Goal: Task Accomplishment & Management: Manage account settings

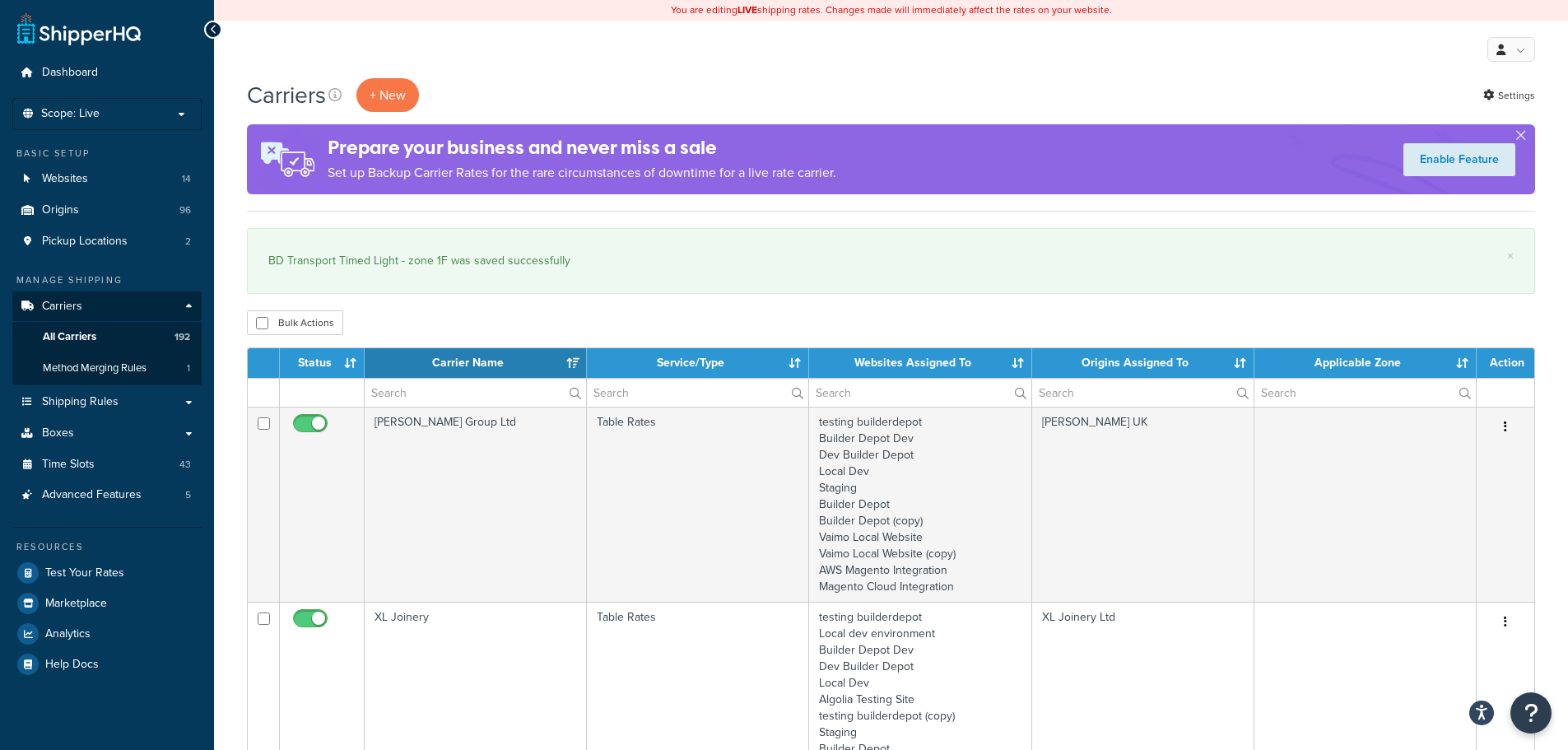
select select "15"
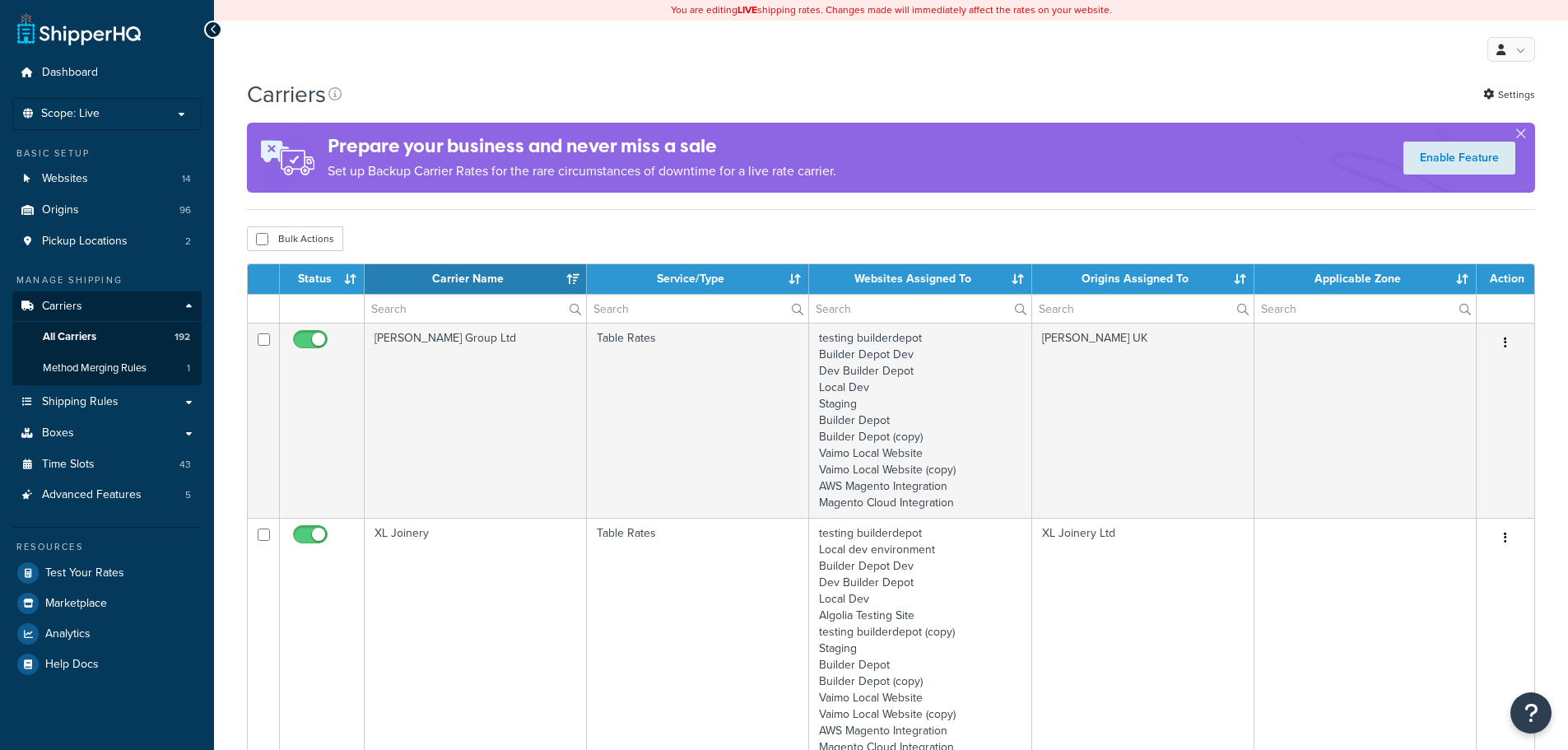
select select "15"
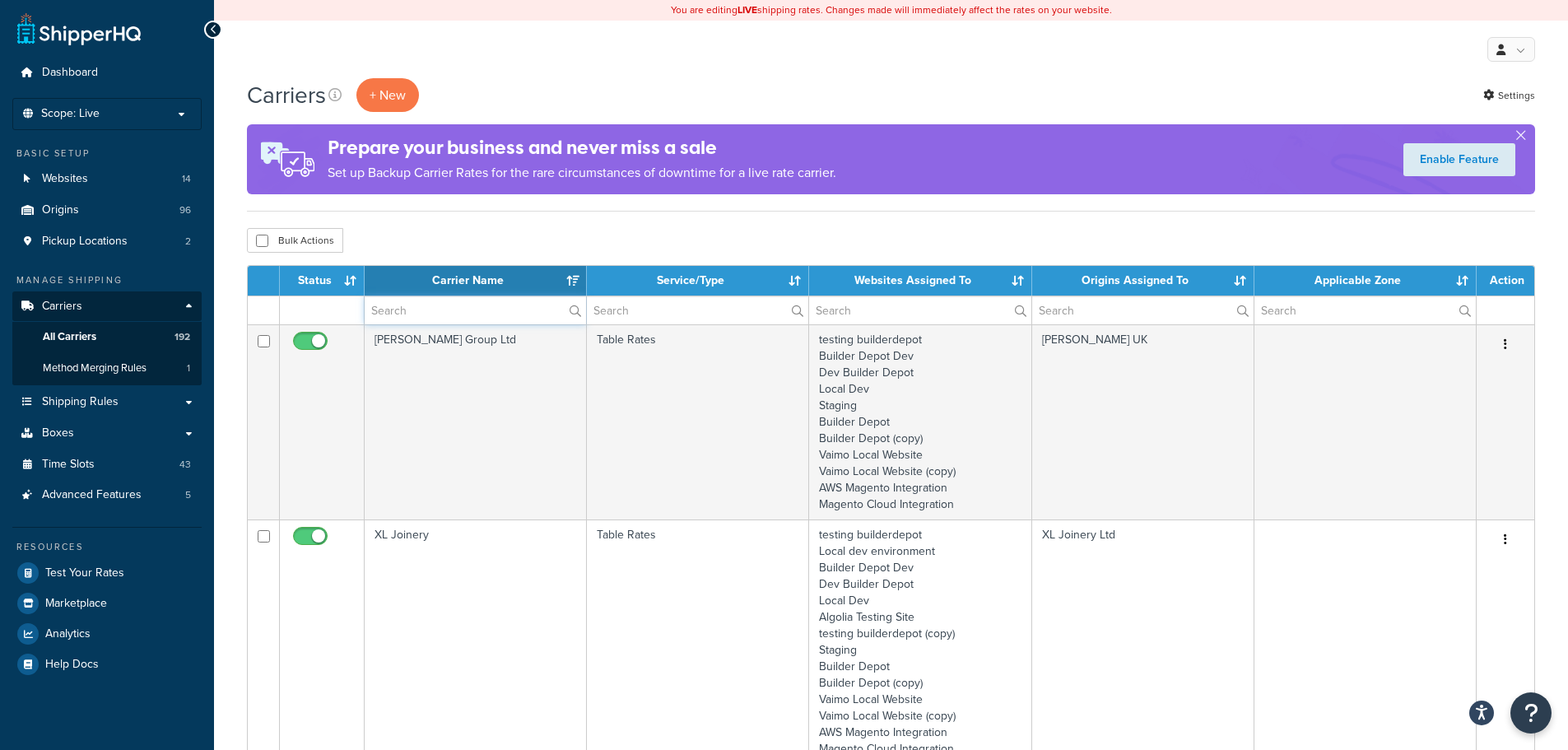
click at [450, 313] on input "text" at bounding box center [475, 309] width 222 height 28
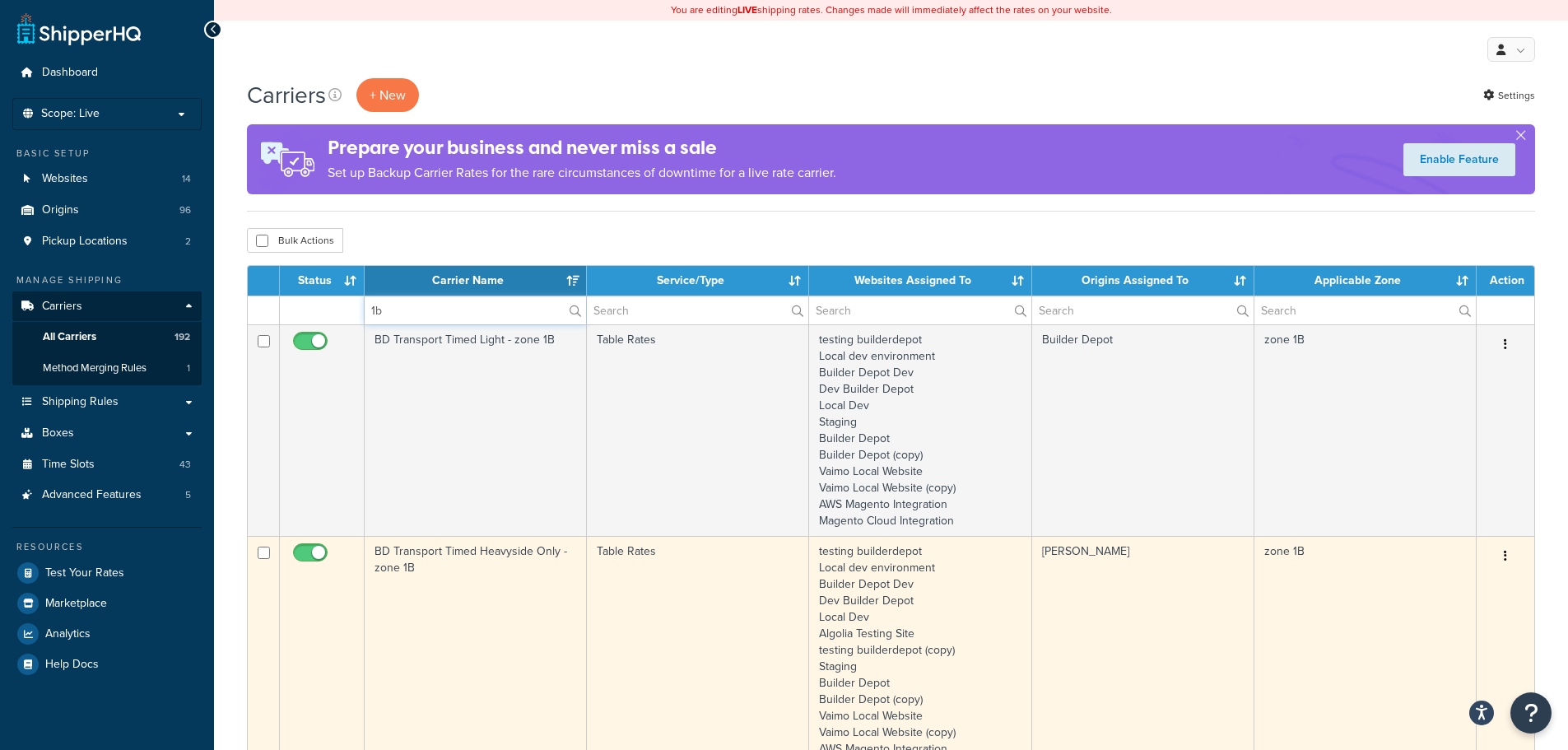
type input "1b"
click at [459, 570] on td "BD Transport Timed Heavyside Only - zone 1B" at bounding box center [475, 658] width 222 height 245
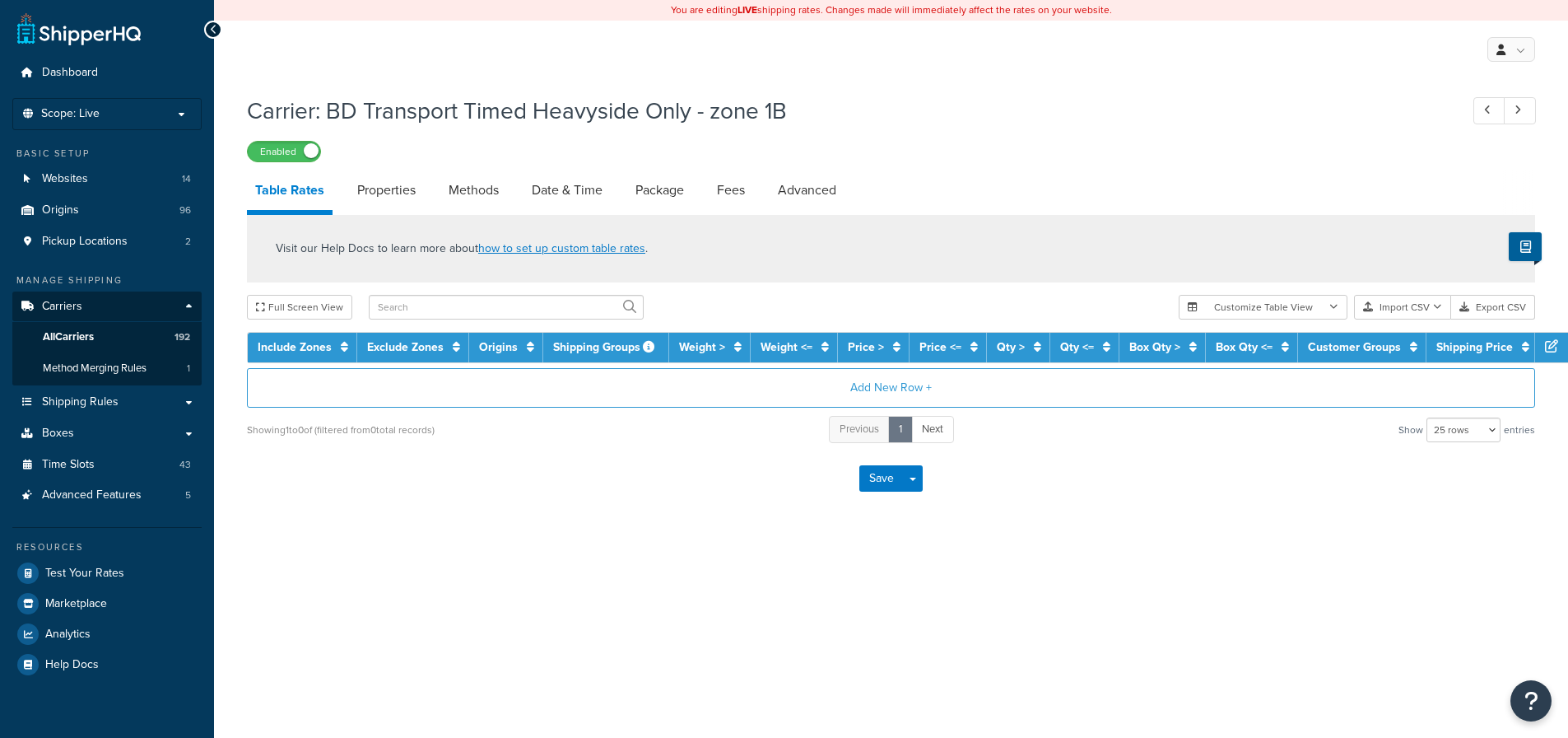
select select "25"
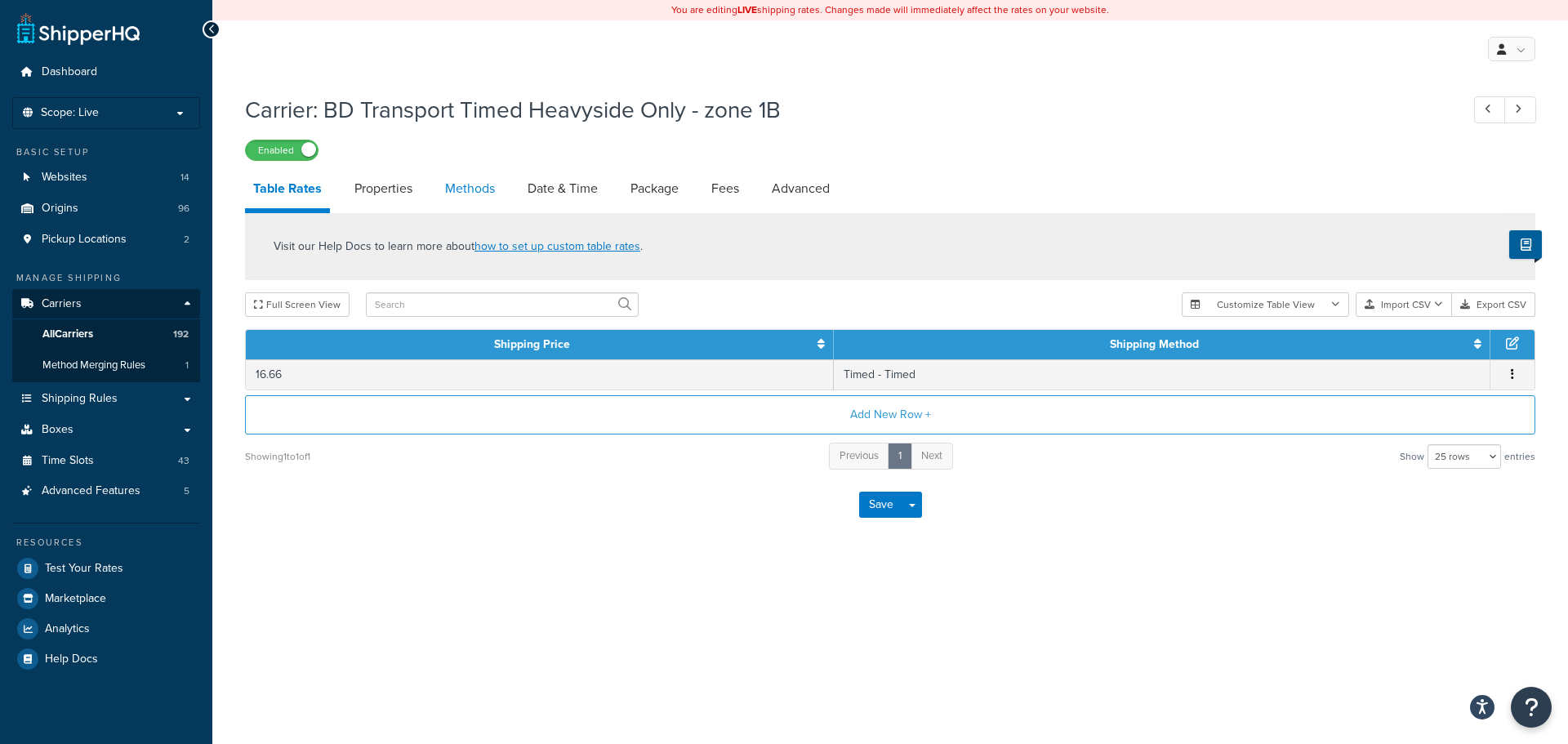
click at [486, 189] on link "Methods" at bounding box center [470, 189] width 66 height 40
select select "25"
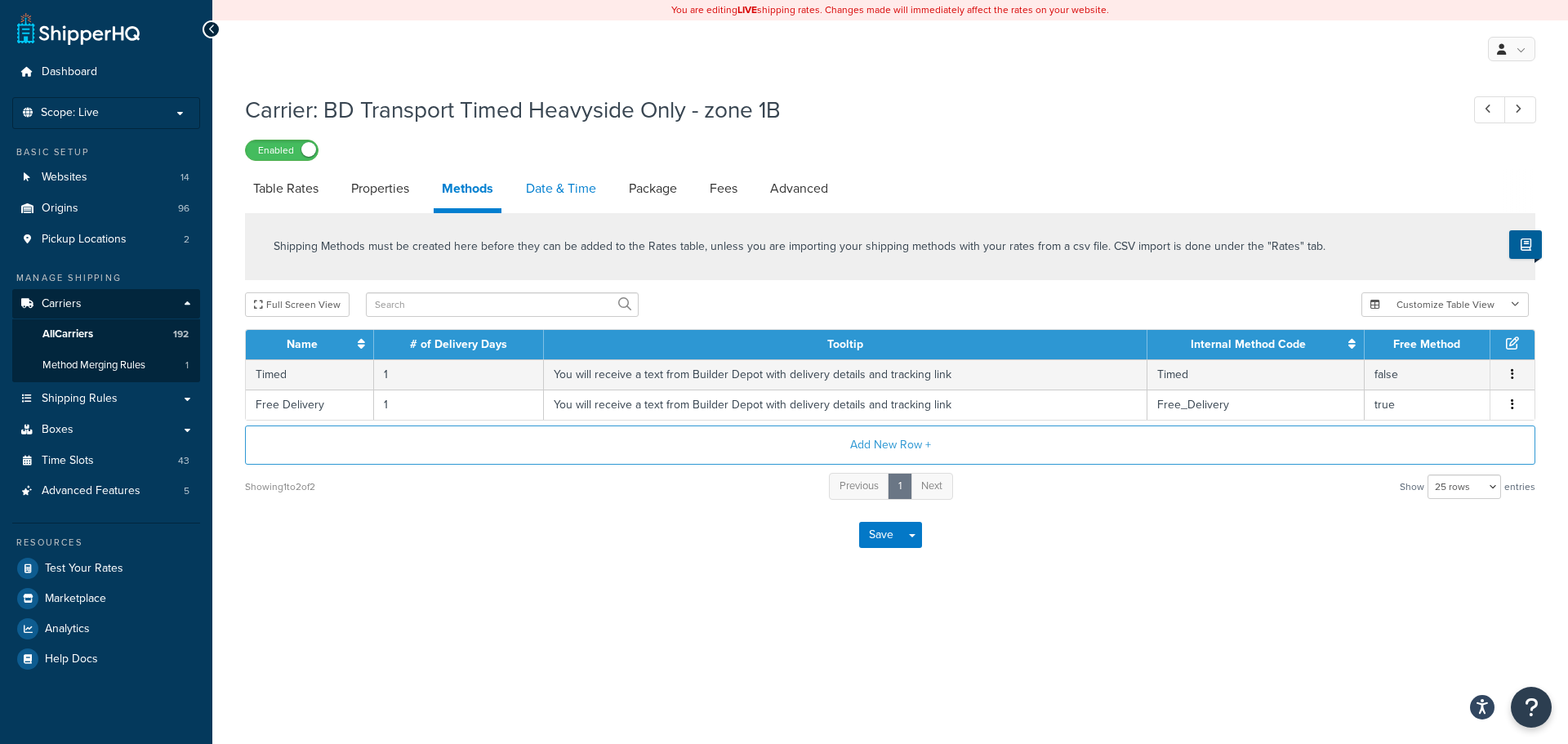
click at [556, 186] on link "Date & Time" at bounding box center [561, 189] width 87 height 40
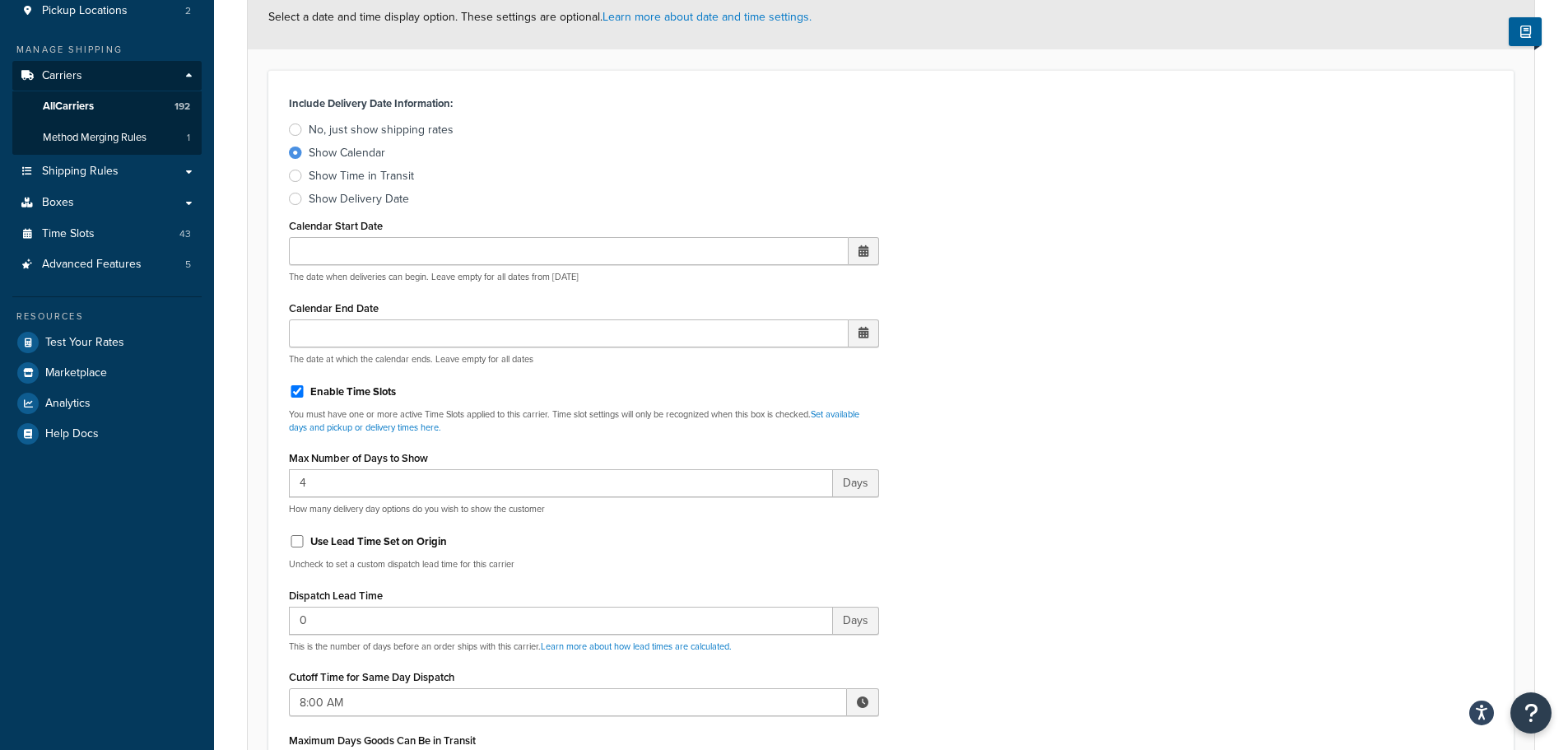
scroll to position [82, 0]
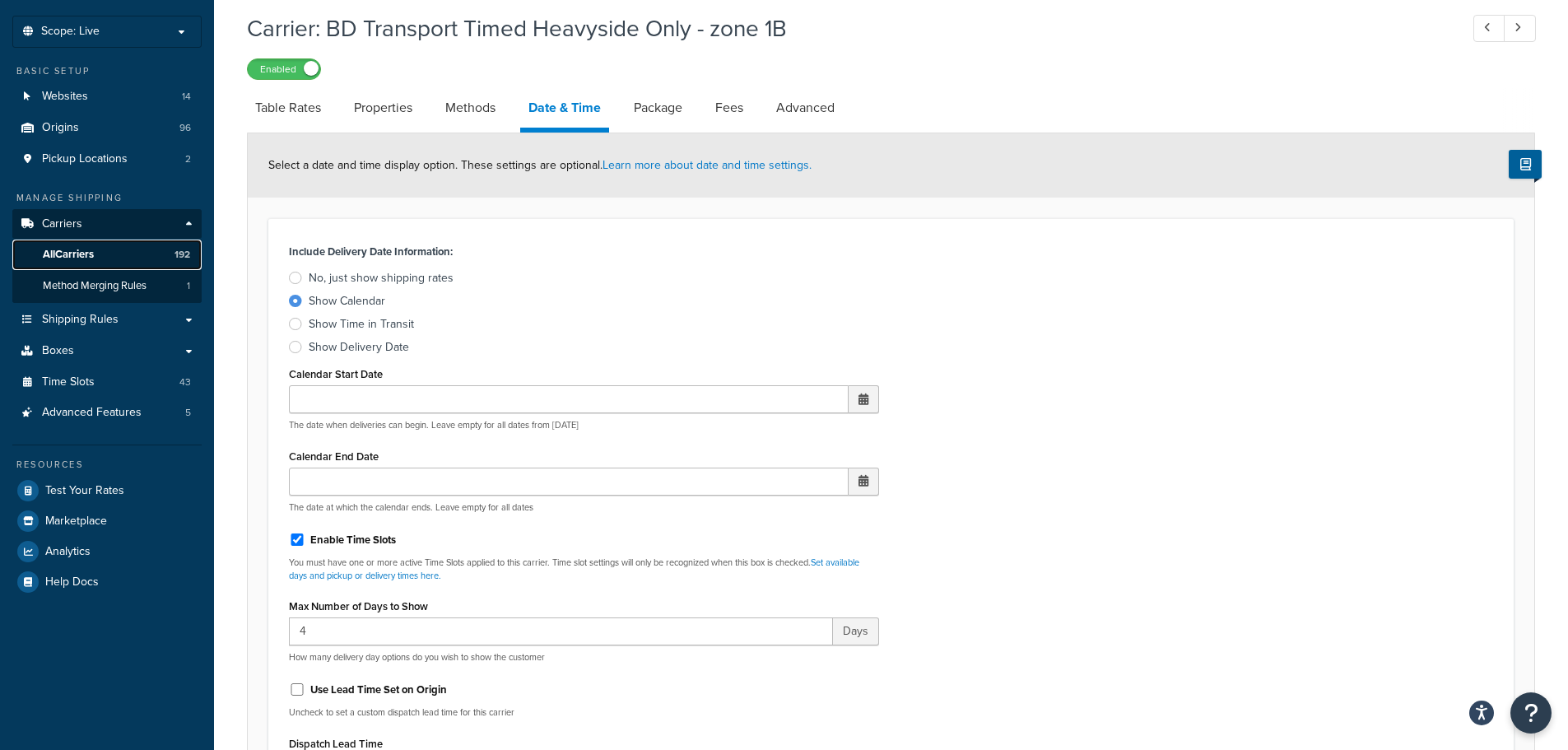
click at [89, 260] on span "All Carriers" at bounding box center [69, 254] width 51 height 14
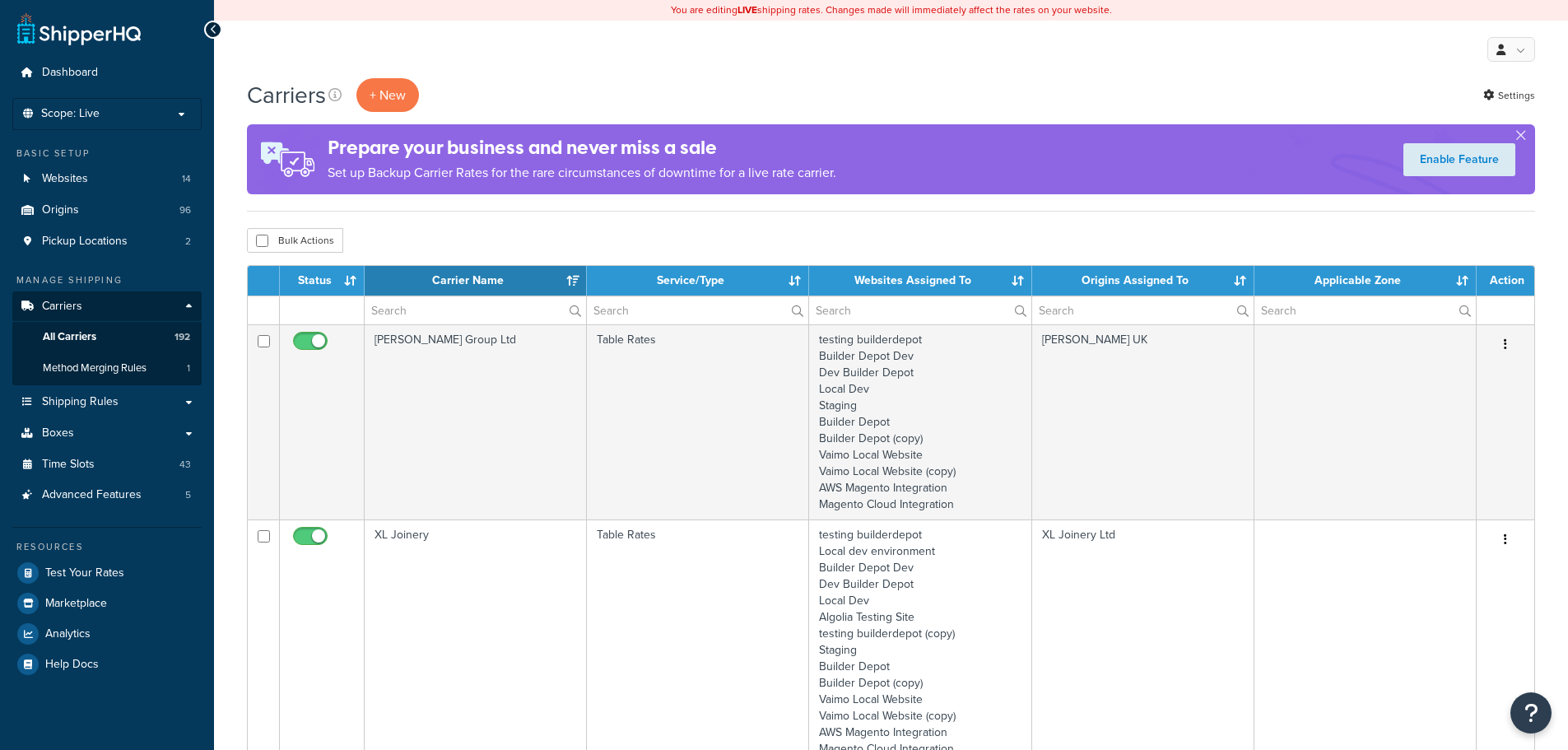
select select "15"
click at [411, 311] on input "text" at bounding box center [475, 309] width 222 height 28
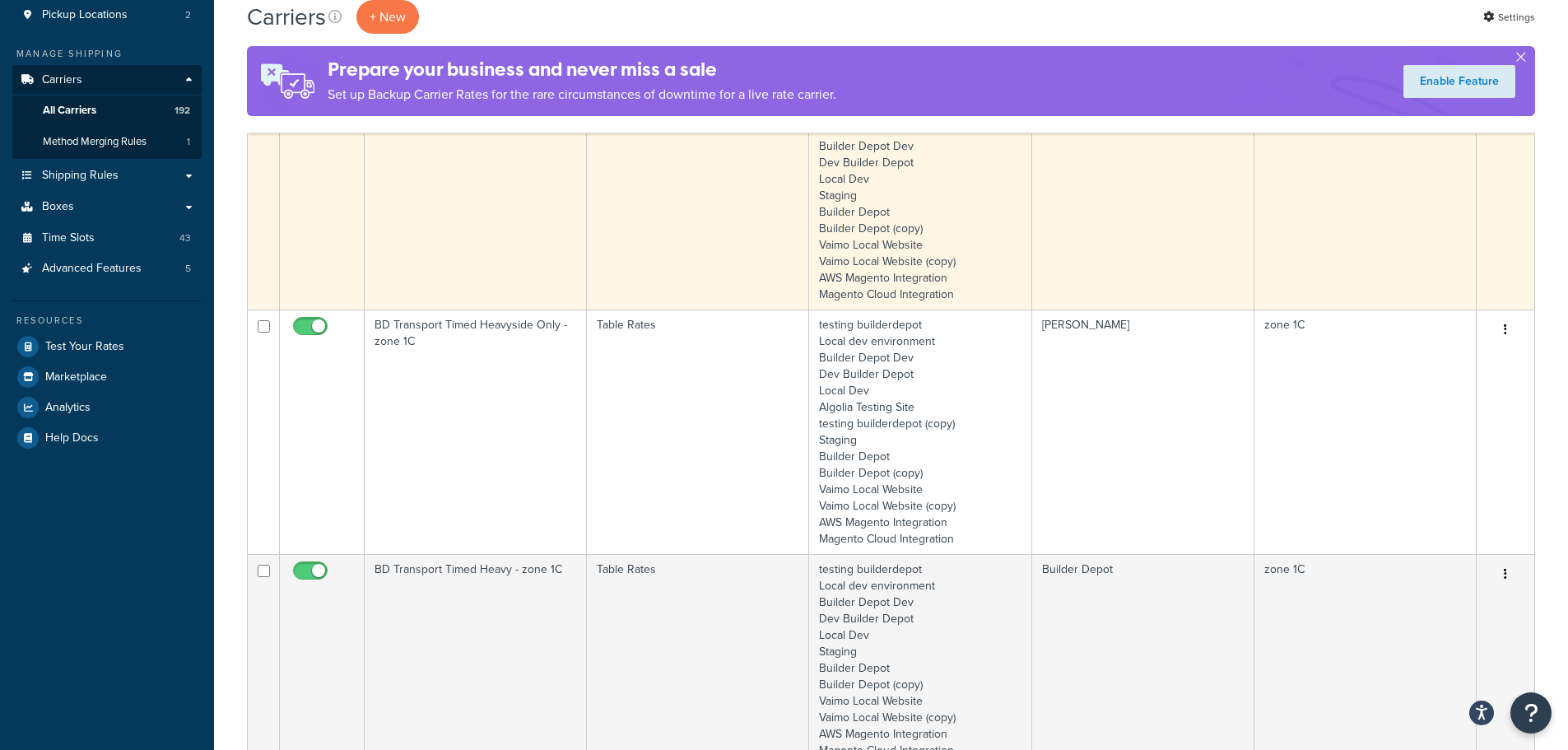
scroll to position [247, 0]
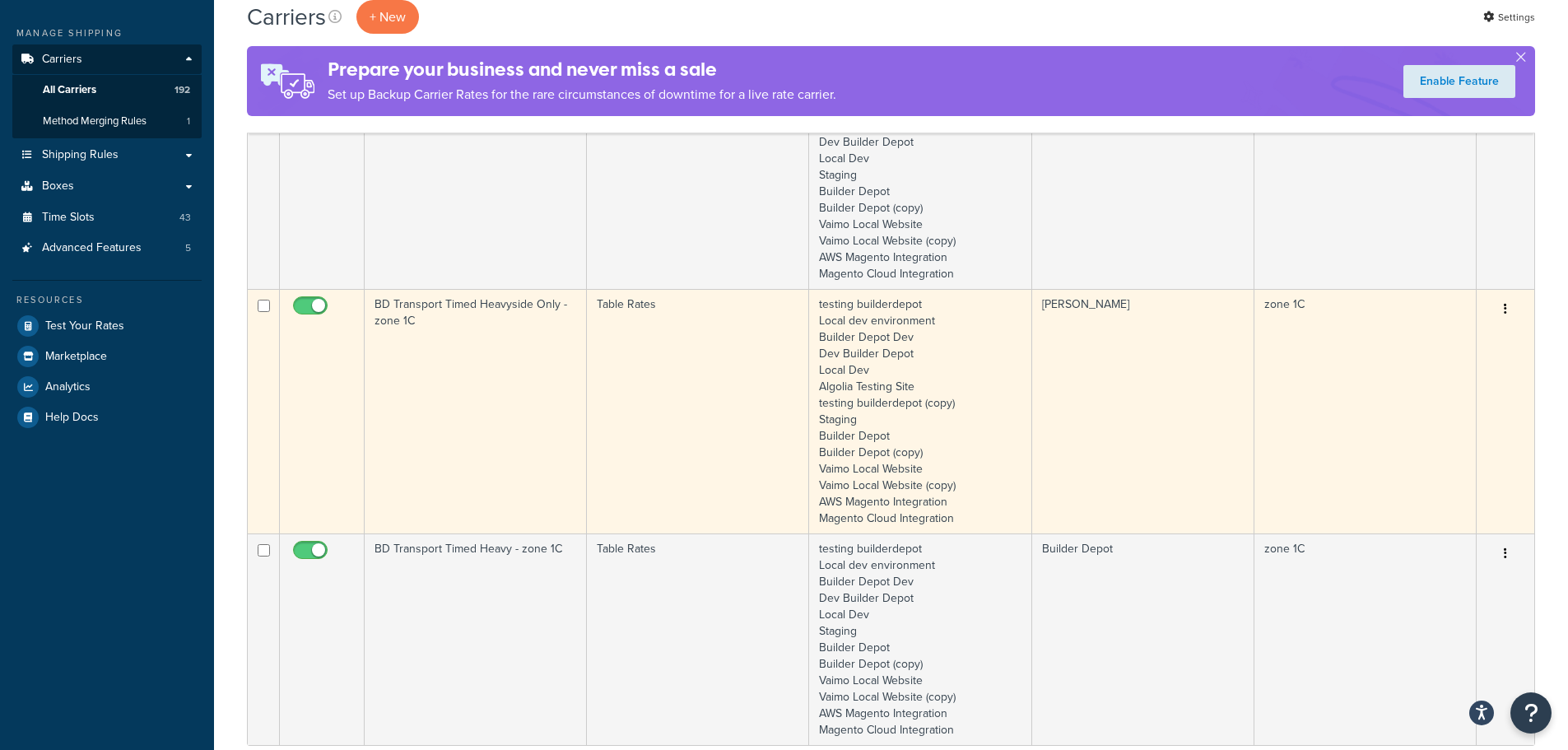
type input "1c"
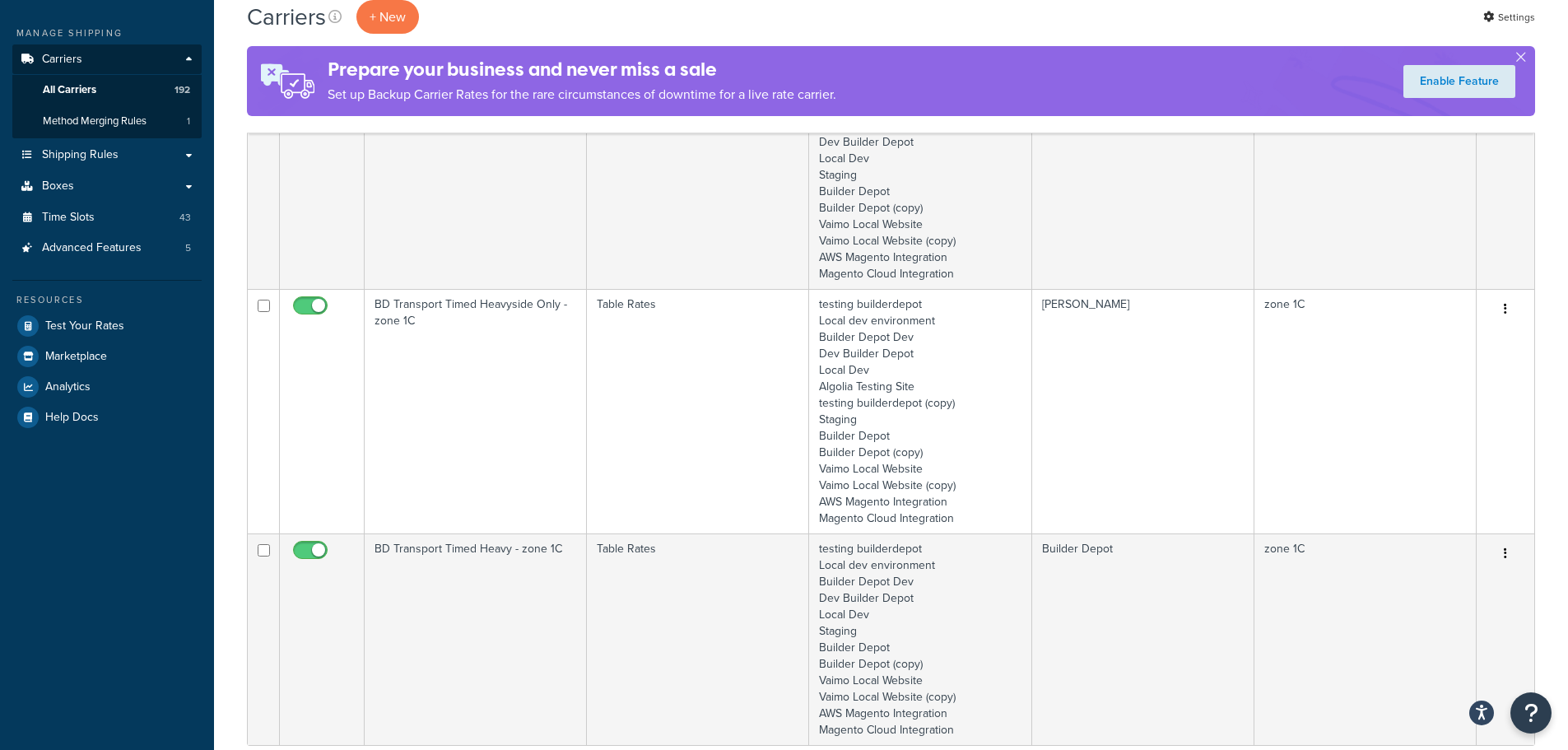
click at [484, 415] on td "BD Transport Timed Heavyside Only - zone 1C" at bounding box center [475, 411] width 222 height 245
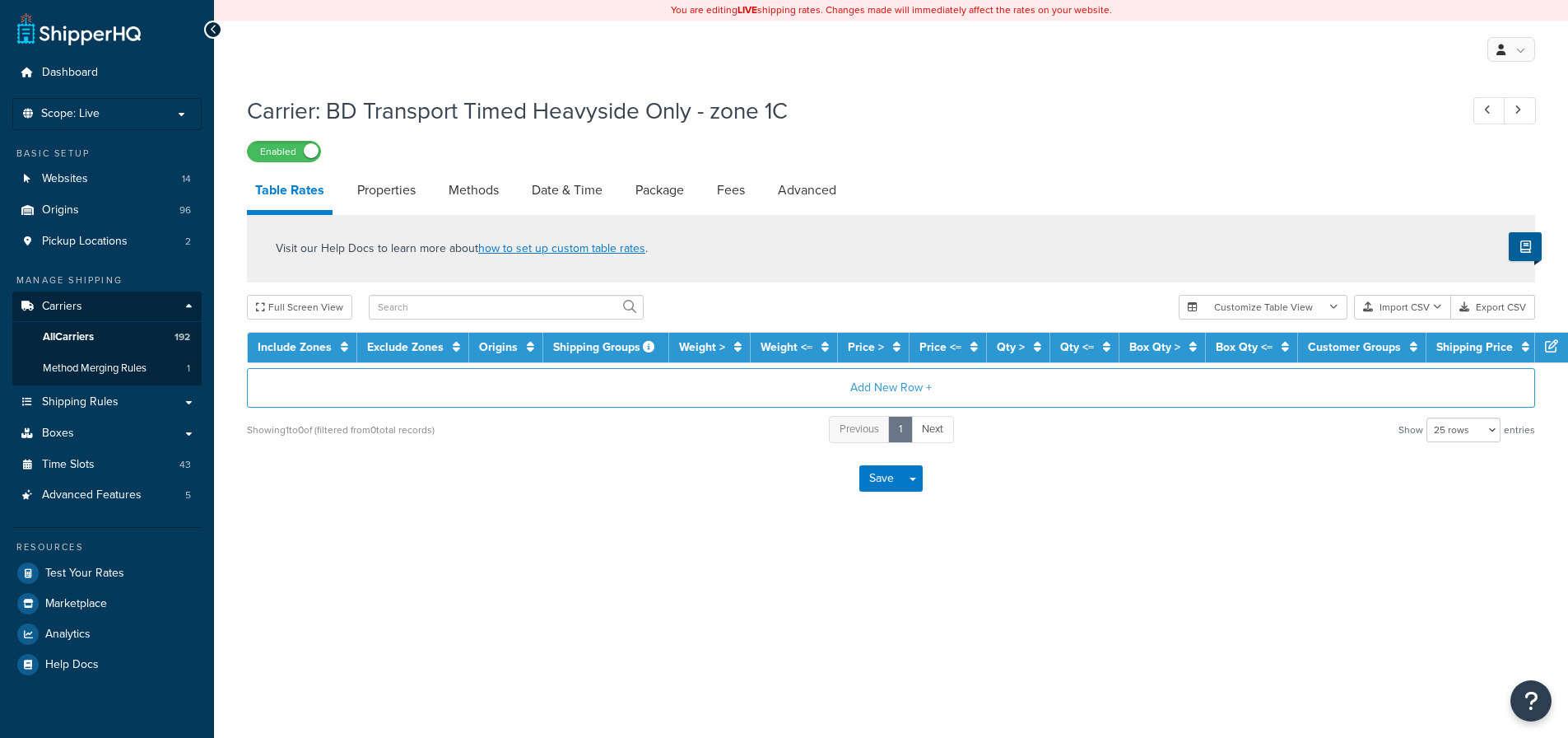
select select "25"
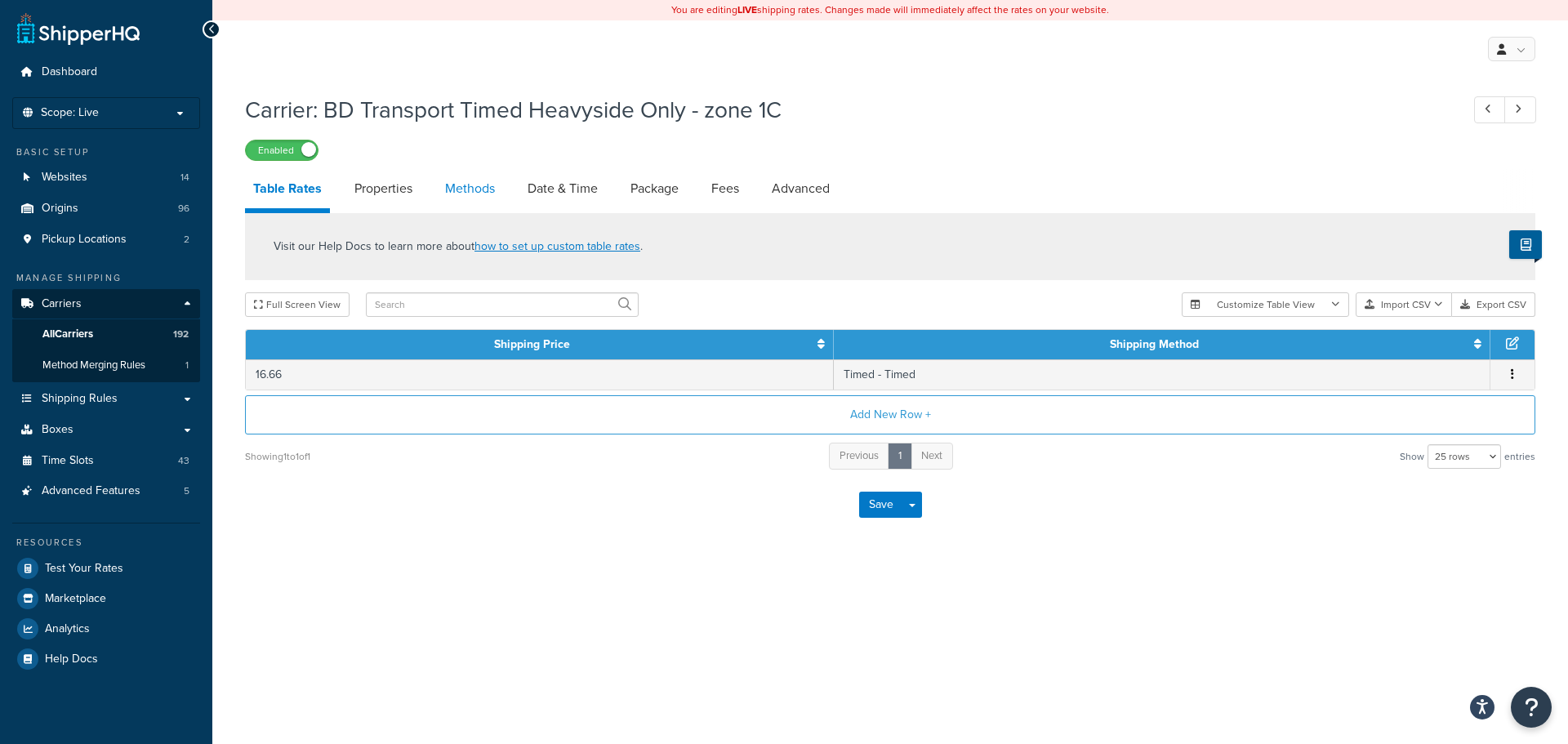
click at [460, 184] on link "Methods" at bounding box center [470, 189] width 66 height 40
select select "25"
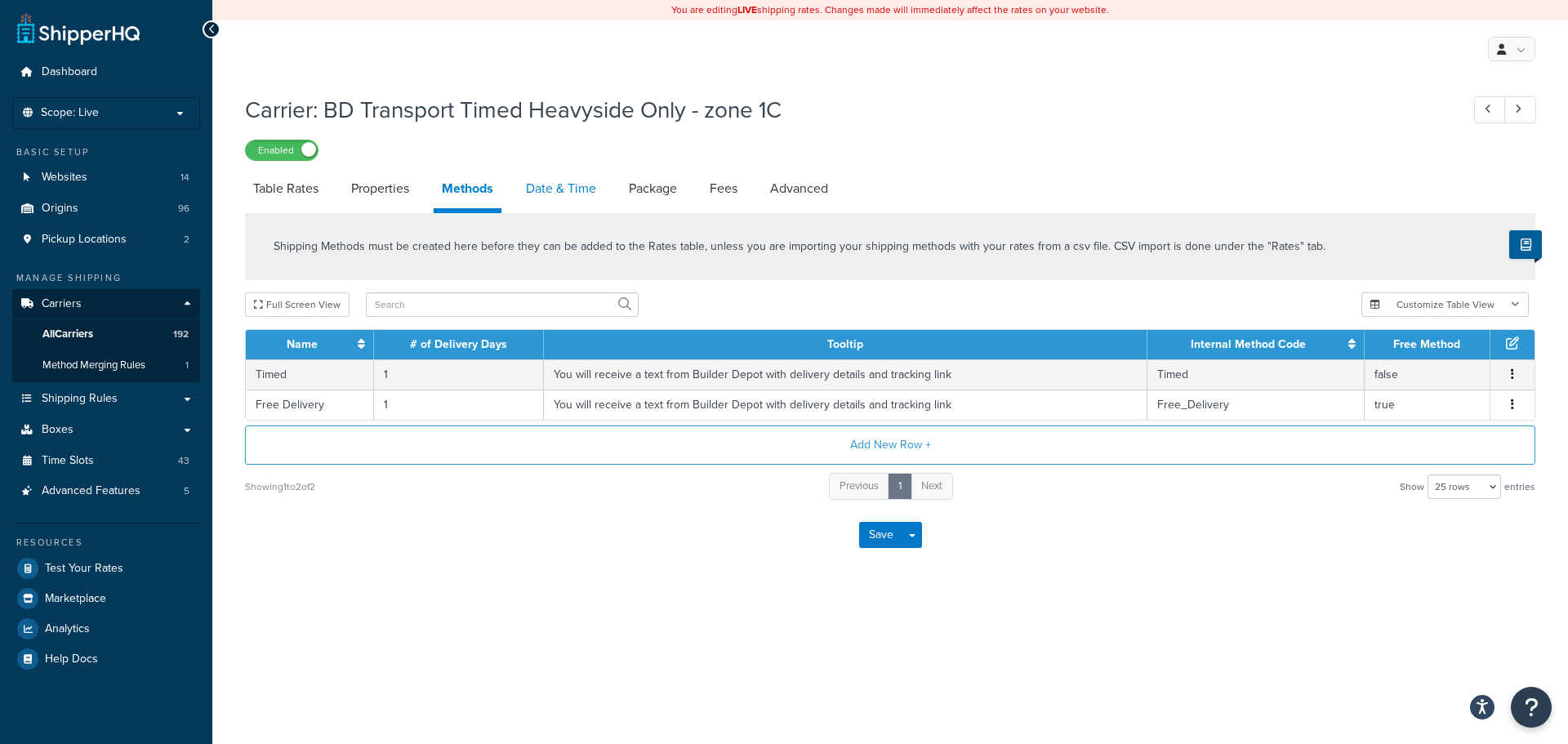
click at [577, 189] on link "Date & Time" at bounding box center [561, 189] width 87 height 40
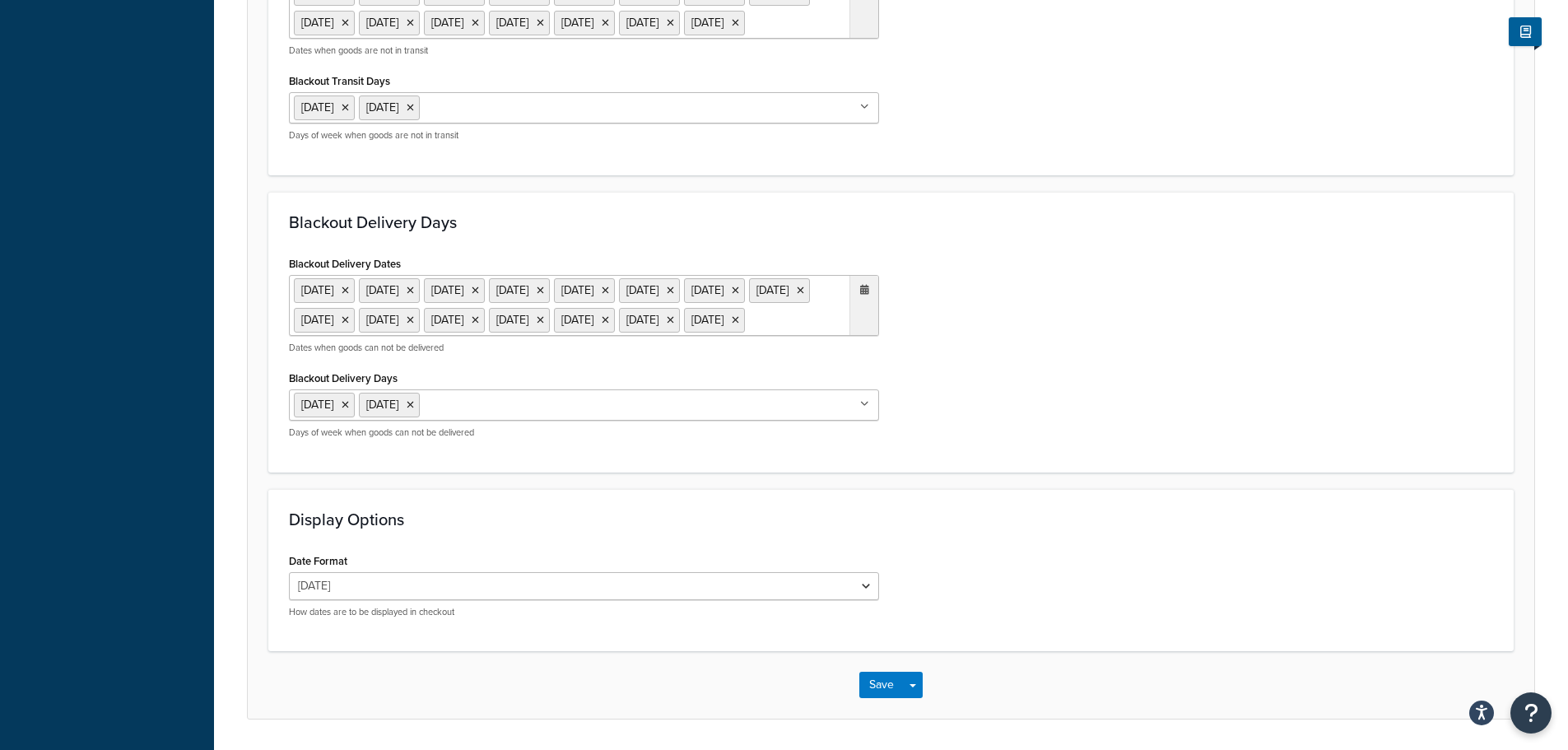
scroll to position [1350, 0]
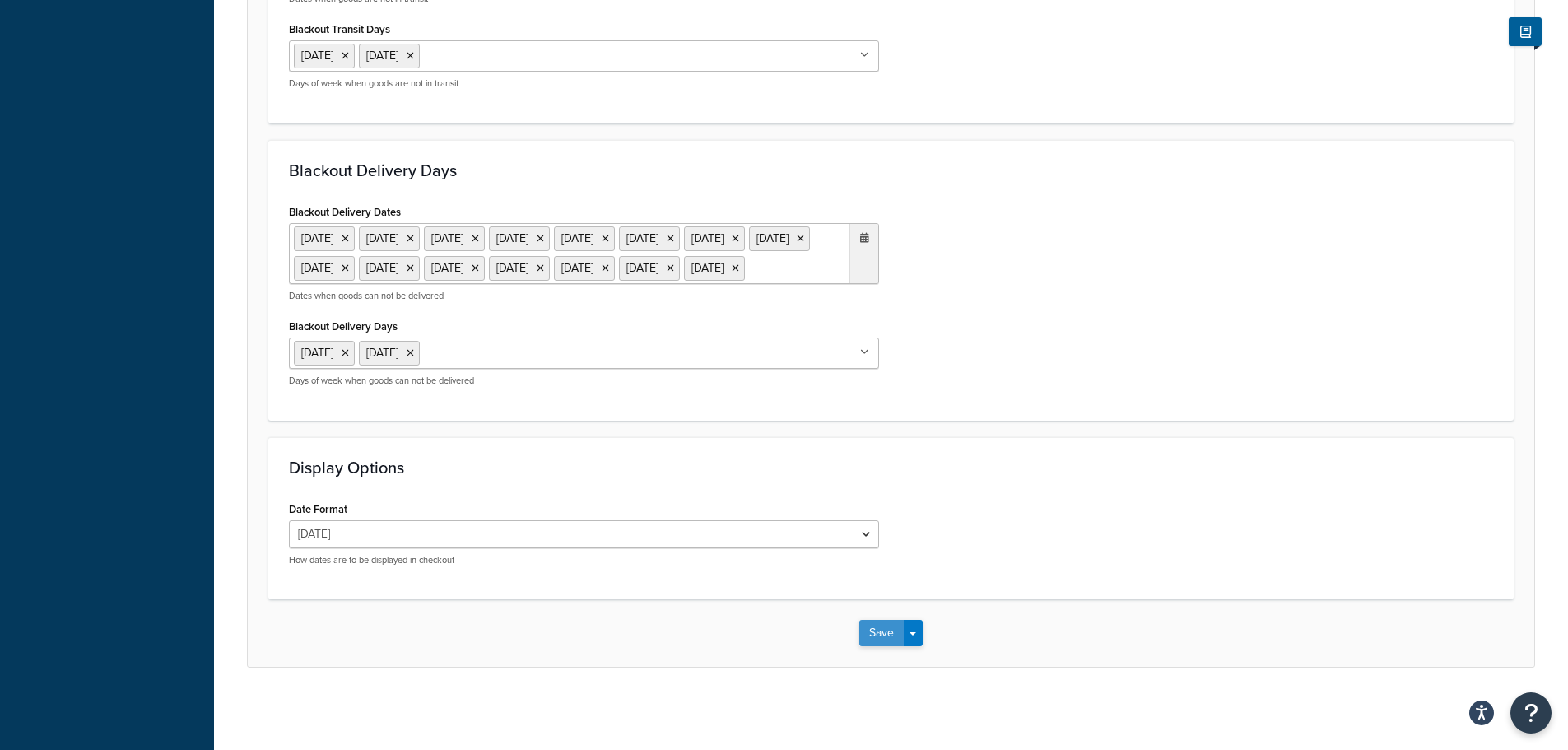
click at [872, 634] on button "Save" at bounding box center [882, 633] width 45 height 27
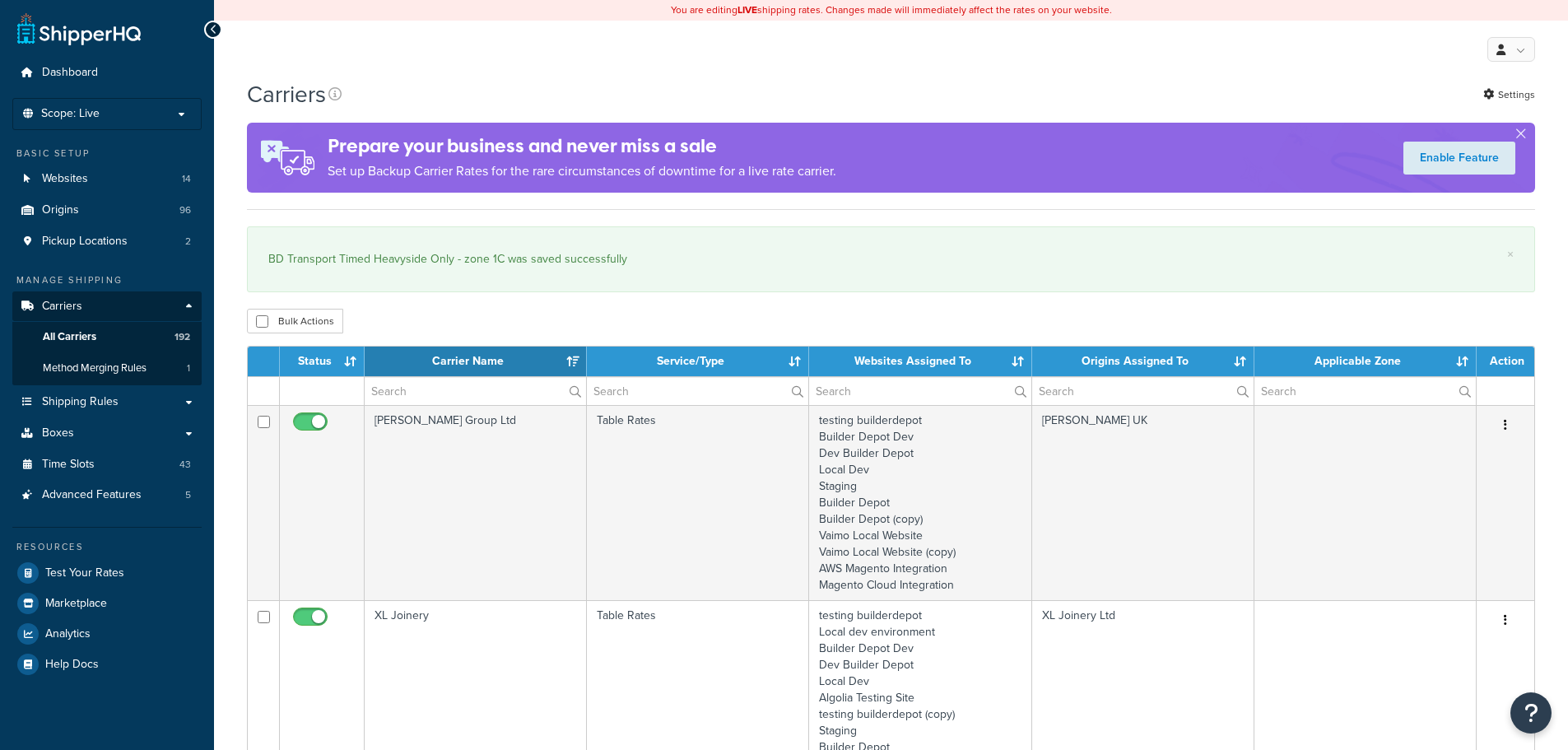
select select "15"
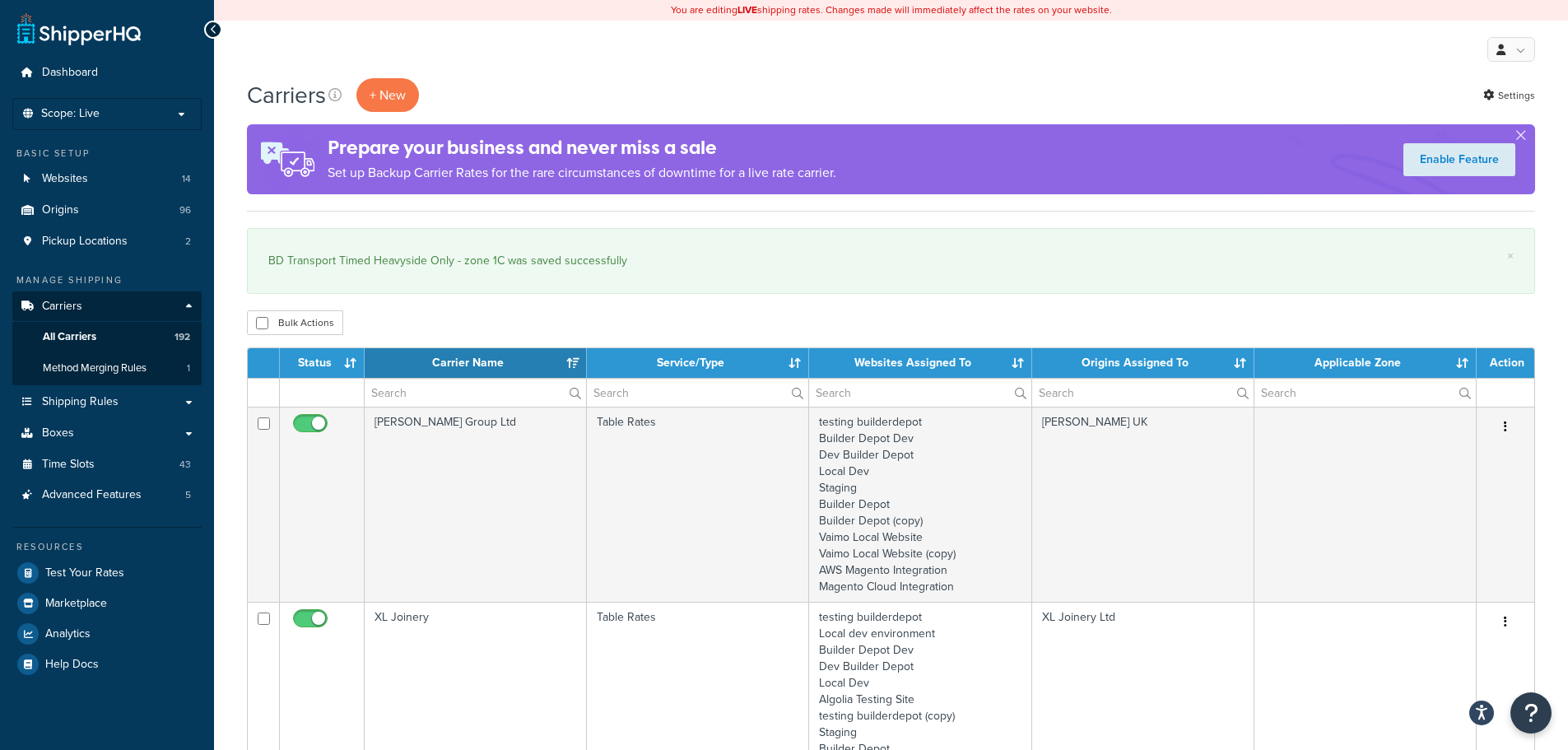
click at [399, 374] on th "Carrier Name" at bounding box center [475, 363] width 222 height 30
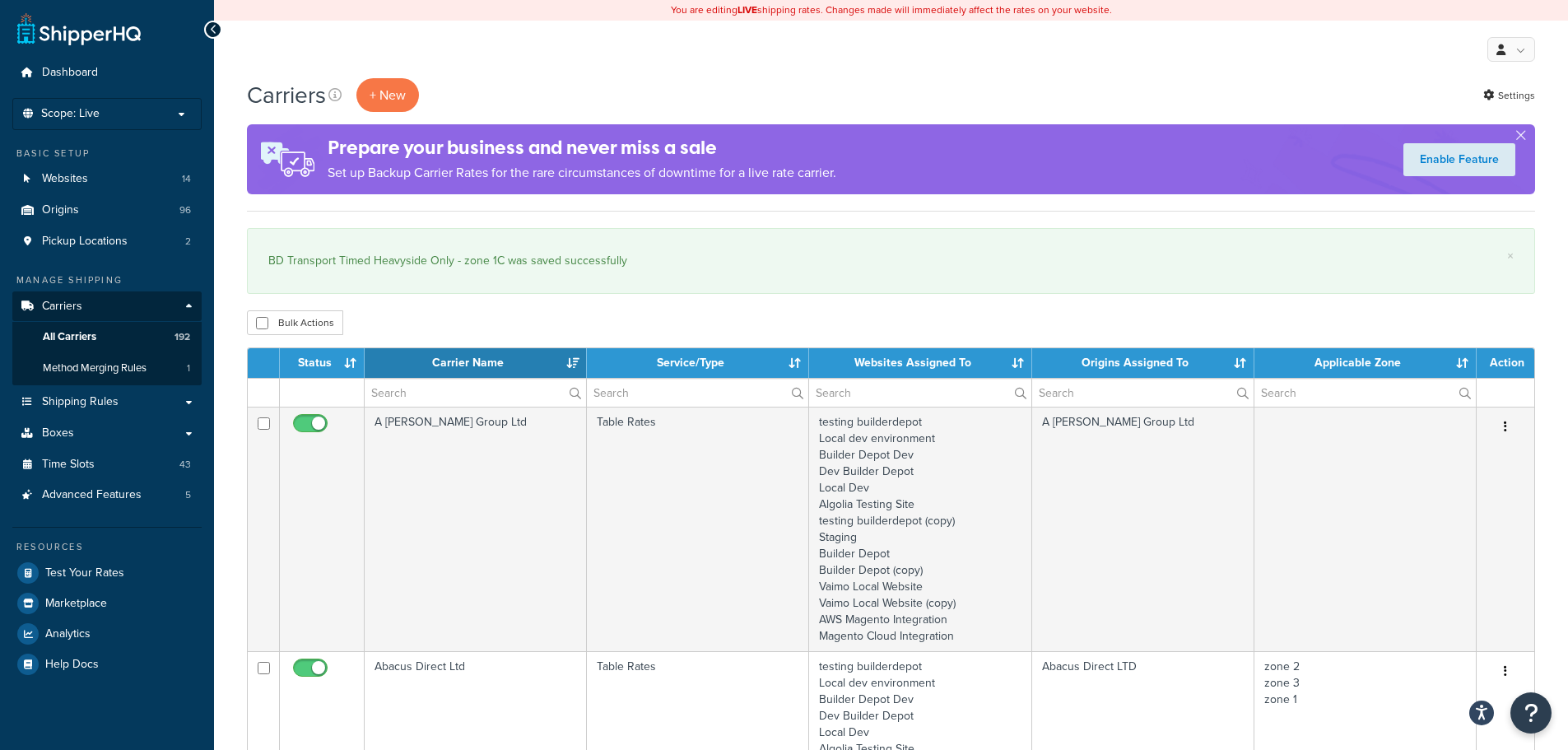
click at [395, 374] on th "Carrier Name" at bounding box center [475, 363] width 222 height 30
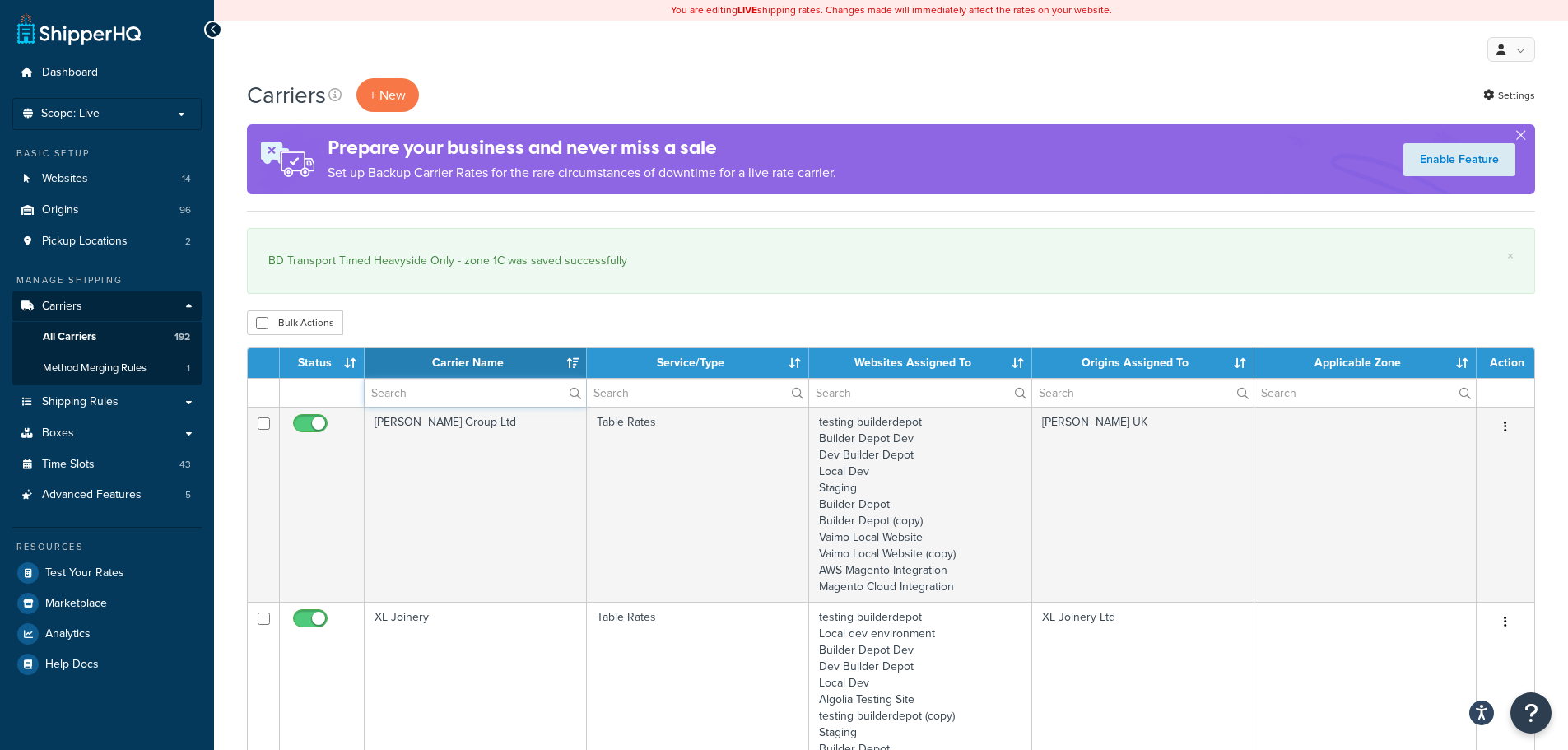
click at [395, 389] on input "text" at bounding box center [475, 392] width 222 height 28
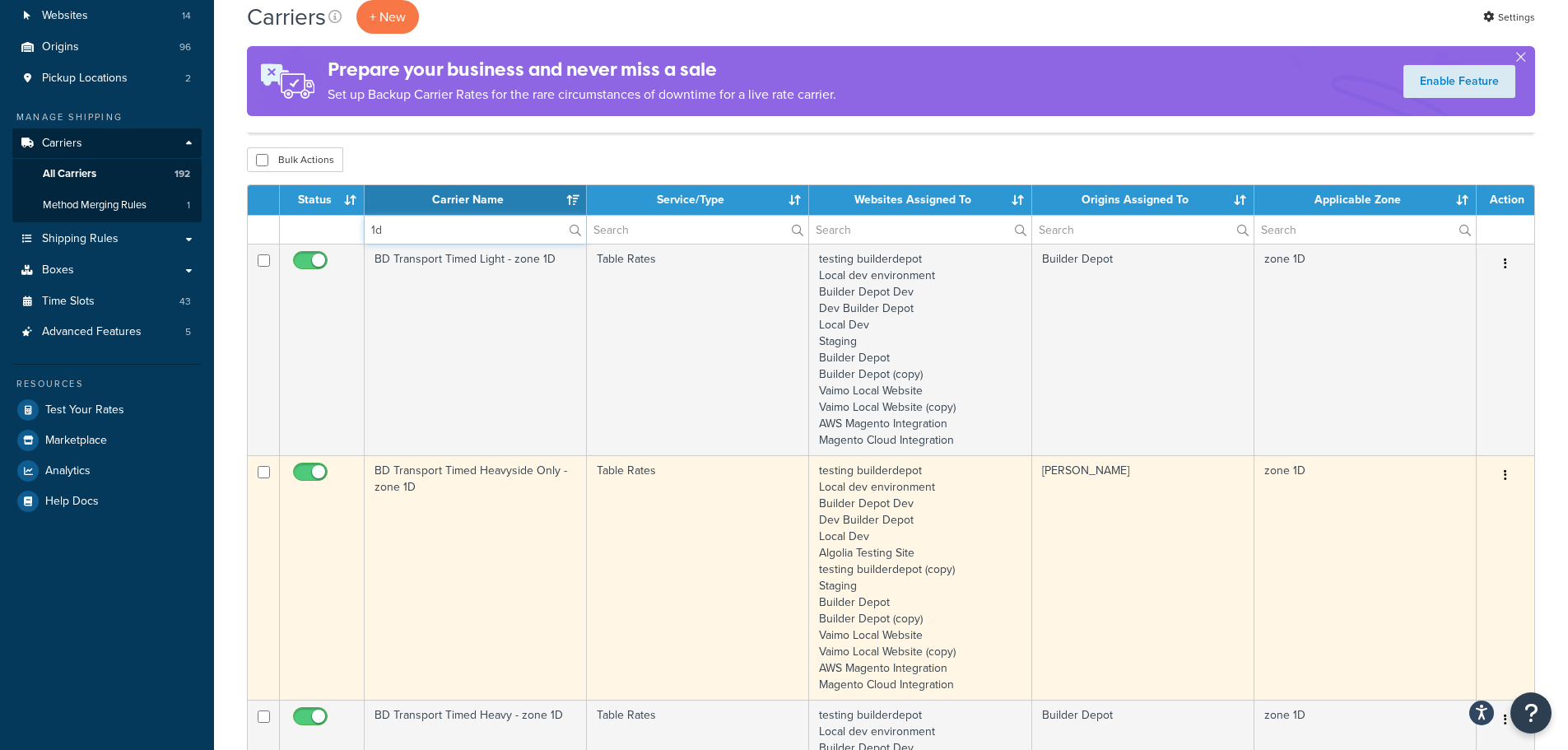
scroll to position [165, 0]
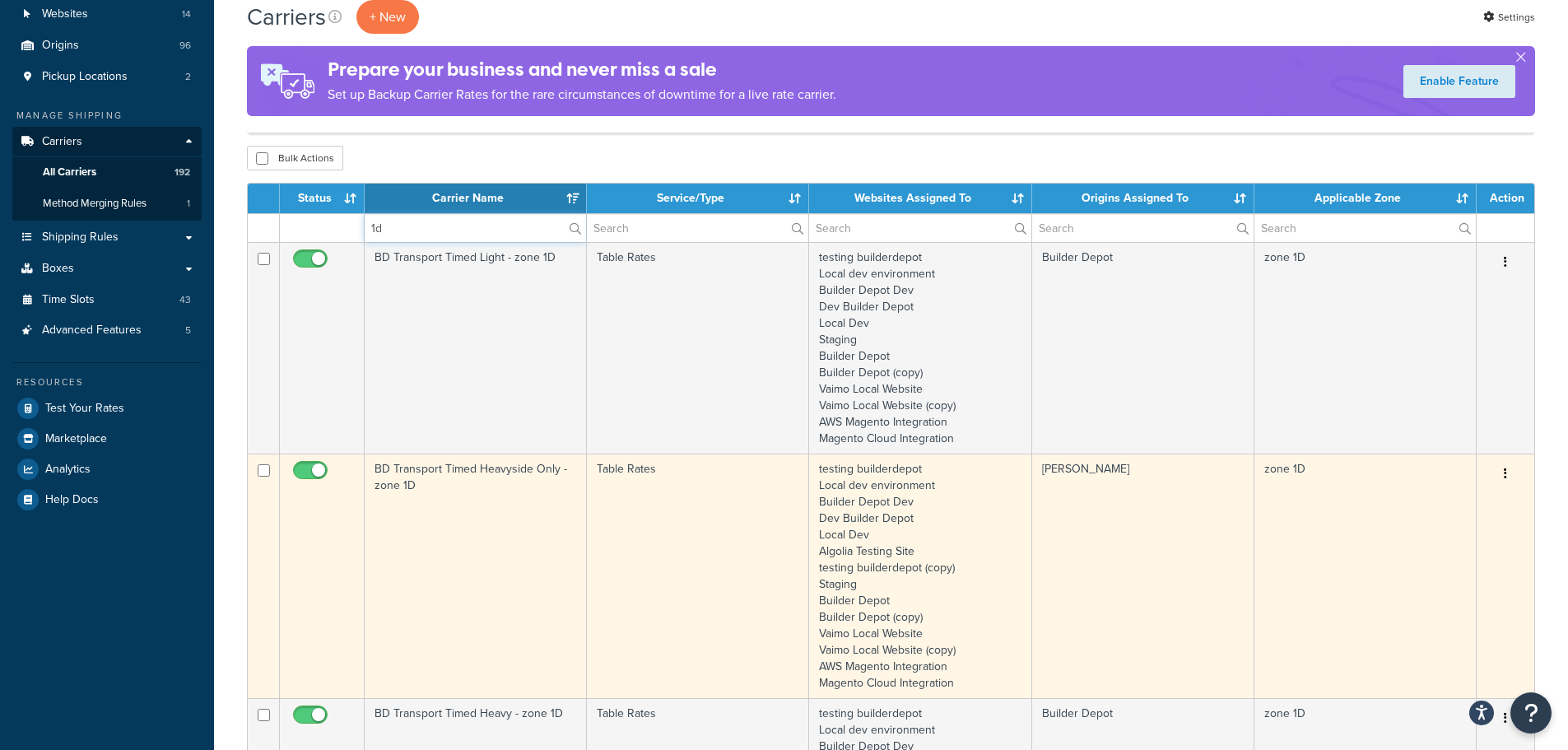
type input "1d"
click at [448, 535] on td "BD Transport Timed Heavyside Only - zone 1D" at bounding box center [475, 575] width 222 height 245
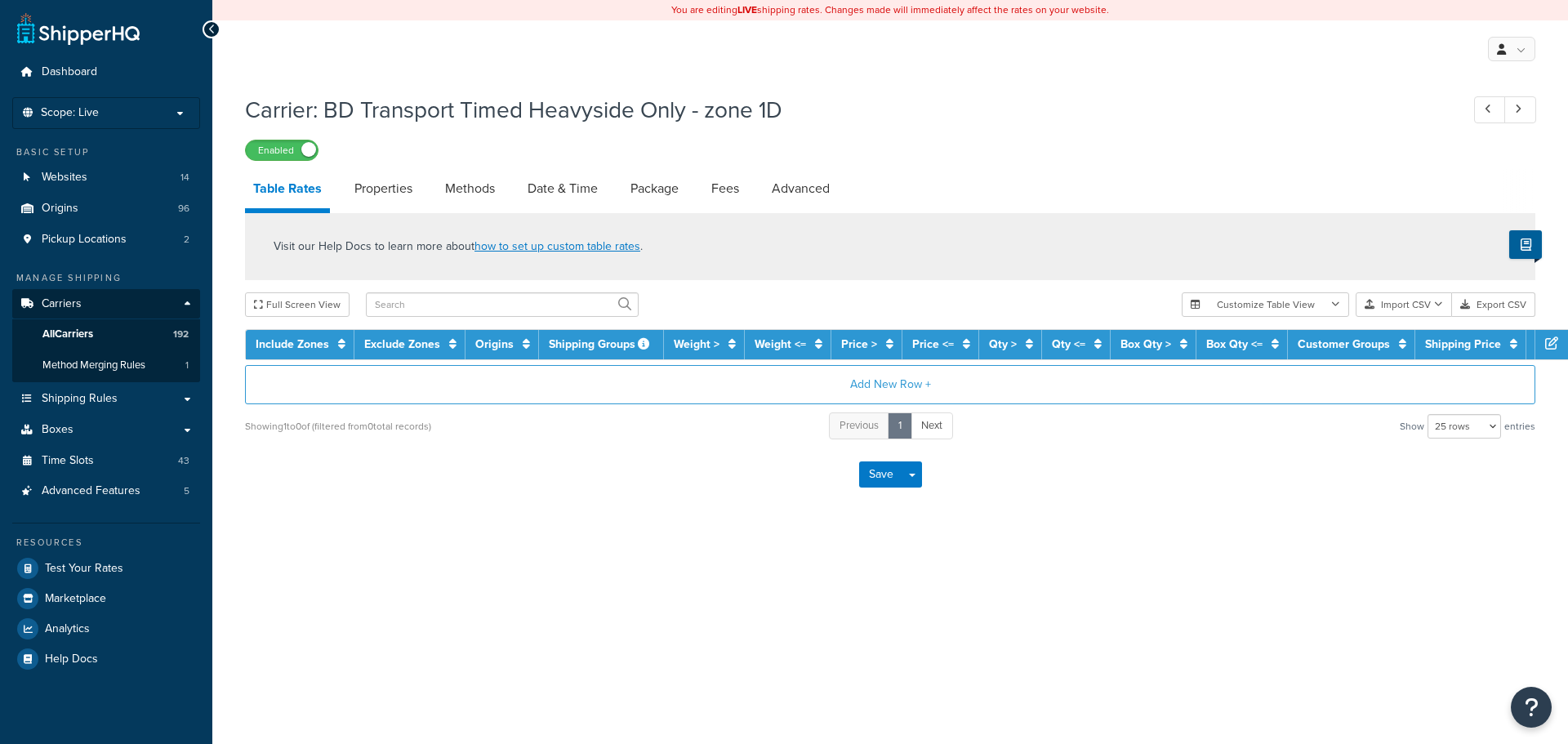
select select "25"
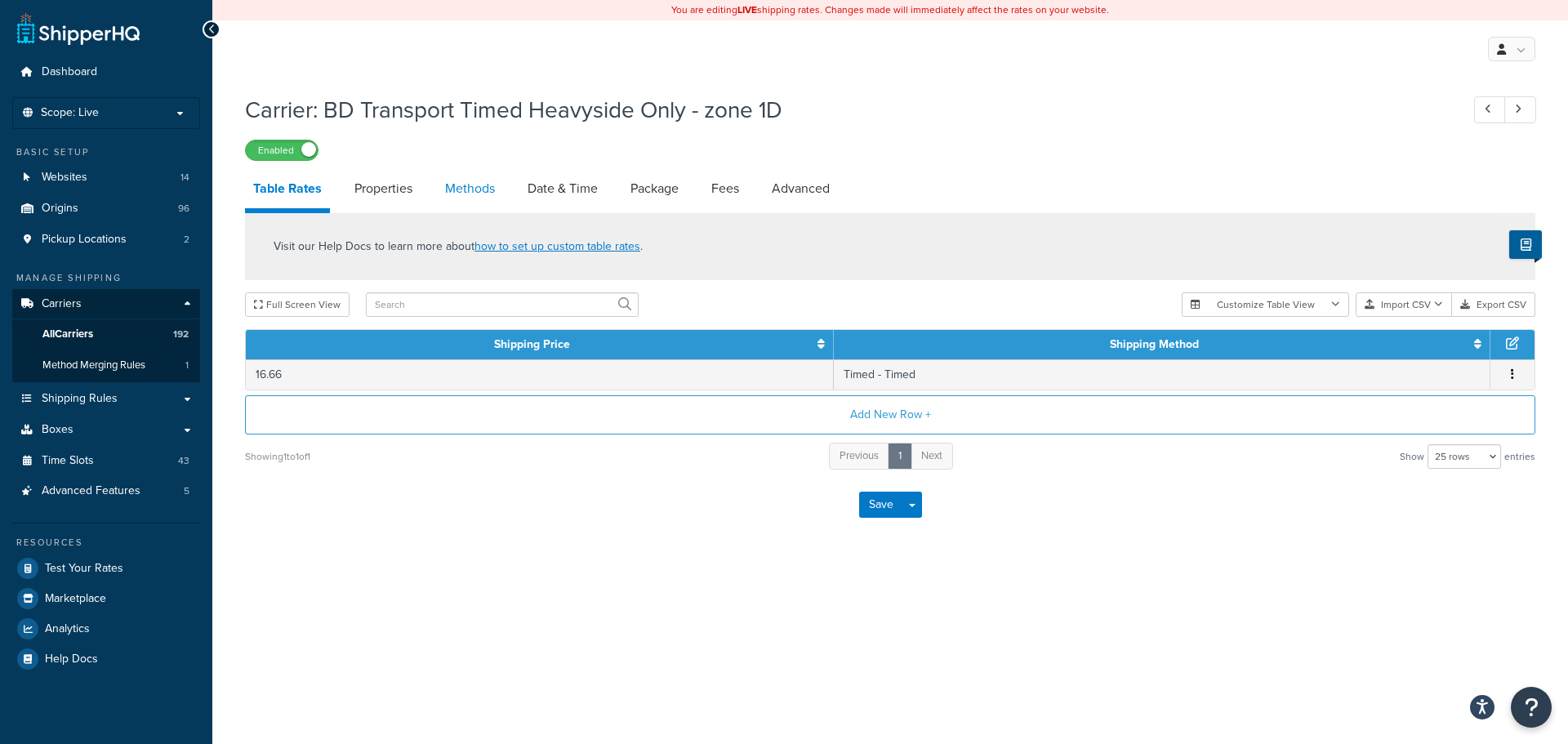
click at [479, 184] on link "Methods" at bounding box center [470, 189] width 66 height 40
select select "25"
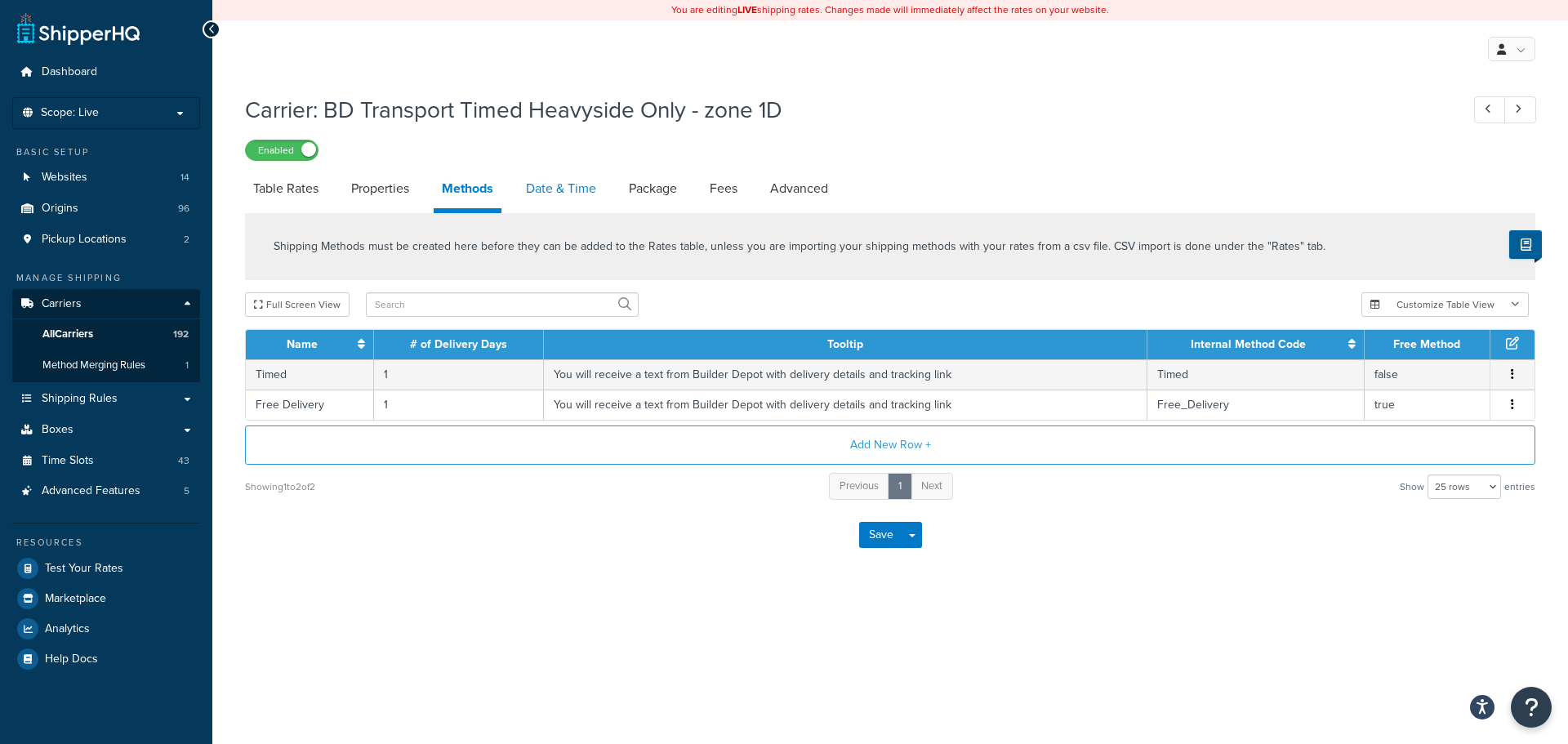
click at [550, 194] on link "Date & Time" at bounding box center [561, 189] width 87 height 40
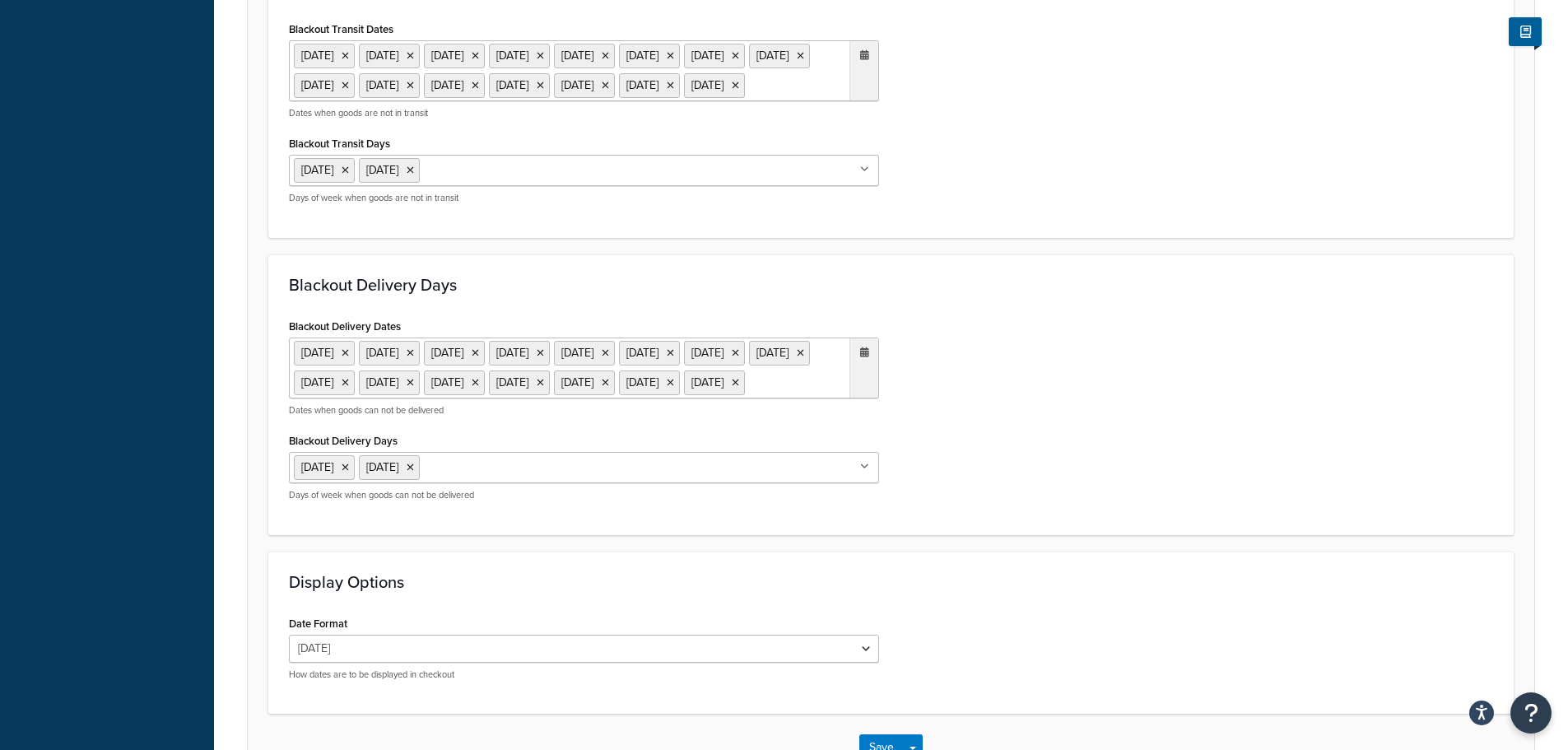
scroll to position [1350, 0]
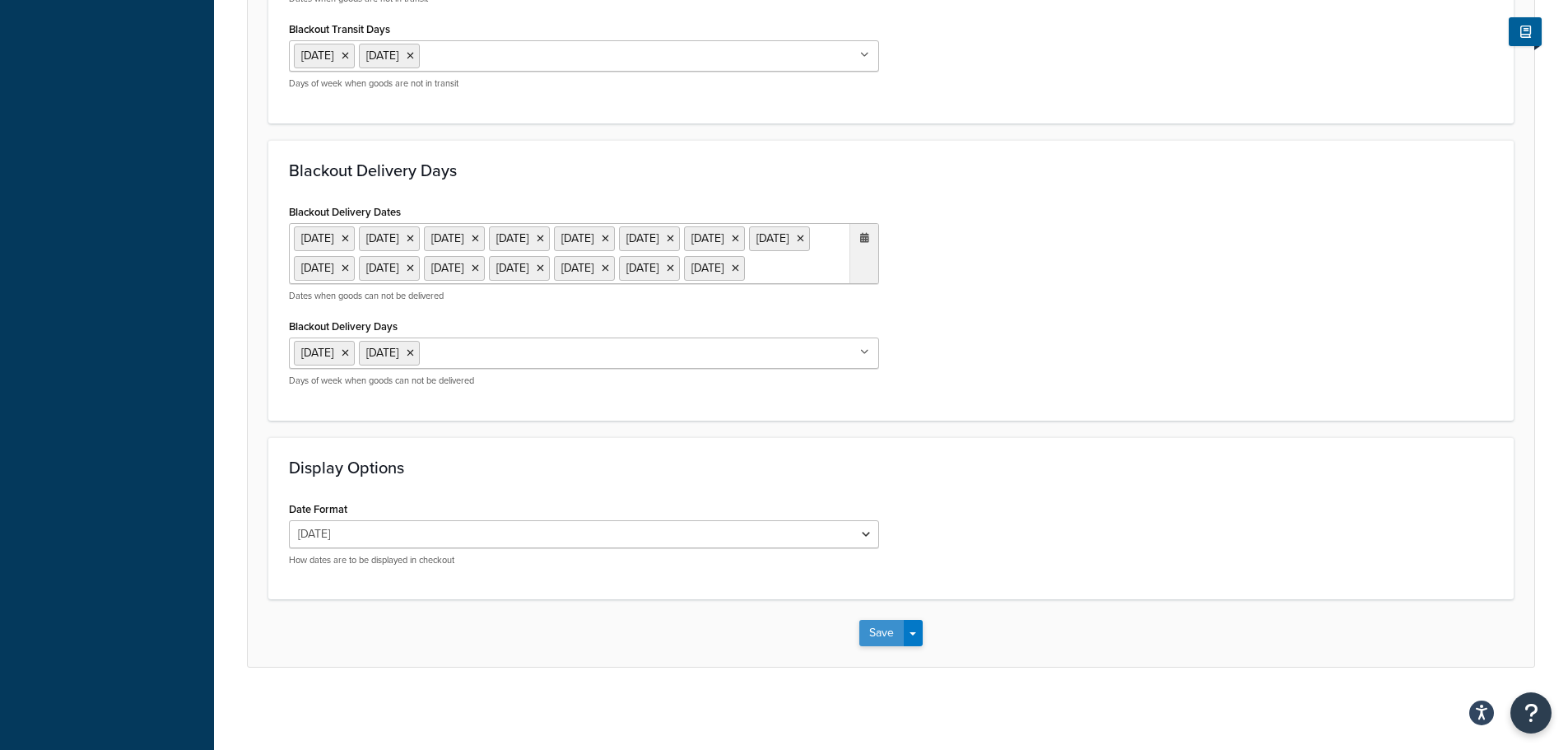
click at [880, 628] on button "Save" at bounding box center [882, 633] width 45 height 27
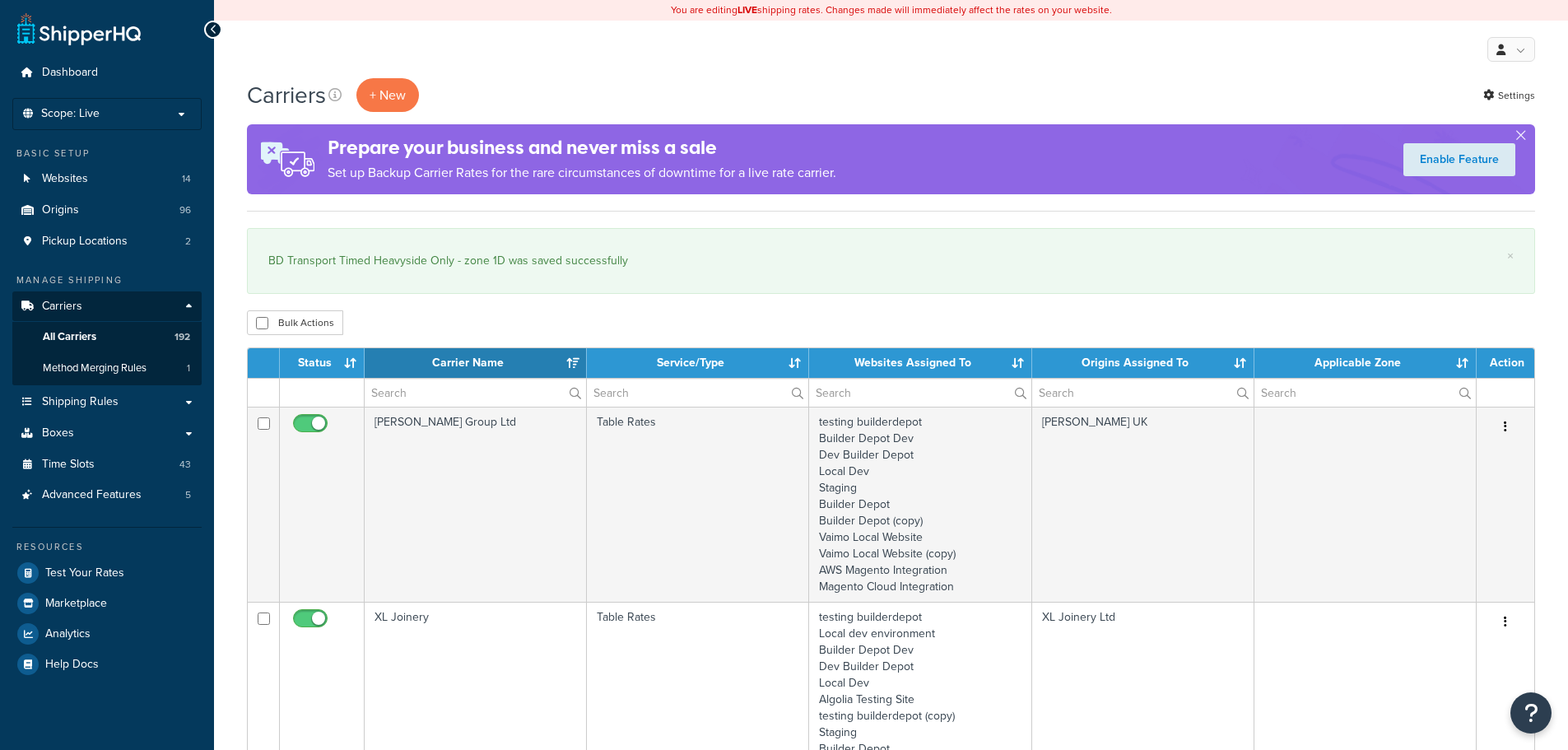
select select "15"
click at [390, 392] on input "text" at bounding box center [475, 392] width 222 height 28
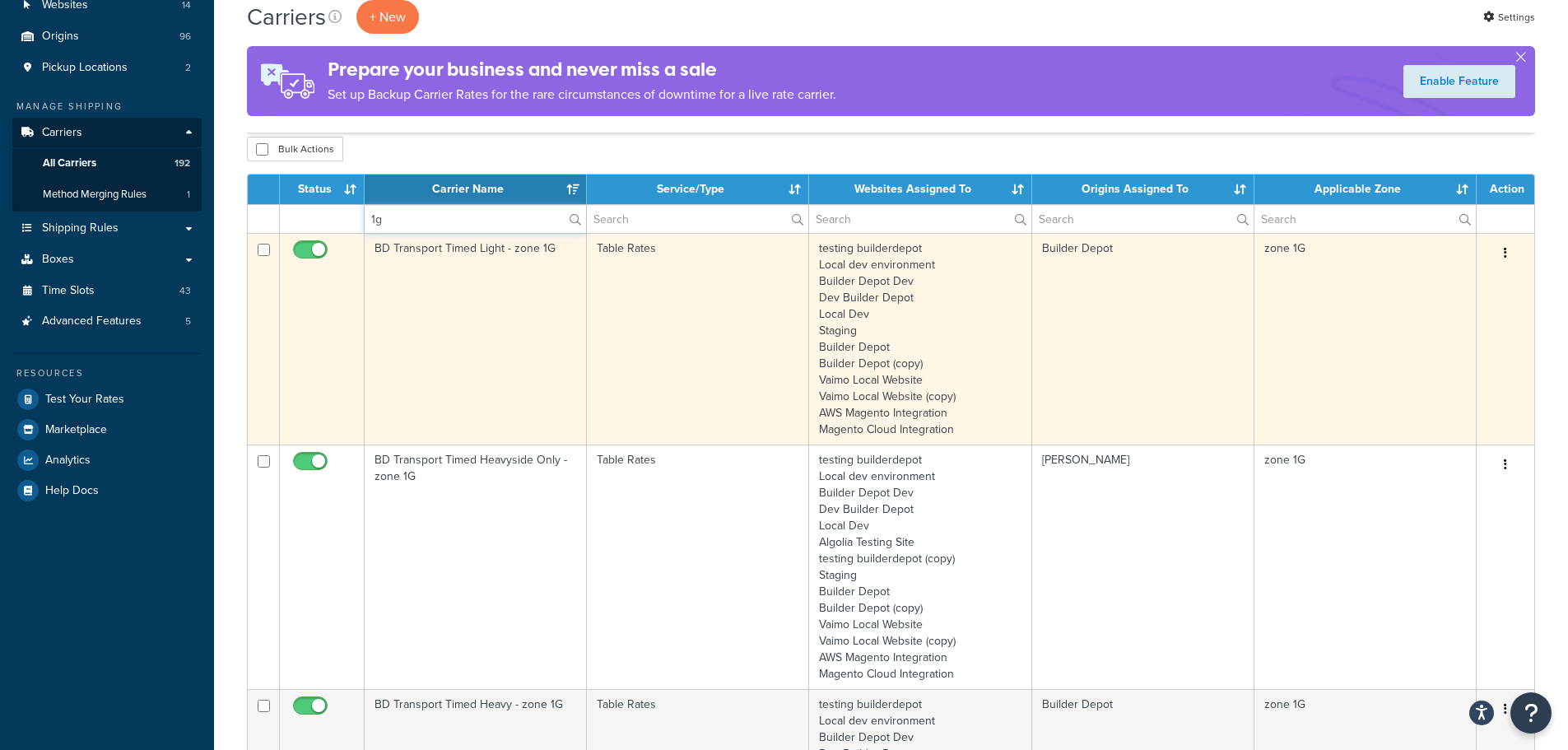
scroll to position [247, 0]
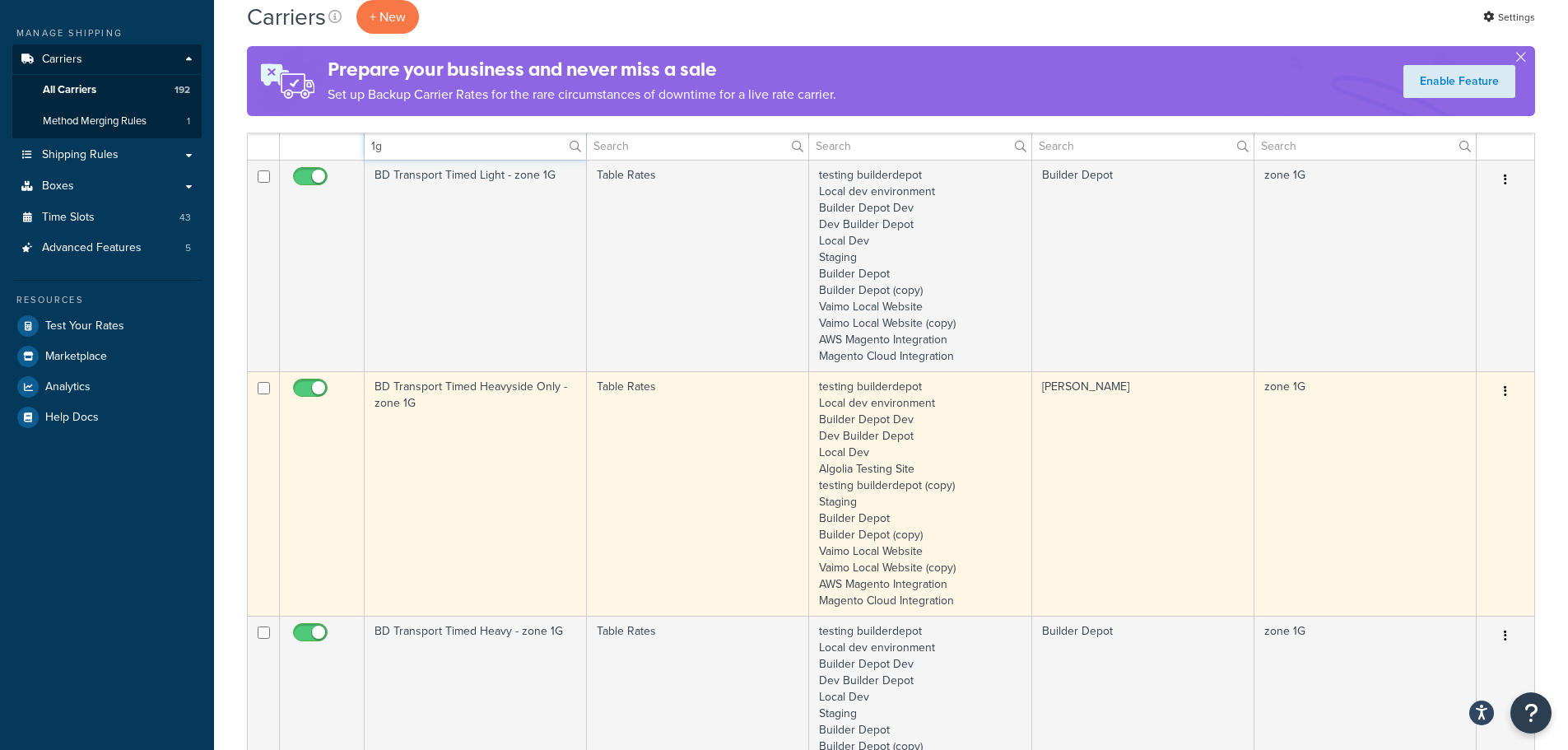
type input "1g"
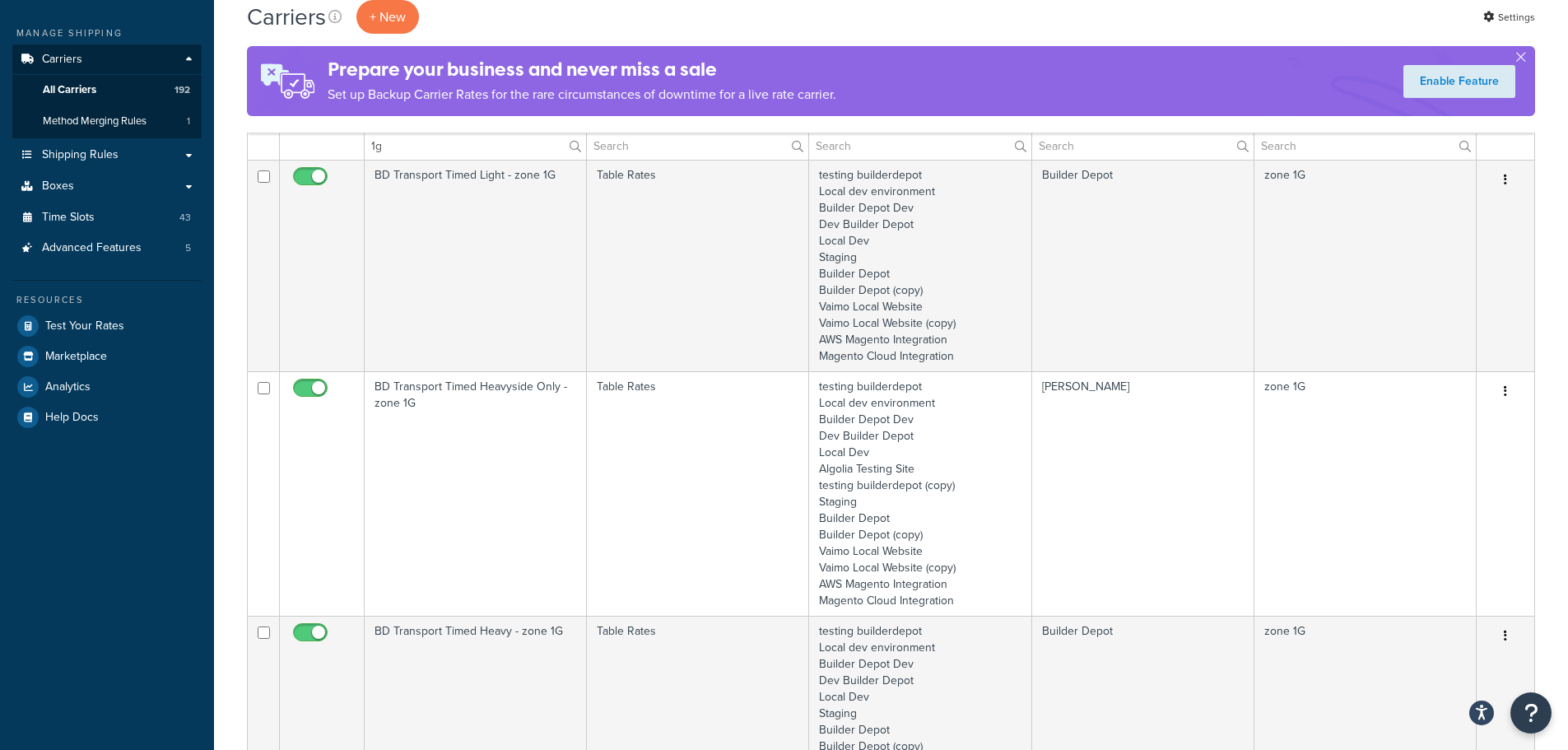
click at [466, 504] on td "BD Transport Timed Heavyside Only - zone 1G" at bounding box center [475, 493] width 222 height 245
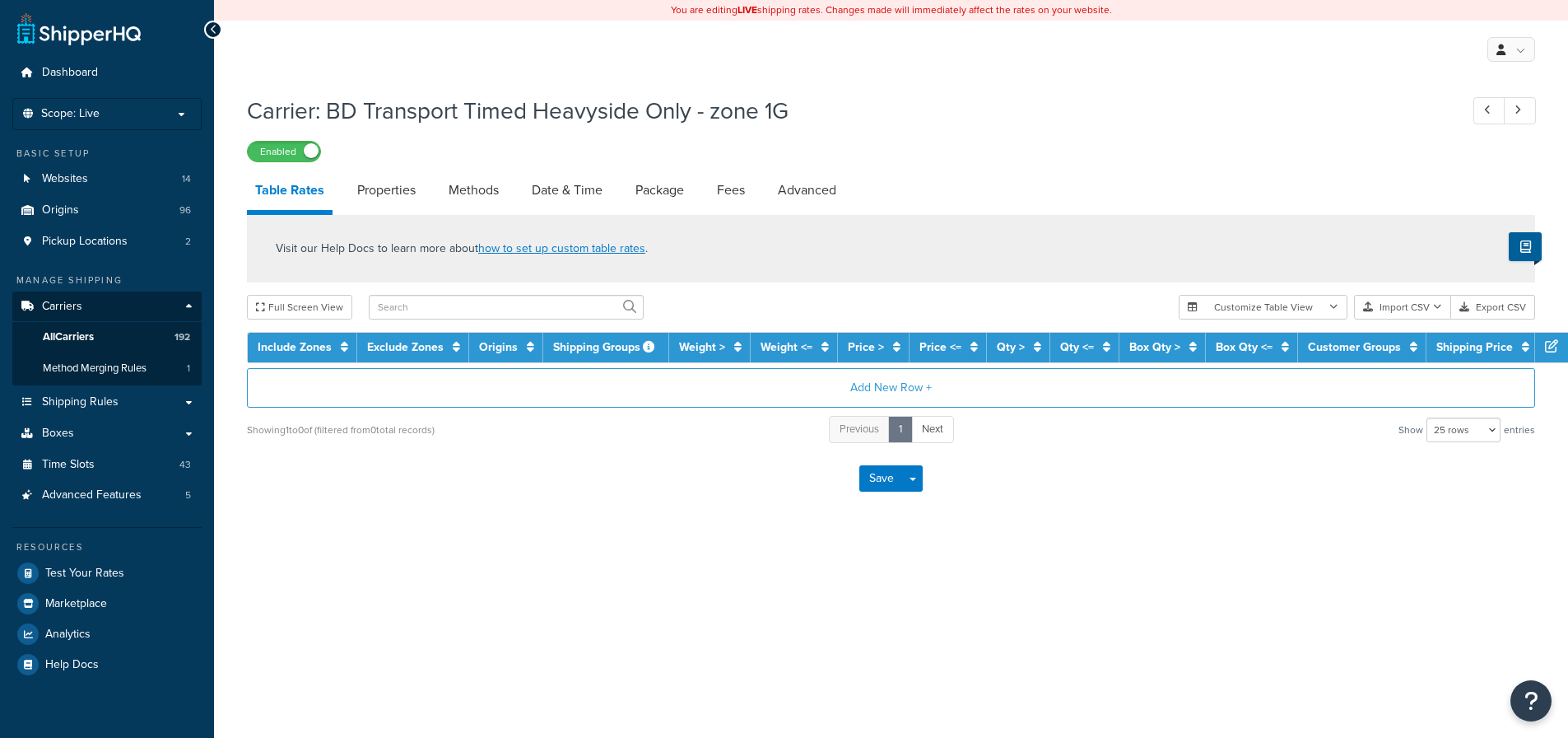
select select "25"
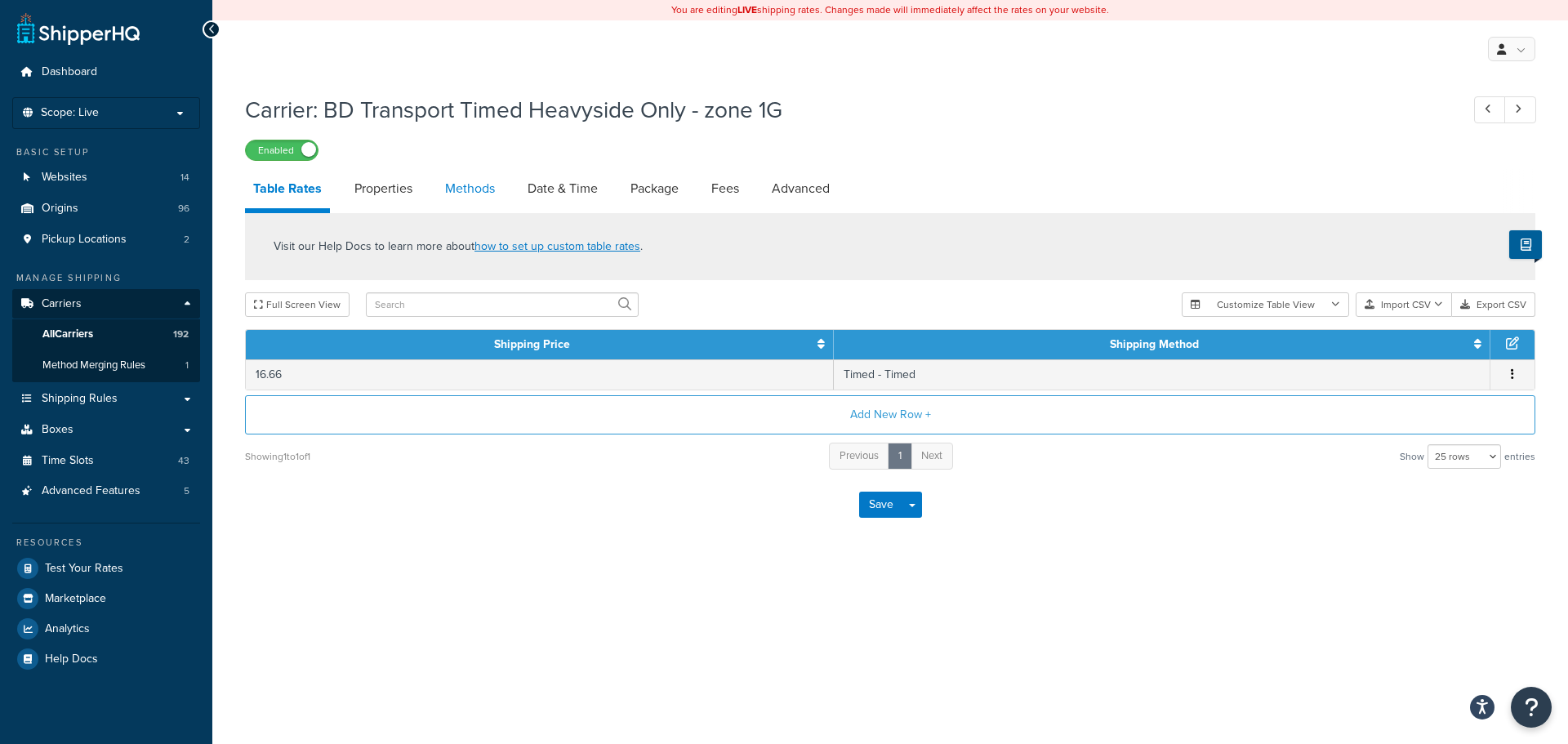
click at [481, 190] on link "Methods" at bounding box center [470, 189] width 66 height 40
select select "25"
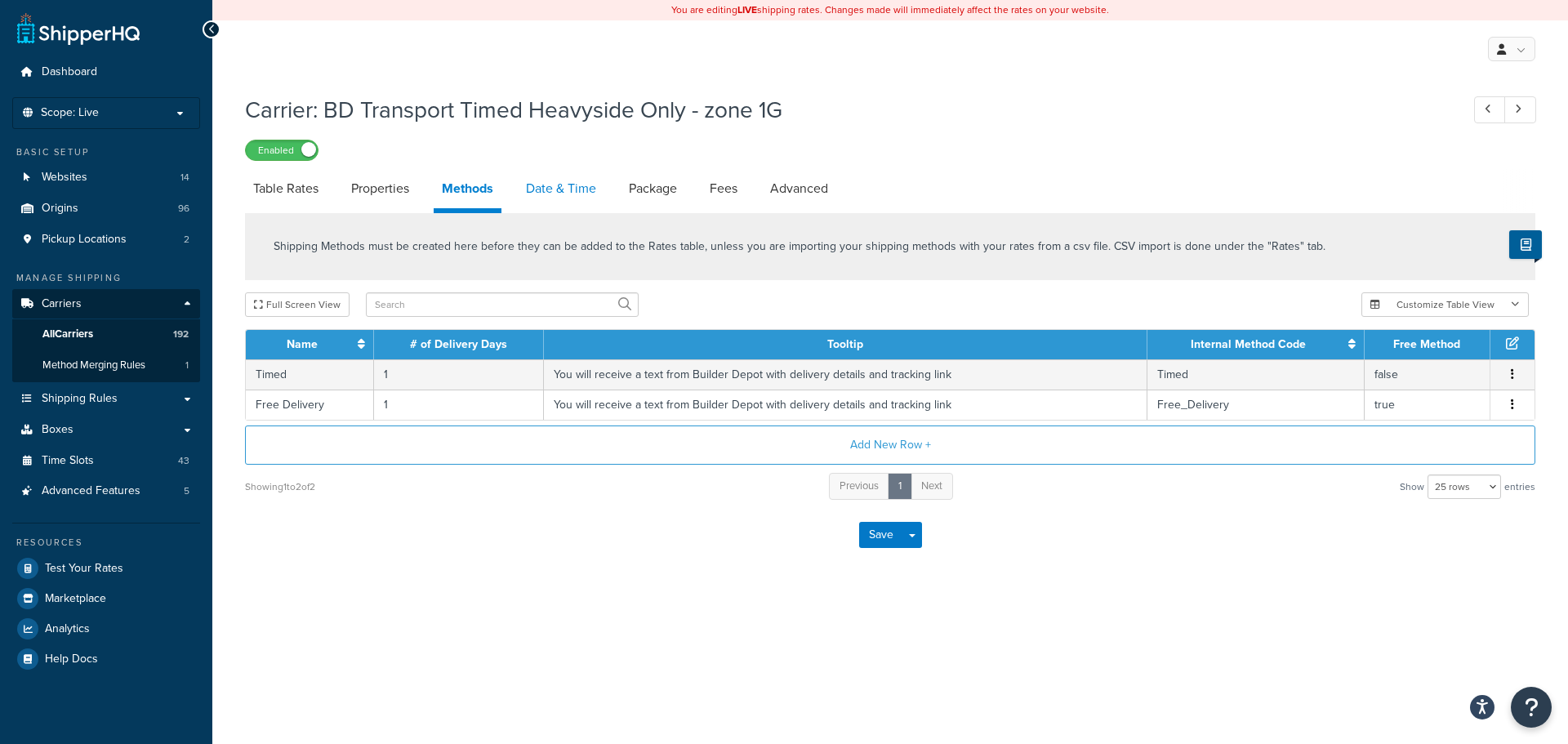
click at [540, 190] on link "Date & Time" at bounding box center [561, 189] width 87 height 40
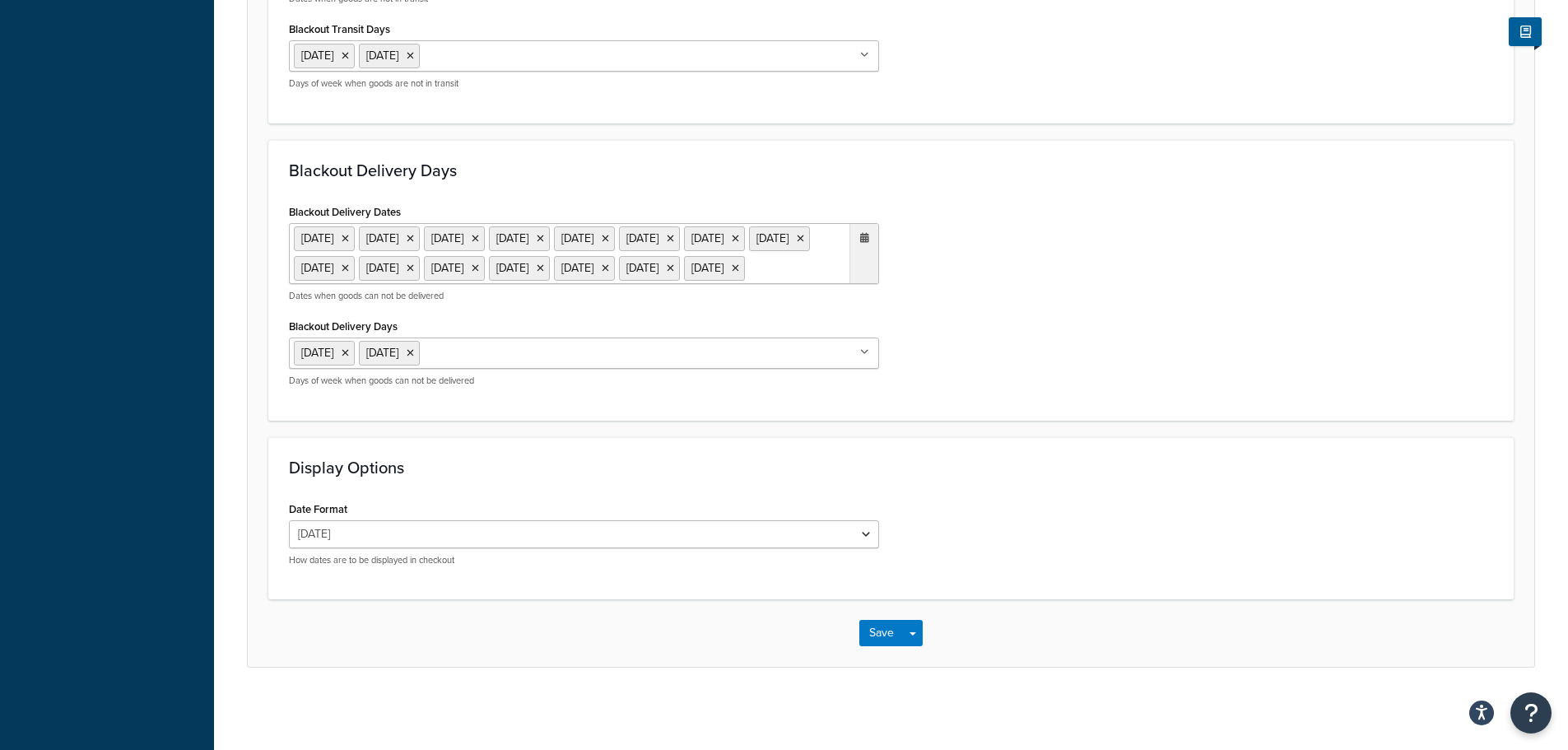
scroll to position [1350, 0]
click at [876, 638] on button "Save" at bounding box center [882, 633] width 45 height 27
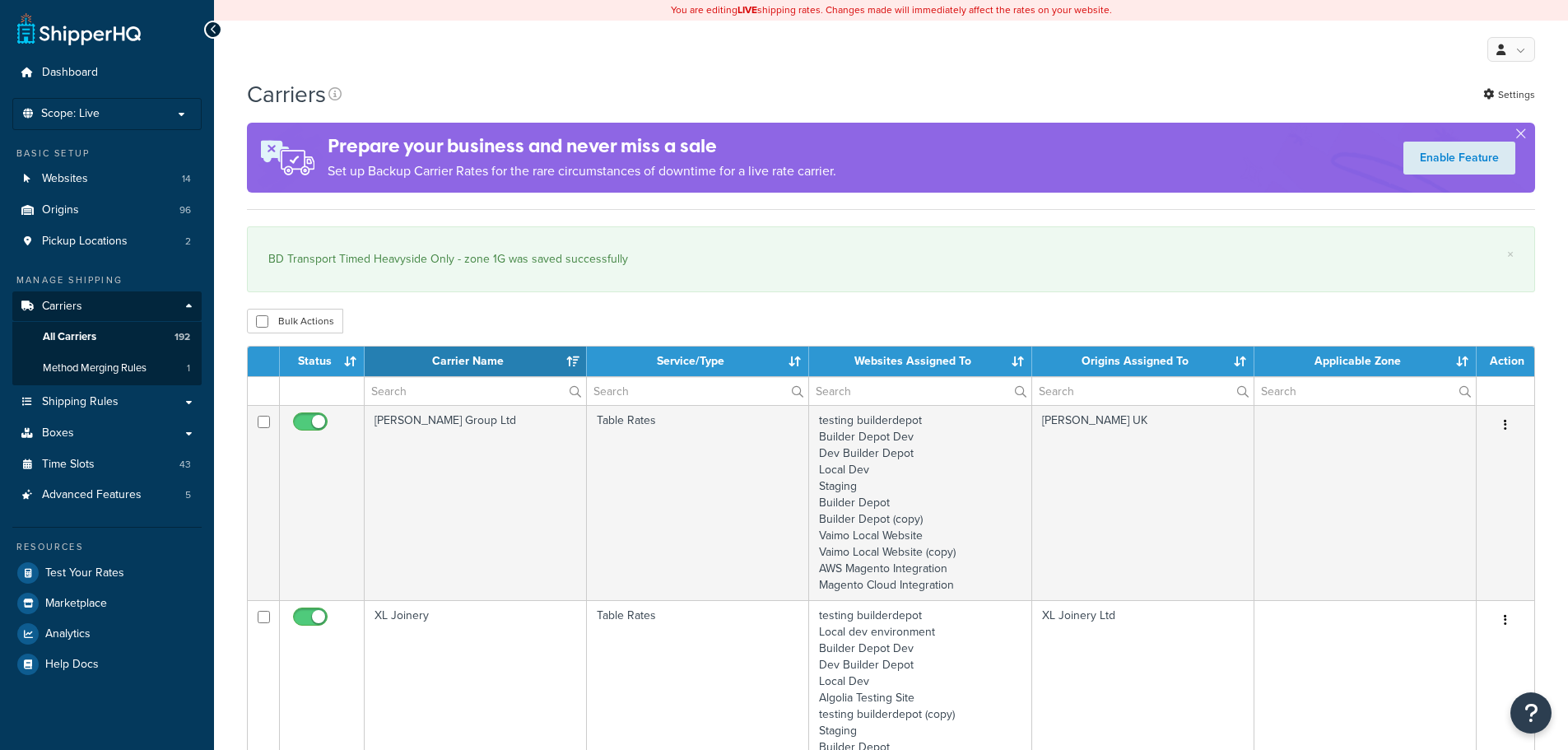
select select "15"
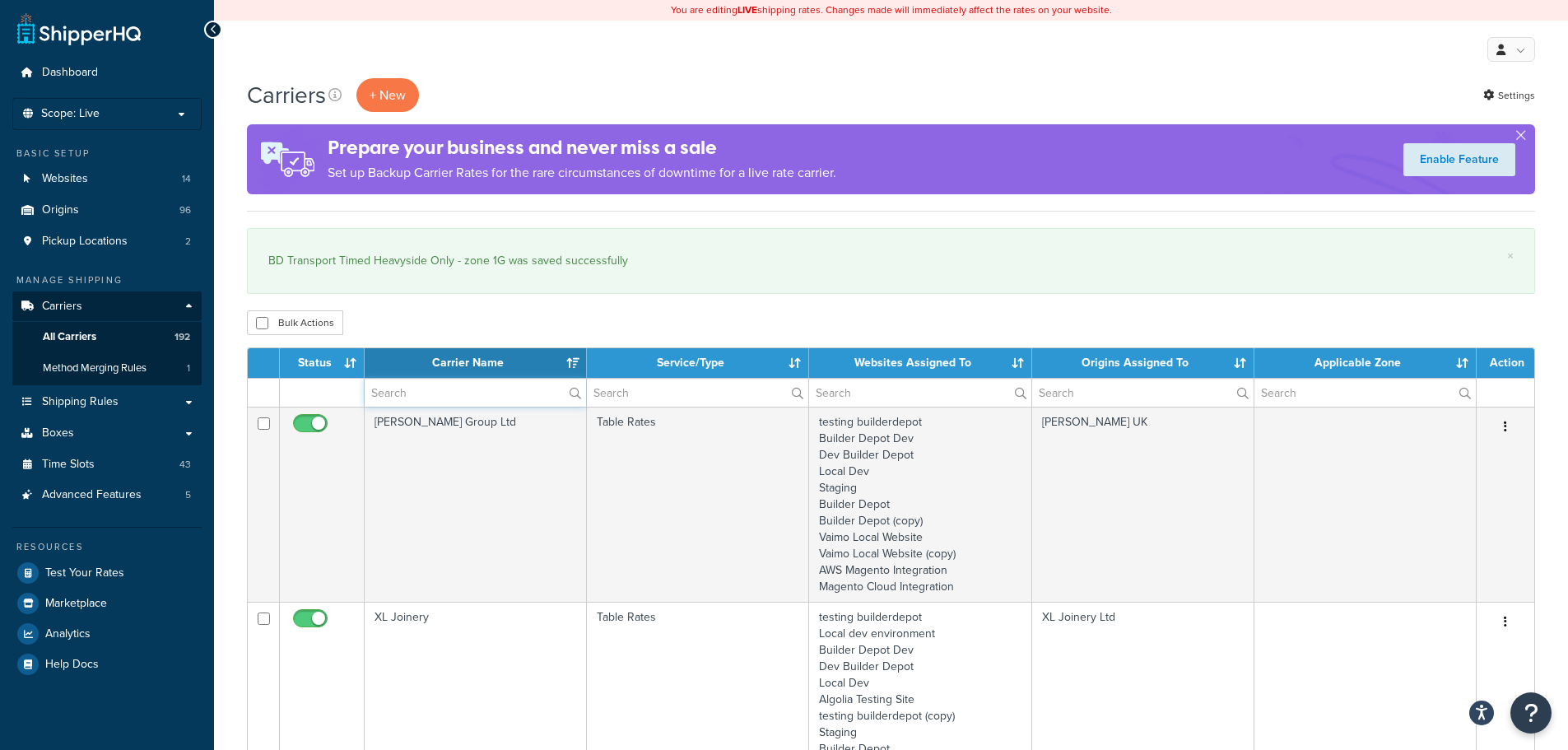
click at [450, 388] on input "text" at bounding box center [475, 392] width 222 height 28
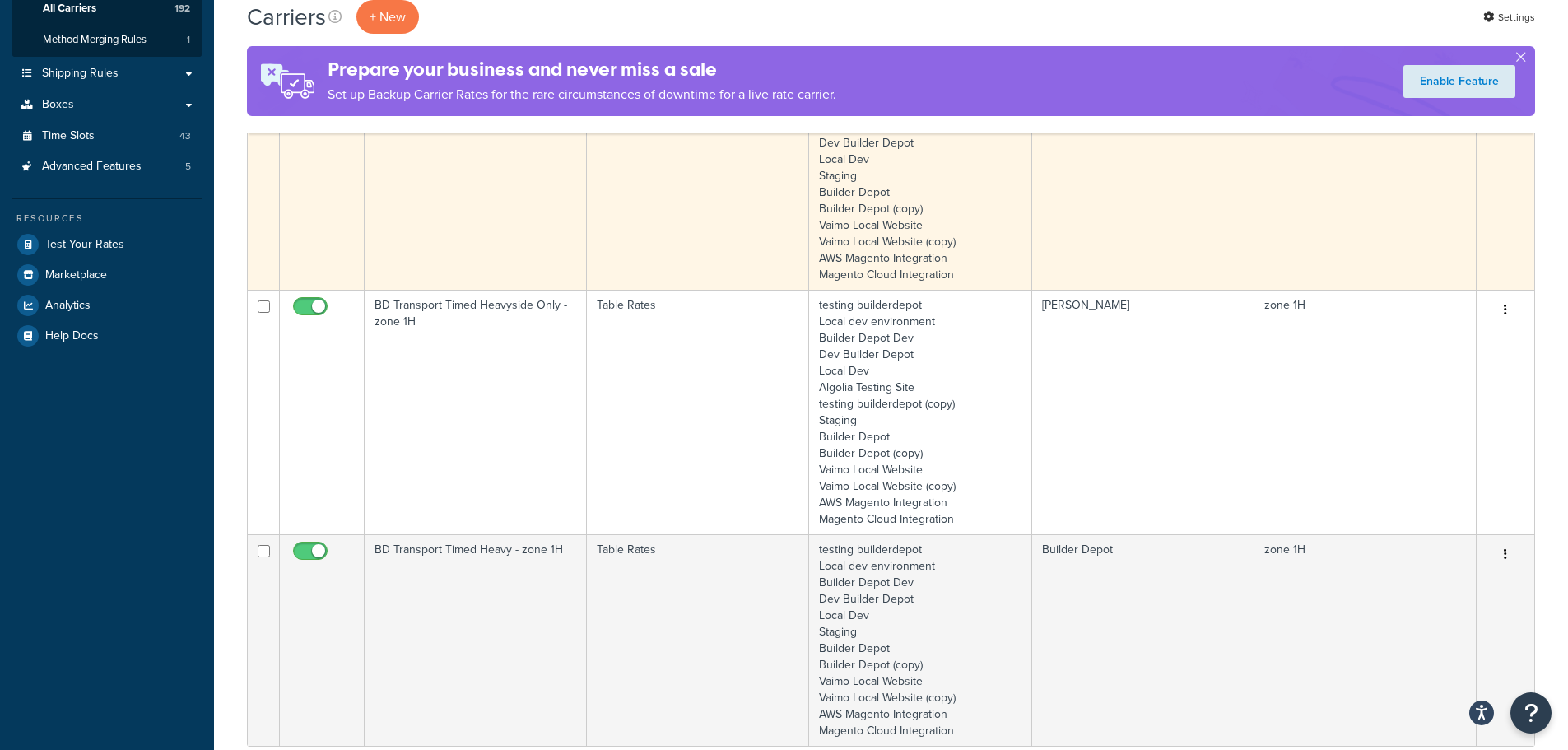
scroll to position [329, 0]
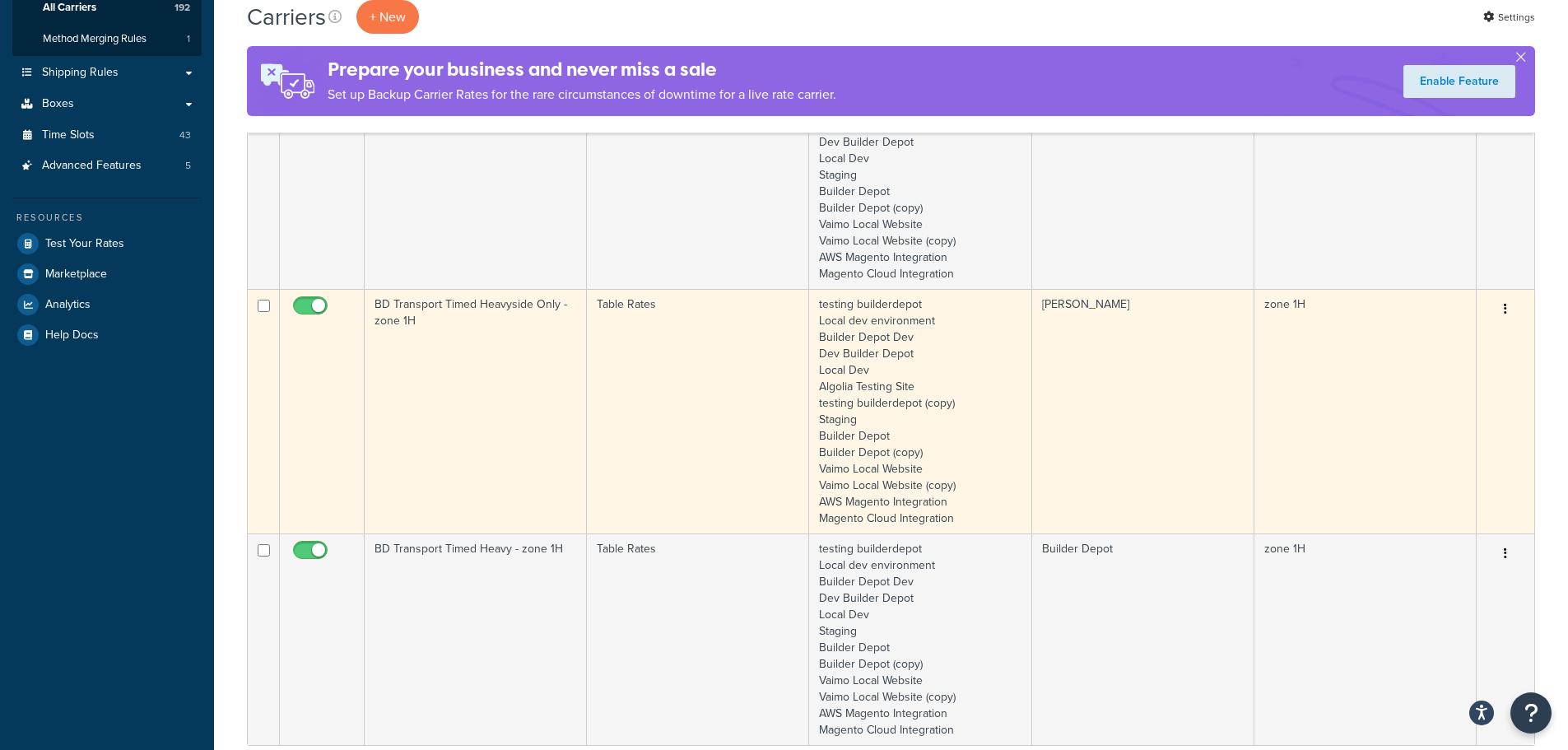
type input "1h"
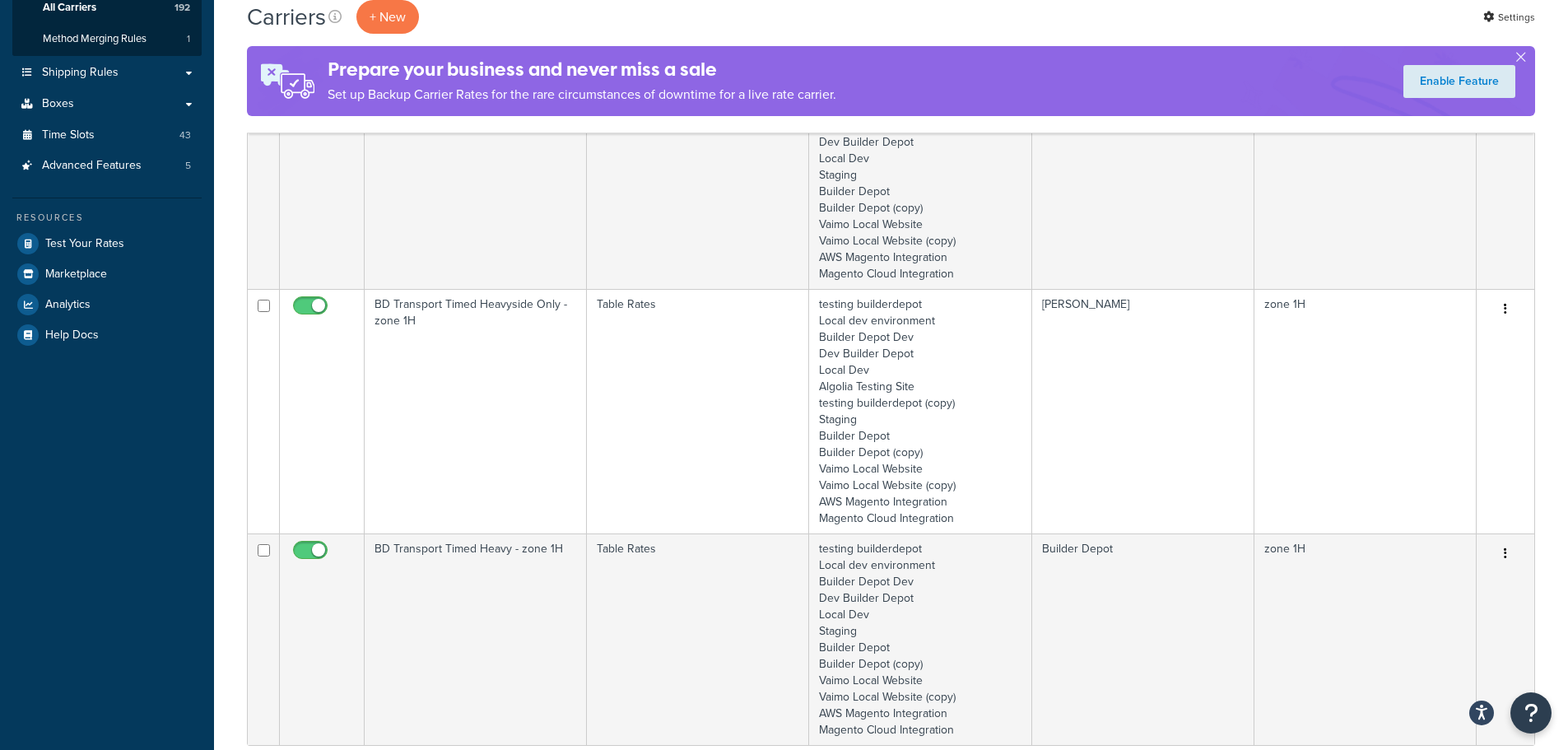
click at [501, 421] on td "BD Transport Timed Heavyside Only - zone 1H" at bounding box center [475, 411] width 222 height 245
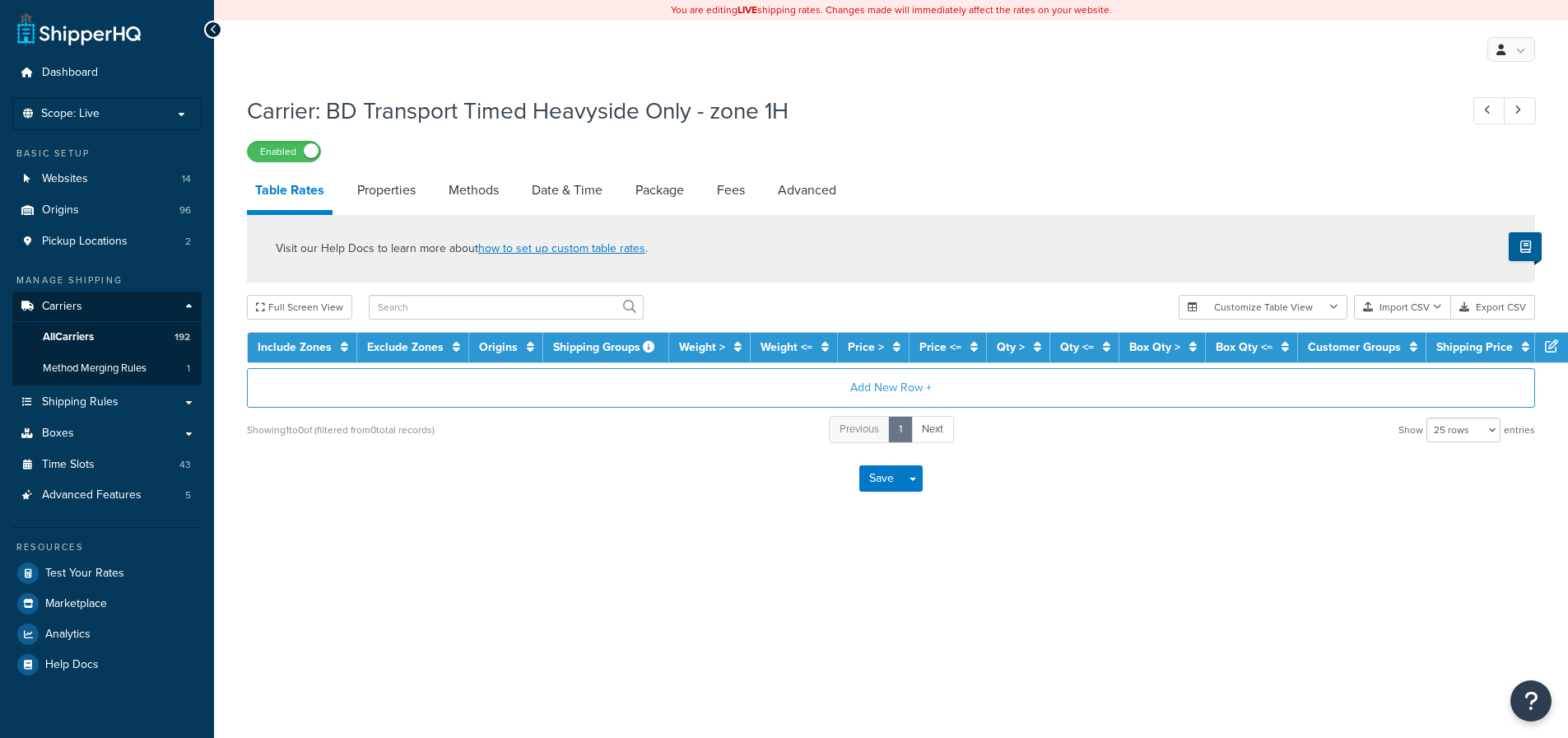
select select "25"
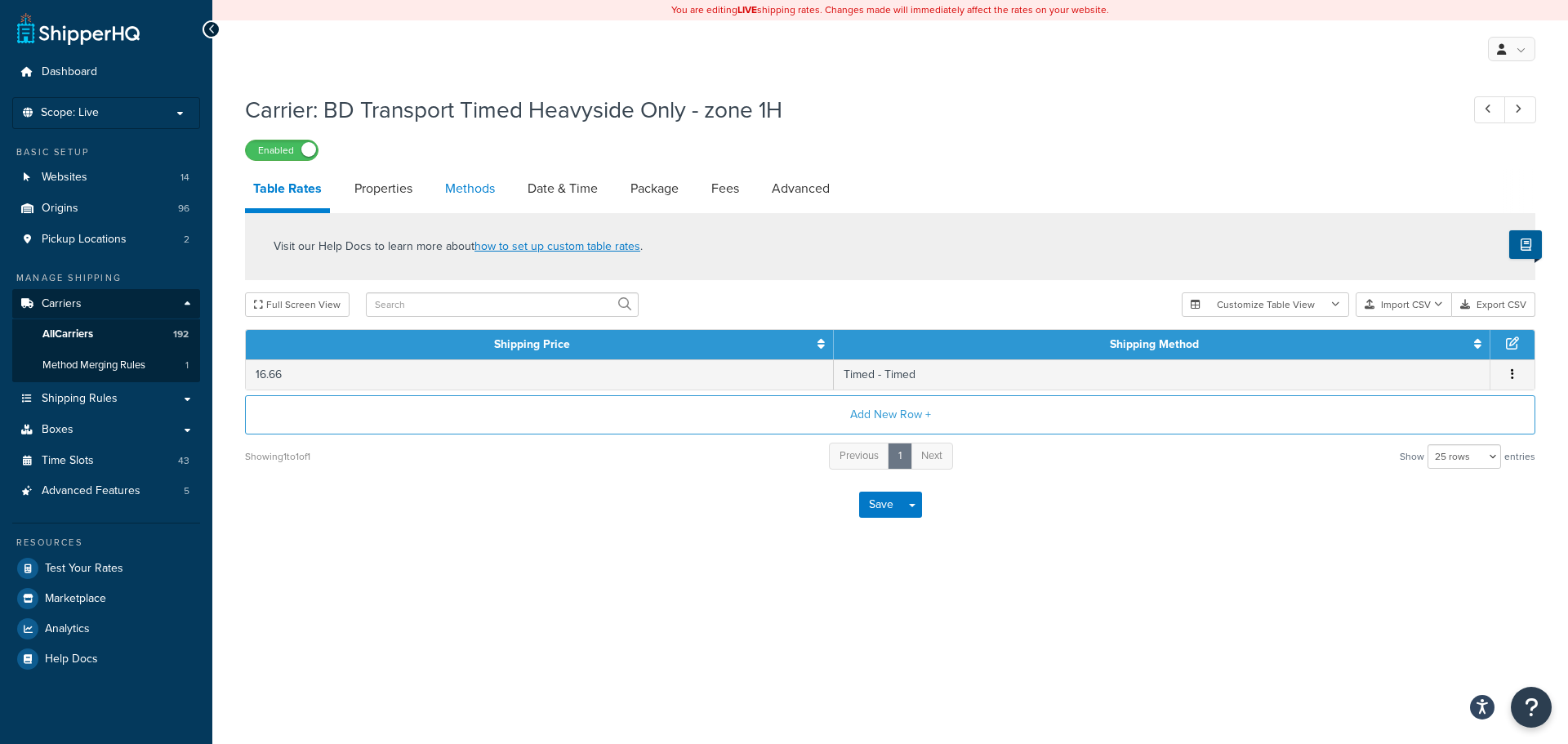
click at [474, 185] on link "Methods" at bounding box center [470, 189] width 66 height 40
select select "25"
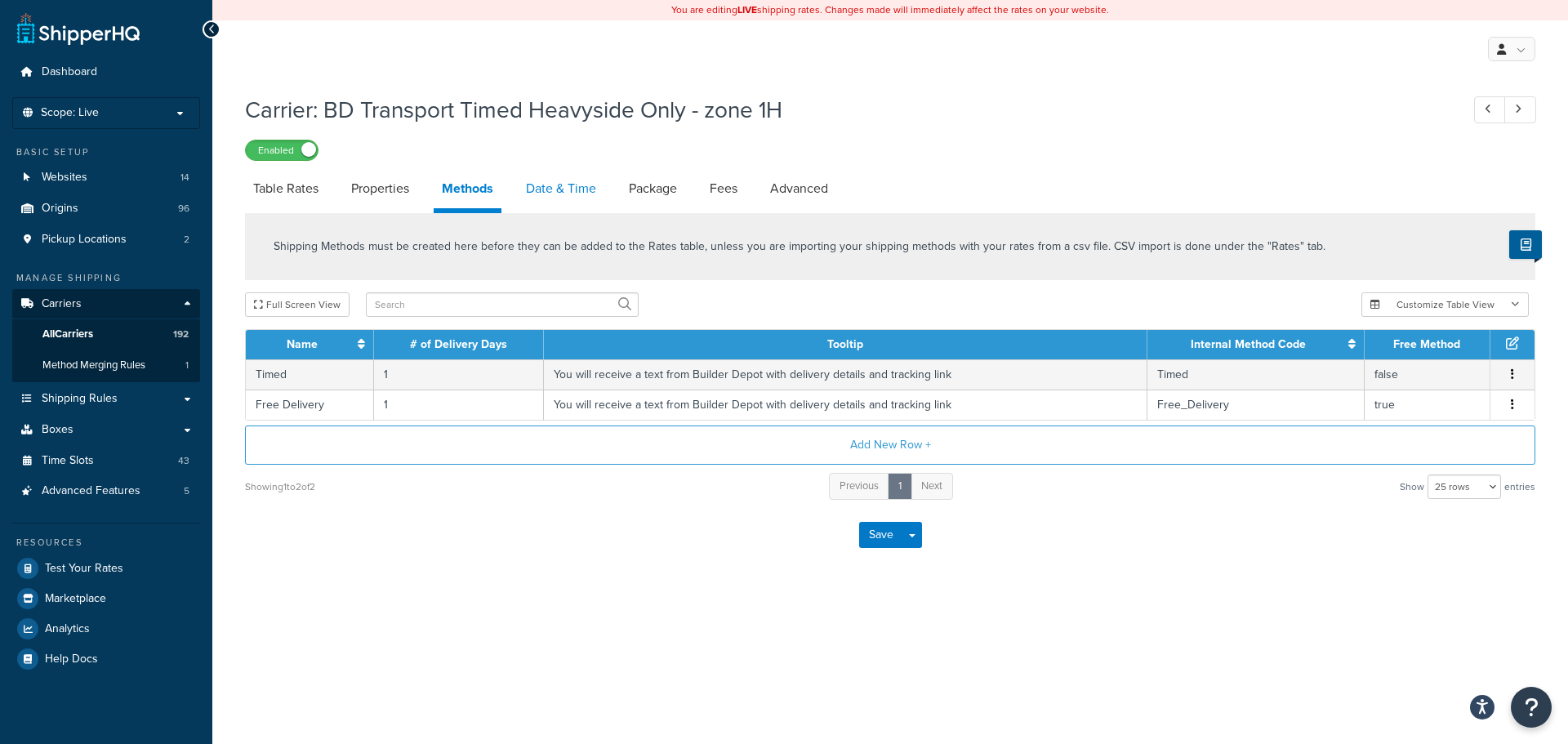
click at [537, 184] on link "Date & Time" at bounding box center [561, 189] width 87 height 40
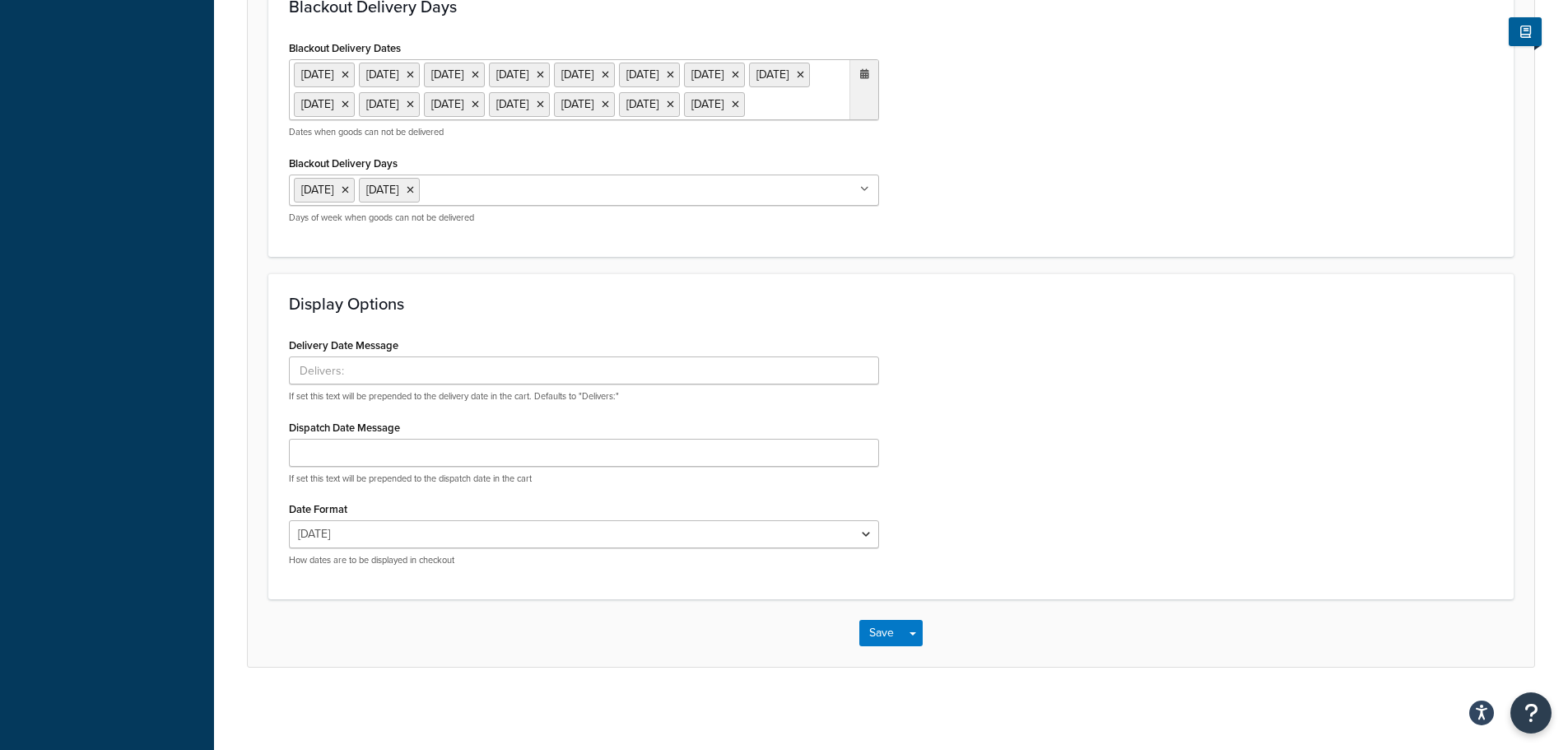
scroll to position [1144, 0]
click at [878, 640] on button "Save" at bounding box center [882, 633] width 45 height 27
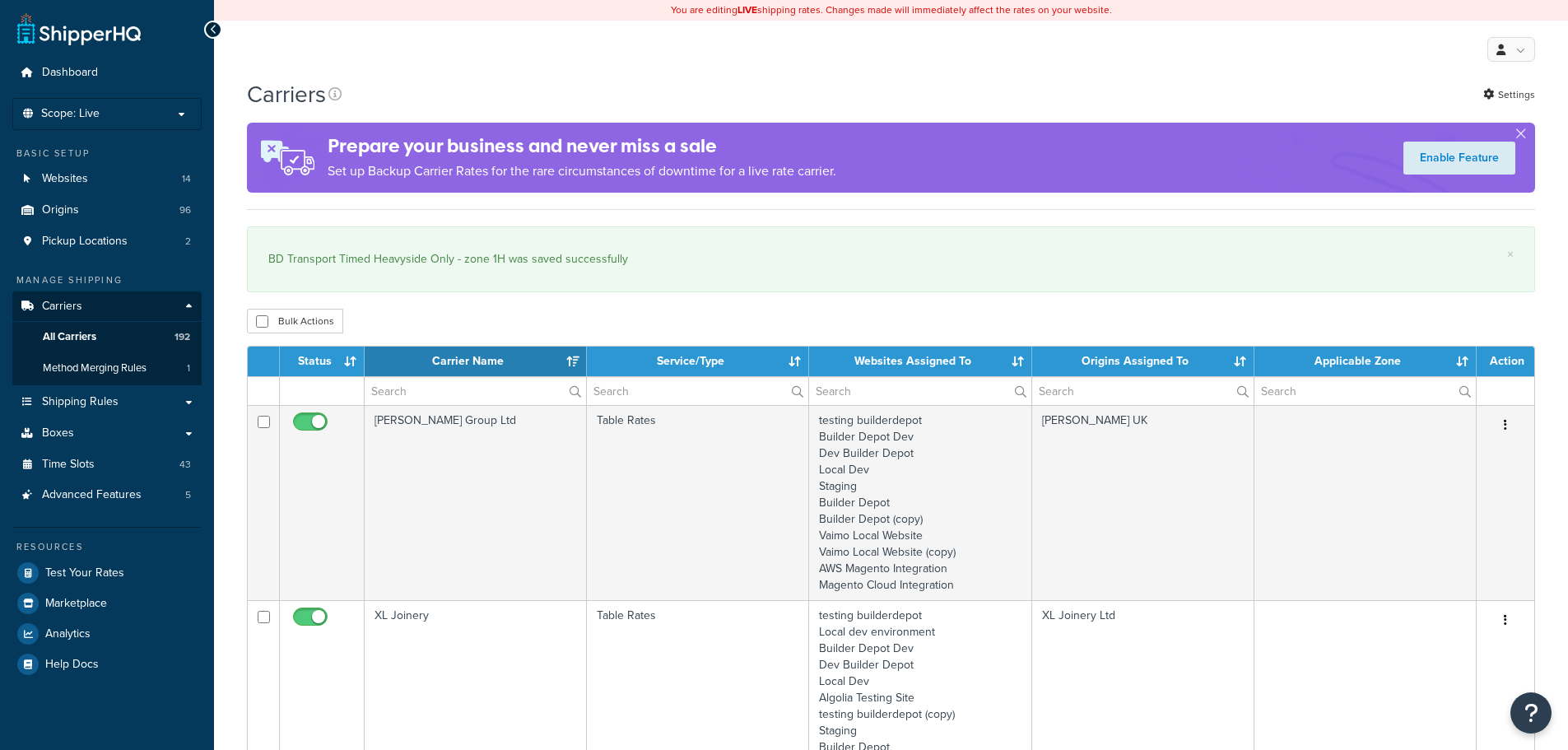
select select "15"
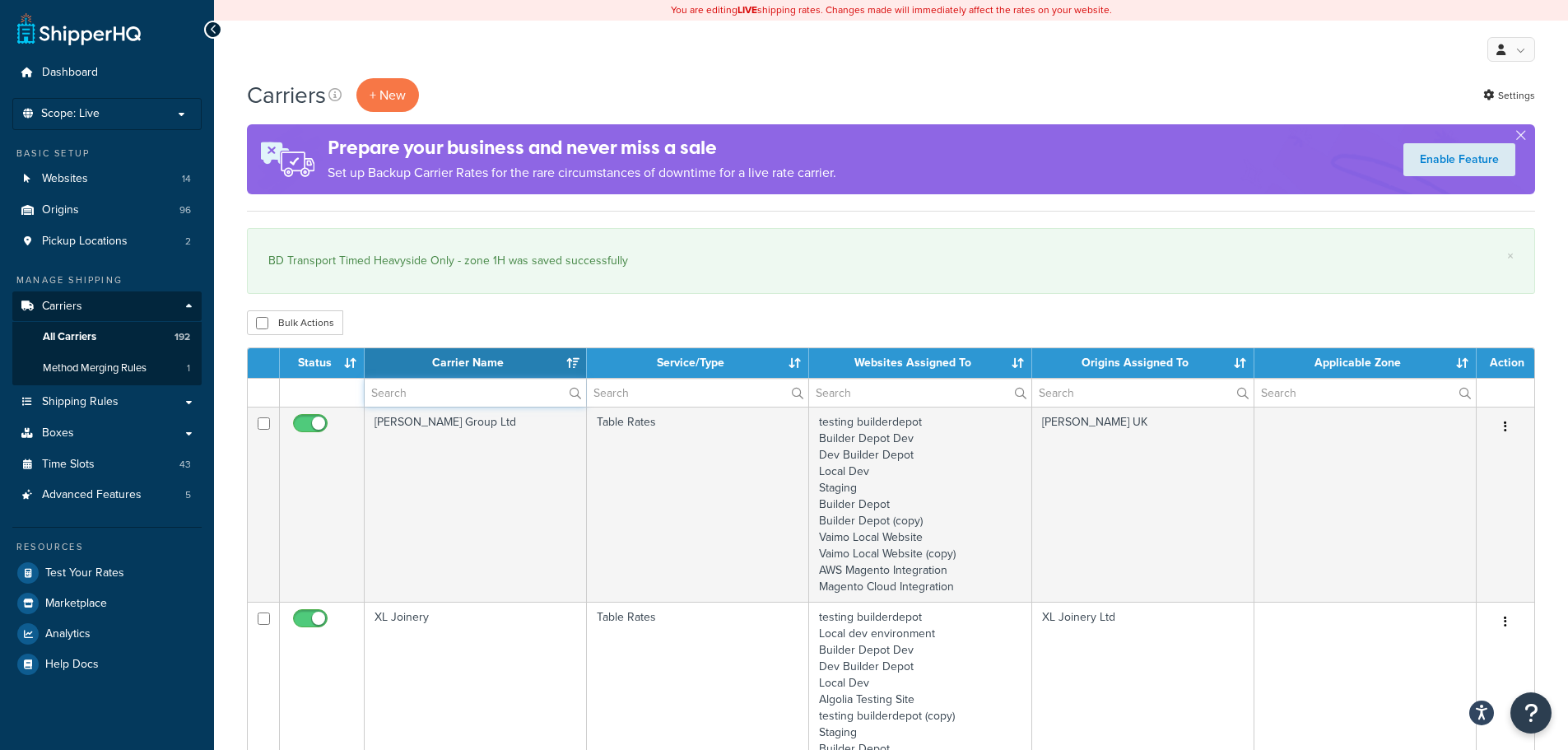
click at [407, 387] on input "text" at bounding box center [475, 392] width 222 height 28
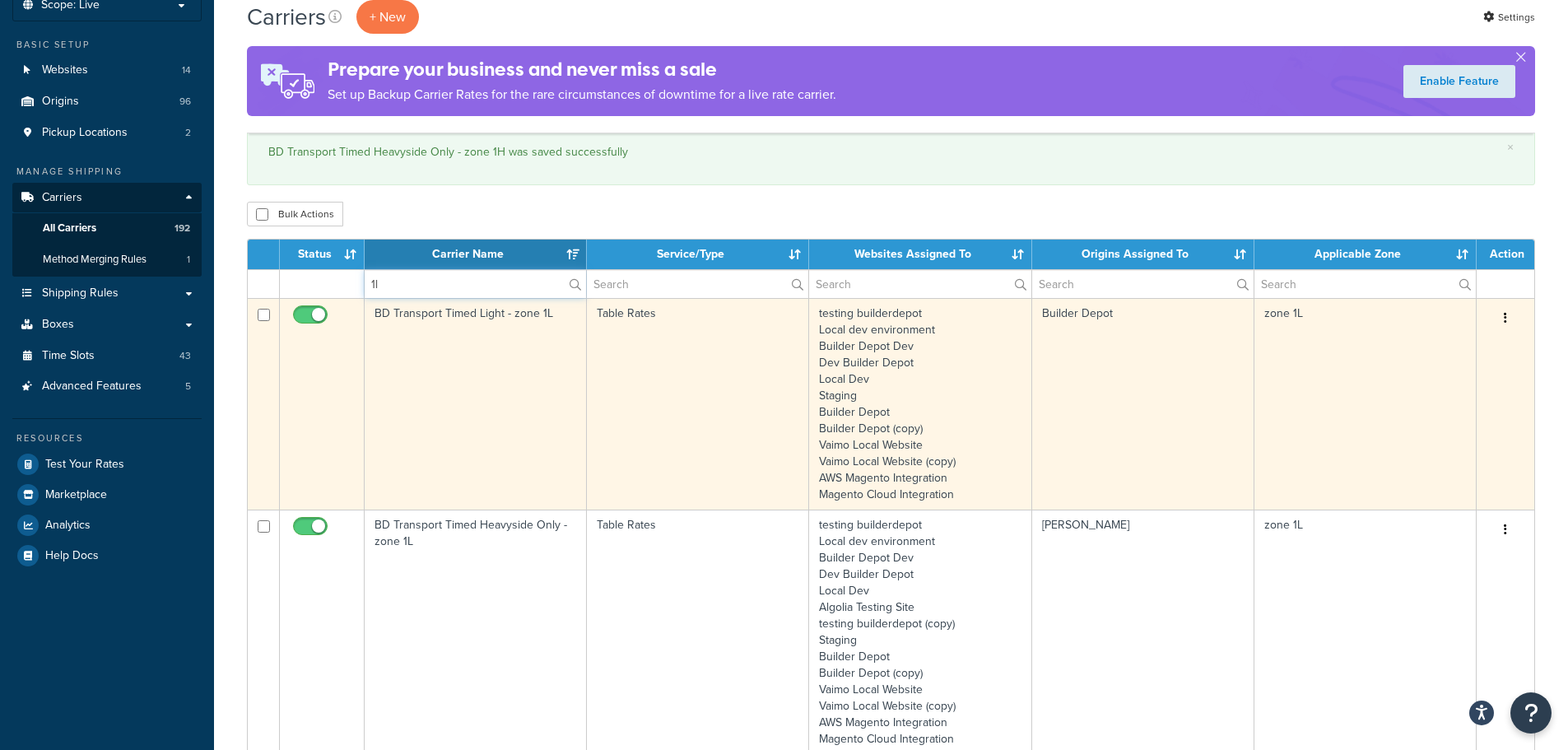
scroll to position [165, 0]
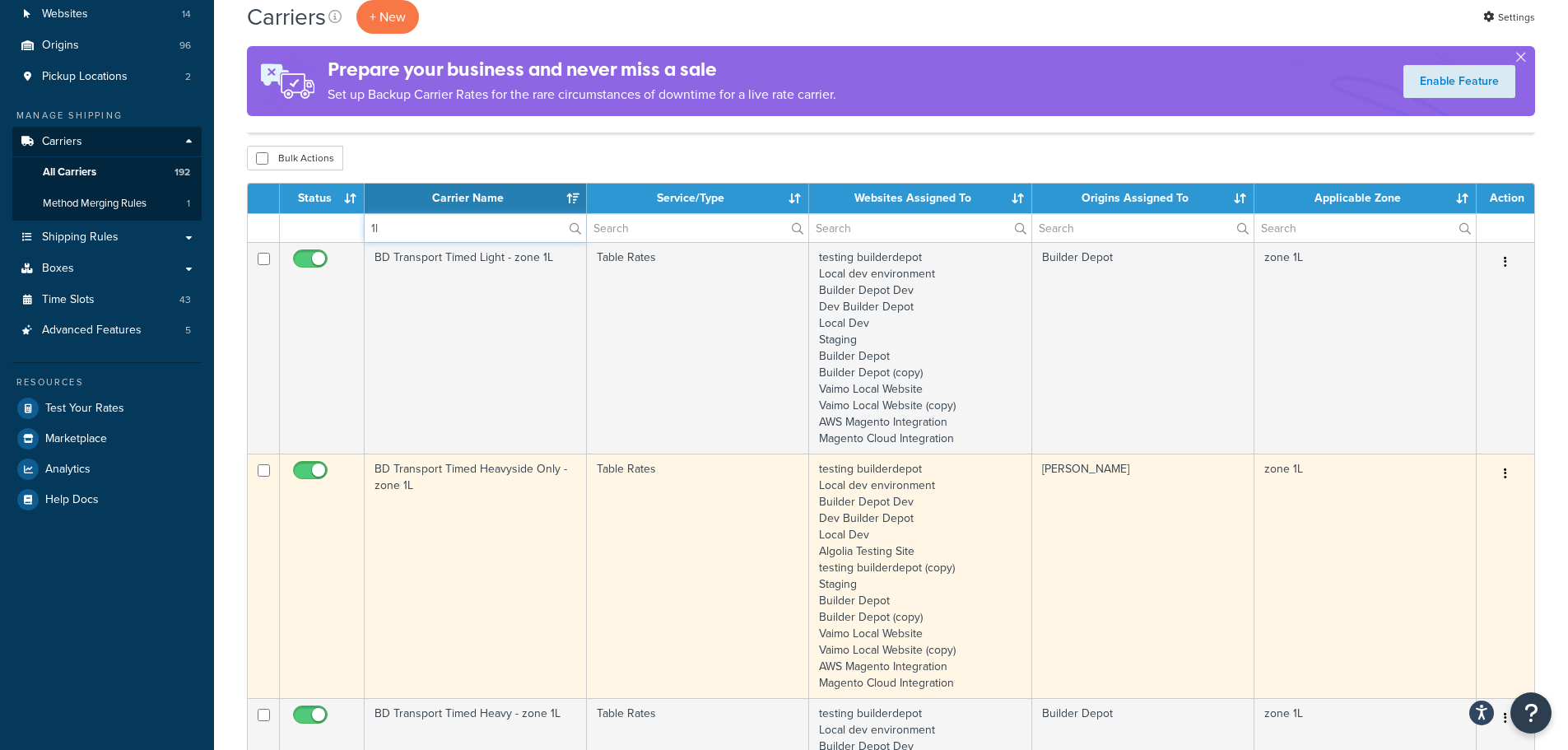
type input "1l"
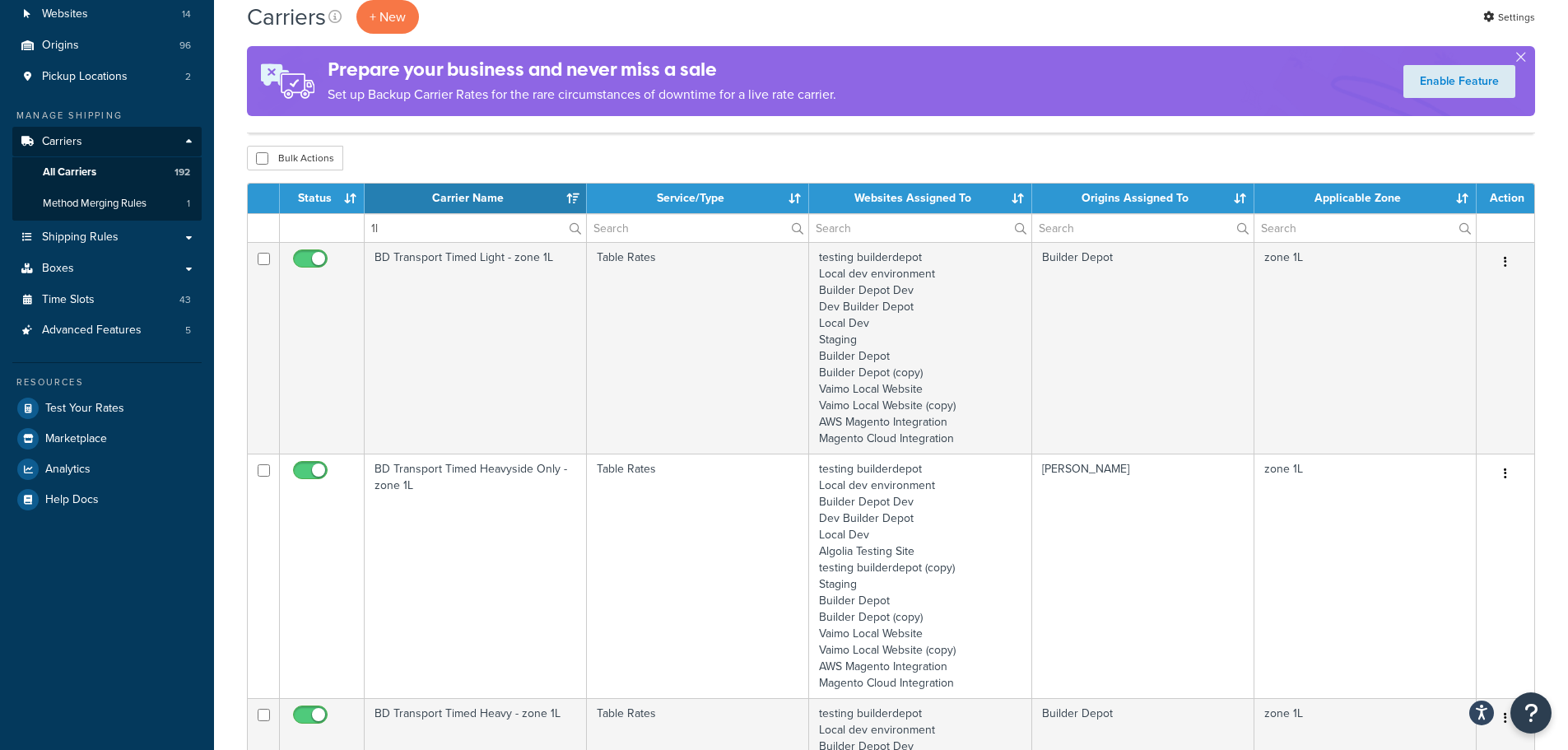
click at [453, 504] on td "BD Transport Timed Heavyside Only - zone 1L" at bounding box center [475, 575] width 222 height 245
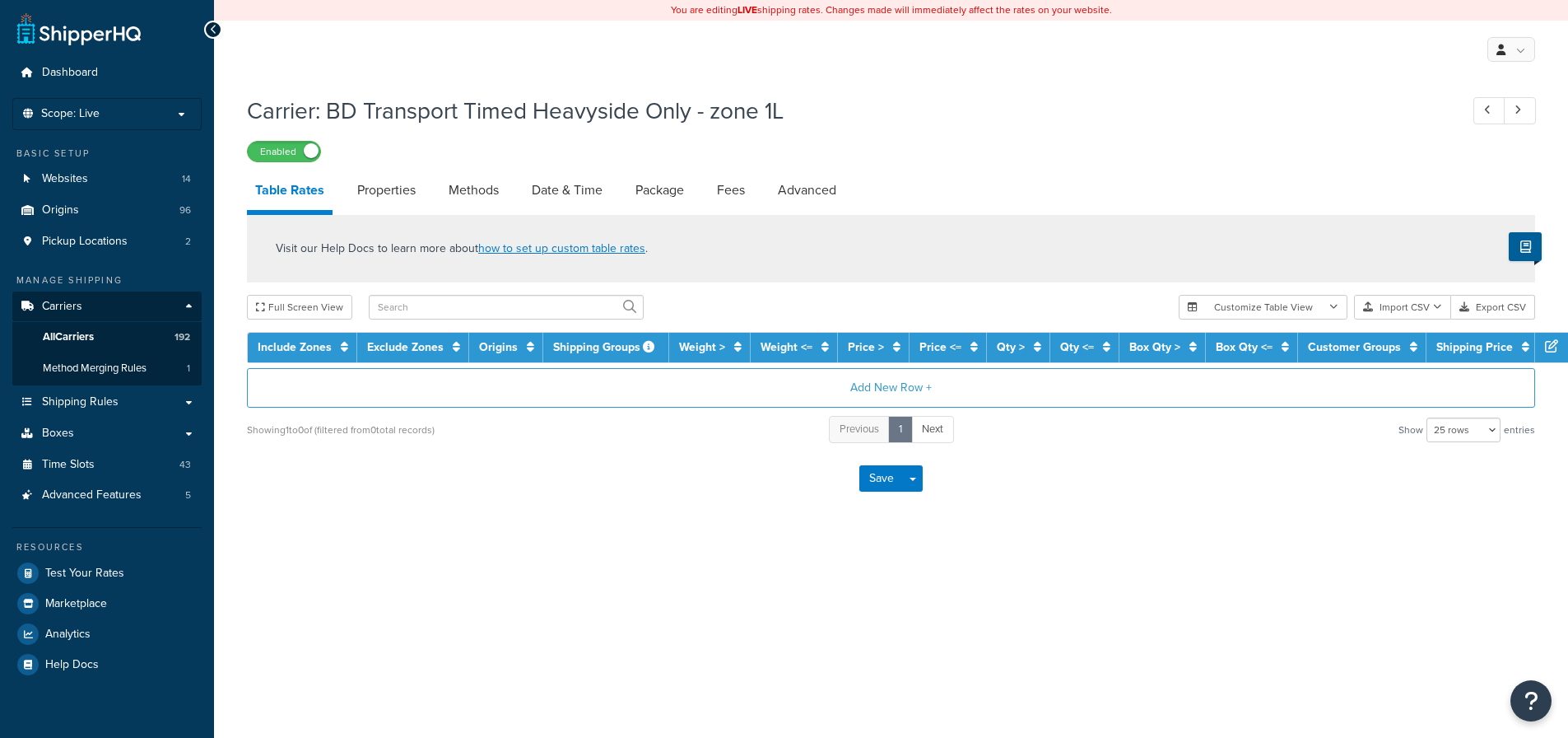
select select "25"
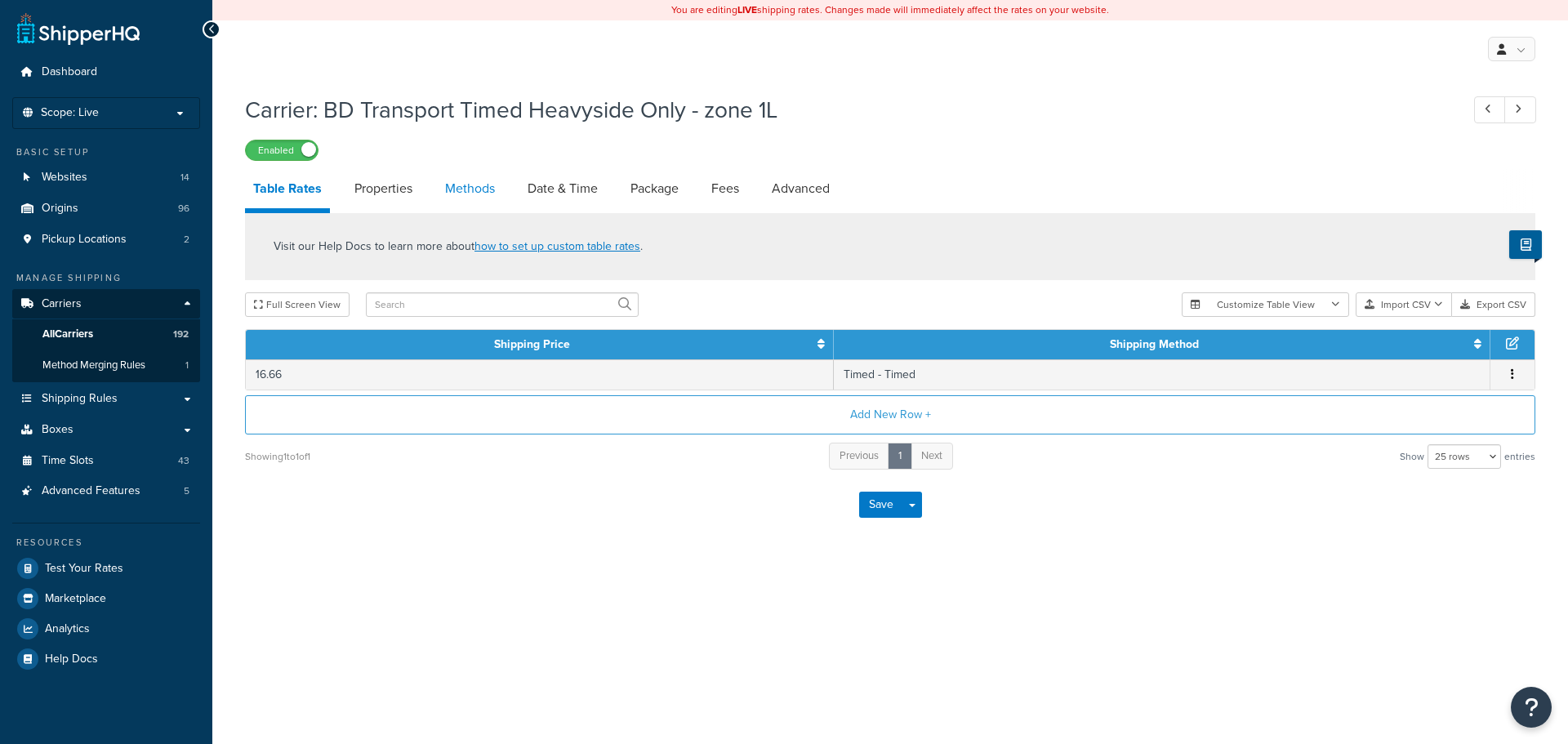
click at [457, 194] on link "Methods" at bounding box center [470, 189] width 66 height 40
select select "25"
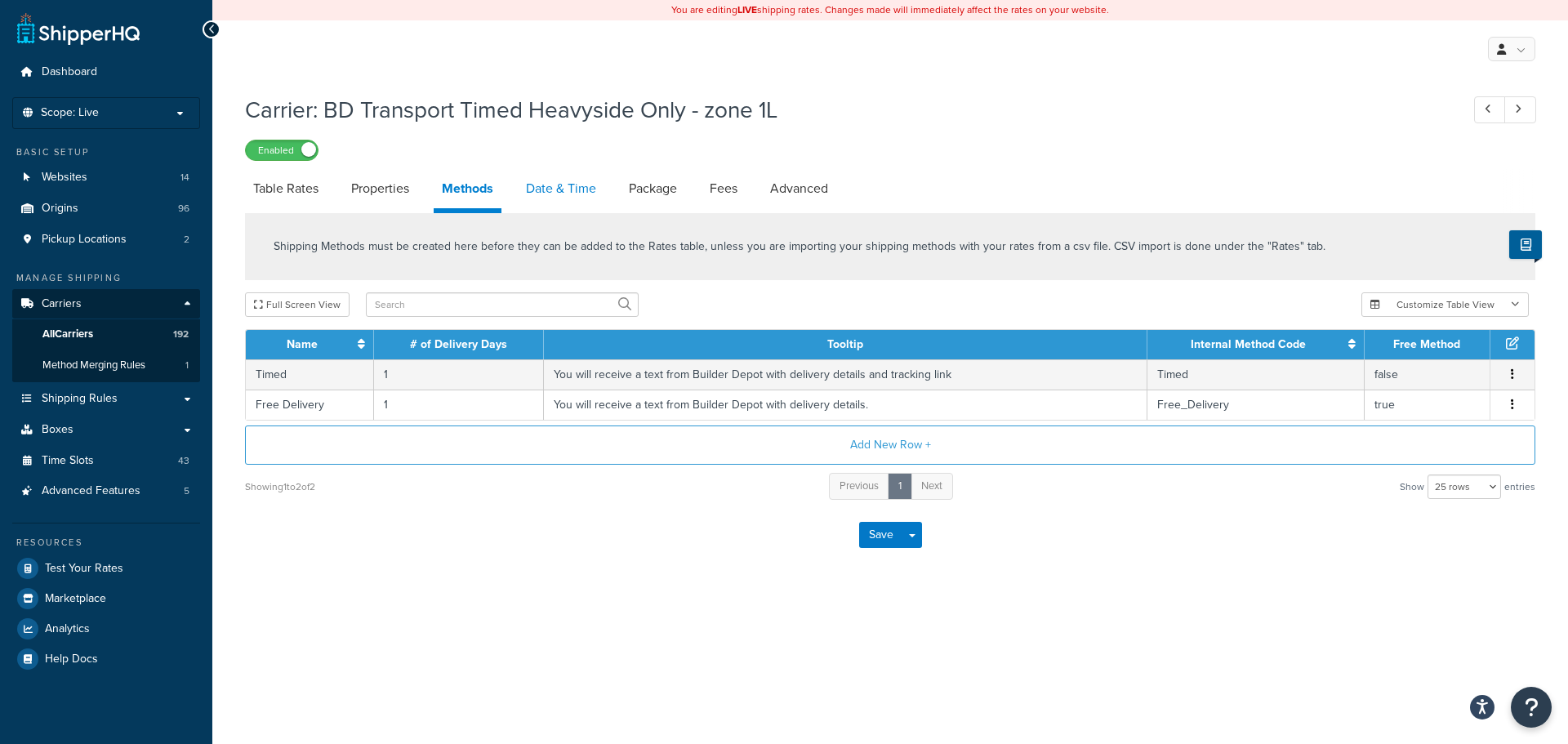
click at [540, 190] on link "Date & Time" at bounding box center [561, 189] width 87 height 40
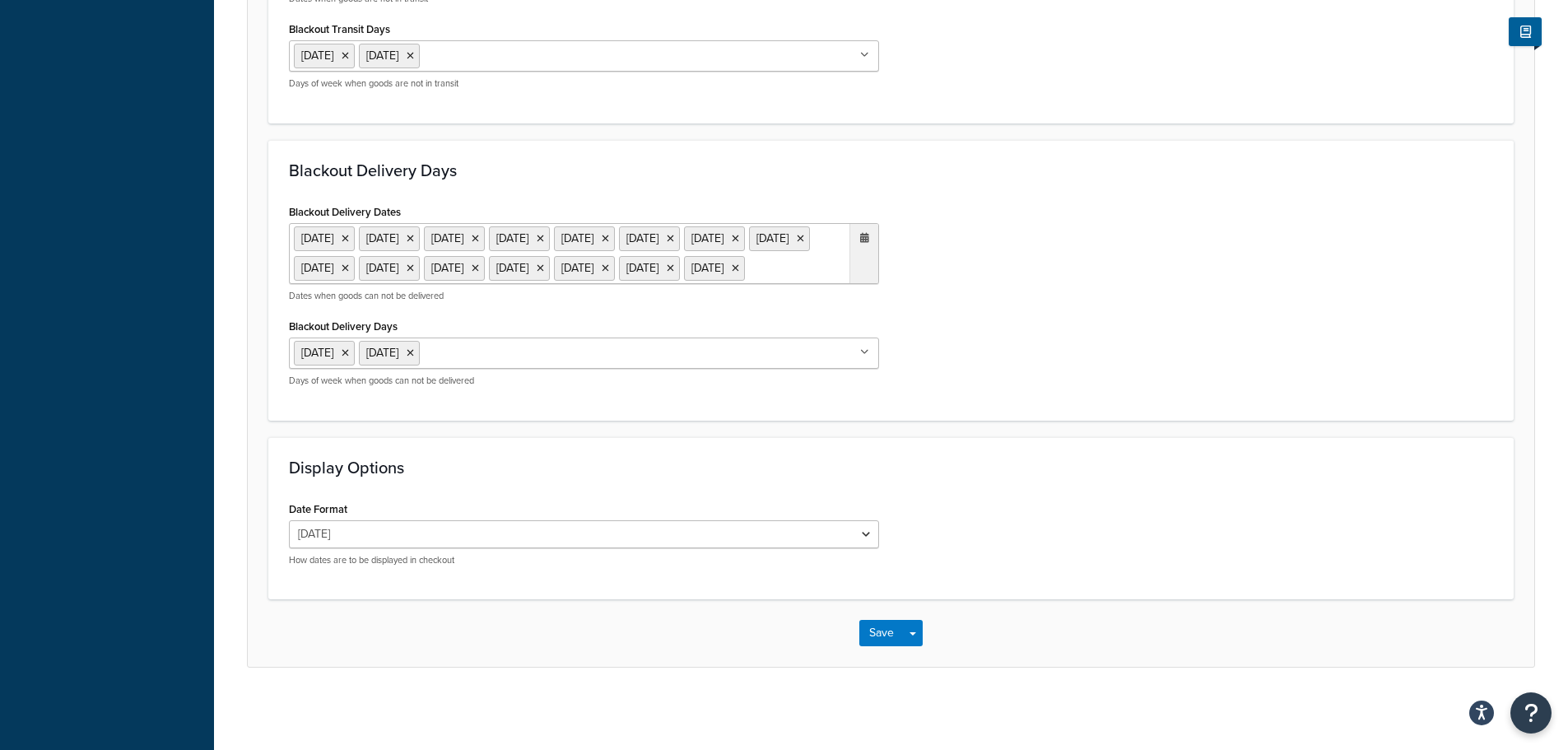
scroll to position [1350, 0]
click at [874, 636] on button "Save" at bounding box center [882, 633] width 45 height 27
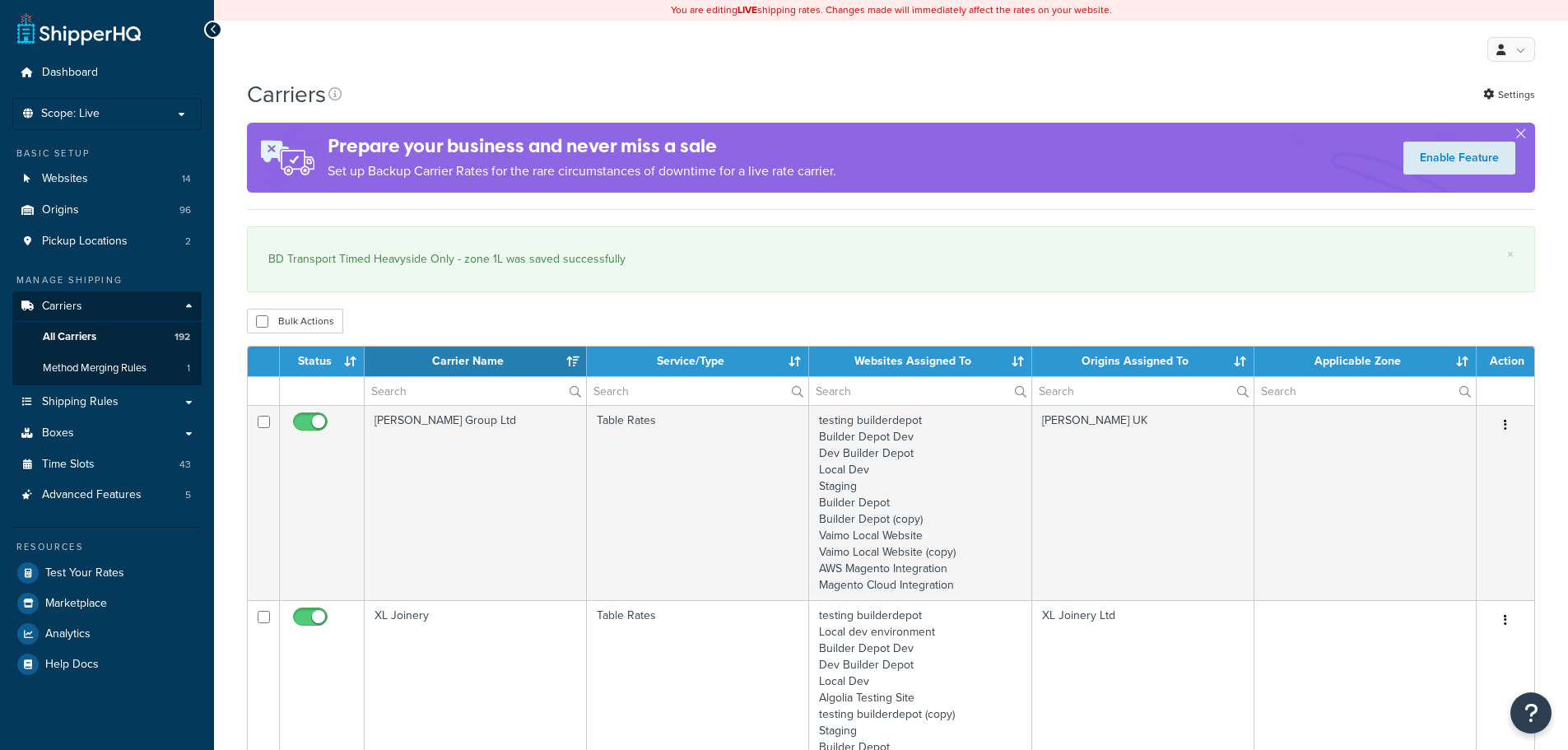
select select "15"
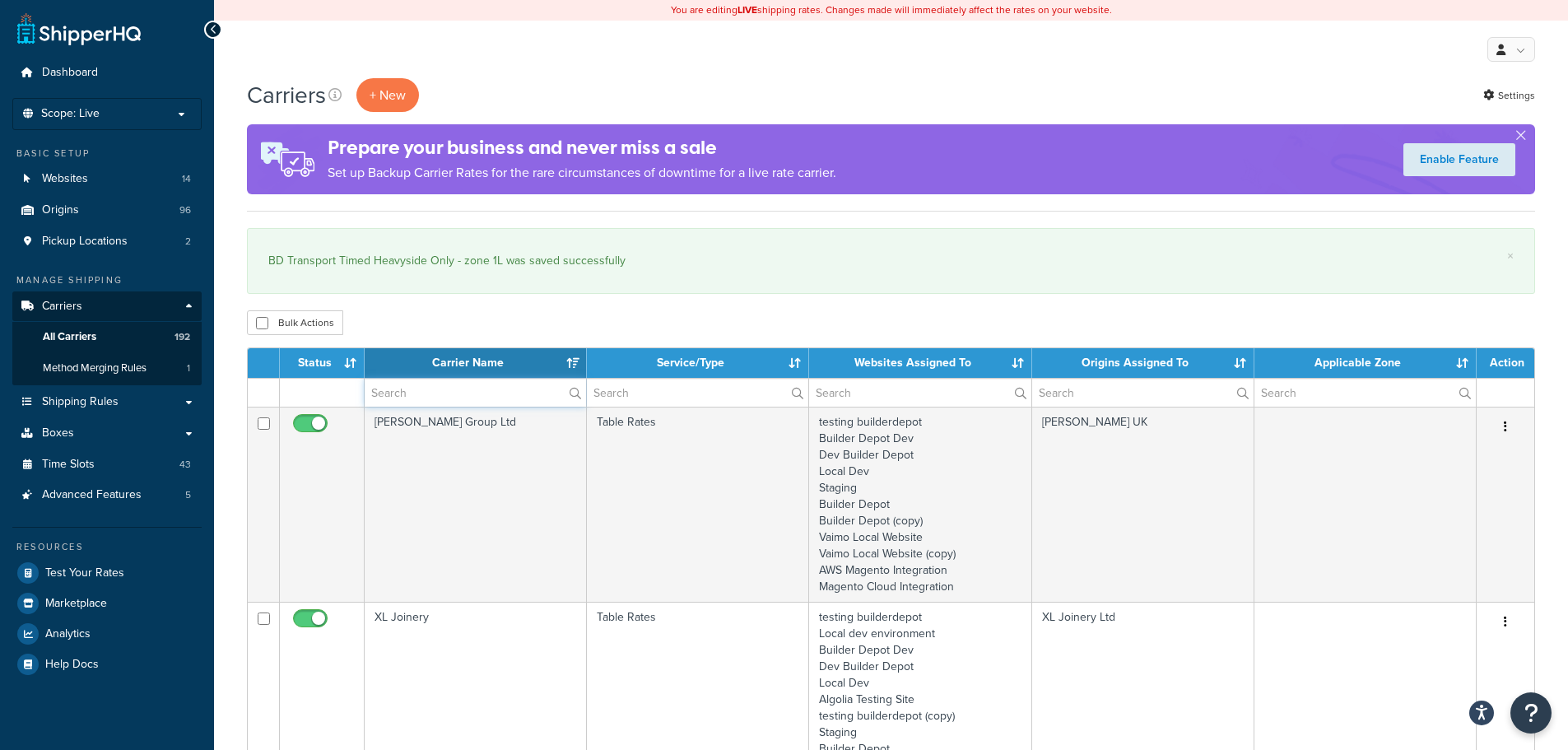
click at [390, 390] on input "text" at bounding box center [475, 392] width 222 height 28
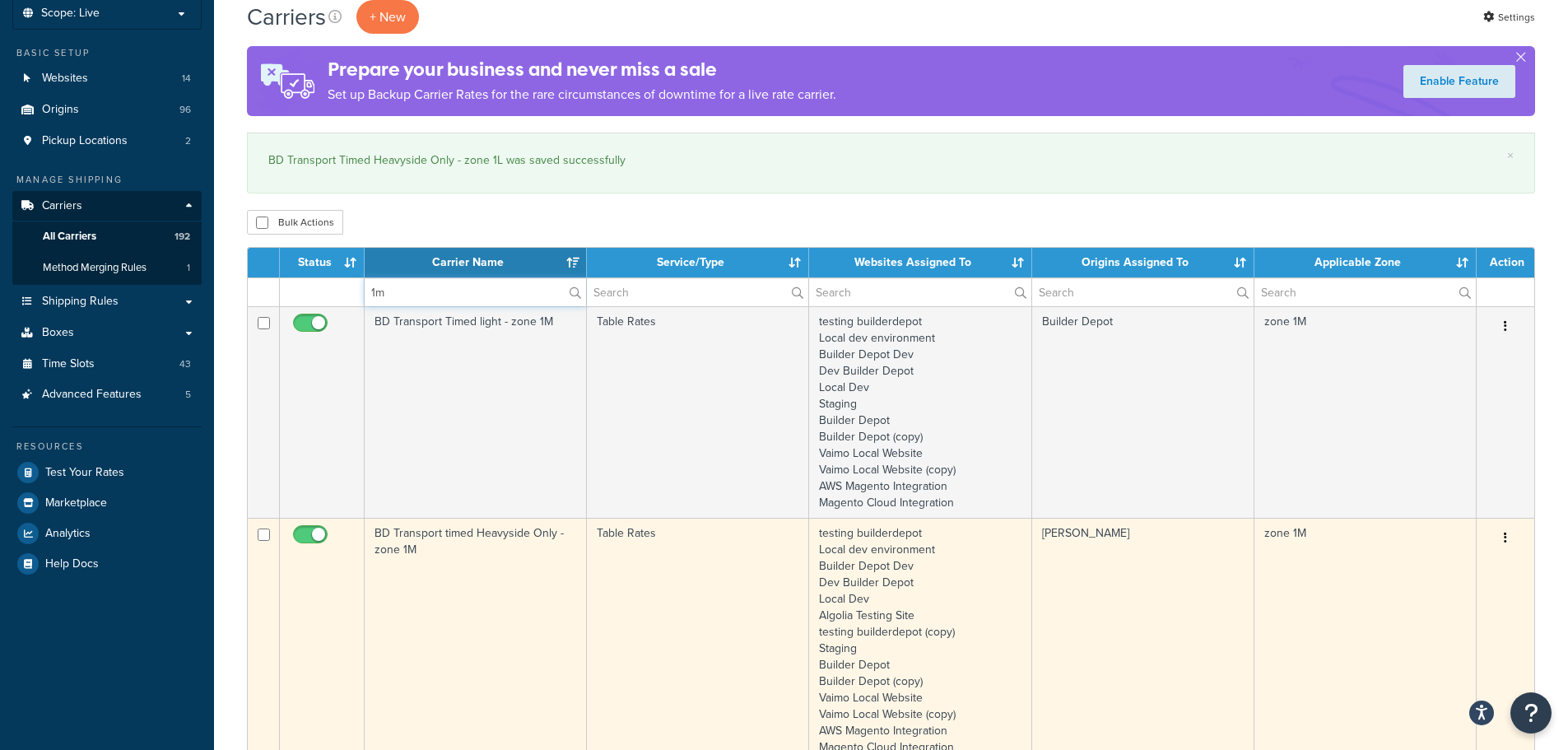
scroll to position [165, 0]
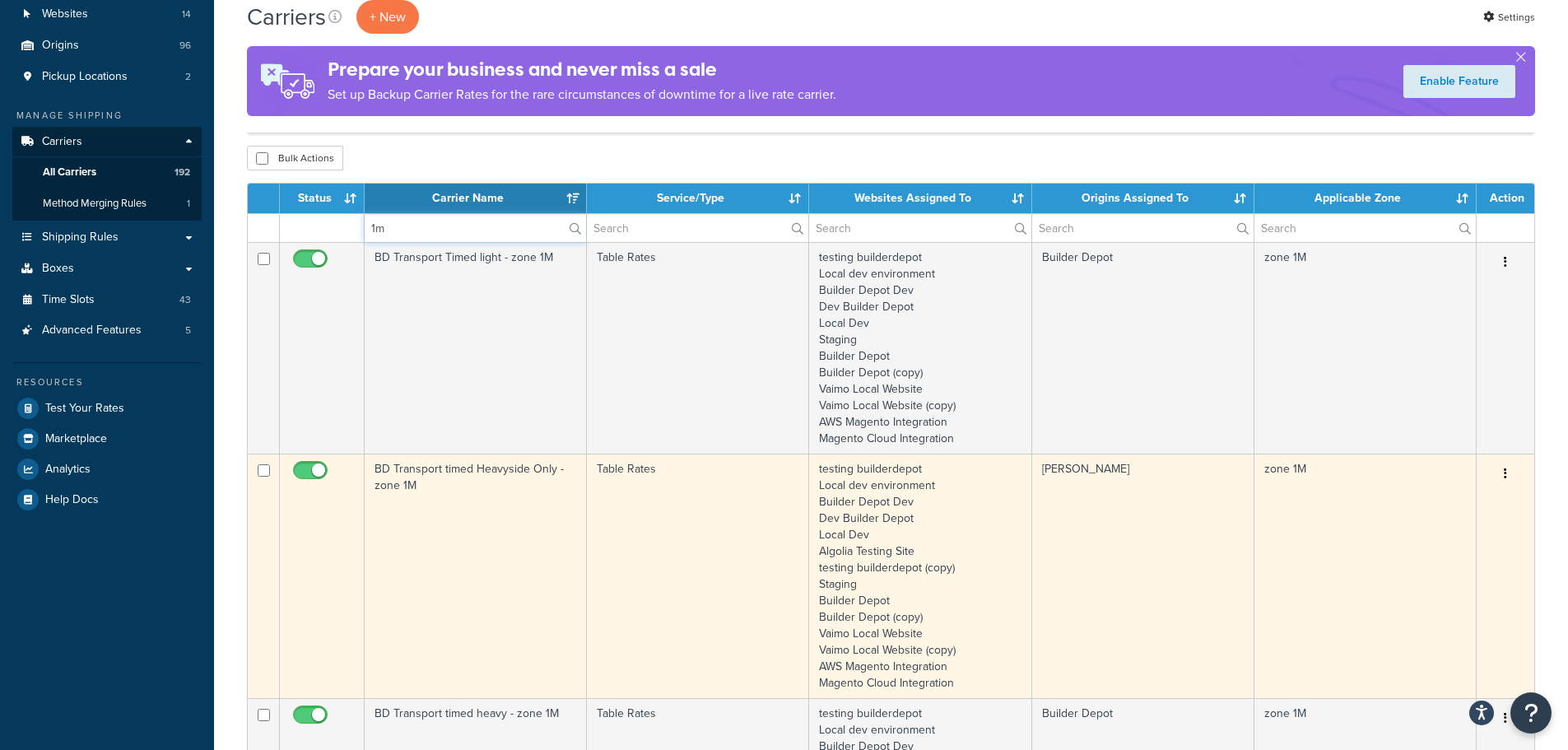
type input "1m"
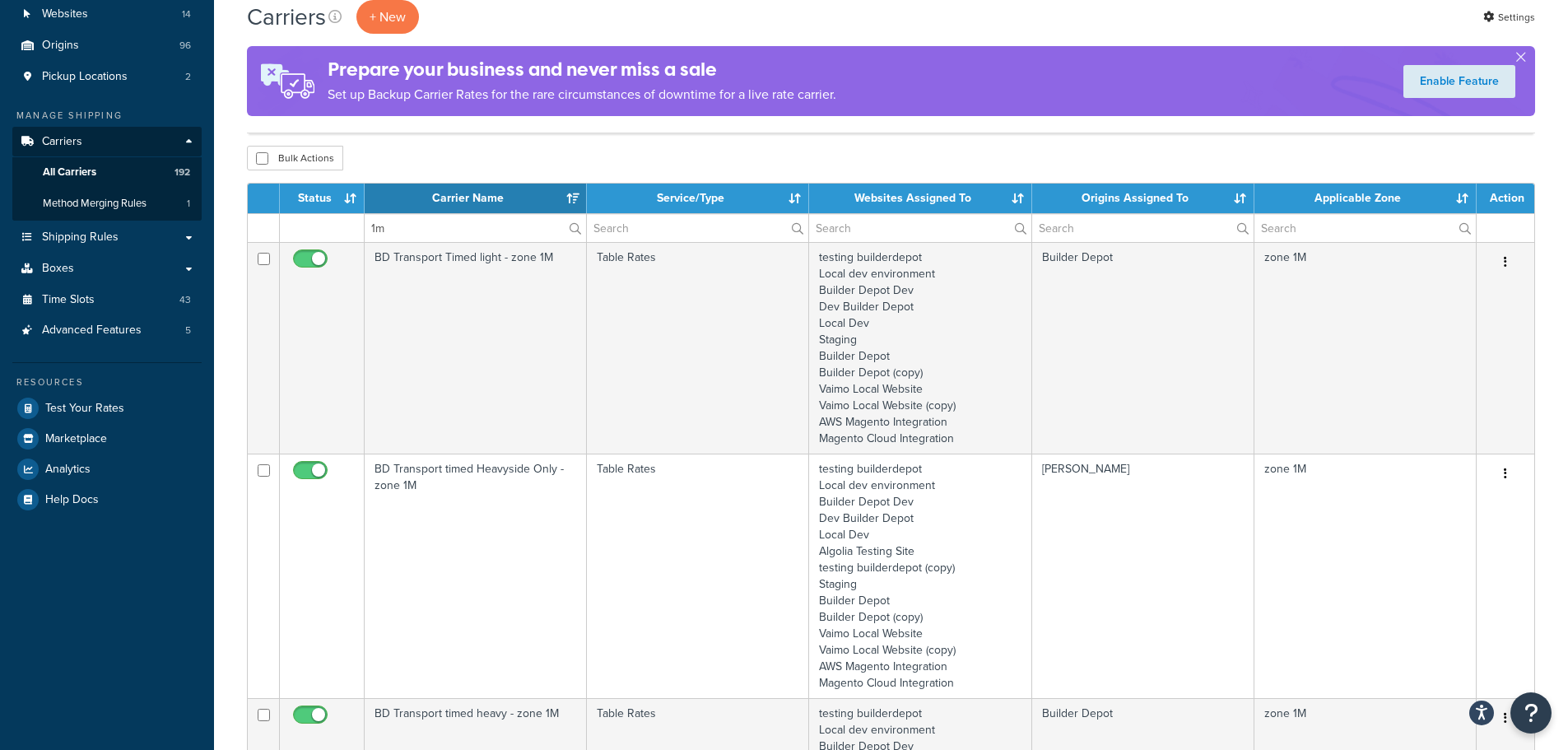
click at [442, 519] on td "BD Transport timed Heavyside Only - zone 1M" at bounding box center [475, 575] width 222 height 245
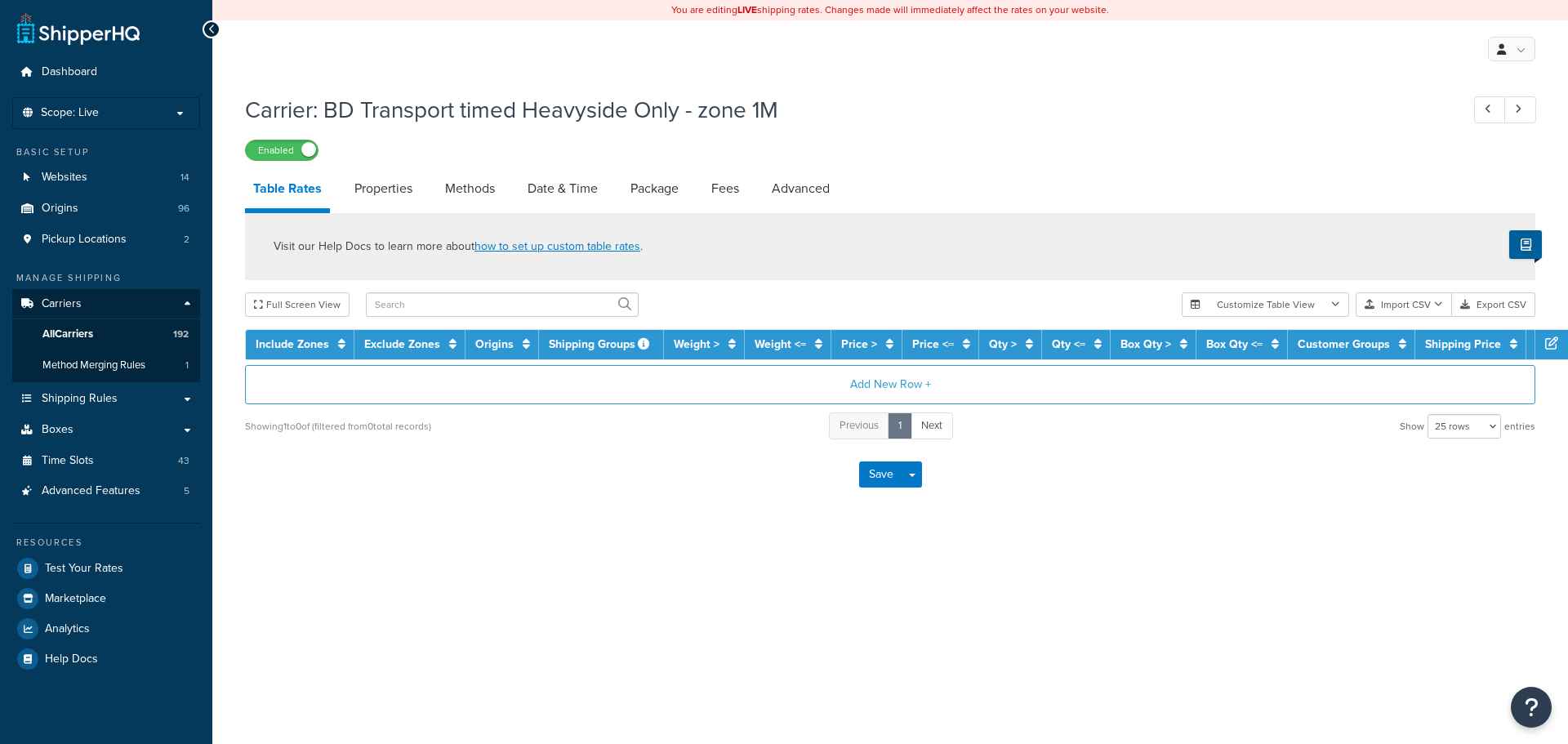
select select "25"
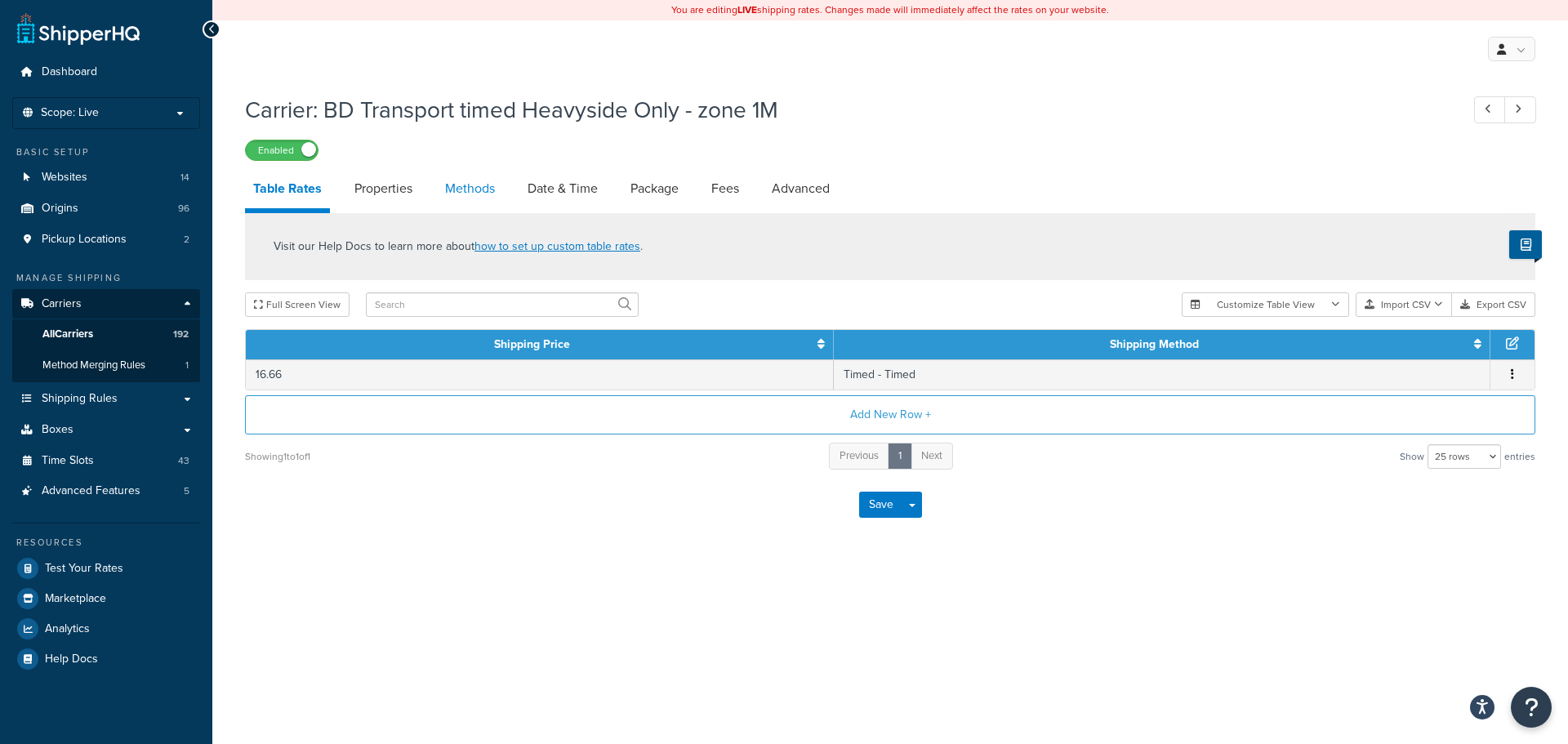
click at [471, 185] on link "Methods" at bounding box center [470, 189] width 66 height 40
select select "25"
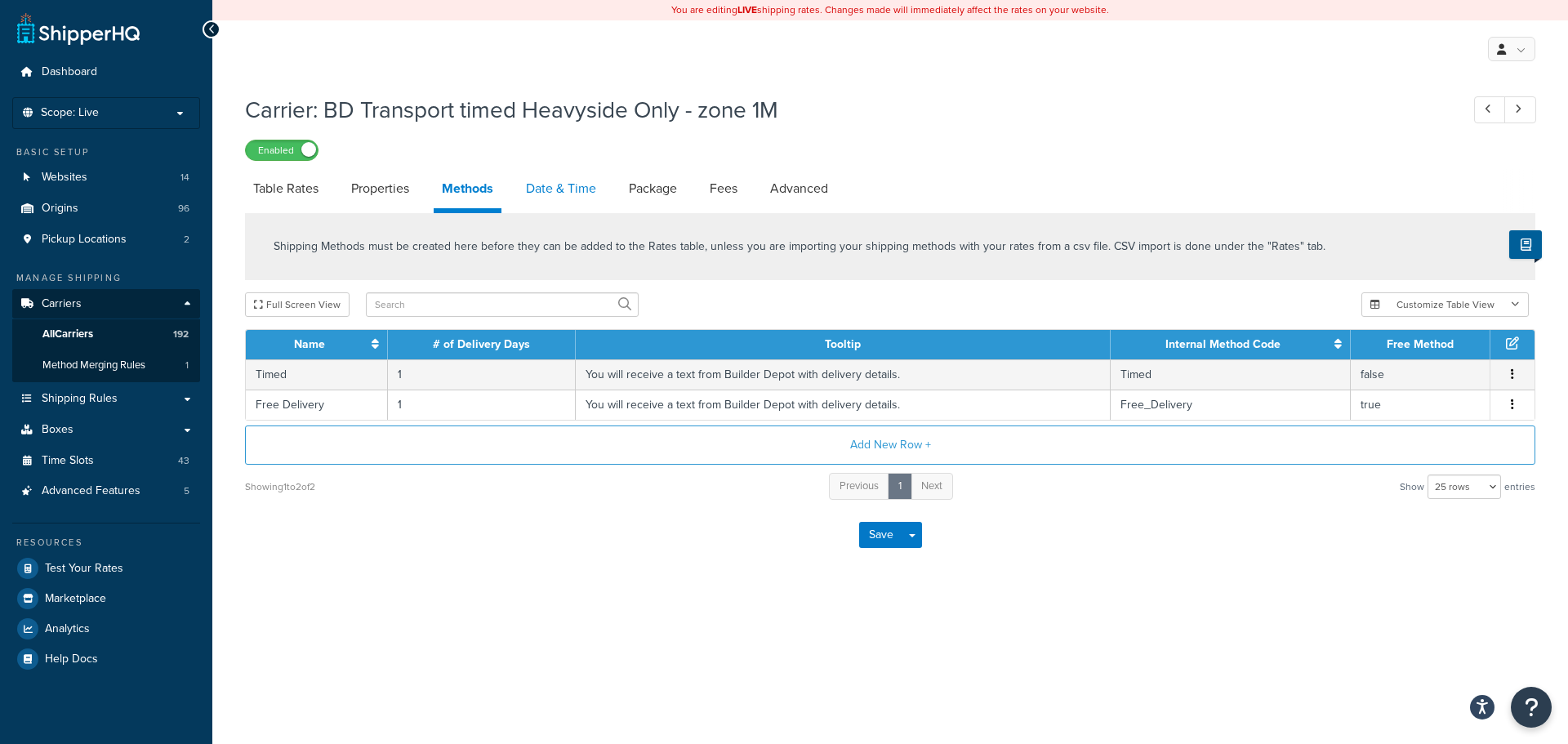
click at [543, 188] on link "Date & Time" at bounding box center [561, 189] width 87 height 40
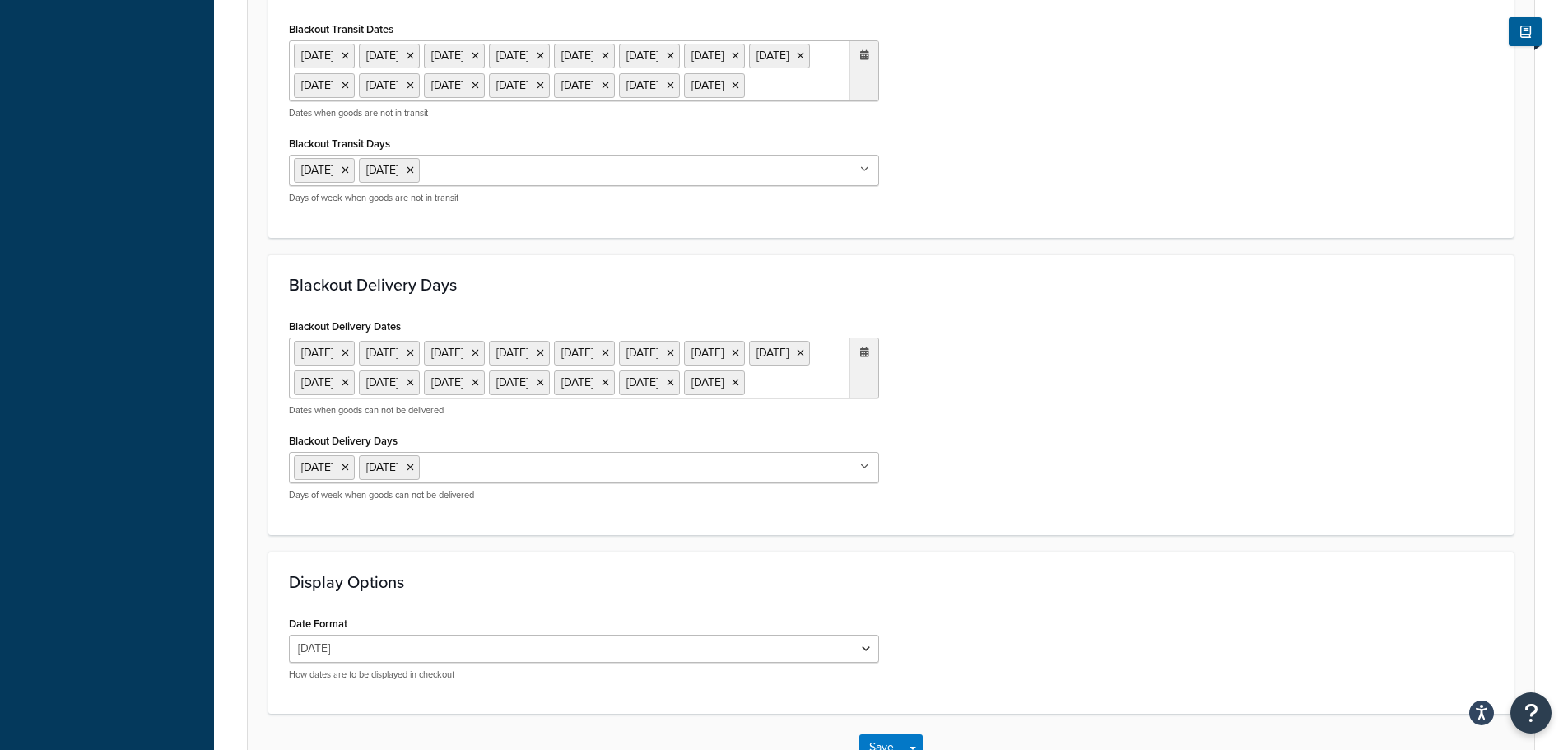
scroll to position [1350, 0]
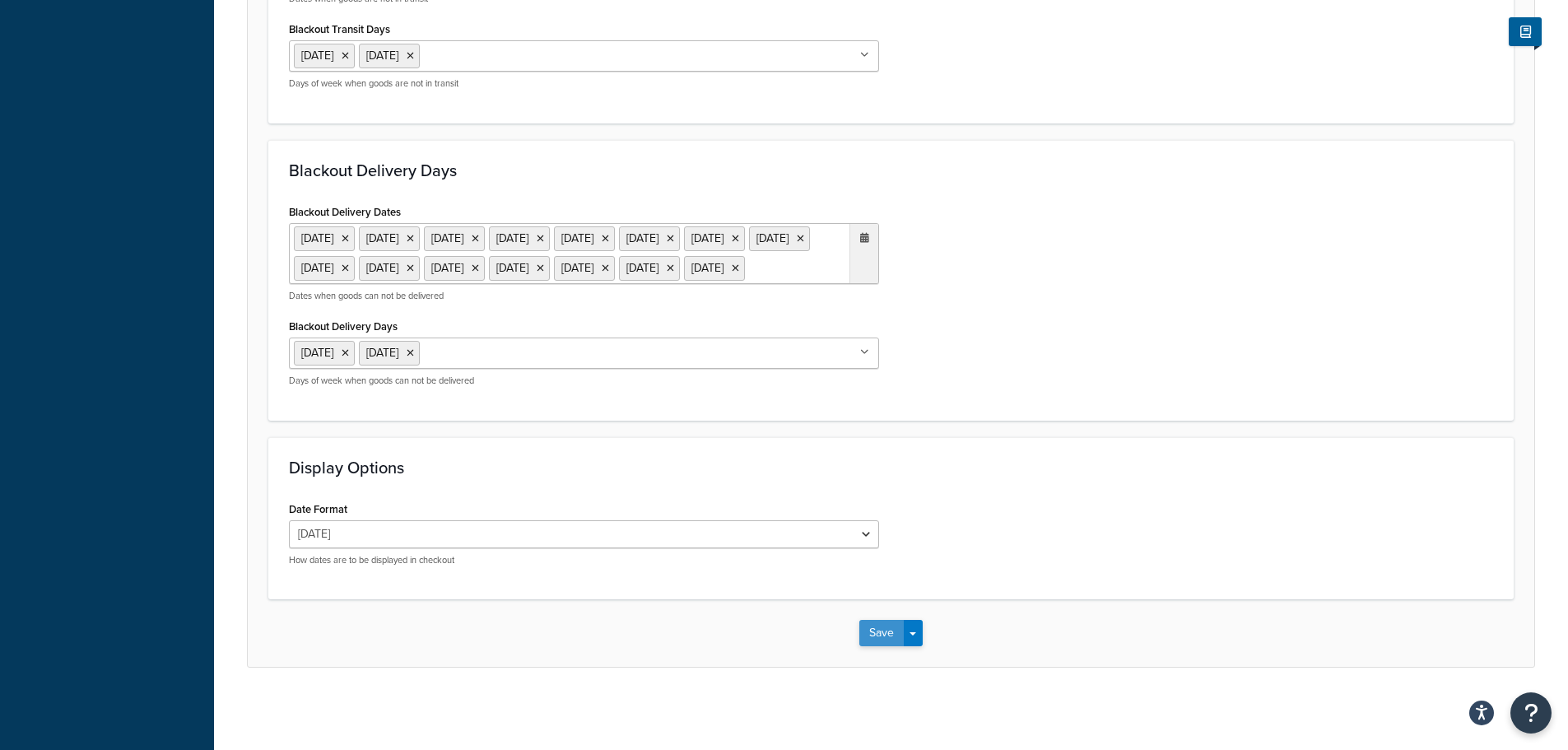
click at [885, 631] on button "Save" at bounding box center [882, 633] width 45 height 27
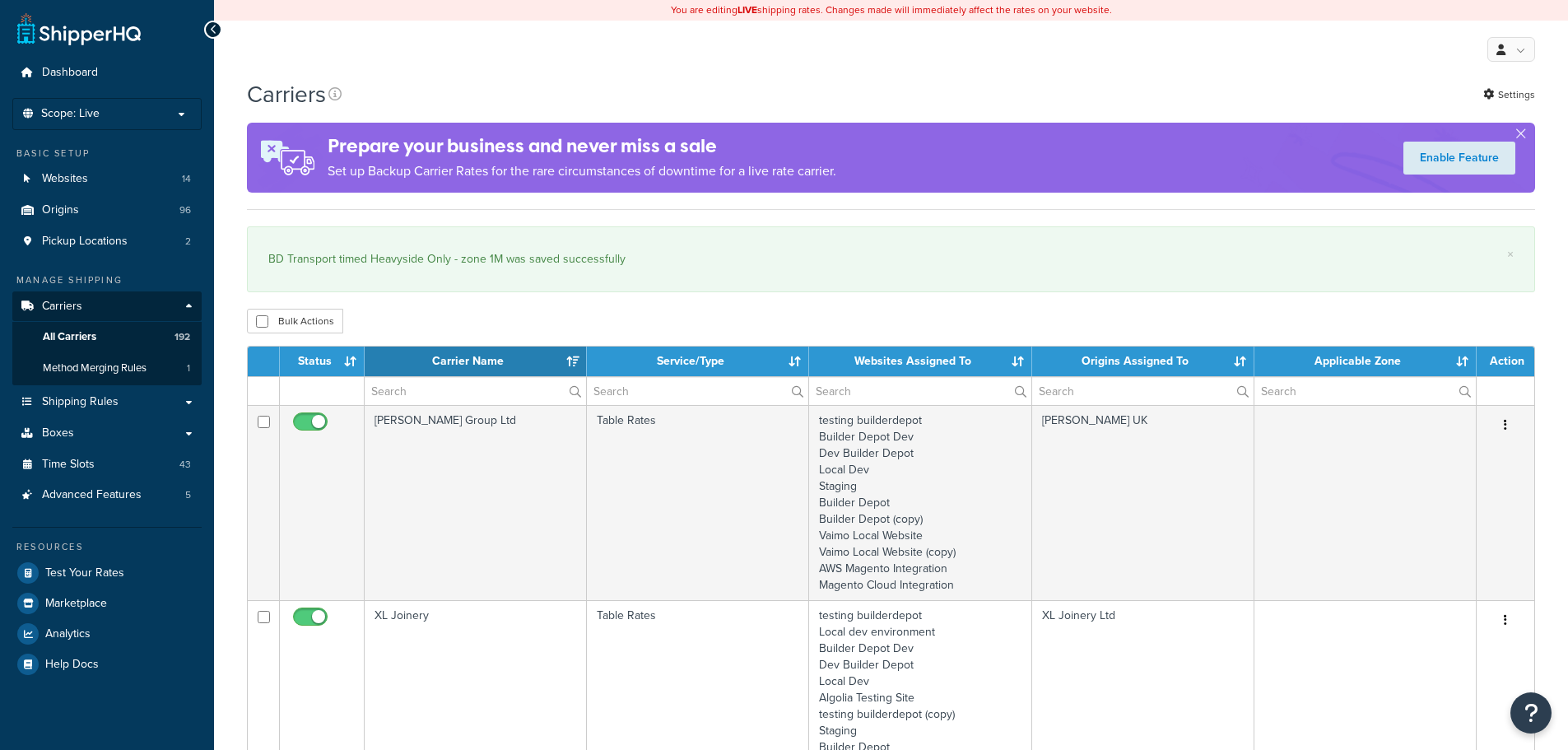
select select "15"
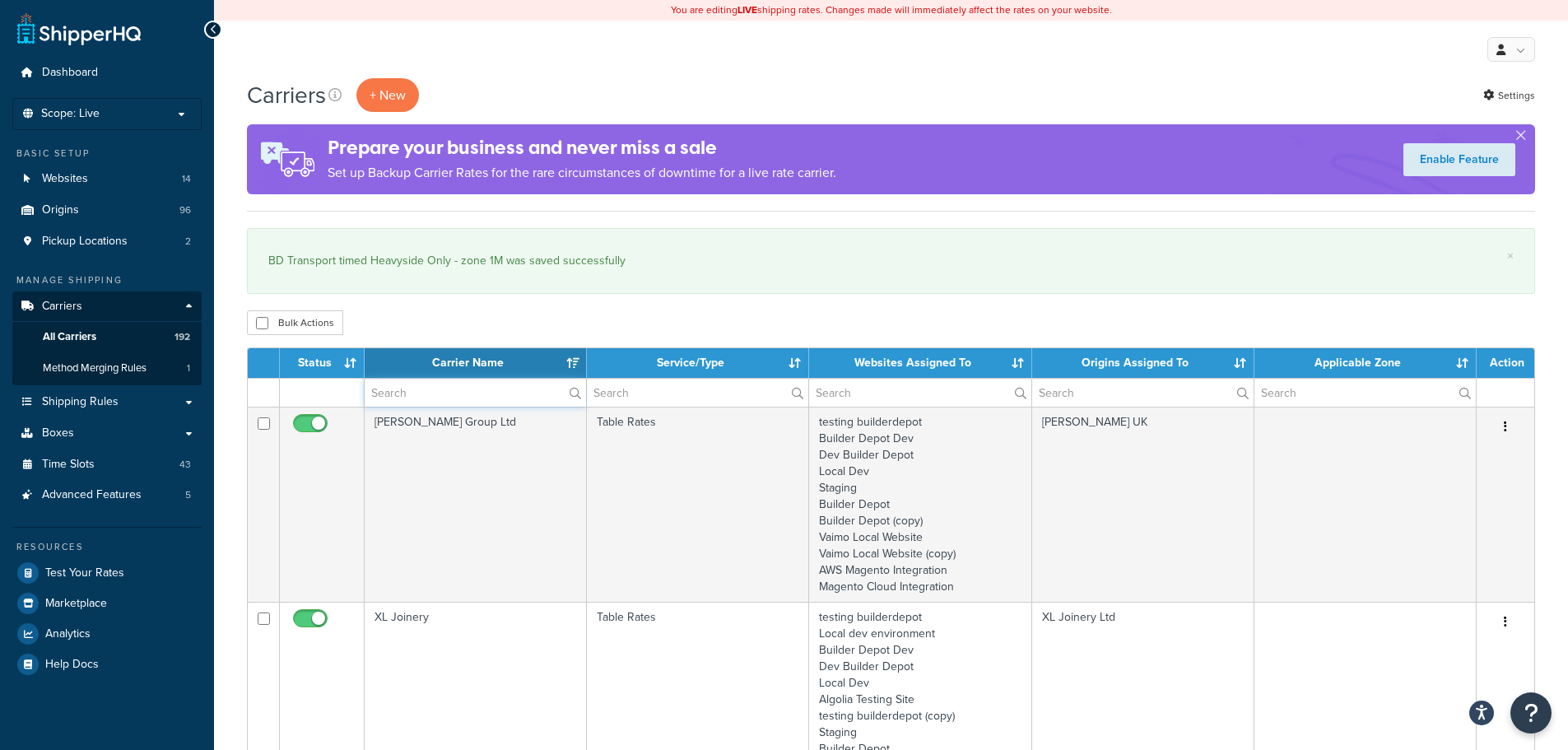
click at [423, 395] on input "text" at bounding box center [475, 392] width 222 height 28
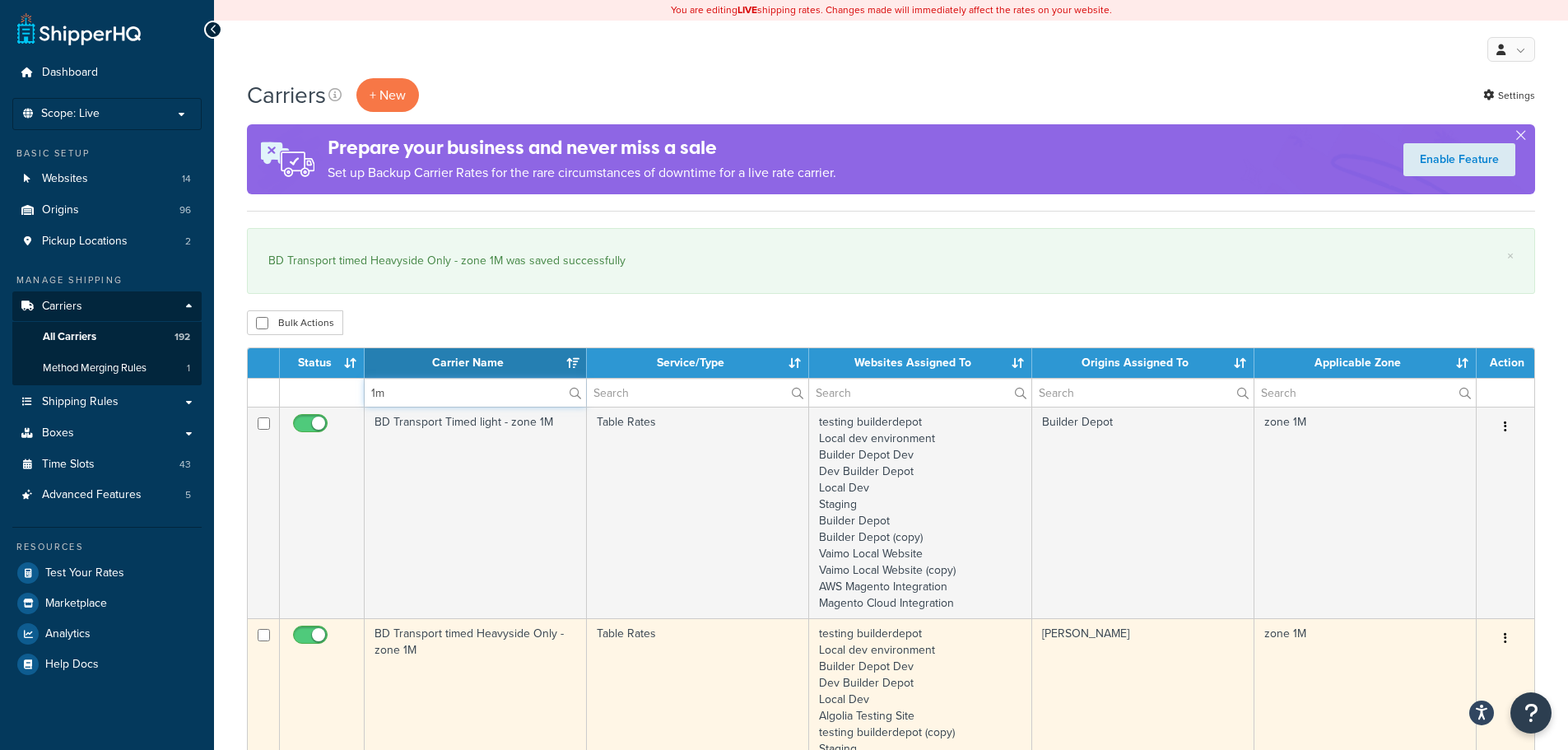
type input "1m"
click at [497, 664] on td "BD Transport timed Heavyside Only - zone 1M" at bounding box center [475, 740] width 222 height 245
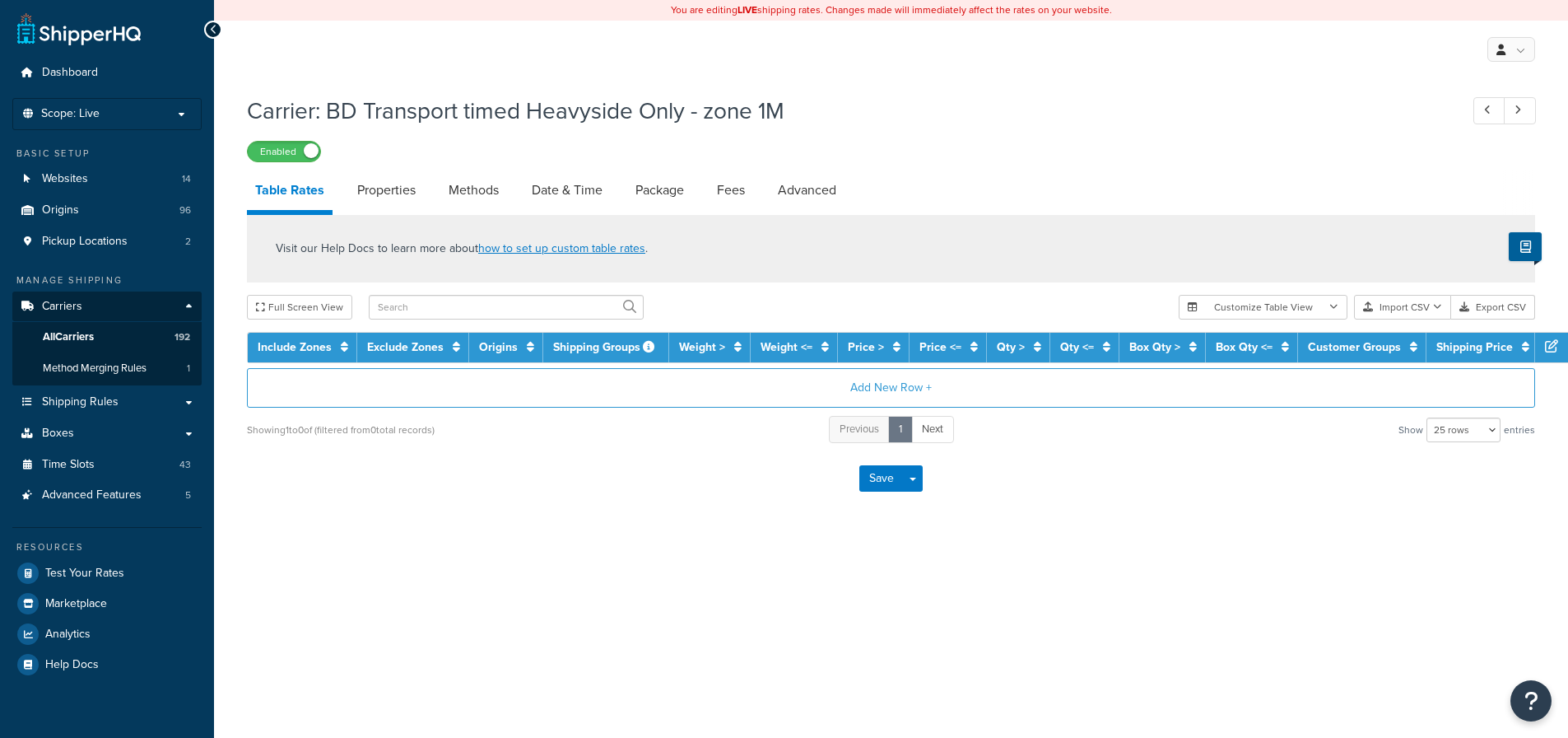
select select "25"
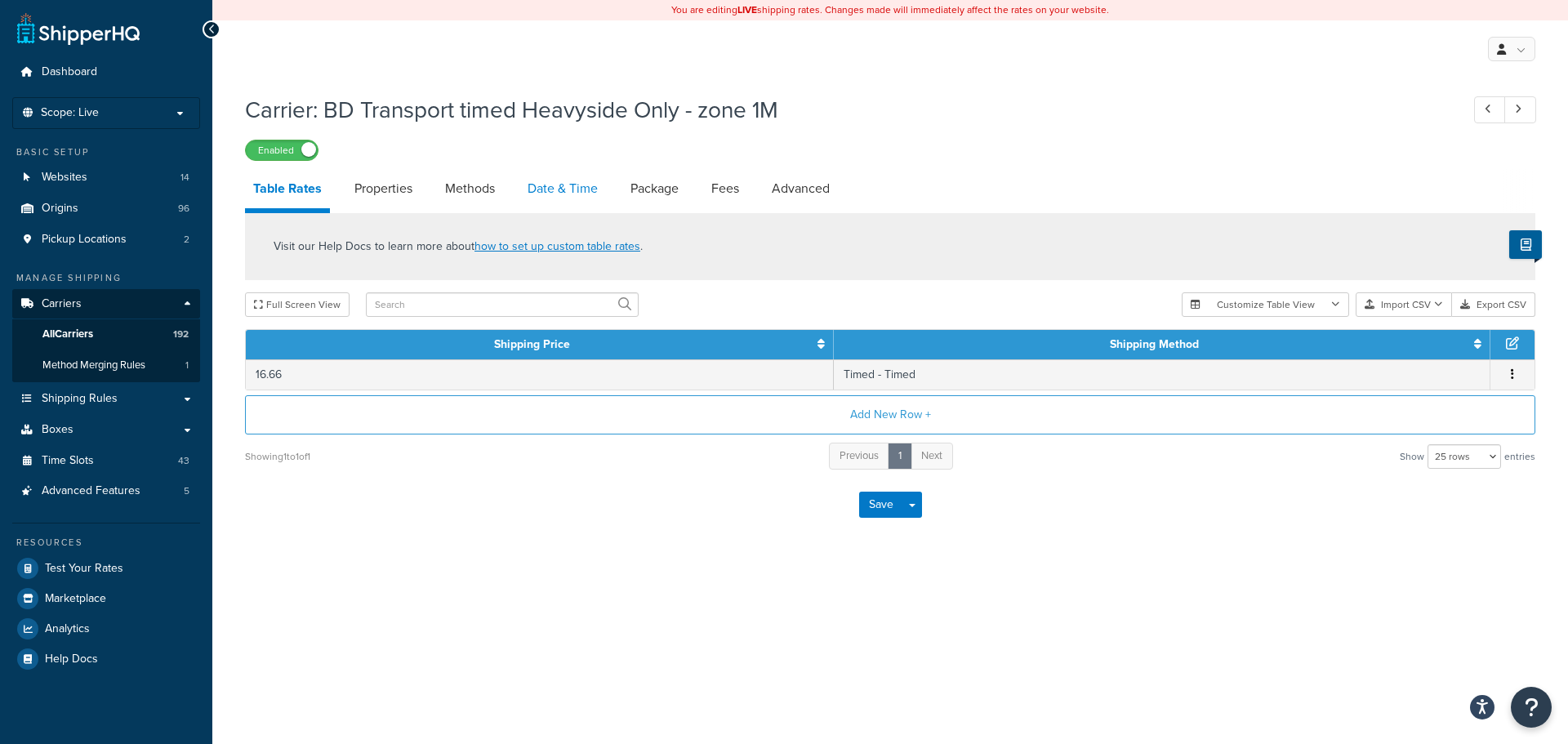
click at [545, 186] on link "Date & Time" at bounding box center [563, 189] width 87 height 40
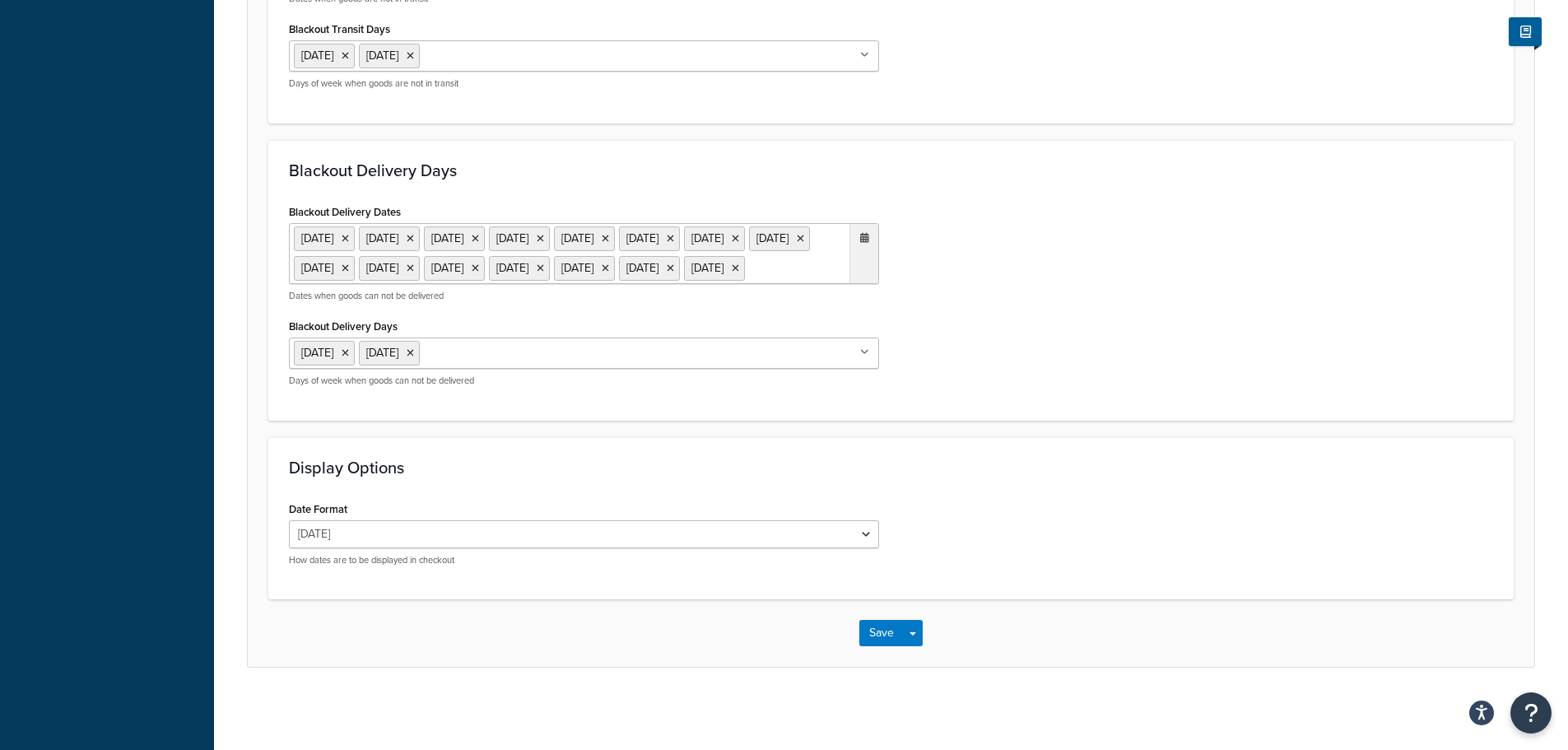
scroll to position [1350, 0]
click at [883, 638] on button "Save" at bounding box center [882, 633] width 45 height 27
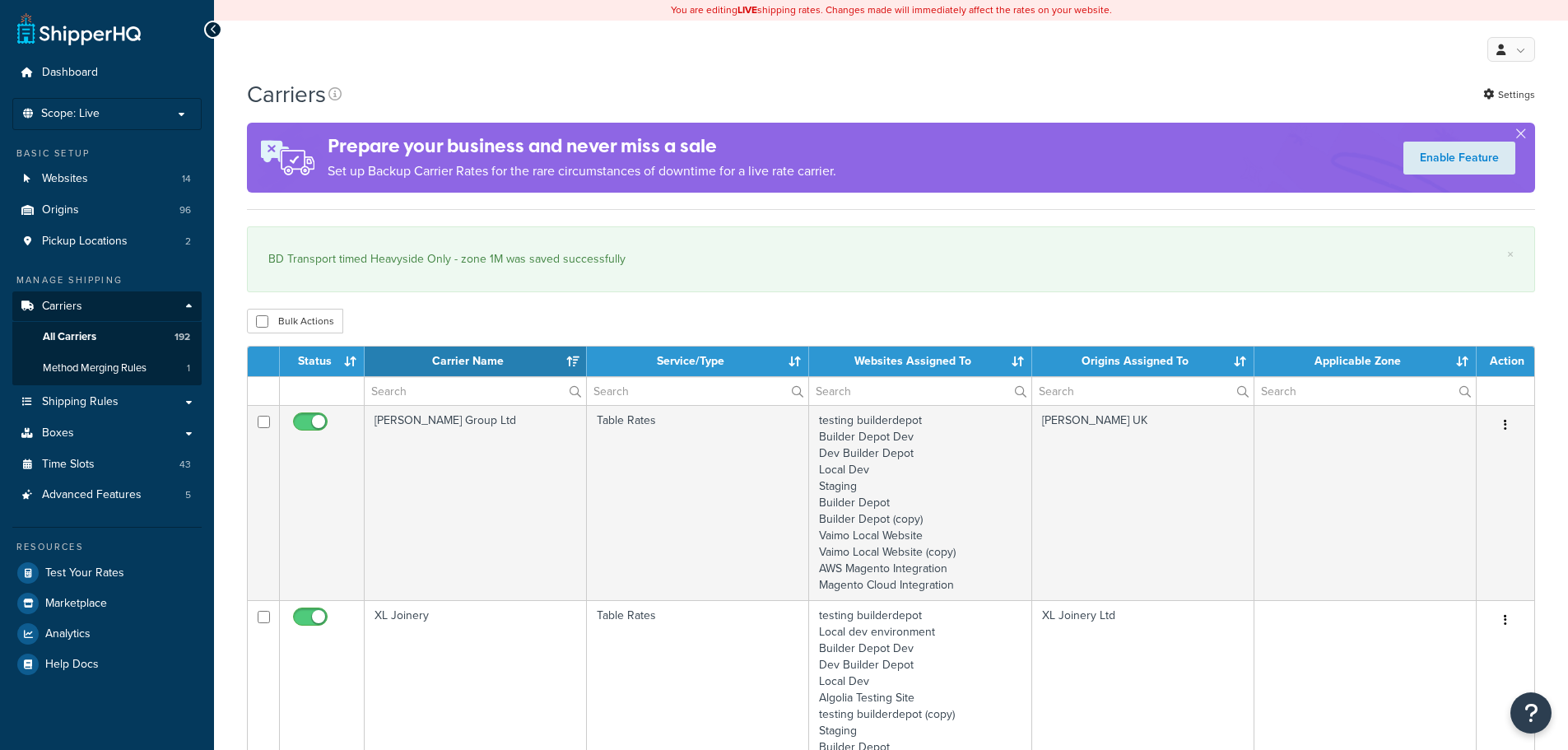
select select "15"
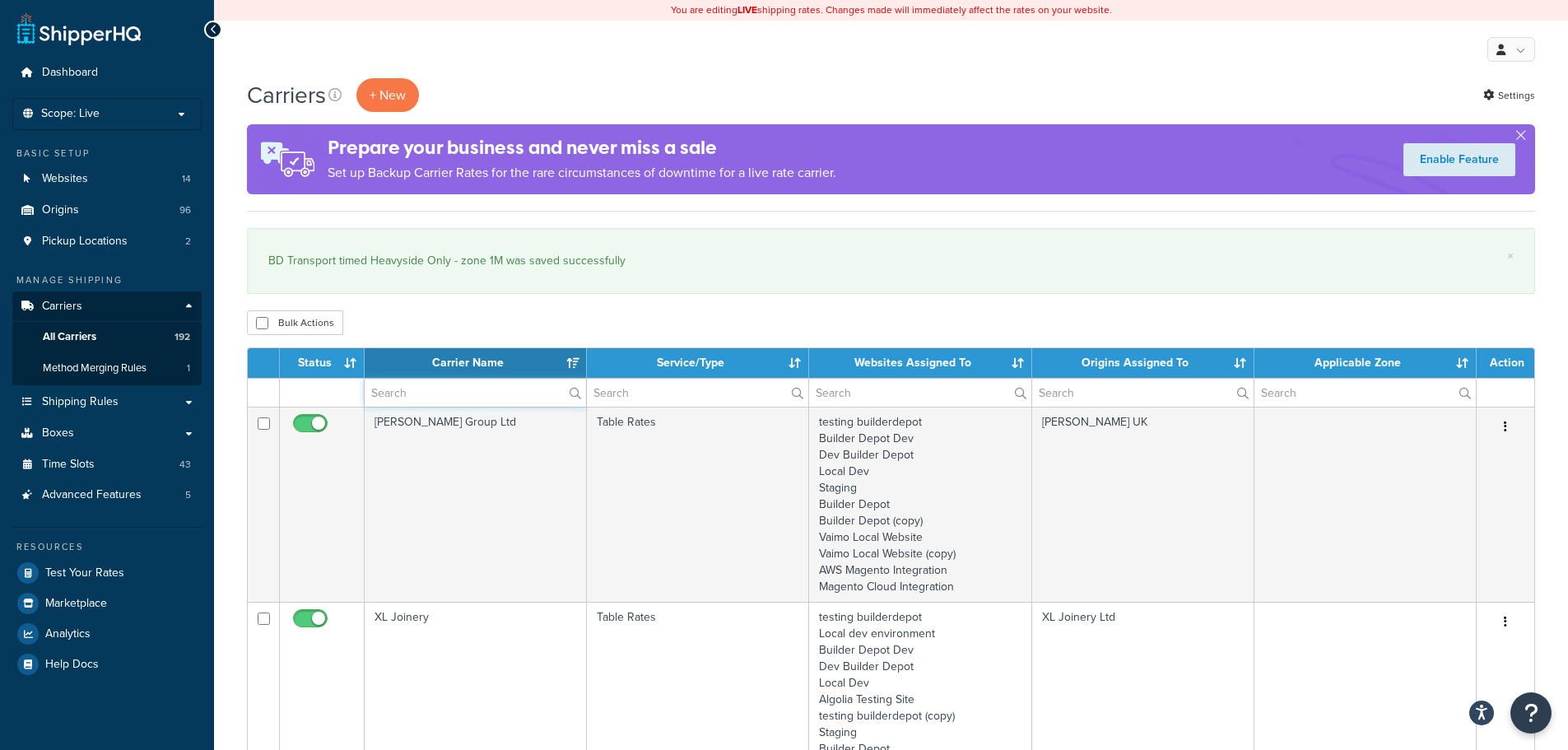
click at [411, 390] on input "text" at bounding box center [475, 392] width 222 height 28
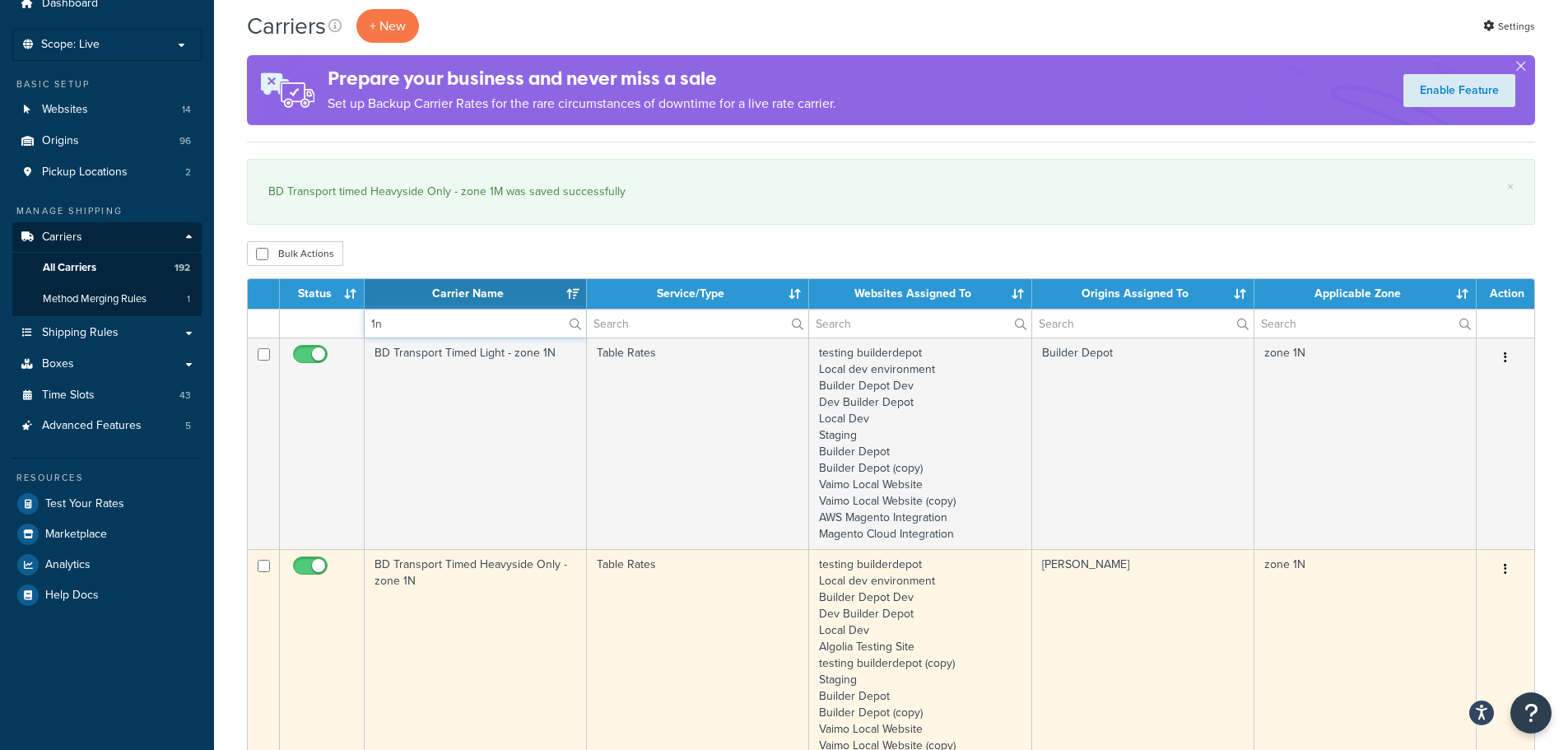
scroll to position [165, 0]
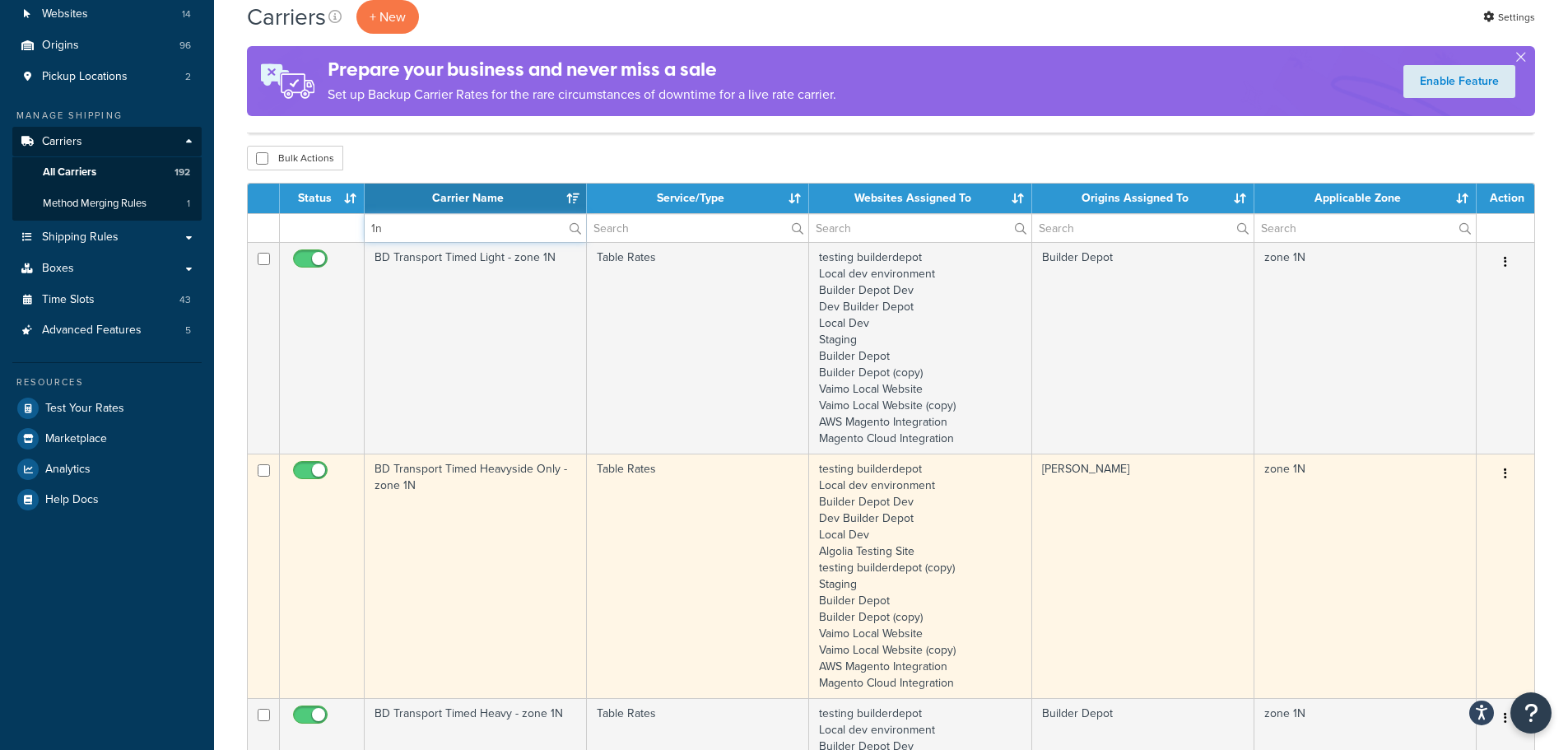
type input "1n"
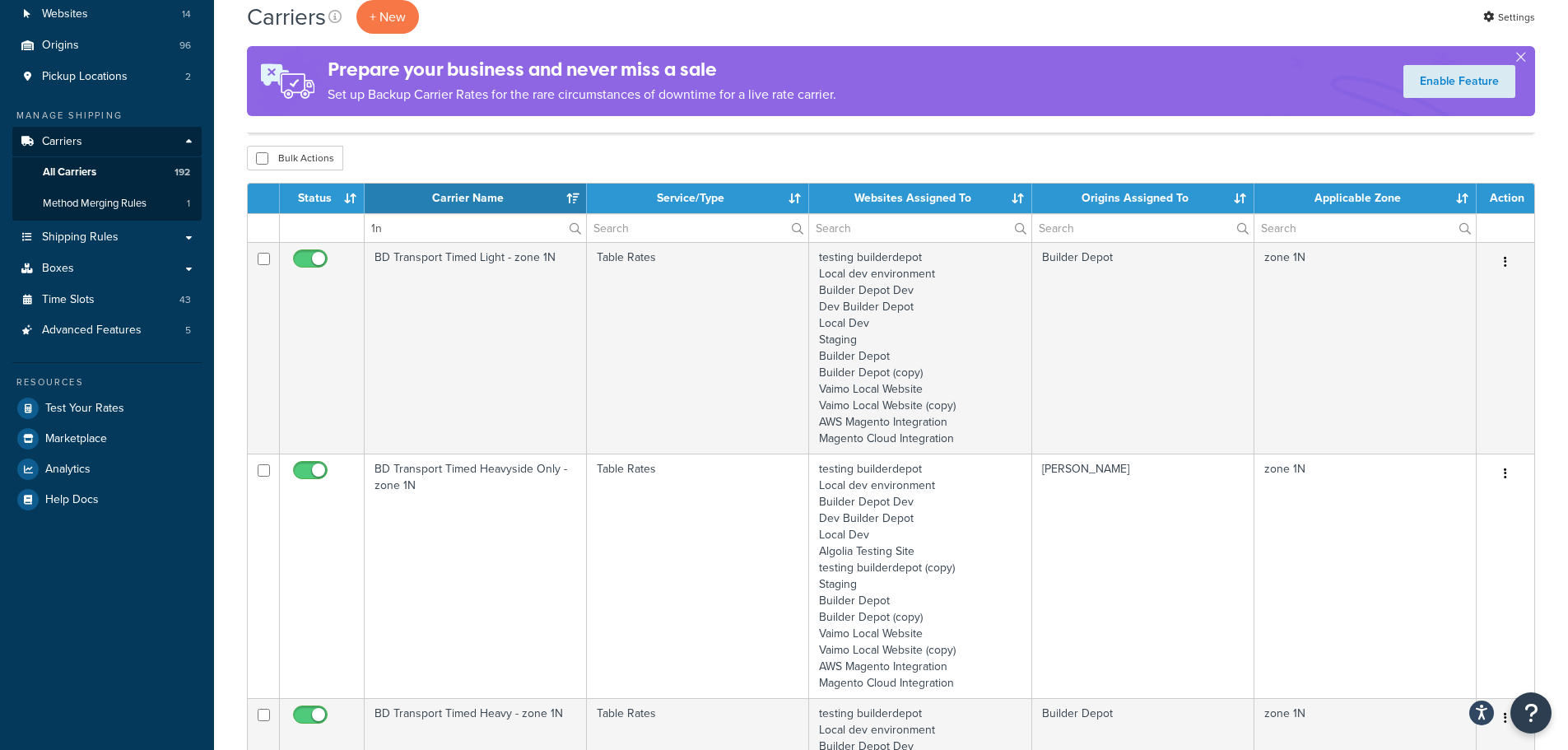
click at [447, 580] on td "BD Transport Timed Heavyside Only - zone 1N" at bounding box center [475, 575] width 222 height 245
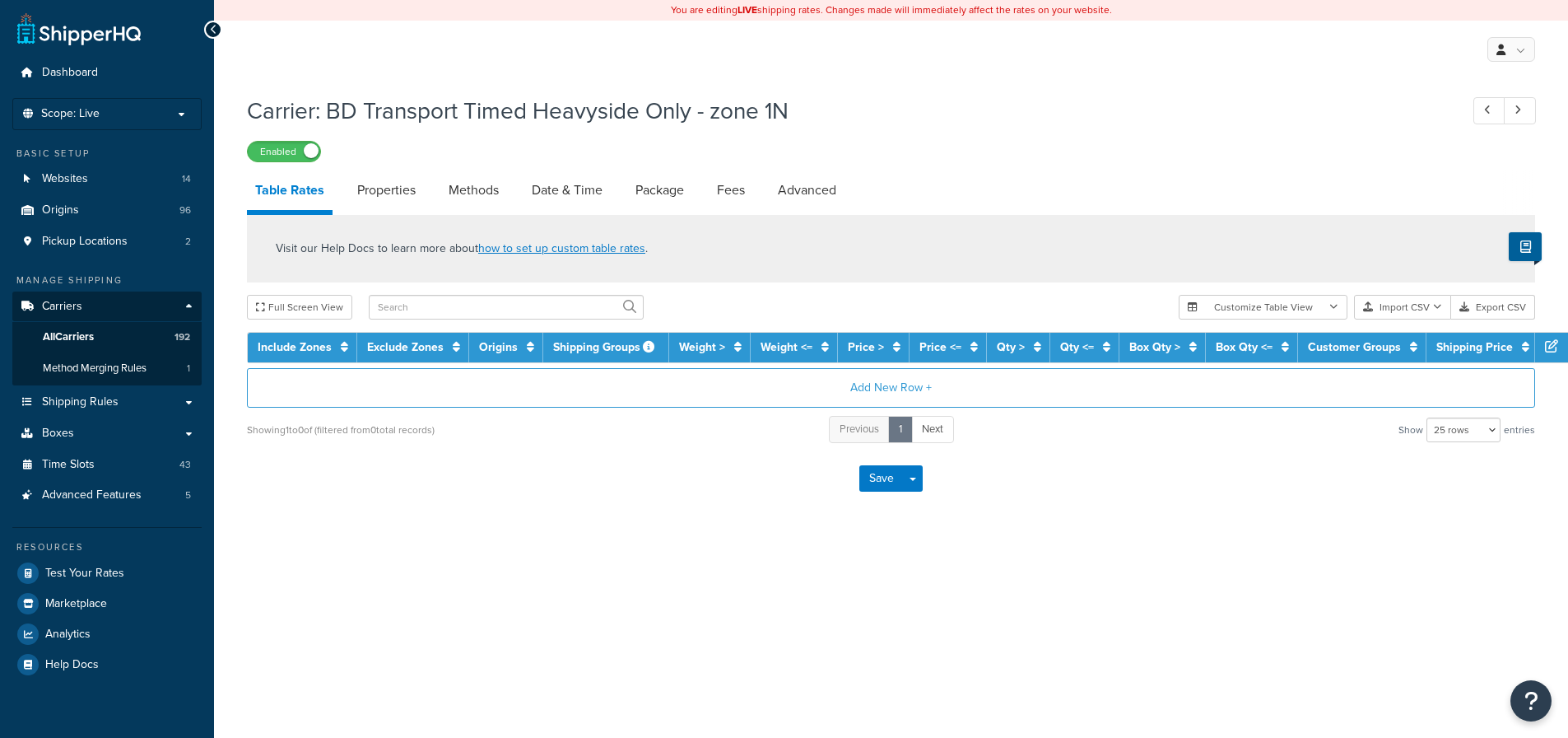
select select "25"
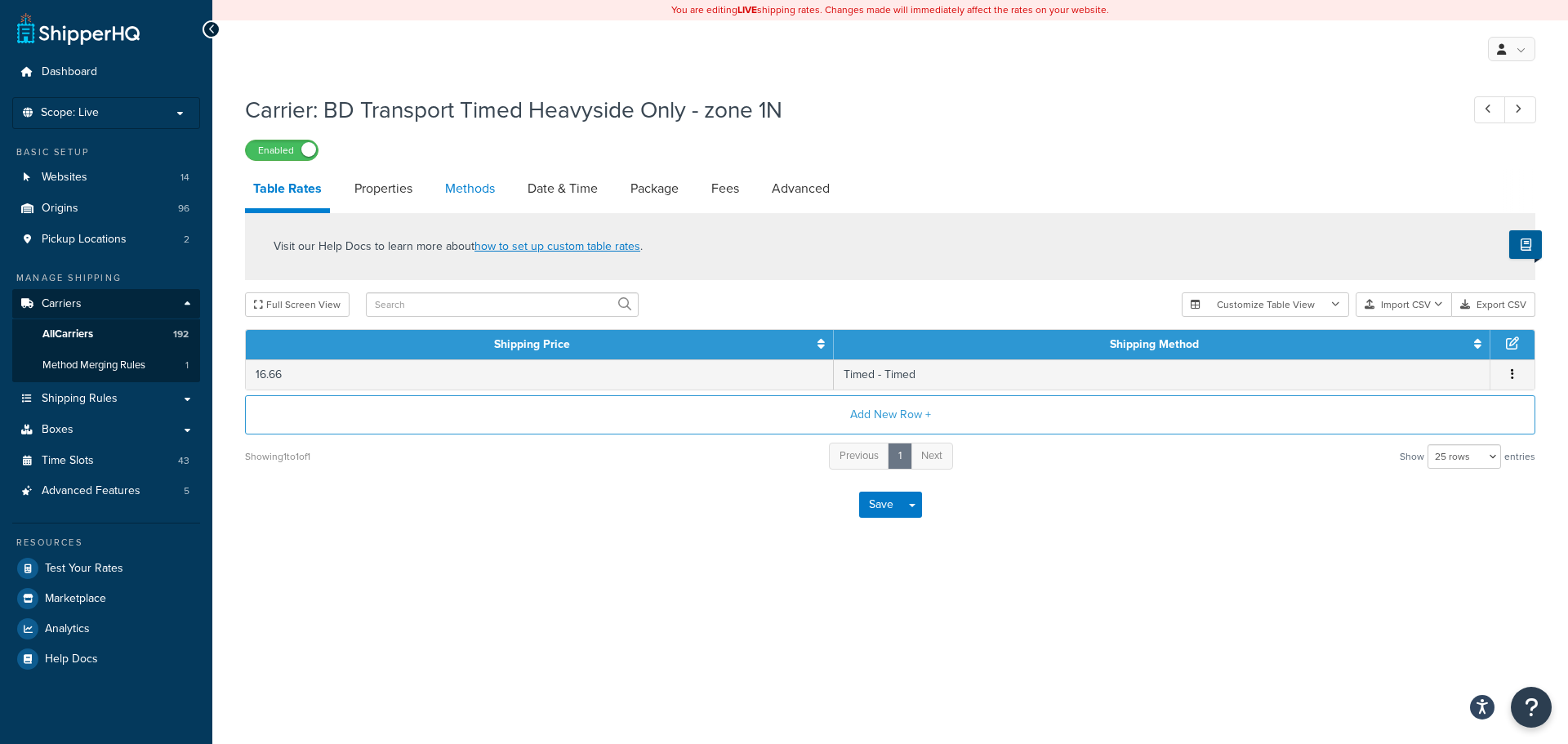
click at [497, 184] on link "Methods" at bounding box center [470, 189] width 66 height 40
select select "25"
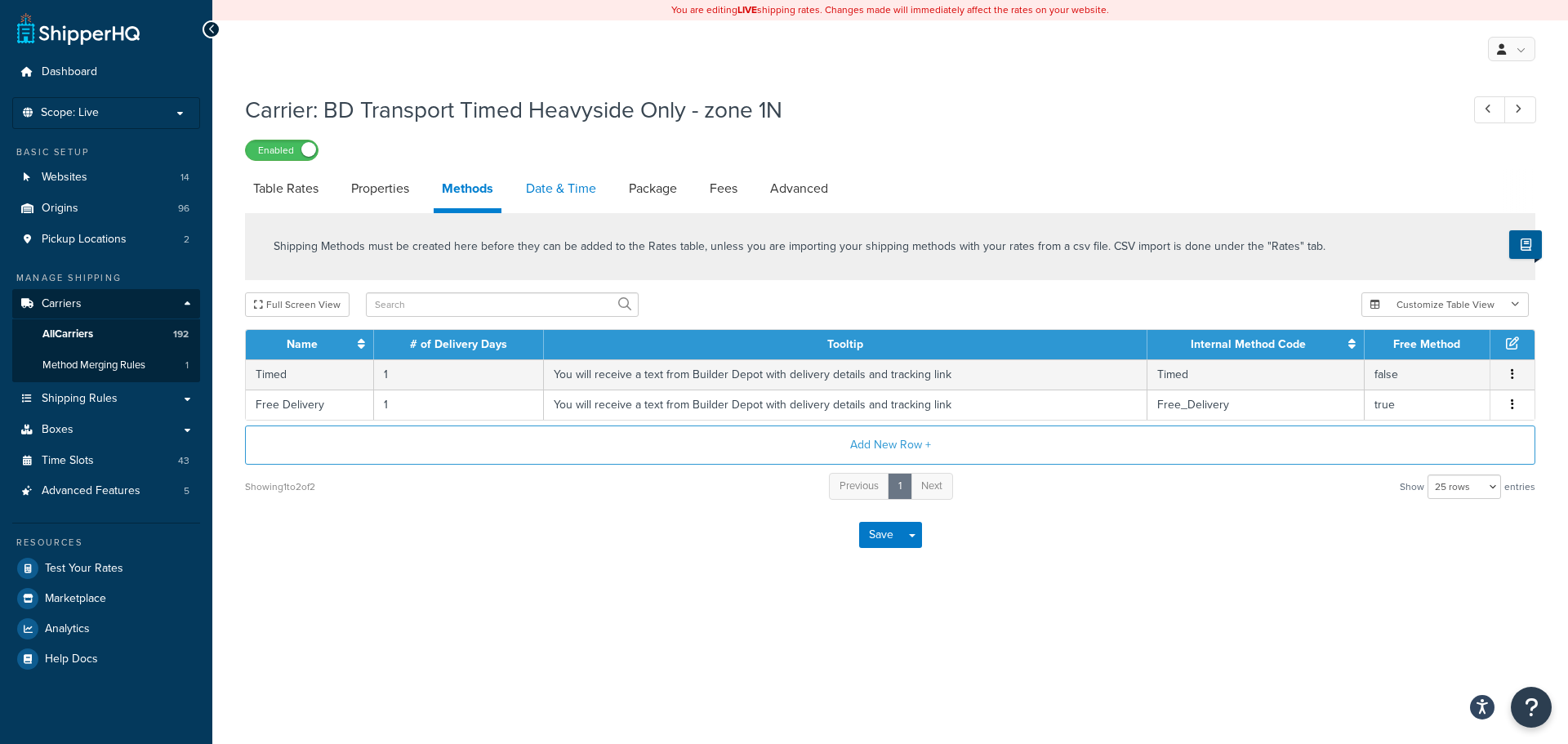
click at [553, 185] on link "Date & Time" at bounding box center [561, 189] width 87 height 40
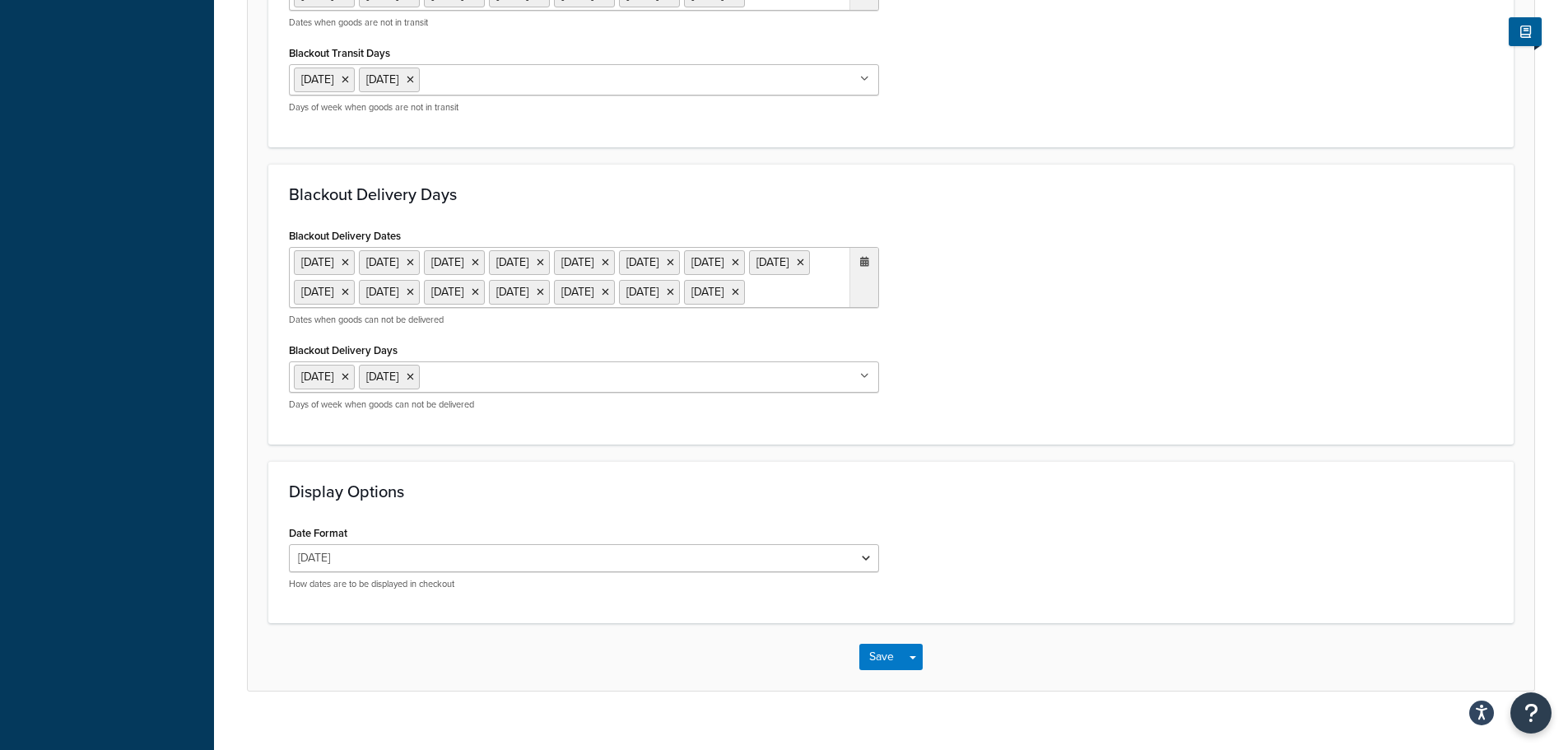
scroll to position [1350, 0]
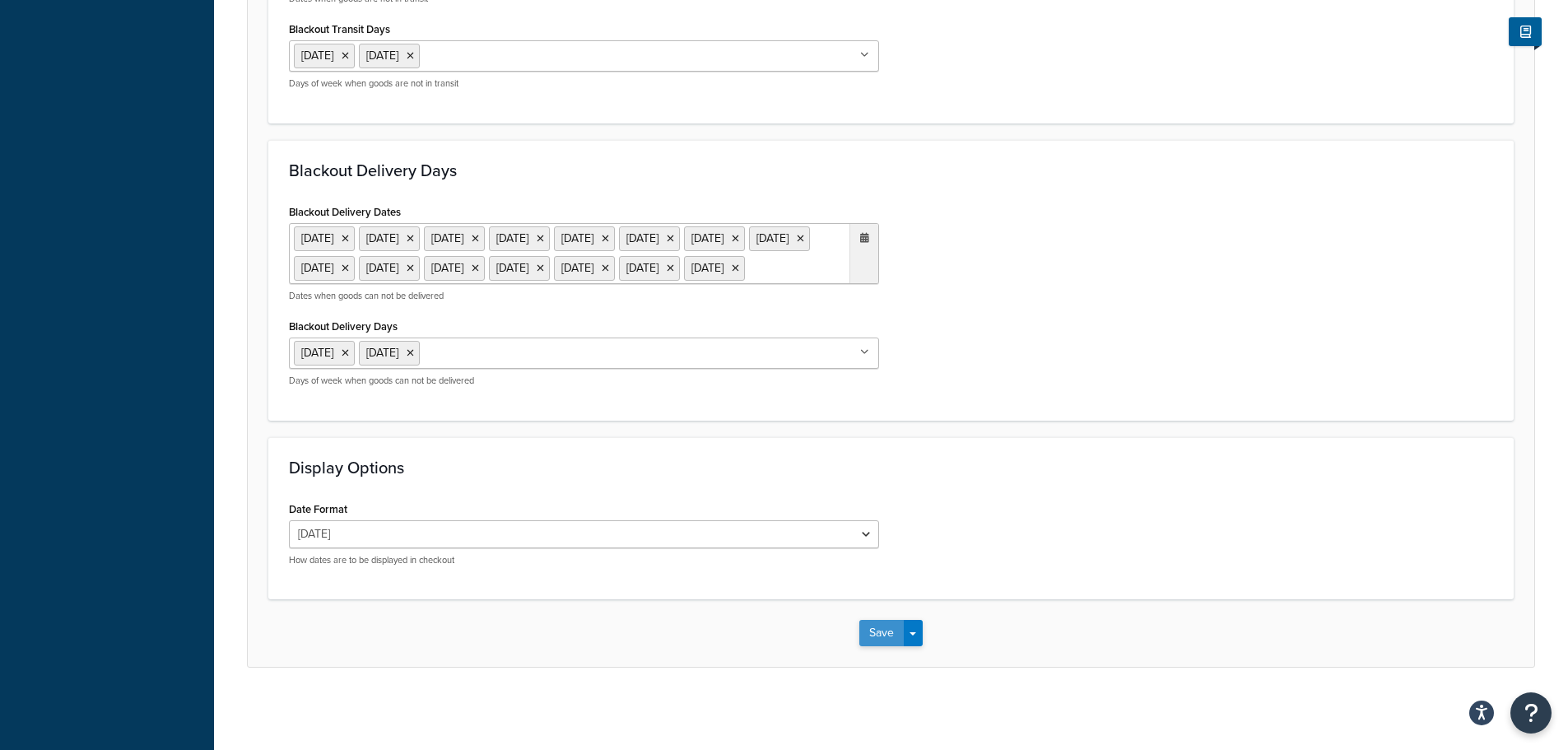
click at [882, 636] on button "Save" at bounding box center [882, 633] width 45 height 27
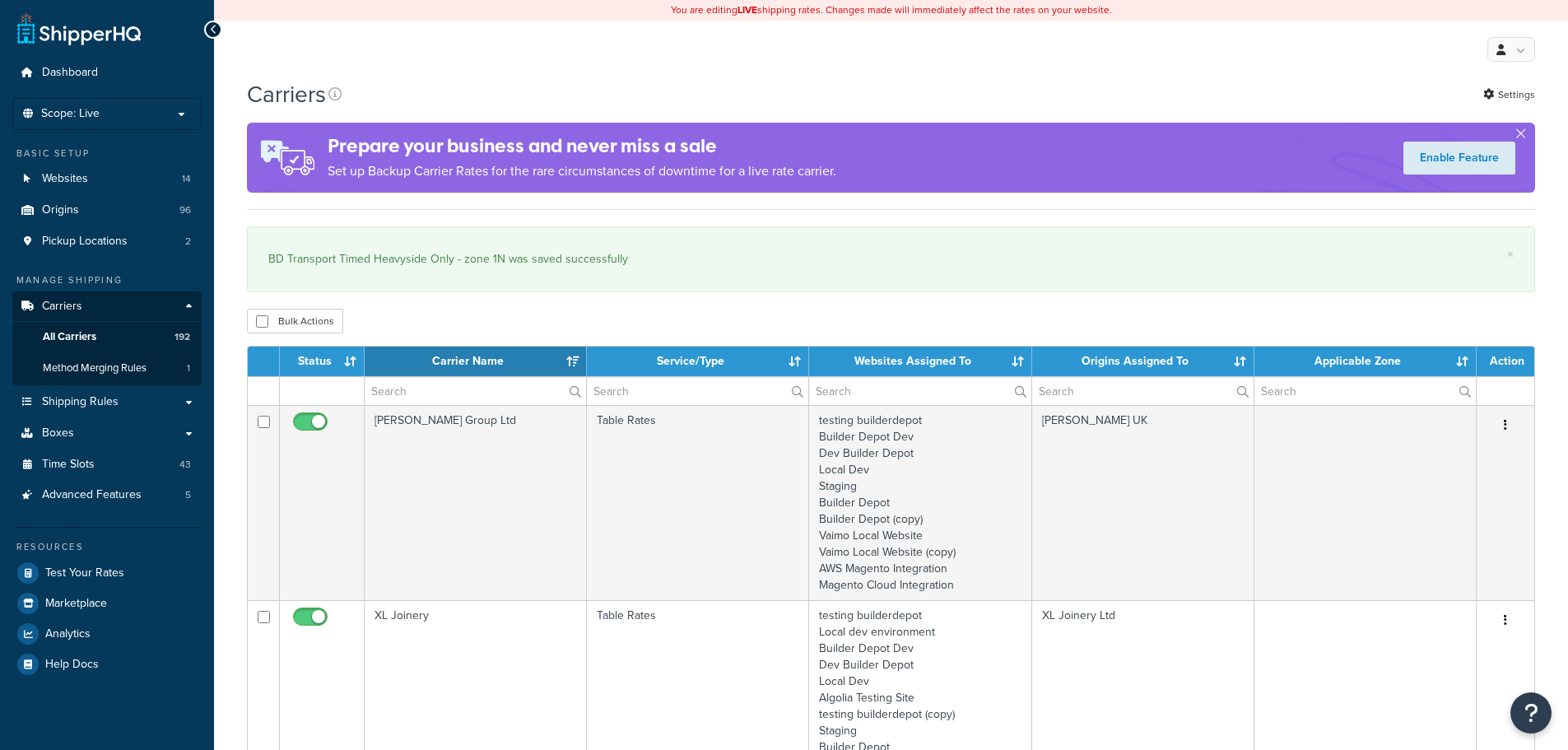
select select "15"
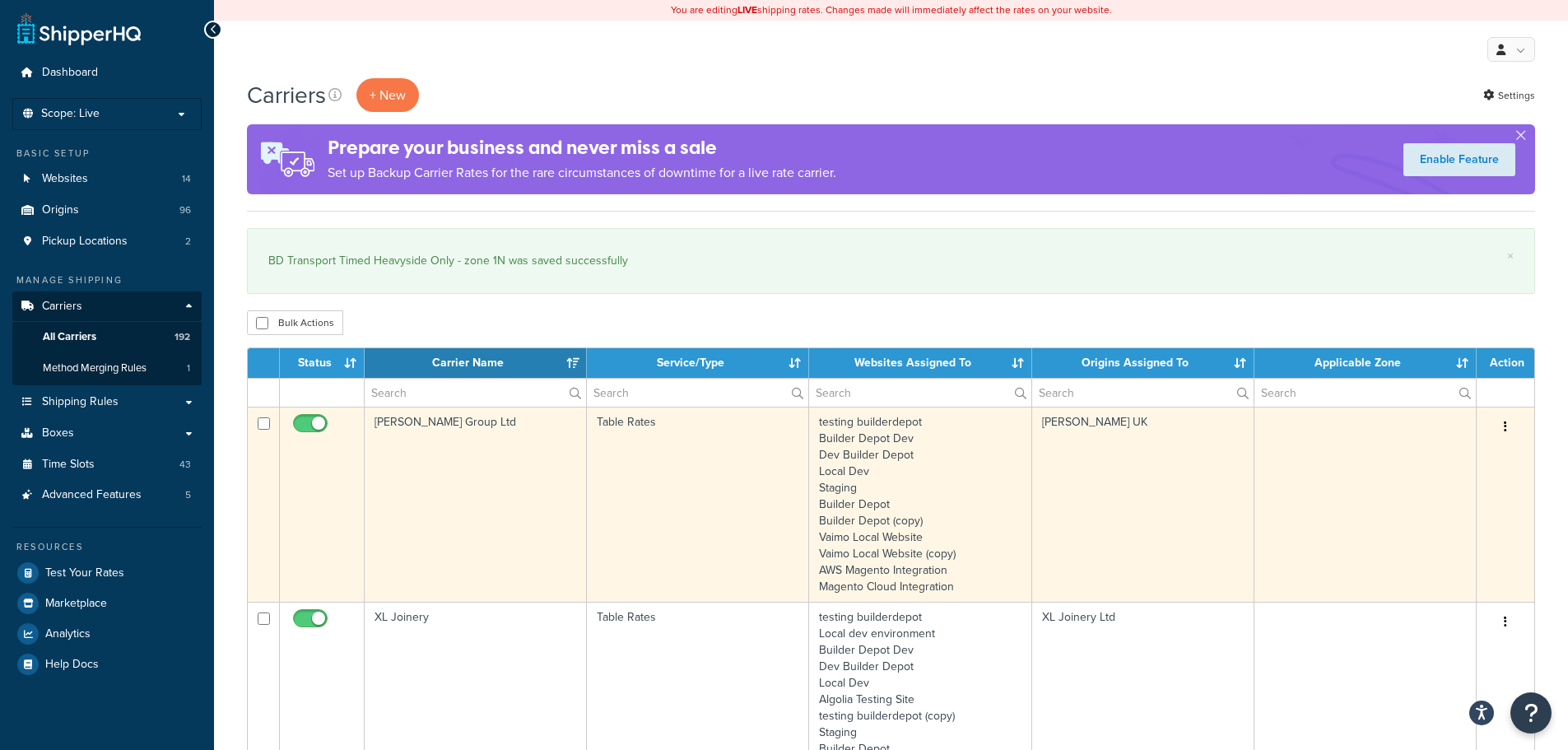
click at [428, 470] on td "Youngman Group Ltd" at bounding box center [475, 503] width 222 height 195
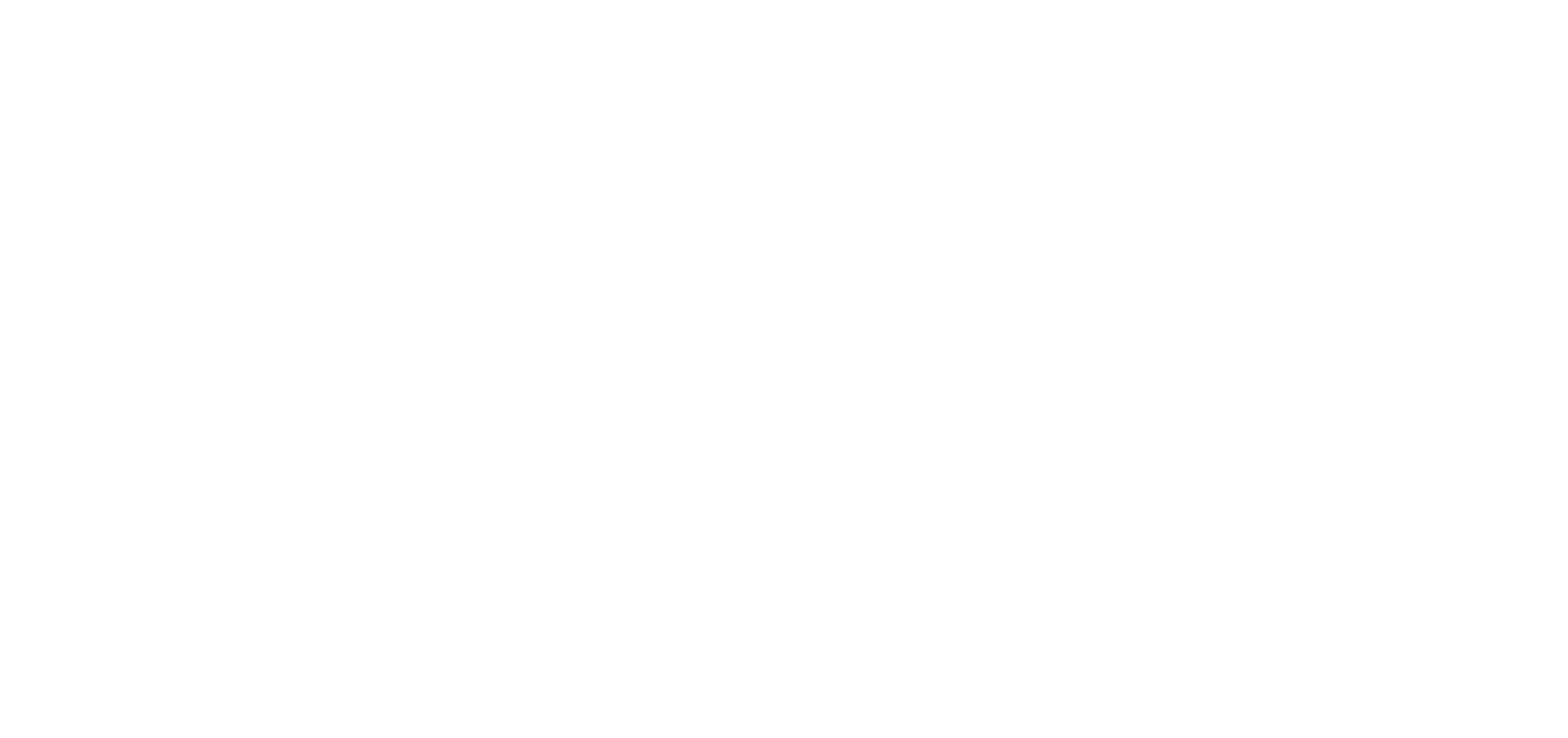
select select "25"
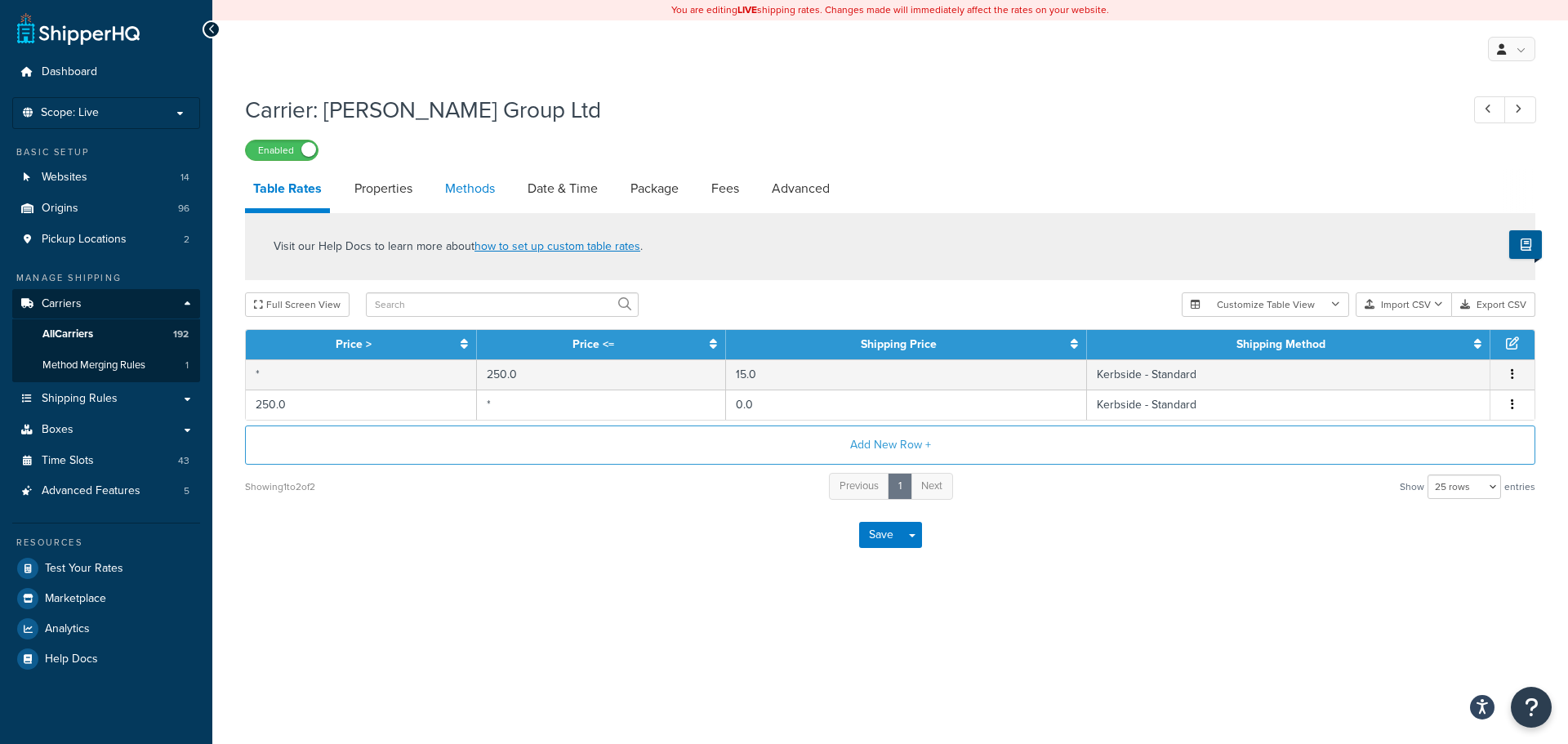
click at [492, 185] on link "Methods" at bounding box center [470, 189] width 66 height 40
select select "25"
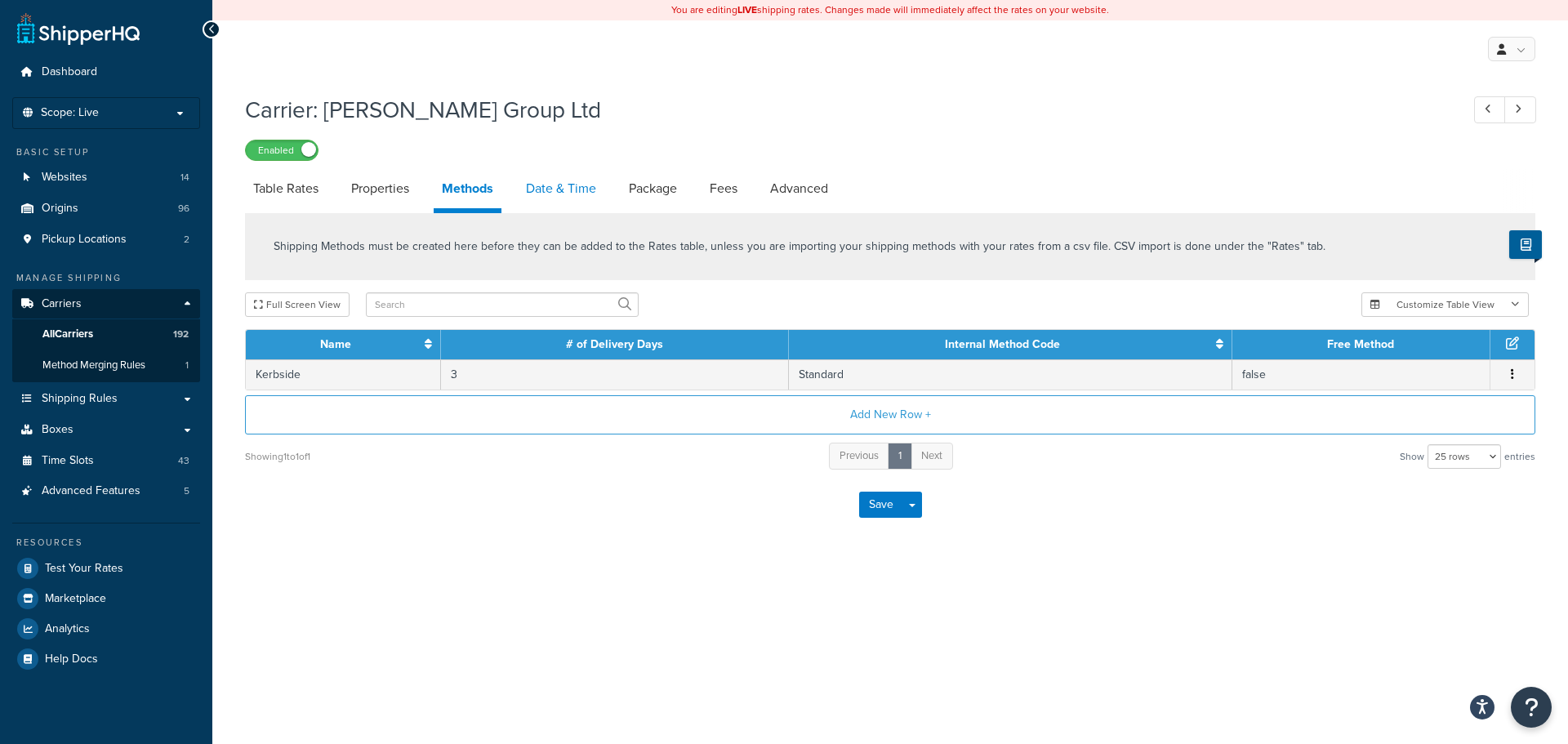
click at [577, 184] on link "Date & Time" at bounding box center [561, 189] width 87 height 40
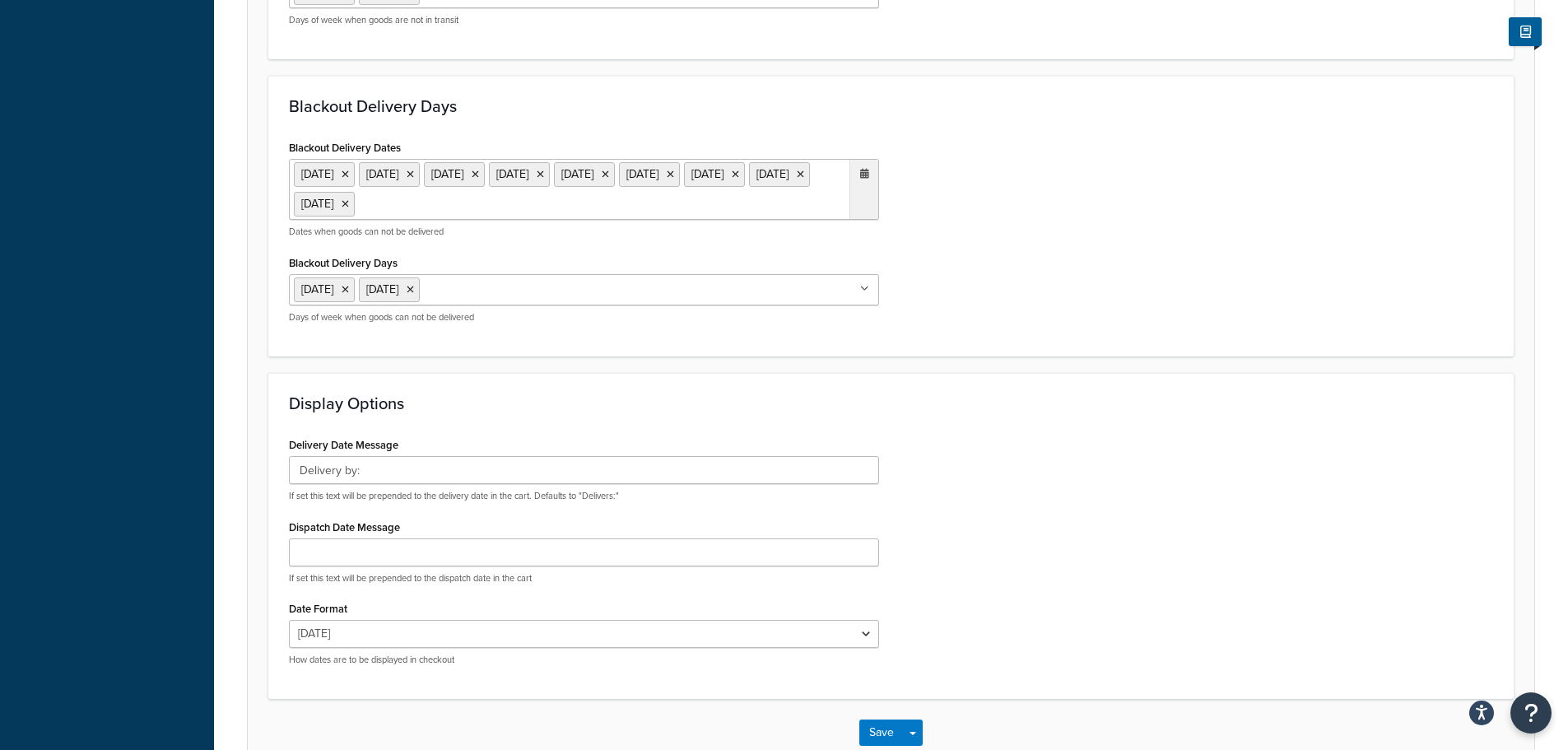
scroll to position [905, 0]
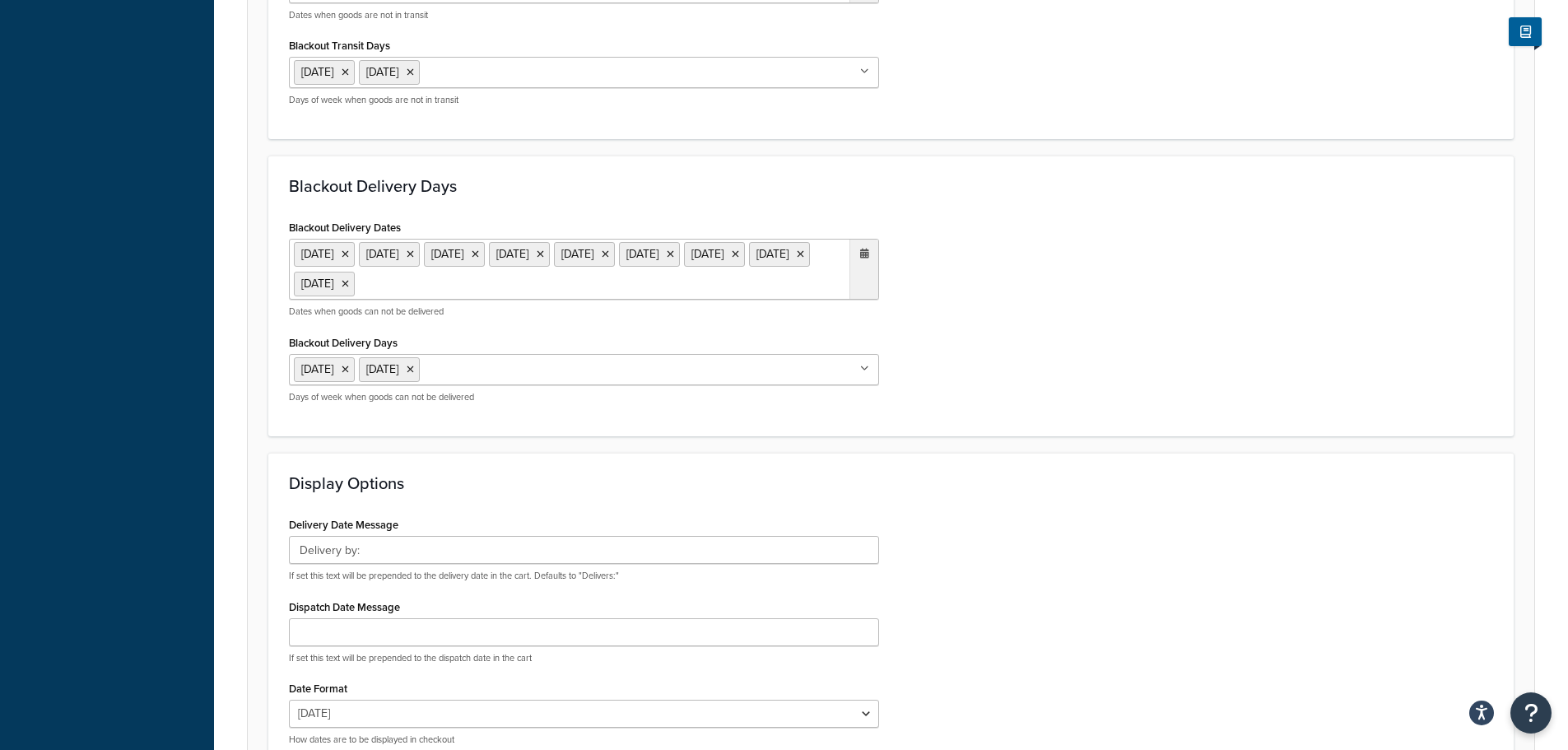
click at [706, 286] on ul "[DATE] [DATE] [DATE] [DATE] [DATE] [DATE] [DATE] [DATE] [DATE]" at bounding box center [585, 269] width 590 height 61
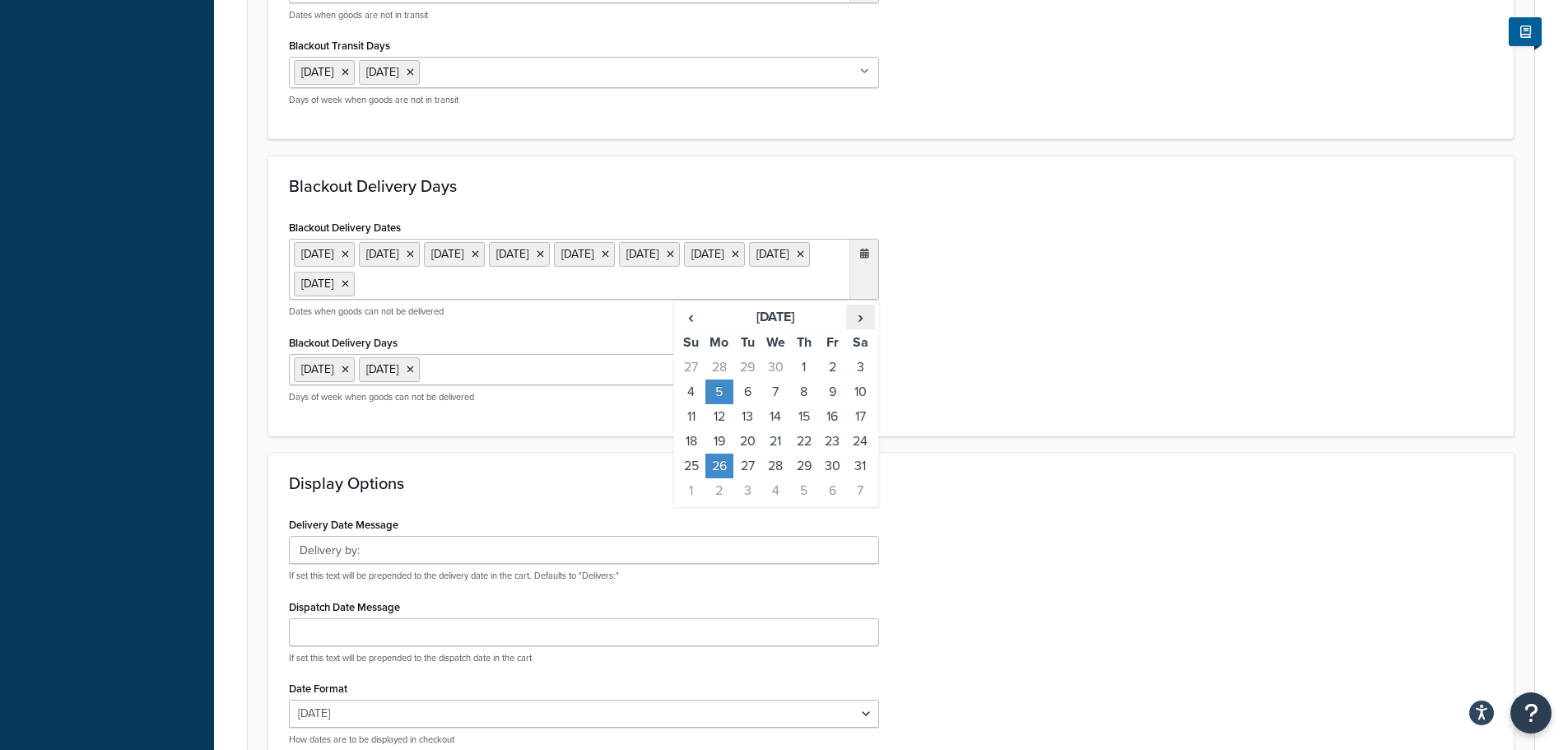
click at [853, 321] on span "›" at bounding box center [861, 317] width 27 height 23
click at [714, 466] on td "25" at bounding box center [719, 465] width 28 height 25
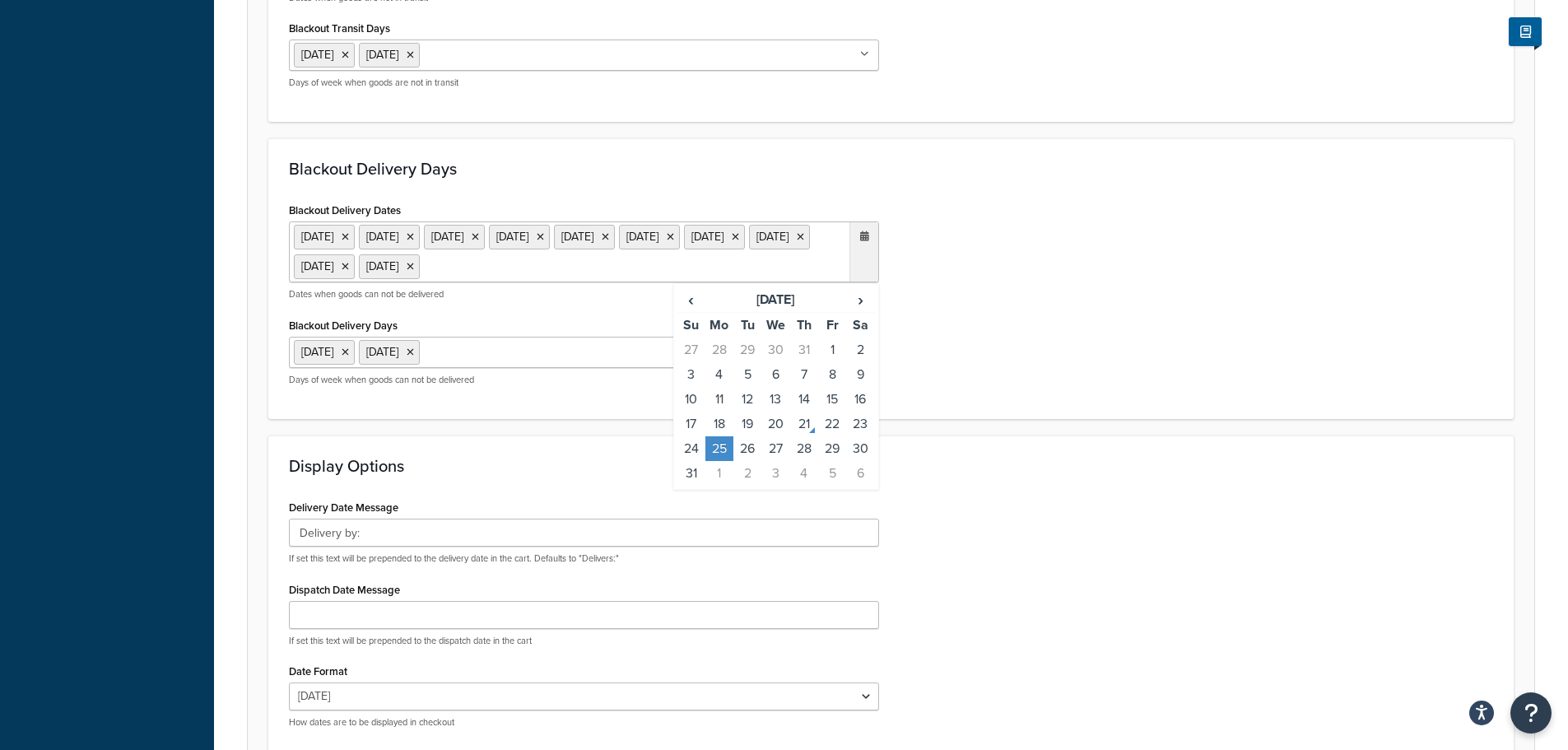
scroll to position [659, 0]
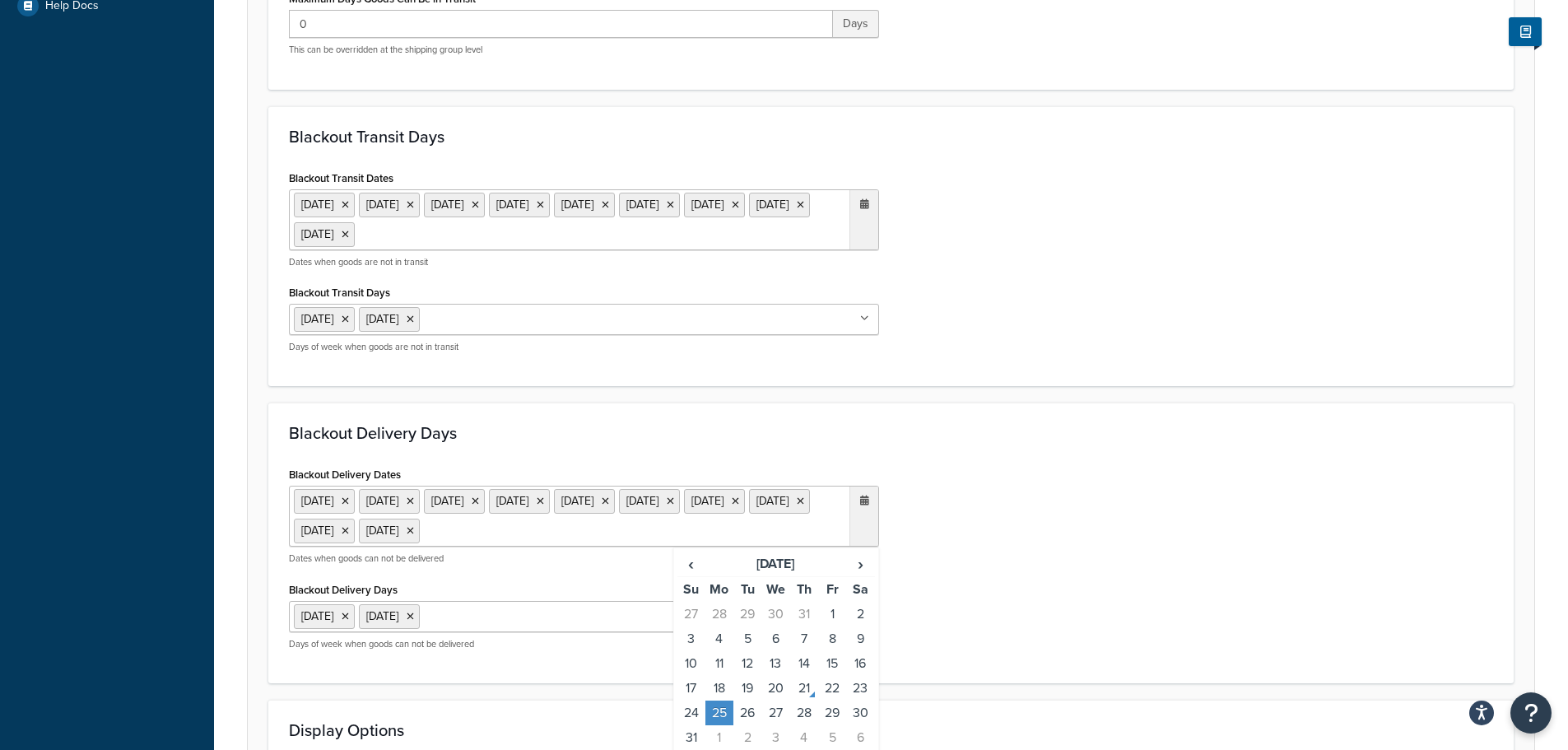
click at [703, 234] on ul "[DATE] [DATE] [DATE] [DATE] [DATE] [DATE] [DATE] [DATE] [DATE]" at bounding box center [585, 220] width 590 height 61
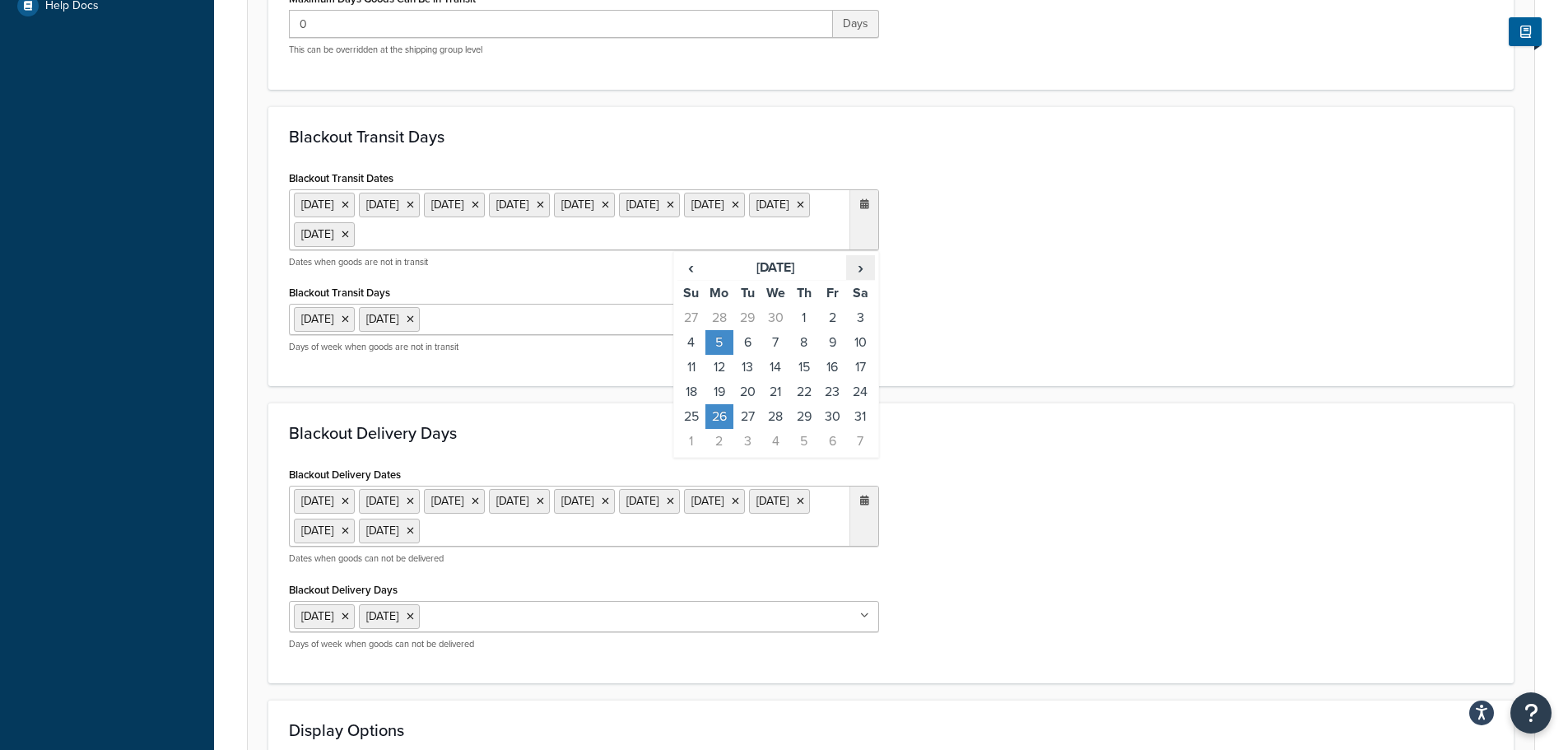
click at [855, 279] on th "›" at bounding box center [860, 267] width 28 height 26
click at [715, 416] on td "25" at bounding box center [719, 417] width 28 height 25
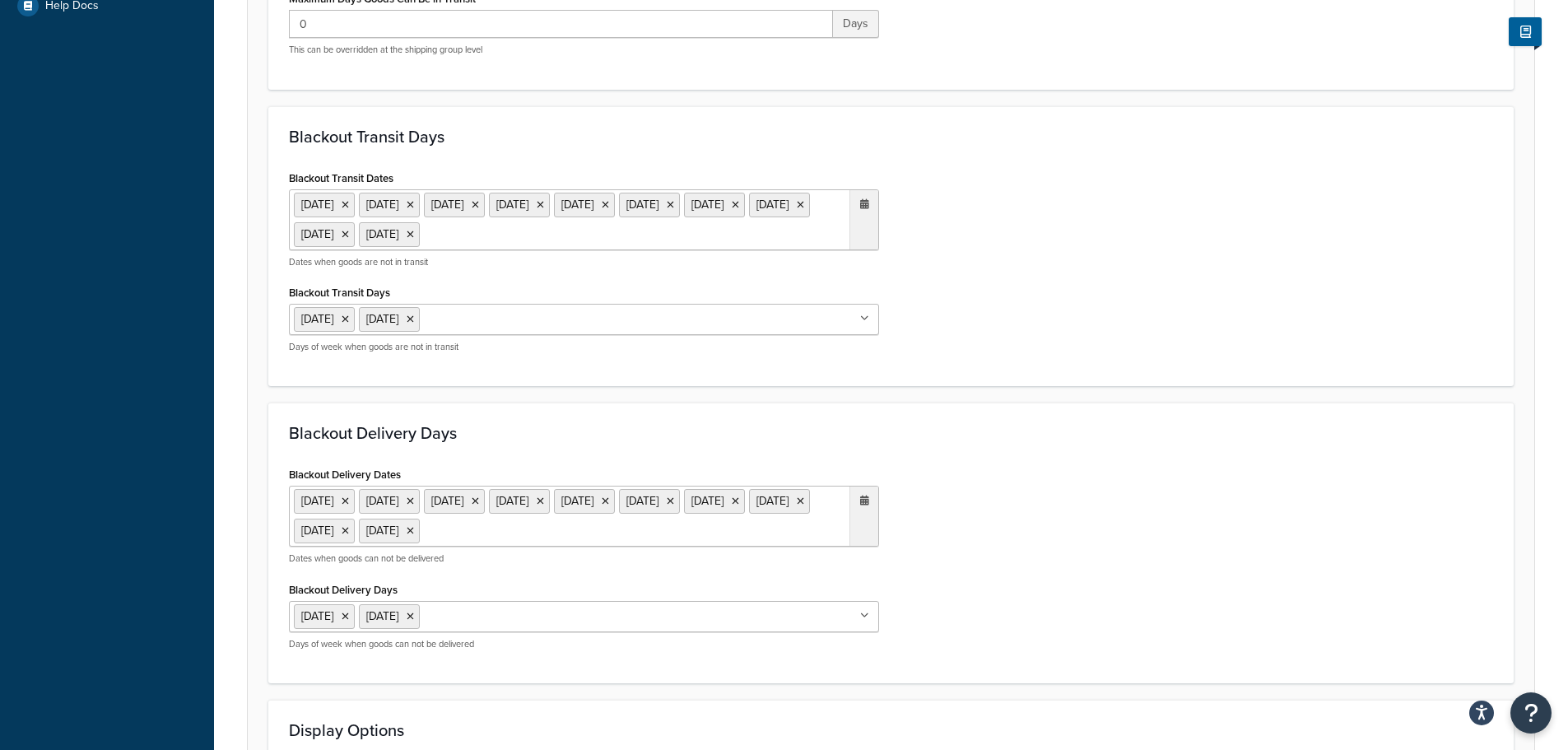
click at [964, 421] on div "Blackout Delivery Days Blackout Delivery Dates [DATE] [DATE] [DATE] [DATE] [DAT…" at bounding box center [891, 543] width 1245 height 281
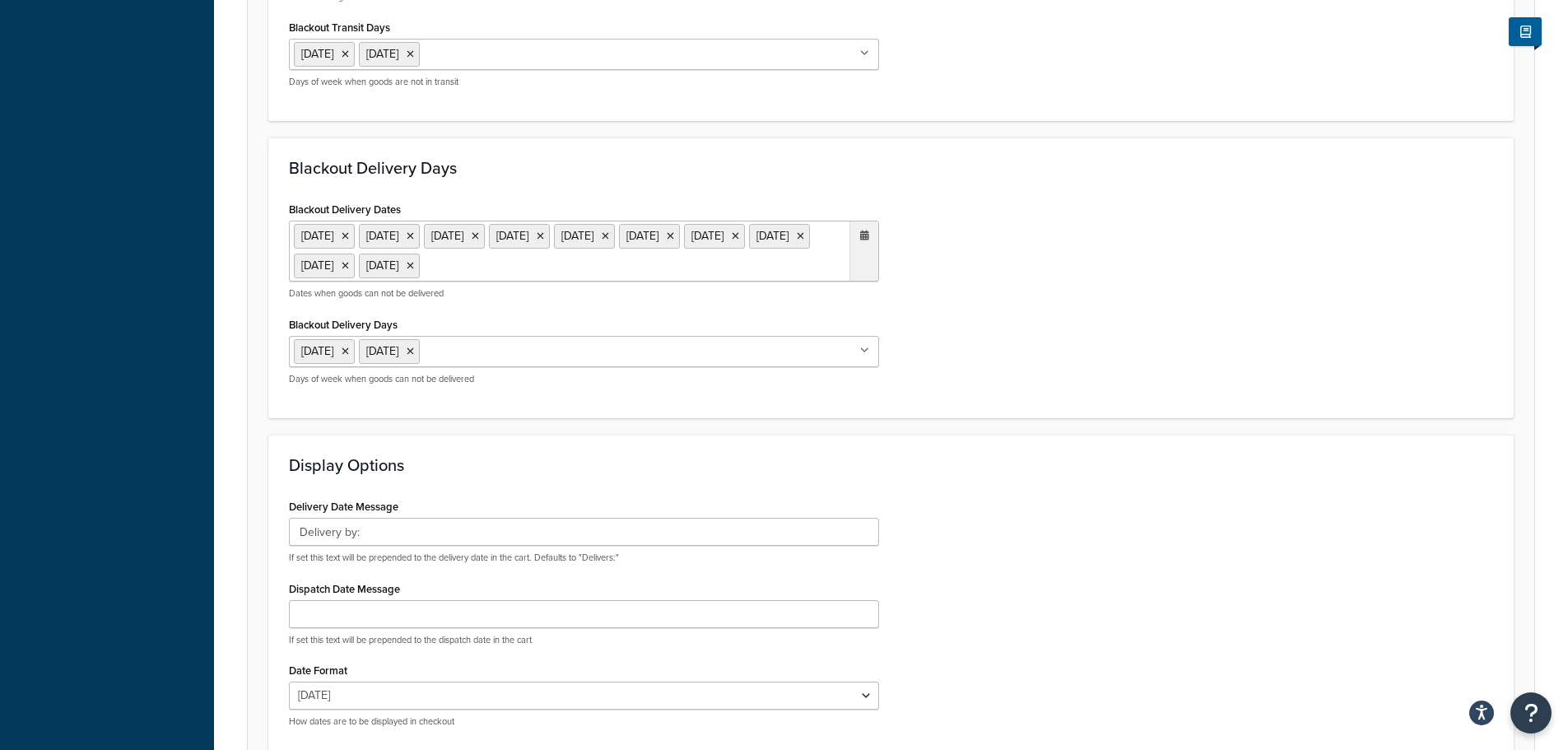
scroll to position [1085, 0]
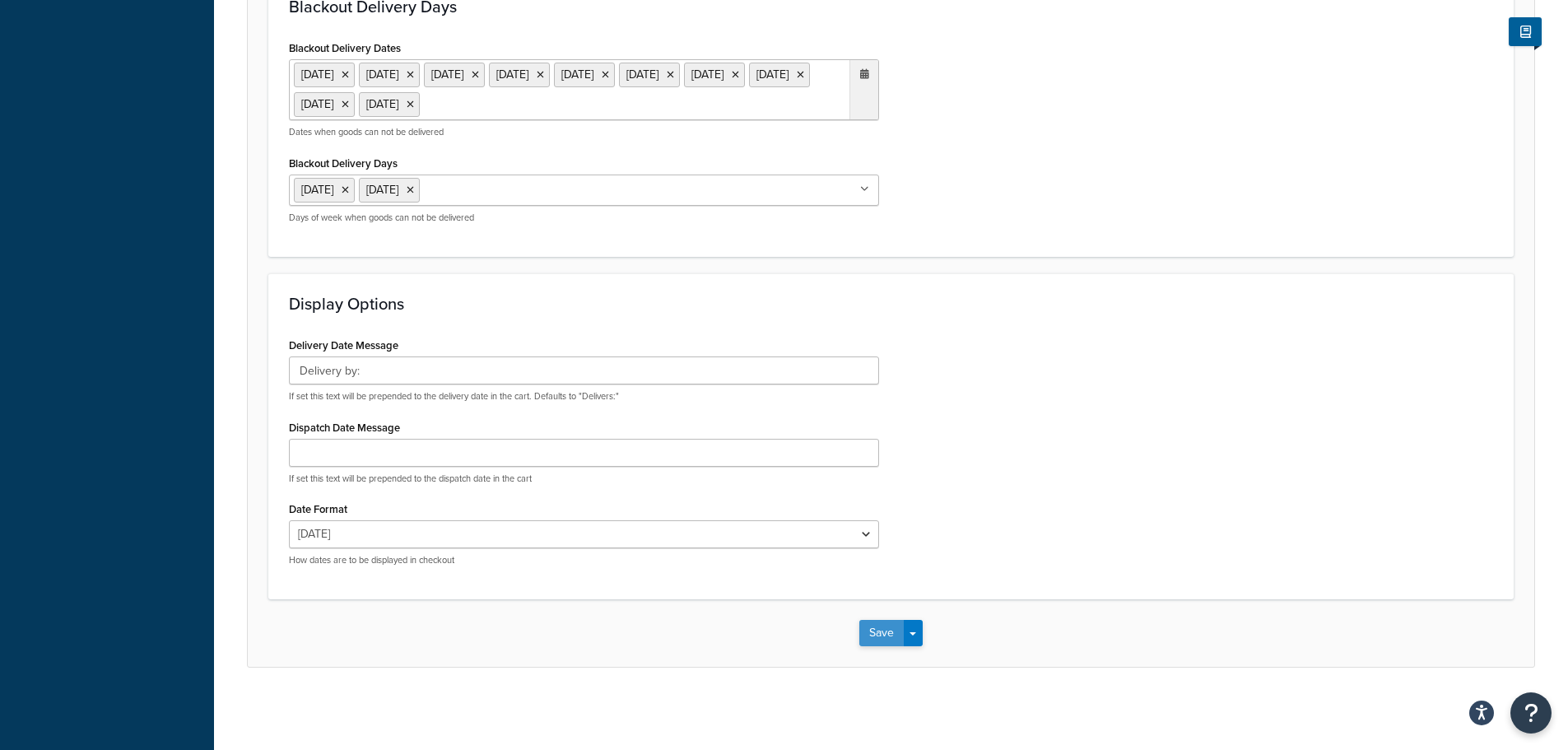
click at [880, 632] on button "Save" at bounding box center [882, 633] width 45 height 27
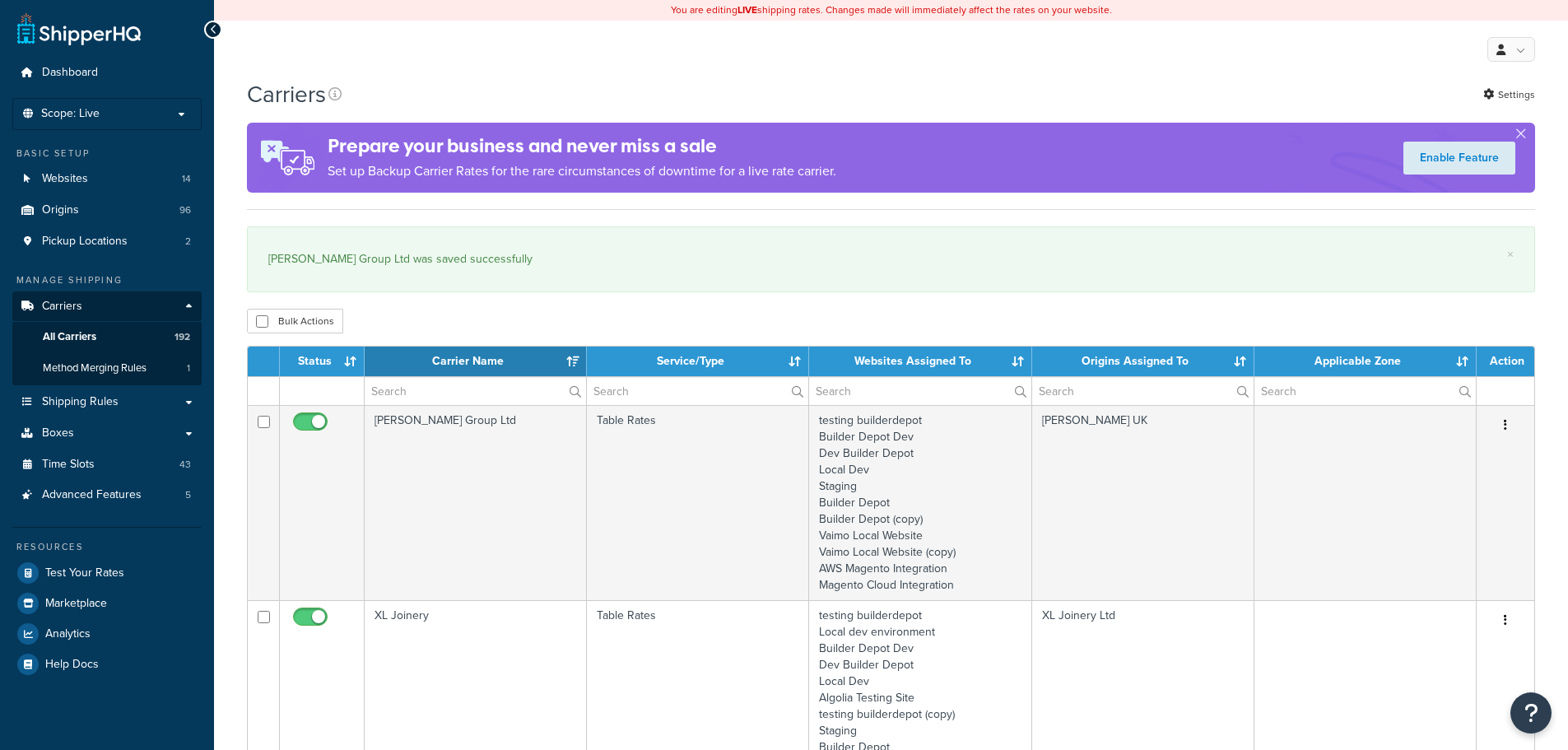
select select "15"
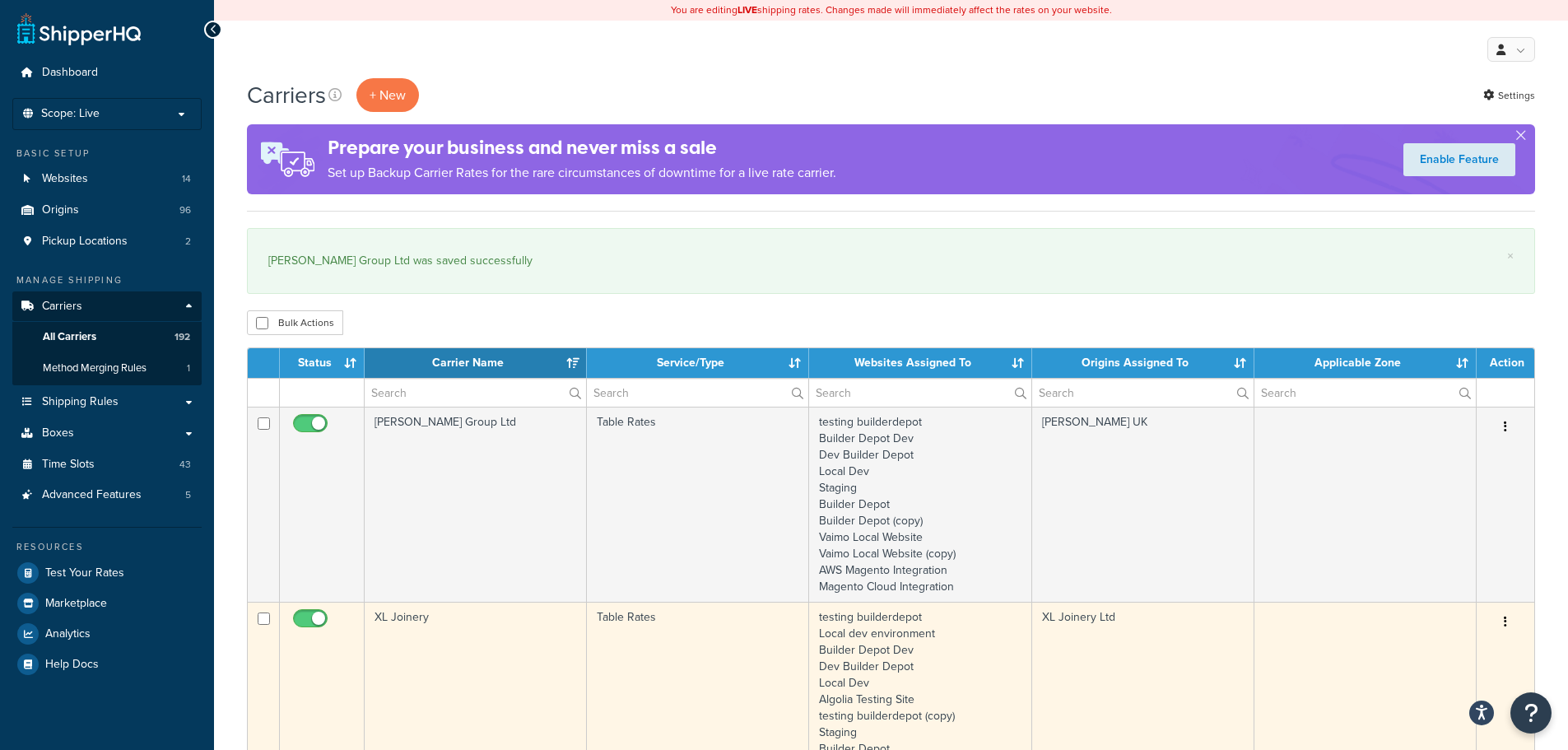
click at [433, 636] on td "XL Joinery" at bounding box center [475, 723] width 222 height 245
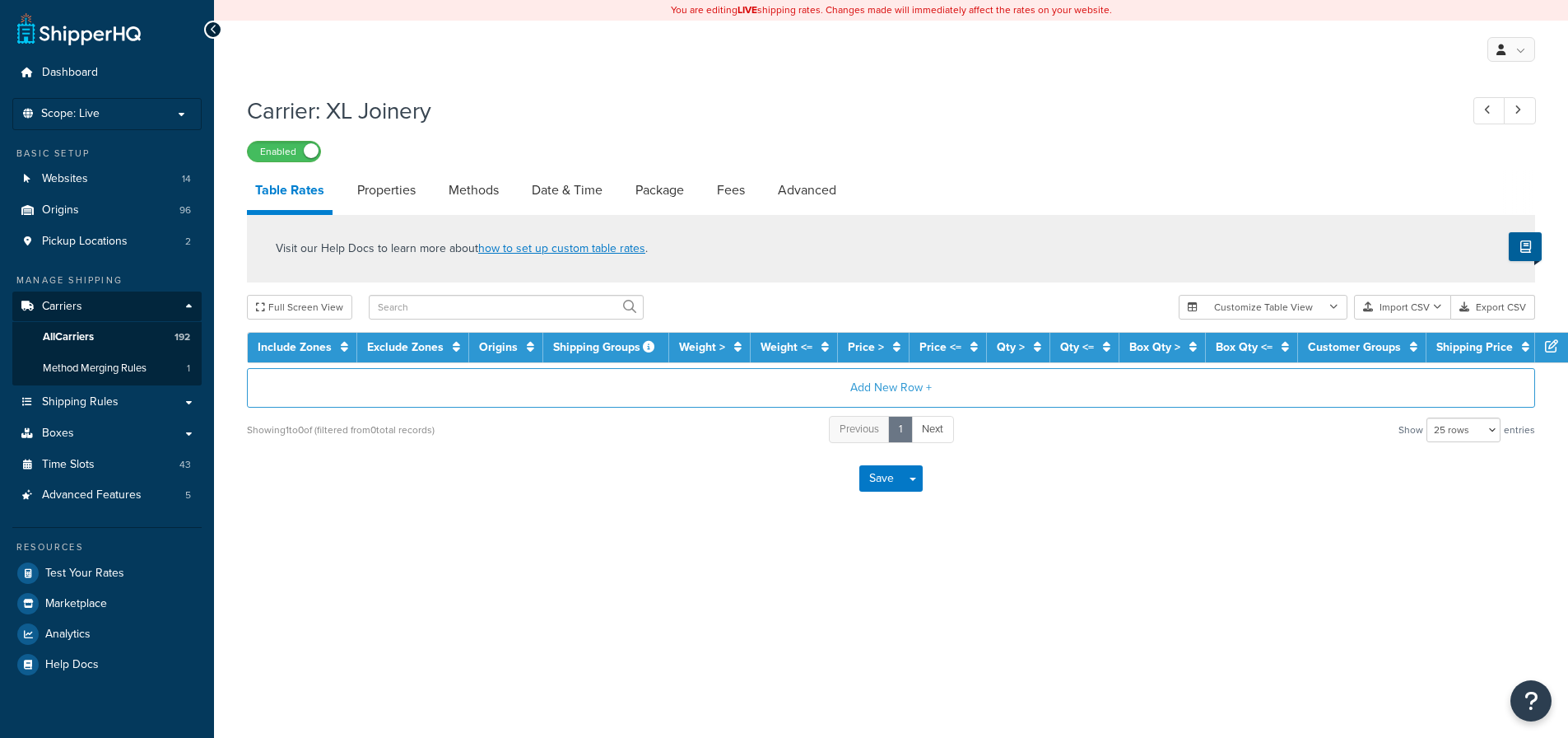
select select "25"
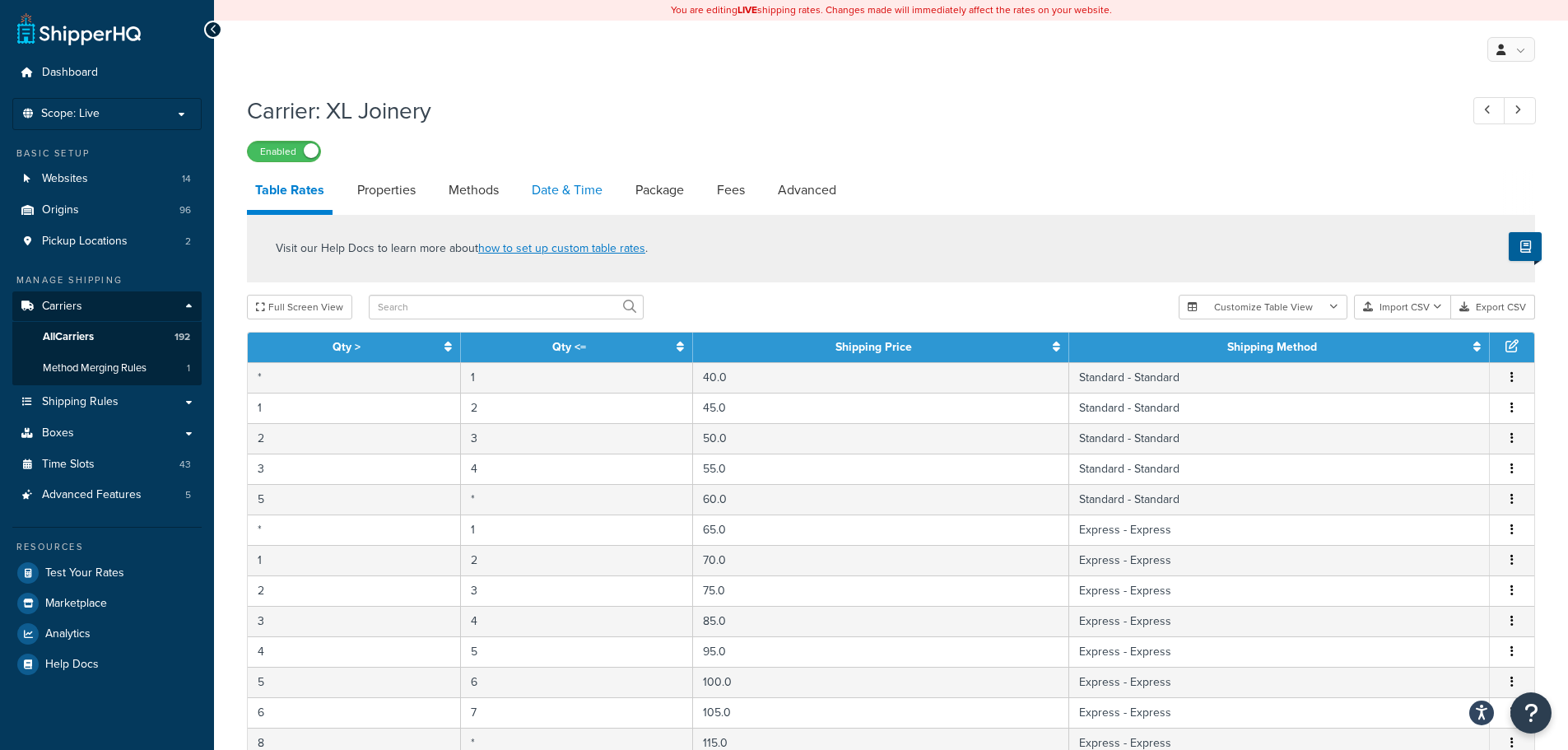
click at [550, 185] on link "Date & Time" at bounding box center [567, 190] width 88 height 40
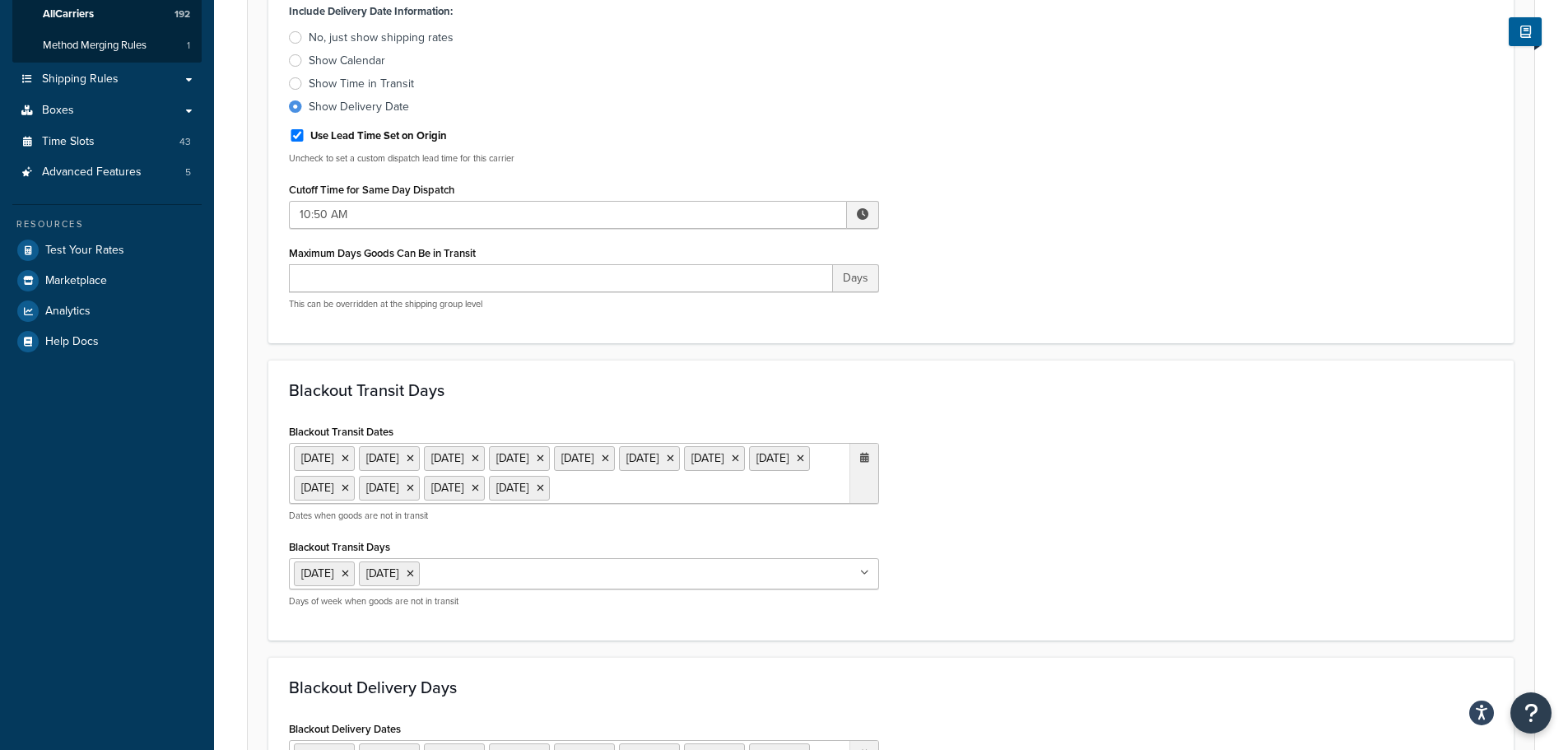
scroll to position [329, 0]
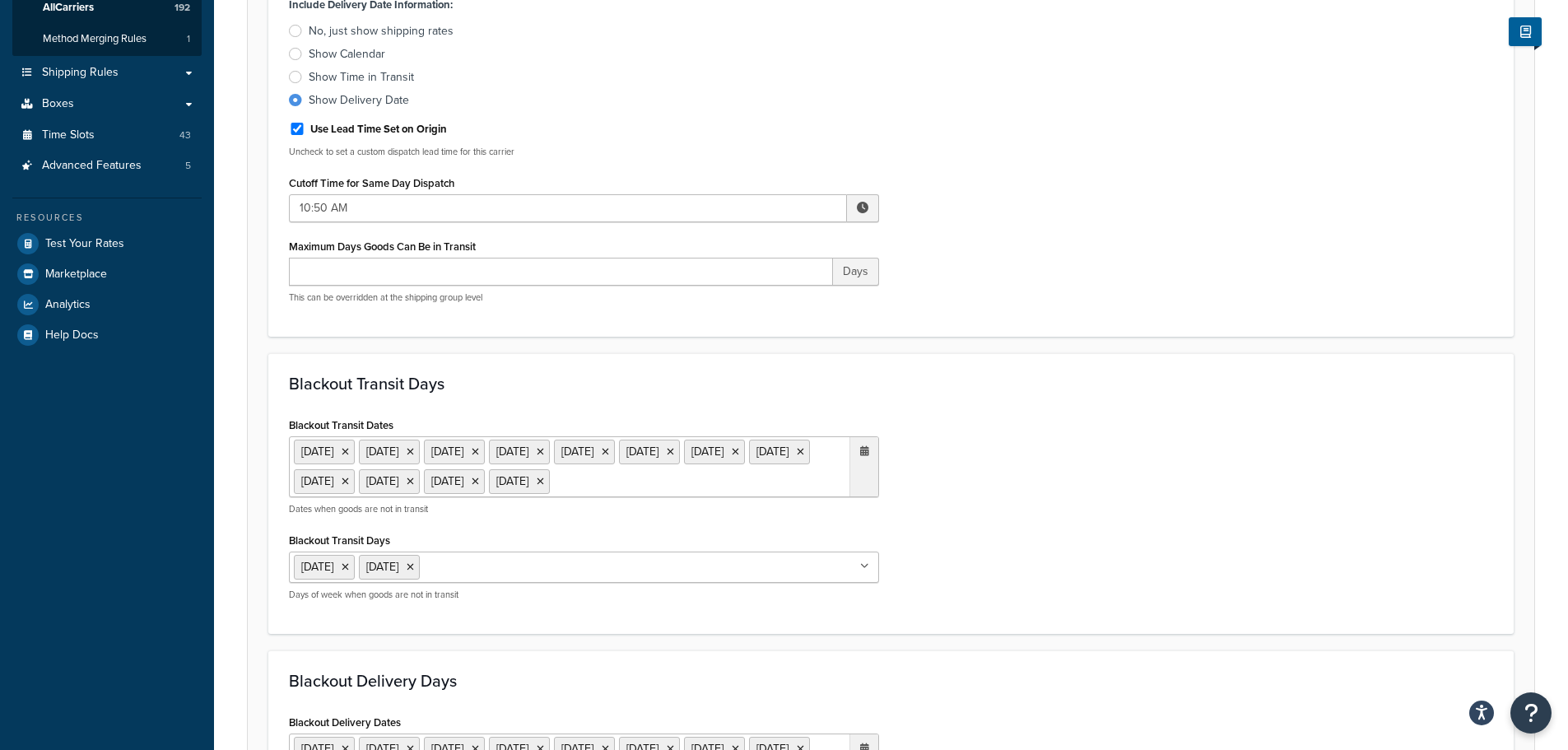
click at [531, 497] on ul "23 Dec 2024 24 Dec 2024 25 Dec 2024 26 Dec 2024 27 Dec 2024 30 Dec 2024 31 Dec …" at bounding box center [585, 466] width 590 height 61
click at [859, 526] on span "›" at bounding box center [861, 514] width 27 height 23
click at [726, 676] on td "25" at bounding box center [719, 663] width 28 height 25
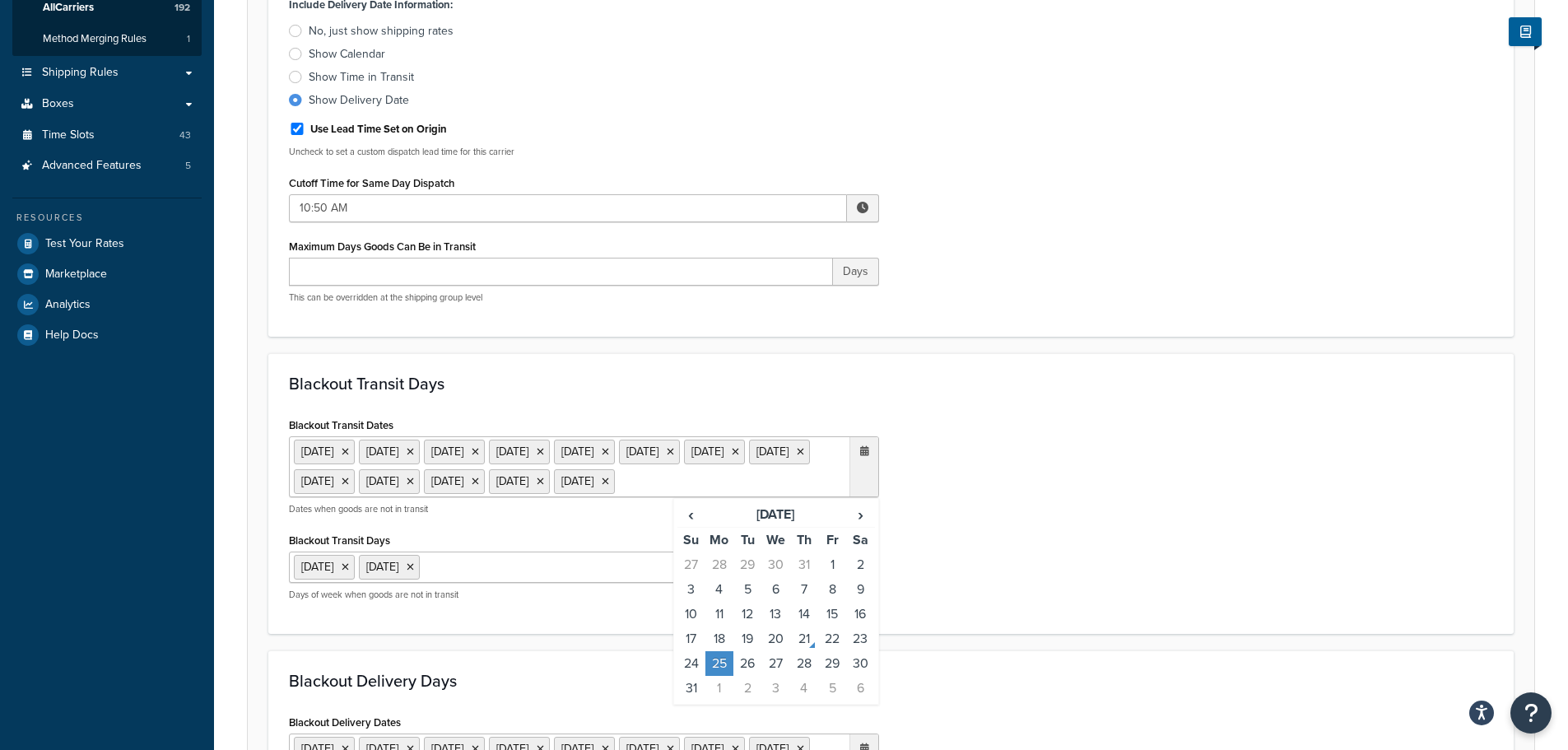
click at [923, 613] on div "Blackout Transit Dates 23 Dec 2024 24 Dec 2024 25 Dec 2024 26 Dec 2024 27 Dec 2…" at bounding box center [891, 513] width 1229 height 200
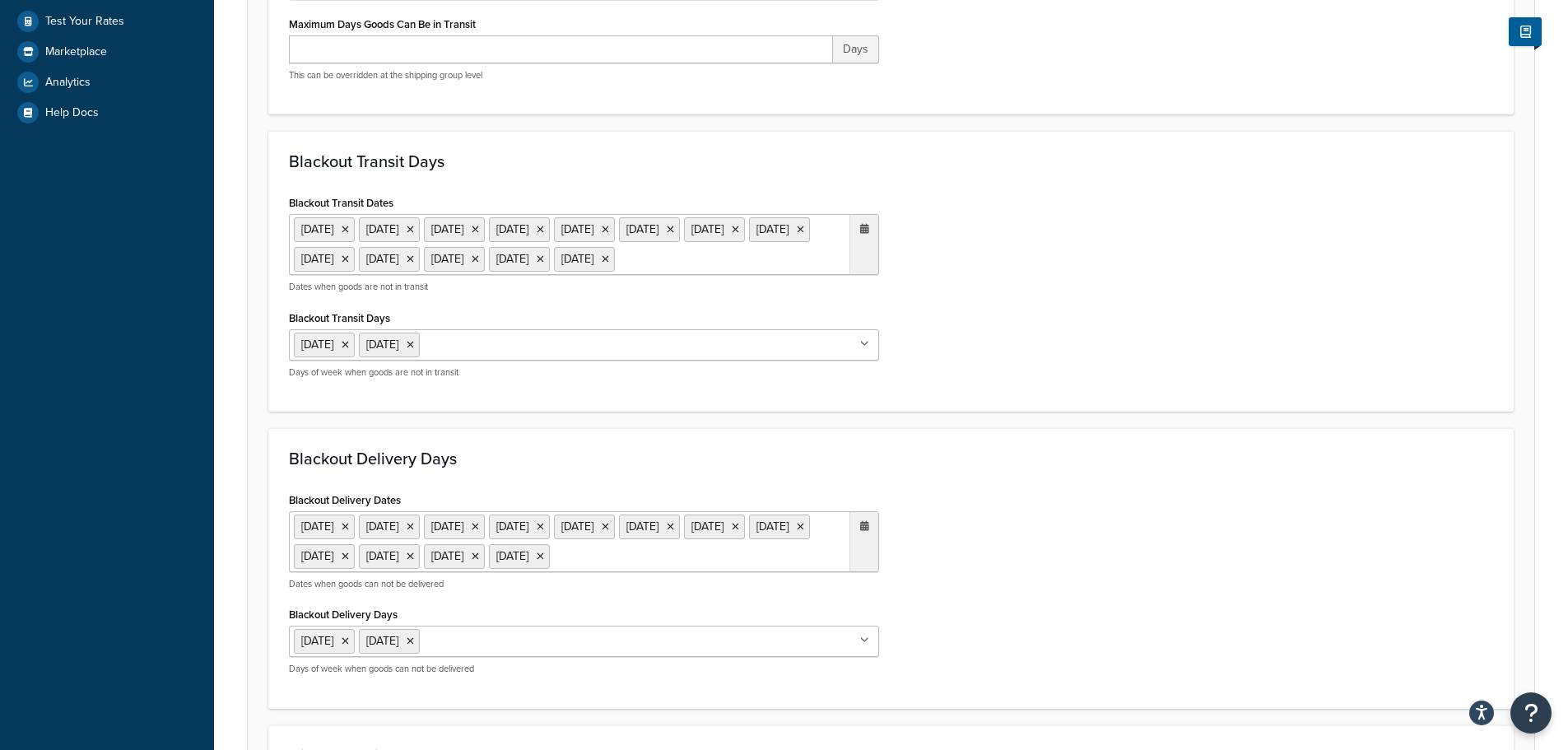
scroll to position [905, 0]
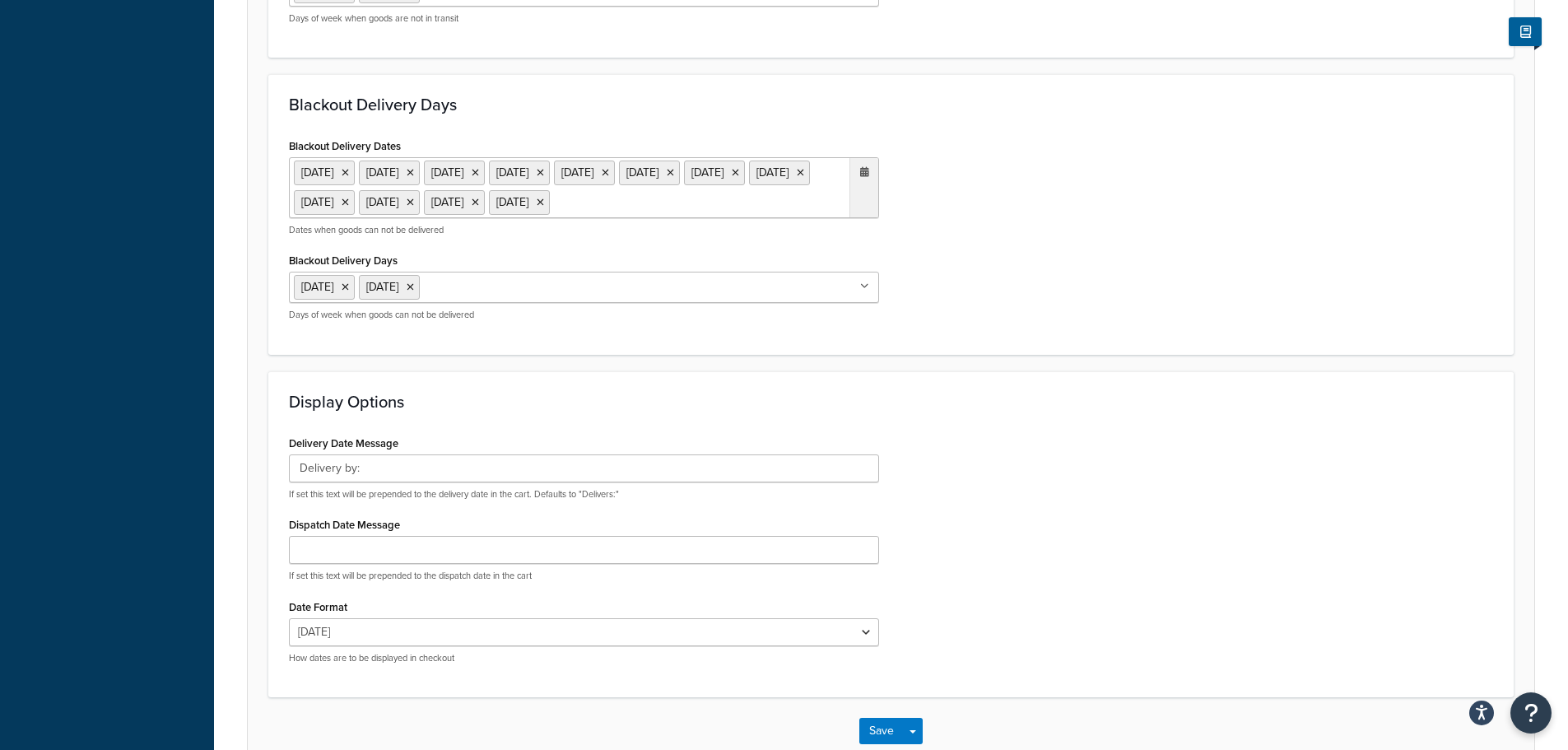
click at [643, 218] on ul "23 Dec 2024 24 Dec 2024 25 Dec 2024 26 Dec 2024 27 Dec 2024 30 Dec 2024 31 Dec …" at bounding box center [585, 188] width 590 height 61
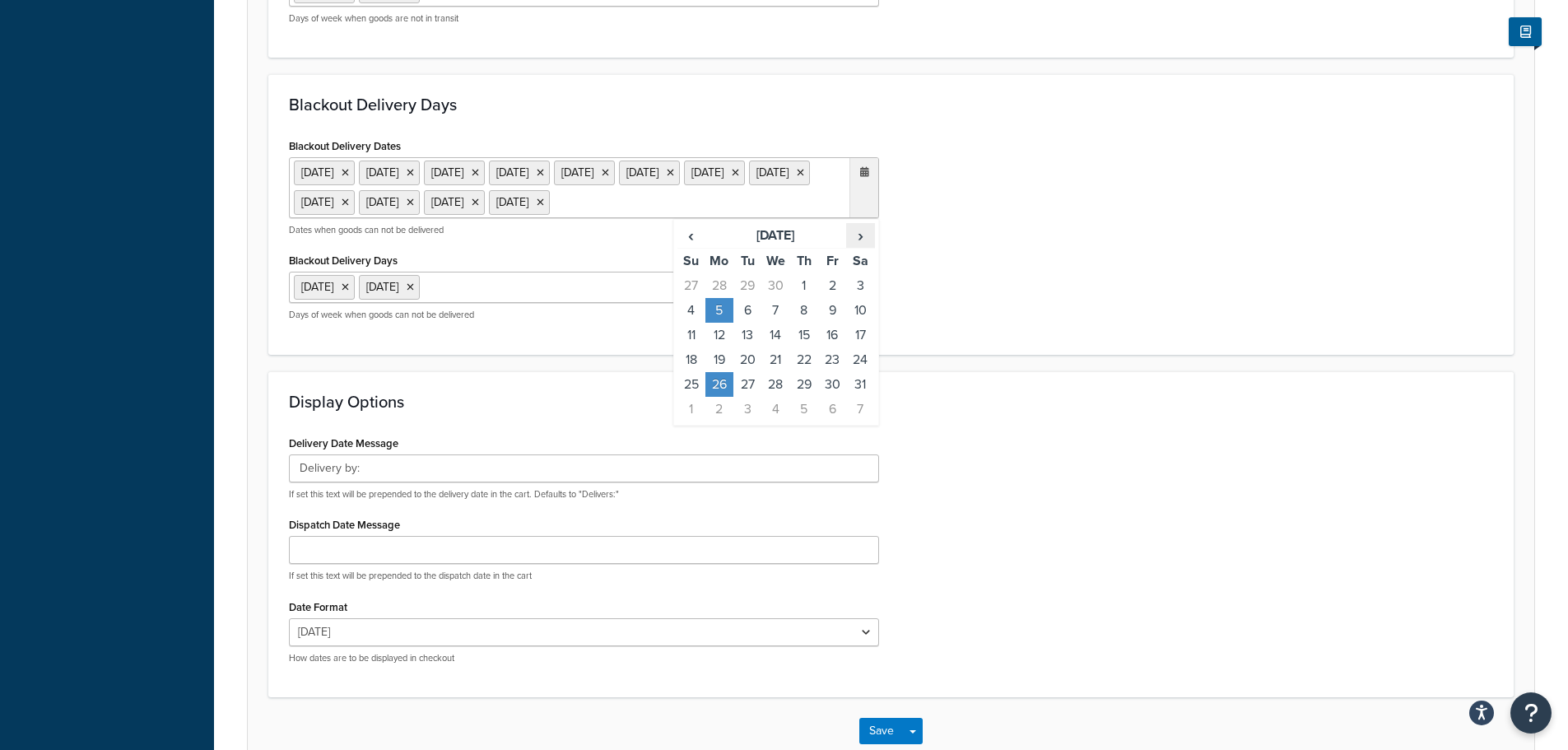
click at [855, 247] on span "›" at bounding box center [861, 235] width 27 height 23
click at [719, 397] on td "25" at bounding box center [719, 385] width 28 height 25
click at [968, 334] on div "Blackout Delivery Dates 23 Dec 2024 24 Dec 2024 25 Dec 2024 26 Dec 2024 27 Dec …" at bounding box center [891, 234] width 1229 height 200
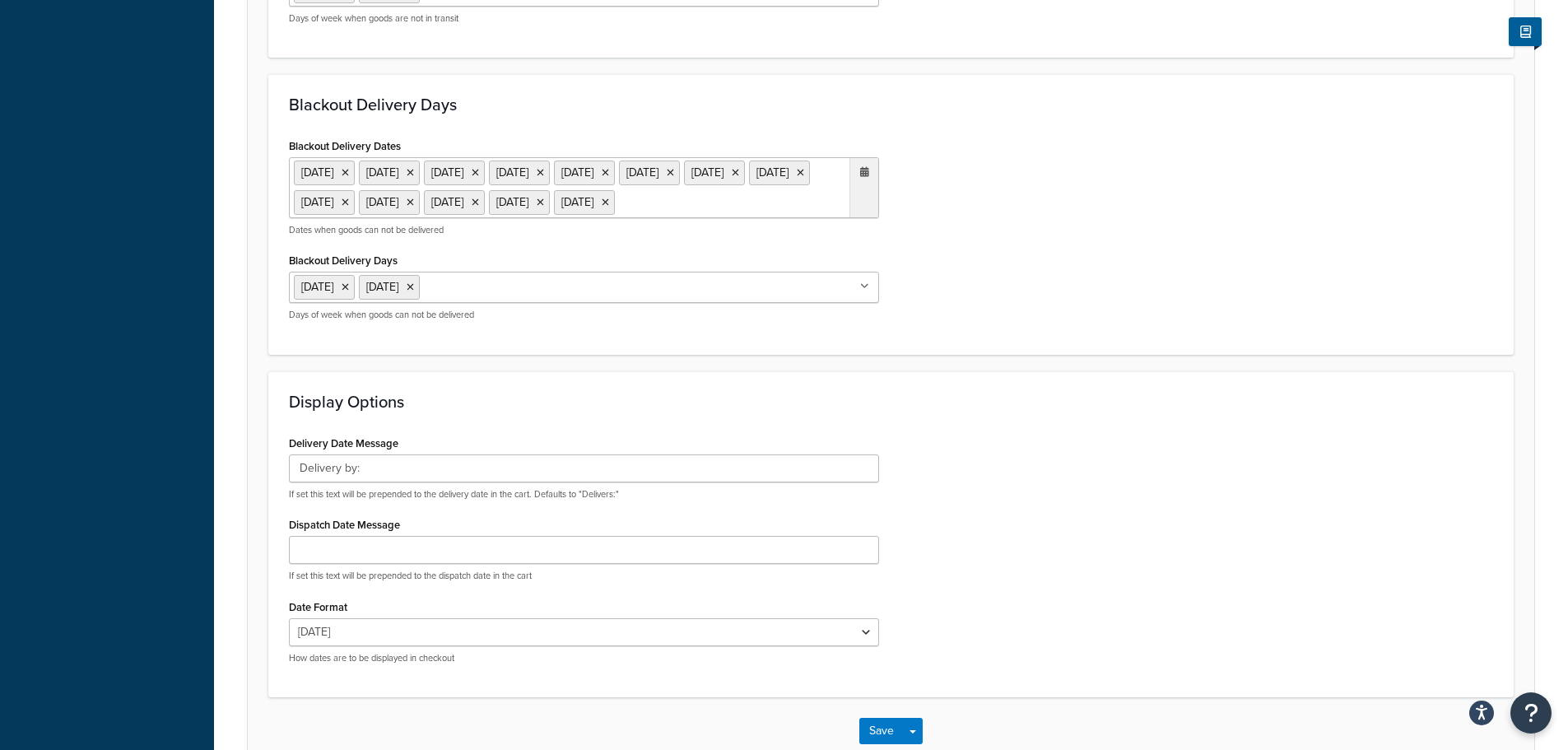
scroll to position [1062, 0]
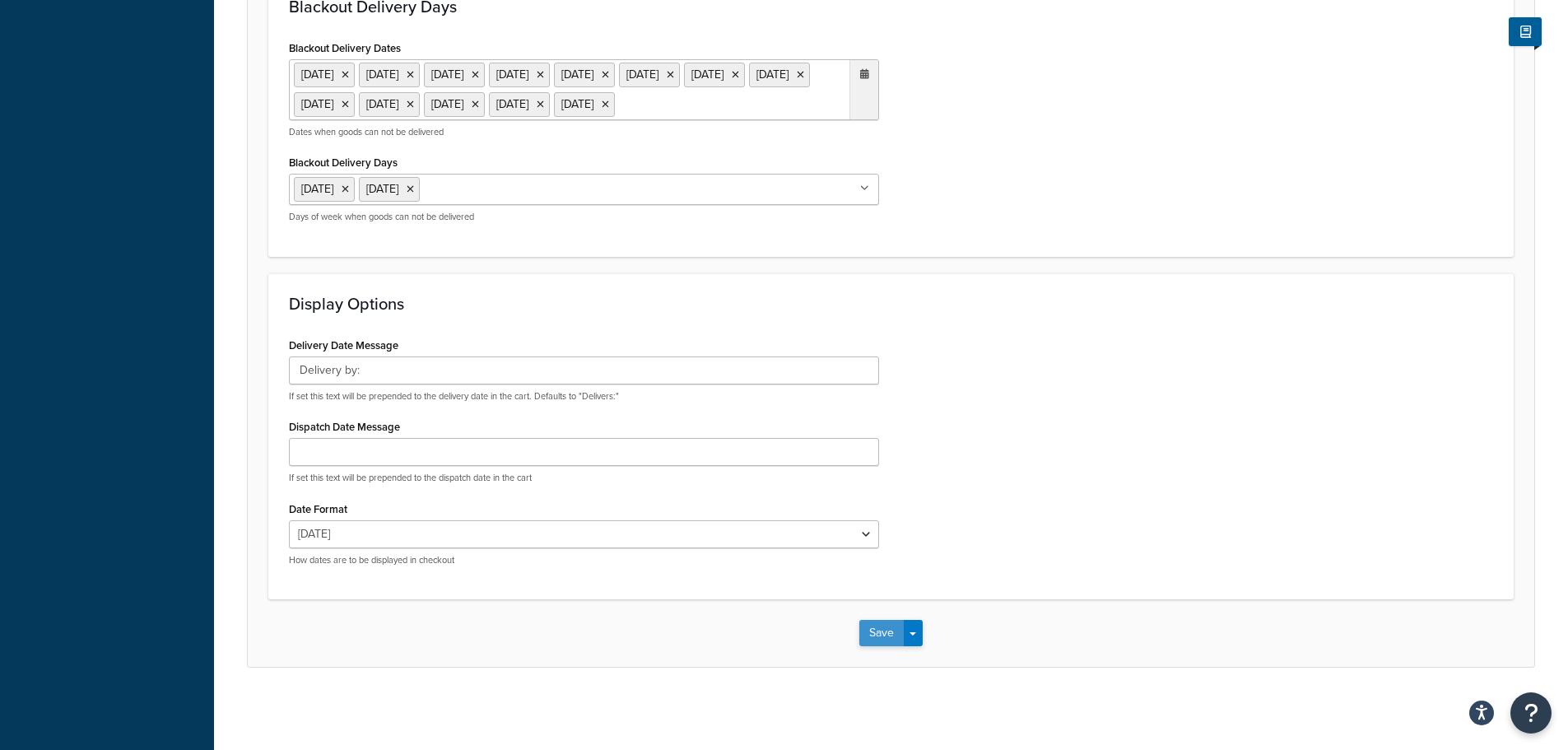
click at [873, 633] on button "Save" at bounding box center [882, 633] width 45 height 27
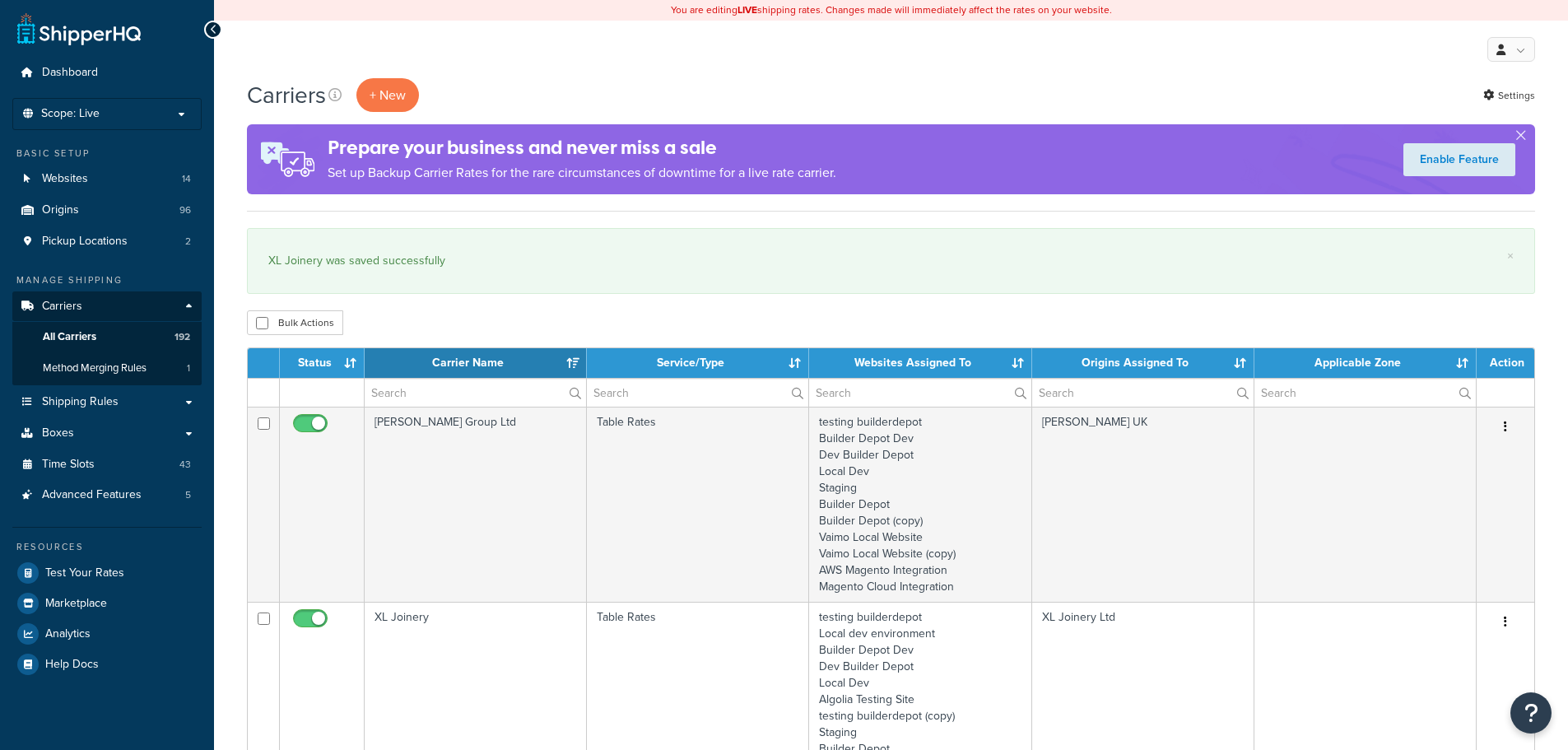
select select "15"
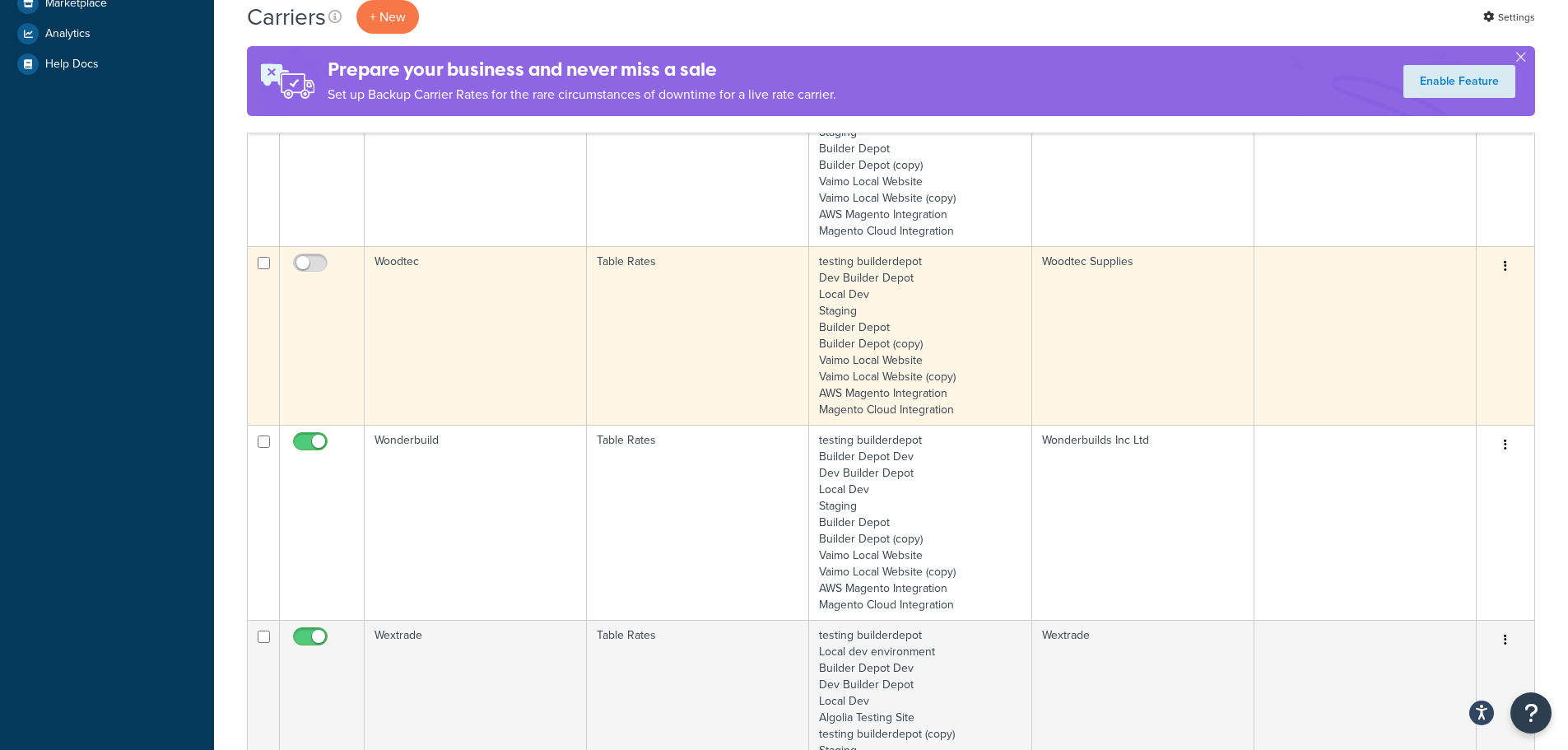
scroll to position [740, 0]
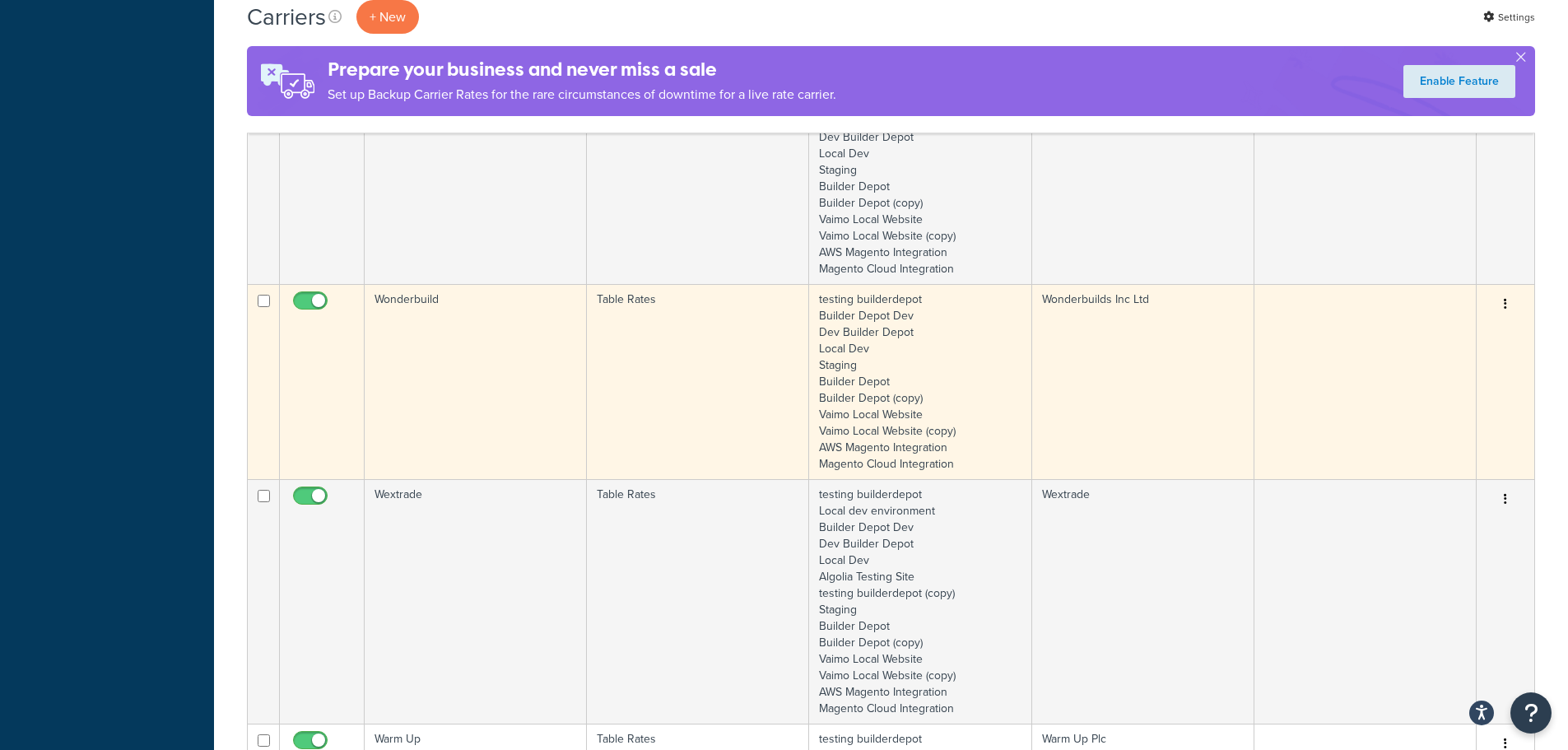
click at [441, 392] on td "Wonderbuild" at bounding box center [475, 381] width 222 height 195
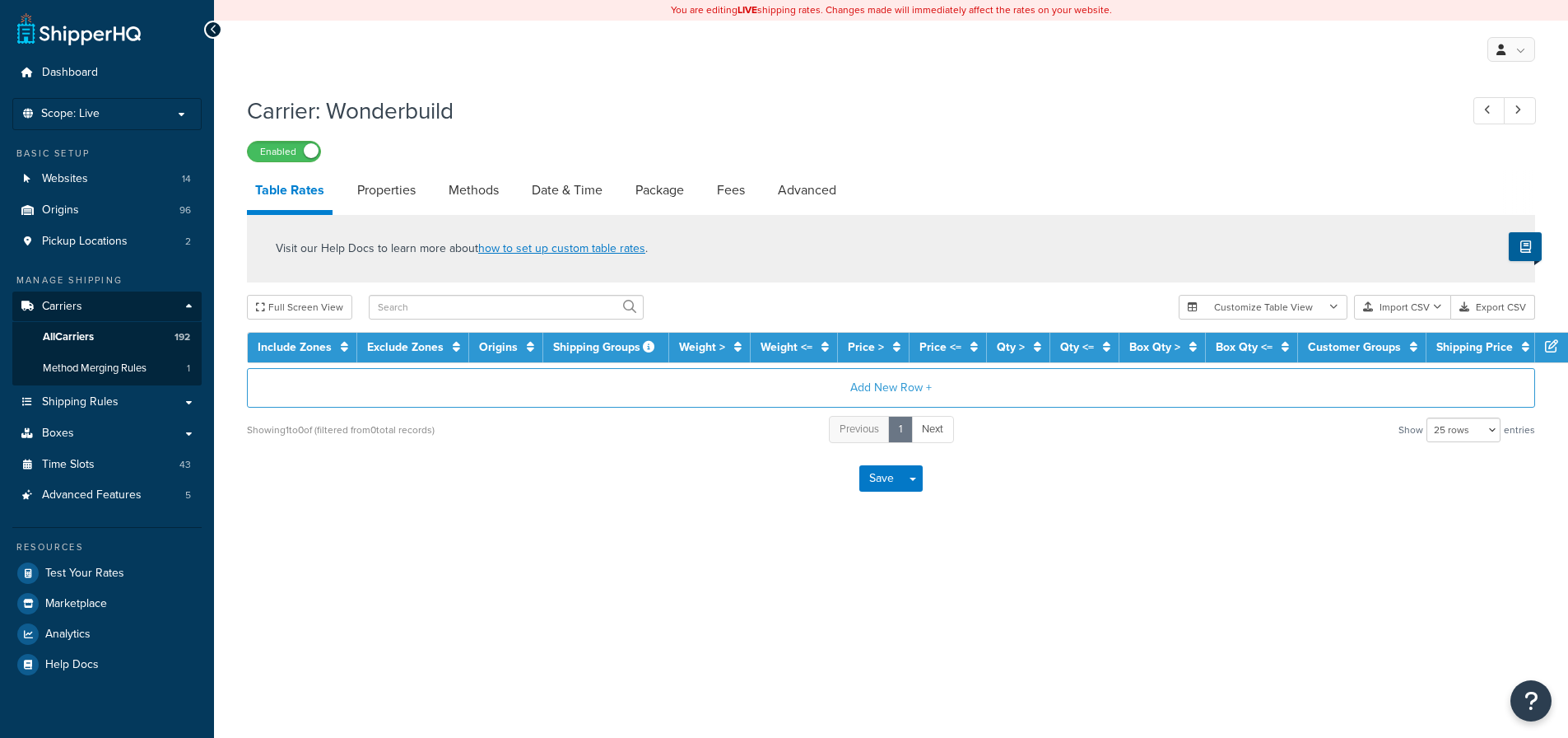
select select "25"
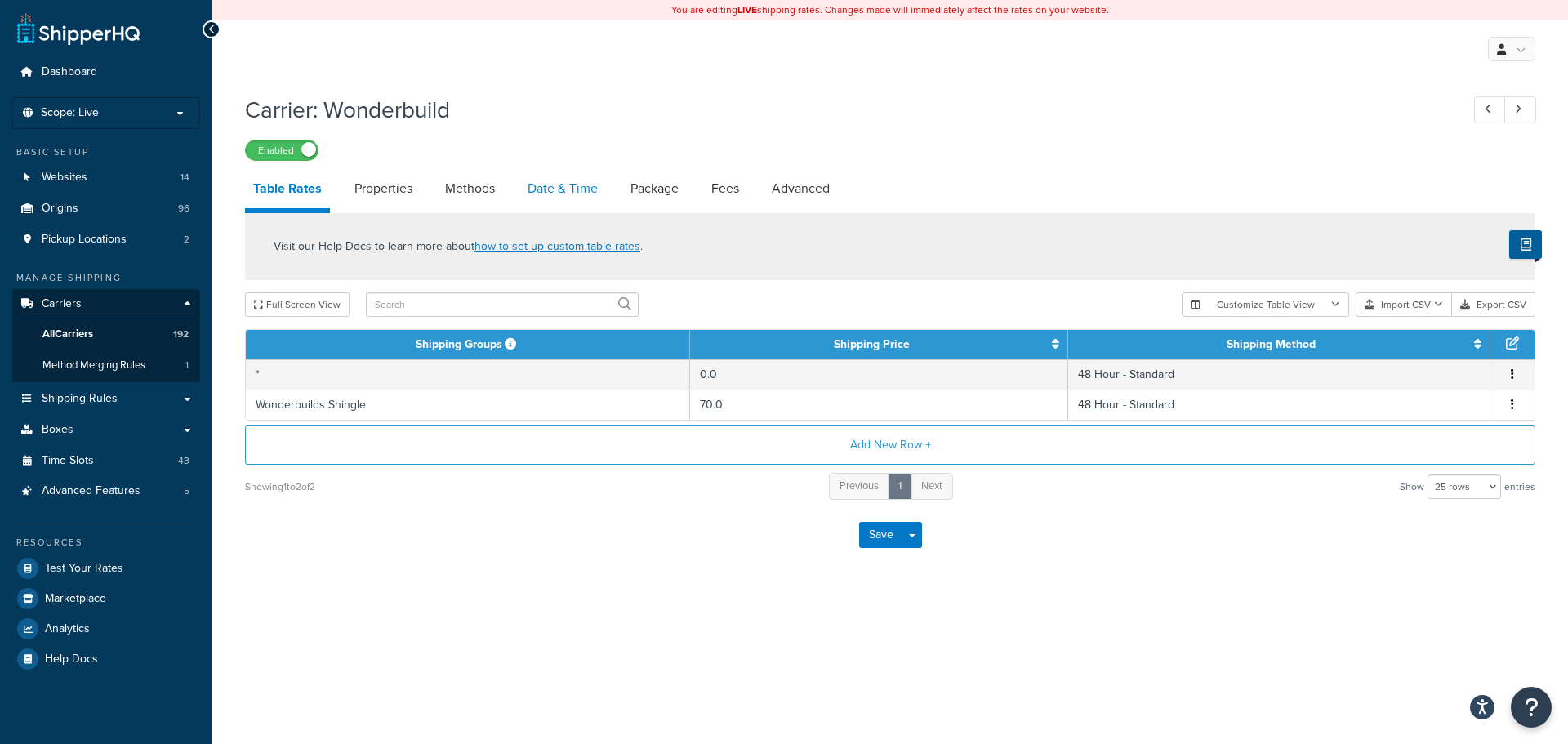
click at [559, 190] on link "Date & Time" at bounding box center [563, 189] width 87 height 40
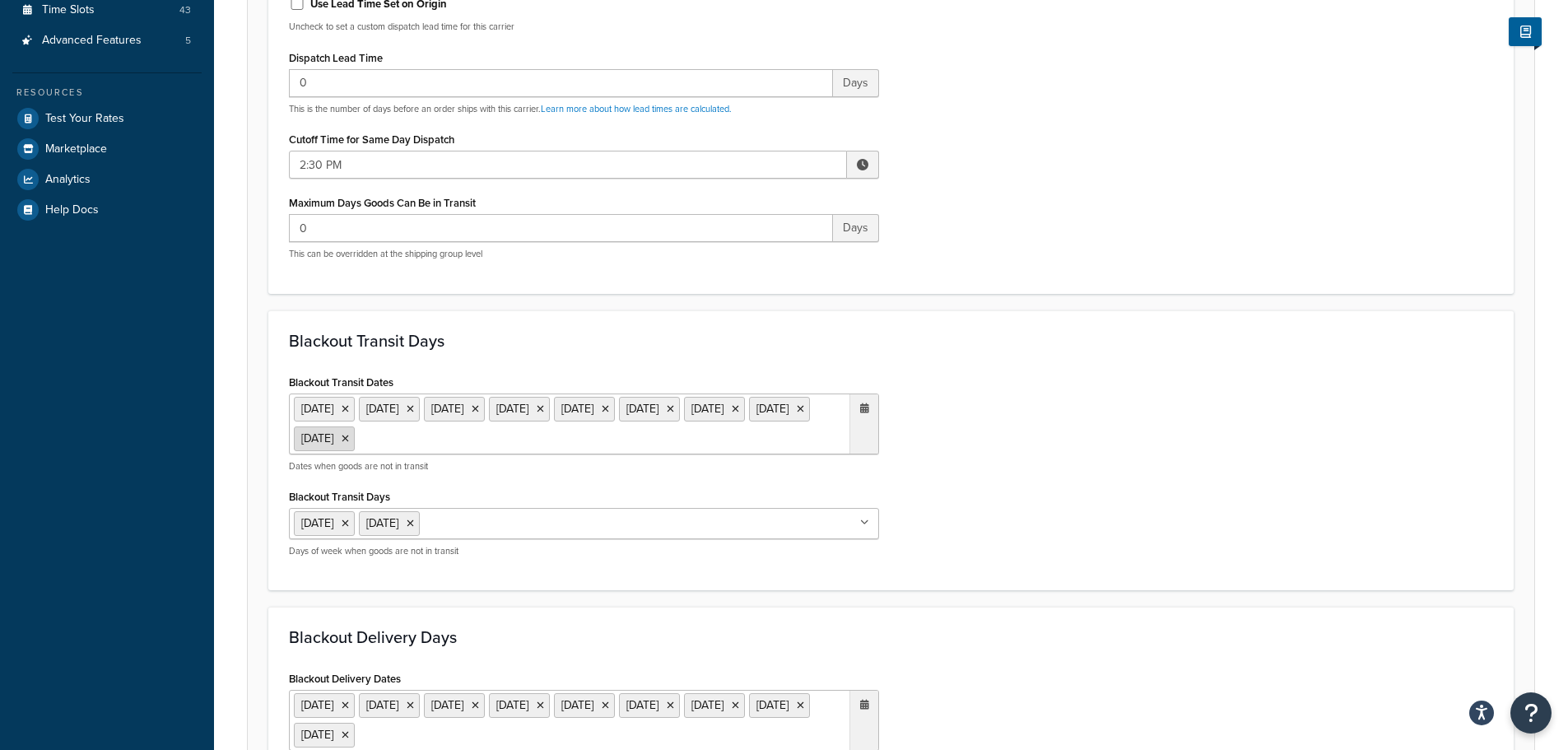
scroll to position [494, 0]
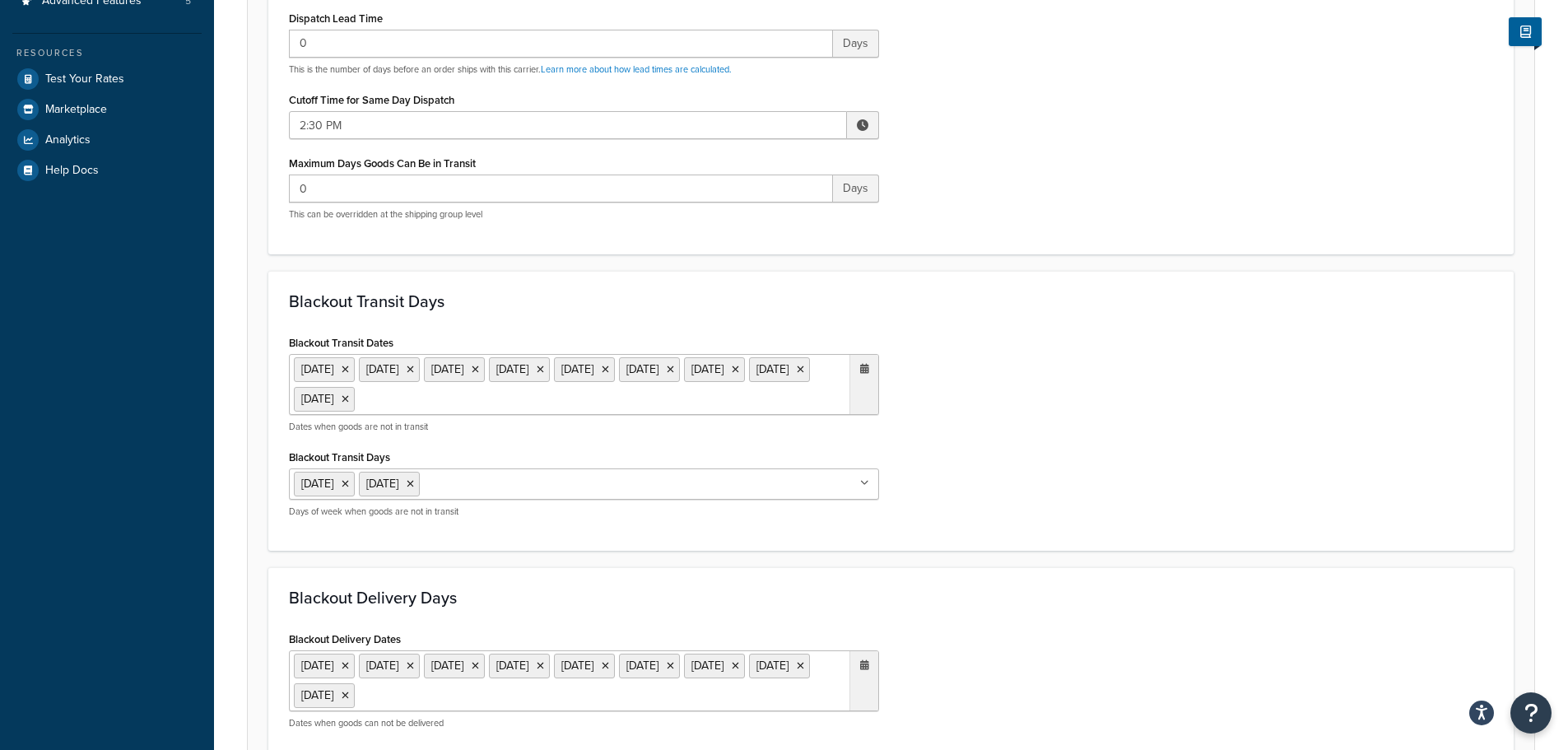
click at [702, 405] on ul "6 May 2024 27 May 2024 26 Aug 2024 25 Dec 2024 26 Dec 2024 18 Apr 2025 21 Apr 2…" at bounding box center [585, 385] width 590 height 61
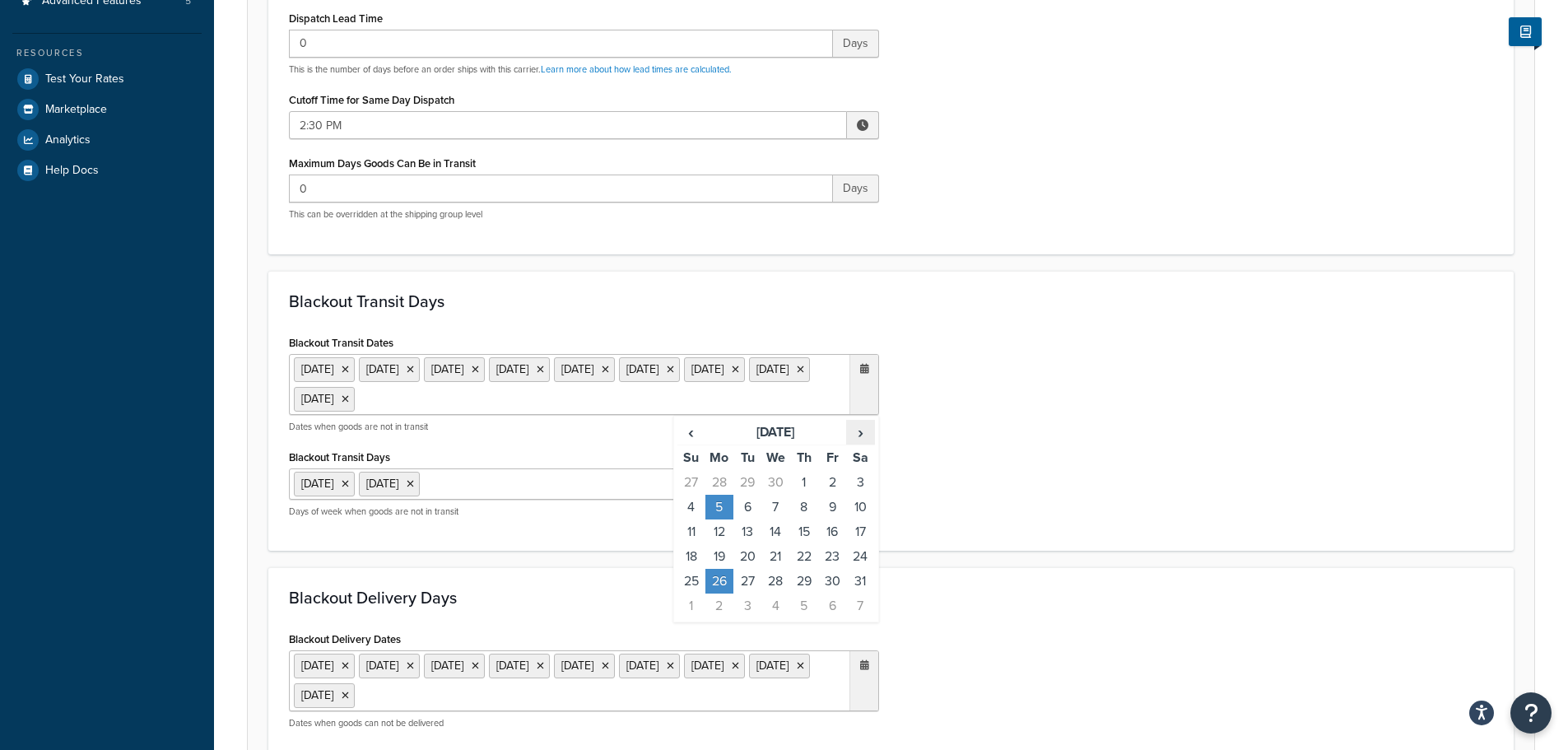
click at [870, 435] on span "›" at bounding box center [861, 432] width 27 height 23
click at [727, 586] on td "25" at bounding box center [719, 582] width 28 height 25
click at [1021, 513] on div "Blackout Transit Dates 6 May 2024 27 May 2024 26 Aug 2024 25 Dec 2024 26 Dec 20…" at bounding box center [891, 431] width 1229 height 200
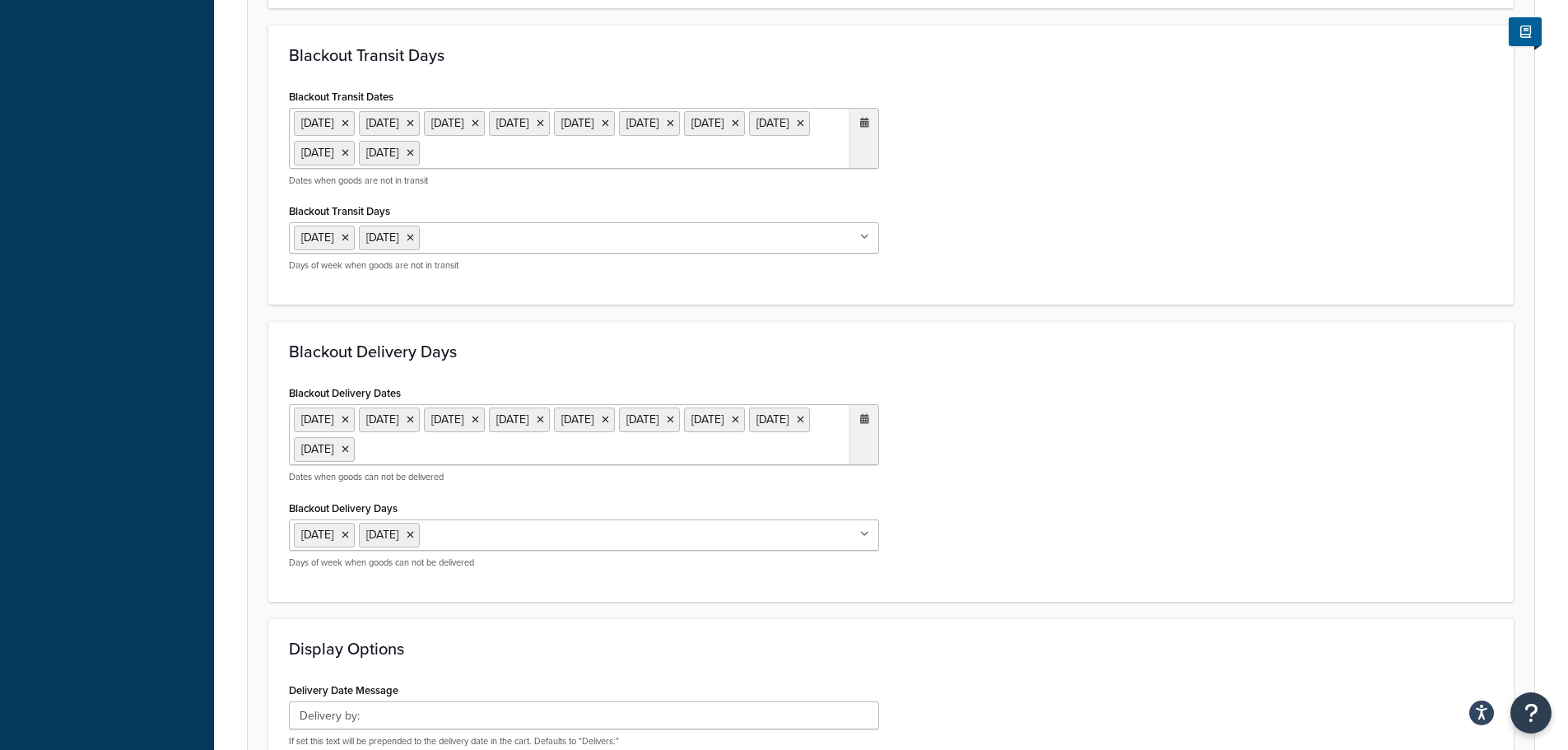
scroll to position [740, 0]
click at [779, 444] on ul "6 May 2024 27 May 2024 26 Aug 2024 25 Dec 2024 26 Dec 2024 18 Apr 2025 21 Apr 2…" at bounding box center [585, 434] width 590 height 61
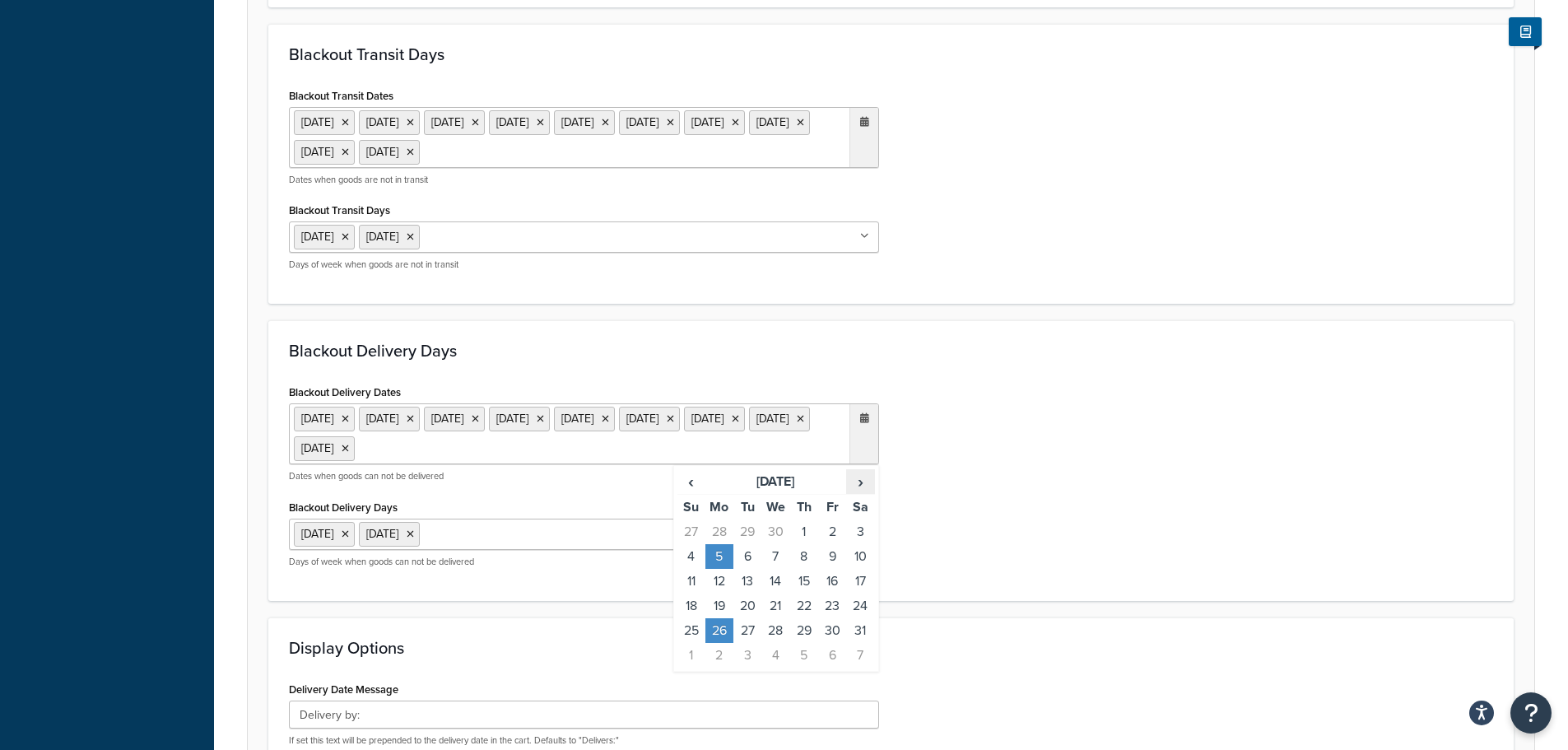
click at [868, 480] on span "›" at bounding box center [861, 482] width 27 height 23
click at [727, 625] on td "25" at bounding box center [719, 630] width 28 height 25
click at [1094, 514] on div "Blackout Delivery Dates 6 May 2024 27 May 2024 26 Aug 2024 25 Dec 2024 26 Dec 2…" at bounding box center [891, 481] width 1229 height 200
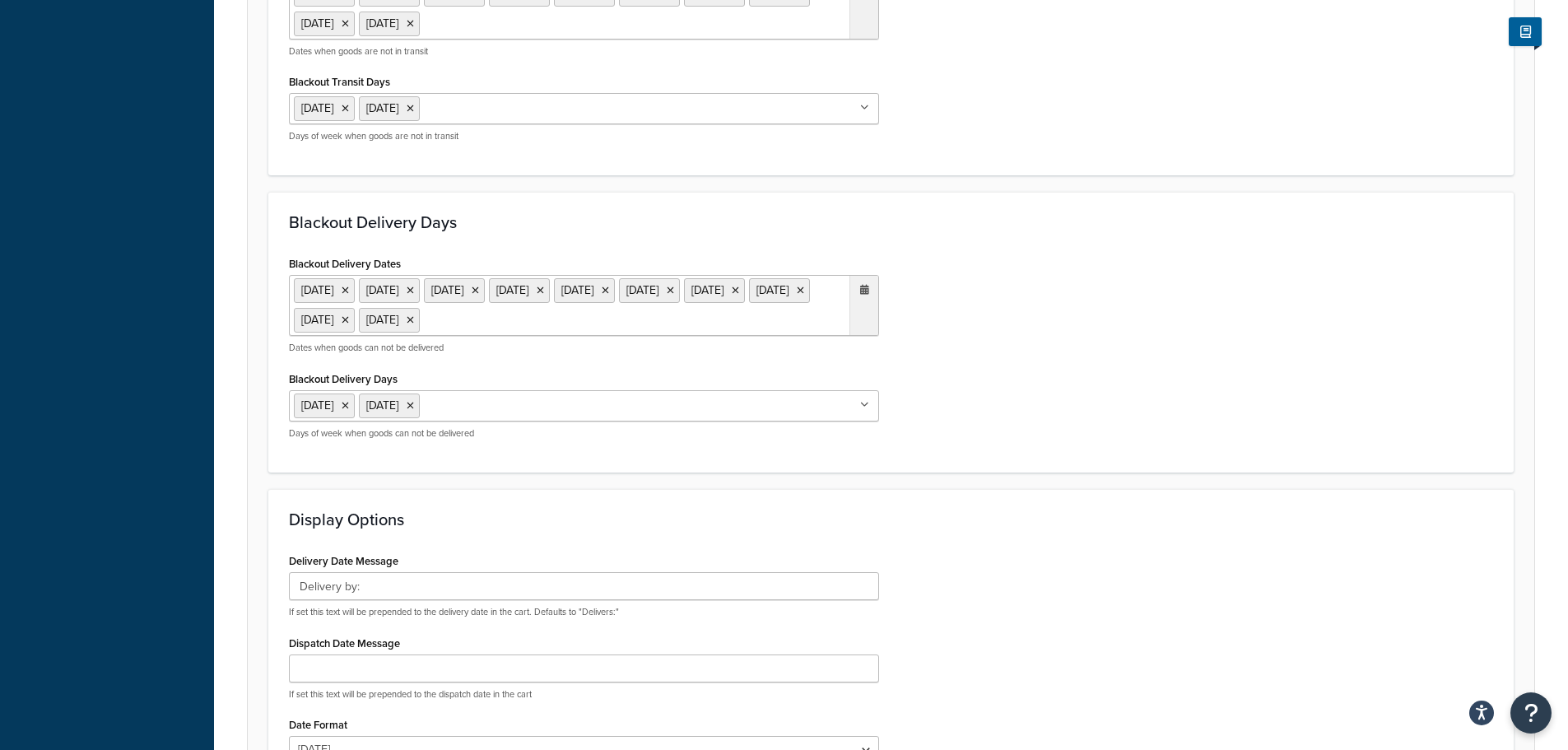
scroll to position [1085, 0]
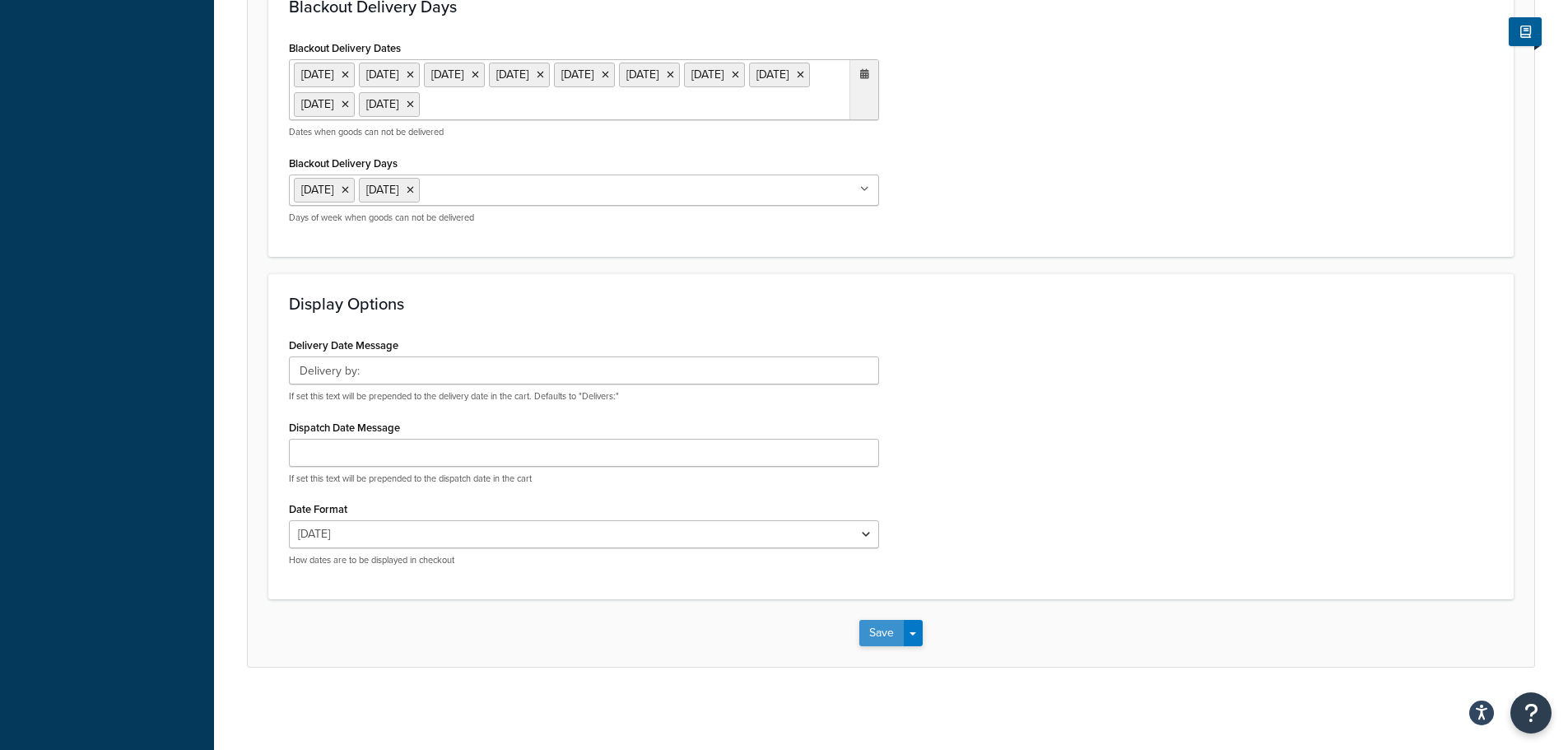
click at [880, 629] on button "Save" at bounding box center [882, 633] width 45 height 27
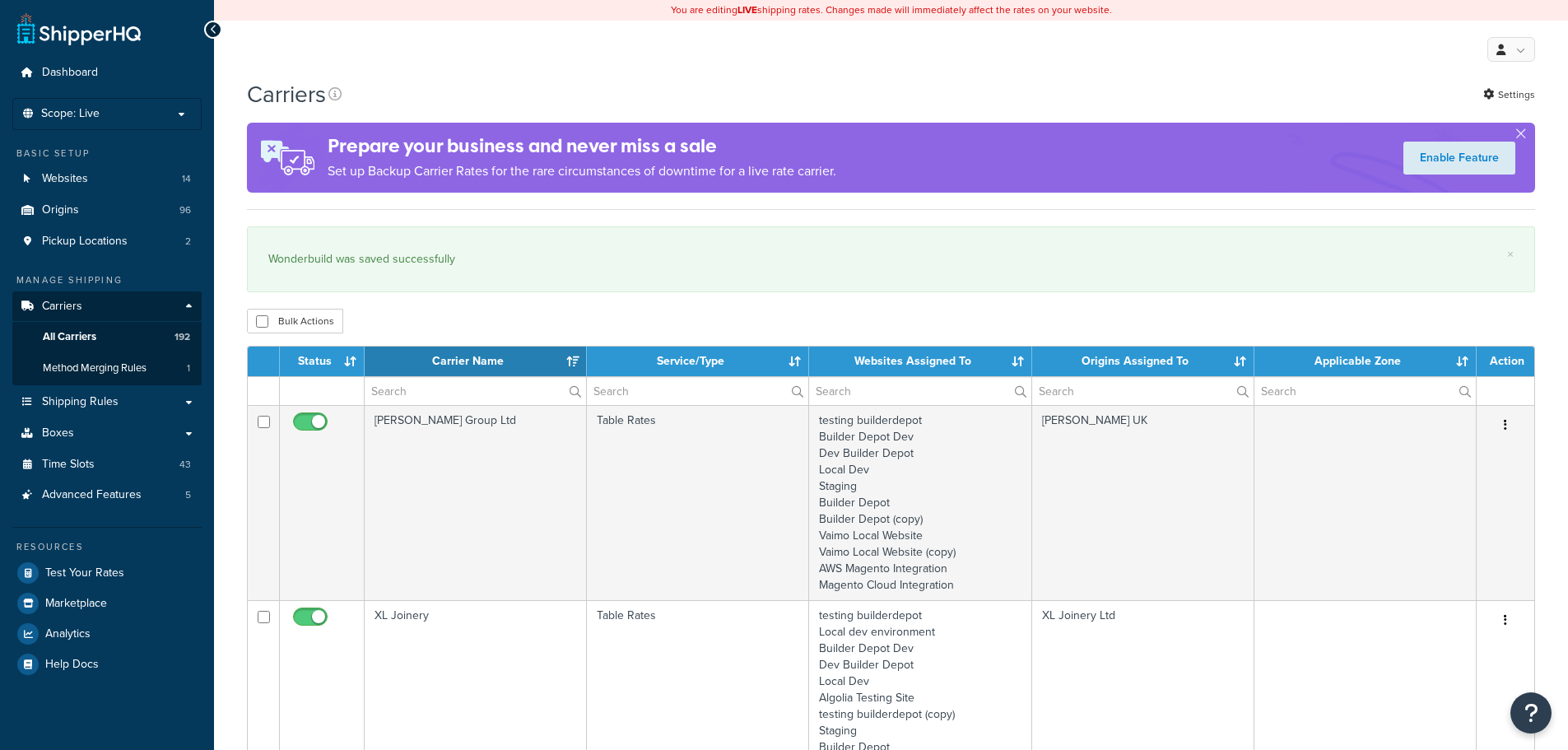
select select "15"
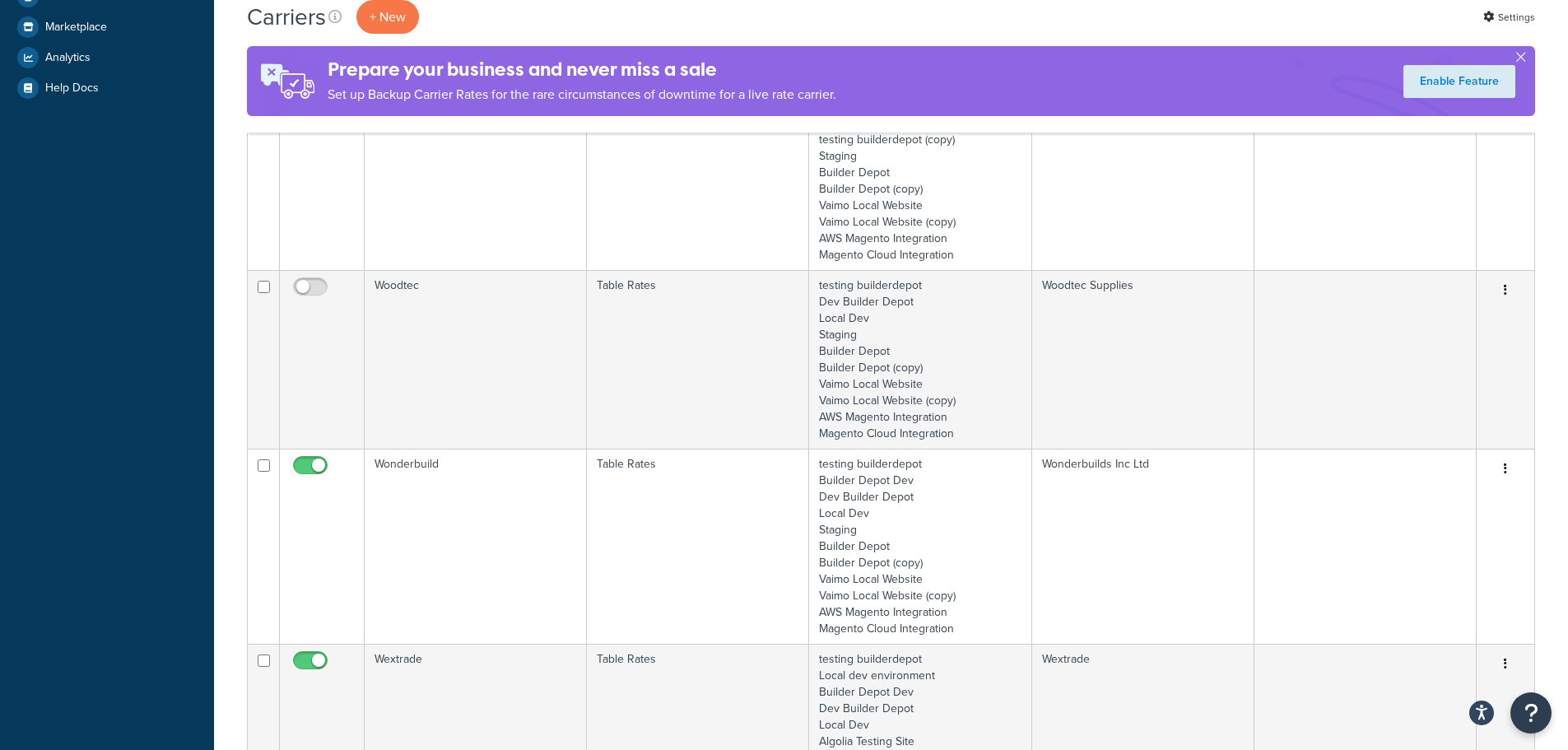
scroll to position [740, 0]
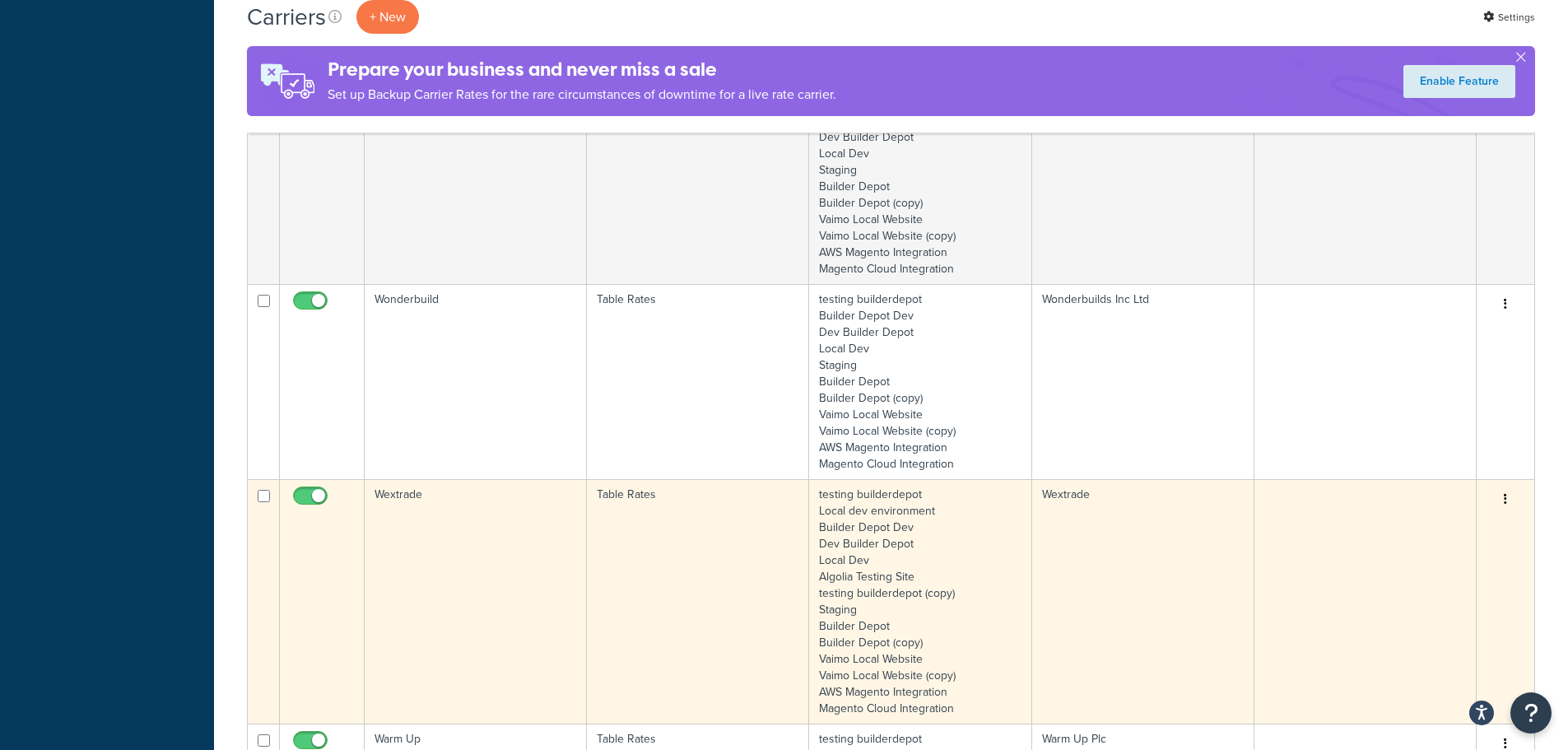
click at [523, 563] on td "Wextrade" at bounding box center [475, 601] width 222 height 245
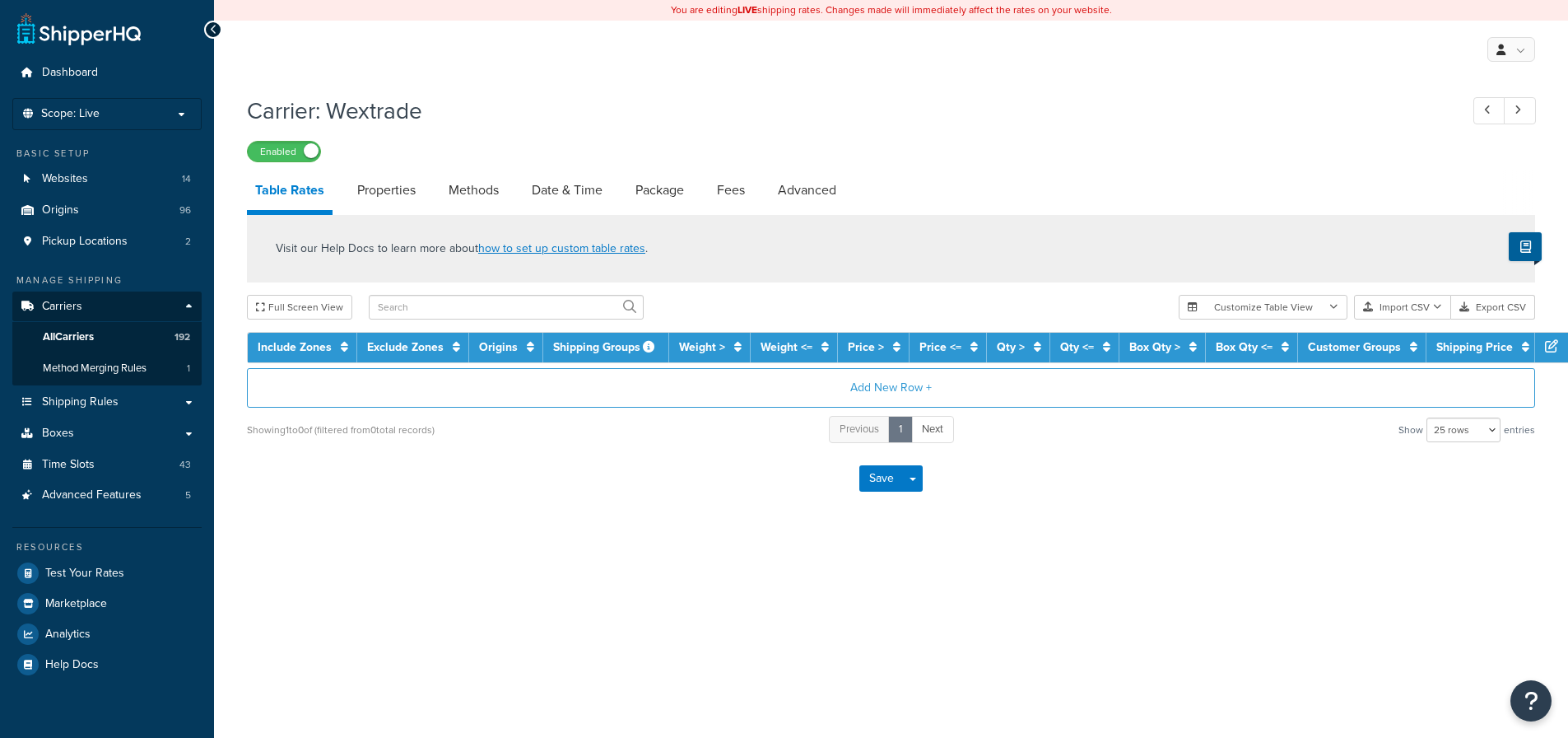
select select "25"
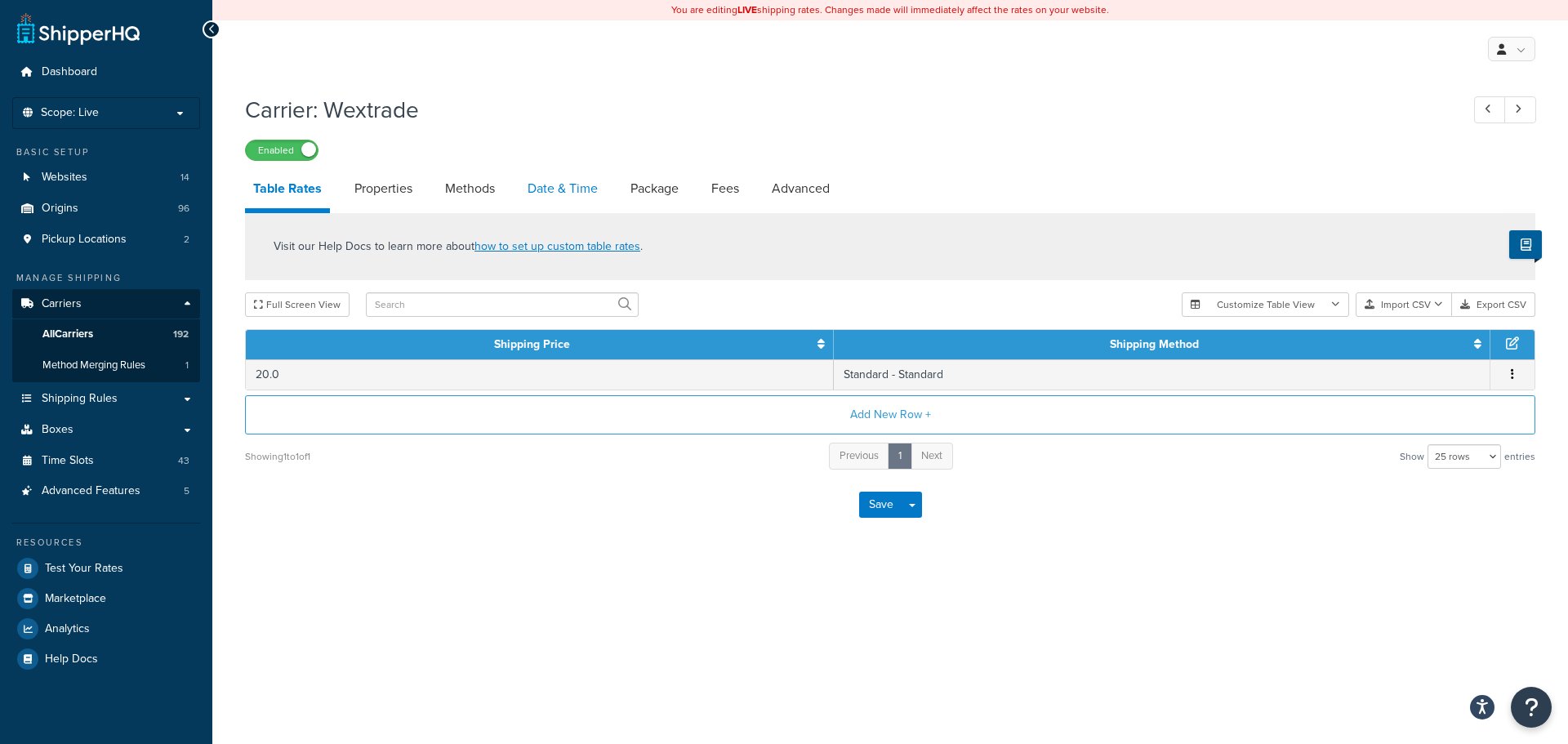
click at [571, 181] on link "Date & Time" at bounding box center [563, 189] width 87 height 40
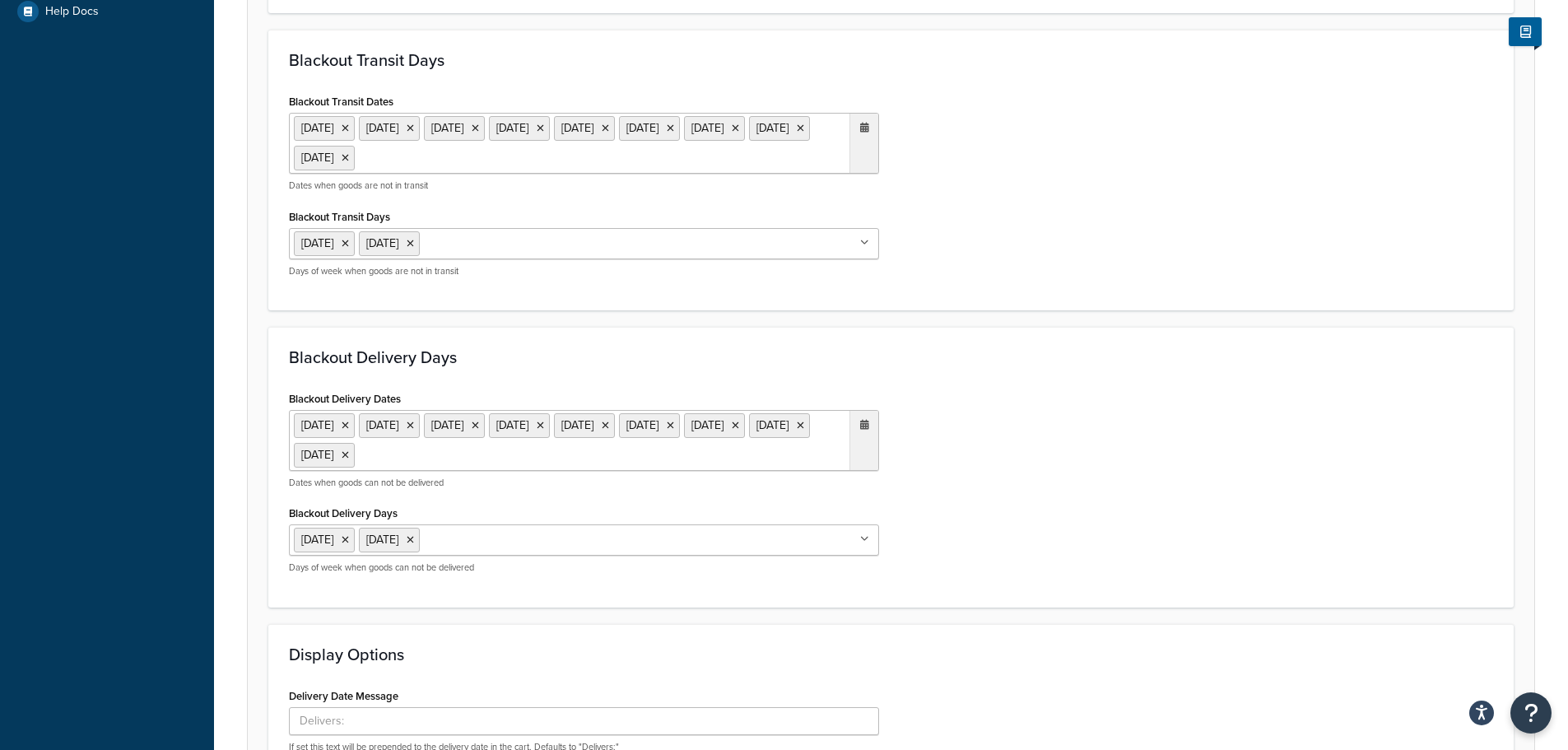
scroll to position [659, 0]
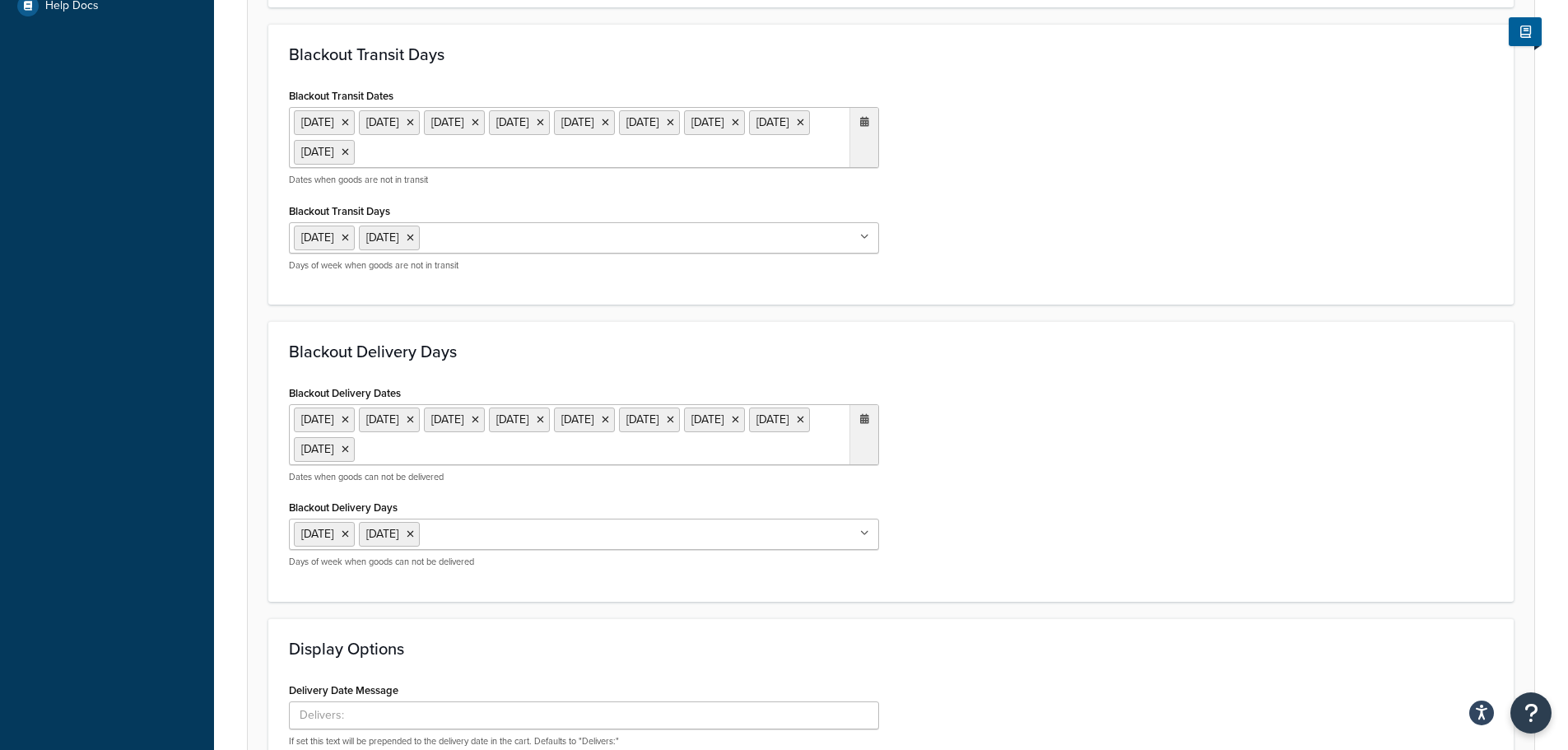
click at [737, 149] on ul "[DATE] [DATE] [DATE] [DATE] [DATE] [DATE] [DATE] [DATE] [DATE]" at bounding box center [585, 137] width 590 height 61
click at [868, 187] on span "›" at bounding box center [861, 185] width 27 height 23
click at [691, 179] on span "‹" at bounding box center [692, 185] width 27 height 23
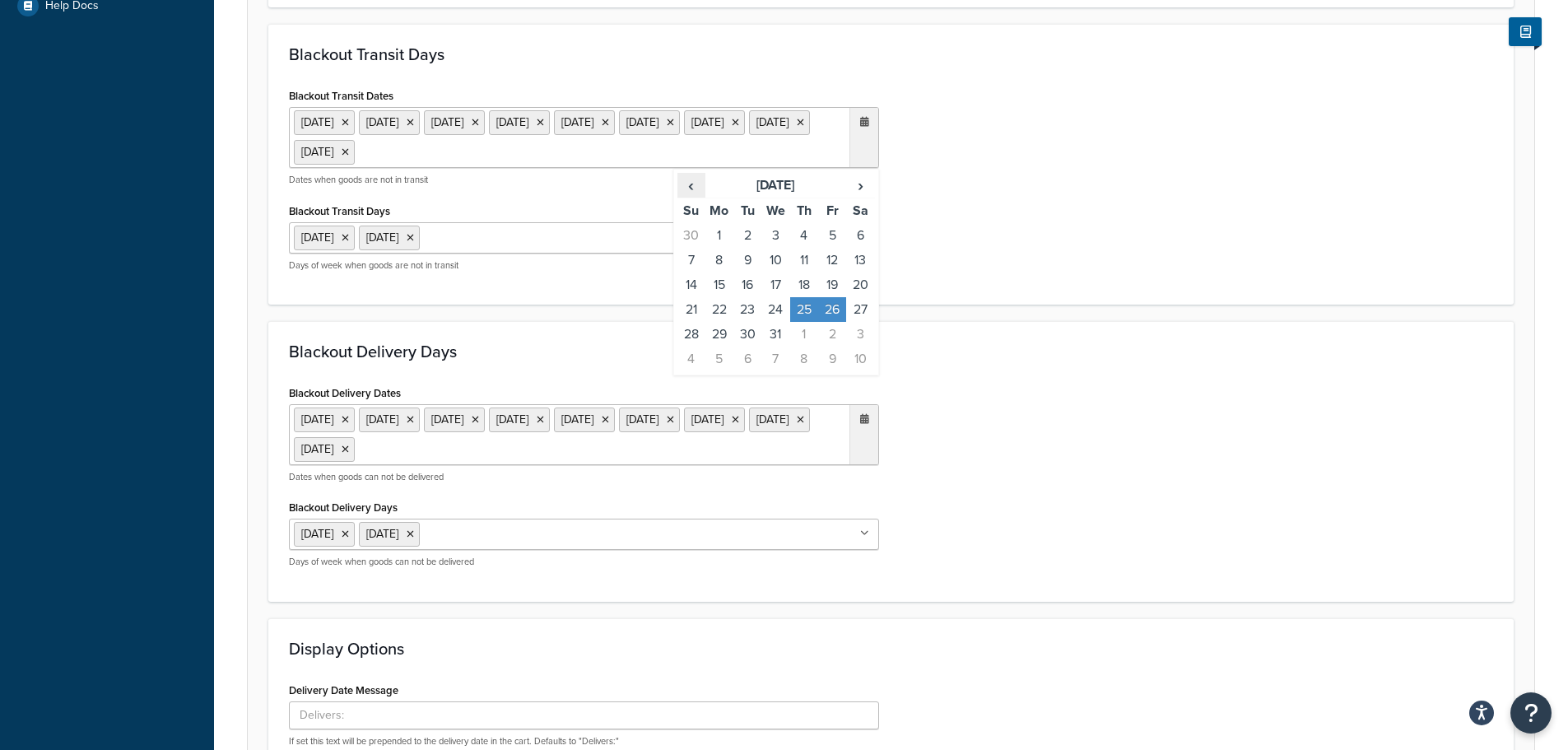
click at [701, 181] on span "‹" at bounding box center [692, 185] width 27 height 23
click at [700, 181] on span "‹" at bounding box center [692, 185] width 27 height 23
click at [721, 333] on td "25" at bounding box center [719, 334] width 28 height 25
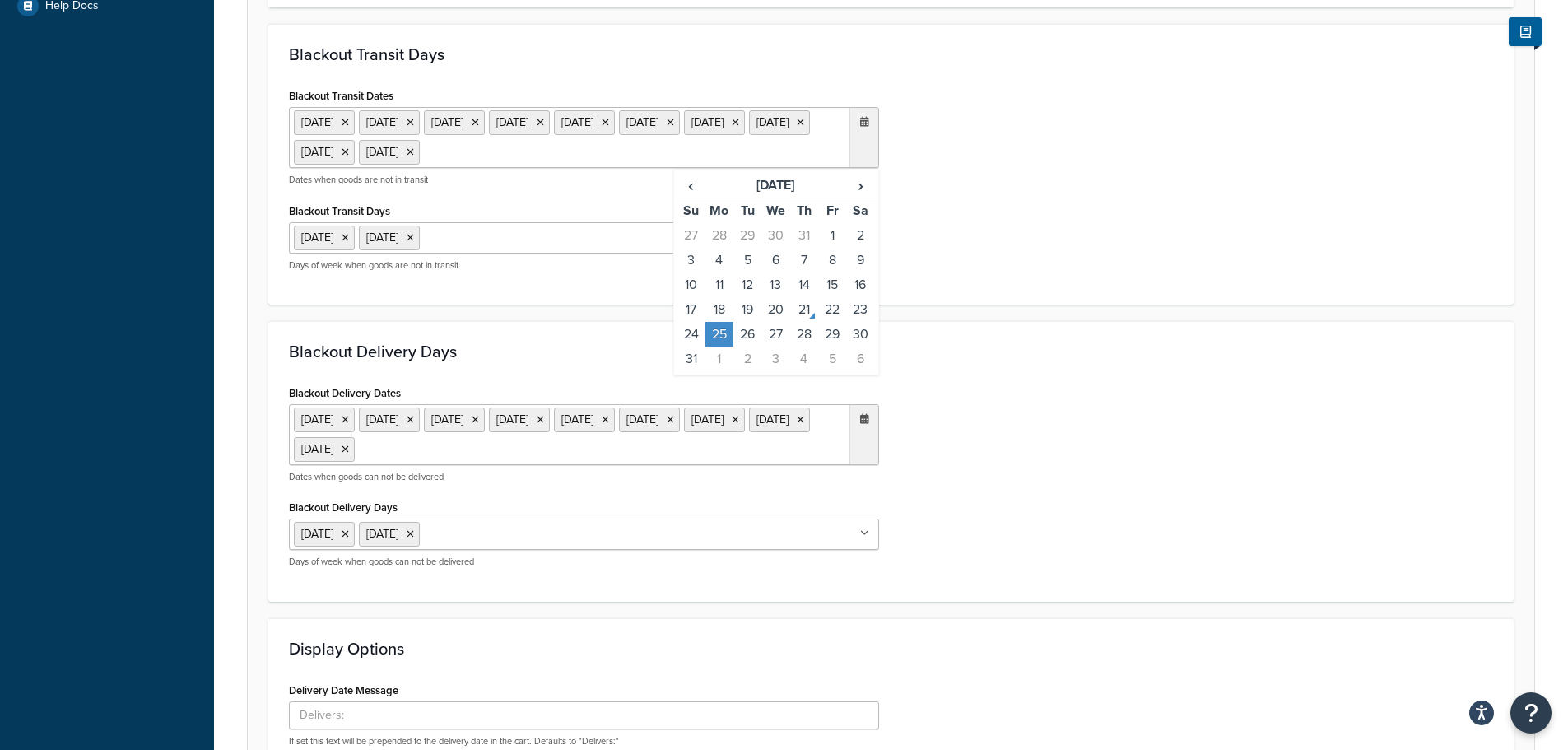
click at [725, 447] on ul "25 Dec 2024 26 Dec 2024 1 Jan 2025 18 Apr 2025 20 Apr 2025 5 May 2025 26 May 20…" at bounding box center [585, 435] width 590 height 61
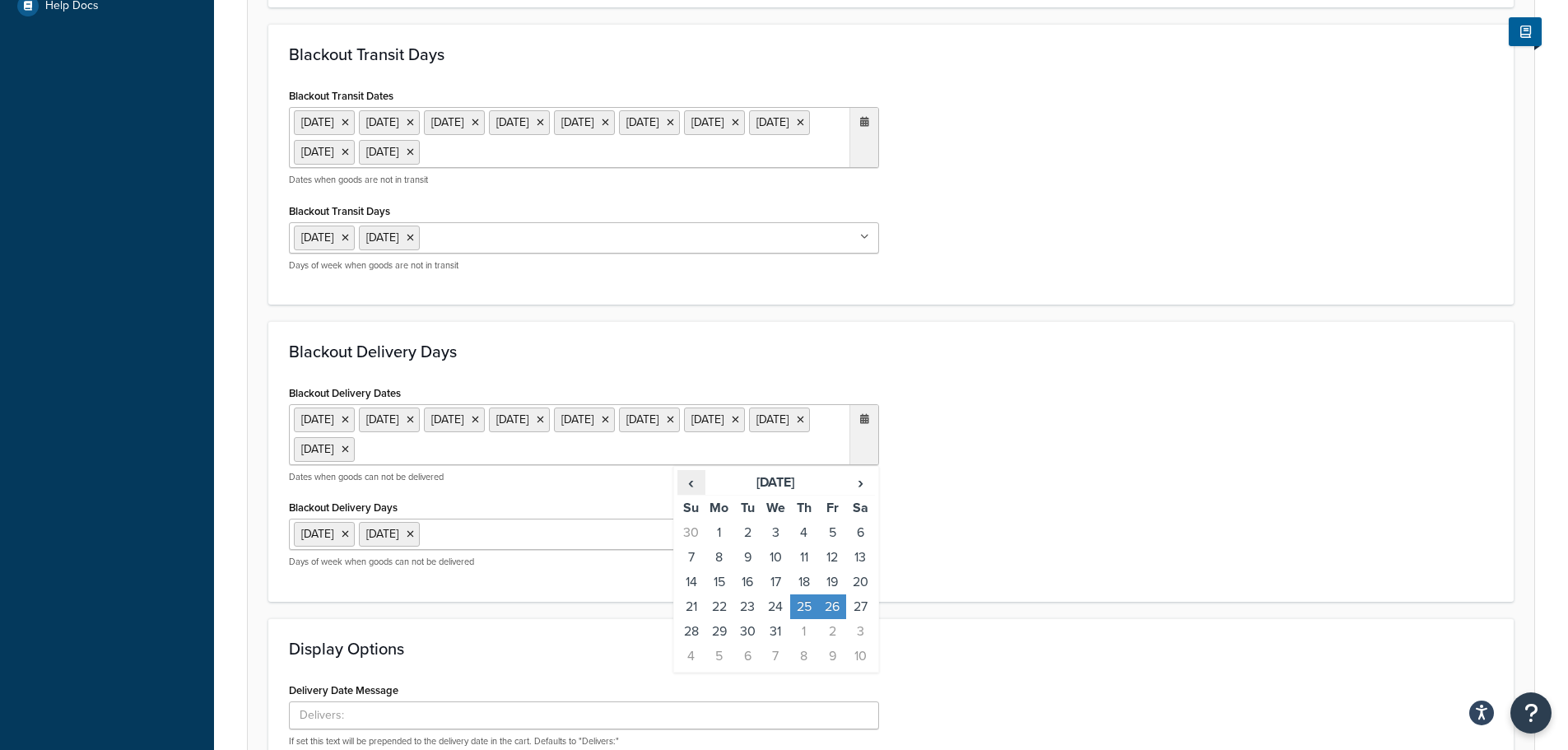
click at [693, 483] on span "‹" at bounding box center [692, 483] width 27 height 23
click at [712, 630] on td "25" at bounding box center [719, 631] width 28 height 25
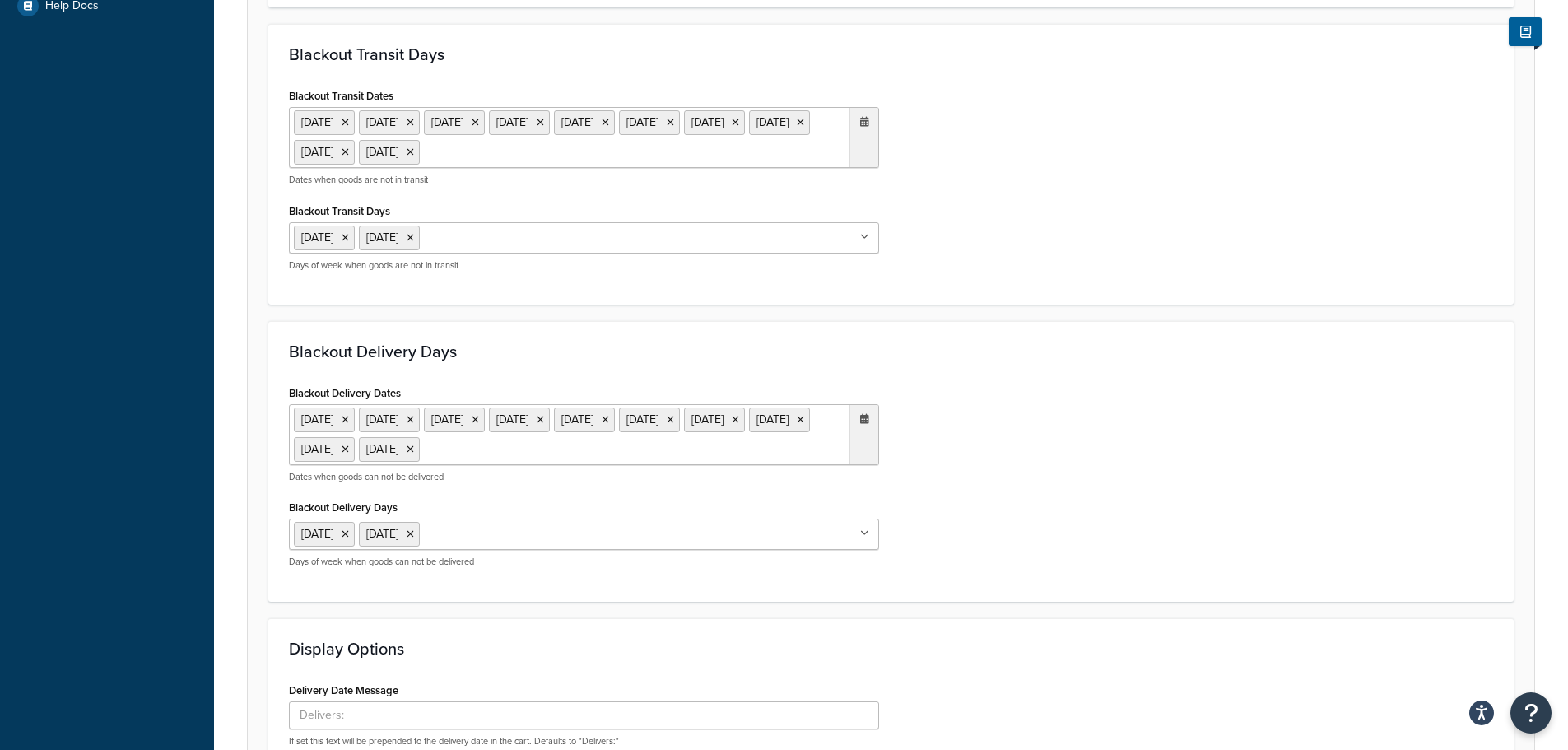
click at [1020, 534] on div "Blackout Delivery Dates 25 Dec 2024 26 Dec 2024 1 Jan 2025 18 Apr 2025 20 Apr 2…" at bounding box center [891, 481] width 1229 height 200
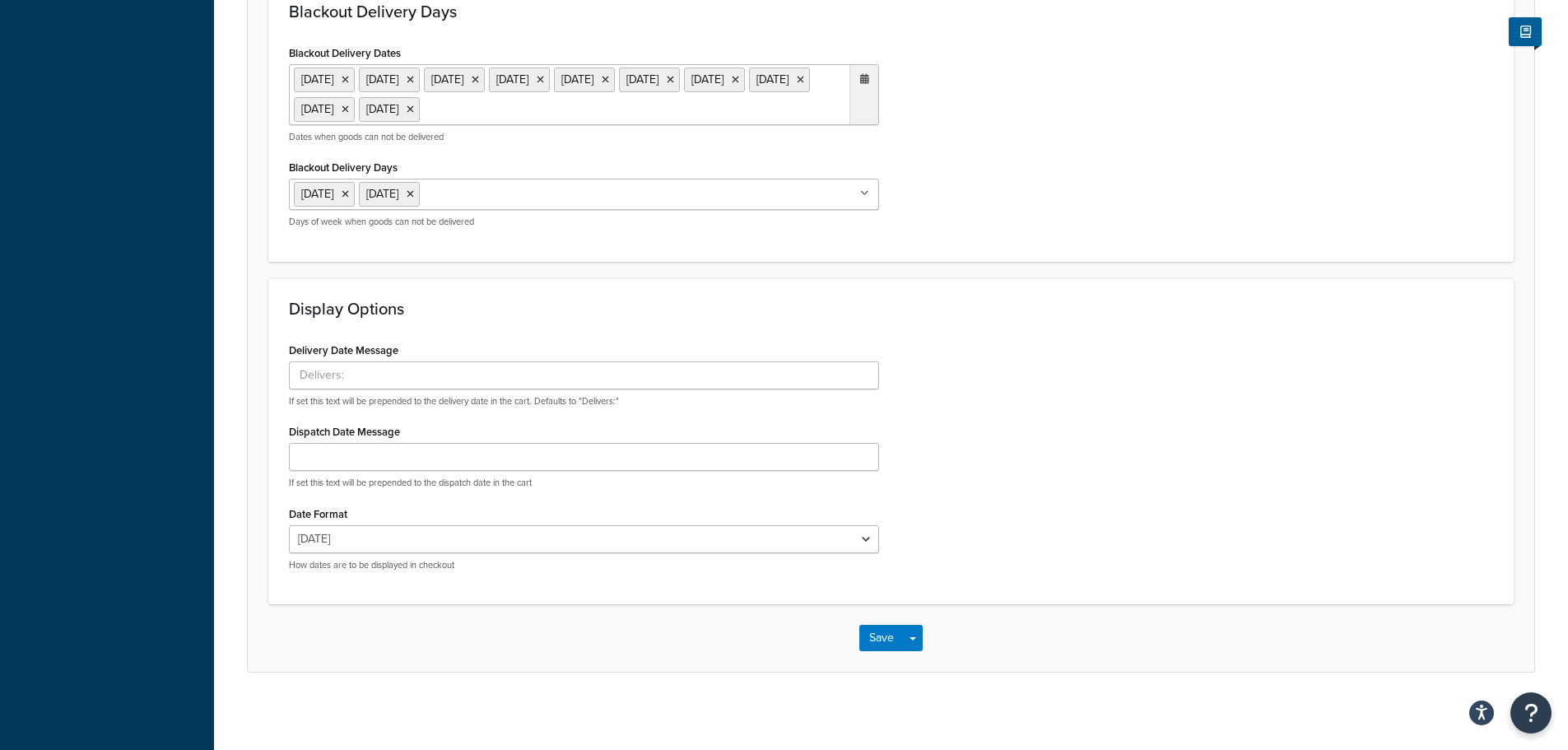
scroll to position [1003, 0]
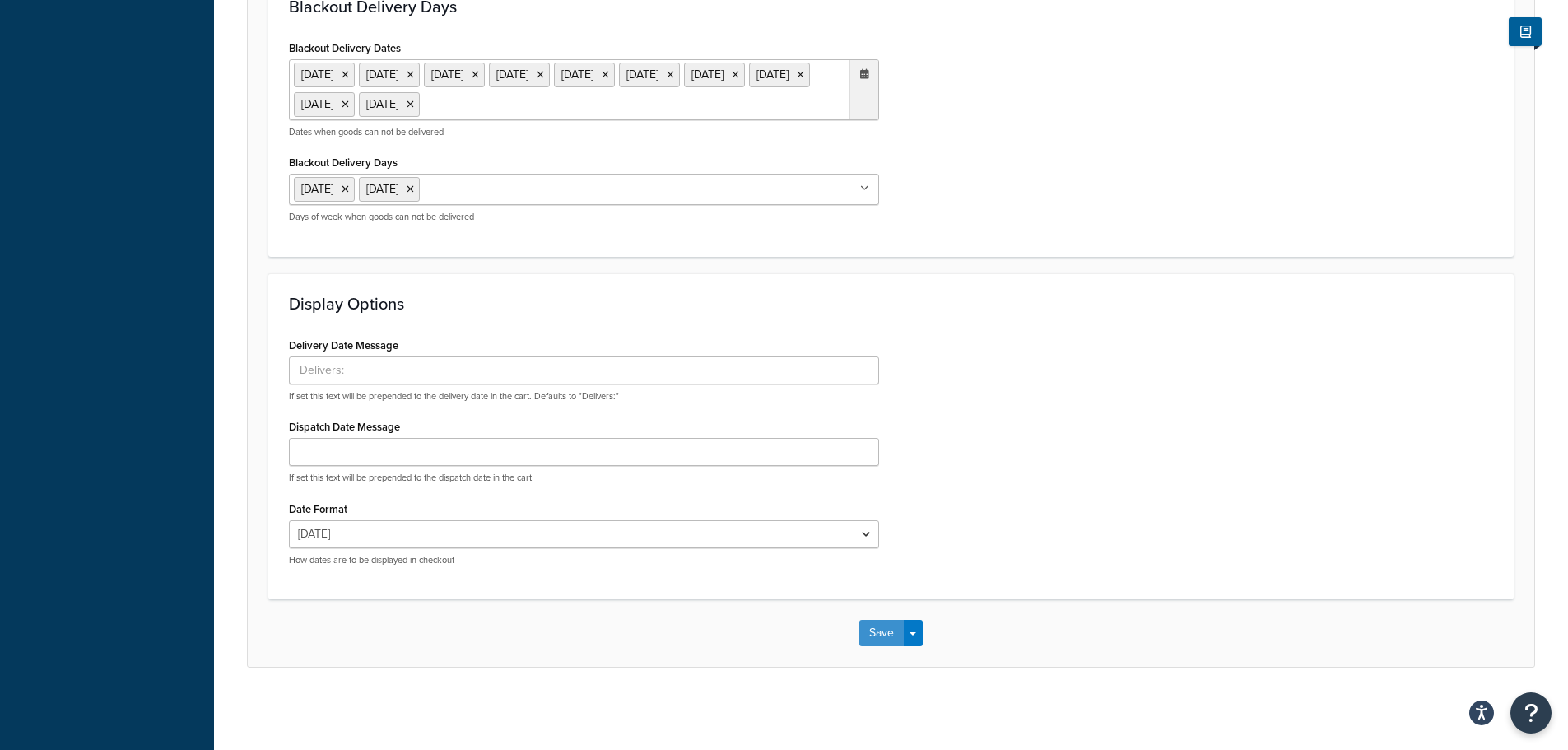
click at [875, 622] on button "Save" at bounding box center [882, 633] width 45 height 27
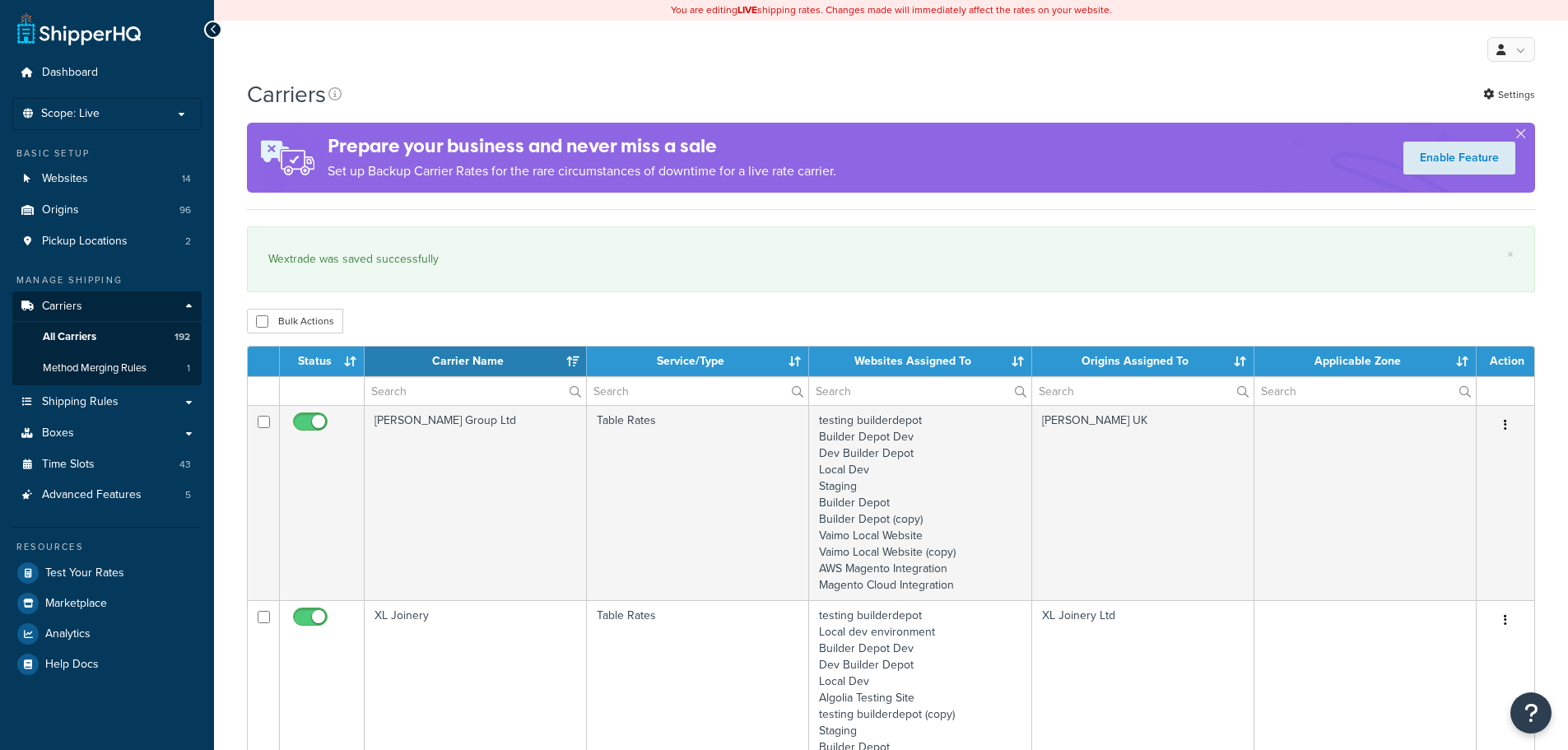
select select "15"
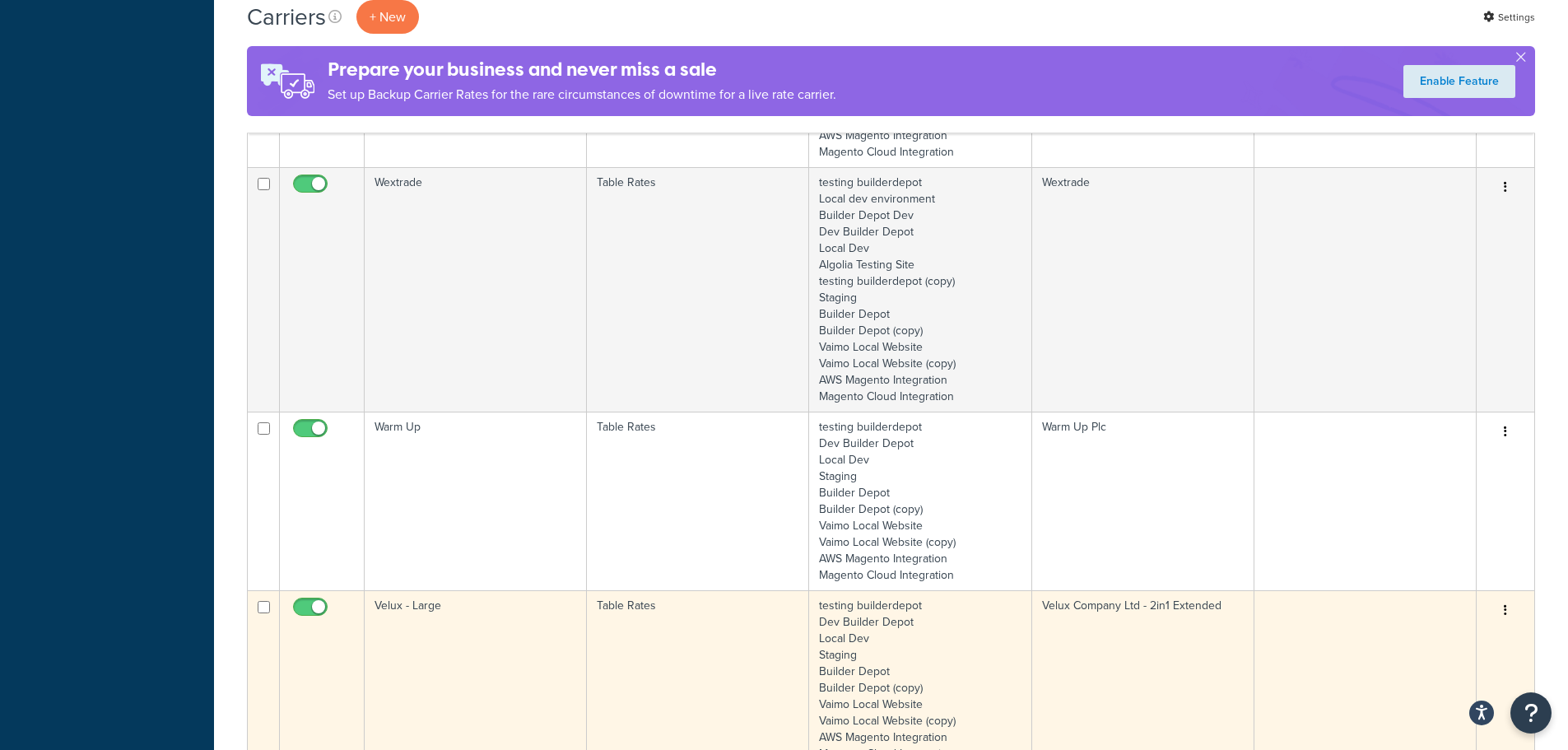
scroll to position [1153, 0]
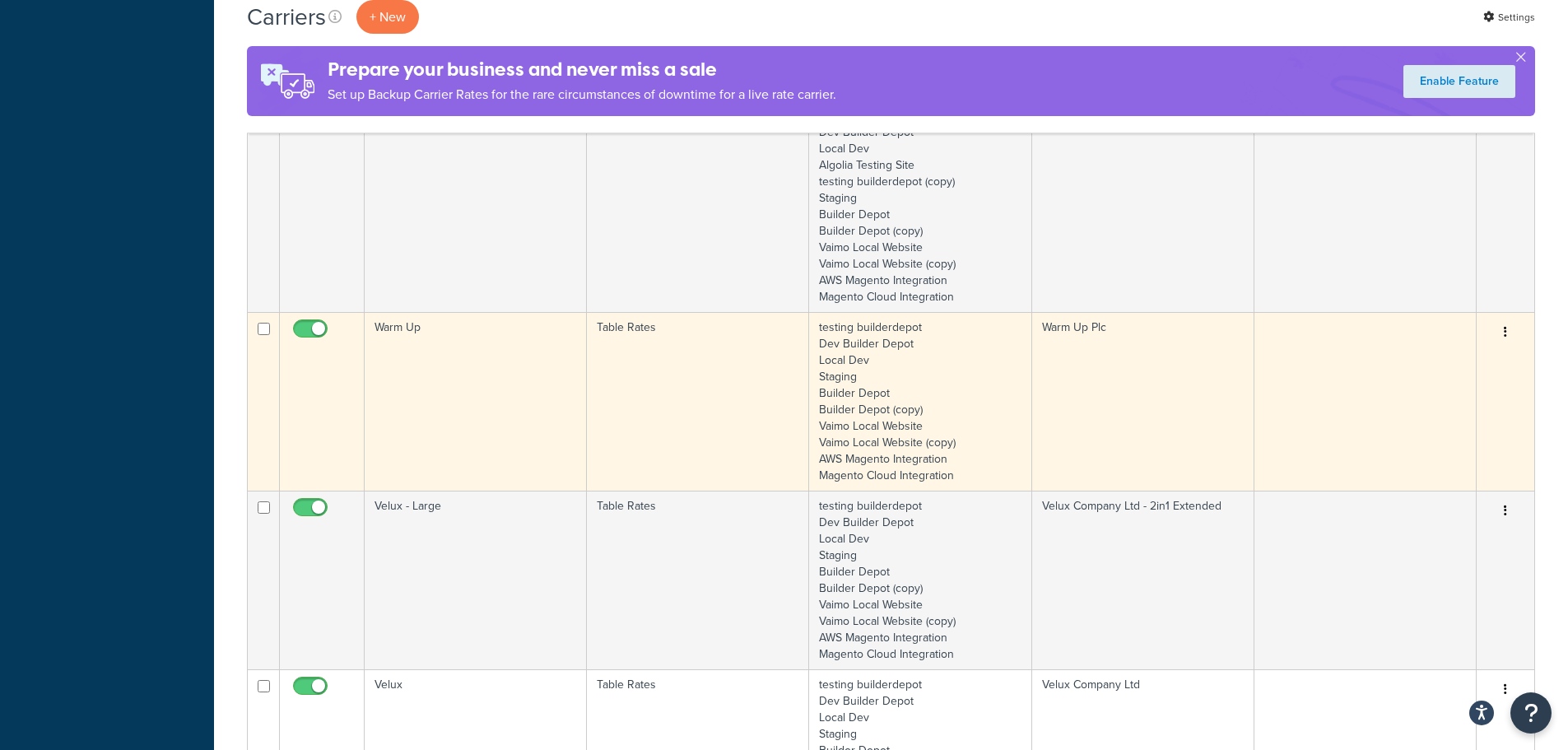
click at [479, 400] on td "Warm Up" at bounding box center [475, 402] width 222 height 179
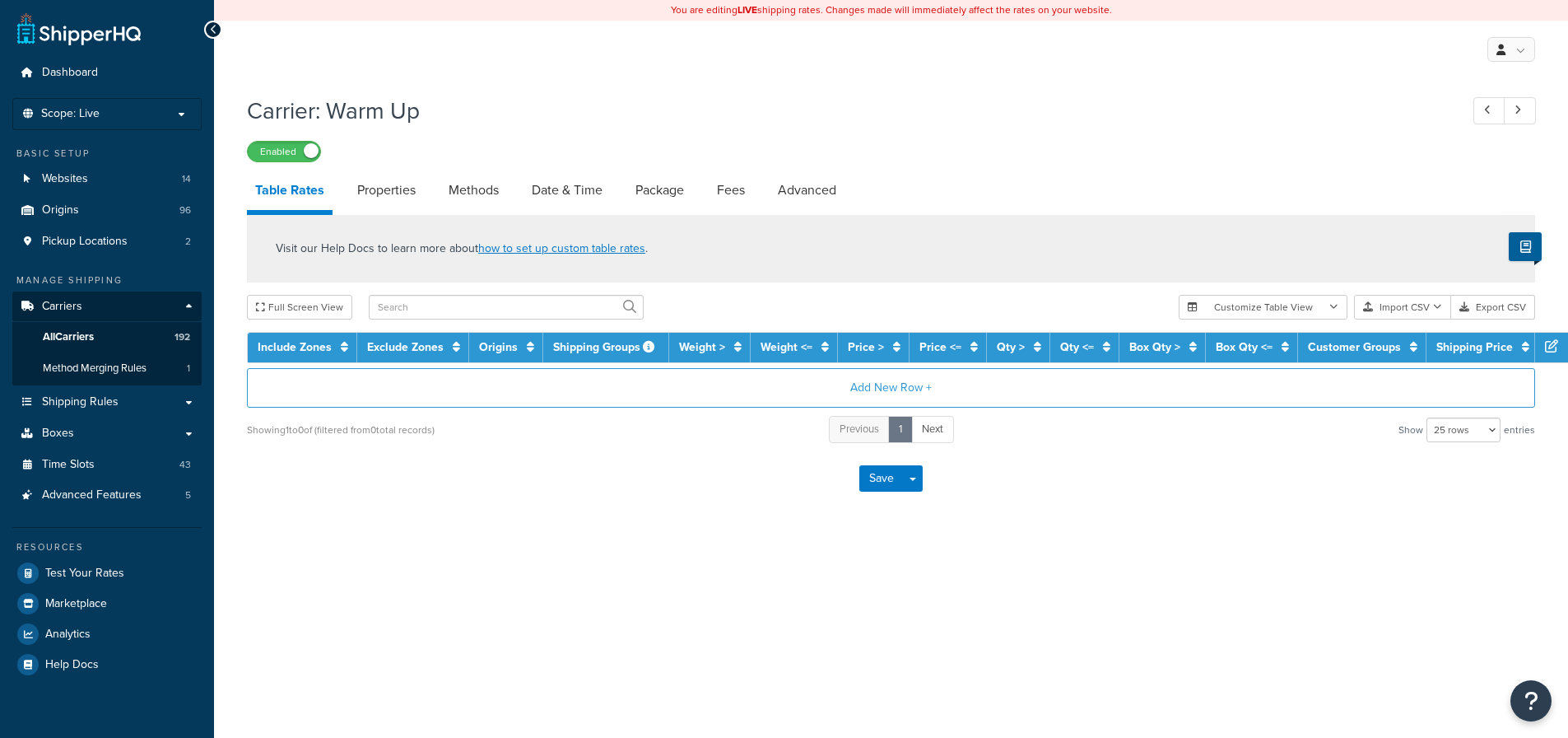
select select "25"
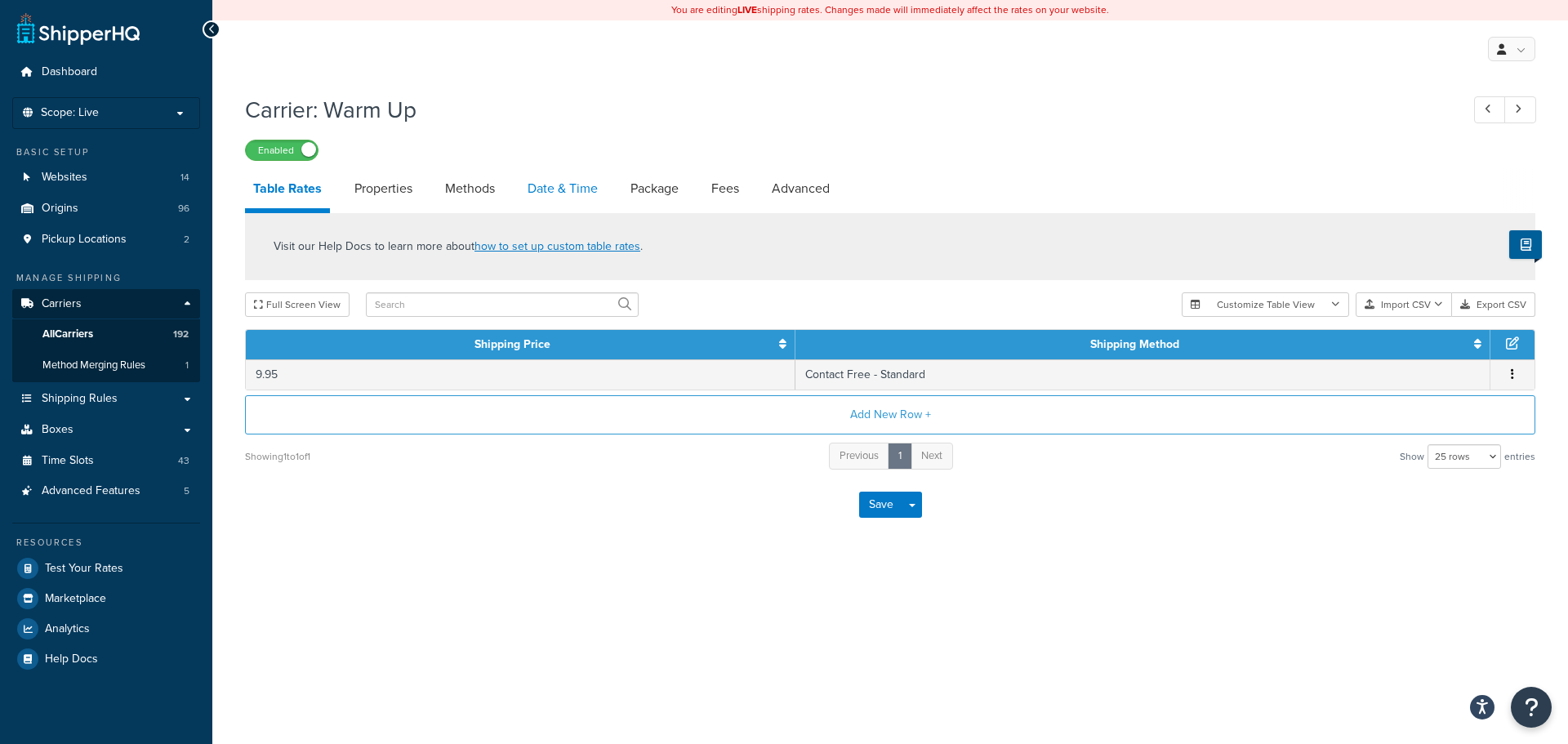
click at [542, 191] on link "Date & Time" at bounding box center [563, 189] width 87 height 40
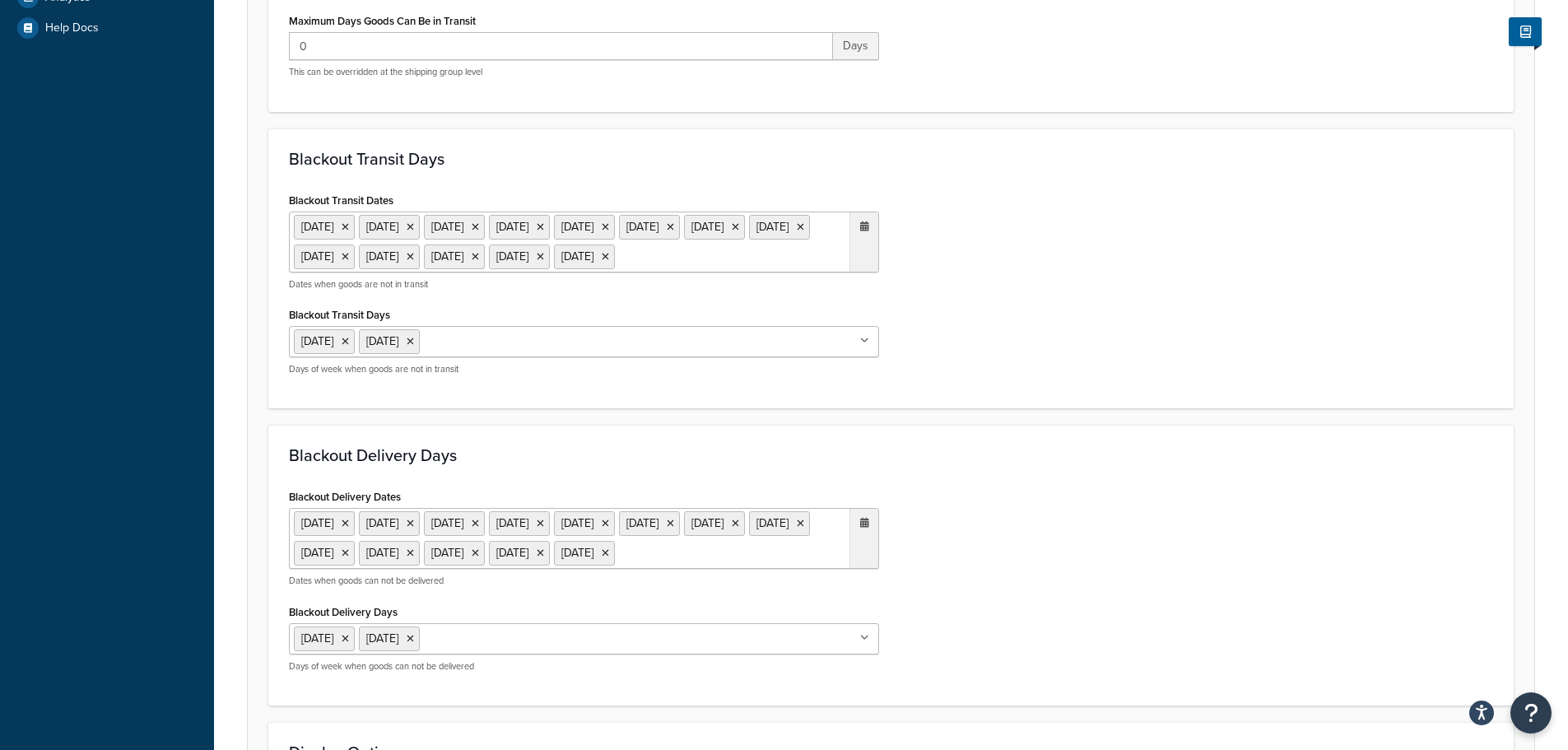
scroll to position [659, 0]
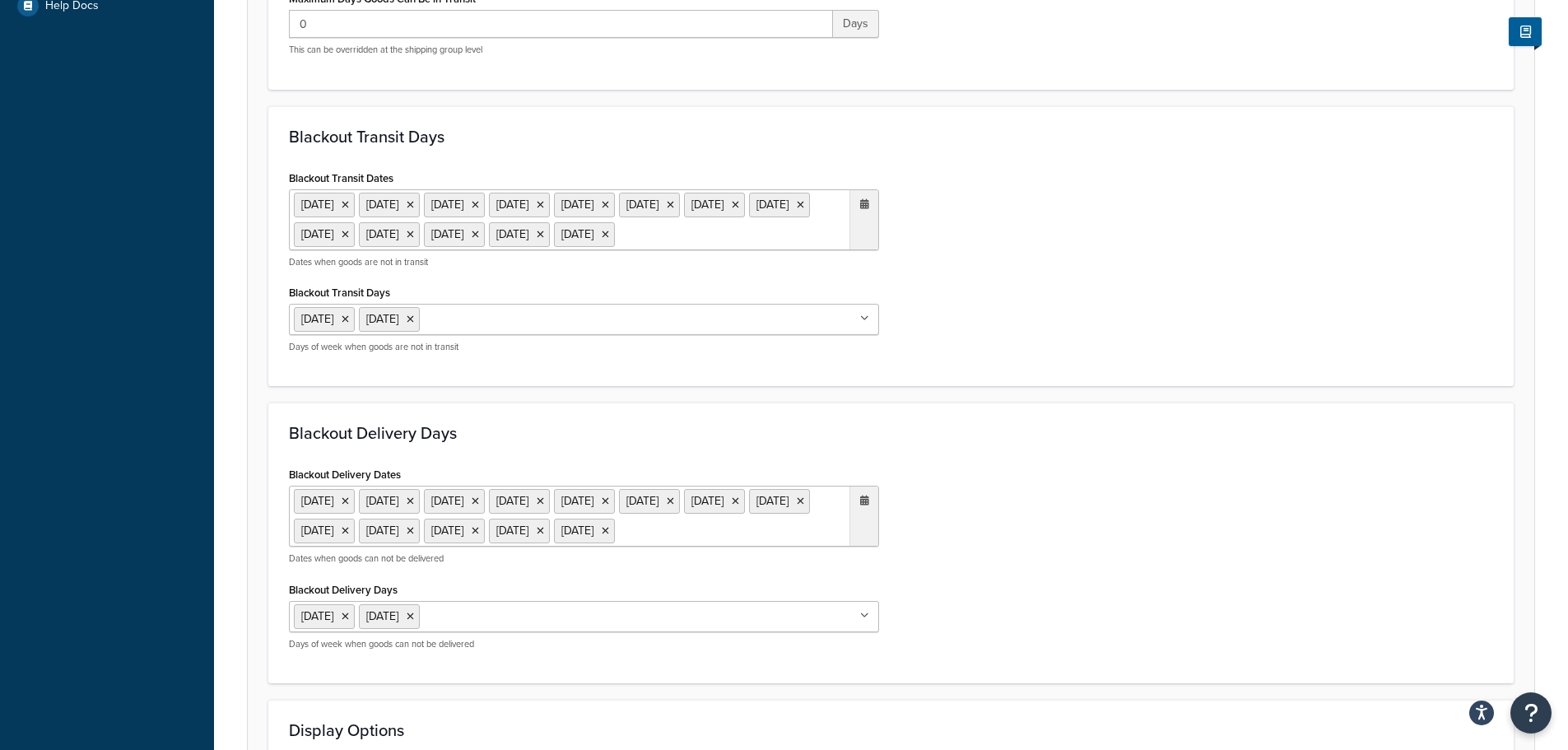
click at [612, 250] on ul "20 Dec 2024 23 Dec 2024 24 Dec 2024 25 Dec 2024 26 Dec 2024 27 Dec 2024 30 Dec …" at bounding box center [585, 220] width 590 height 61
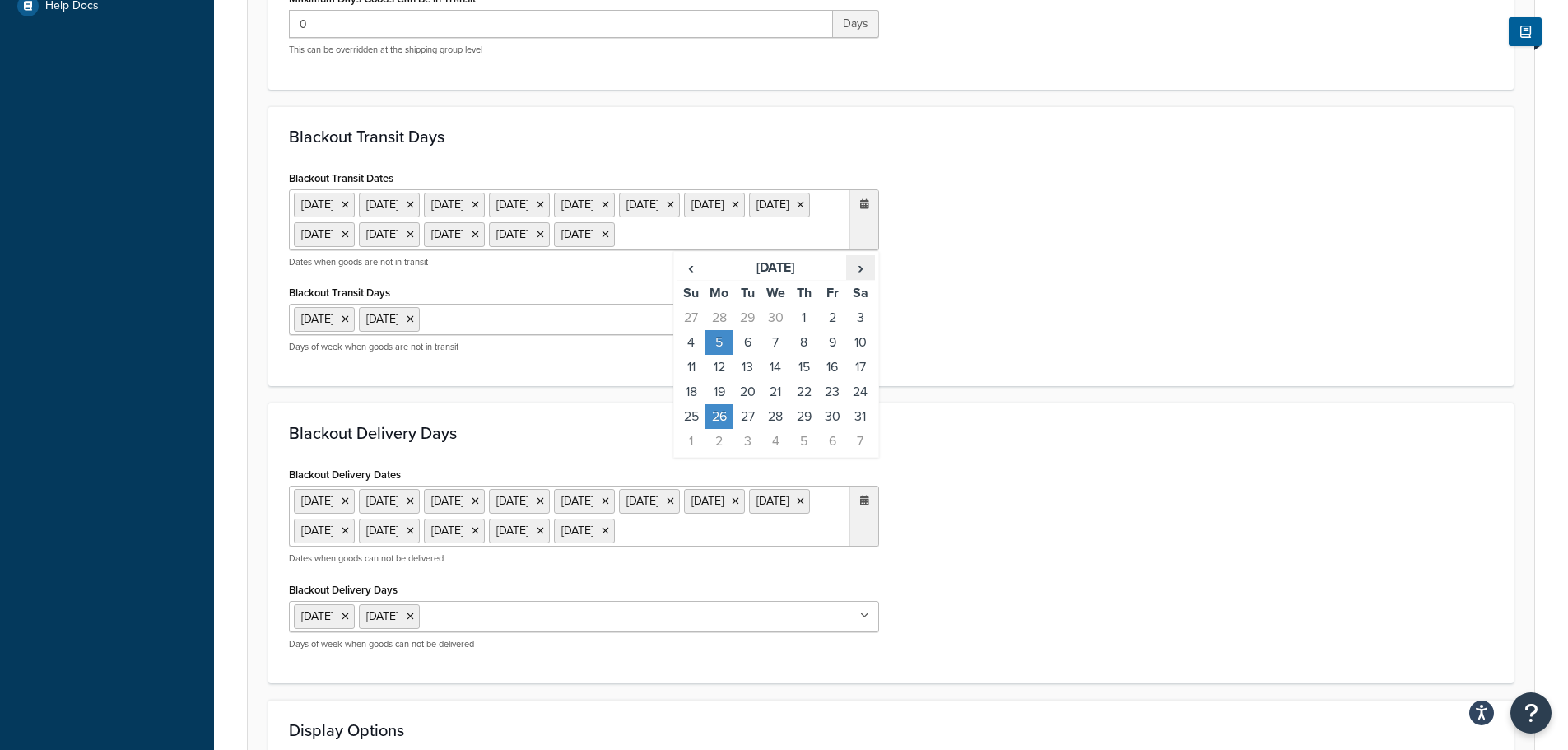
click at [868, 279] on span "›" at bounding box center [861, 267] width 27 height 23
click at [723, 429] on td "25" at bounding box center [719, 417] width 28 height 25
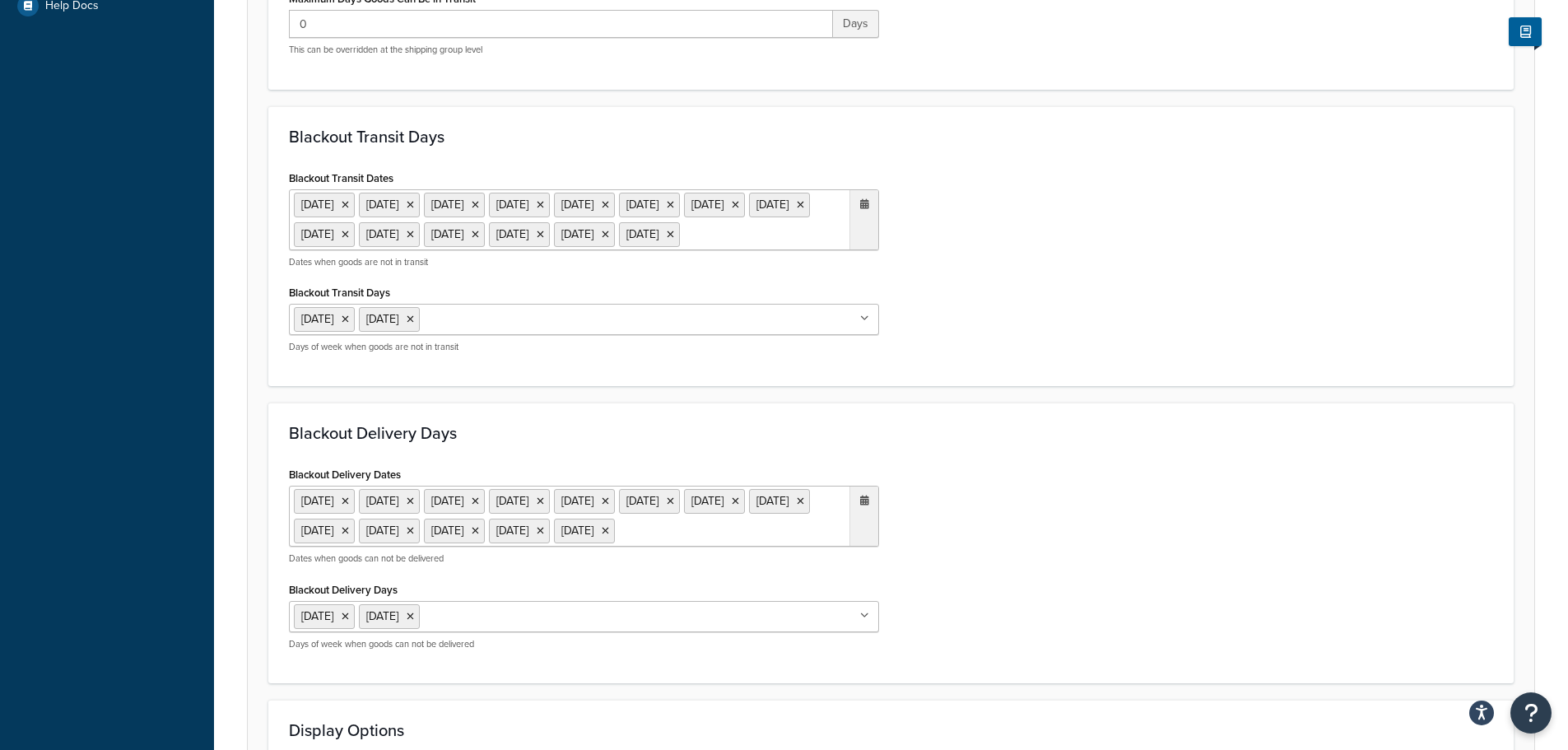
click at [1043, 495] on div "Blackout Delivery Dates 20 Dec 2024 23 Dec 2024 24 Dec 2024 25 Dec 2024 26 Dec …" at bounding box center [891, 562] width 1229 height 200
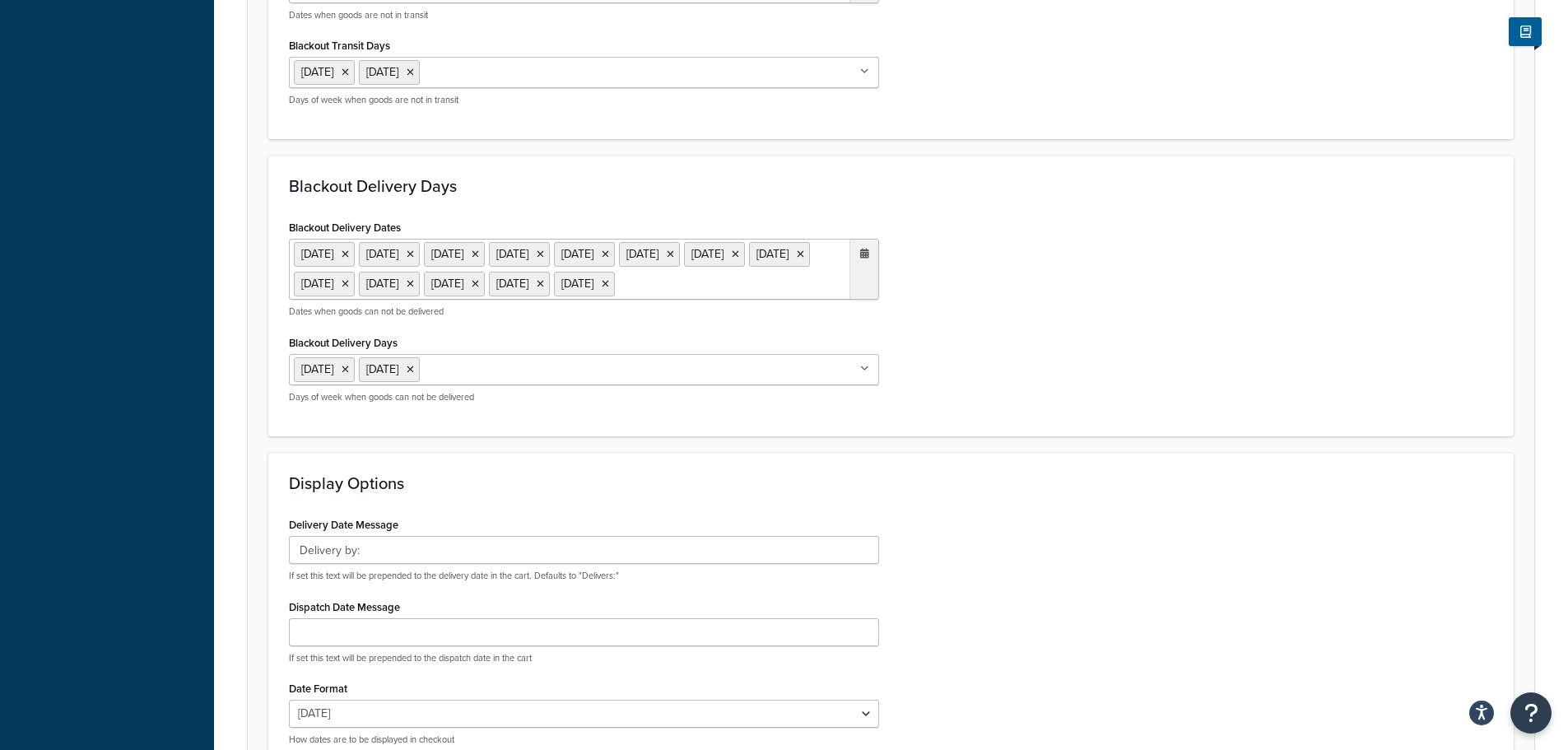
click at [655, 300] on ul "20 Dec 2024 23 Dec 2024 24 Dec 2024 25 Dec 2024 26 Dec 2024 27 Dec 2024 30 Dec …" at bounding box center [585, 269] width 590 height 61
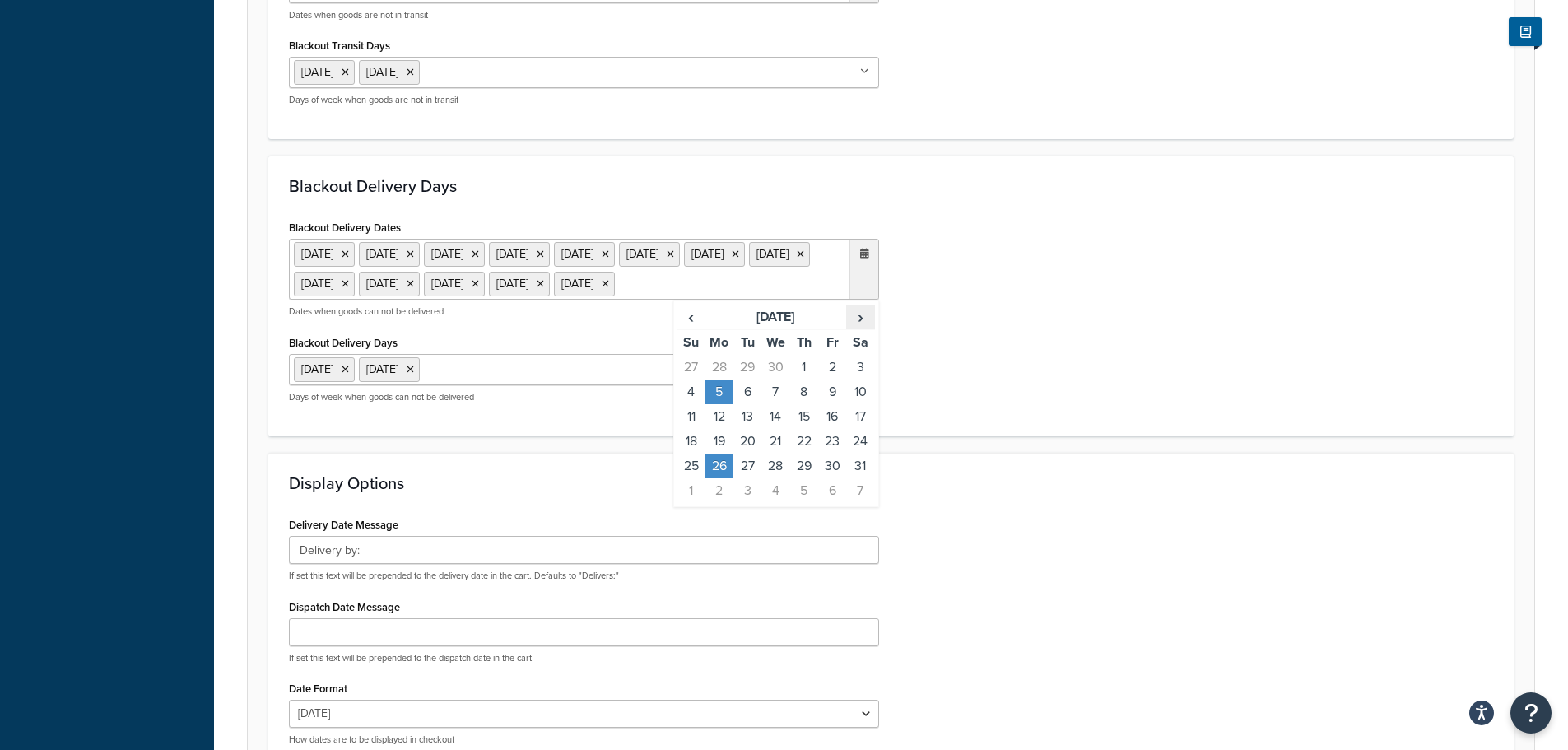
click at [869, 328] on span "›" at bounding box center [861, 317] width 27 height 23
click at [722, 478] on td "25" at bounding box center [719, 465] width 28 height 25
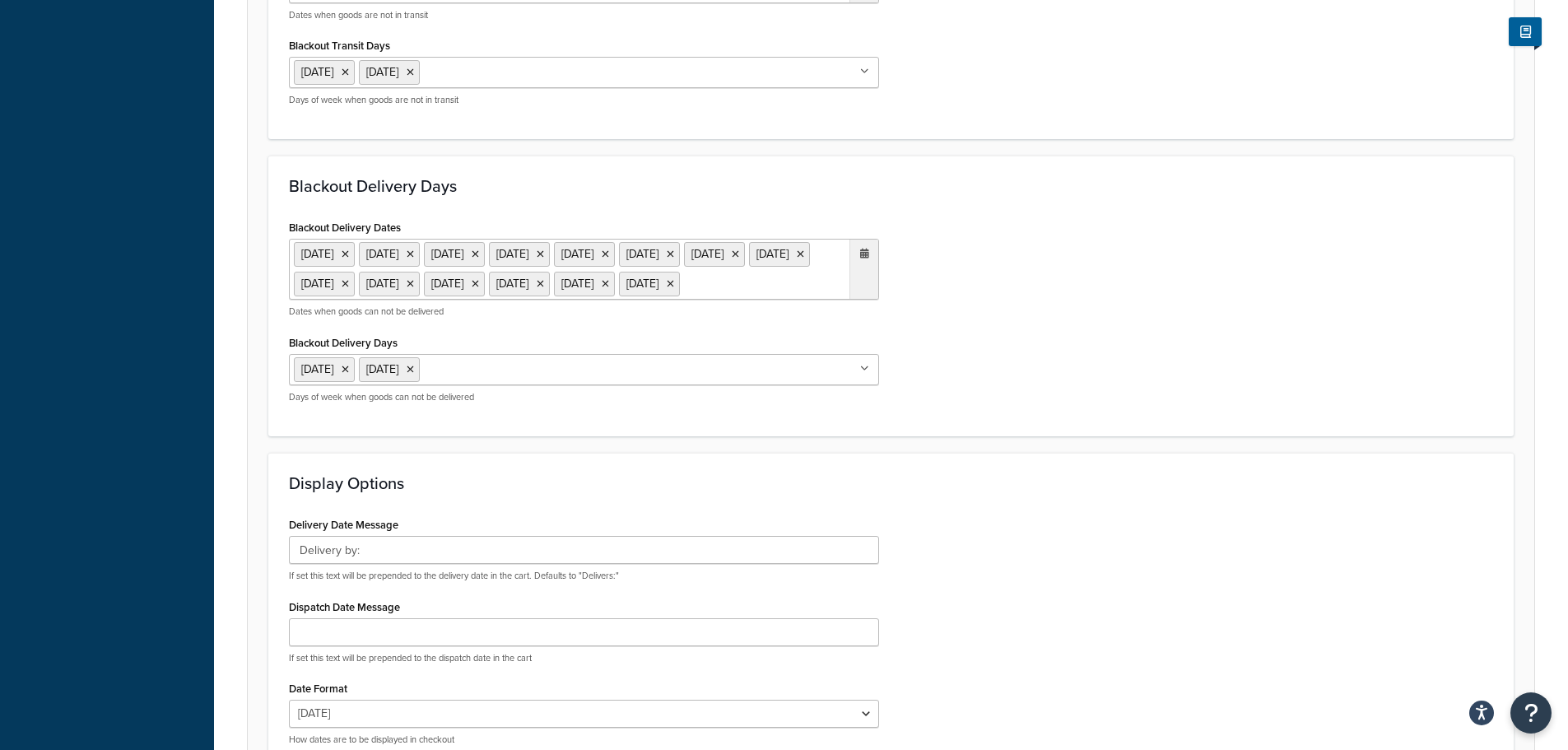
click at [1123, 416] on div "Blackout Delivery Dates 20 Dec 2024 23 Dec 2024 24 Dec 2024 25 Dec 2024 26 Dec …" at bounding box center [891, 316] width 1229 height 200
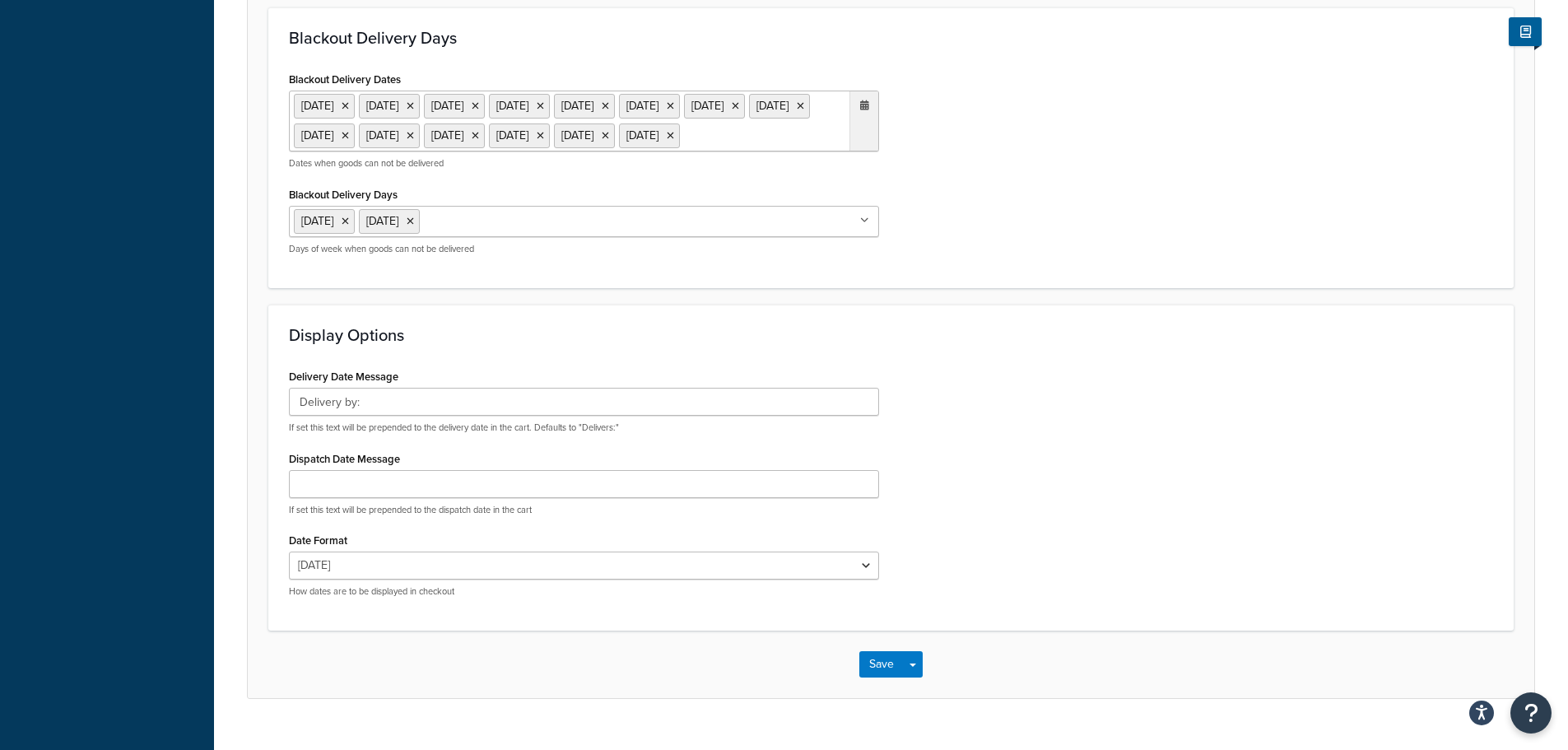
scroll to position [1144, 0]
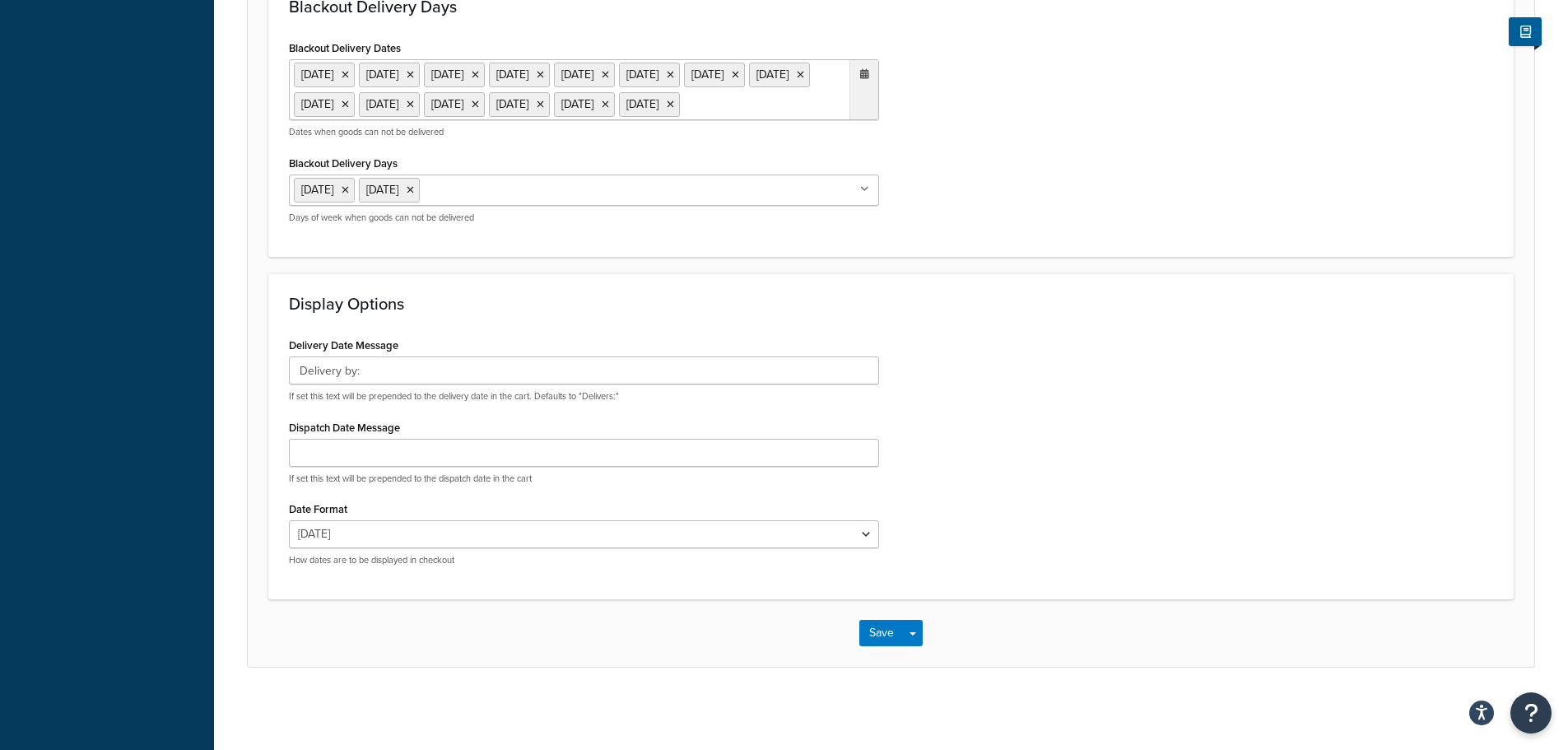
click at [881, 654] on div "Save Save Dropdown Save and Edit" at bounding box center [891, 633] width 1287 height 68
click at [873, 641] on button "Save" at bounding box center [882, 633] width 45 height 27
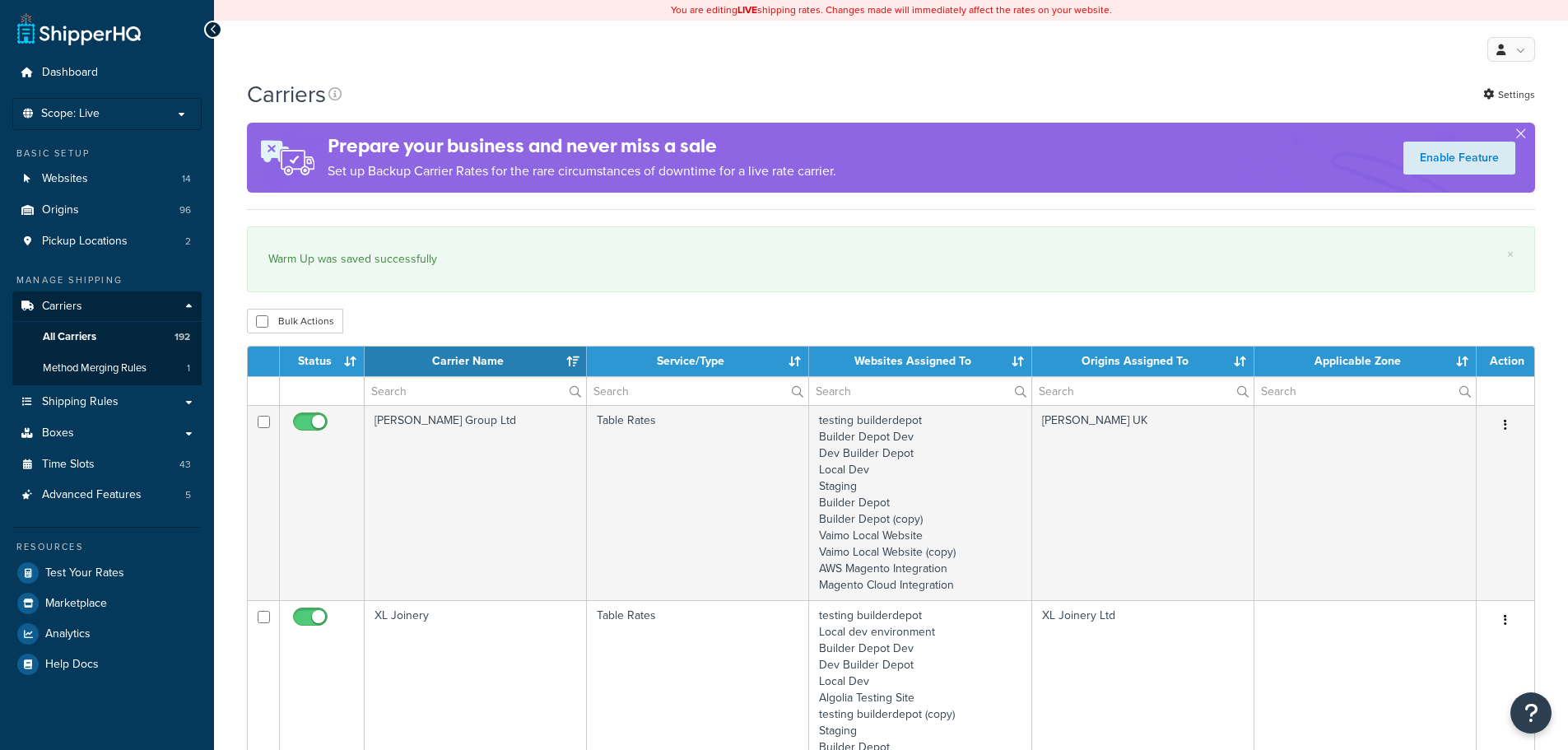
select select "15"
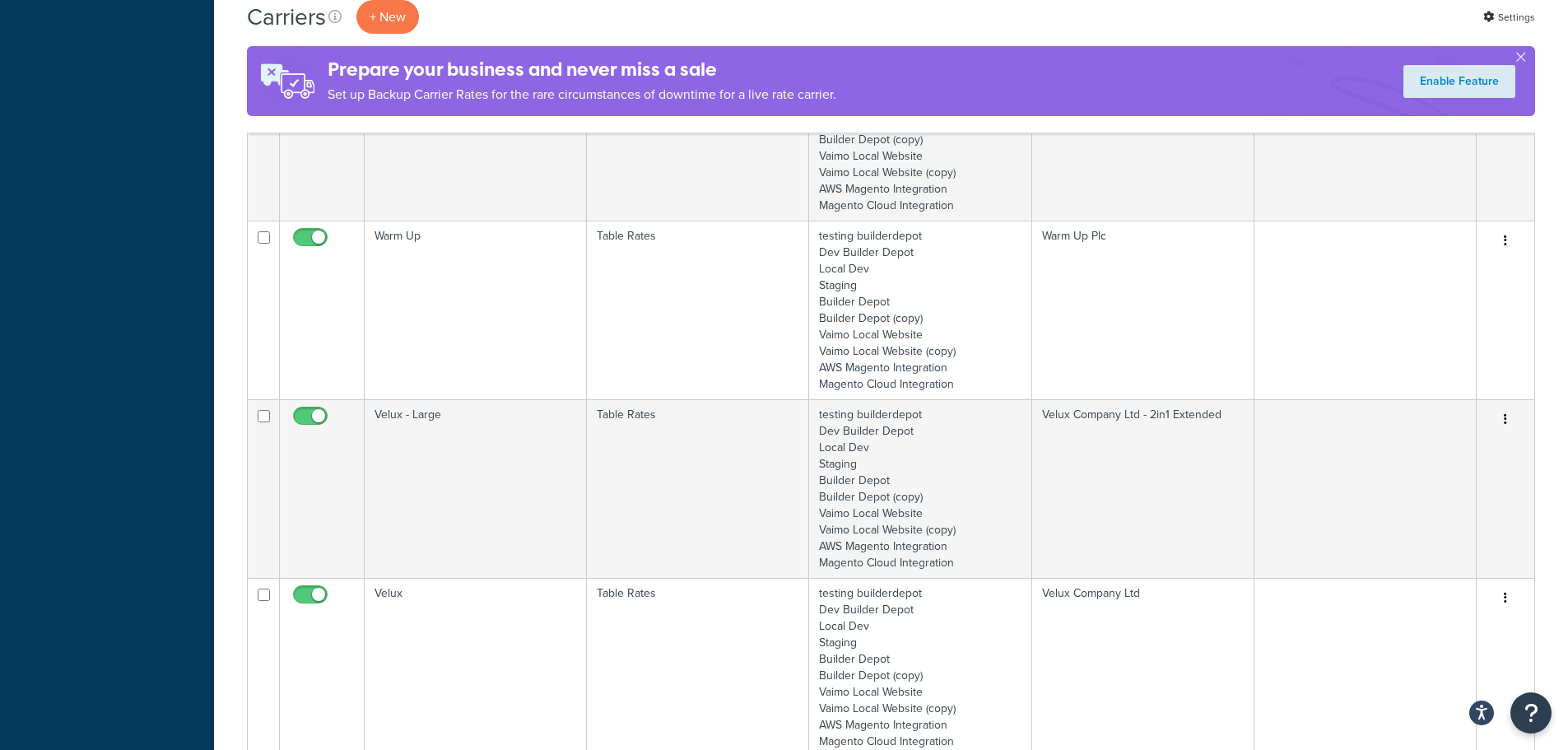
scroll to position [1317, 0]
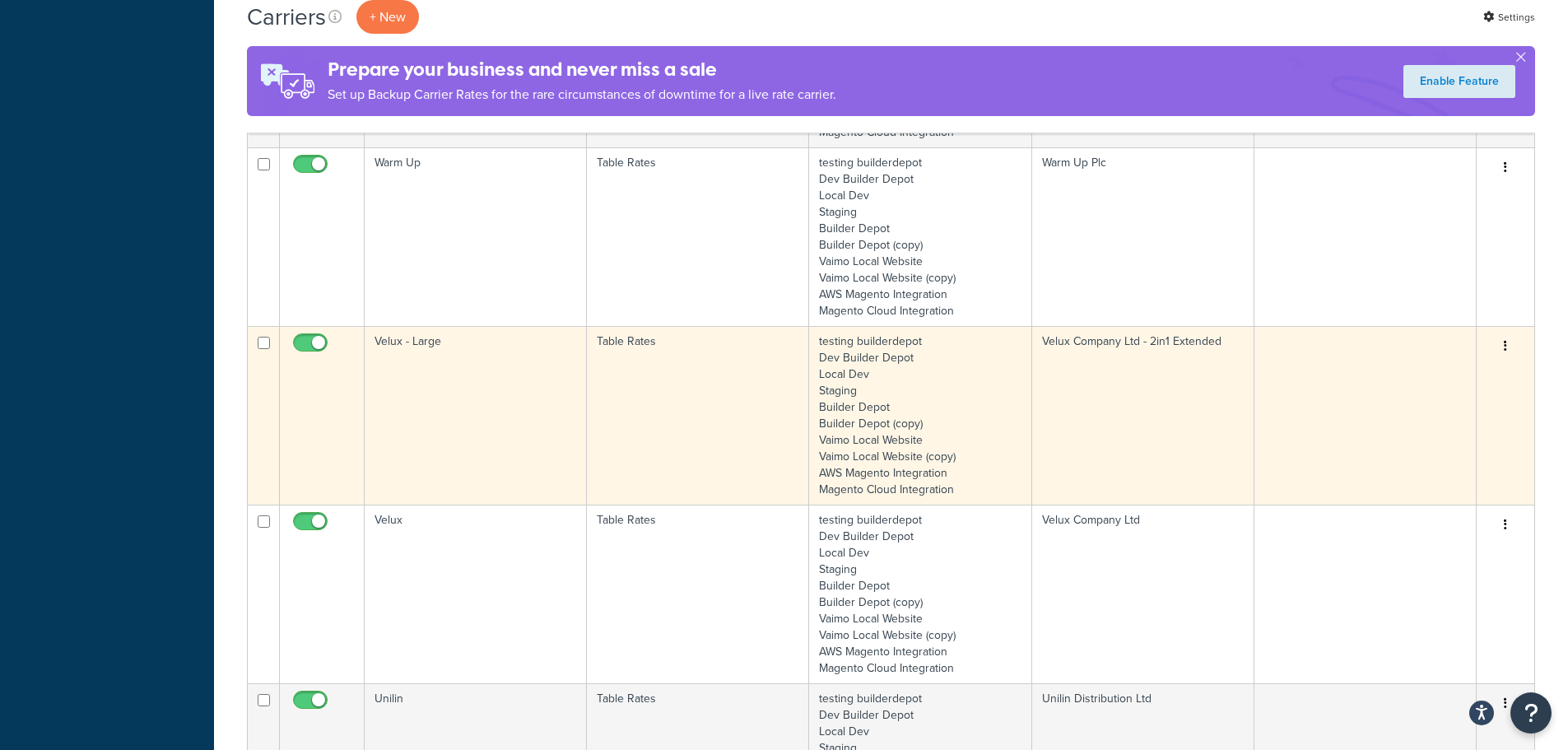
click at [450, 367] on td "Velux - Large" at bounding box center [475, 415] width 222 height 179
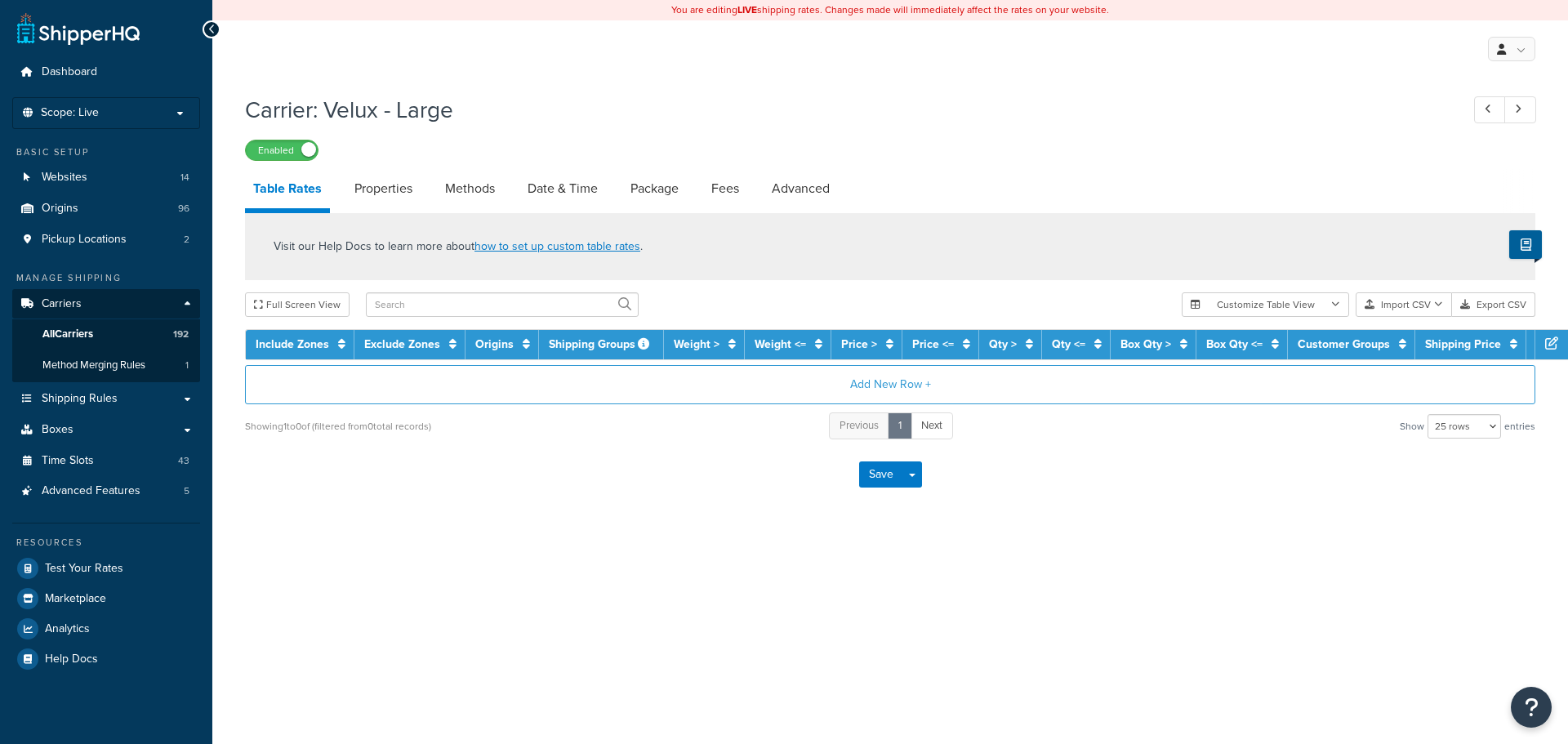
select select "25"
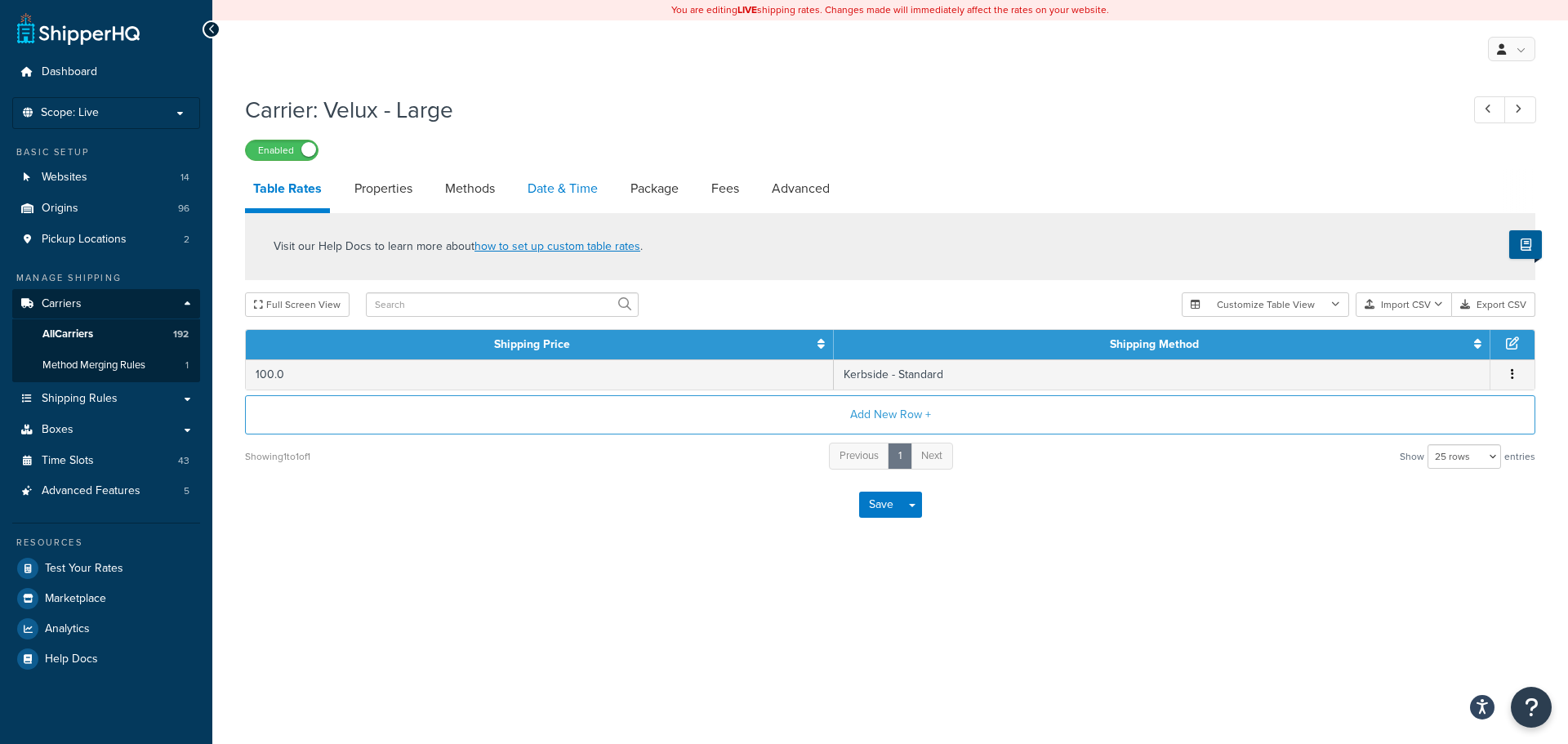
click at [605, 182] on link "Date & Time" at bounding box center [563, 189] width 87 height 40
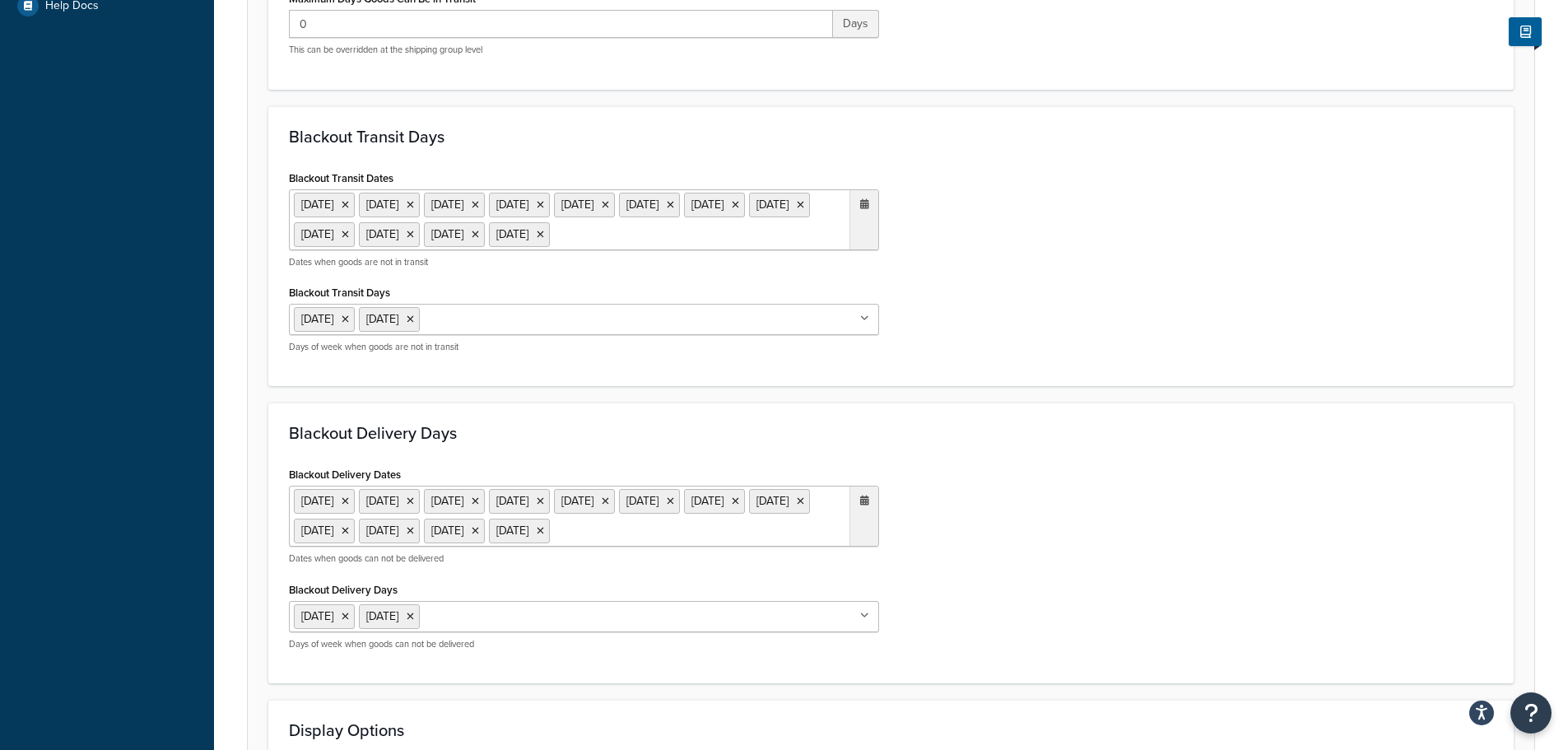
scroll to position [823, 0]
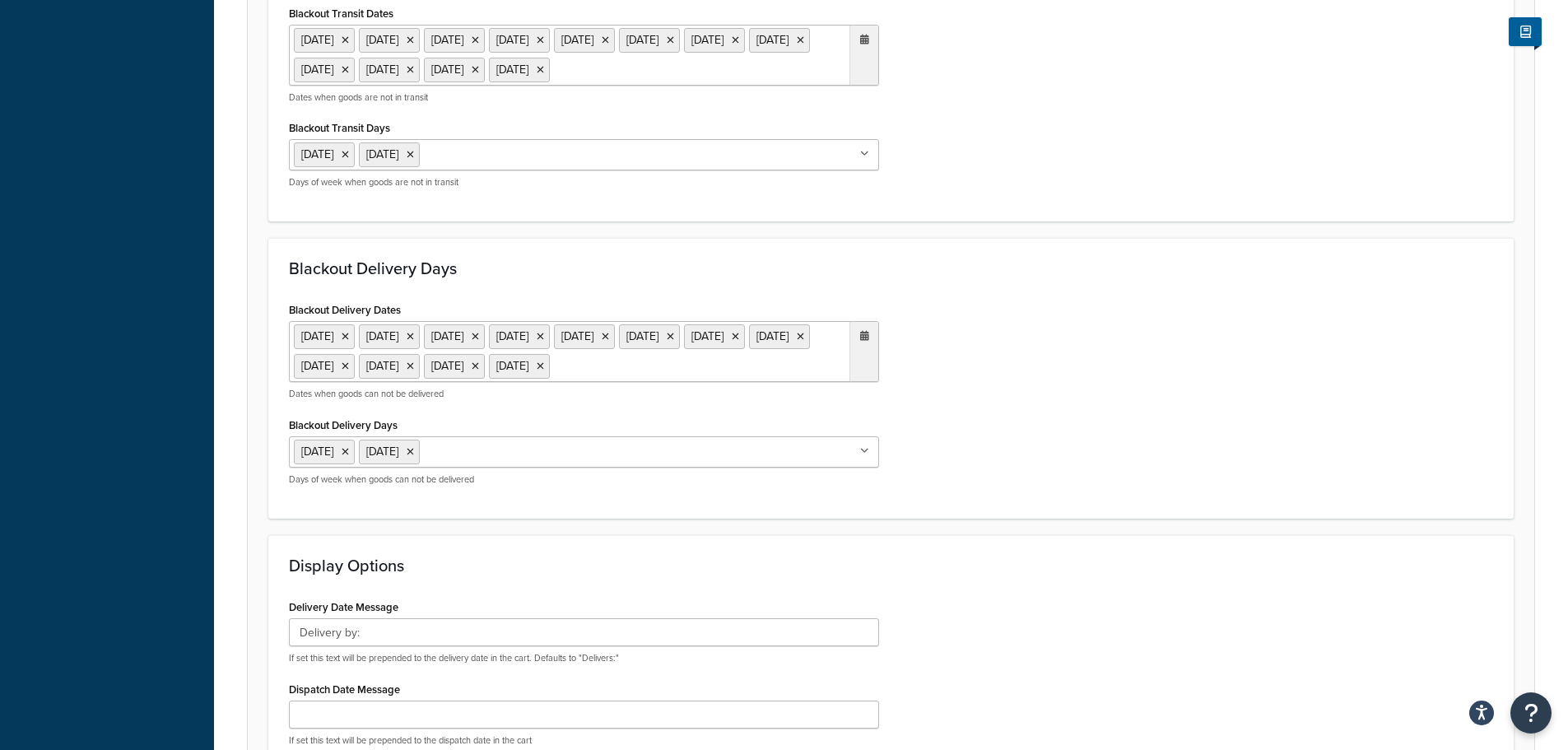
click at [542, 86] on ul "[DATE] [DATE] [DATE] [DATE] [DATE] [DATE] [DATE] [DATE] [DATE] [DATE] [DATE] [D…" at bounding box center [585, 55] width 590 height 61
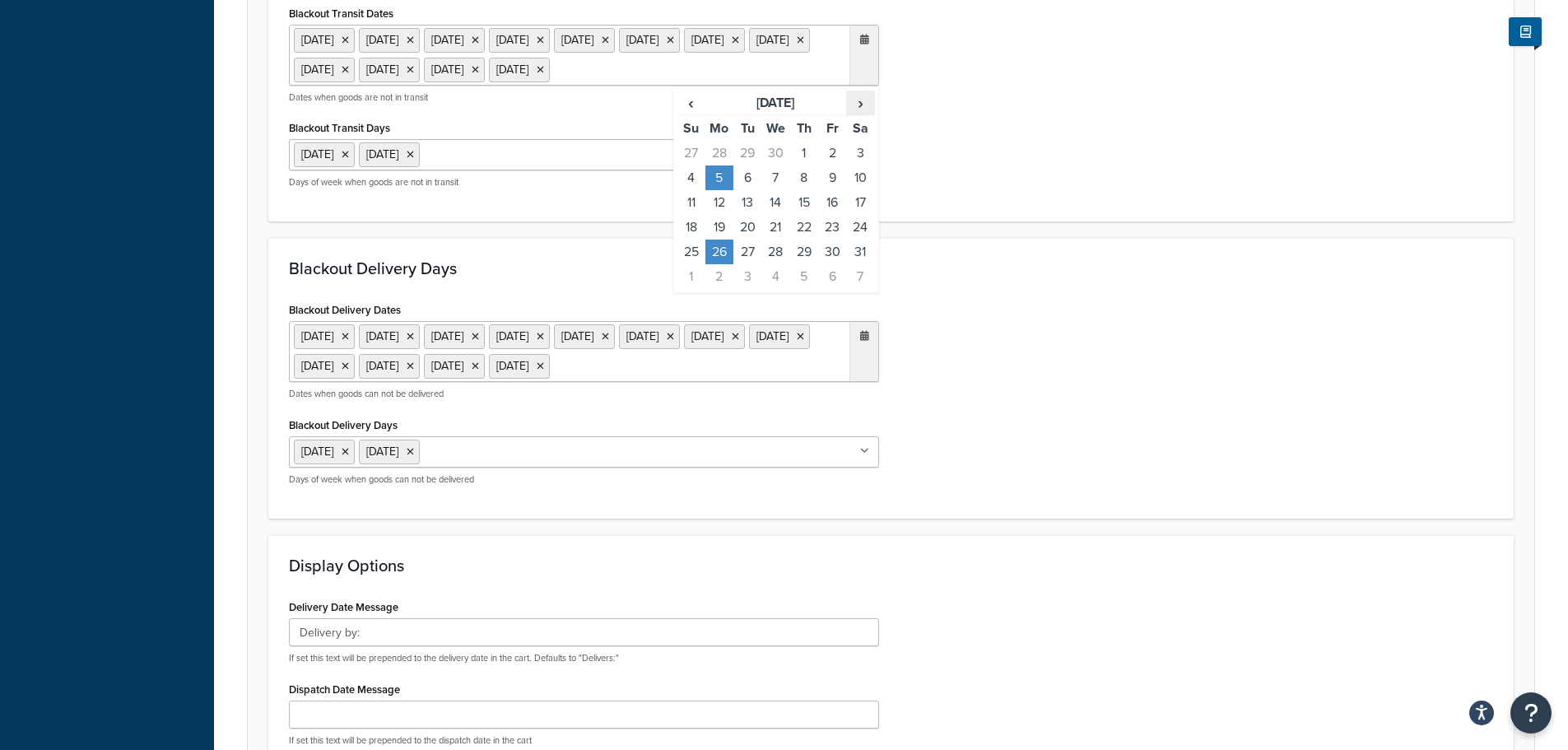
click at [865, 114] on span "›" at bounding box center [861, 103] width 27 height 23
click at [721, 265] on td "25" at bounding box center [719, 252] width 28 height 25
click at [1048, 286] on div "Blackout Delivery Days Blackout Delivery Dates [DATE] [DATE] [DATE] [DATE] [DAT…" at bounding box center [891, 378] width 1245 height 281
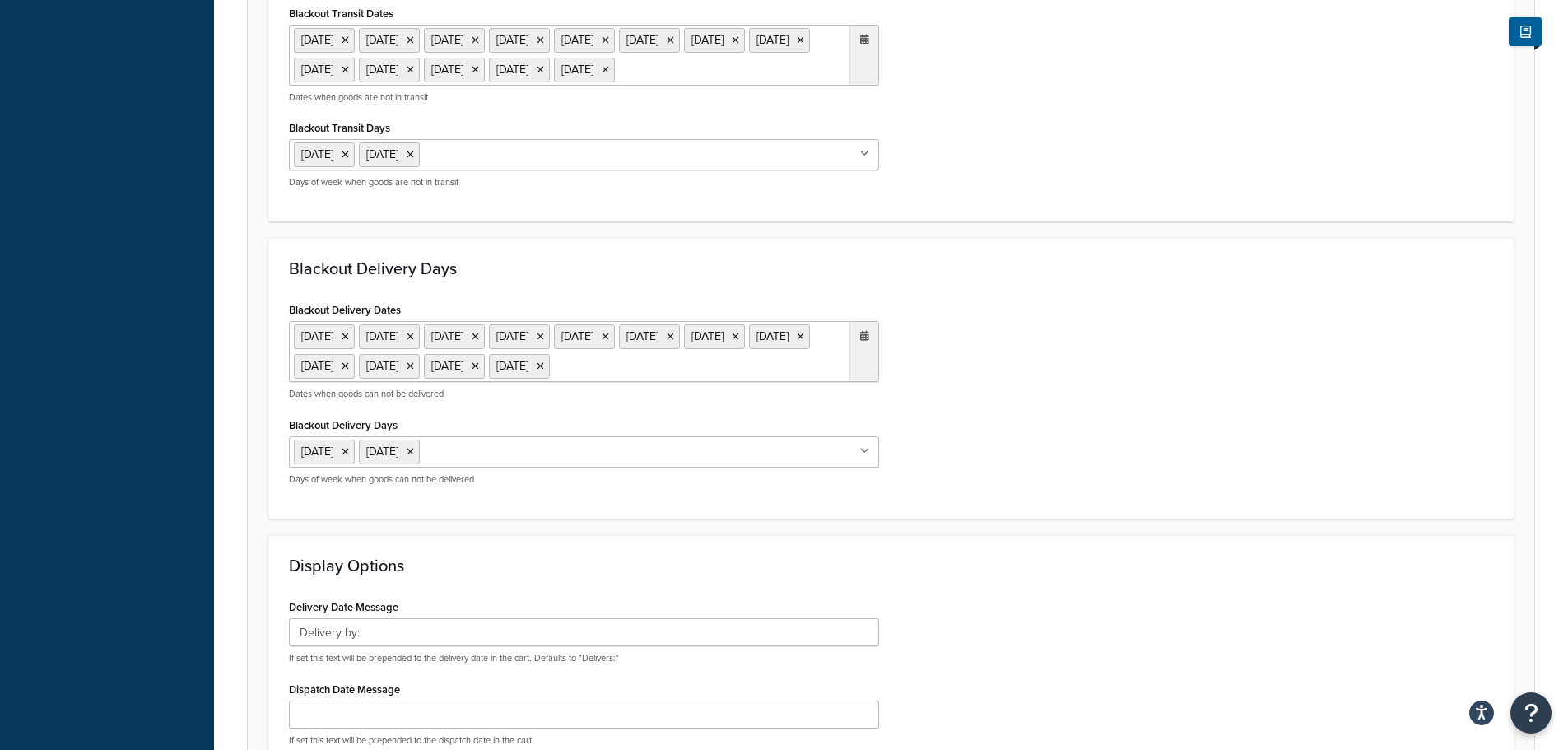
click at [547, 382] on ul "[DATE] [DATE] [DATE] [DATE] [DATE] [DATE] [DATE] [DATE] [DATE] [DATE] [DATE] [D…" at bounding box center [585, 351] width 590 height 61
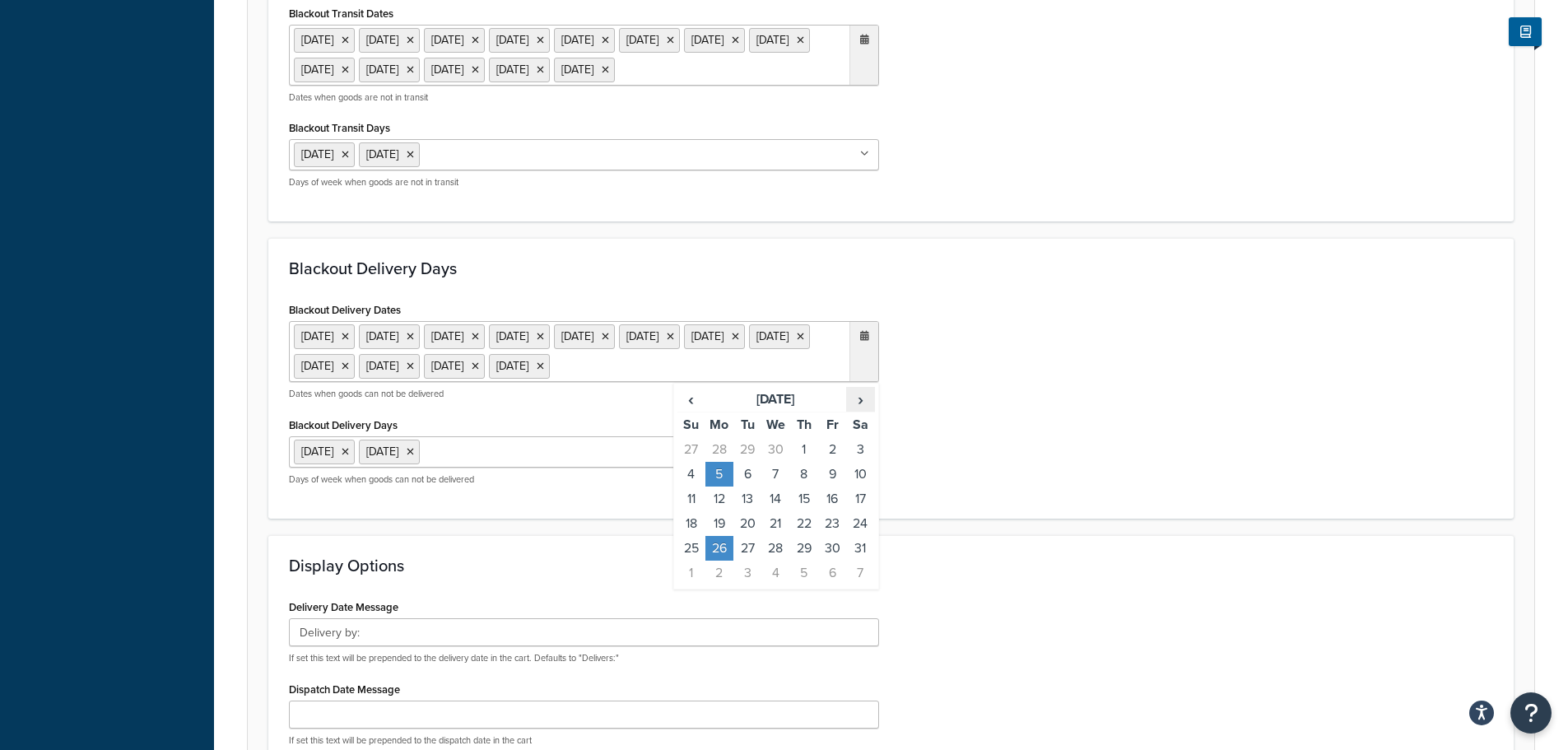
click at [860, 411] on span "›" at bounding box center [861, 399] width 27 height 23
click at [715, 561] on td "25" at bounding box center [719, 548] width 28 height 25
click at [1093, 498] on div "Blackout Delivery Dates 23 Dec 2024 24 Dec 2024 25 Dec 2024 26 Dec 2024 27 Dec …" at bounding box center [891, 398] width 1229 height 200
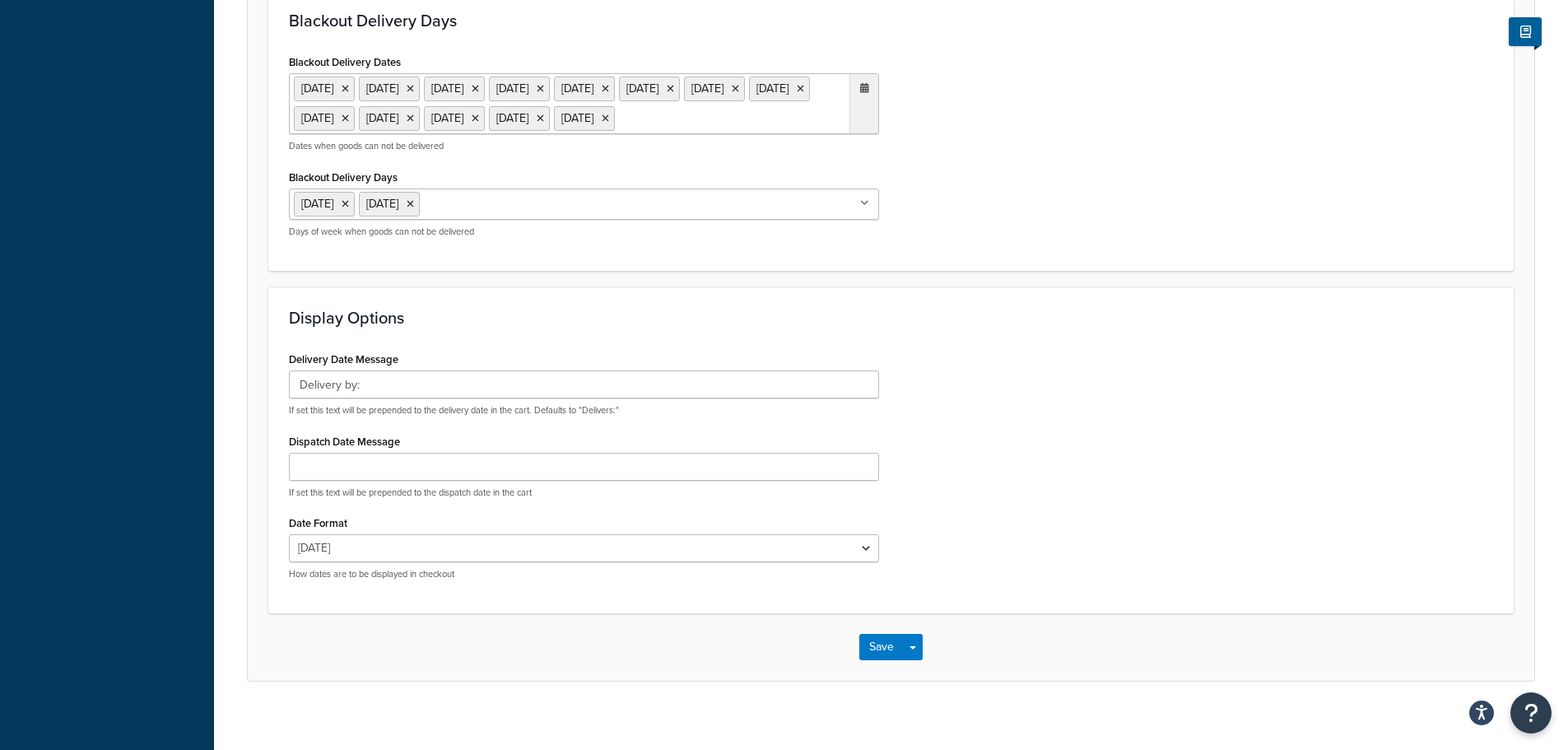
scroll to position [1144, 0]
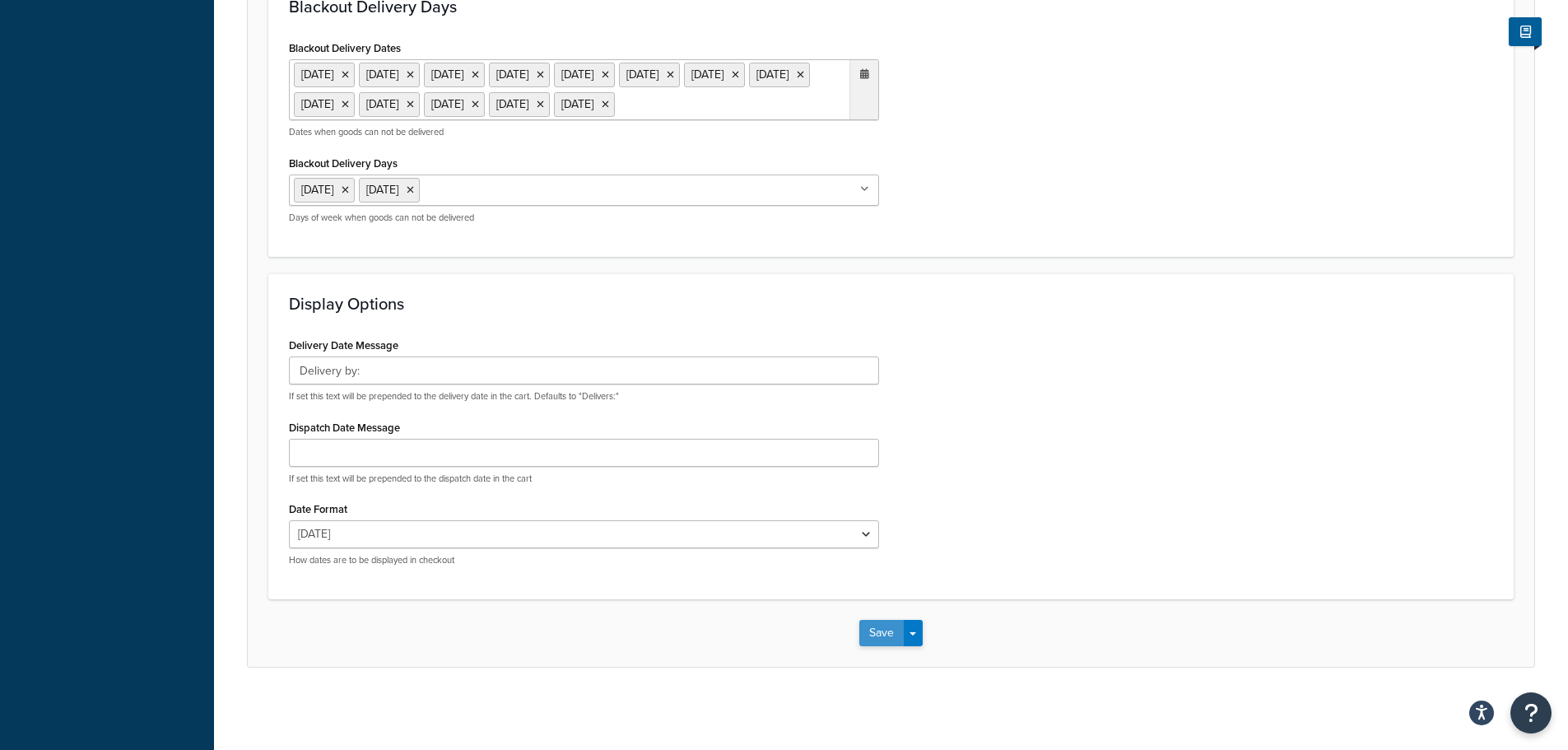
click at [885, 624] on button "Save" at bounding box center [882, 633] width 45 height 27
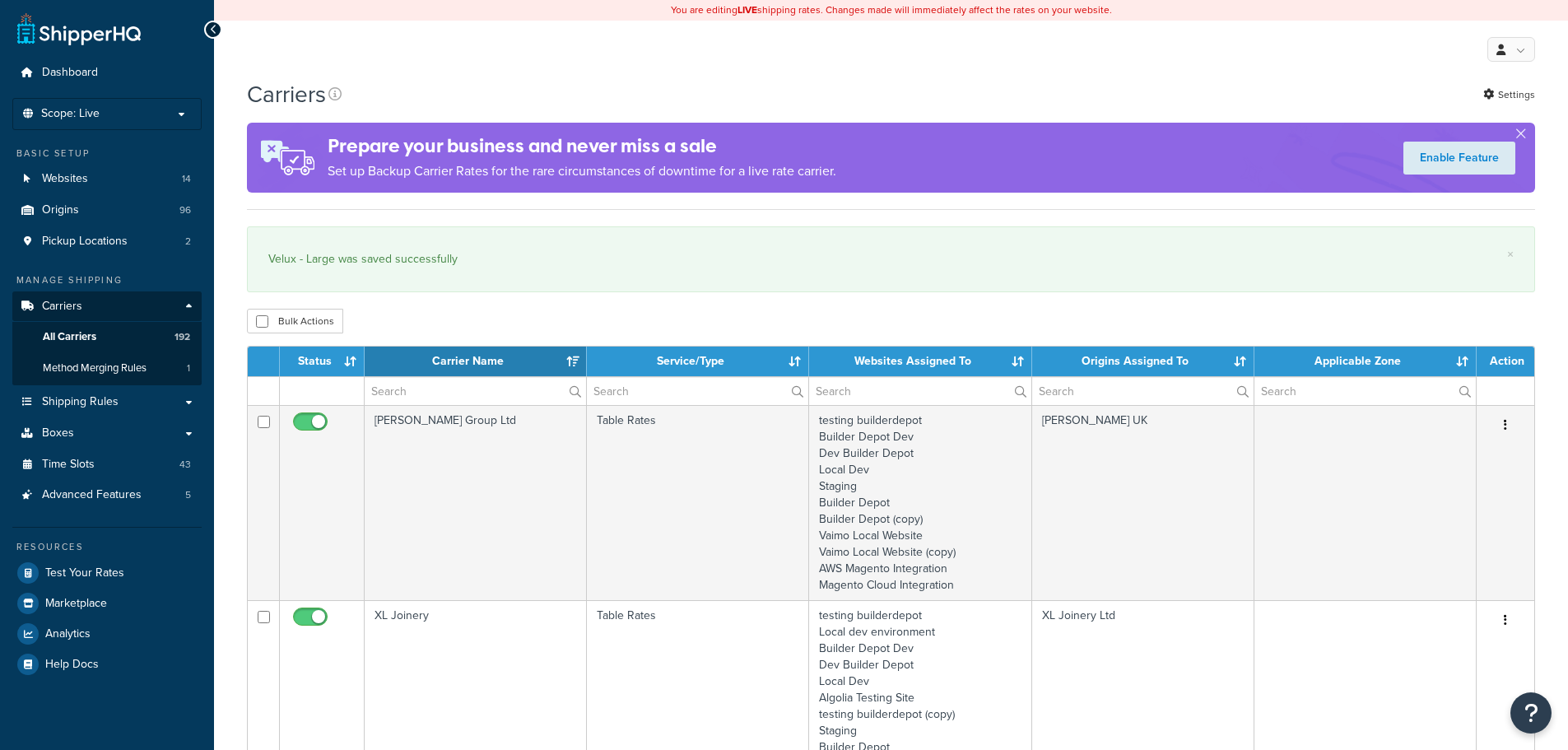
select select "15"
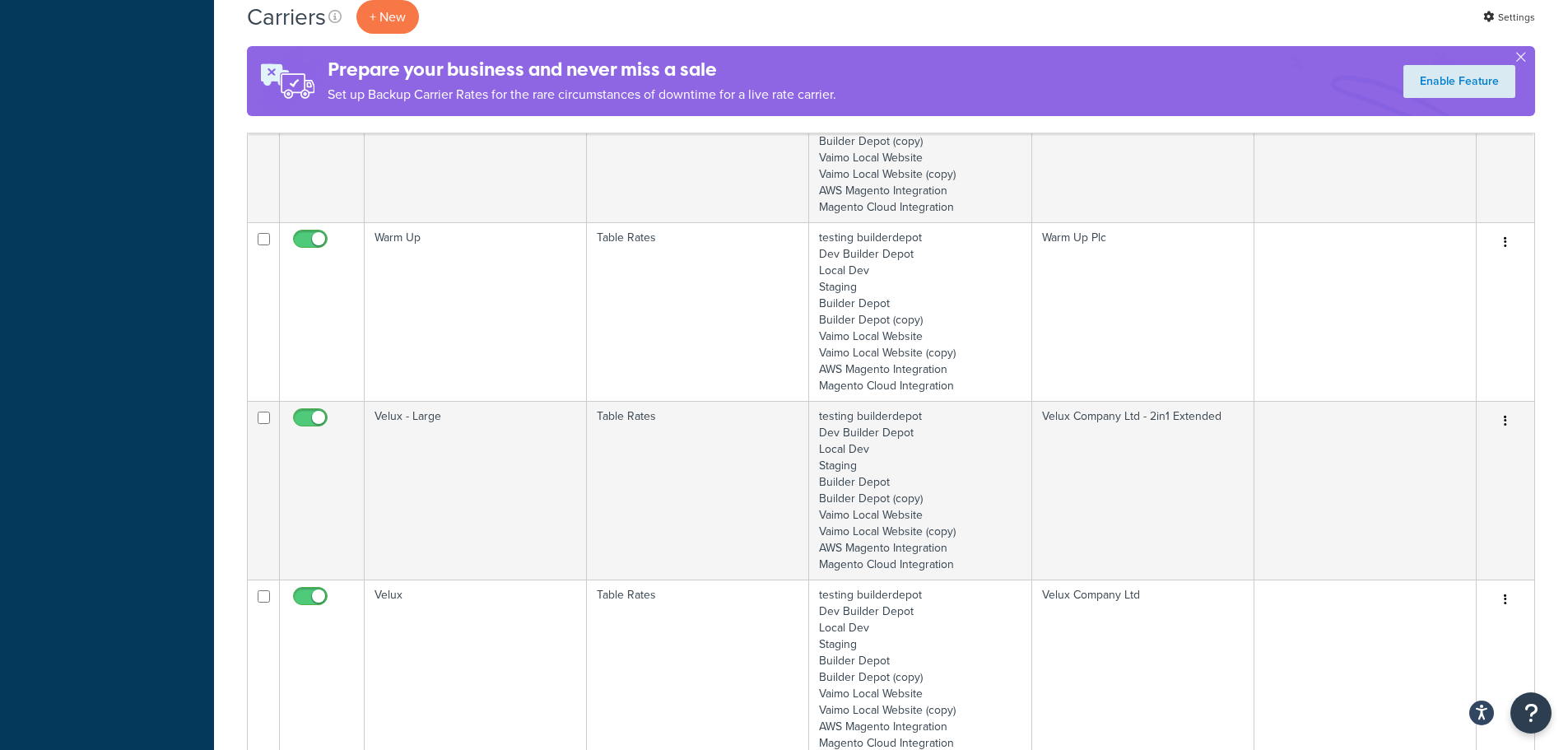
scroll to position [1399, 0]
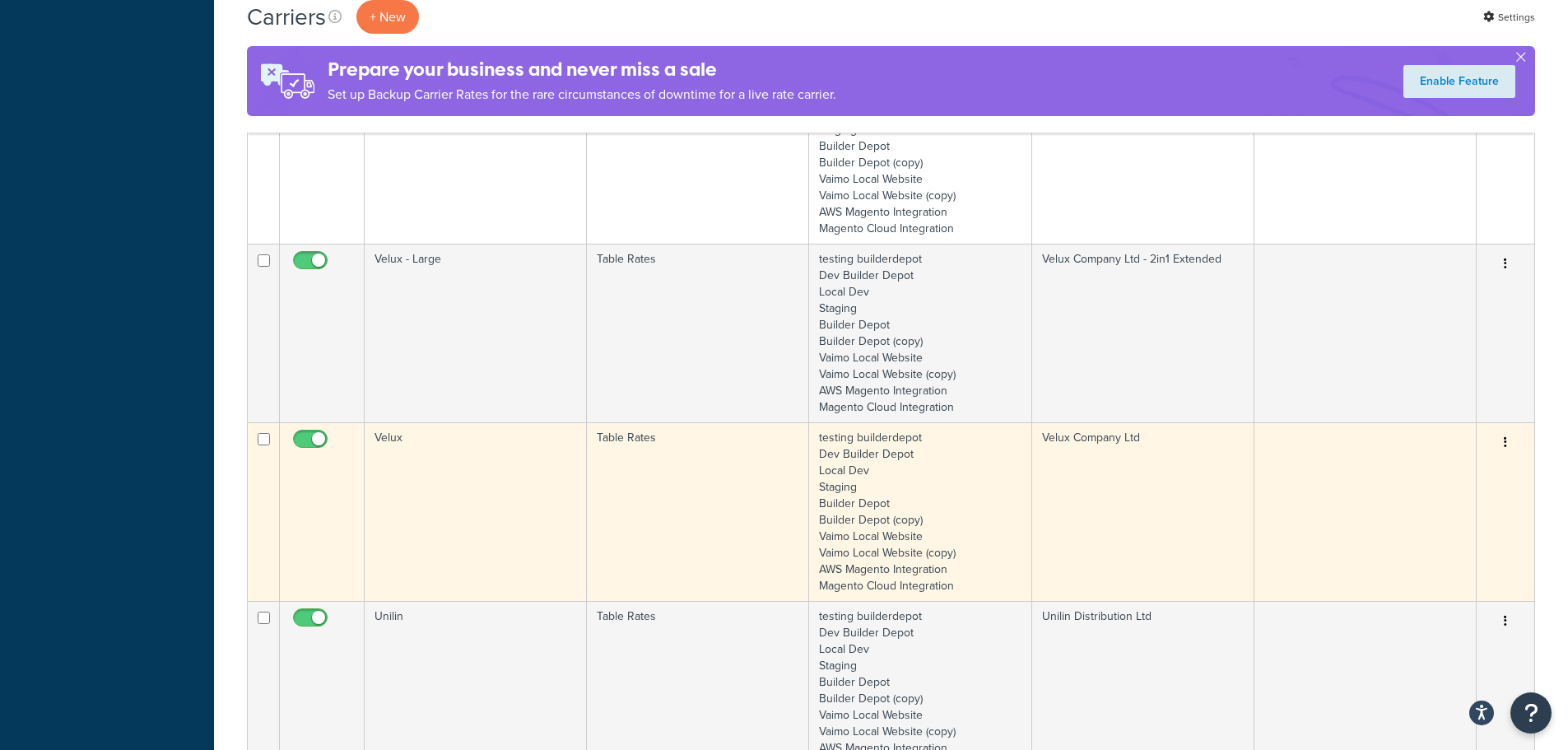
click at [484, 499] on td "Velux" at bounding box center [475, 512] width 222 height 179
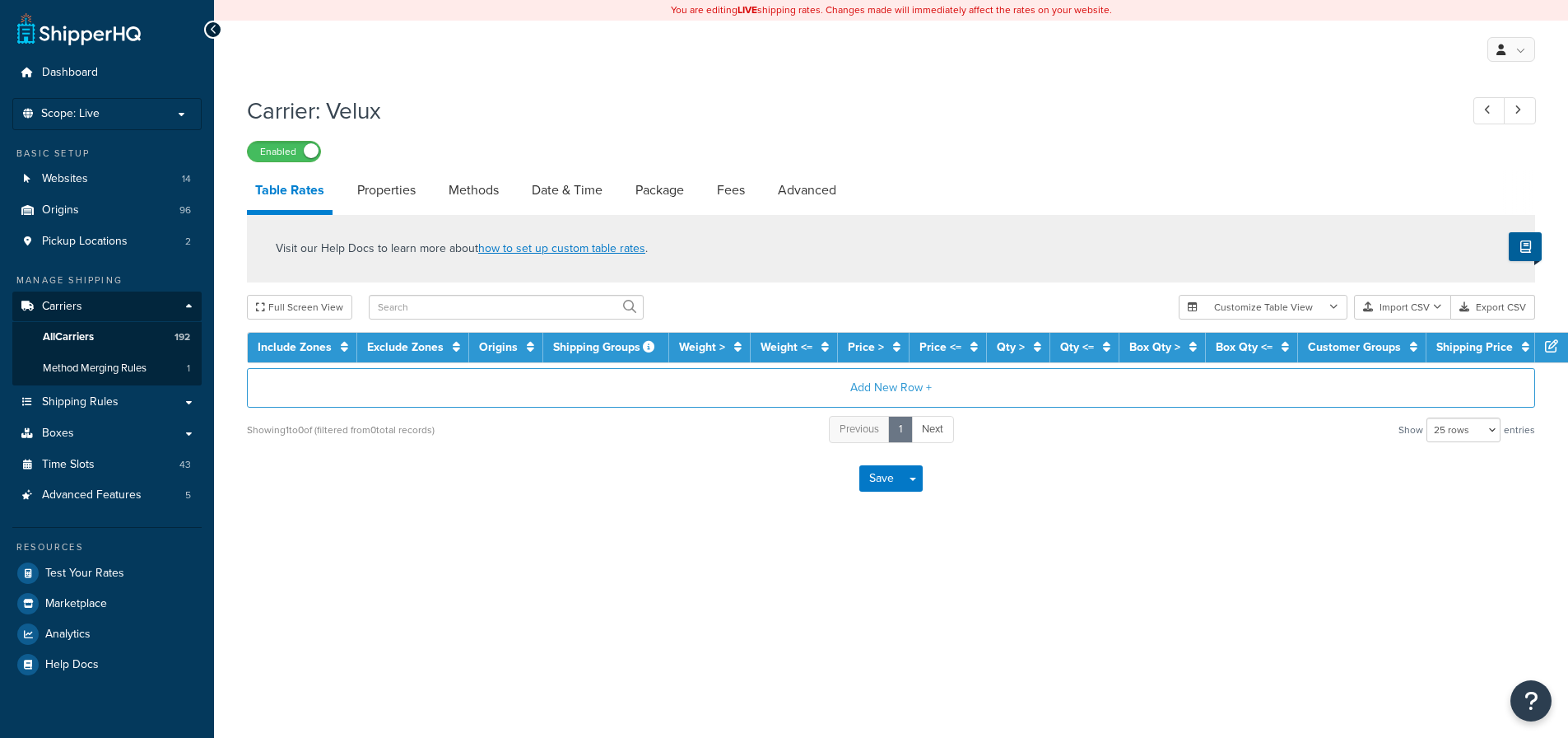
select select "25"
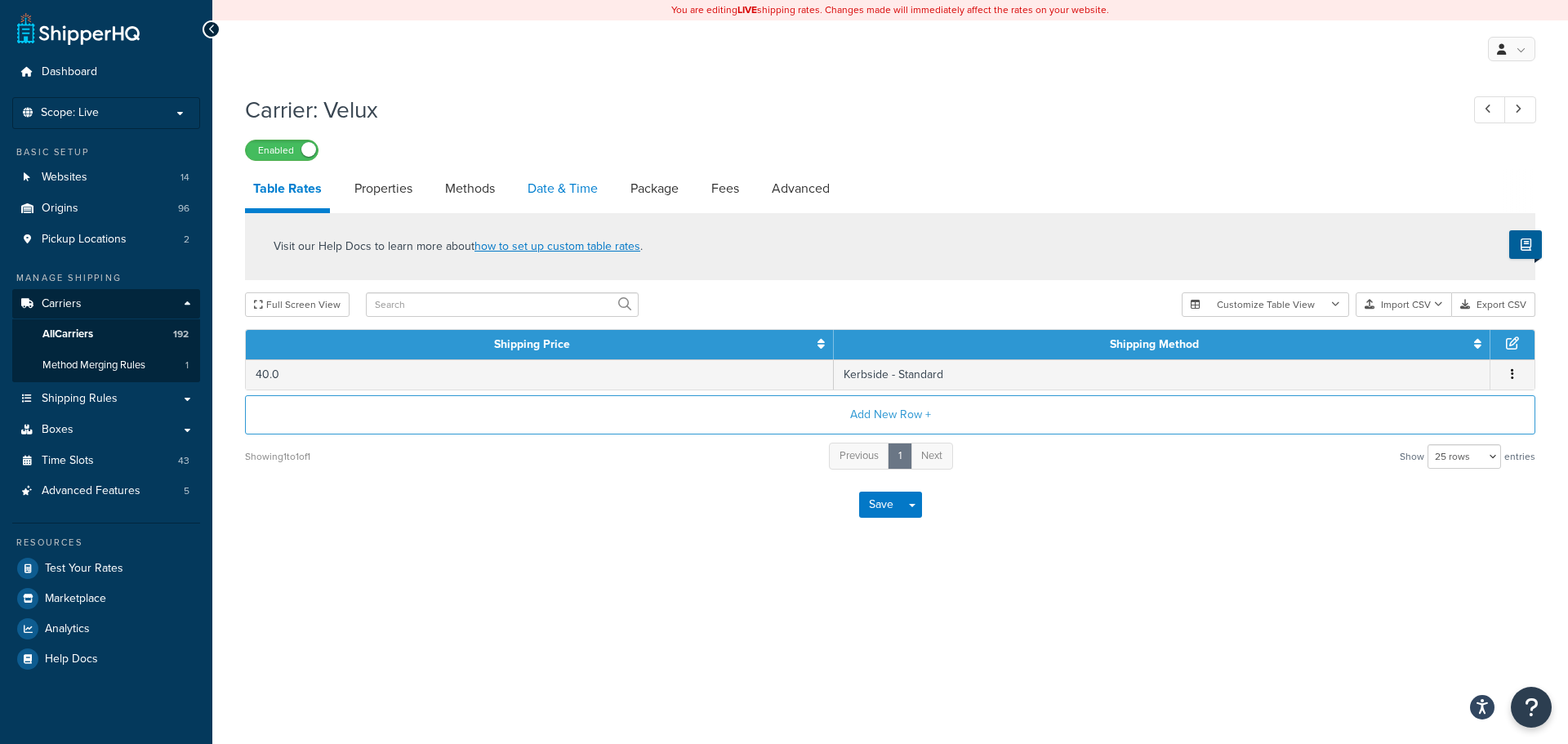
click at [535, 184] on link "Date & Time" at bounding box center [563, 189] width 87 height 40
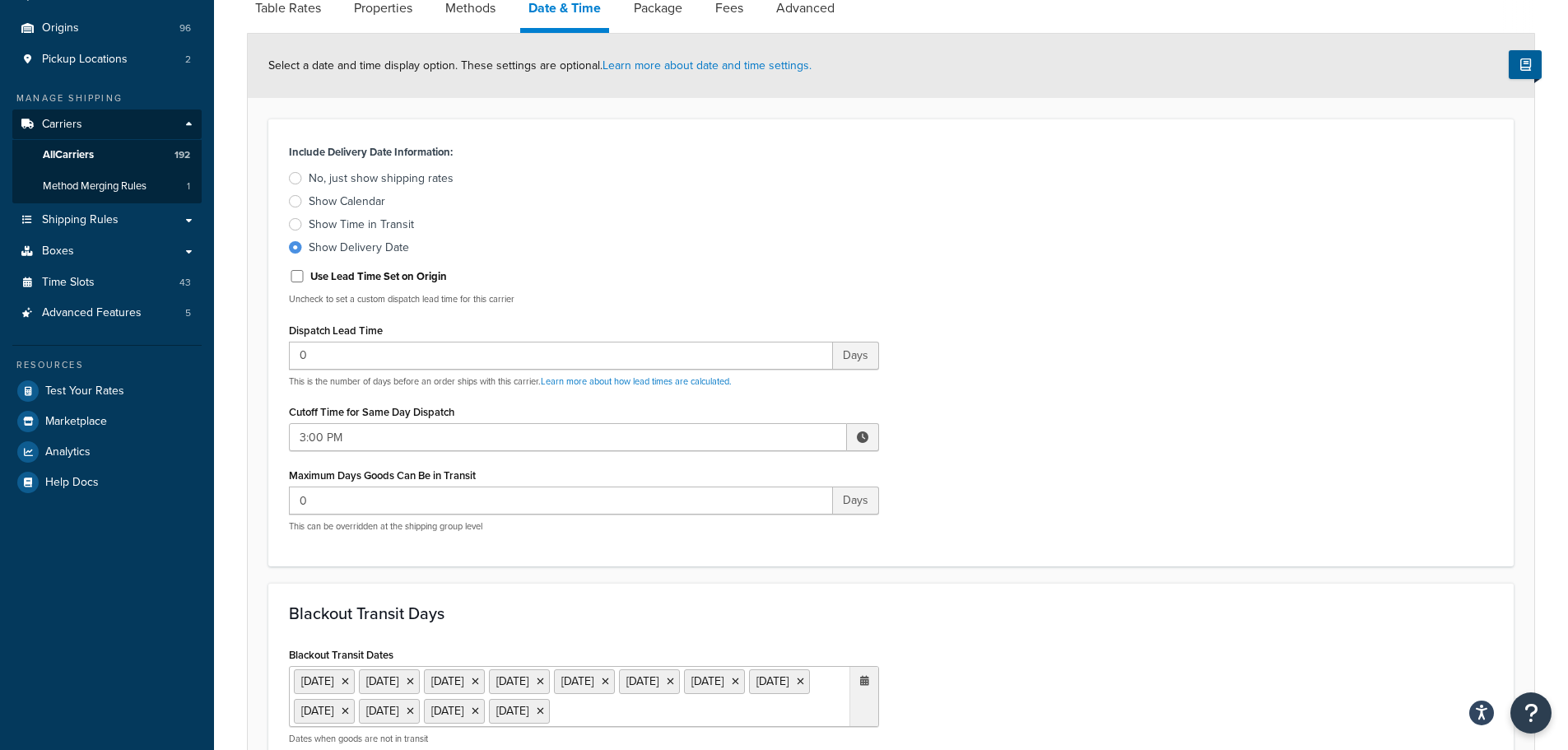
scroll to position [659, 0]
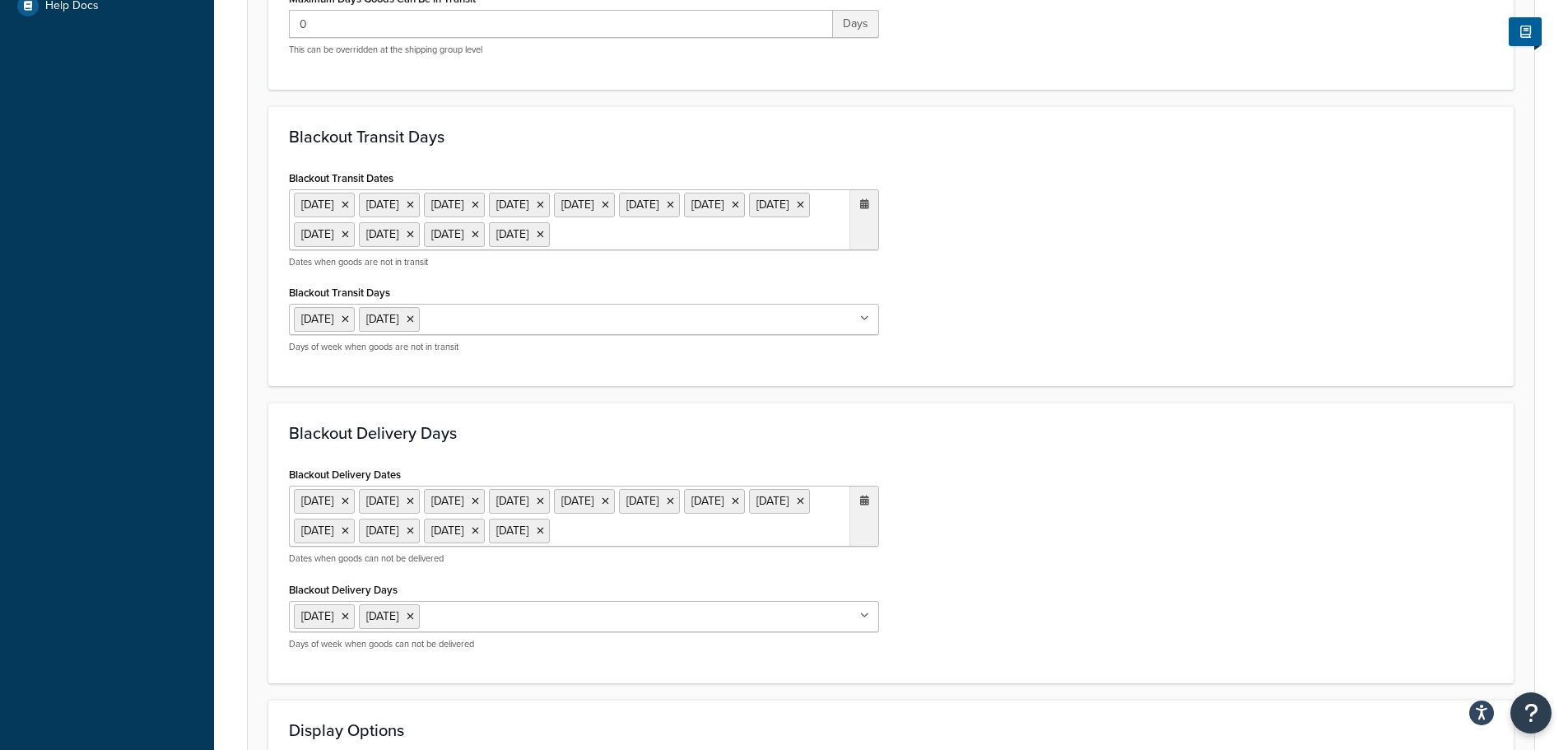
click at [563, 250] on ul "[DATE] [DATE] [DATE] [DATE] [DATE] [DATE] [DATE] [DATE] [DATE] [DATE] [DATE] [D…" at bounding box center [585, 220] width 590 height 61
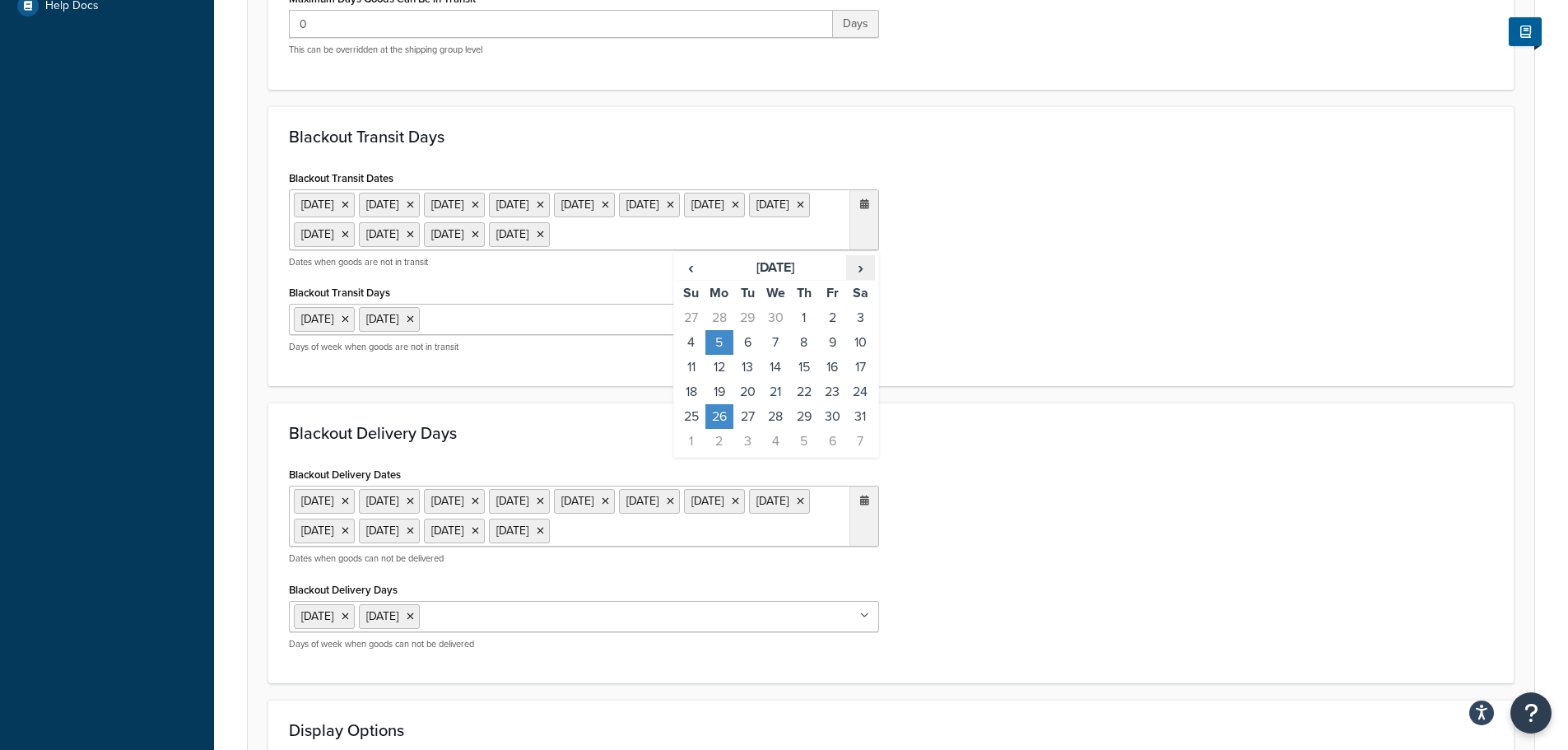
click at [861, 279] on span "›" at bounding box center [861, 267] width 27 height 23
click at [724, 429] on td "25" at bounding box center [719, 417] width 28 height 25
click at [979, 442] on div "Blackout Delivery Days Blackout Delivery Dates 23 Dec 2024 24 Dec 2024 25 Dec 2…" at bounding box center [891, 543] width 1245 height 281
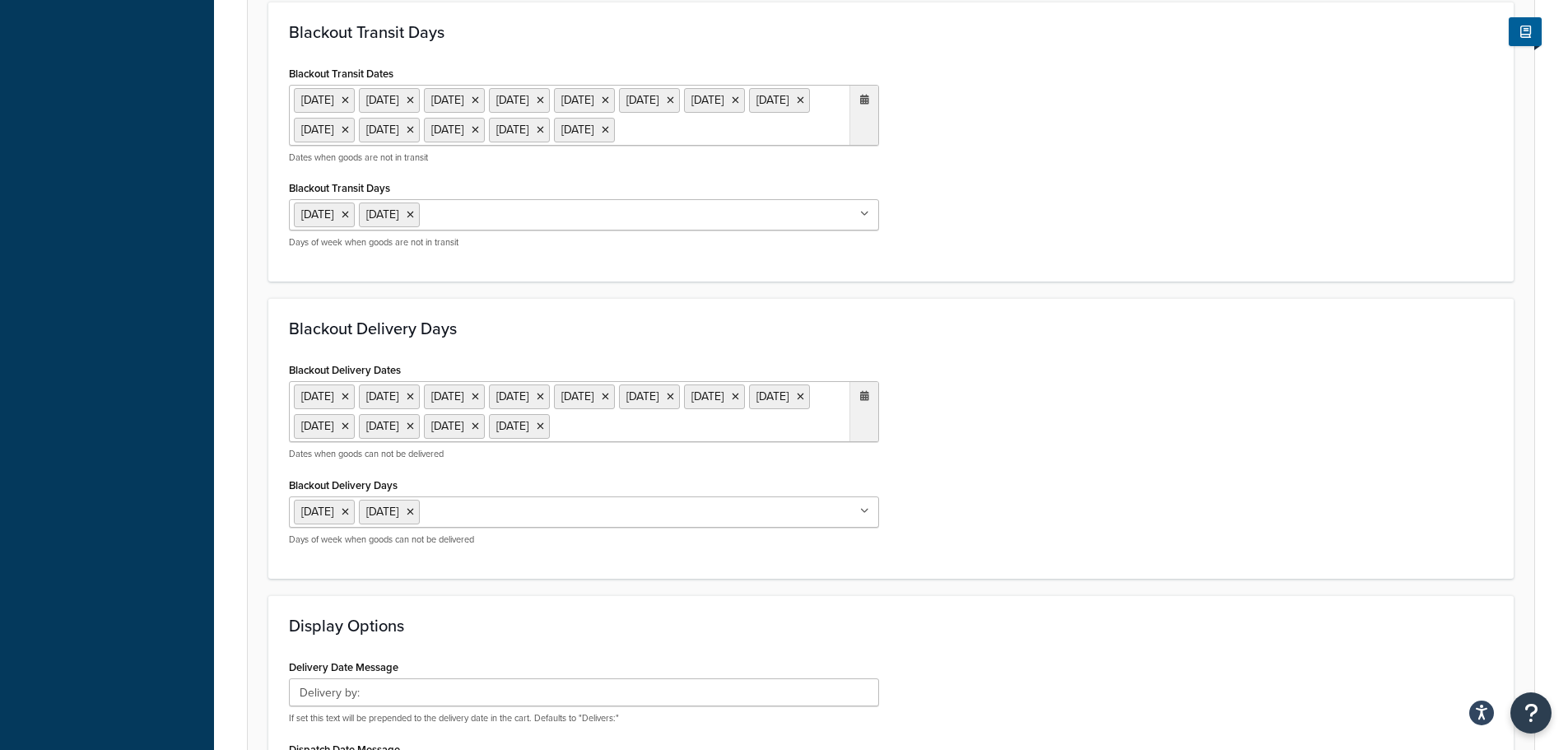
scroll to position [905, 0]
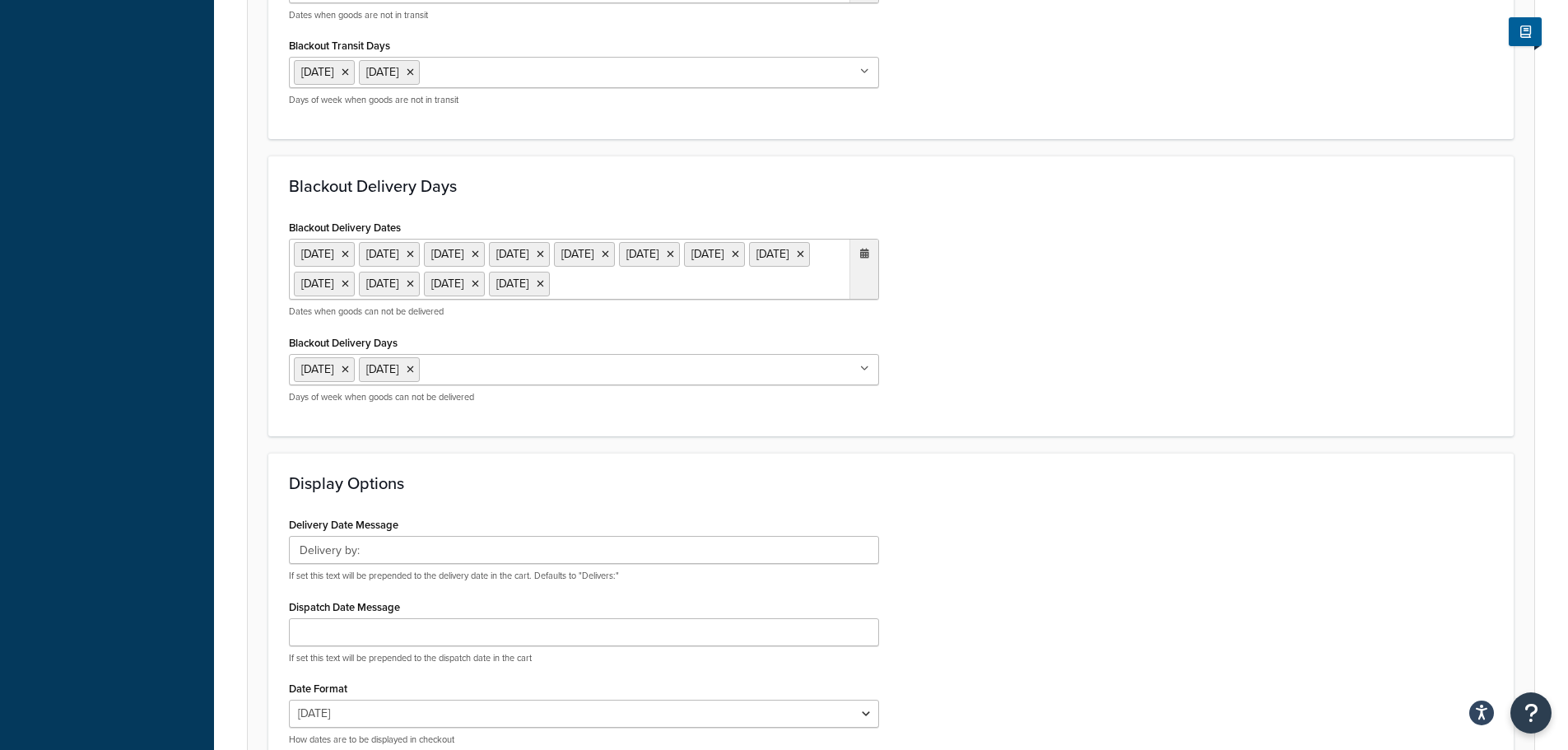
click at [587, 300] on ul "23 Dec 2024 24 Dec 2024 25 Dec 2024 26 Dec 2024 27 Dec 2024 30 Dec 2024 31 Dec …" at bounding box center [585, 269] width 590 height 61
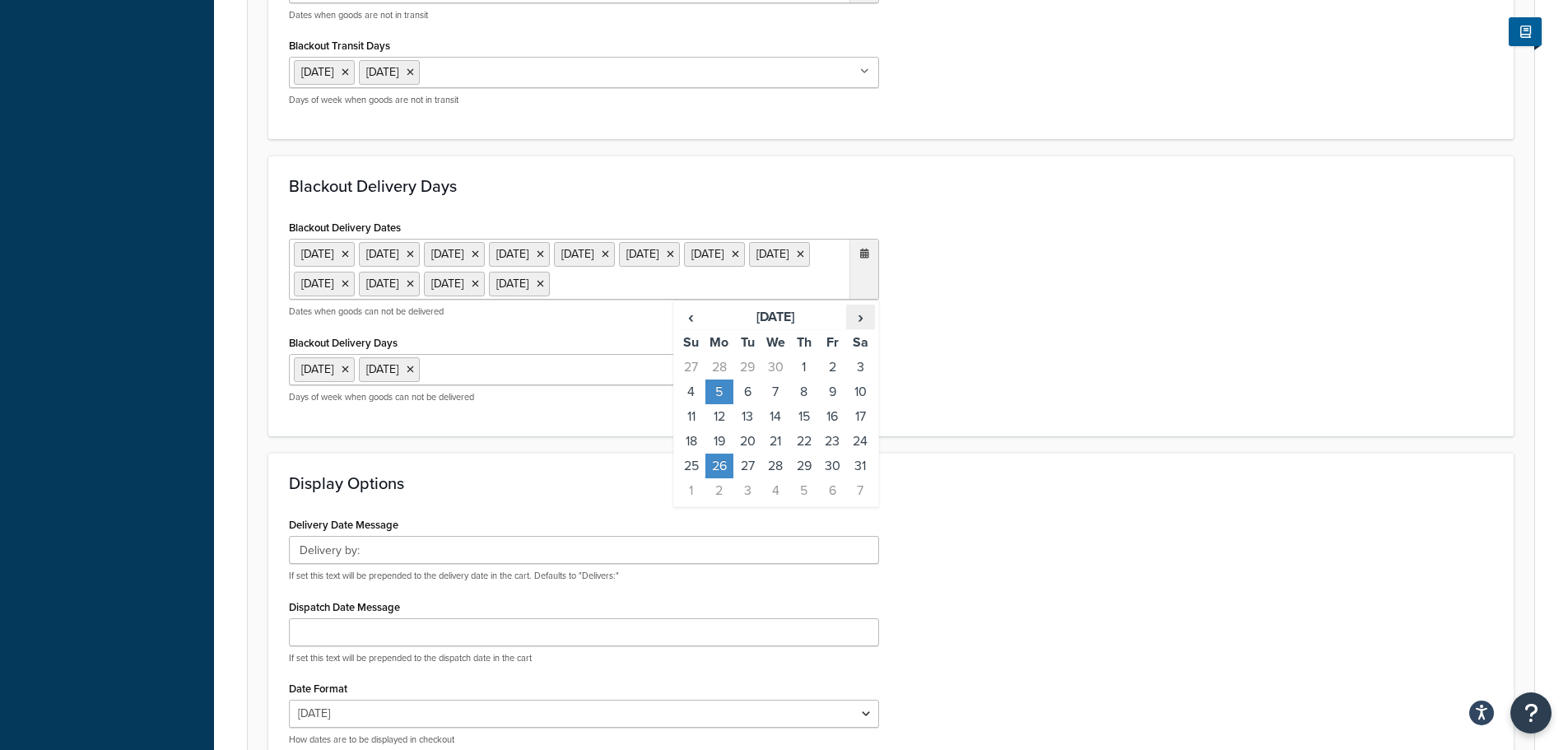
click at [862, 328] on span "›" at bounding box center [861, 317] width 27 height 23
click at [712, 478] on td "25" at bounding box center [719, 465] width 28 height 25
click at [1113, 416] on div "Blackout Delivery Dates 23 Dec 2024 24 Dec 2024 25 Dec 2024 26 Dec 2024 27 Dec …" at bounding box center [891, 316] width 1229 height 200
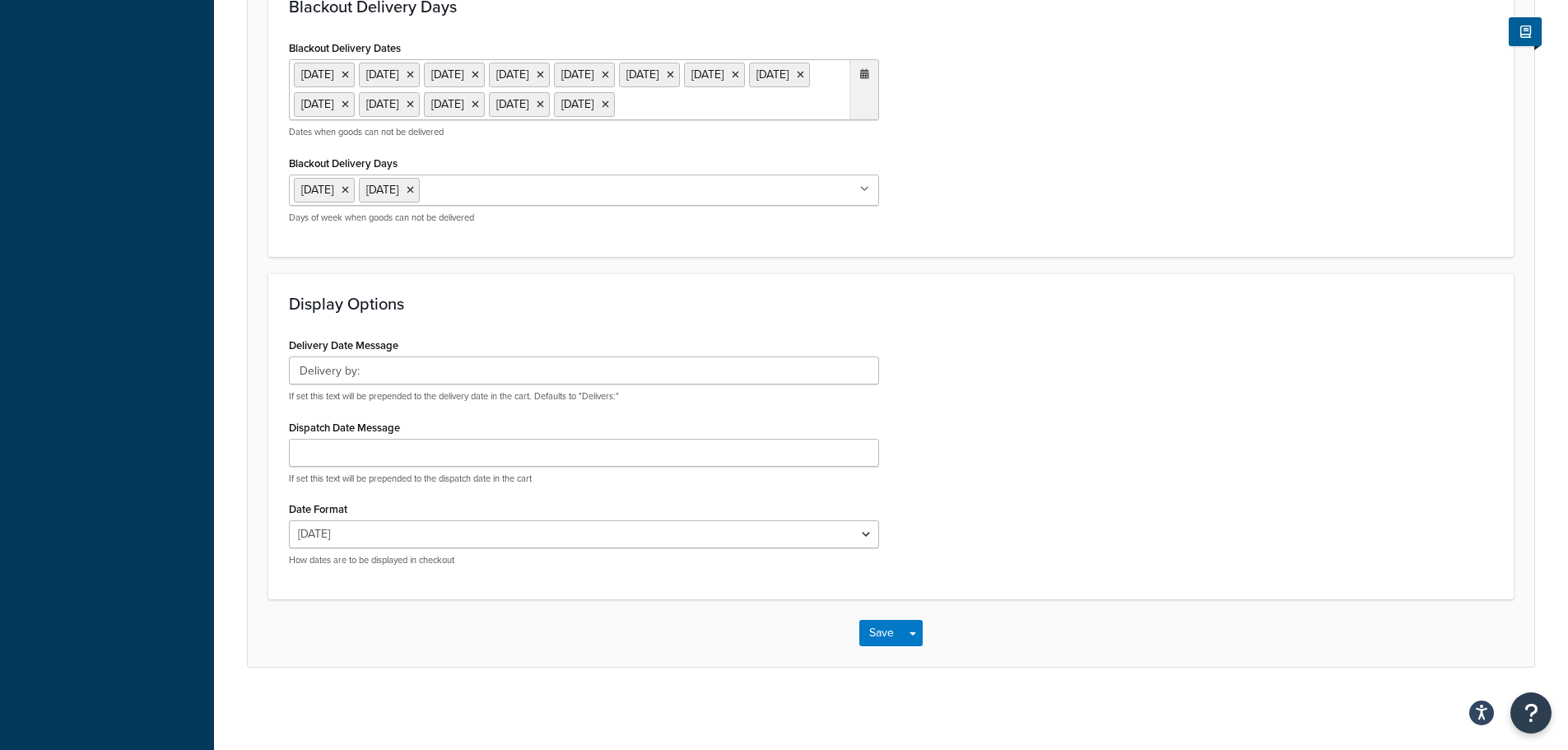
scroll to position [1144, 0]
click at [876, 634] on button "Save" at bounding box center [882, 633] width 45 height 27
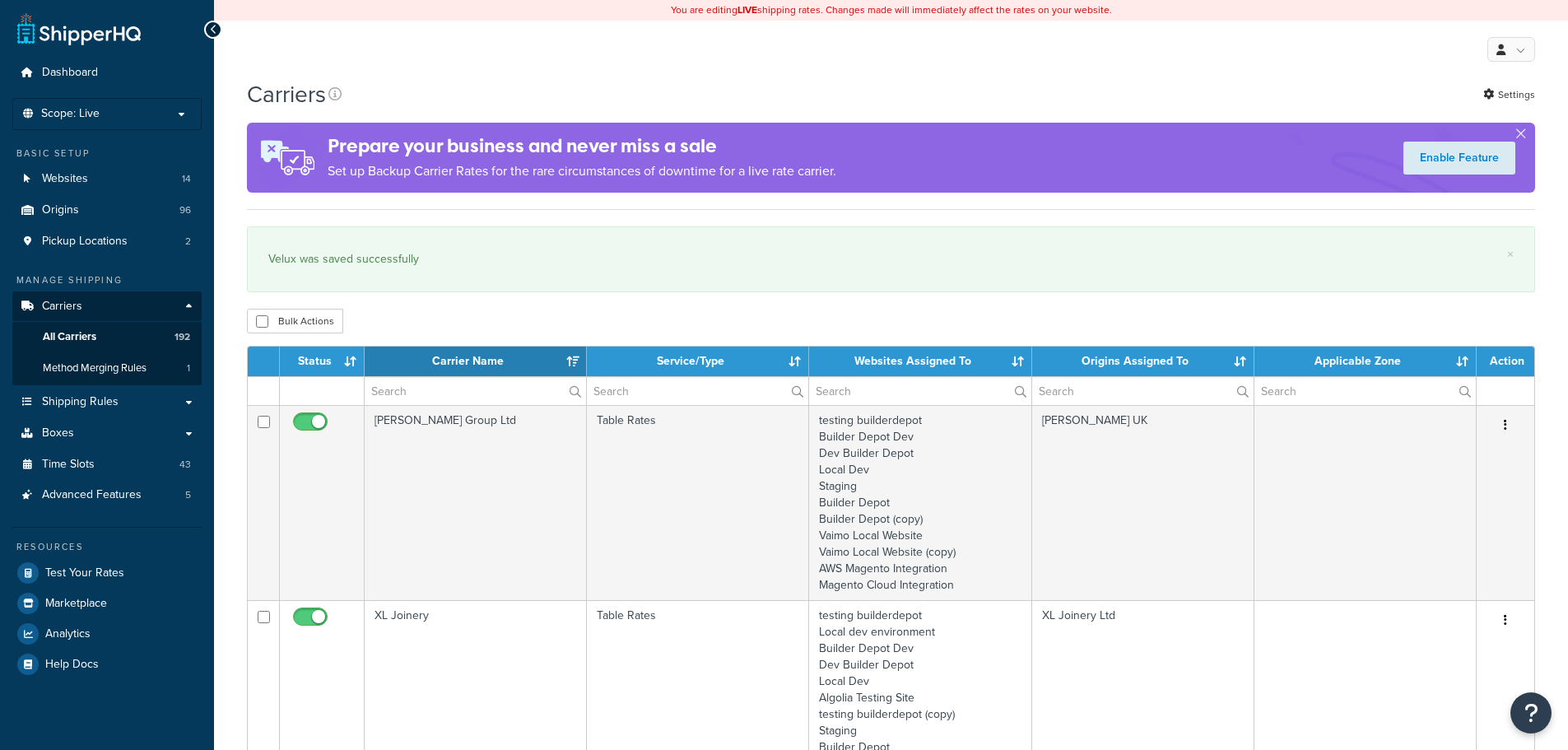
select select "15"
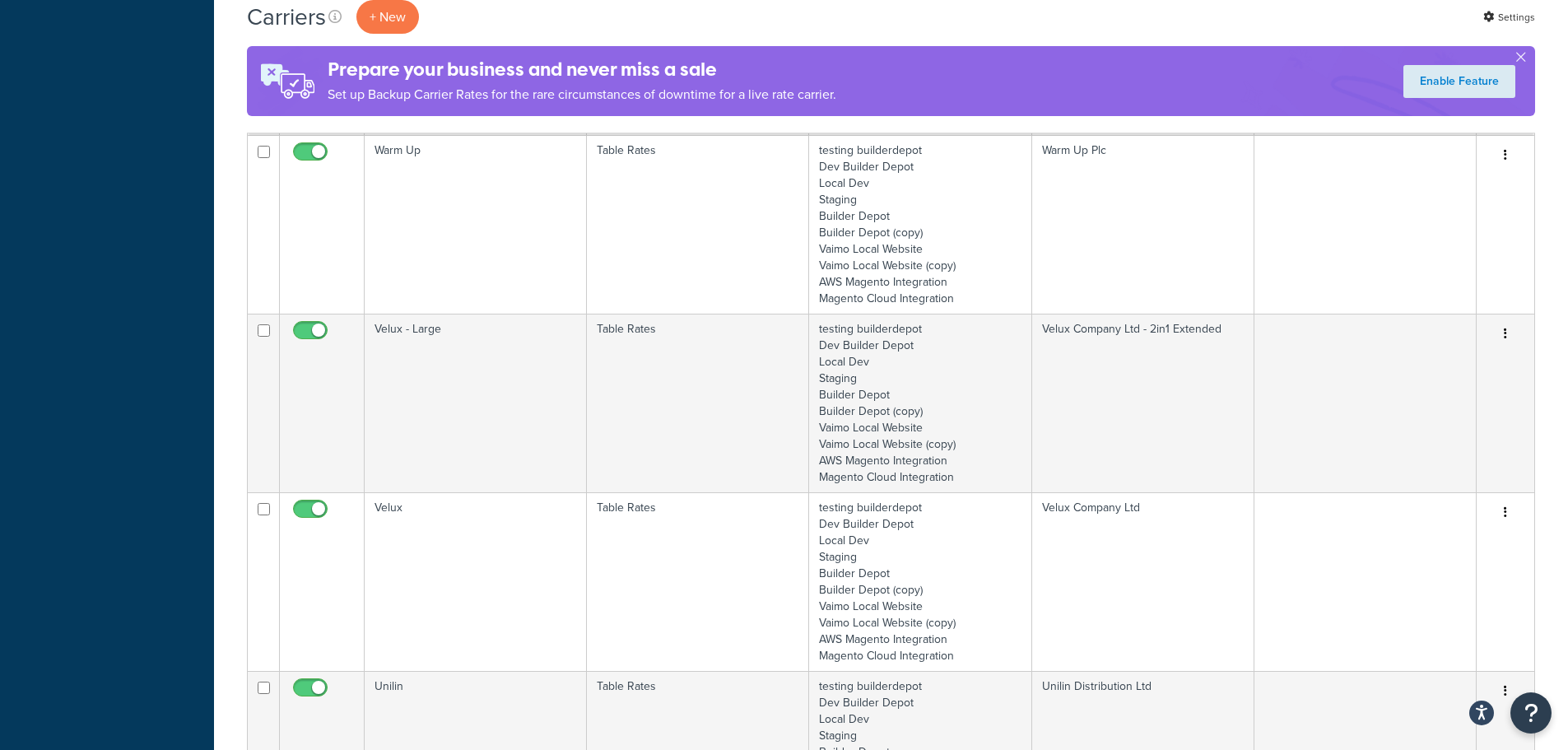
scroll to position [1564, 0]
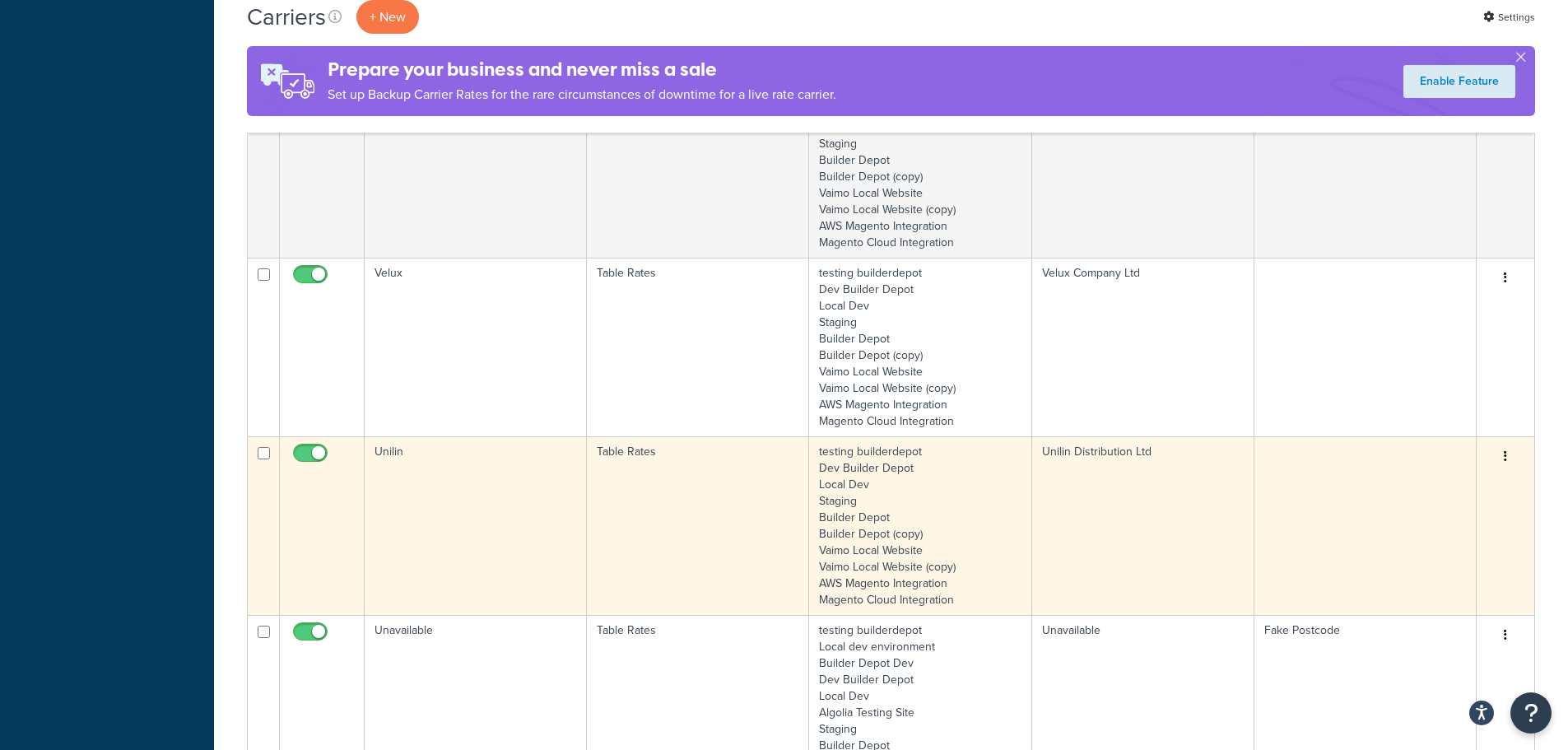
click at [453, 491] on td "Unilin" at bounding box center [475, 525] width 222 height 179
click at [452, 491] on td "Unilin" at bounding box center [475, 525] width 222 height 179
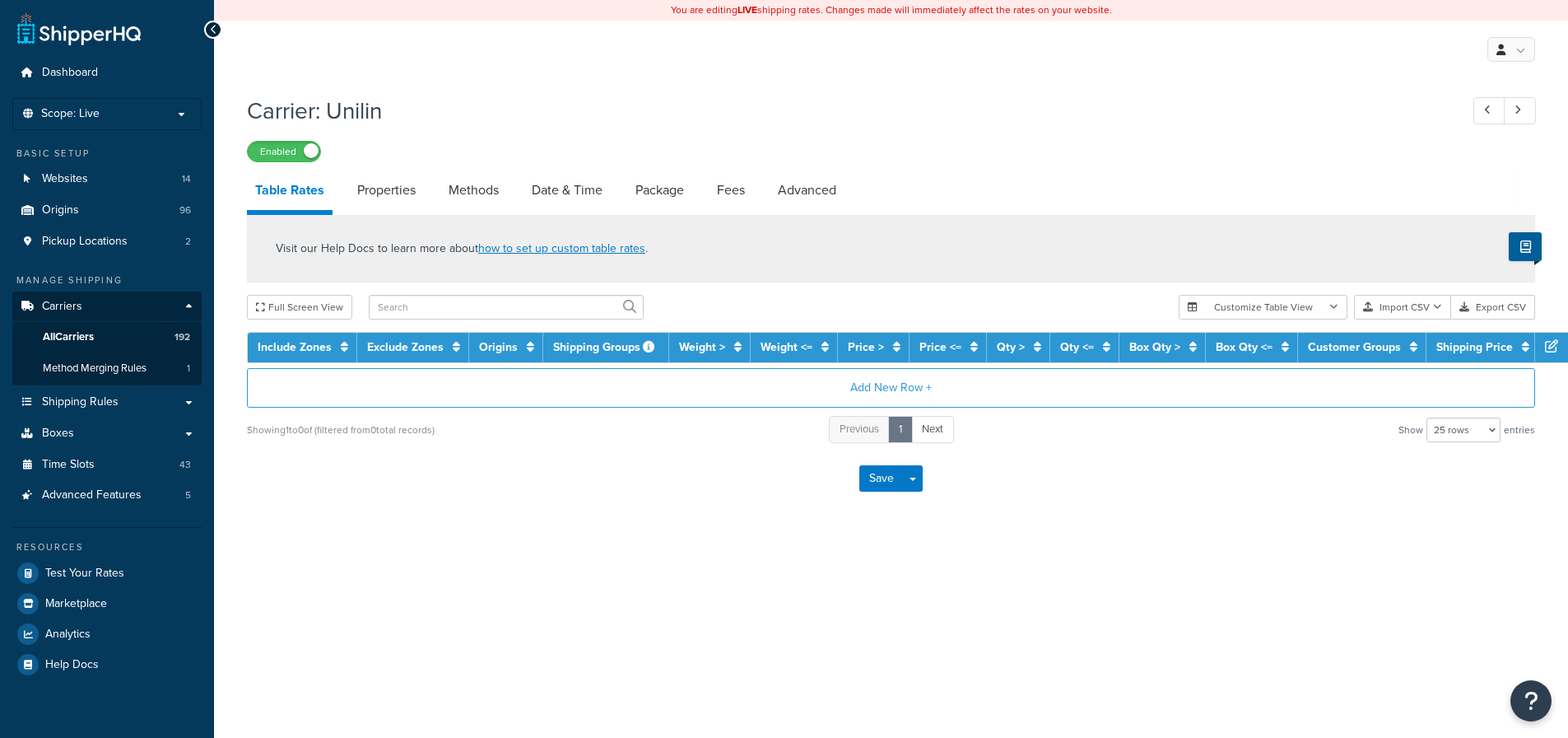
select select "25"
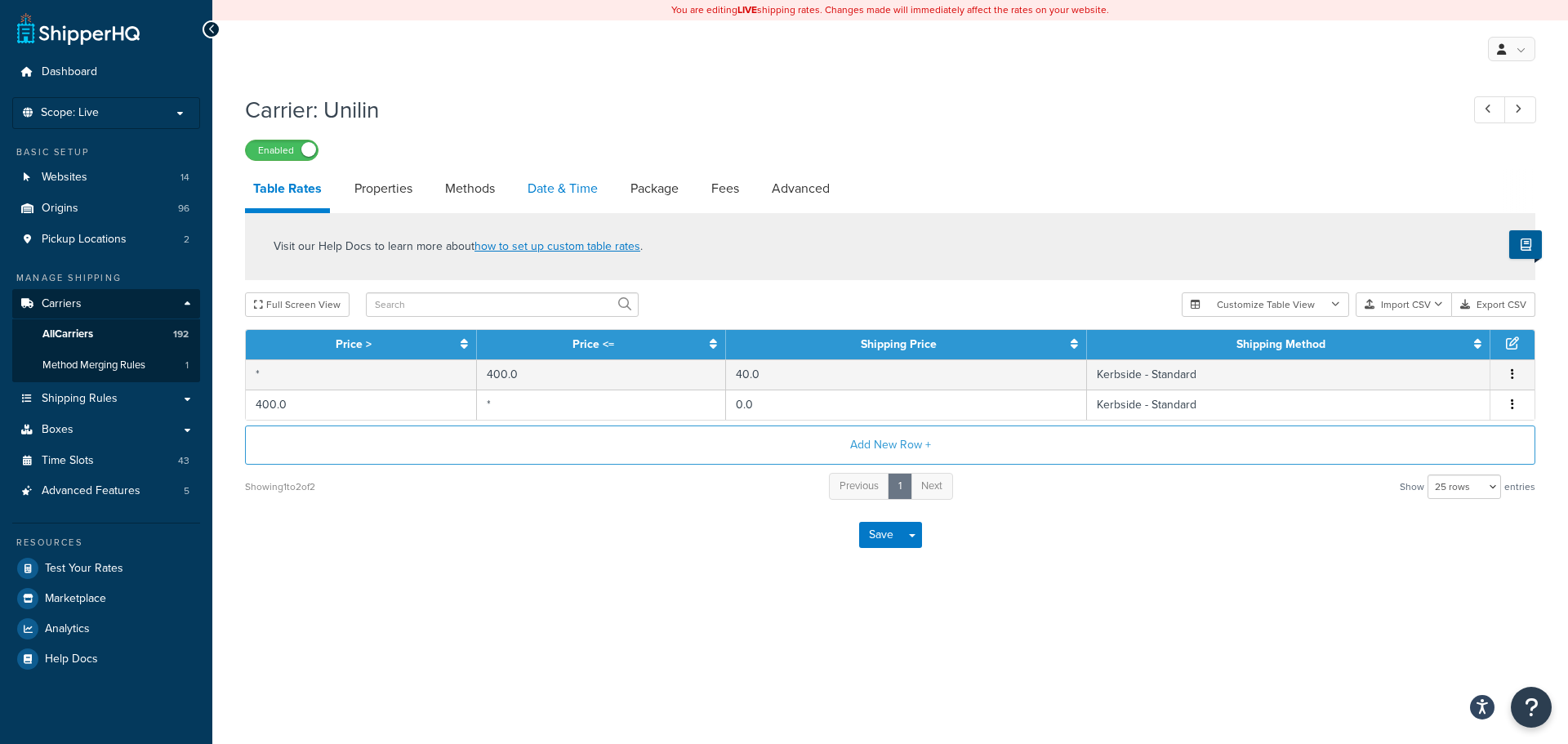
click at [562, 190] on link "Date & Time" at bounding box center [563, 189] width 87 height 40
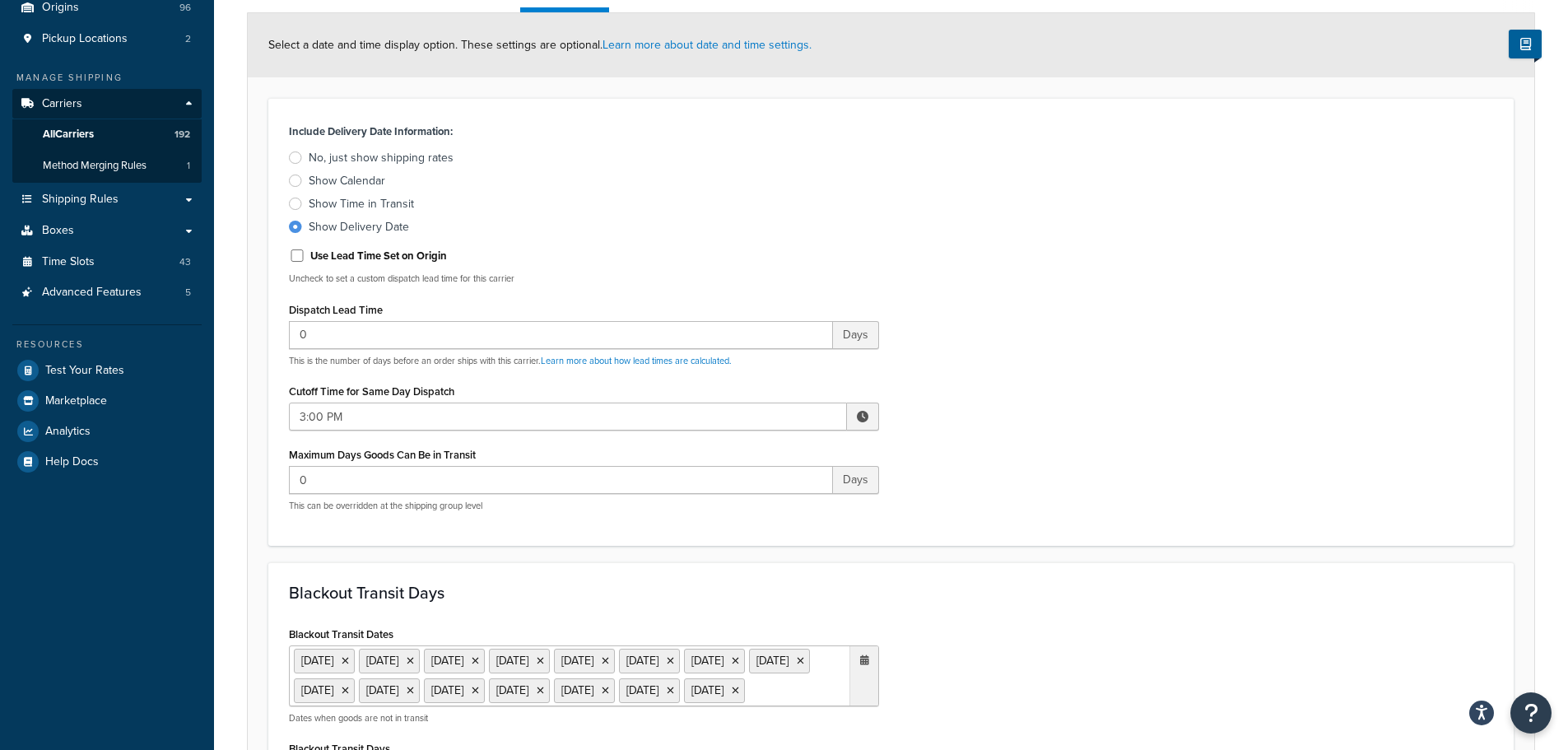
scroll to position [494, 0]
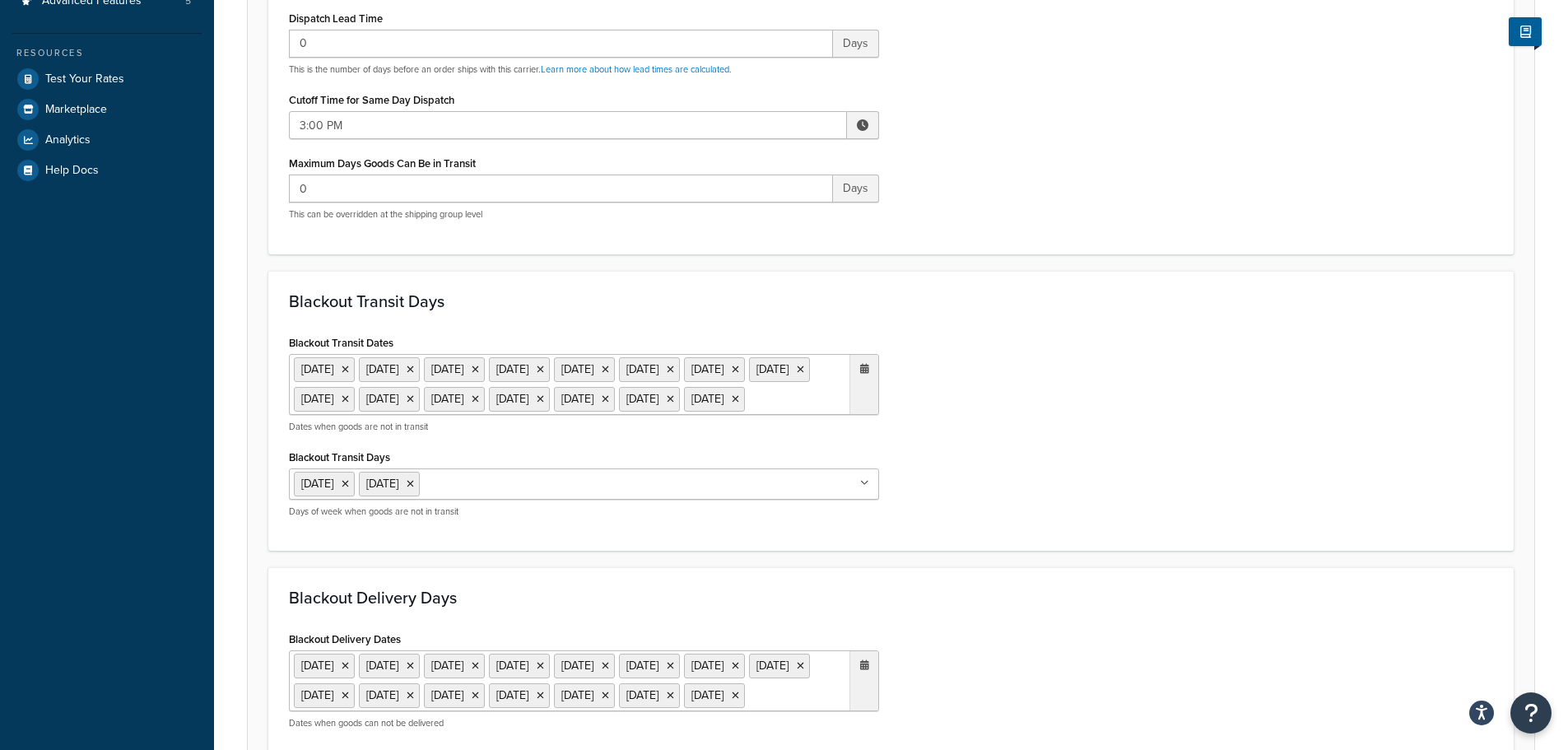
click at [782, 415] on ul "6 May 2024 27 May 2024 26 Aug 2024 23 Dec 2024 24 Dec 2024 25 Dec 2024 26 Dec 2…" at bounding box center [585, 385] width 590 height 61
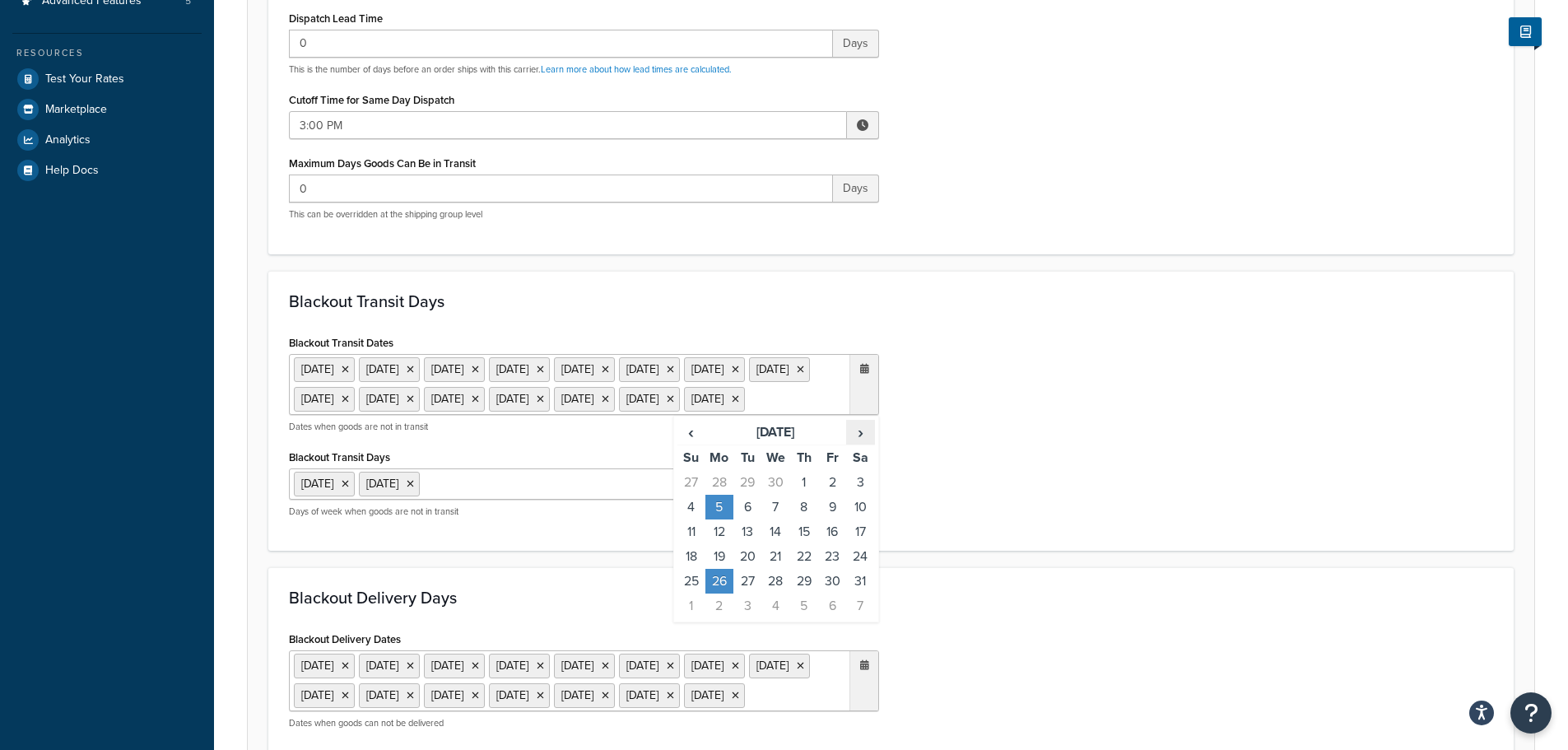
click at [862, 444] on span "›" at bounding box center [861, 432] width 27 height 23
click at [715, 593] on td "25" at bounding box center [719, 582] width 28 height 25
click at [989, 551] on div "Blackout Transit Days Blackout Transit Dates 6 May 2024 27 May 2024 26 Aug 2024…" at bounding box center [891, 410] width 1245 height 281
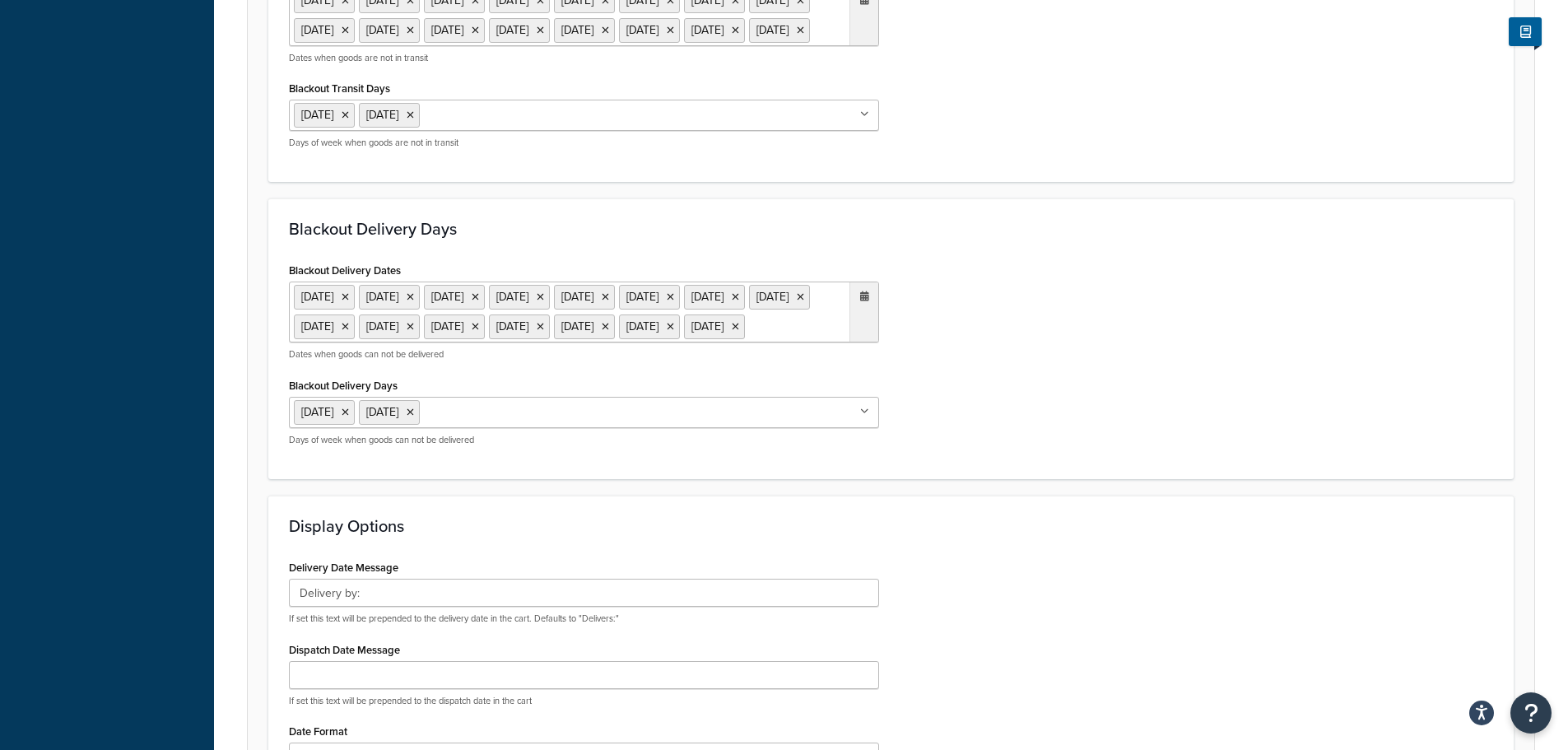
scroll to position [905, 0]
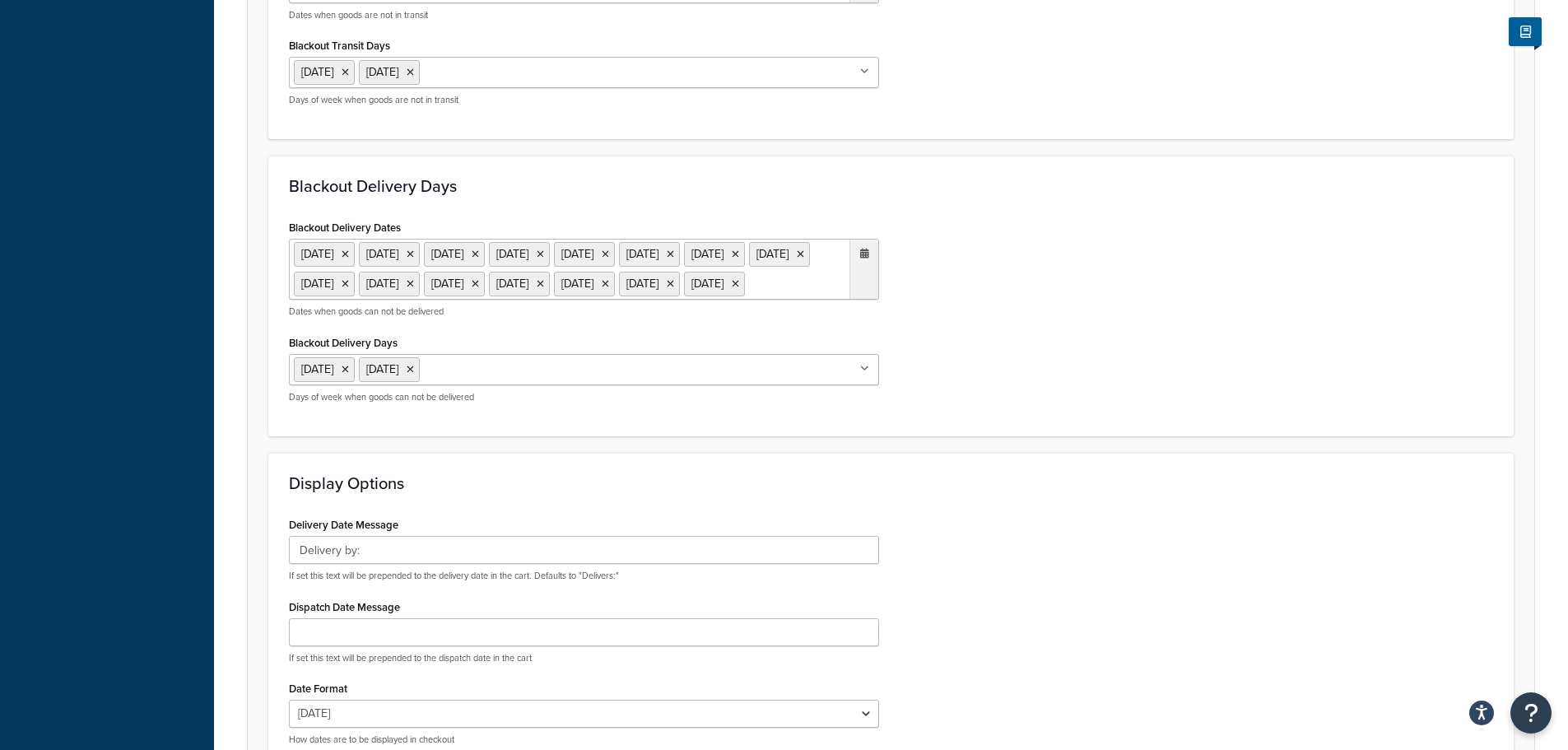
click at [796, 300] on ul "6 May 2024 27 May 2024 26 Aug 2024 23 Dec 2024 24 Dec 2024 25 Dec 2024 26 Dec 2…" at bounding box center [585, 269] width 590 height 61
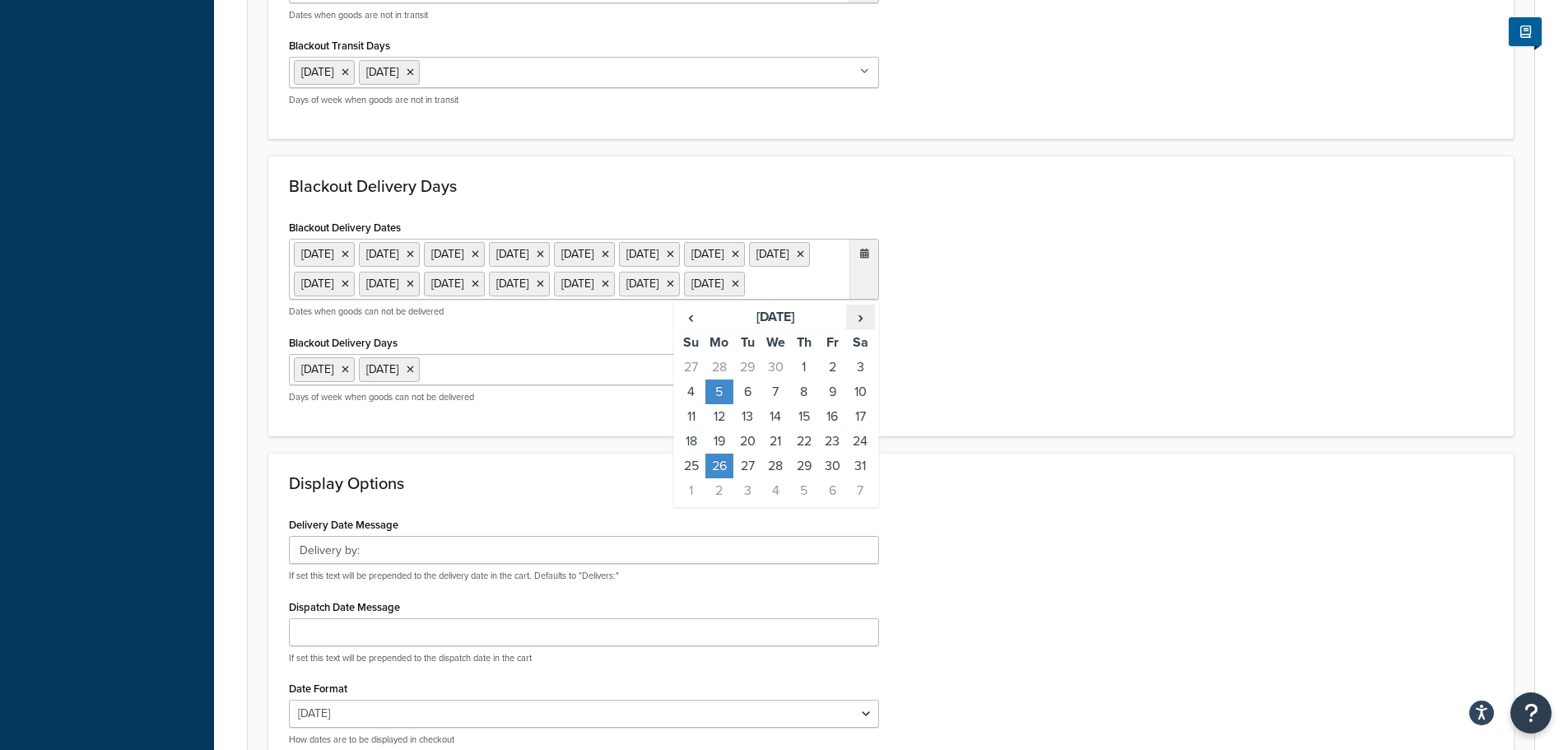
click at [868, 328] on span "›" at bounding box center [861, 317] width 27 height 23
click at [871, 328] on span "›" at bounding box center [861, 317] width 27 height 23
click at [722, 478] on td "25" at bounding box center [719, 465] width 28 height 25
click at [1062, 416] on div "Blackout Delivery Dates 6 May 2024 27 May 2024 26 Aug 2024 23 Dec 2024 24 Dec 2…" at bounding box center [891, 316] width 1229 height 200
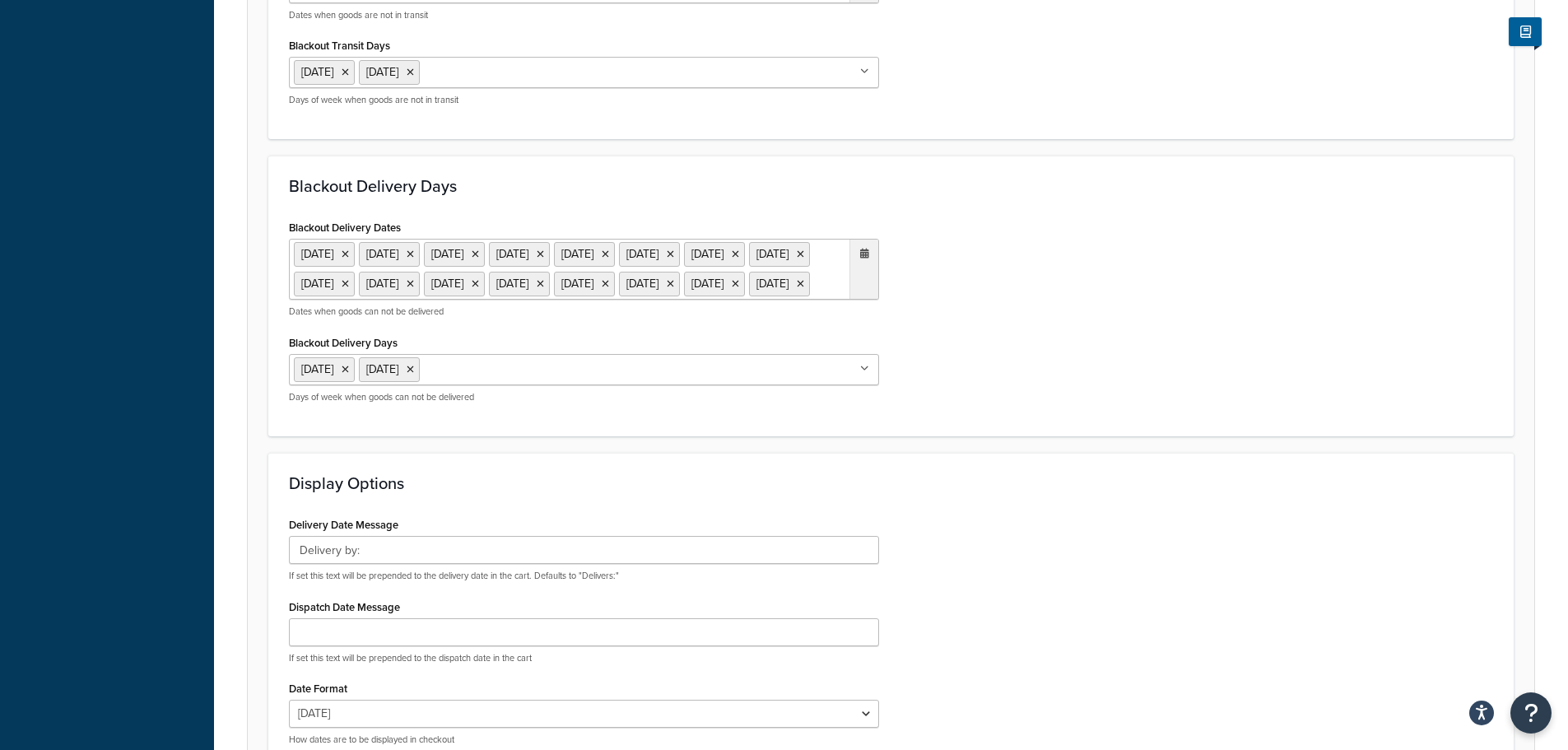
scroll to position [1203, 0]
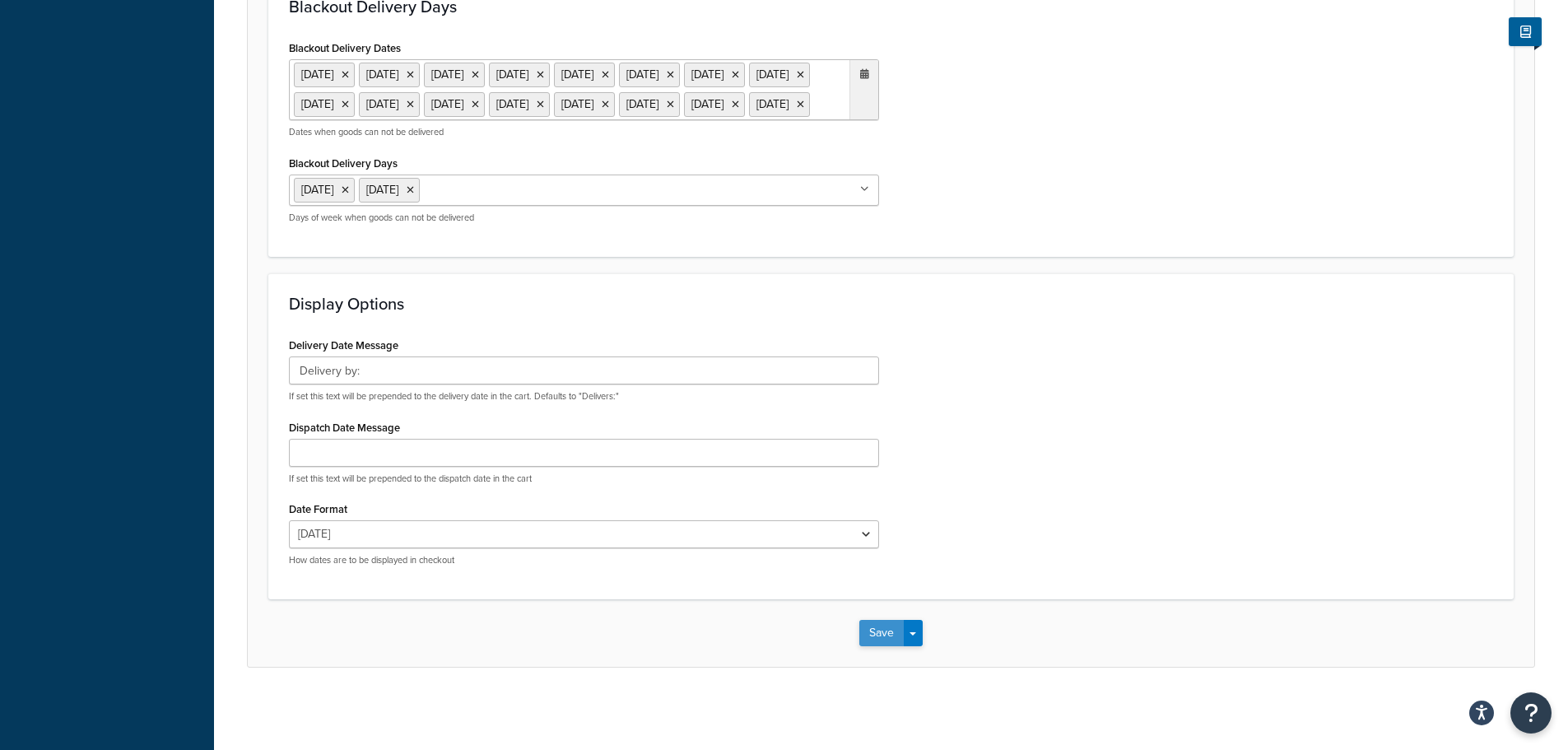
click at [889, 624] on button "Save" at bounding box center [882, 633] width 45 height 27
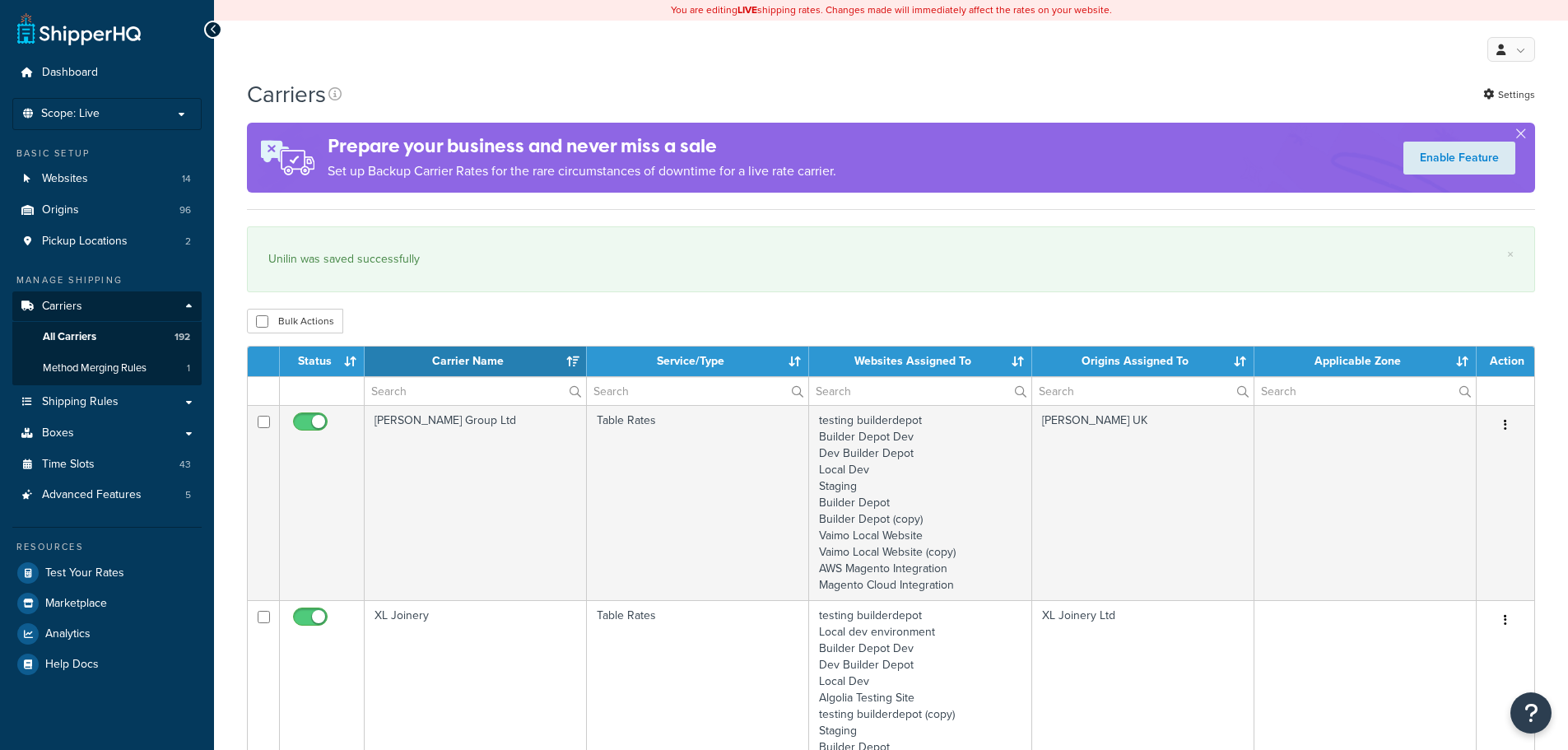
select select "15"
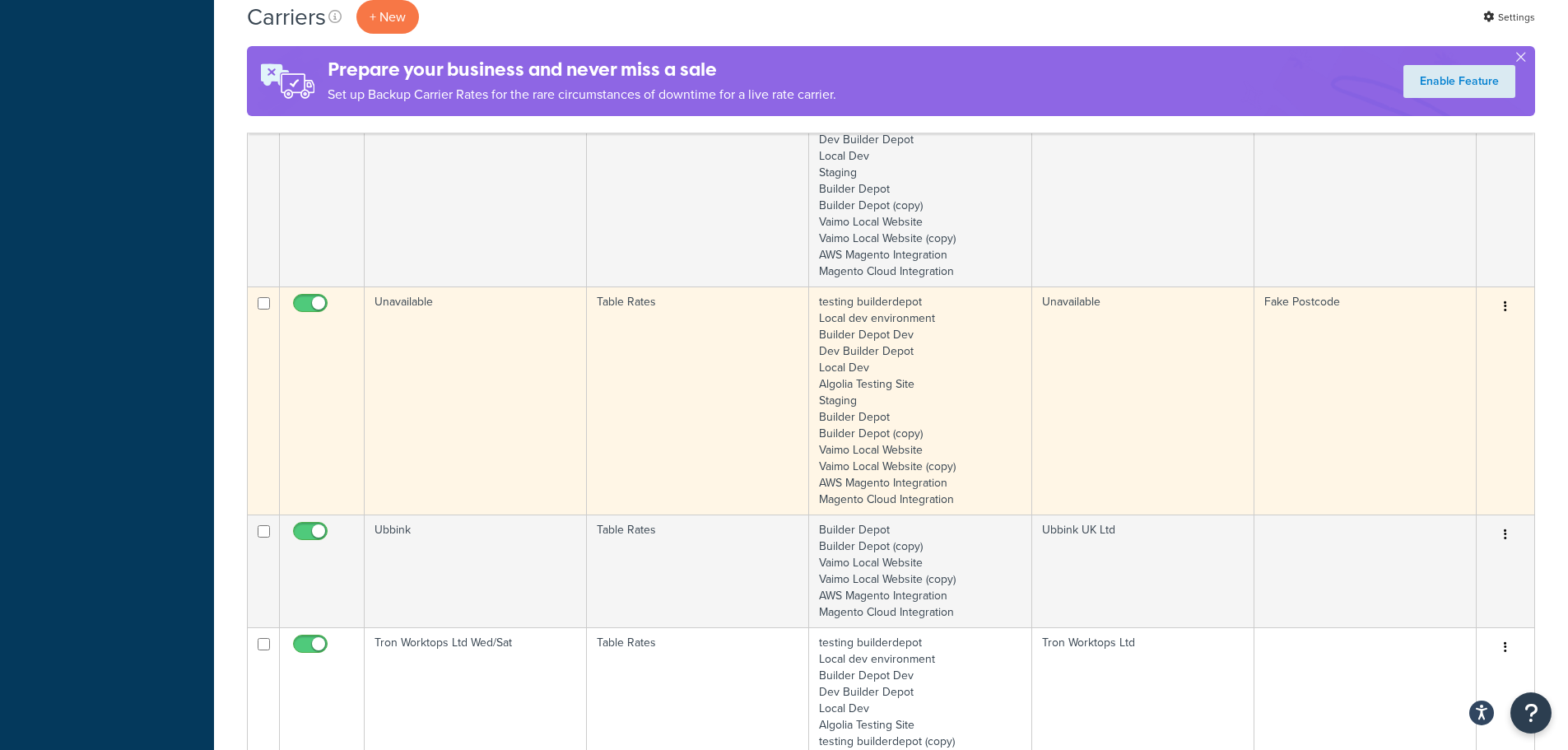
scroll to position [1893, 0]
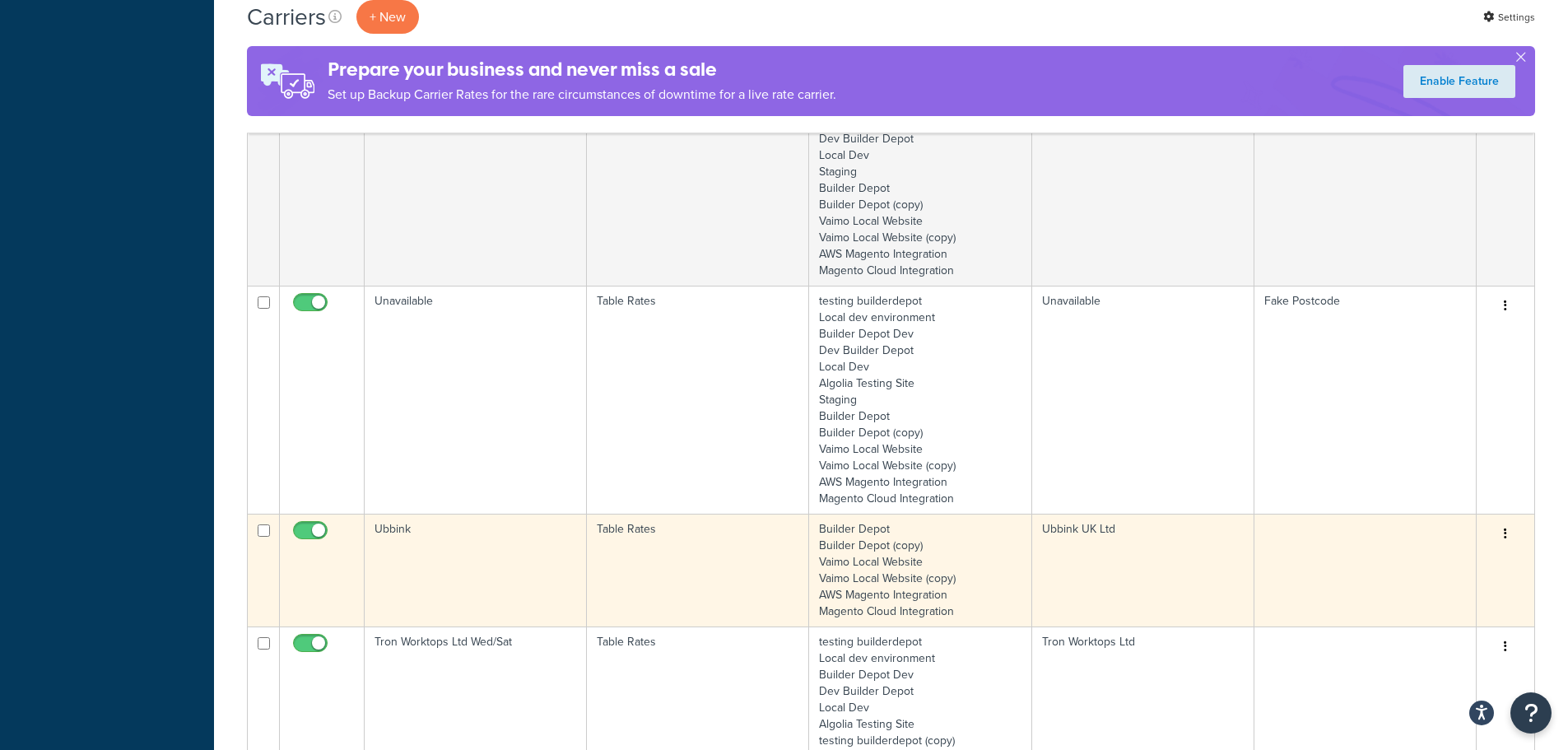
click at [419, 539] on td "Ubbink" at bounding box center [475, 570] width 222 height 112
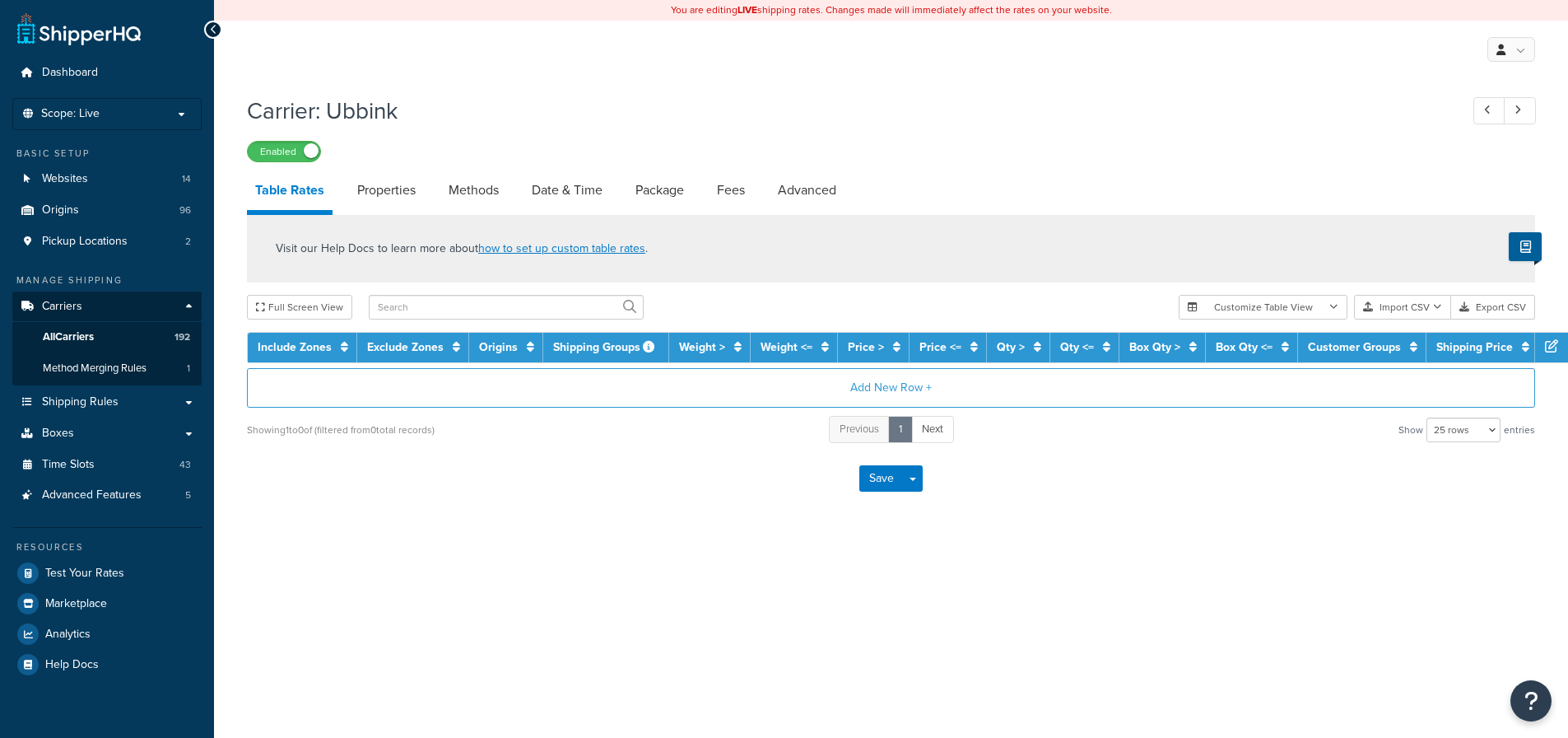
select select "25"
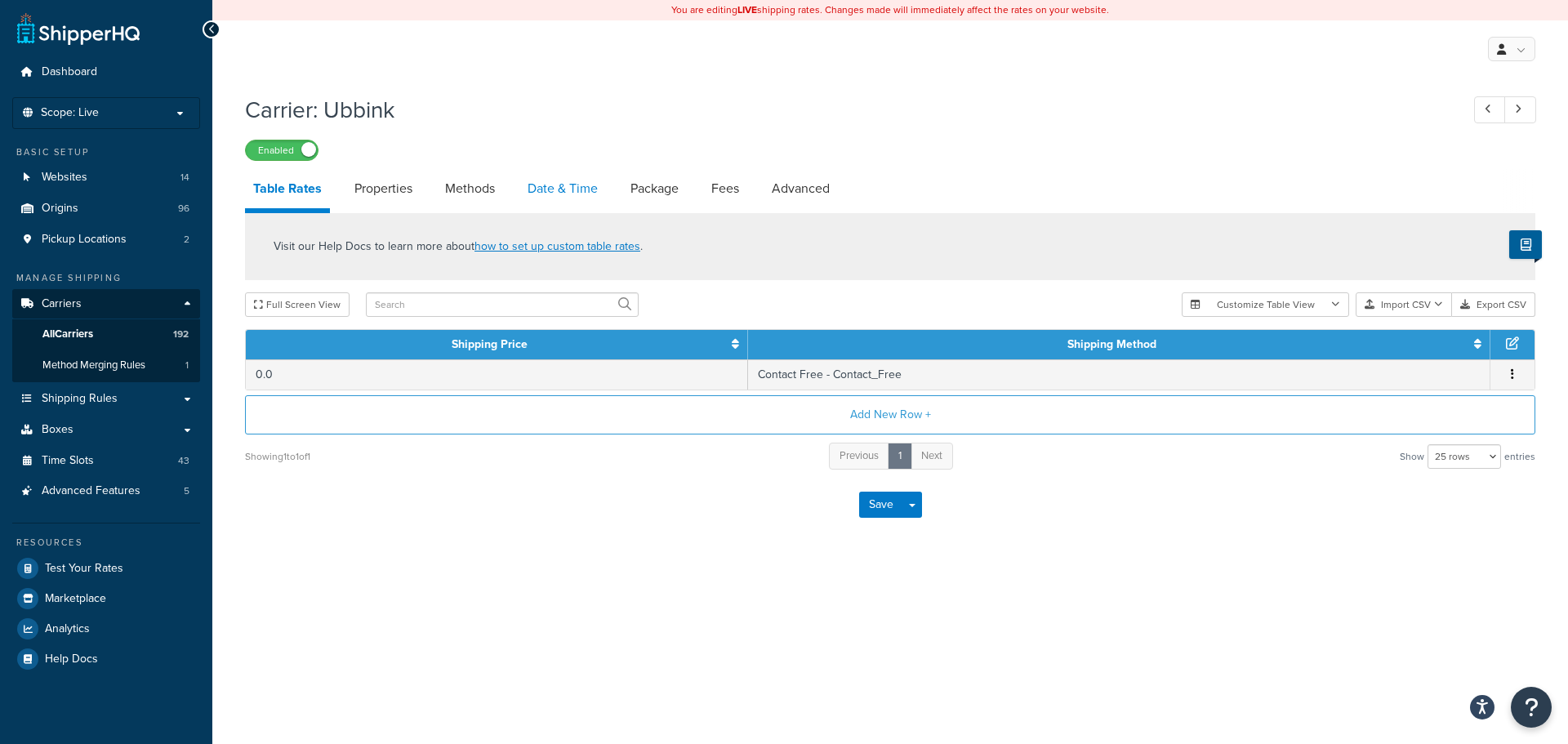
click at [551, 182] on link "Date & Time" at bounding box center [563, 189] width 87 height 40
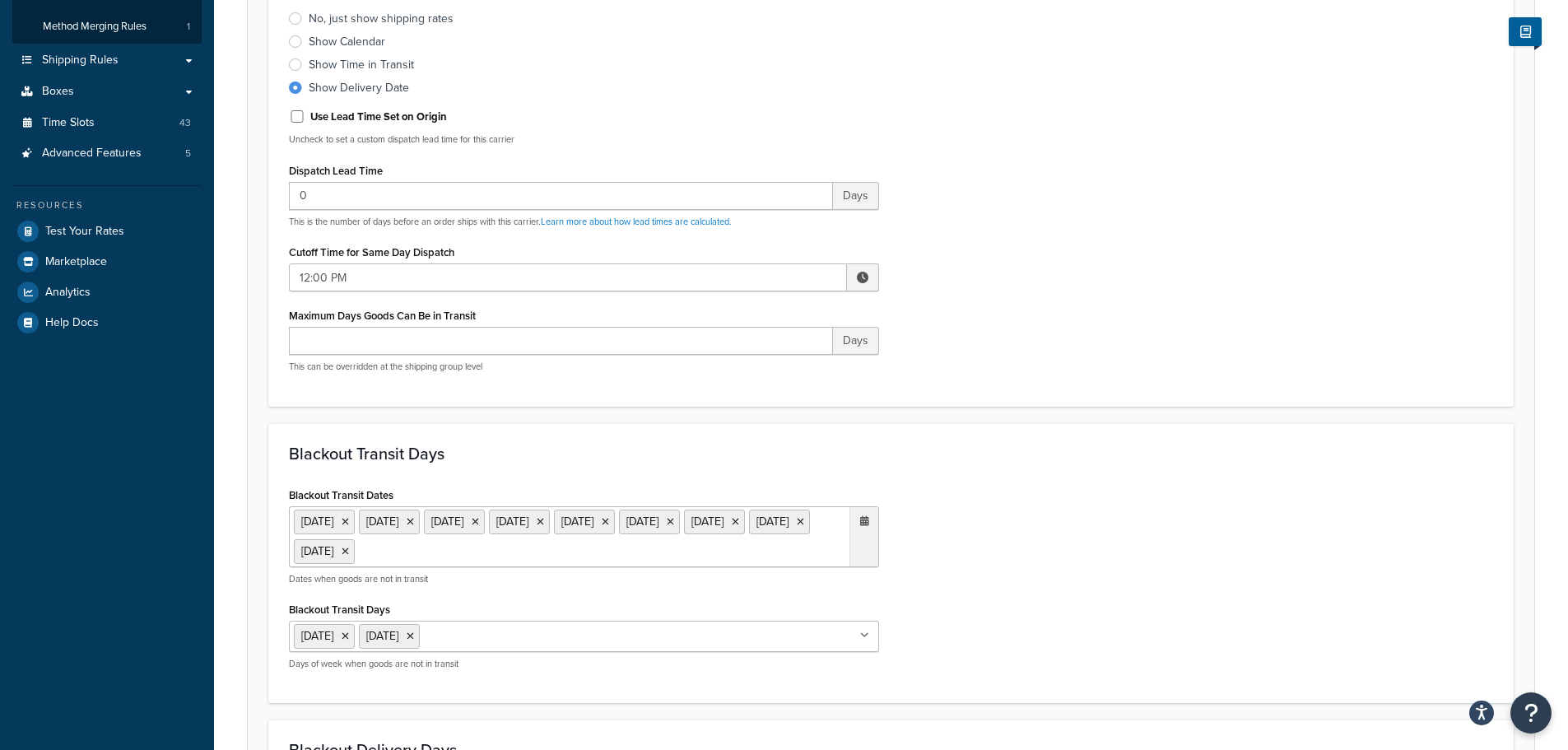
scroll to position [659, 0]
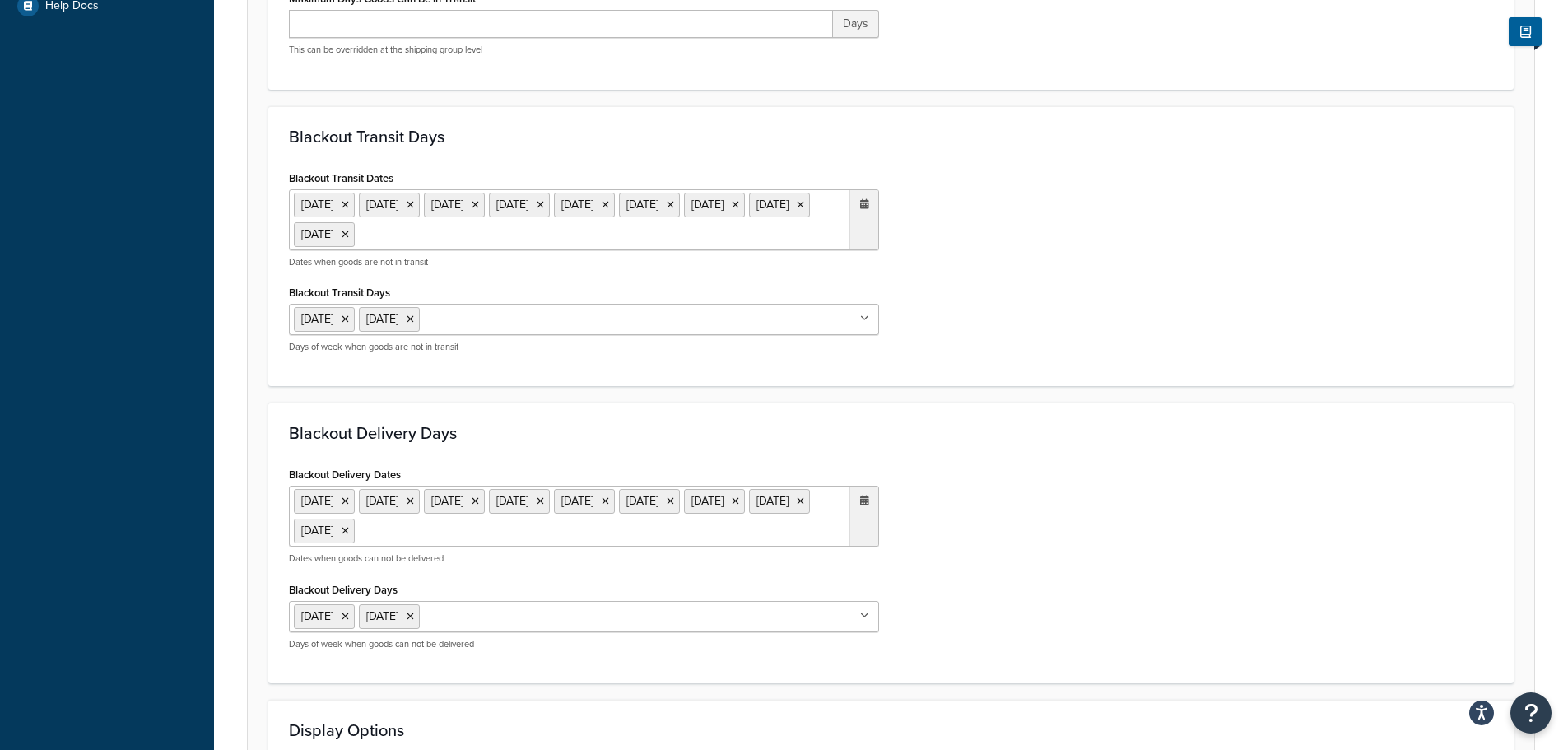
click at [712, 252] on div "[DATE] [DATE] [DATE] [DATE] [DATE] [DATE] [DATE] [DATE] [DATE] ‹ [DATE] › Su Mo…" at bounding box center [585, 228] width 590 height 79
click at [715, 239] on ul "[DATE] [DATE] [DATE] [DATE] [DATE] [DATE] [DATE] [DATE] [DATE]" at bounding box center [585, 220] width 590 height 61
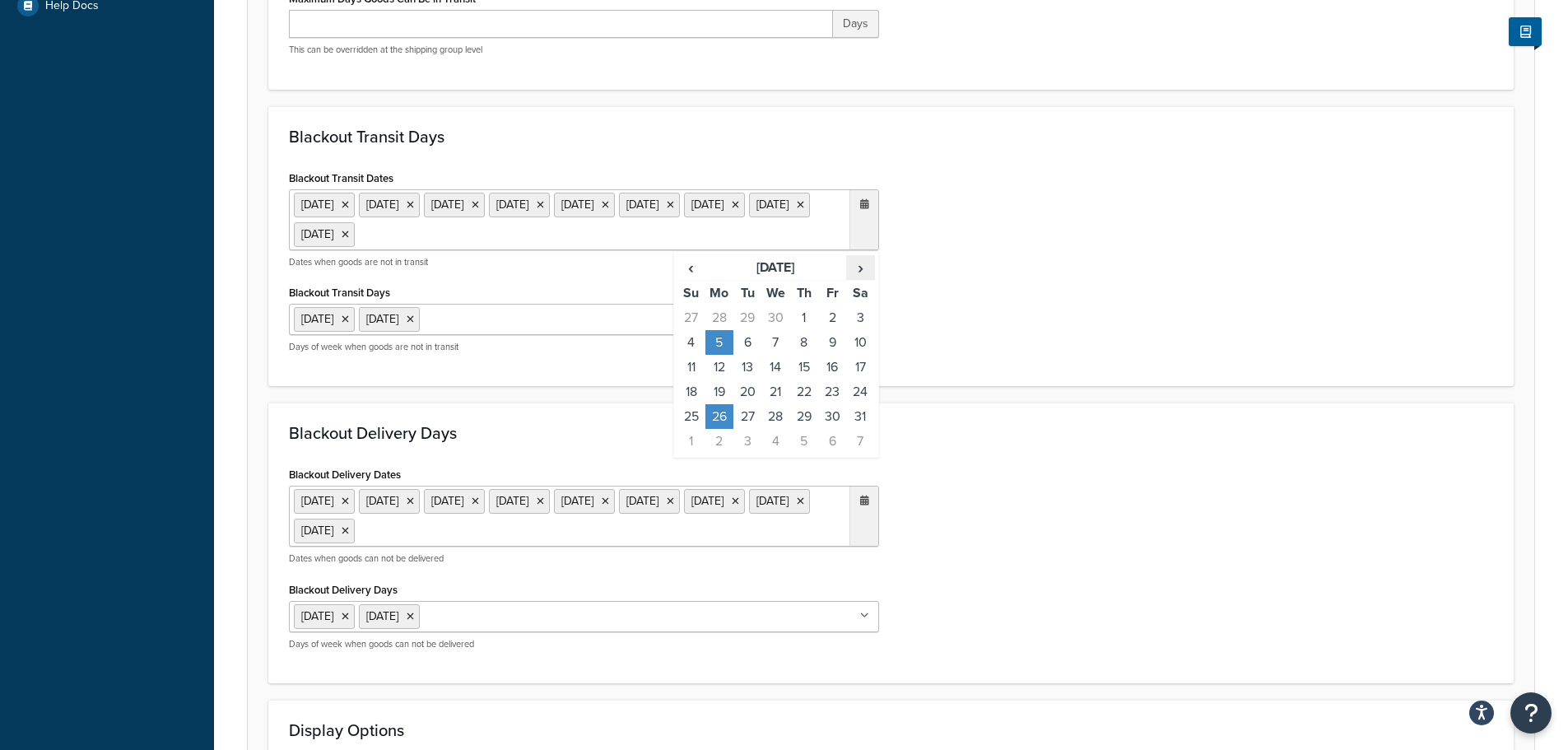
click at [854, 266] on span "›" at bounding box center [861, 267] width 27 height 23
click at [855, 266] on span "›" at bounding box center [861, 267] width 27 height 23
click at [856, 266] on span "›" at bounding box center [861, 267] width 27 height 23
click at [722, 407] on td "25" at bounding box center [719, 417] width 28 height 25
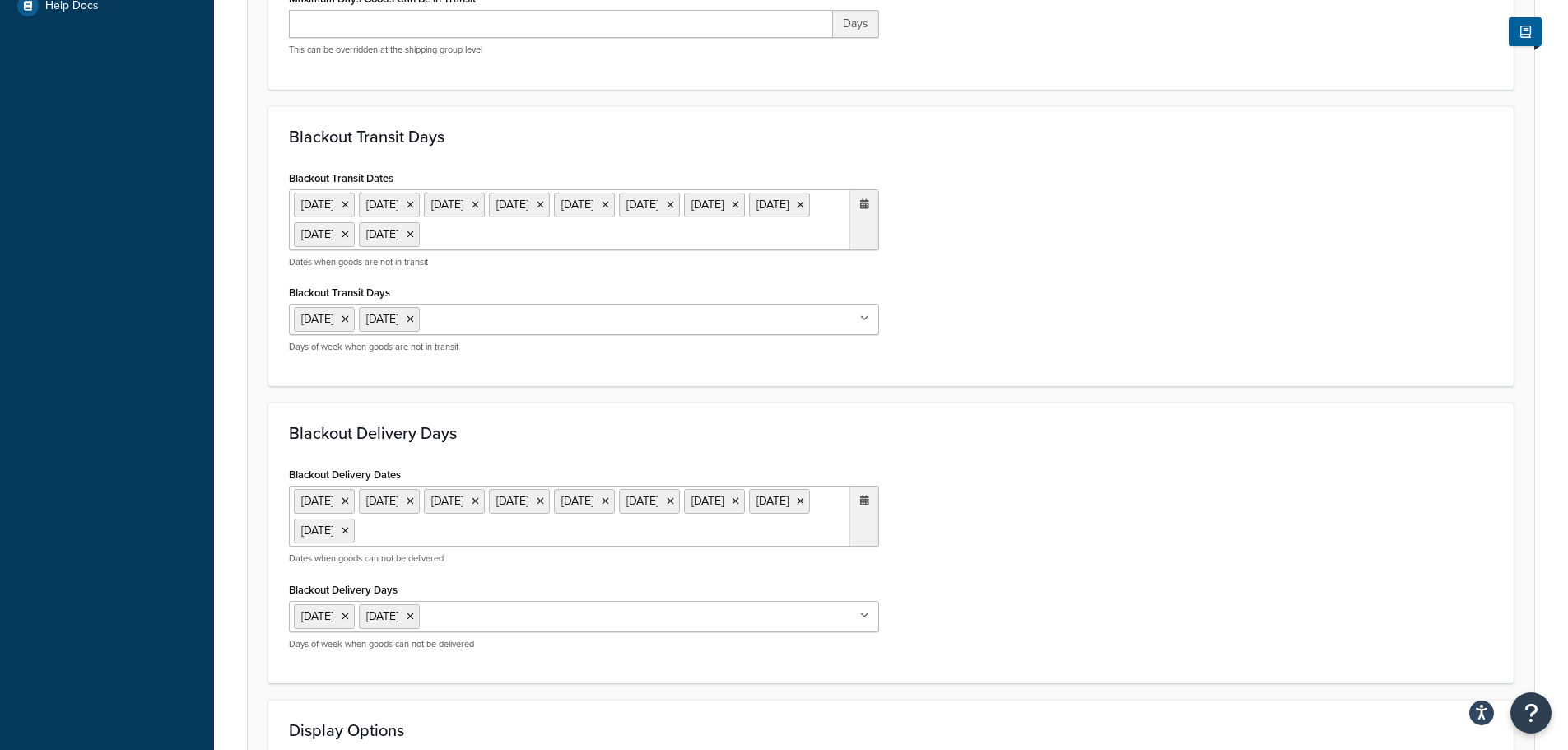
click at [934, 392] on form "Select a date and time display option. These settings are optional. Learn more …" at bounding box center [891, 326] width 1287 height 1536
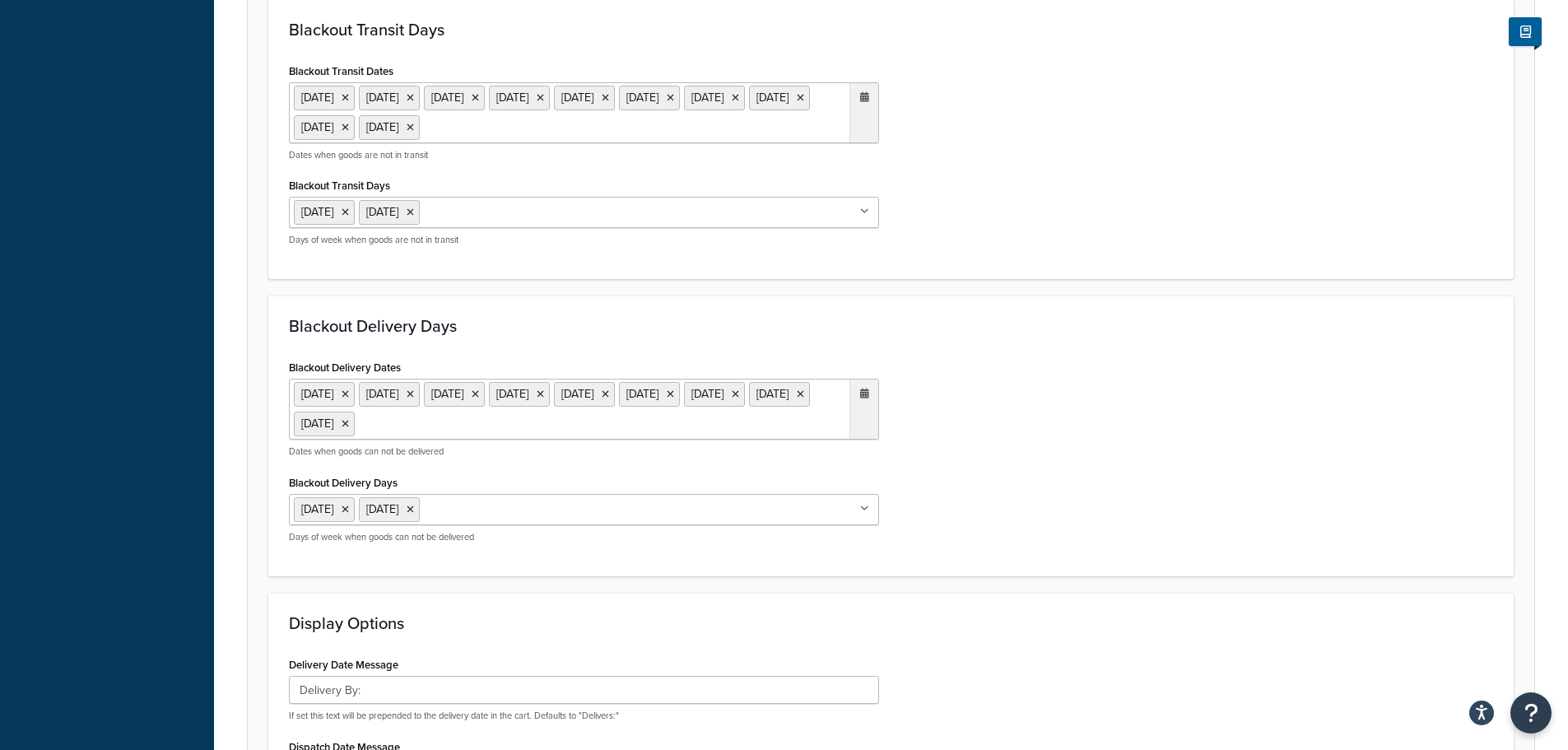
scroll to position [905, 0]
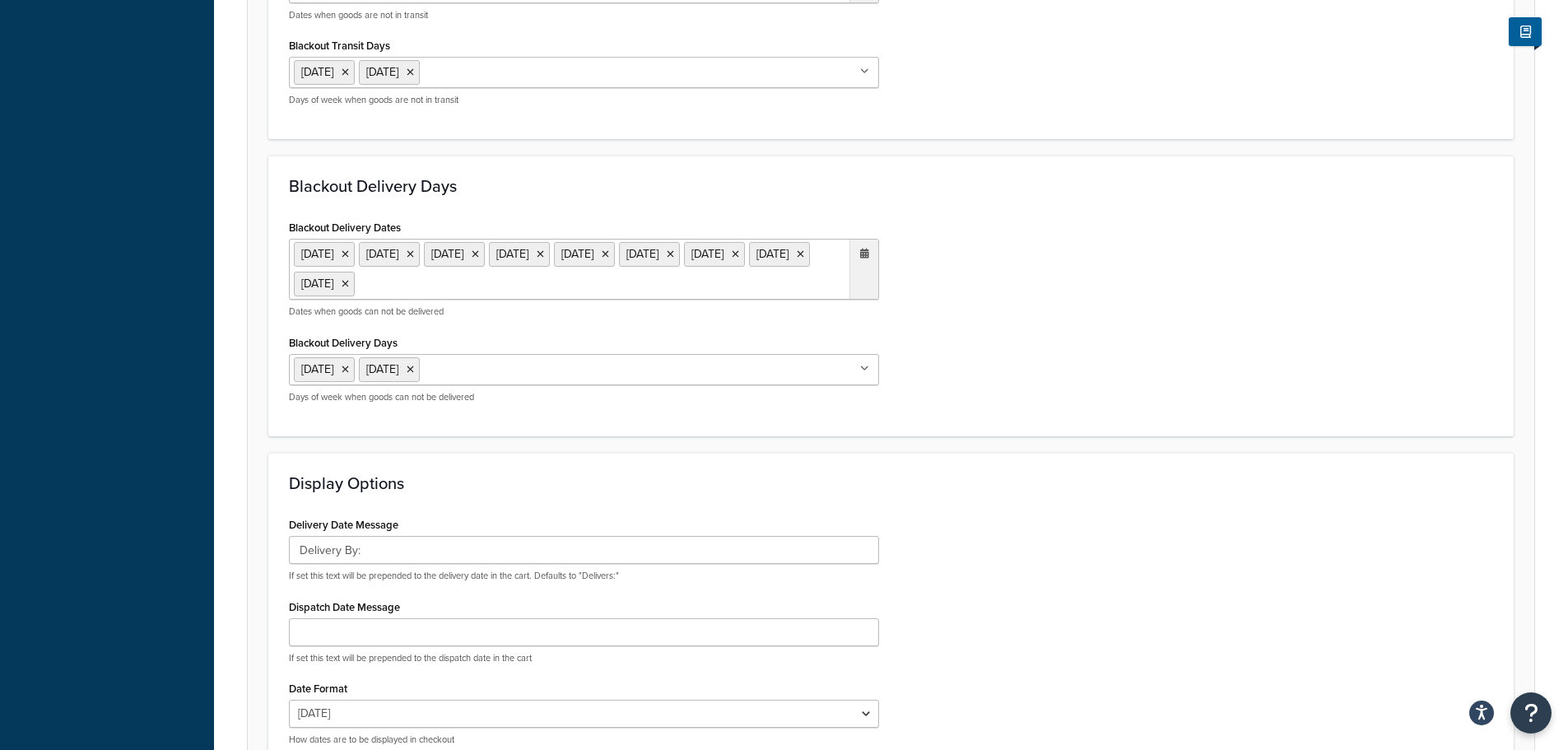
click at [716, 286] on ul "6 May 2024 27 May 2024 26 Aug 2024 25 Dec 2024 26 Dec 2024 18 Apr 2025 21 Apr 2…" at bounding box center [585, 269] width 590 height 61
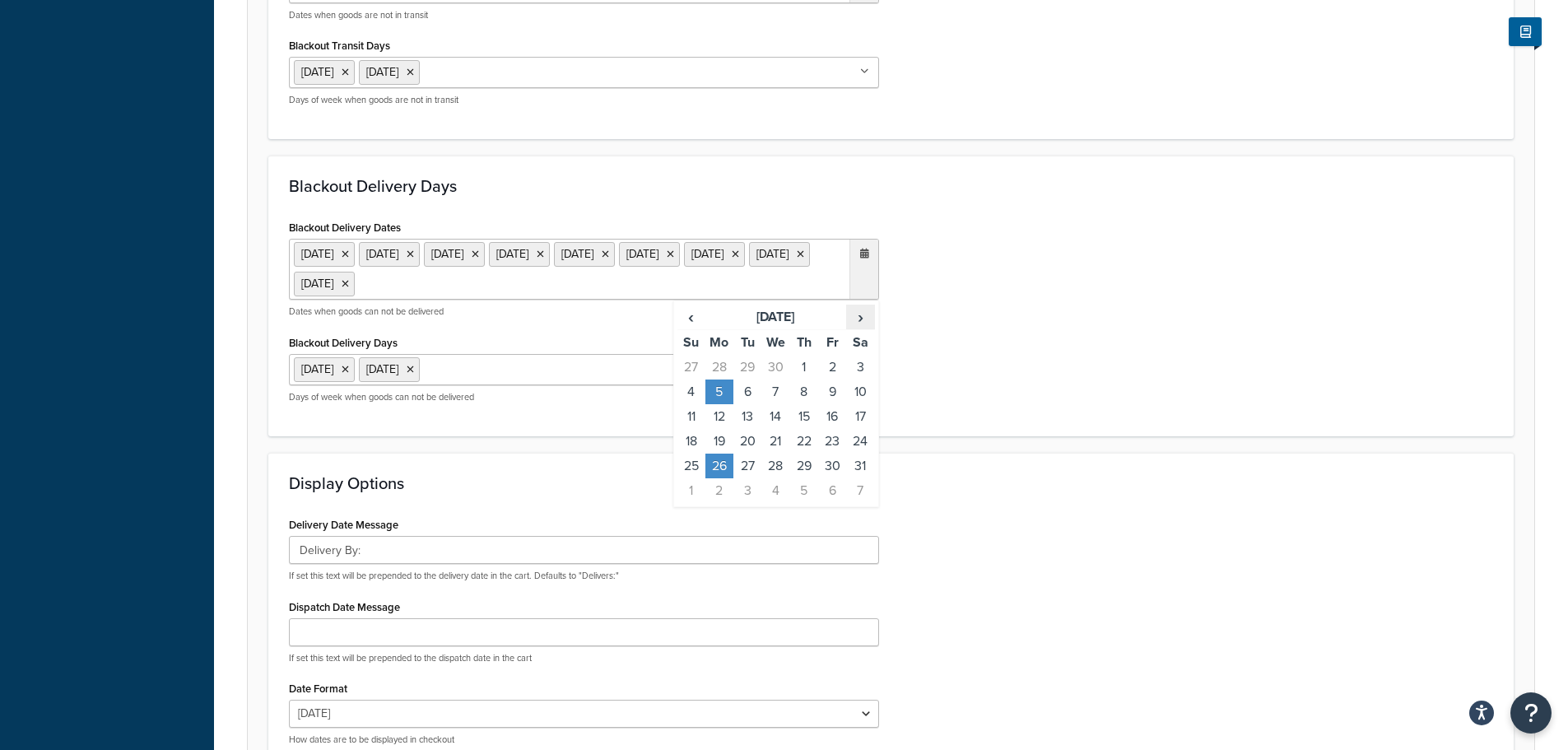
click at [856, 321] on span "›" at bounding box center [861, 317] width 27 height 23
click at [720, 464] on td "25" at bounding box center [719, 465] width 28 height 25
click at [1126, 457] on div "Display Options Delivery Date Message Delivery By: If set this text will be pre…" at bounding box center [891, 616] width 1245 height 326
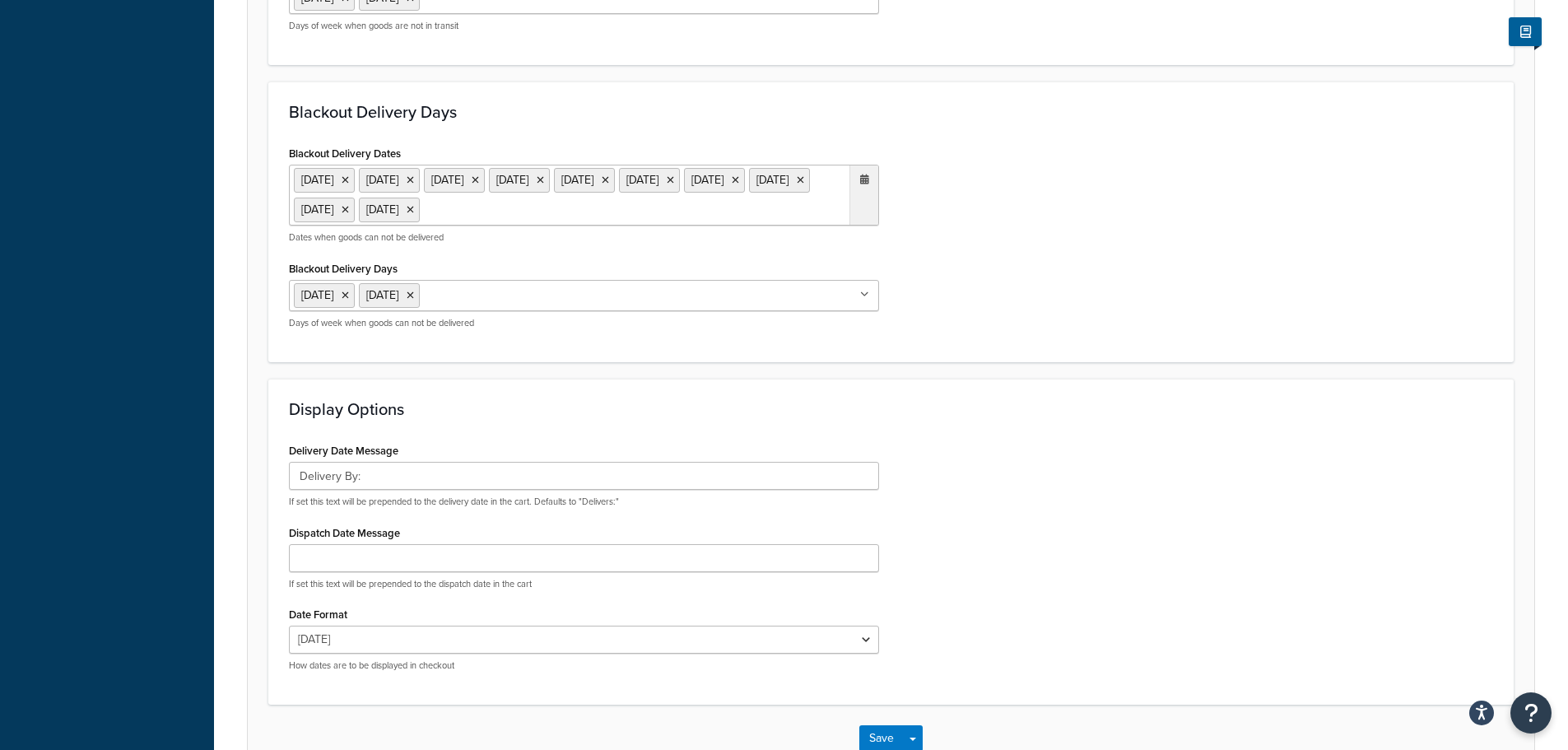
scroll to position [1085, 0]
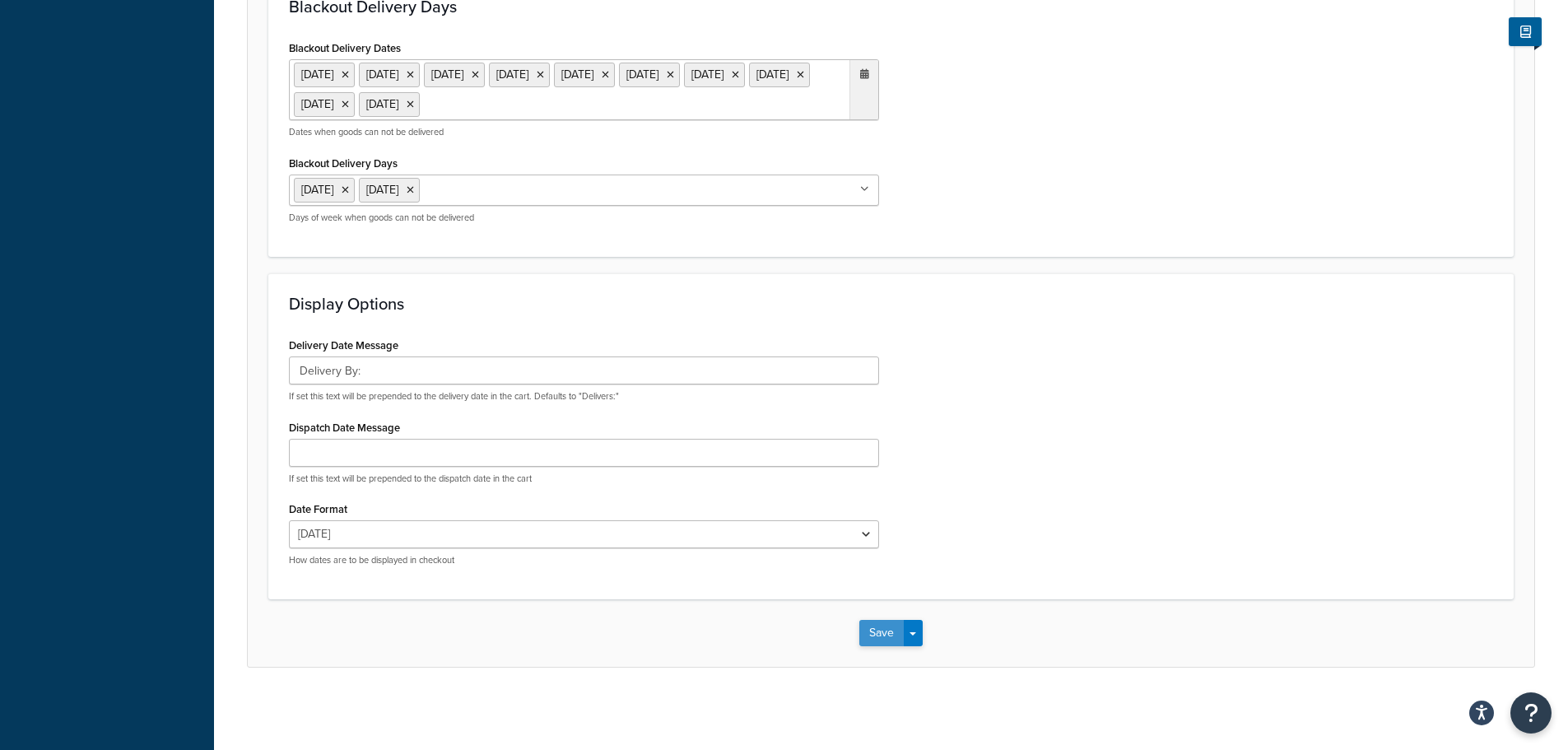
click at [883, 623] on button "Save" at bounding box center [882, 633] width 45 height 27
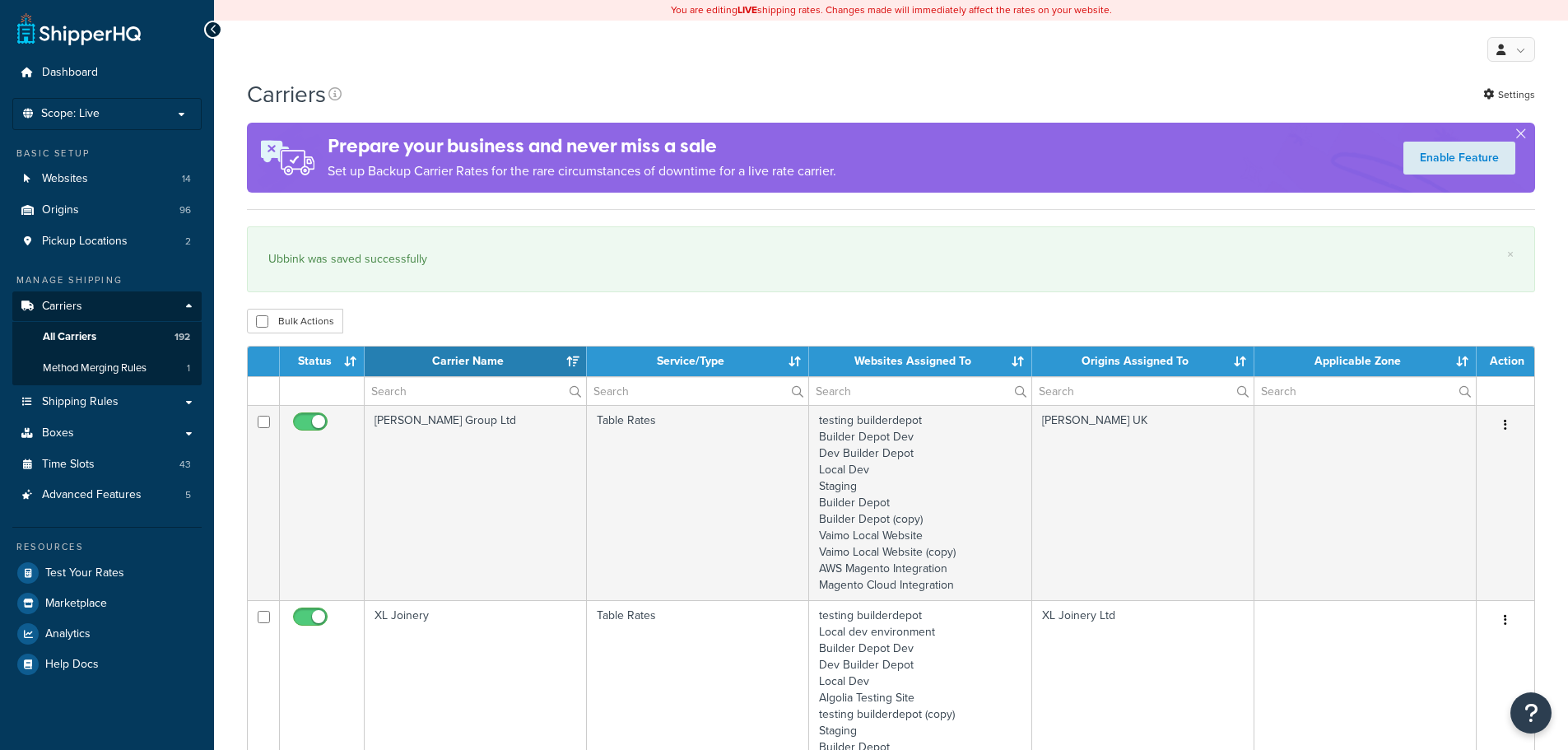
select select "15"
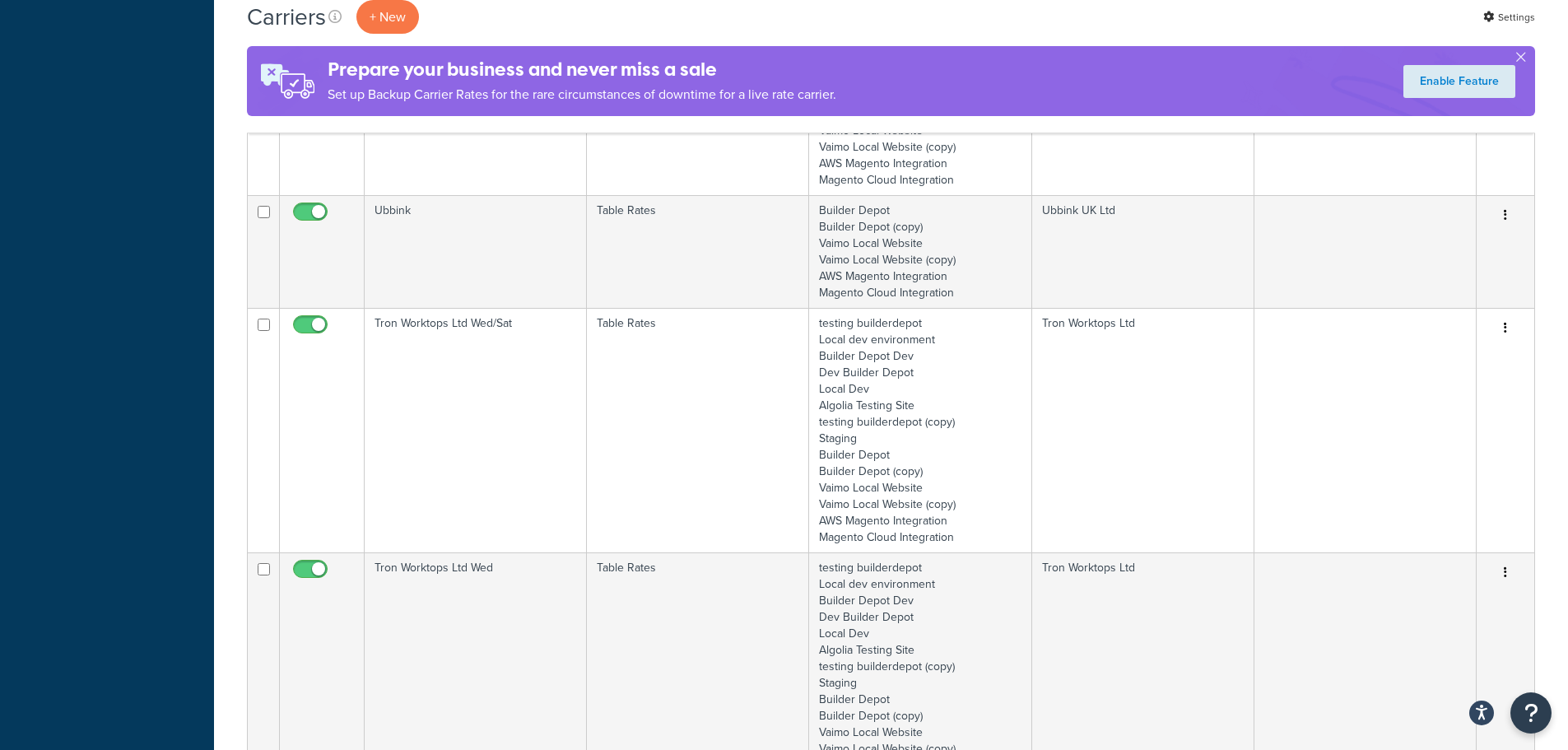
scroll to position [2222, 0]
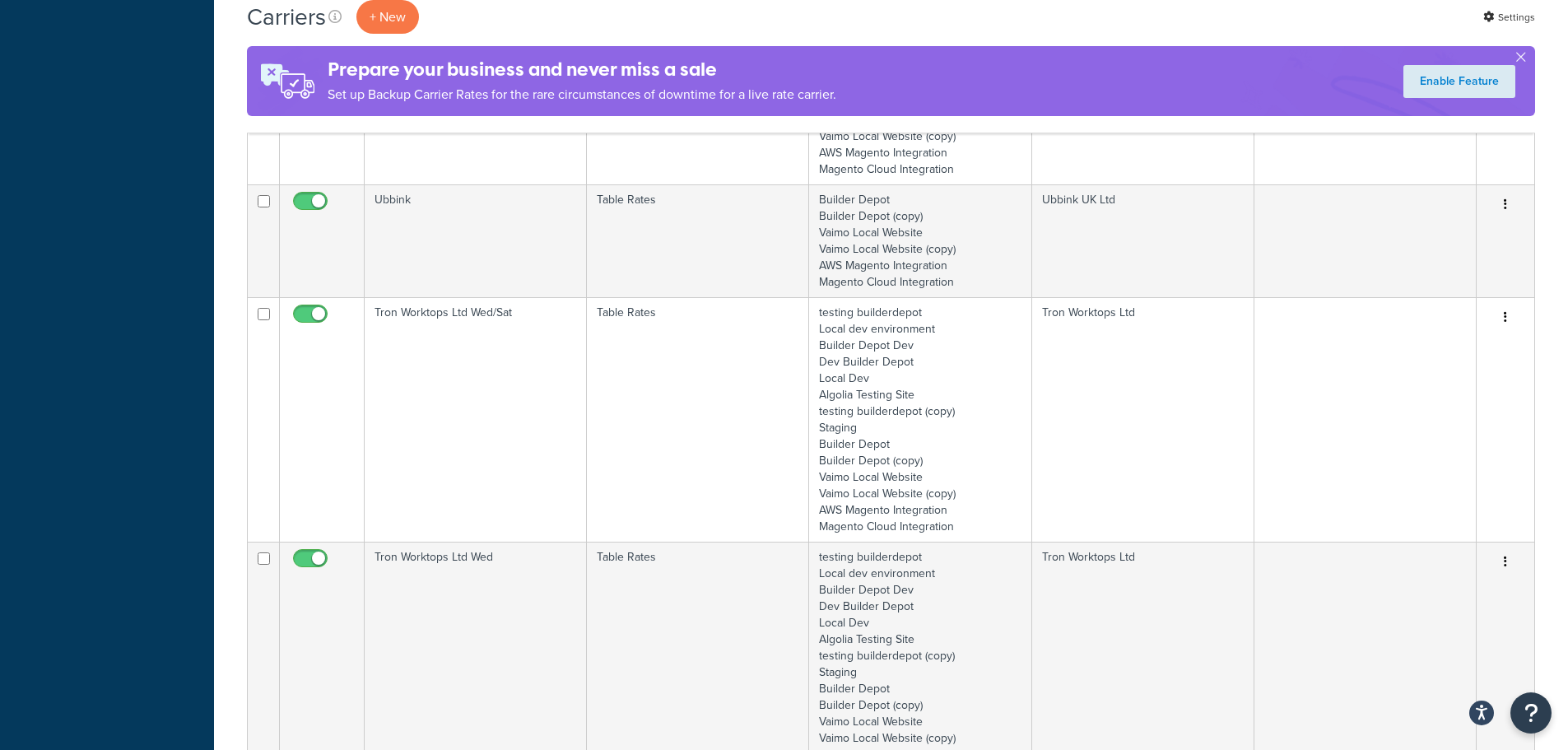
click at [458, 365] on td "Tron Worktops Ltd Wed/Sat" at bounding box center [475, 419] width 222 height 245
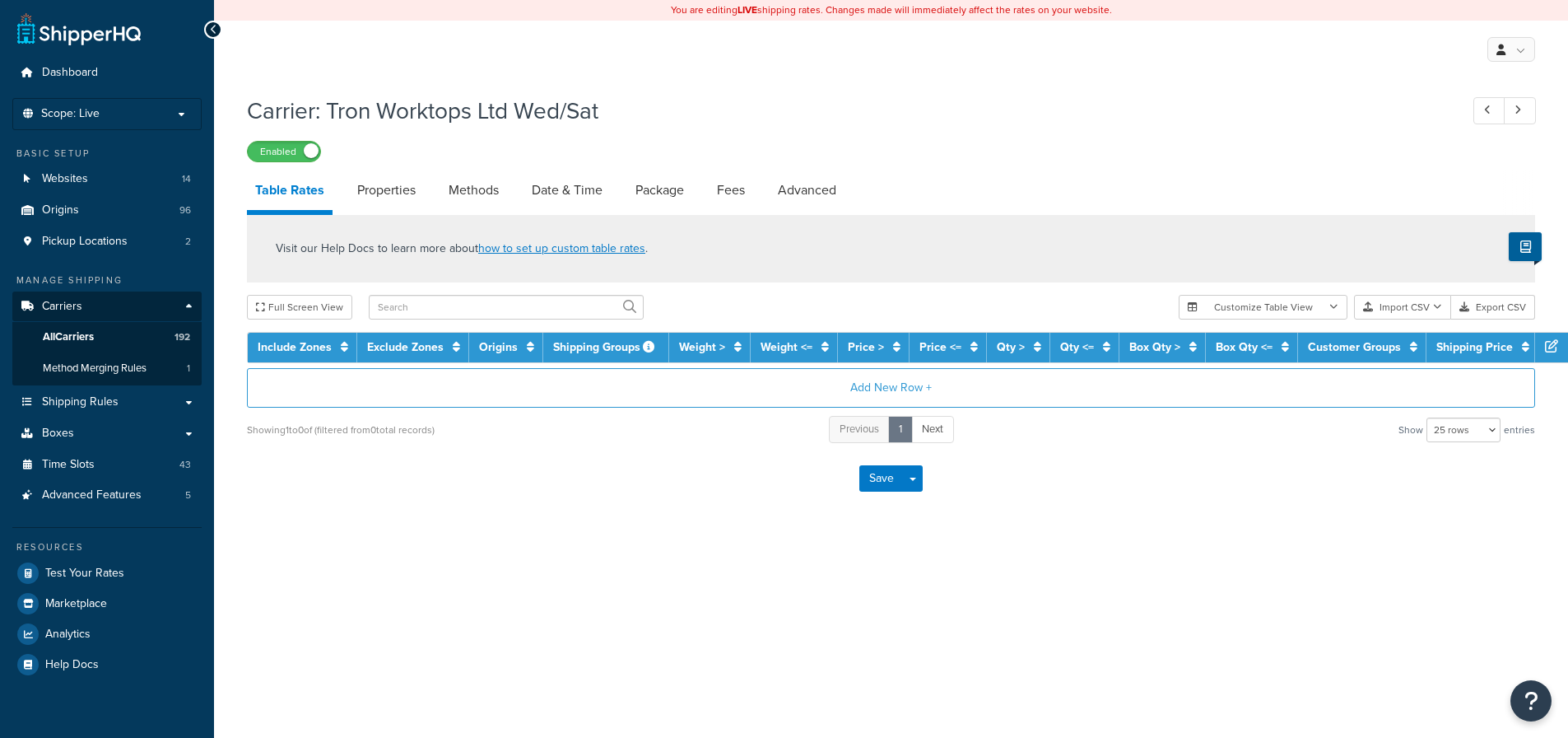
select select "25"
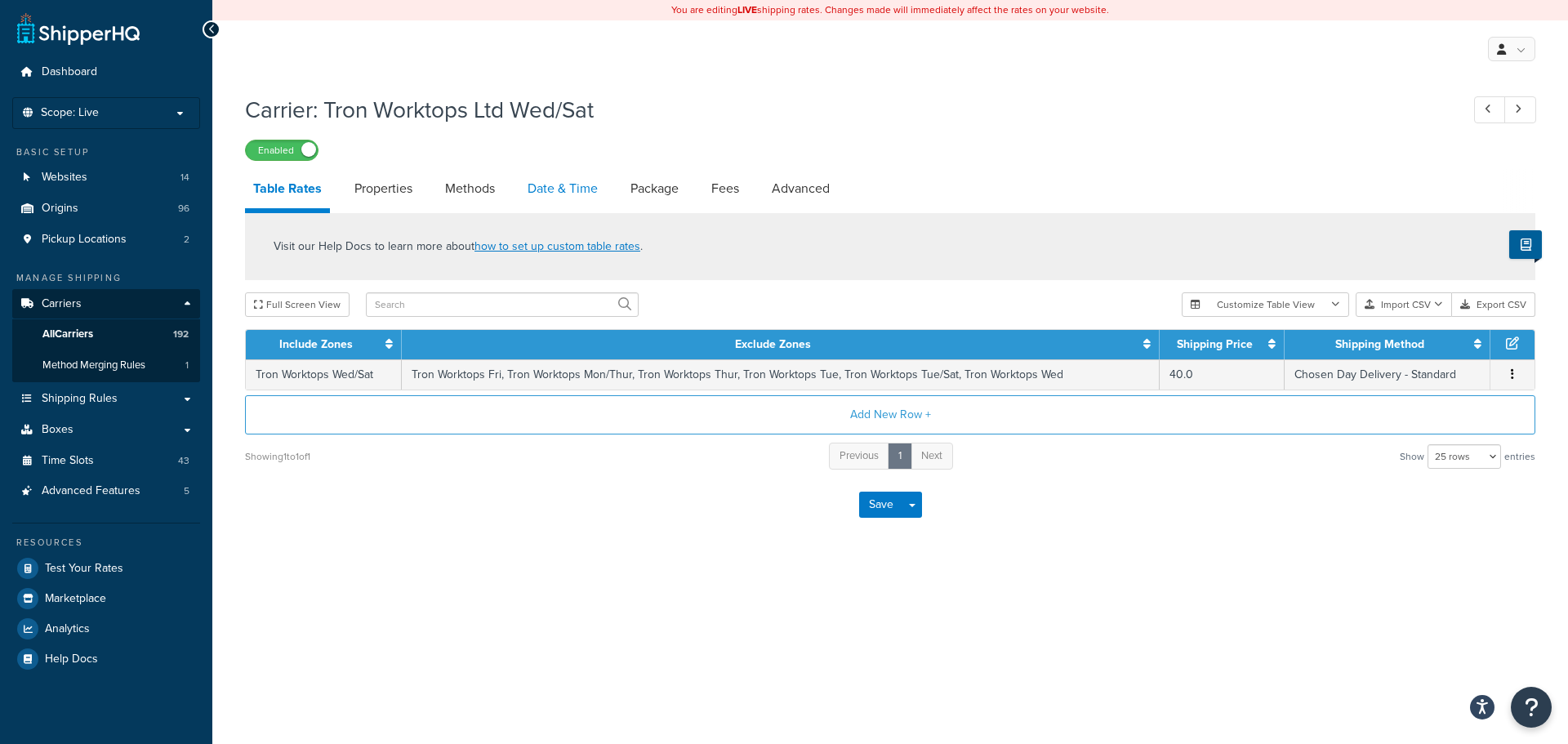
click at [555, 190] on link "Date & Time" at bounding box center [563, 189] width 87 height 40
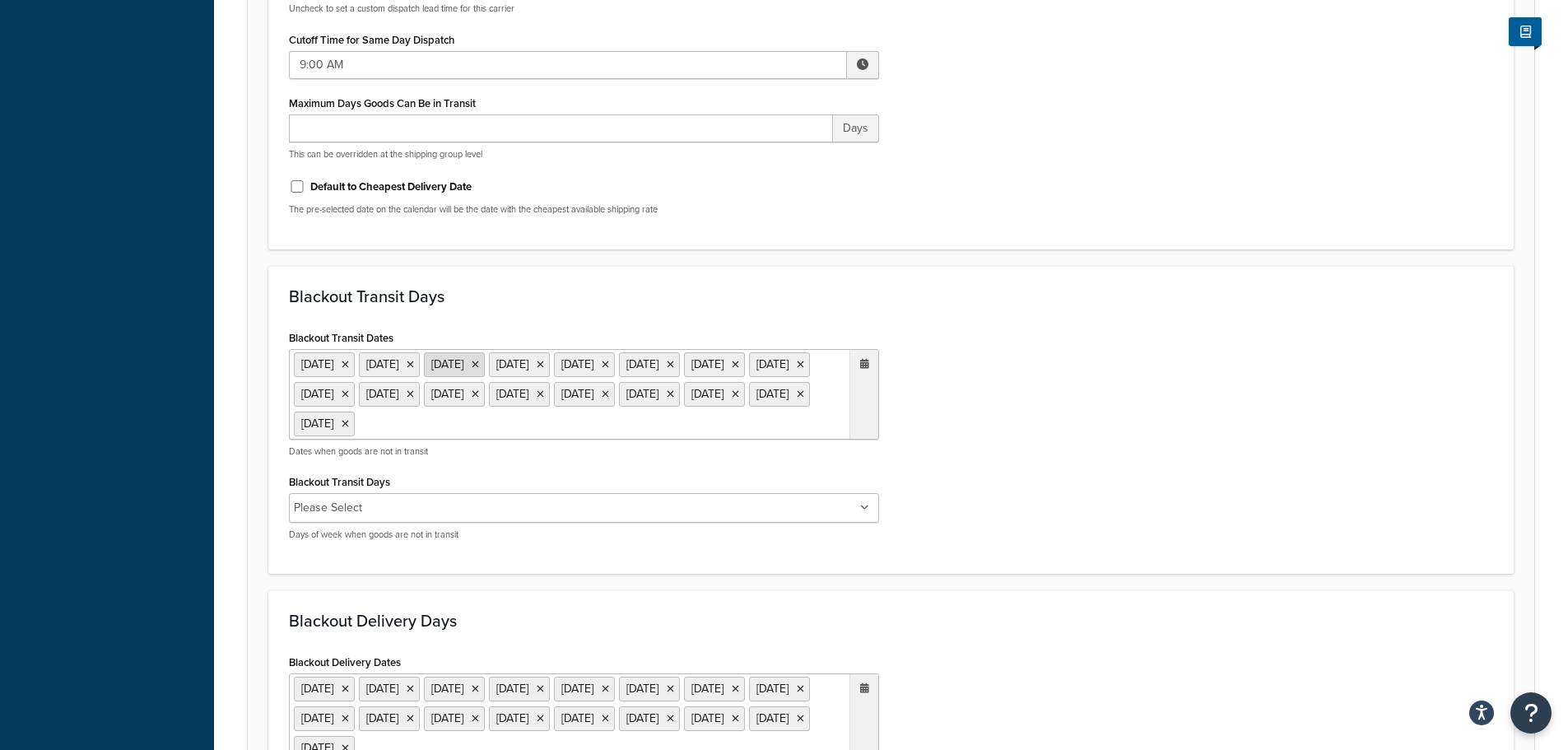
scroll to position [823, 0]
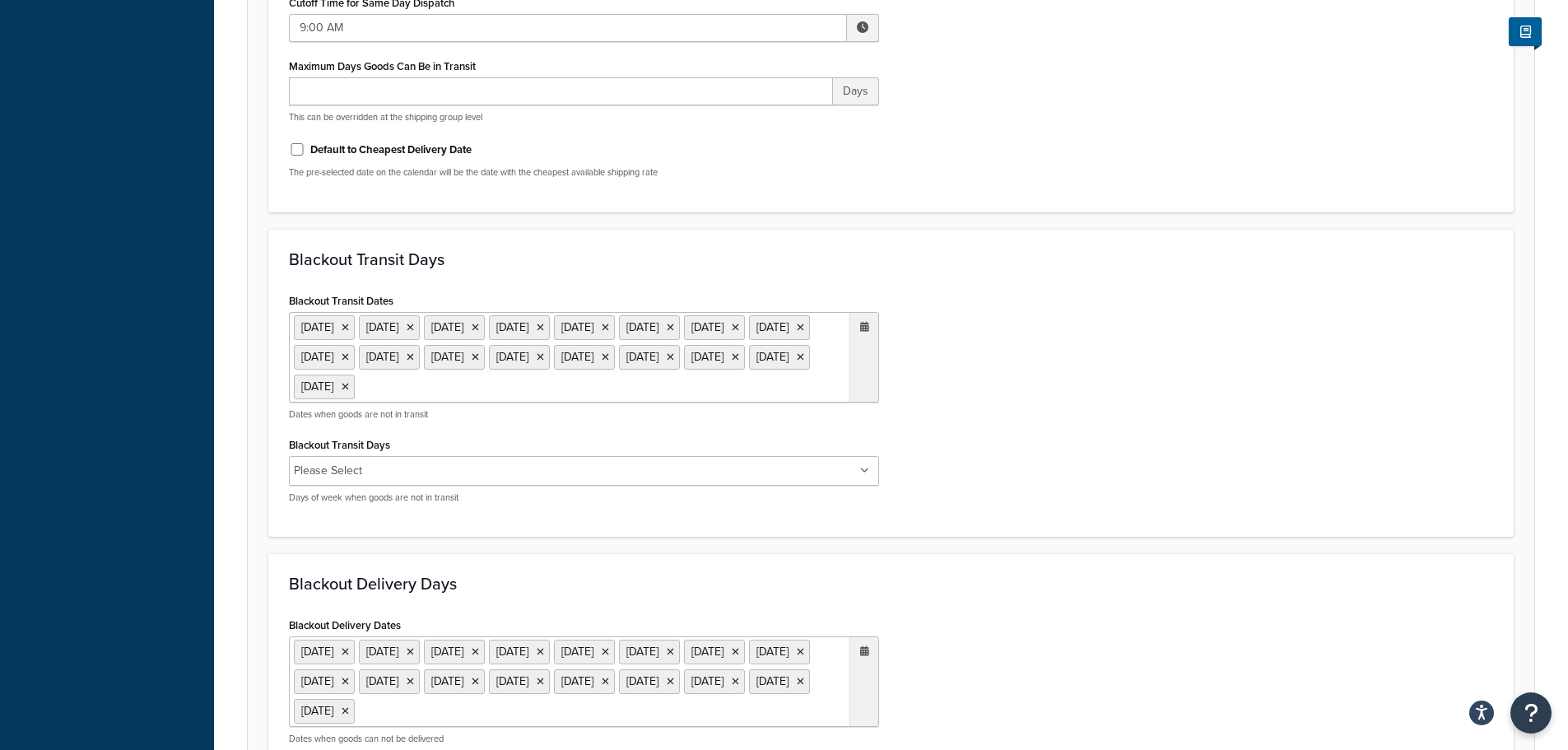
click at [551, 403] on ul "6 May 2024 27 May 2024 23 Dec 2024 24 Dec 2024 25 Dec 2024 26 Dec 2024 27 Dec 2…" at bounding box center [585, 357] width 590 height 90
click at [688, 431] on span "‹" at bounding box center [692, 420] width 27 height 23
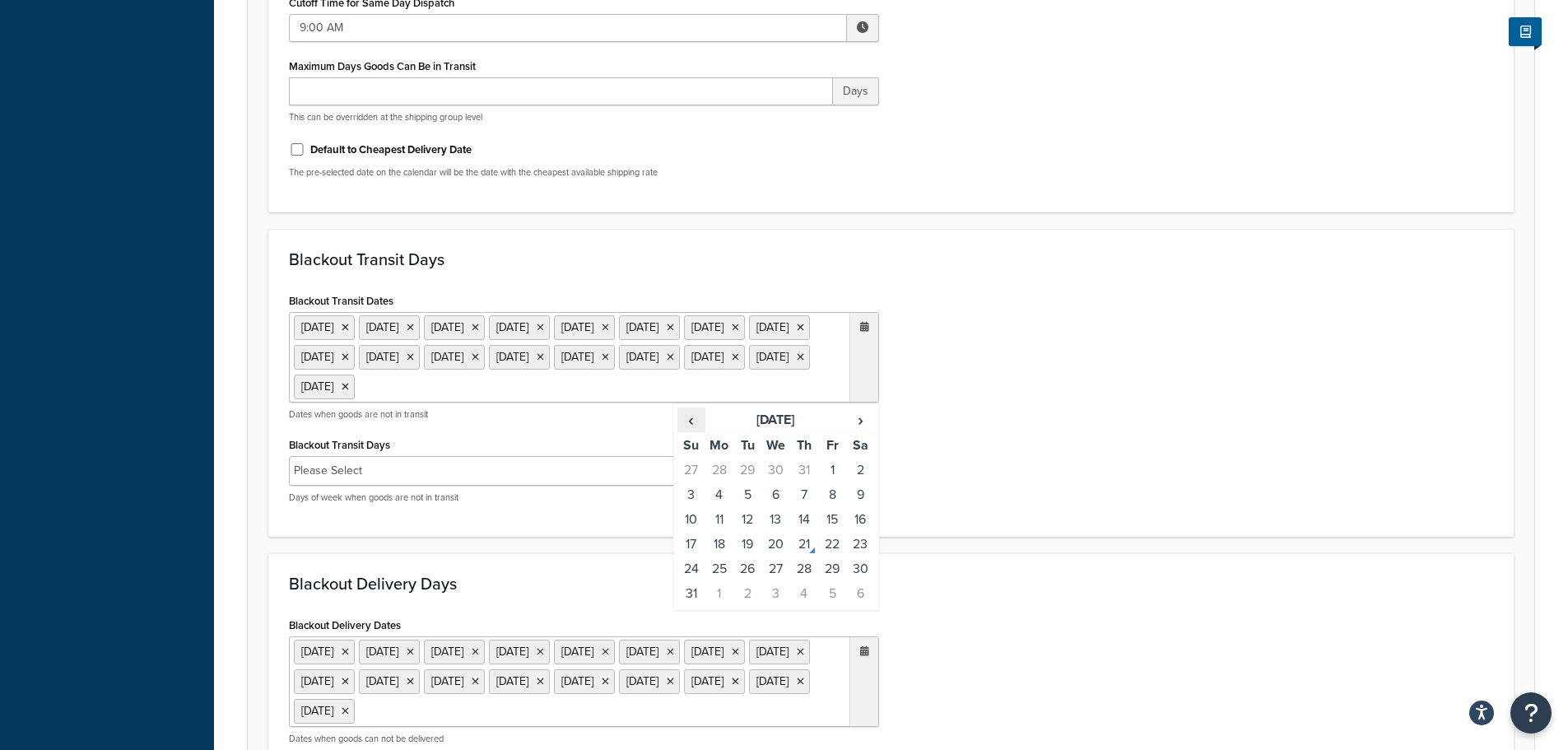
click at [688, 431] on span "‹" at bounding box center [692, 420] width 27 height 23
click at [867, 431] on span "›" at bounding box center [861, 420] width 27 height 23
click at [721, 582] on td "25" at bounding box center [719, 569] width 28 height 25
click at [1073, 590] on div "Blackout Delivery Days Blackout Delivery Dates 6 May 2024 27 May 2024 23 Dec 20…" at bounding box center [891, 708] width 1245 height 310
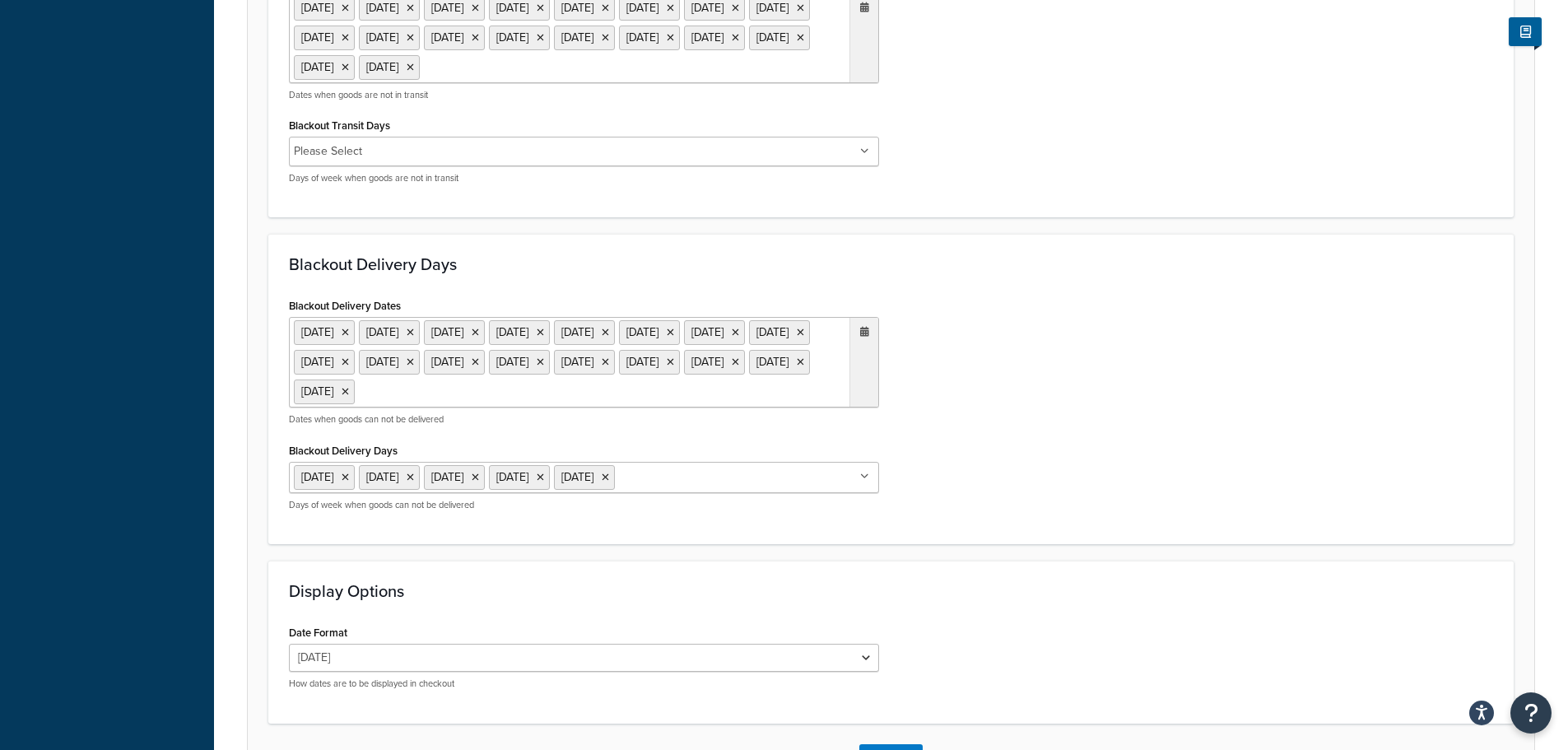
scroll to position [1153, 0]
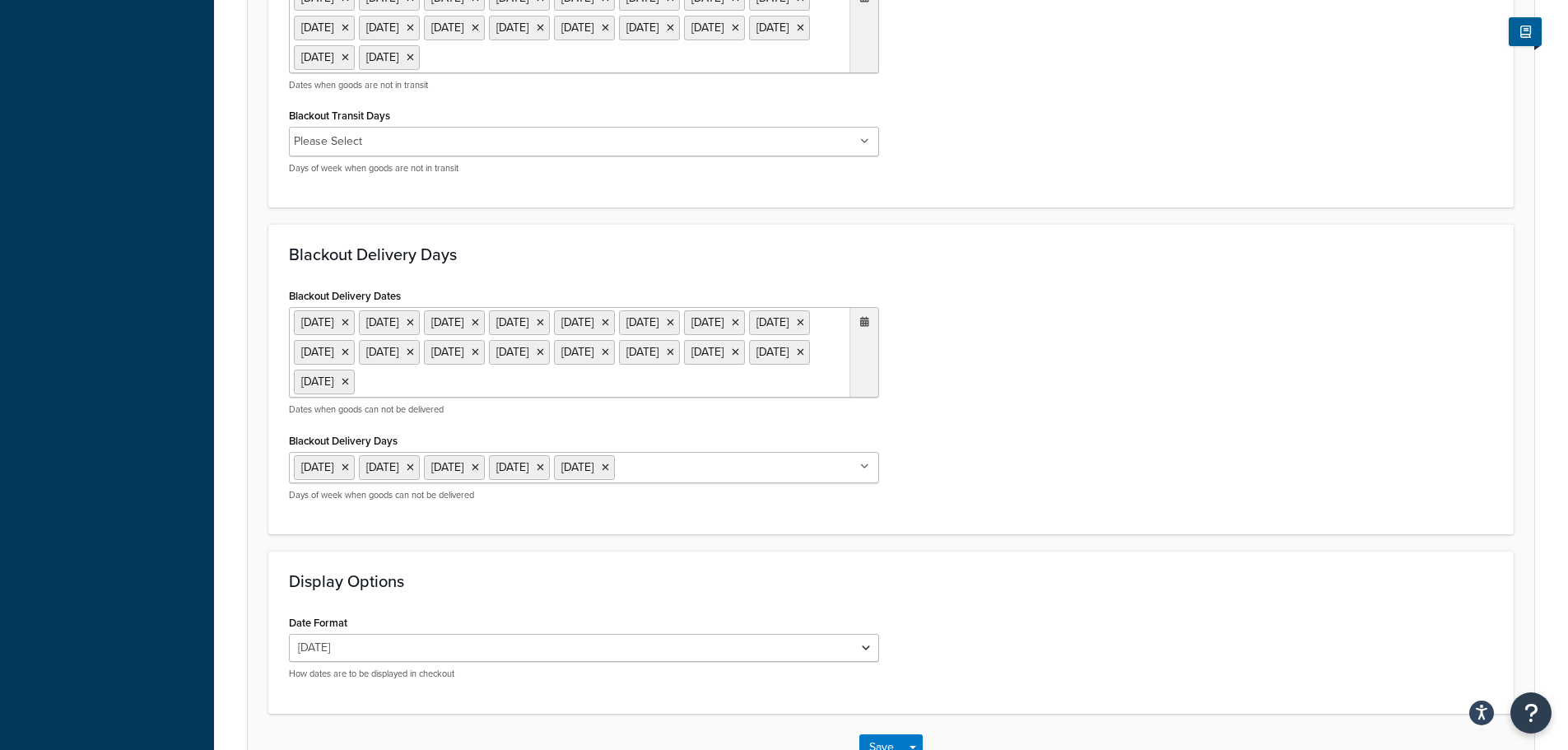
click at [829, 398] on ul "6 May 2024 27 May 2024 23 Dec 2024 24 Dec 2024 25 Dec 2024 26 Dec 2024 27 Dec 2…" at bounding box center [585, 352] width 590 height 90
click at [689, 426] on span "‹" at bounding box center [692, 415] width 27 height 23
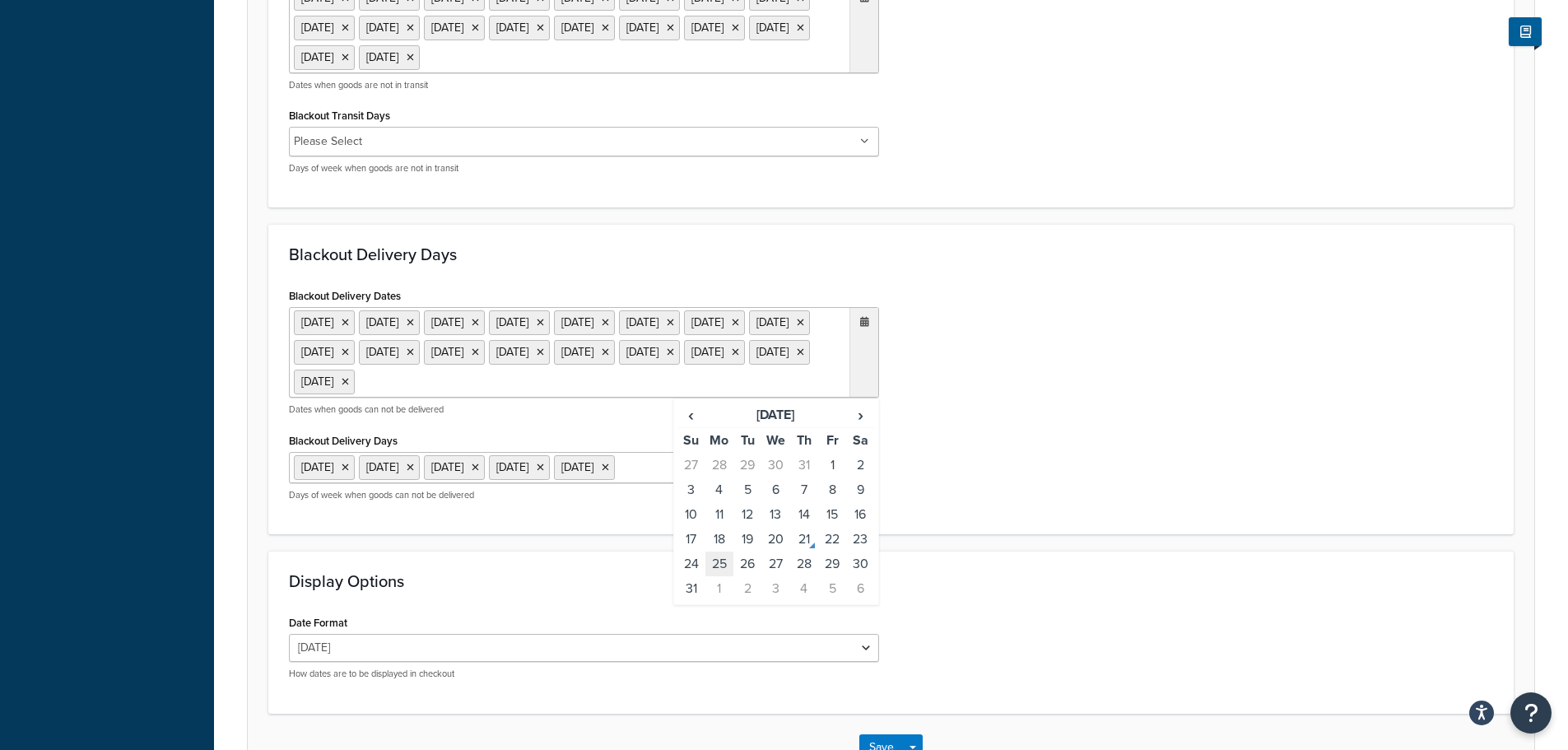
click at [722, 576] on td "25" at bounding box center [719, 563] width 28 height 25
click at [1103, 514] on div "Blackout Delivery Dates 6 May 2024 27 May 2024 23 Dec 2024 24 Dec 2024 25 Dec 2…" at bounding box center [891, 398] width 1229 height 229
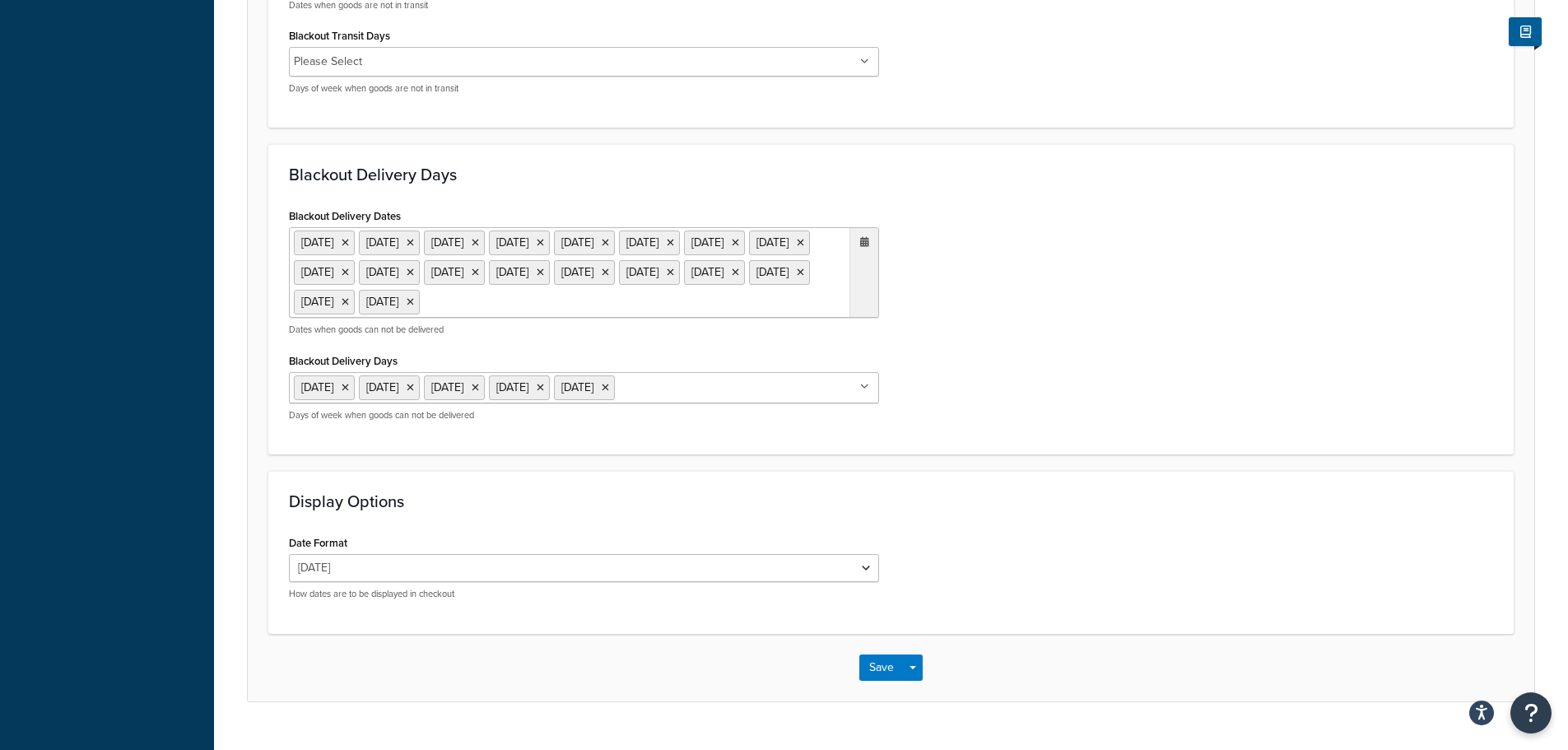
scroll to position [1326, 0]
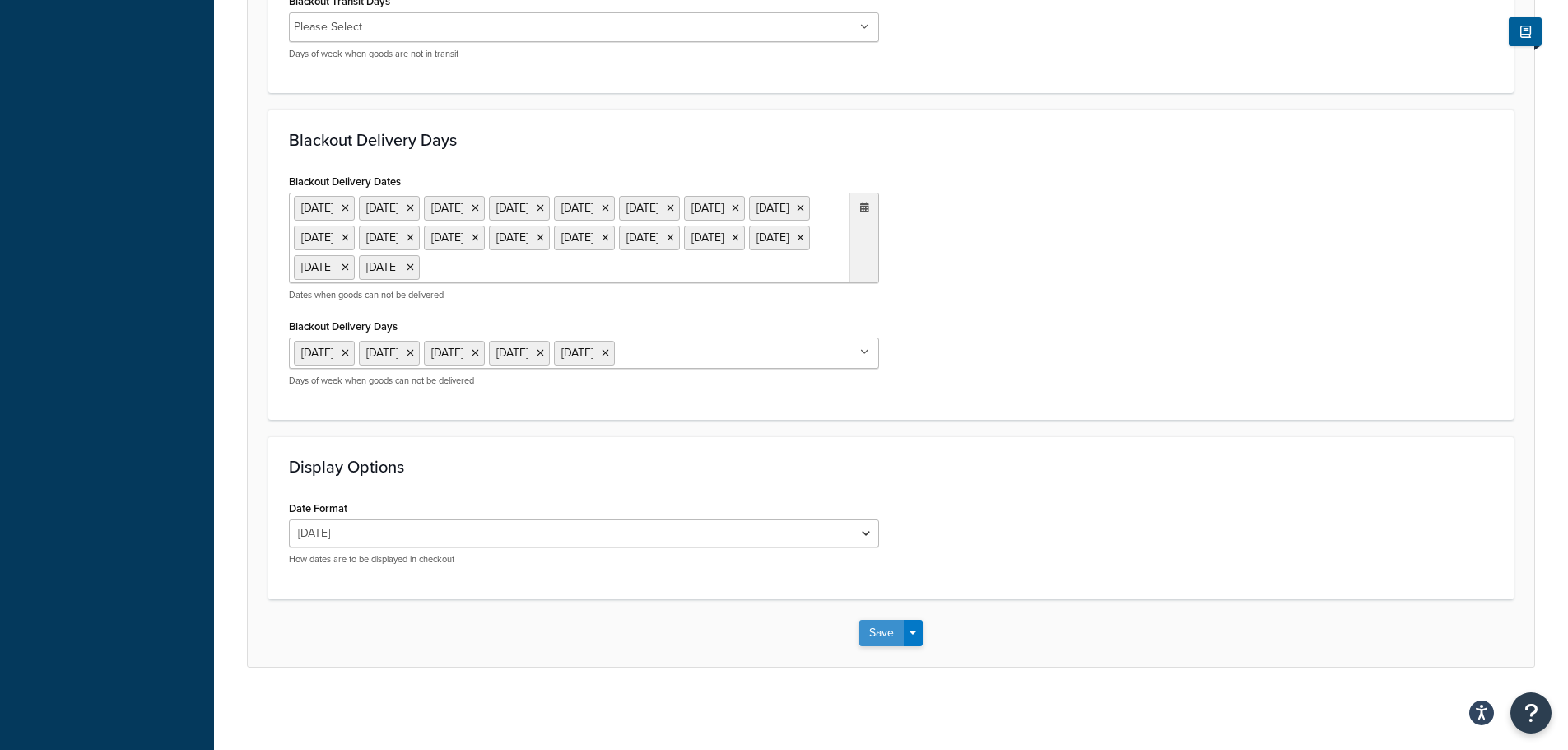
click at [882, 633] on button "Save" at bounding box center [882, 633] width 45 height 27
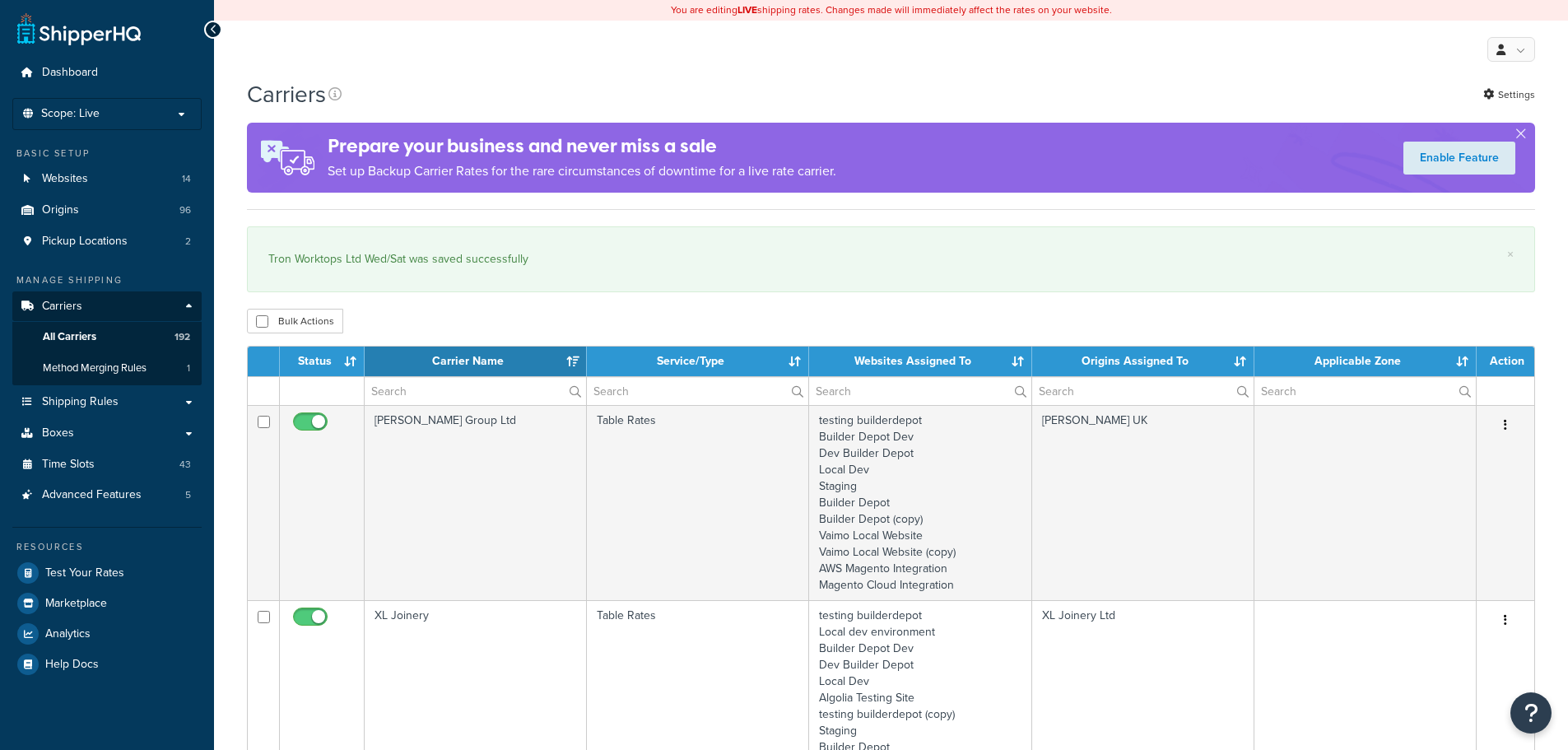
select select "15"
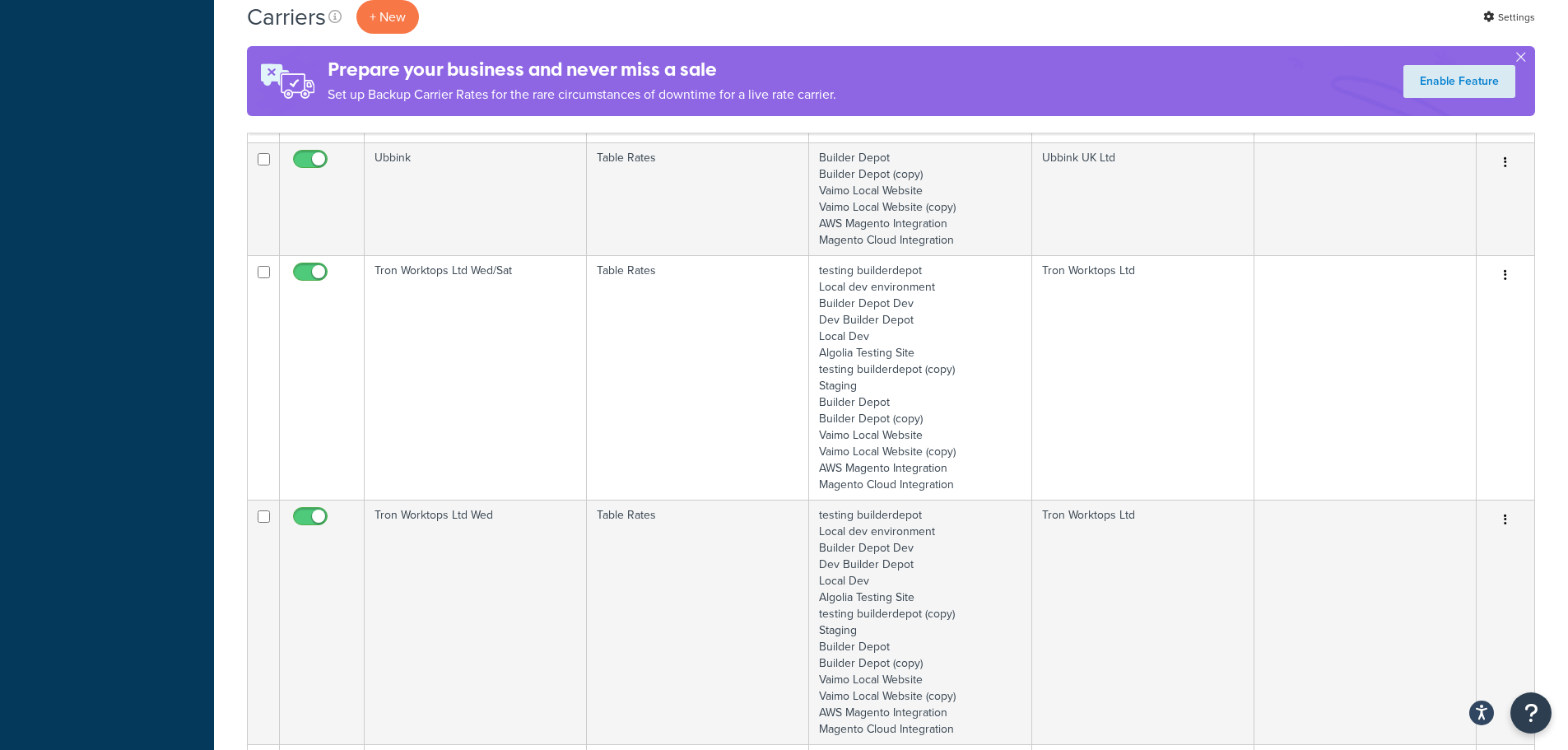
scroll to position [2304, 0]
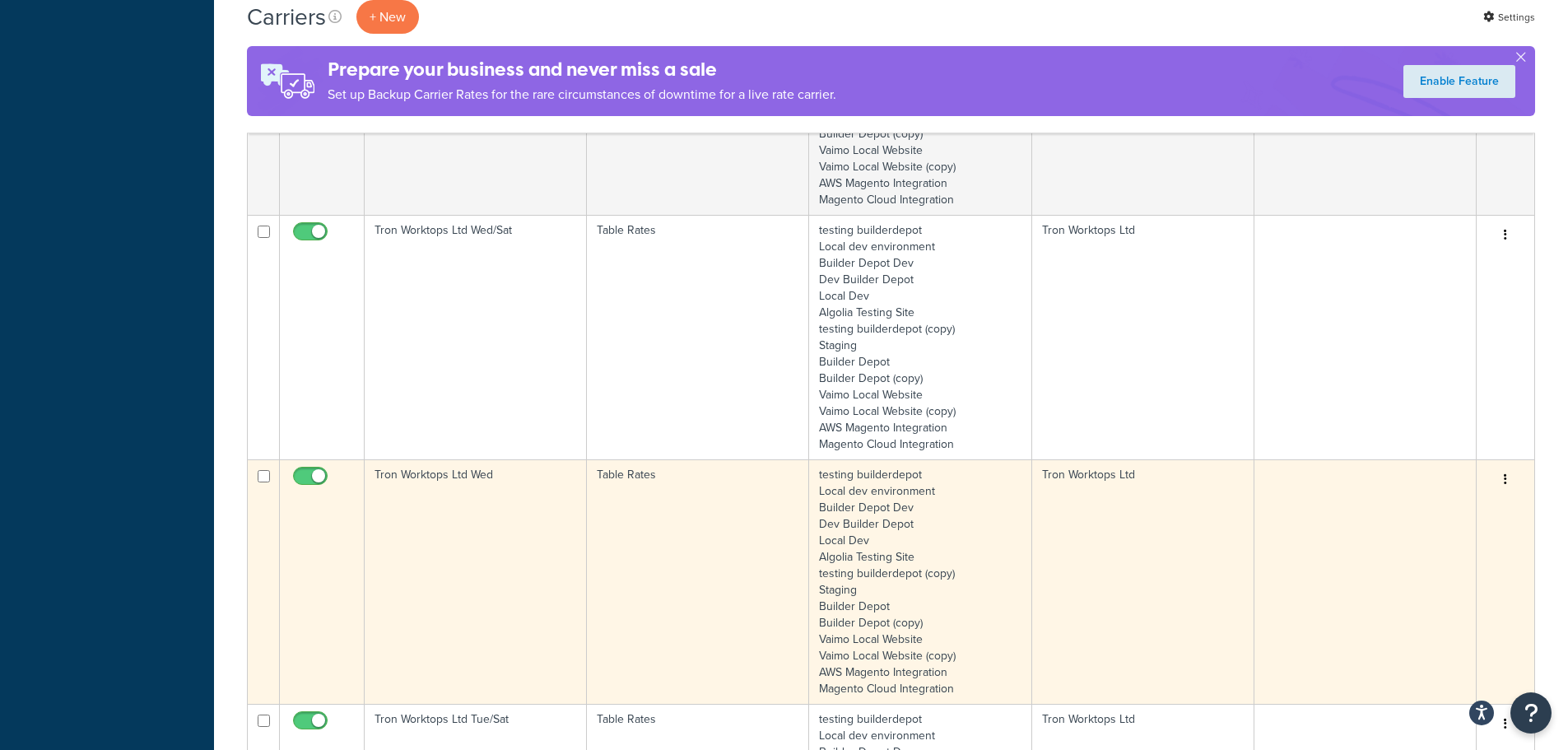
click at [550, 567] on td "Tron Worktops Ltd Wed" at bounding box center [475, 582] width 222 height 245
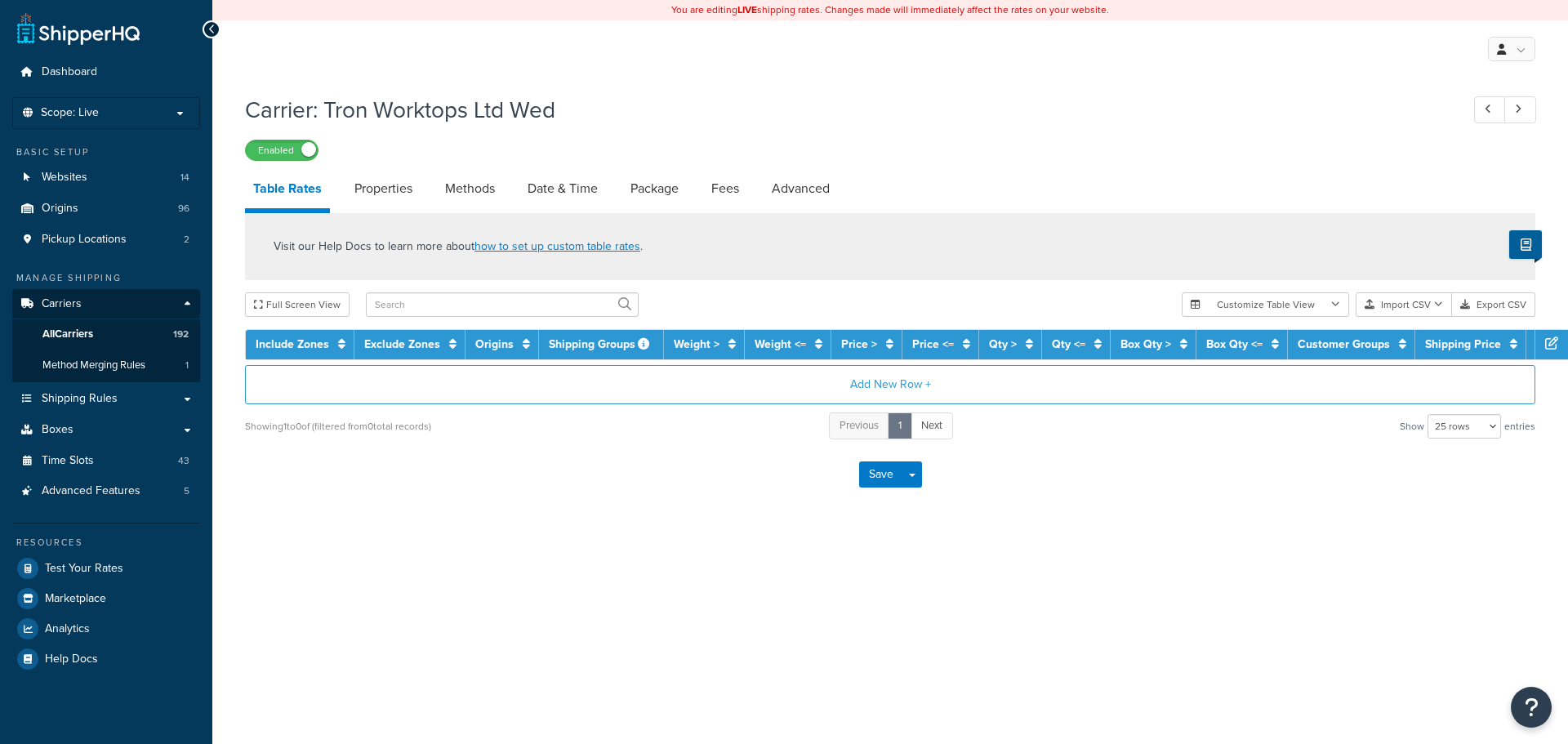
select select "25"
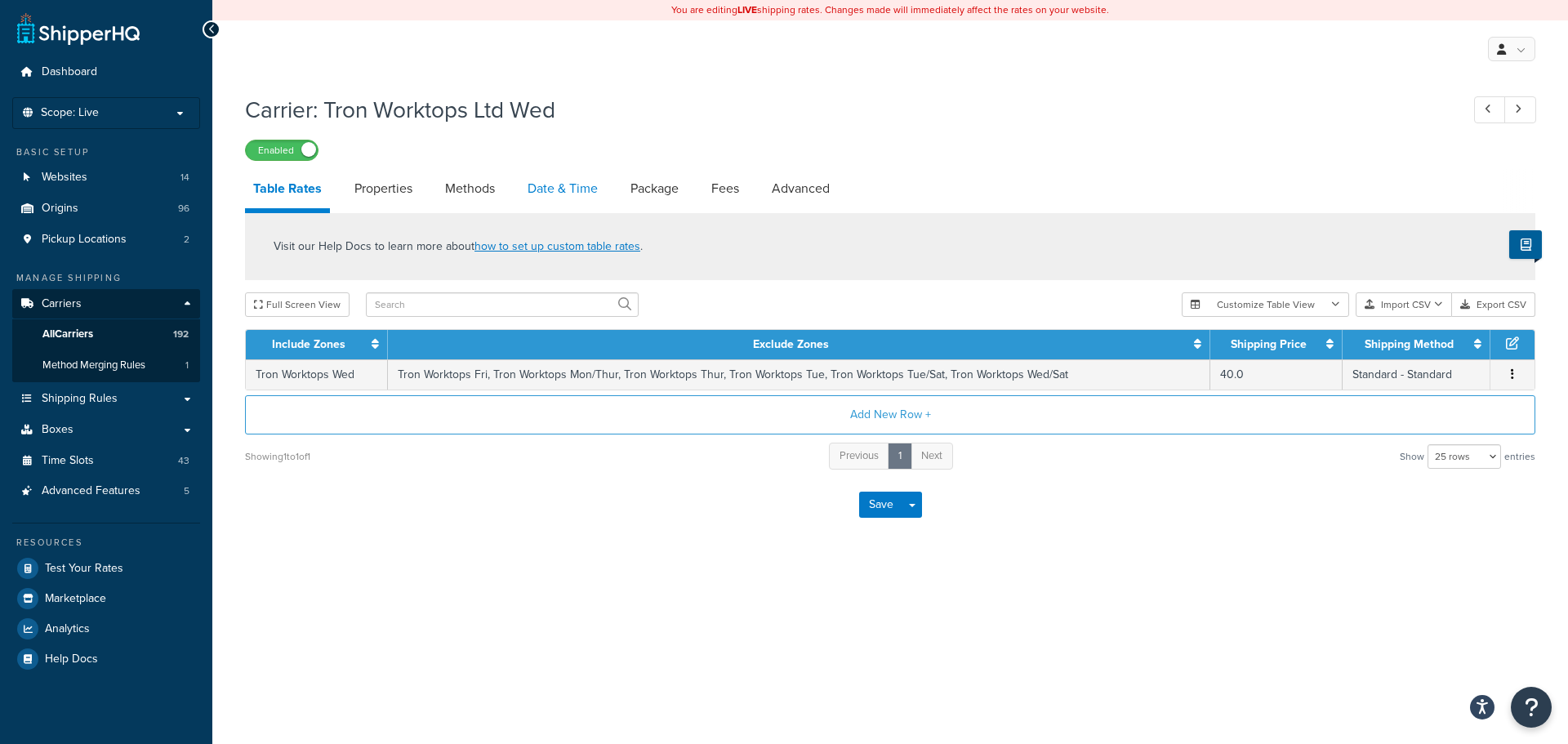
click at [561, 173] on link "Date & Time" at bounding box center [563, 189] width 87 height 40
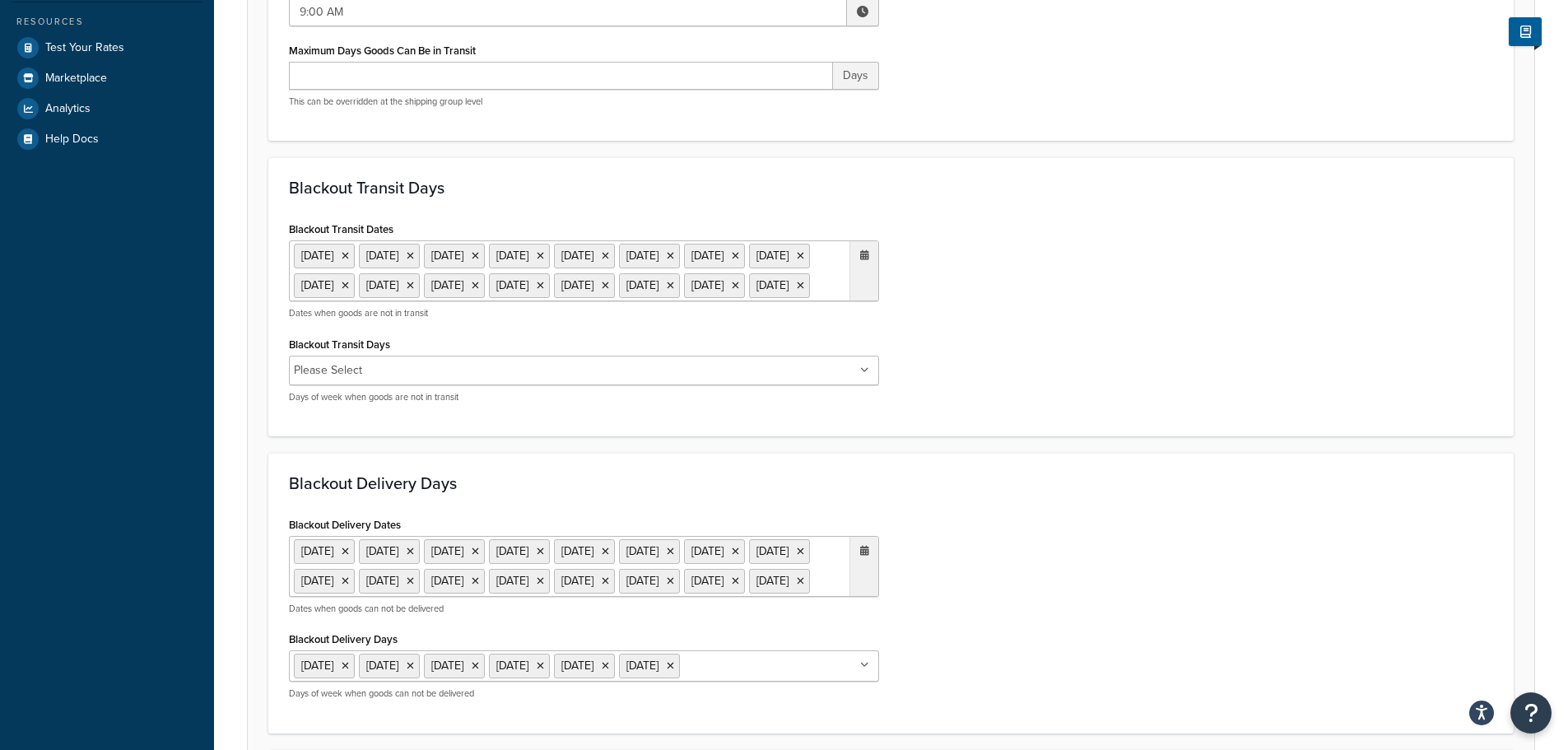
scroll to position [576, 0]
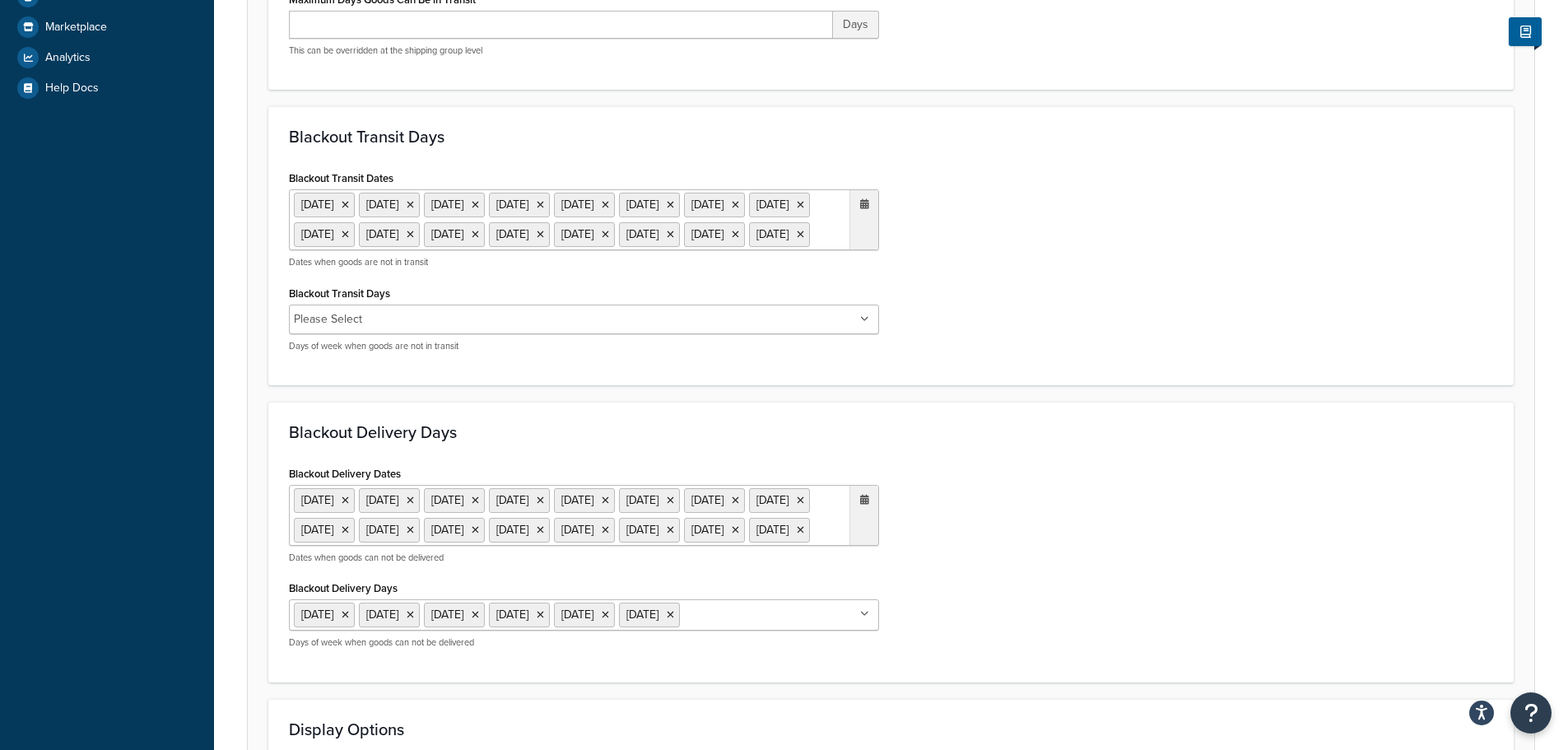
click at [547, 250] on ul "[DATE] [DATE] [DATE] [DATE] [DATE] [DATE] [DATE] [DATE] [DATE] [DATE] [DATE] [D…" at bounding box center [585, 220] width 590 height 61
click at [685, 279] on span "‹" at bounding box center [692, 267] width 27 height 23
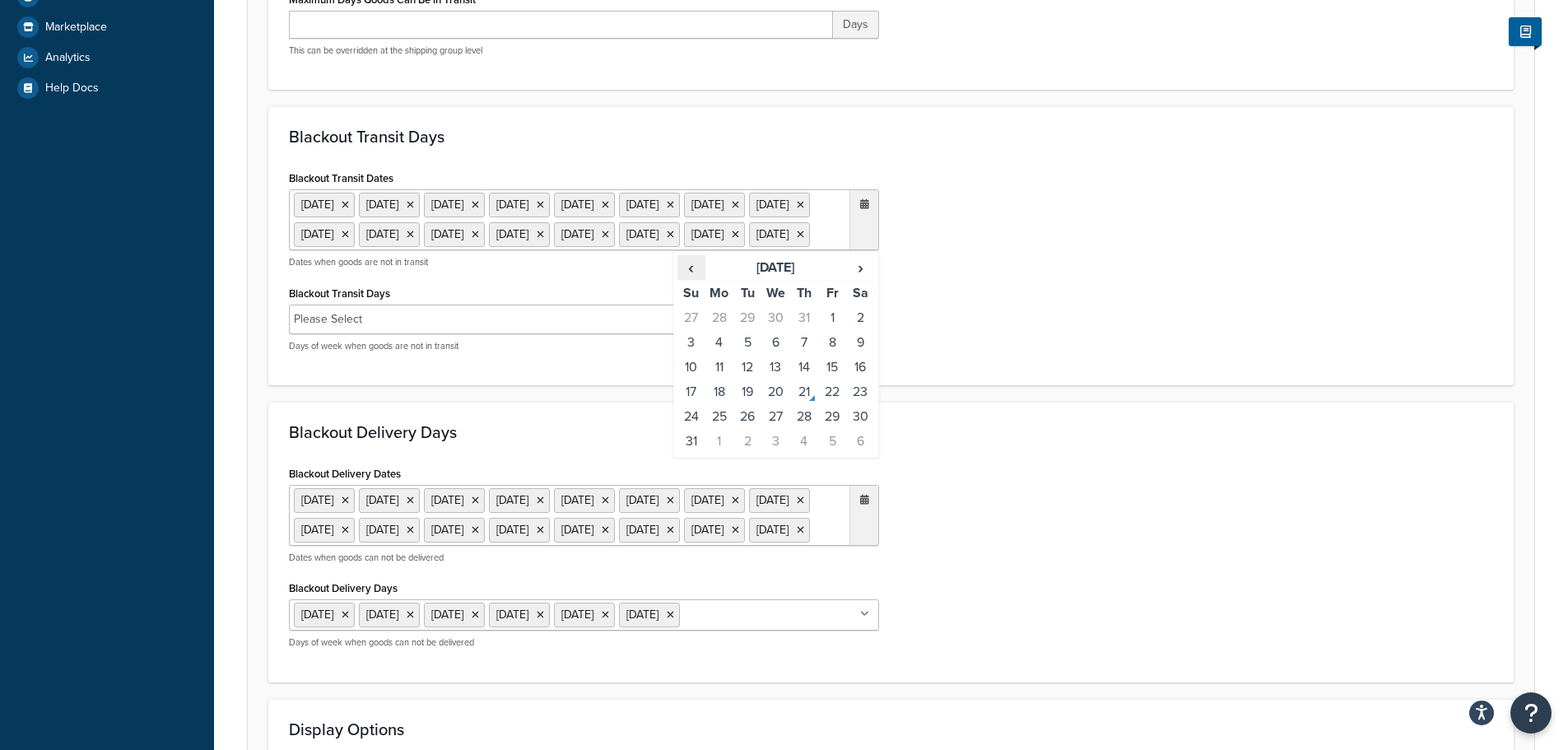
click at [685, 279] on span "‹" at bounding box center [692, 267] width 27 height 23
click at [870, 279] on span "›" at bounding box center [861, 267] width 27 height 23
click at [724, 429] on td "25" at bounding box center [719, 417] width 28 height 25
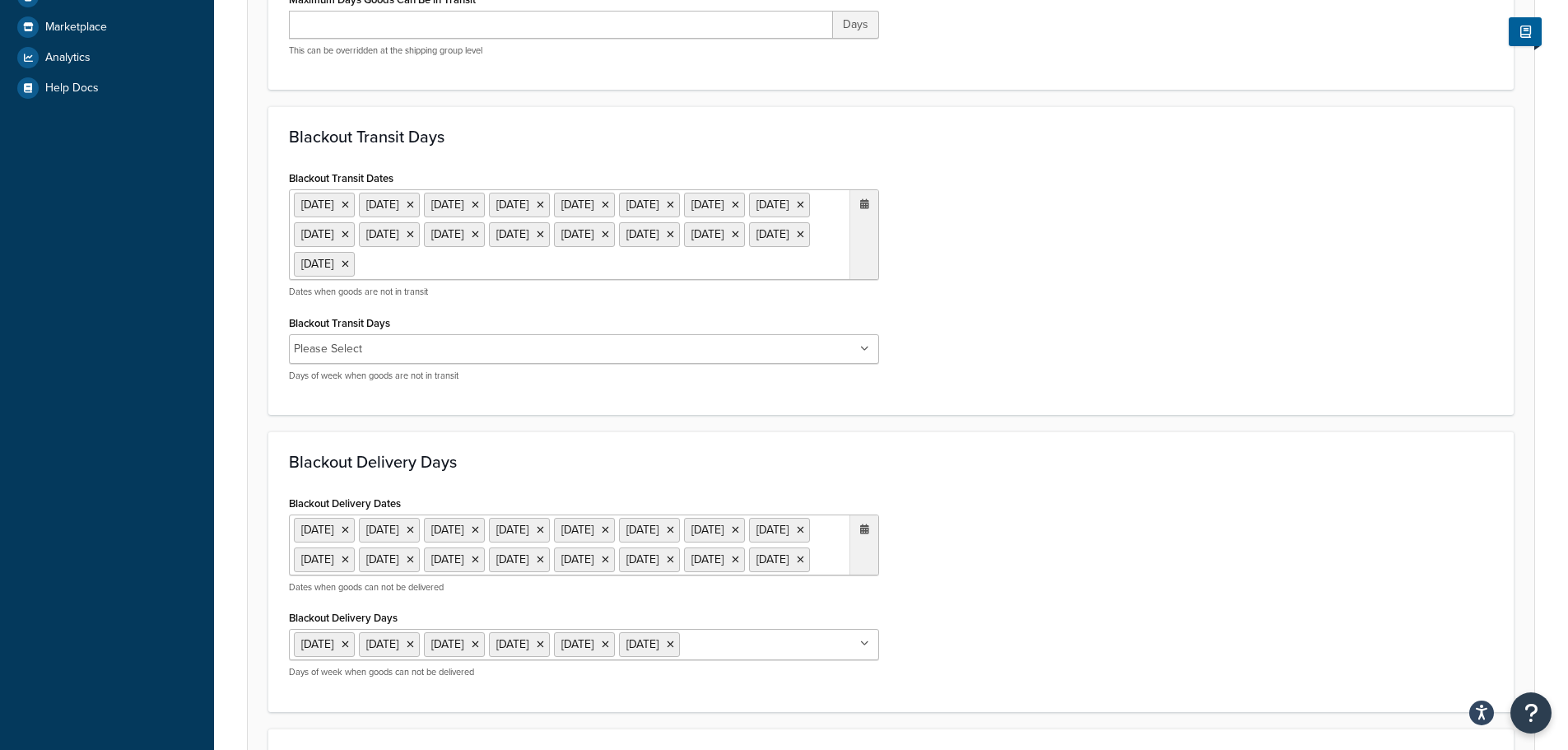
click at [1100, 477] on div "Blackout Delivery Days Blackout Delivery Dates 6 May 2024 27 May 2024 23 Dec 20…" at bounding box center [891, 571] width 1245 height 281
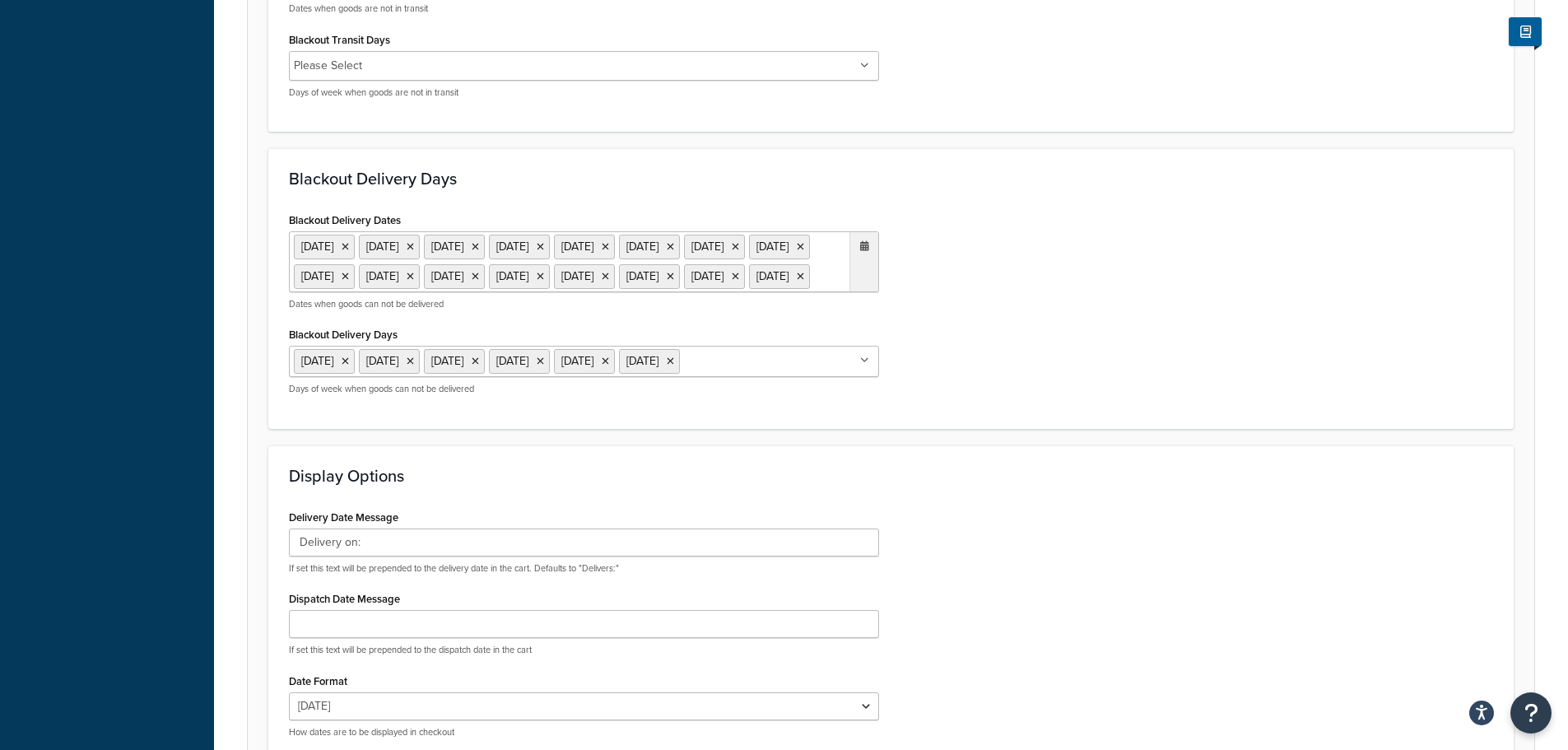
scroll to position [905, 0]
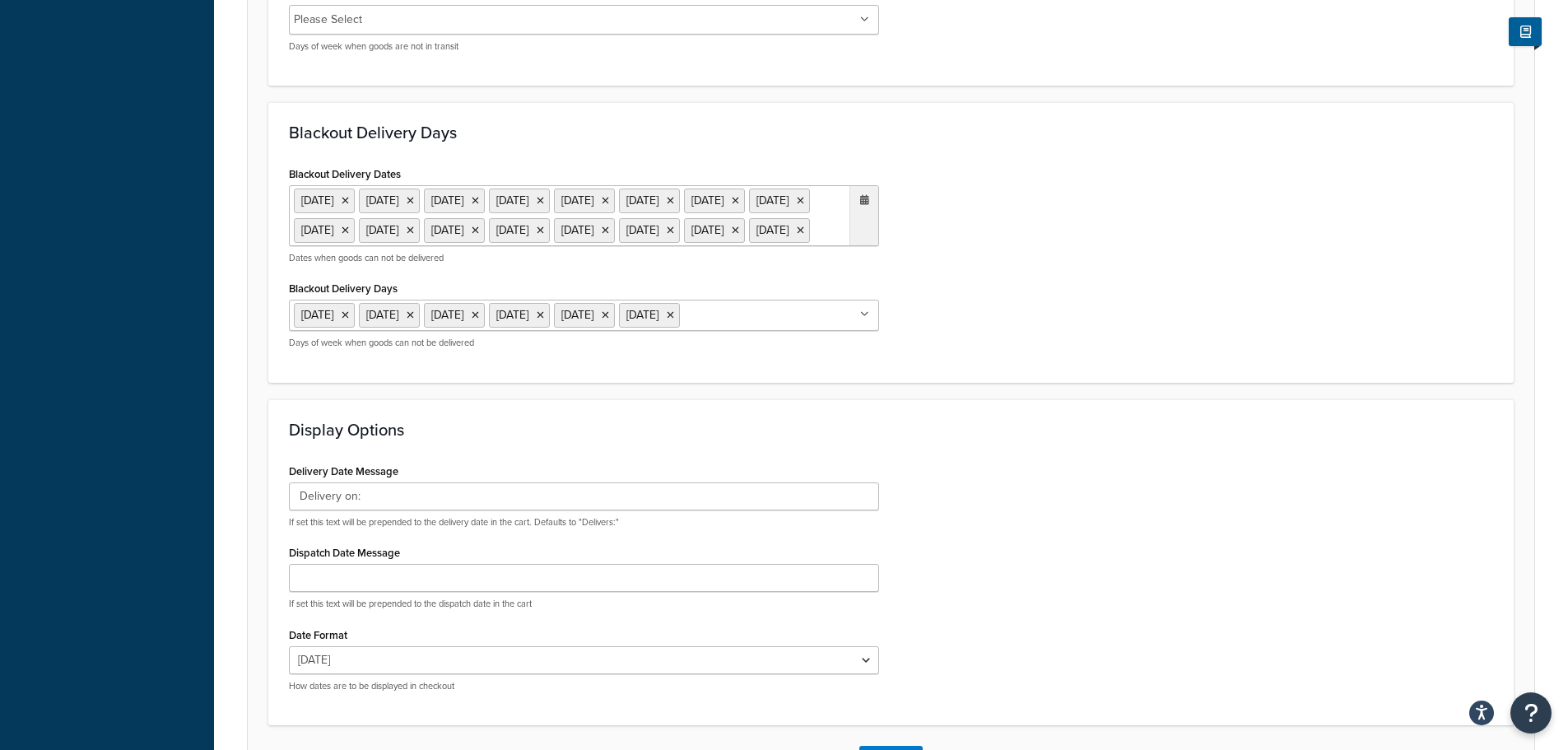
click at [672, 247] on ul "6 May 2024 27 May 2024 23 Dec 2024 24 Dec 2024 25 Dec 2024 26 Dec 2024 27 Dec 2…" at bounding box center [585, 216] width 590 height 61
click at [694, 275] on span "‹" at bounding box center [692, 264] width 27 height 23
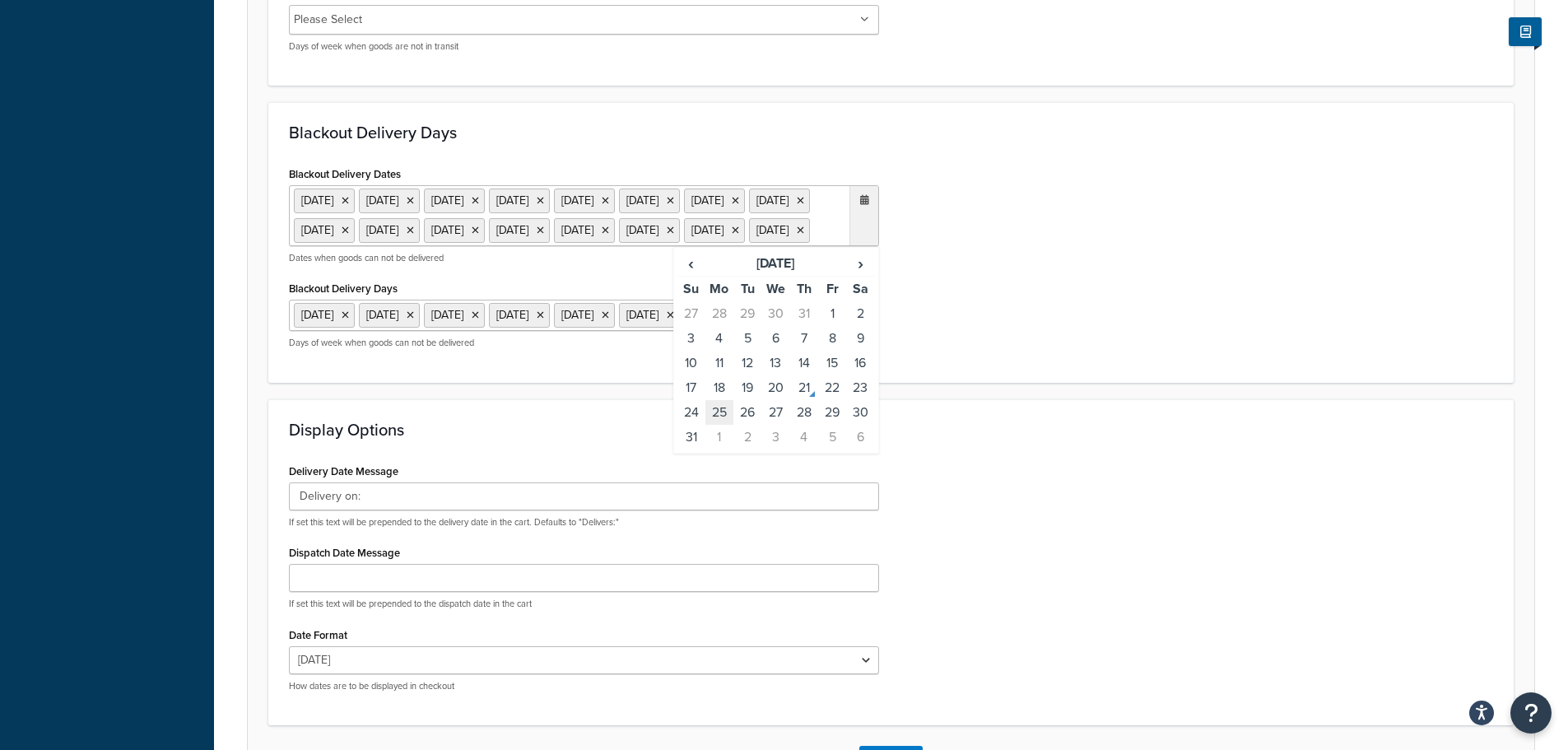
click at [724, 424] on td "25" at bounding box center [719, 412] width 28 height 25
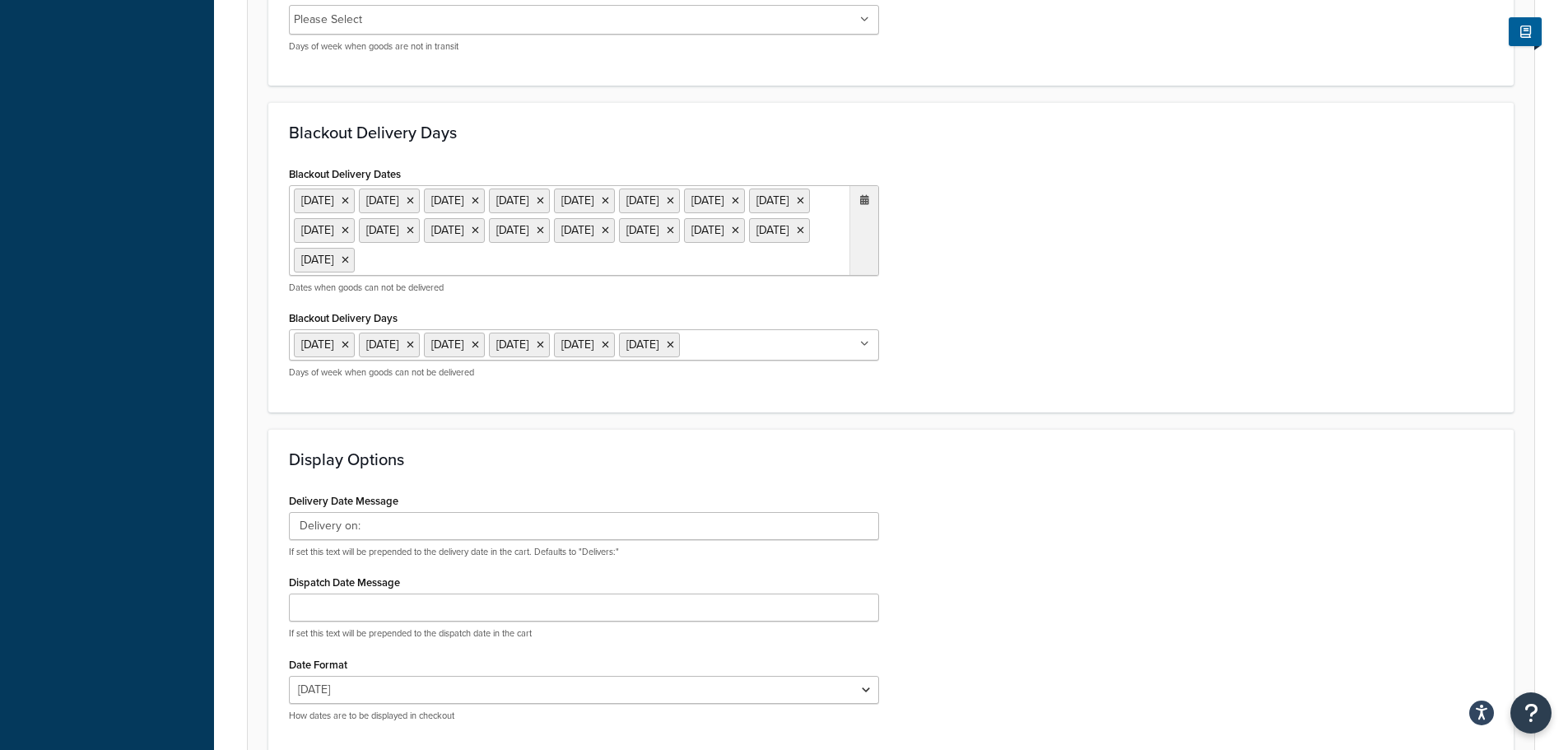
click at [1025, 392] on div "Blackout Delivery Dates 6 May 2024 27 May 2024 23 Dec 2024 24 Dec 2024 25 Dec 2…" at bounding box center [891, 276] width 1229 height 229
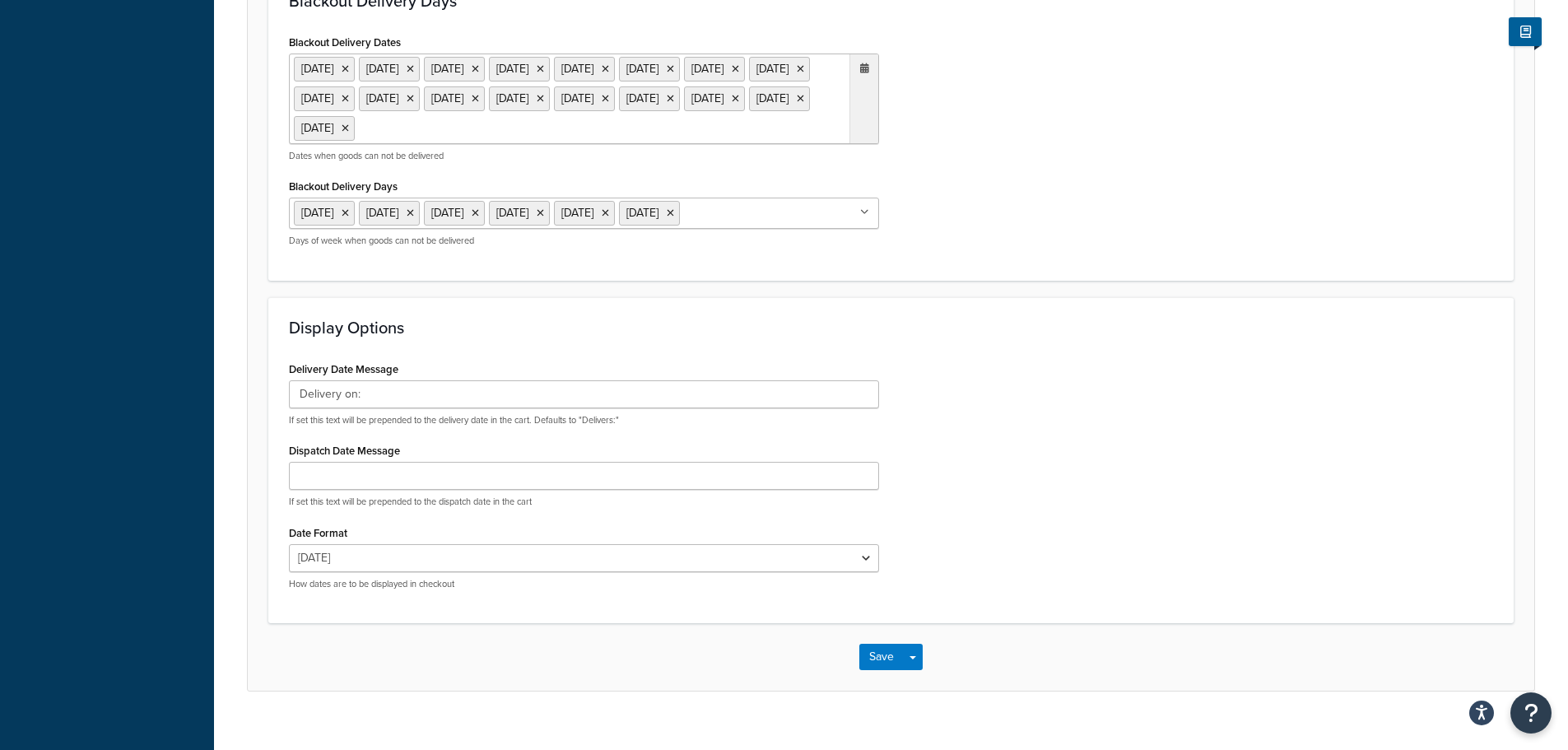
scroll to position [1146, 0]
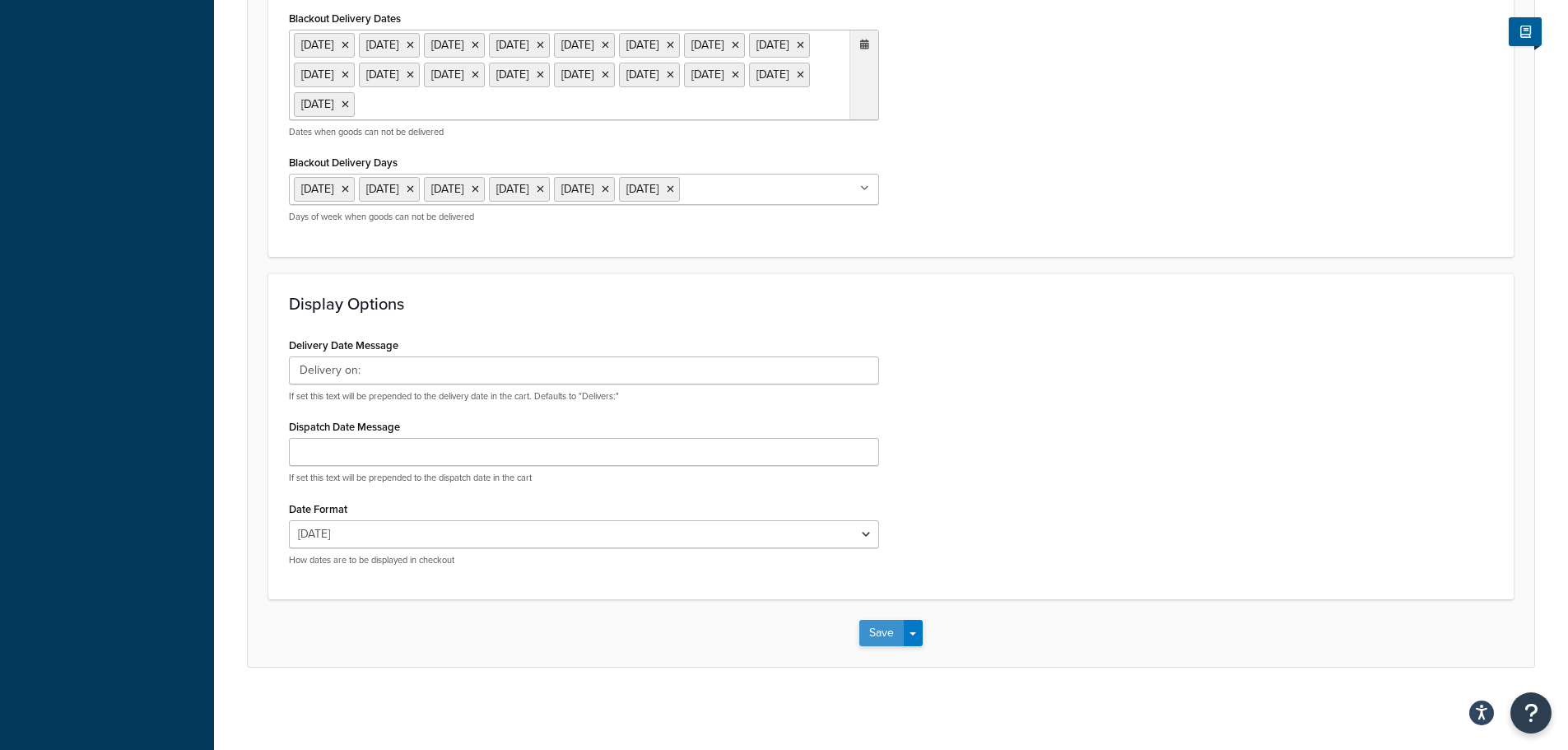
click at [880, 641] on button "Save" at bounding box center [882, 633] width 45 height 27
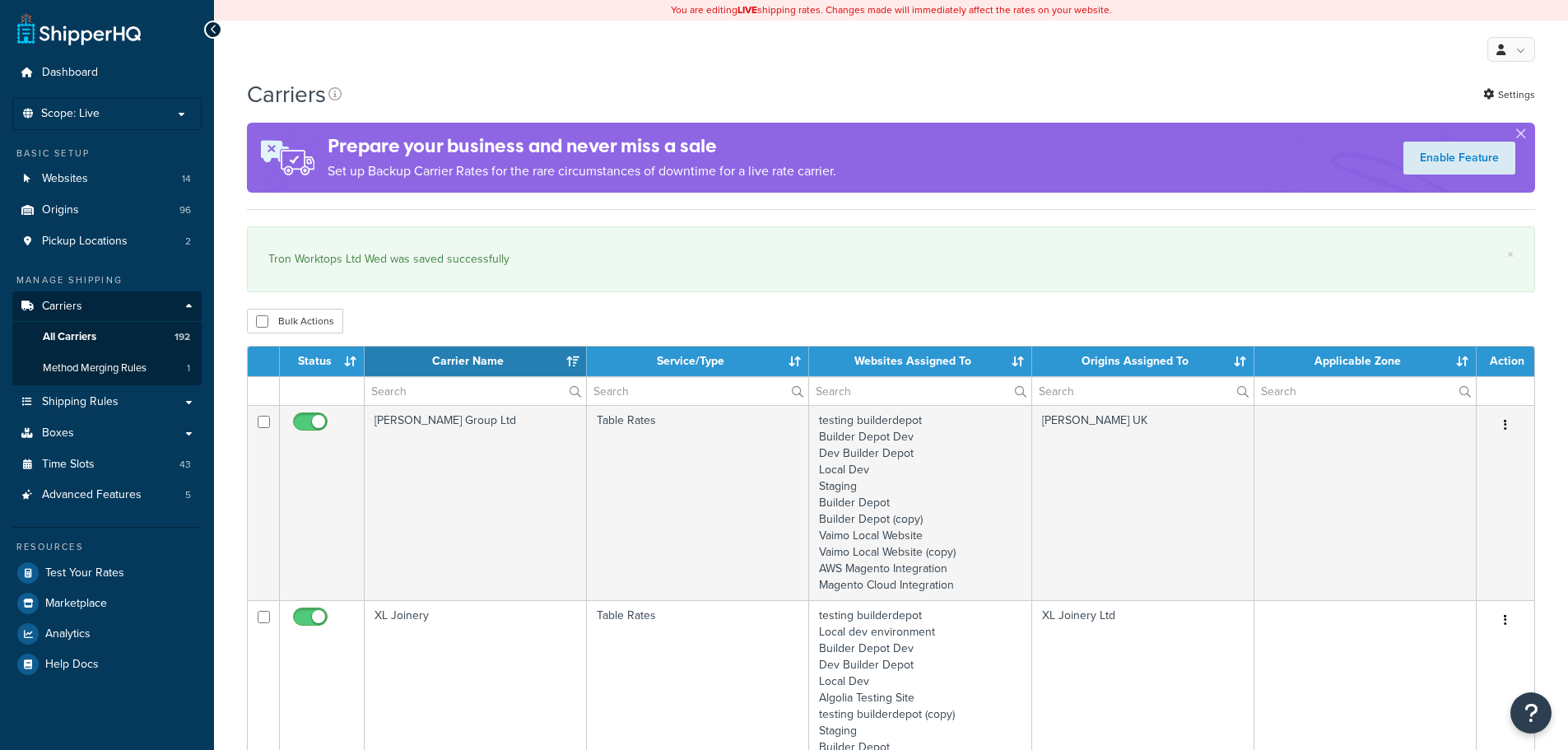
select select "15"
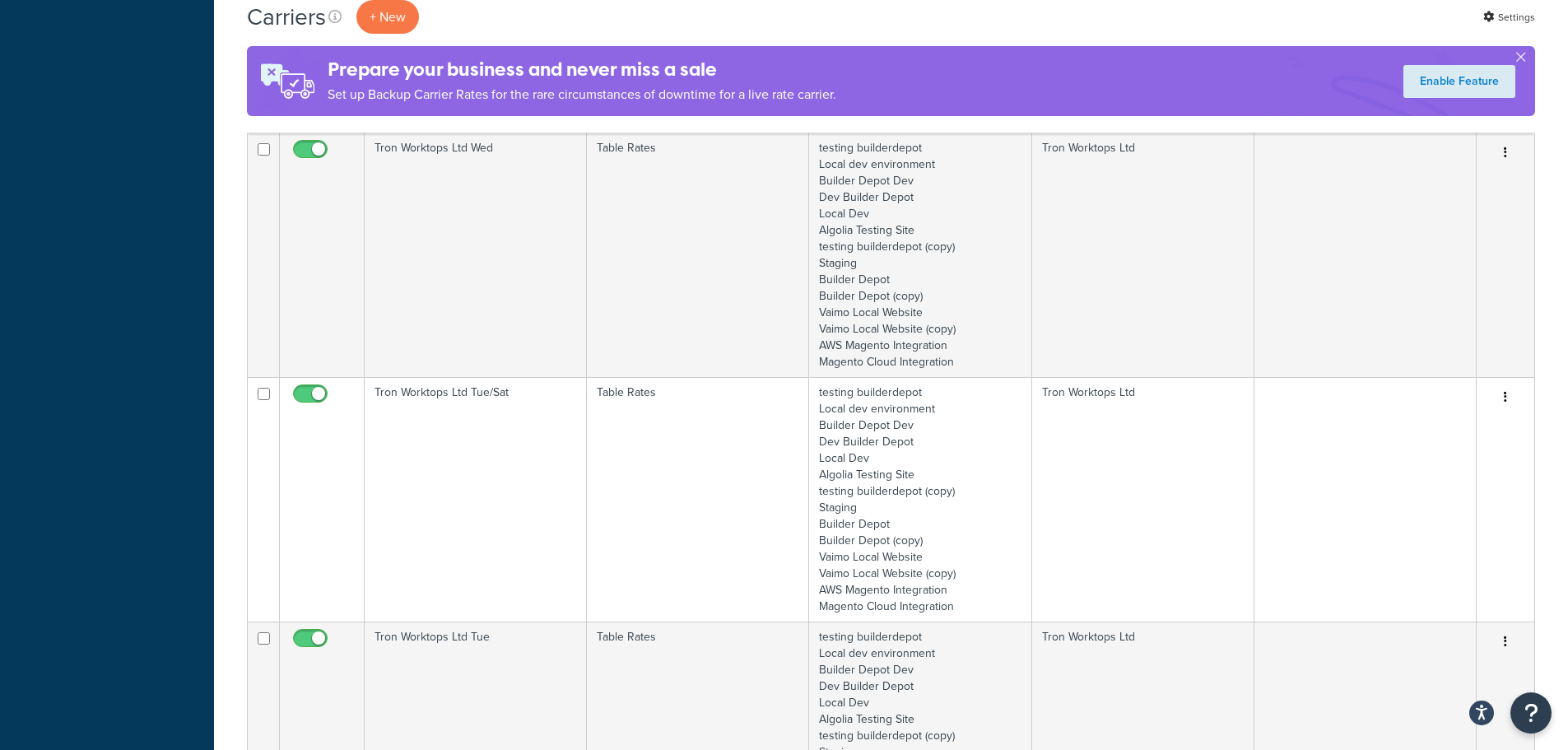
scroll to position [2634, 0]
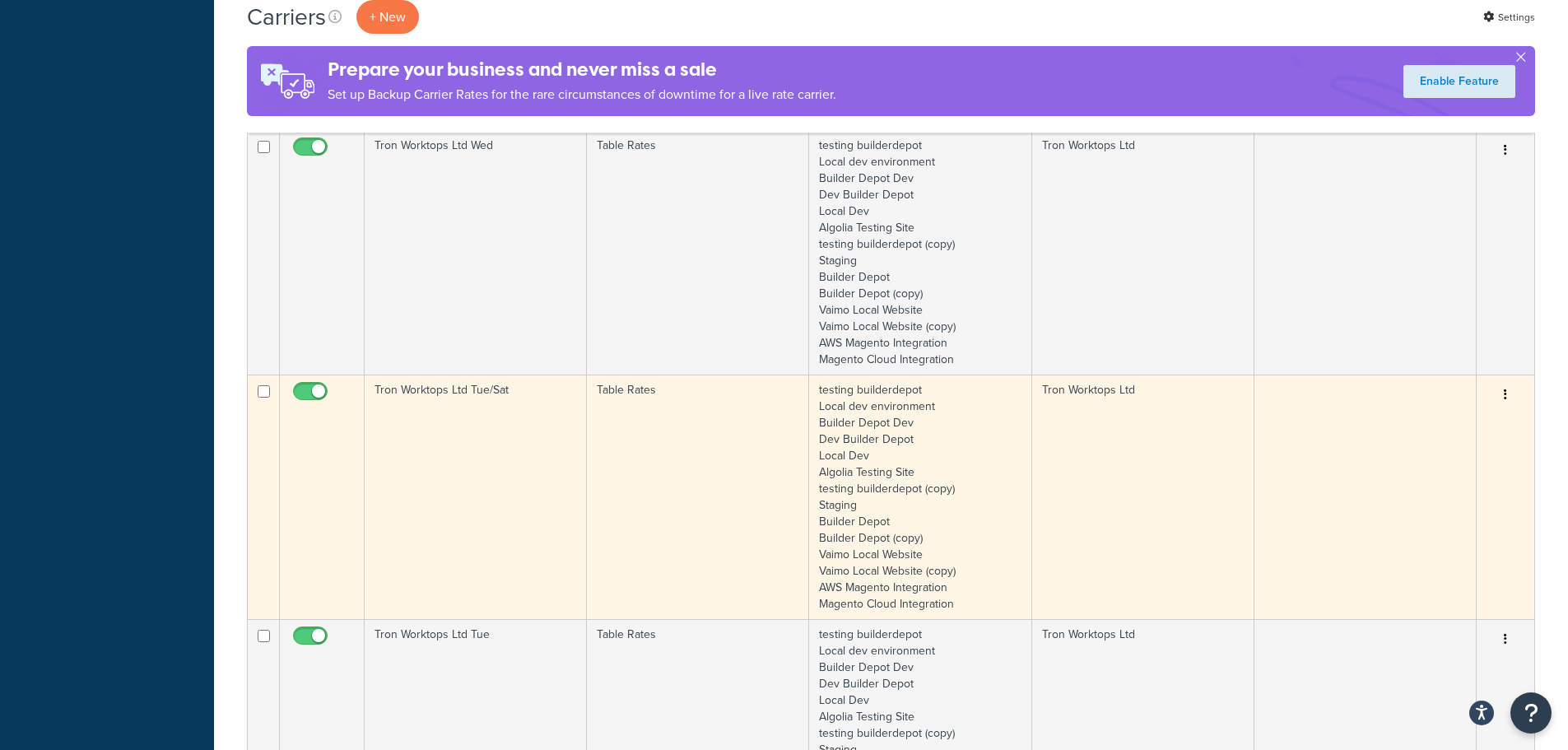
click at [501, 492] on td "Tron Worktops Ltd Tue/Sat" at bounding box center [475, 496] width 222 height 245
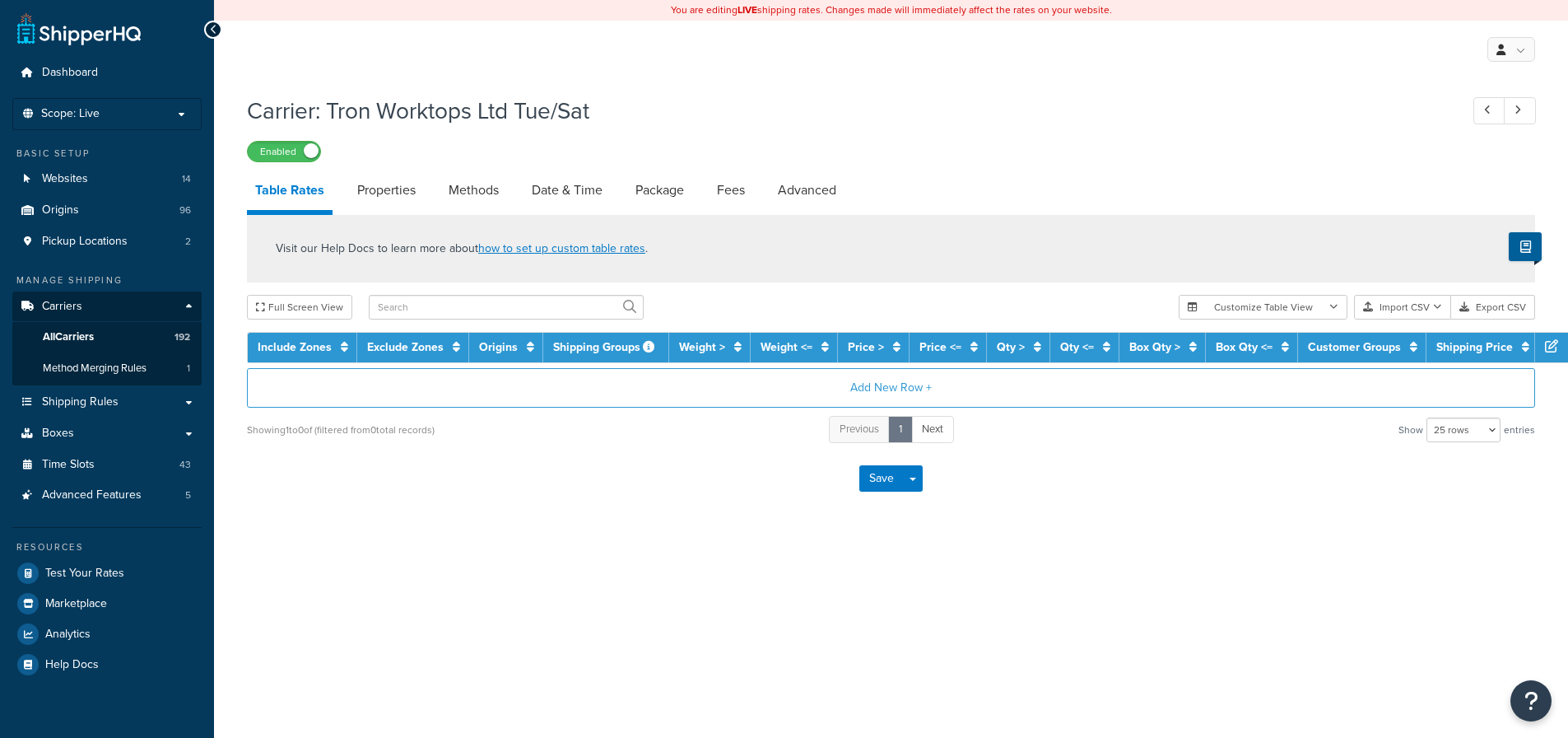
select select "25"
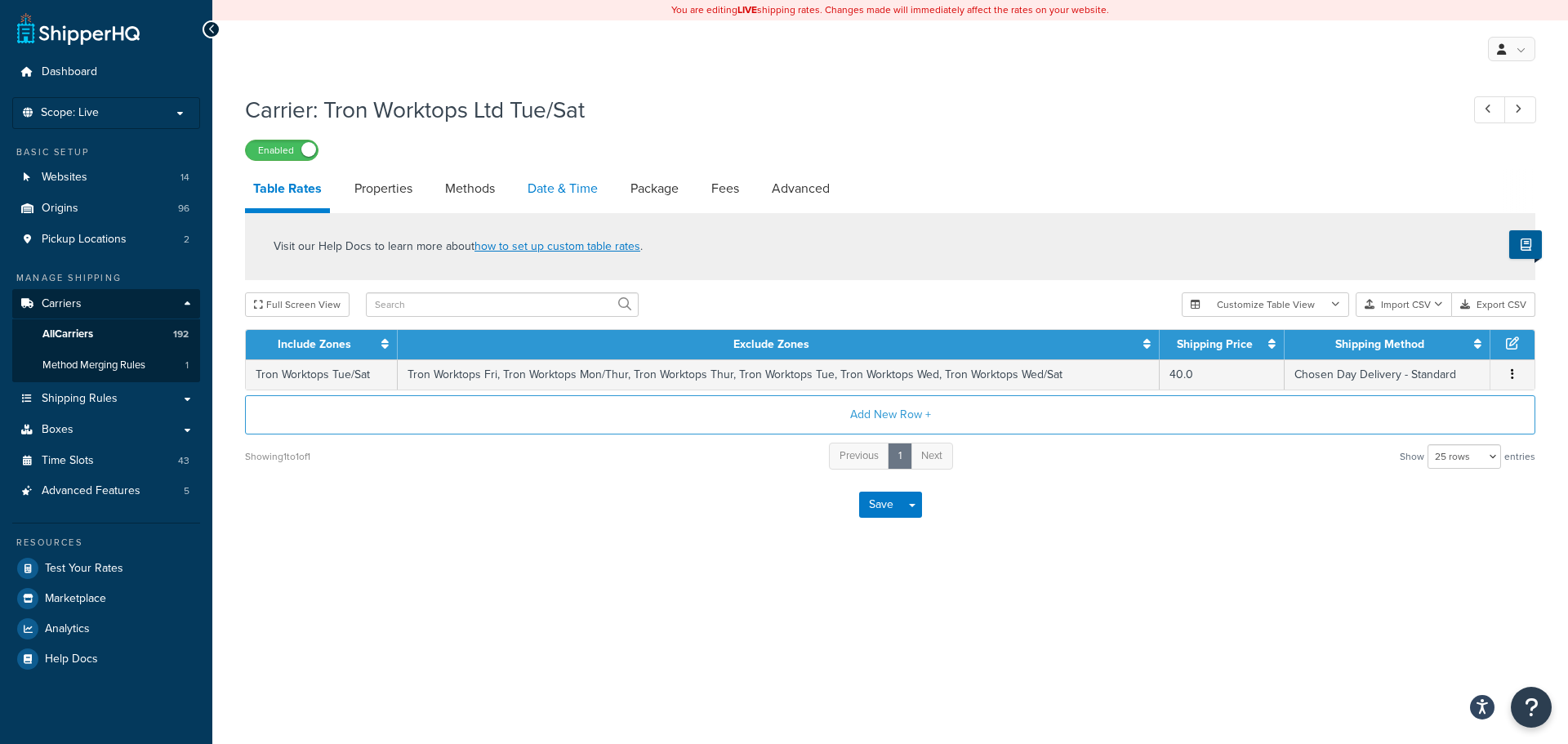
click at [555, 188] on link "Date & Time" at bounding box center [563, 189] width 87 height 40
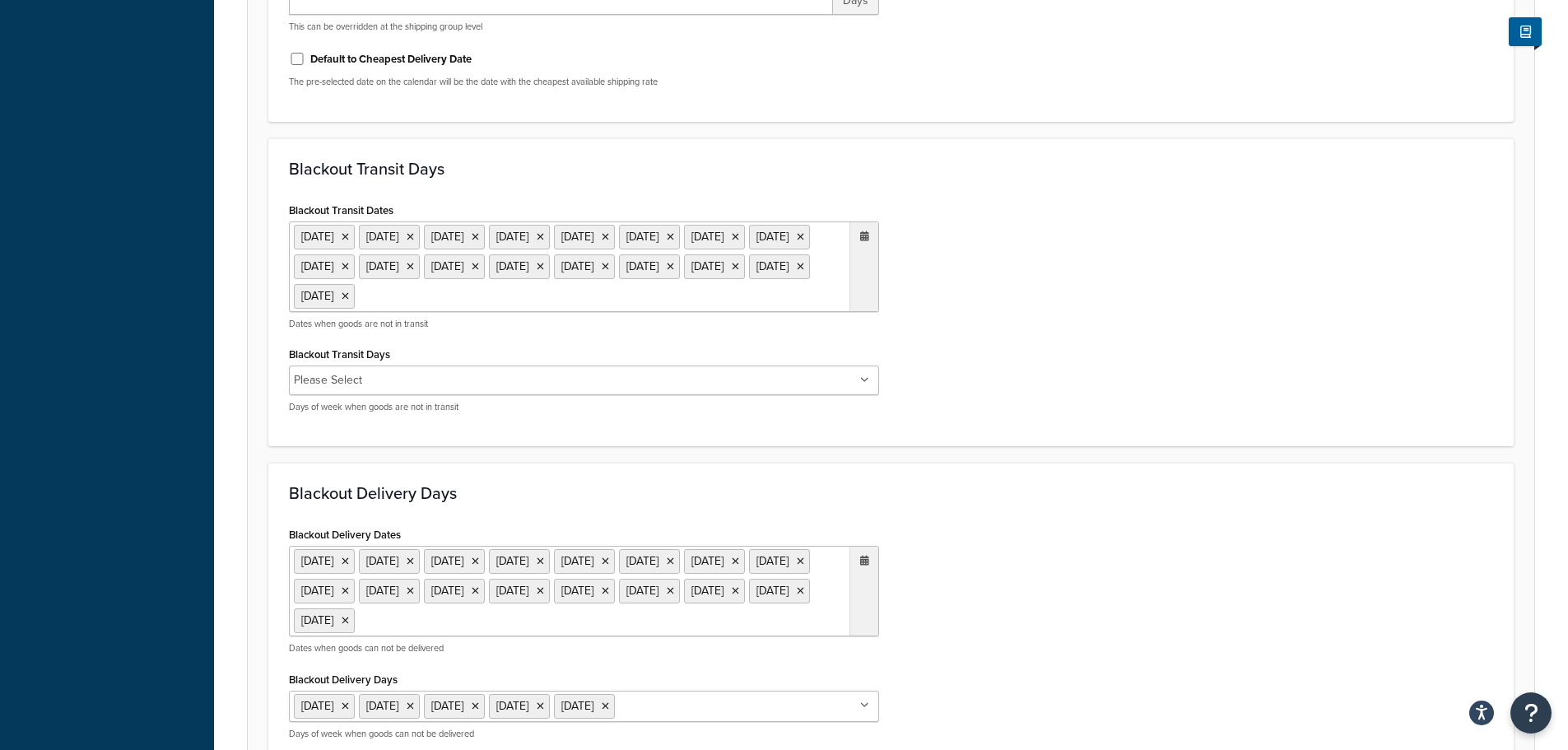
scroll to position [988, 0]
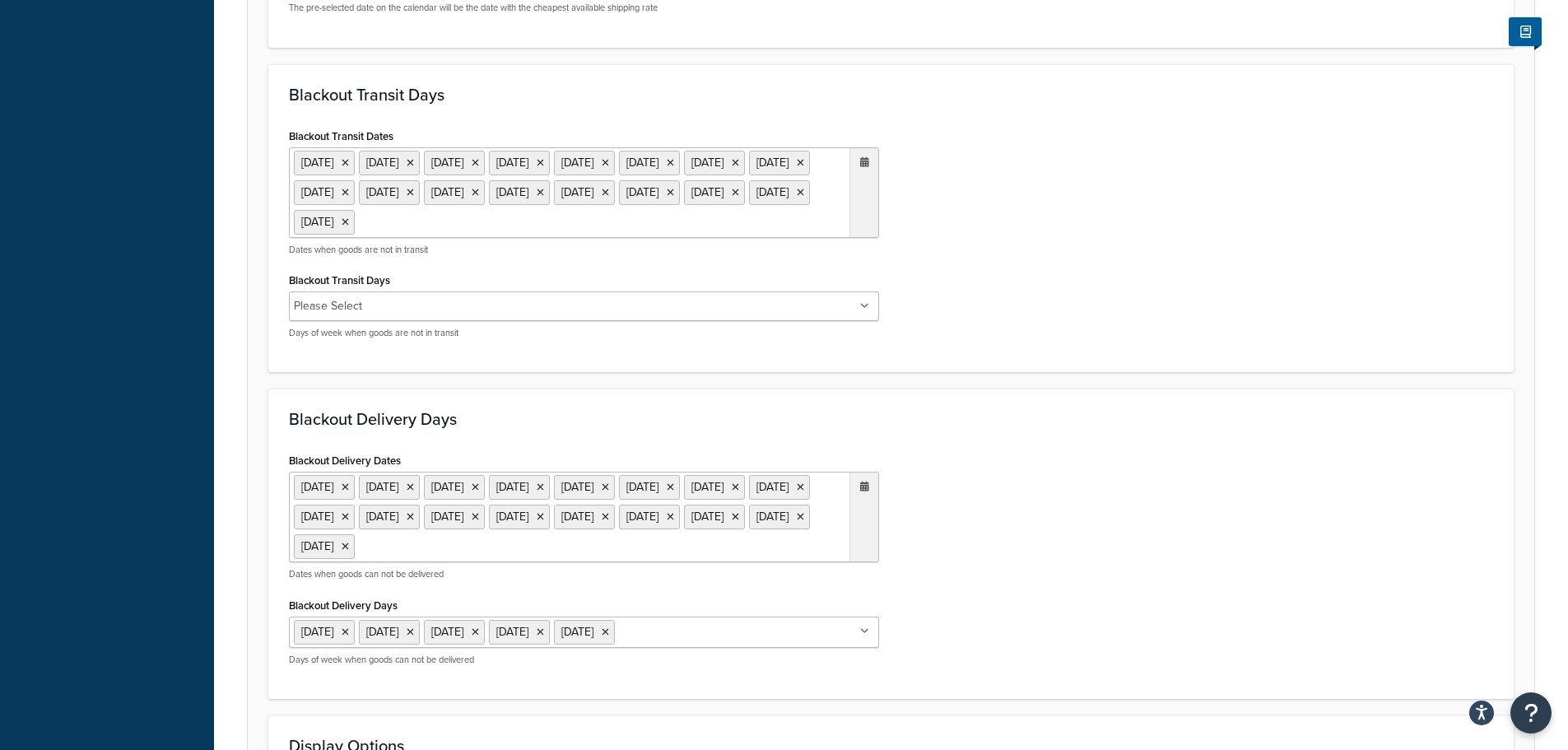
click at [553, 238] on ul "6 May 2024 27 May 2024 23 Dec 2024 24 Dec 2024 25 Dec 2024 26 Dec 2024 27 Dec 2…" at bounding box center [585, 192] width 590 height 90
click at [697, 266] on span "‹" at bounding box center [692, 255] width 27 height 23
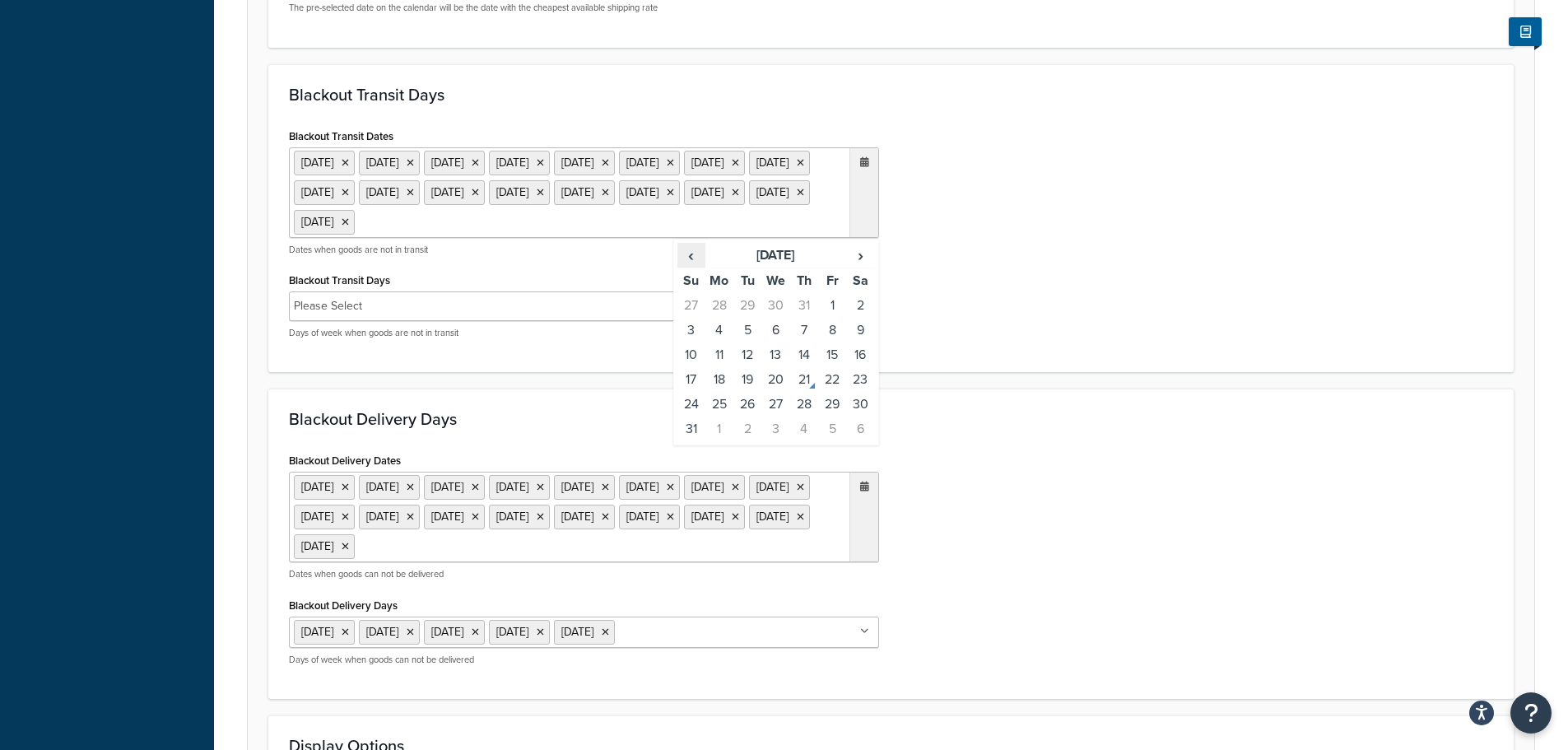
click at [697, 266] on span "‹" at bounding box center [692, 255] width 27 height 23
click at [864, 266] on span "›" at bounding box center [861, 255] width 27 height 23
click at [724, 417] on td "25" at bounding box center [719, 405] width 28 height 25
click at [904, 481] on div "Blackout Delivery Dates 6 May 2024 27 May 2024 23 Dec 2024 24 Dec 2024 25 Dec 2…" at bounding box center [891, 562] width 1229 height 229
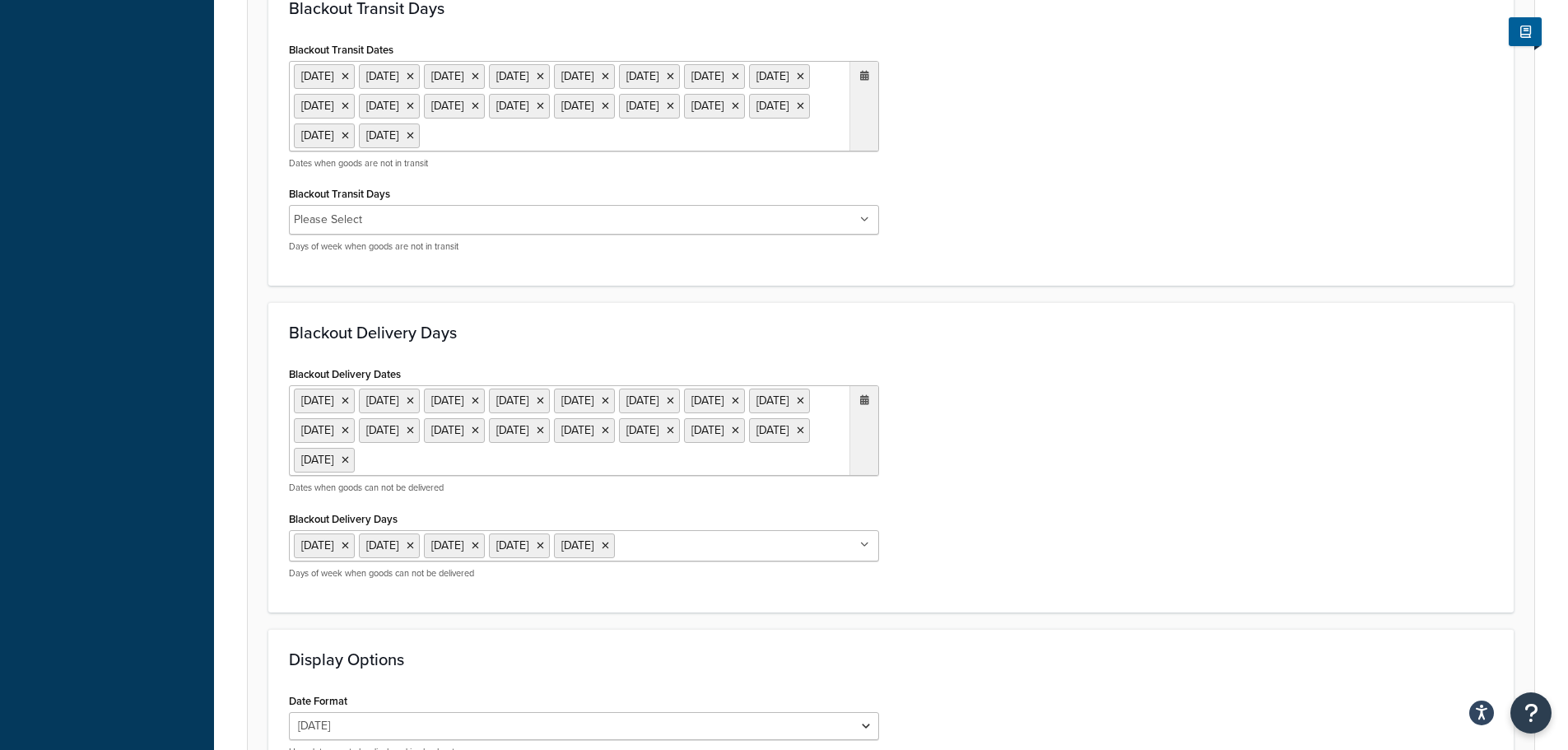
scroll to position [1234, 0]
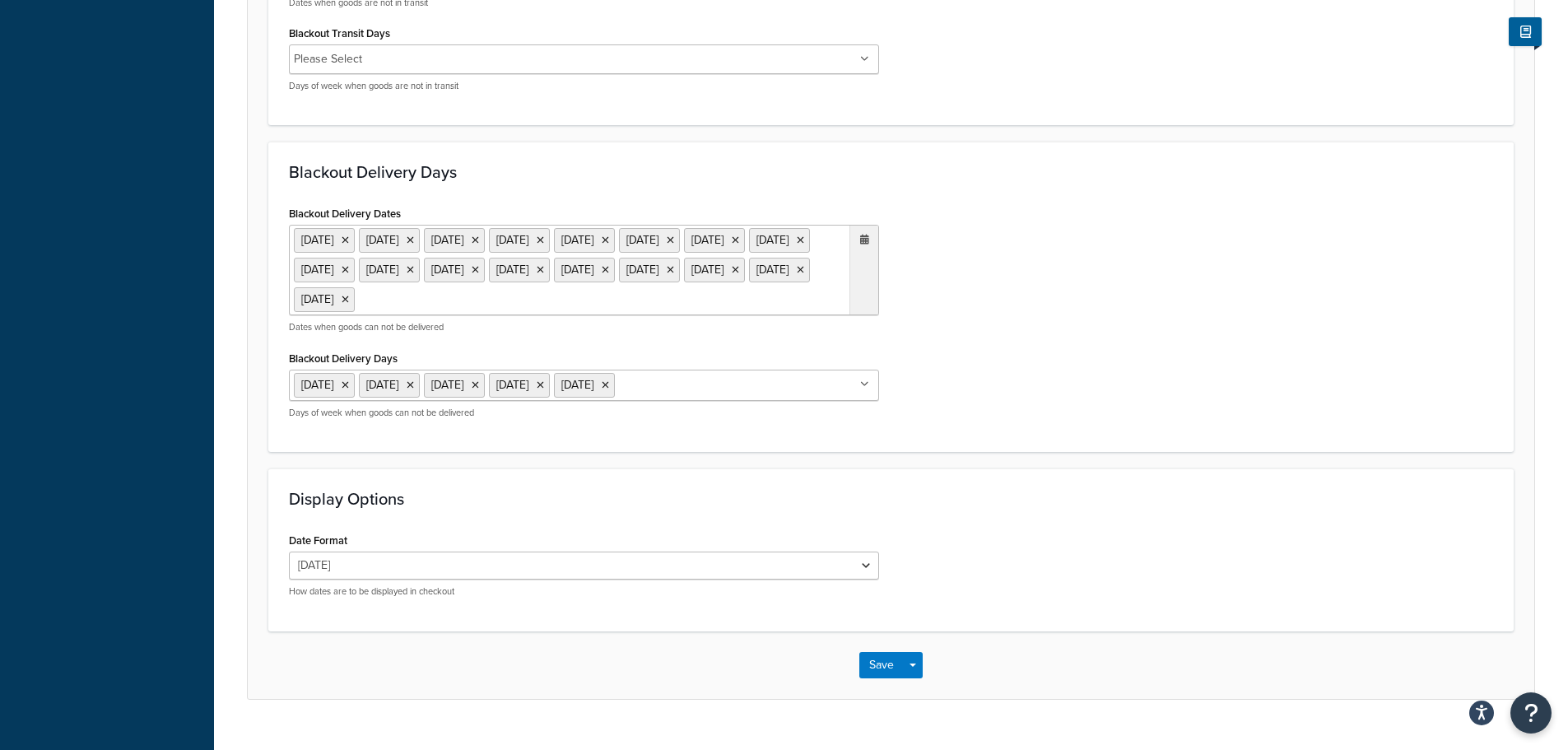
click at [652, 315] on ul "6 May 2024 27 May 2024 23 Dec 2024 24 Dec 2024 25 Dec 2024 26 Dec 2024 27 Dec 2…" at bounding box center [585, 269] width 590 height 90
click at [697, 344] on span "‹" at bounding box center [692, 332] width 27 height 23
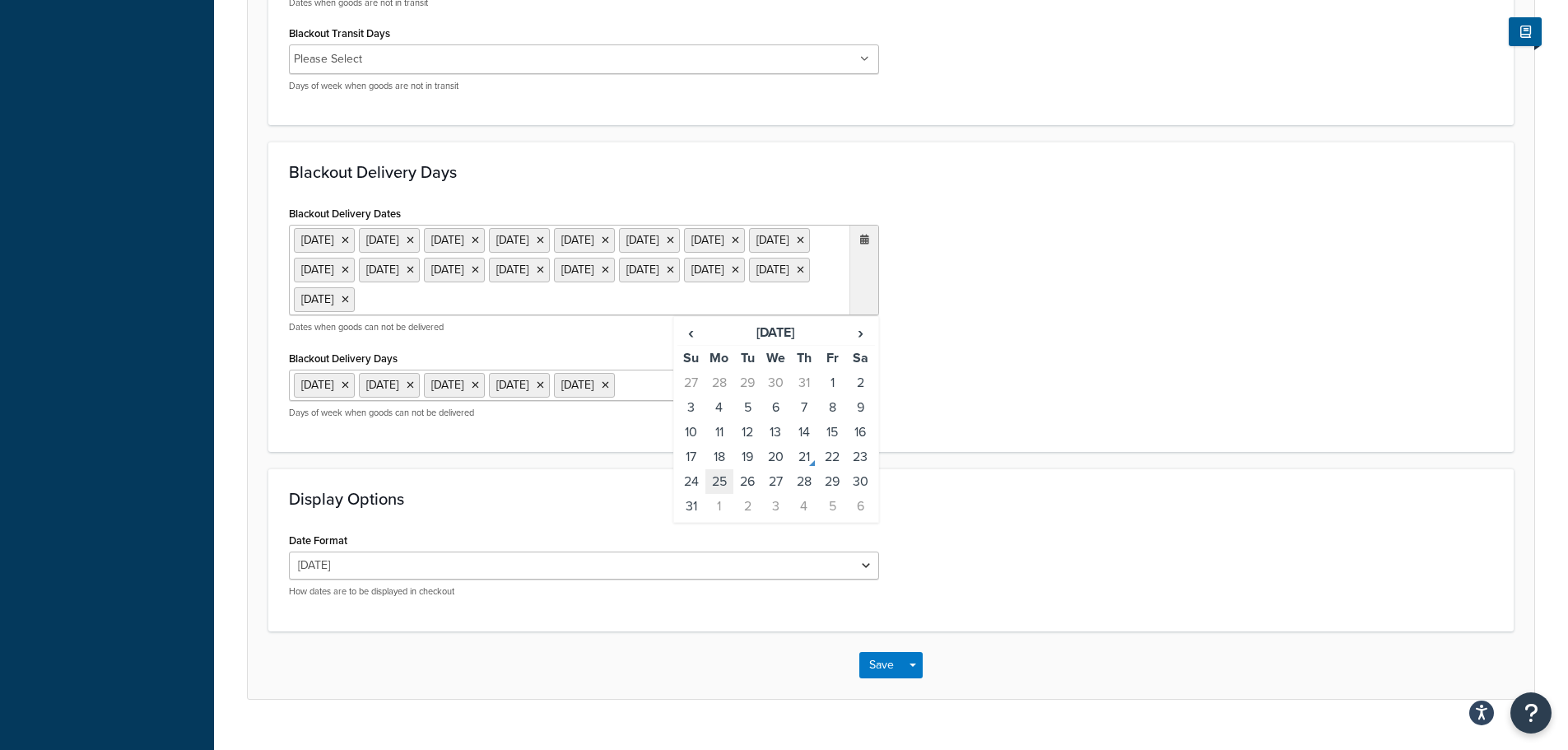
click at [726, 494] on td "25" at bounding box center [719, 482] width 28 height 25
click at [1015, 541] on div "Display Options Date Format Thu 21 Aug 21/08/2025 21 Aug 2025 Thu, 21 Aug 2025 …" at bounding box center [891, 549] width 1245 height 162
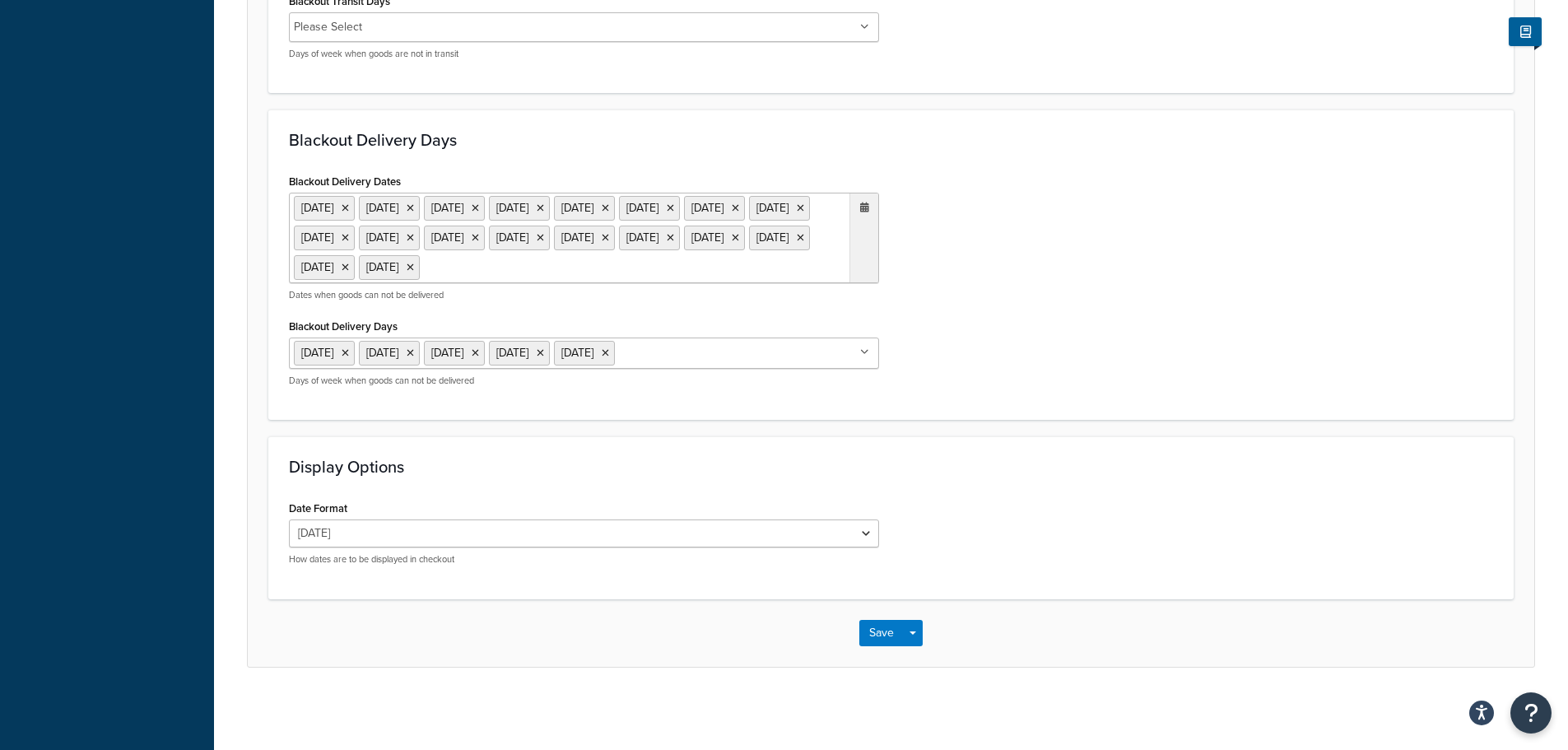
scroll to position [1326, 0]
click at [889, 621] on button "Save" at bounding box center [882, 633] width 45 height 27
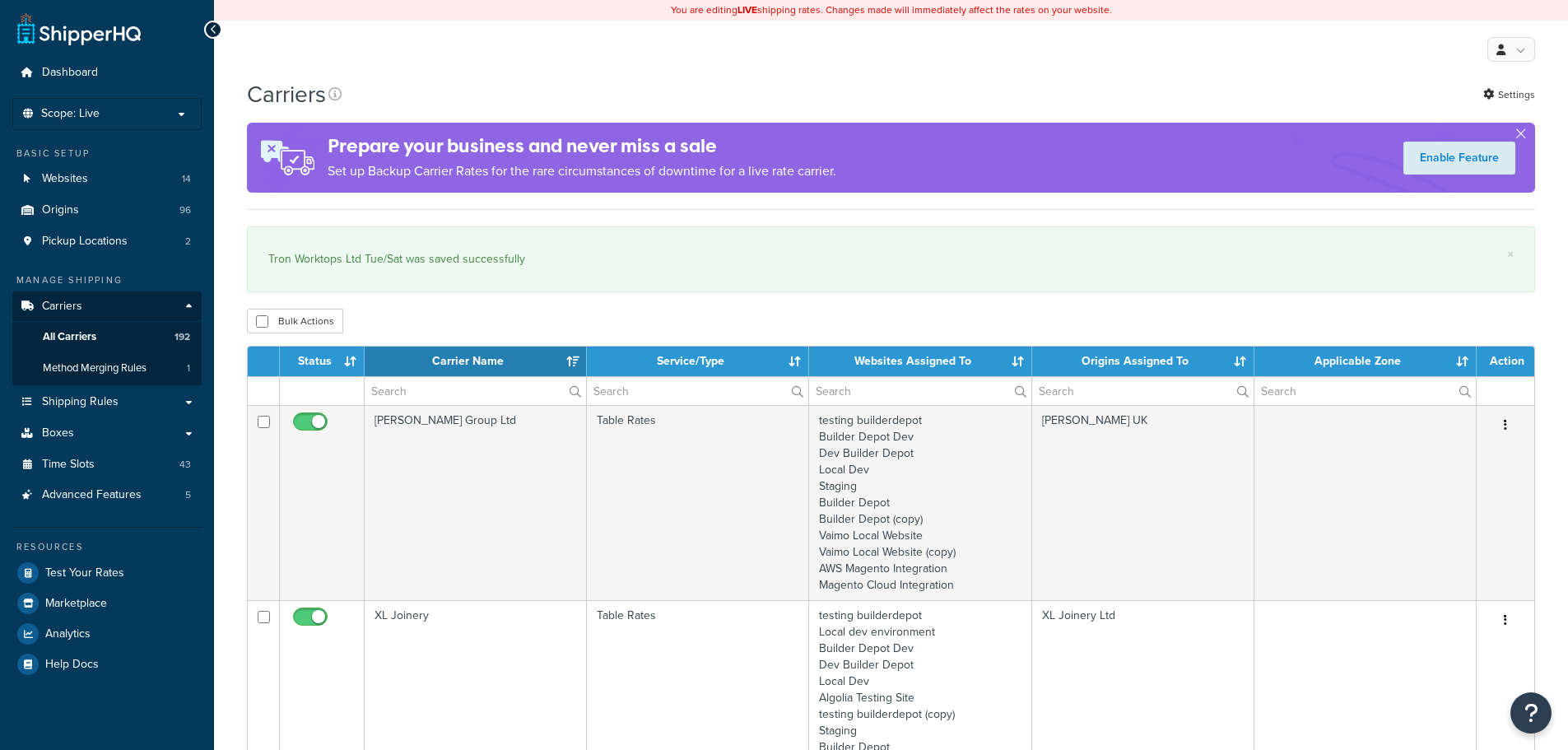
select select "15"
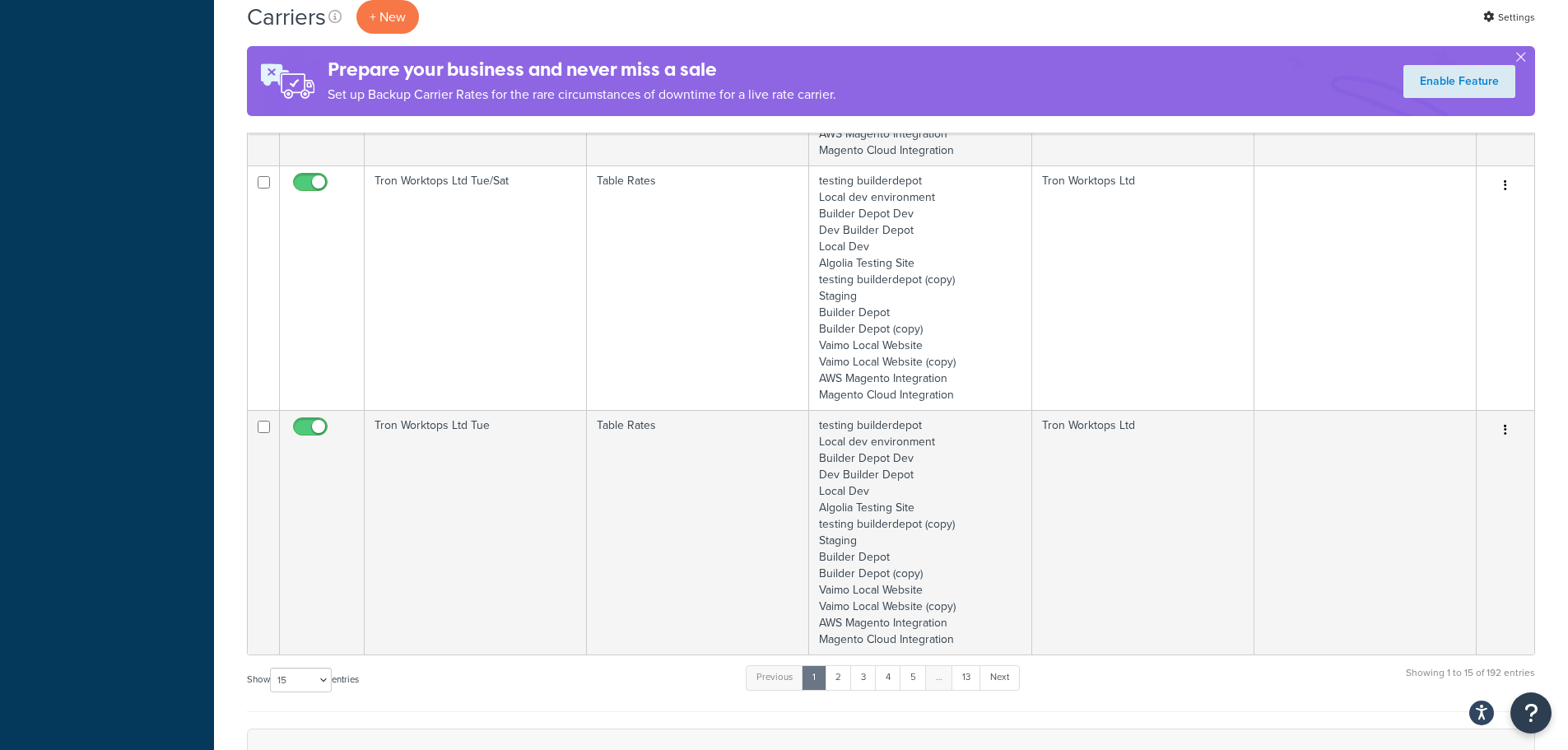
scroll to position [2881, 0]
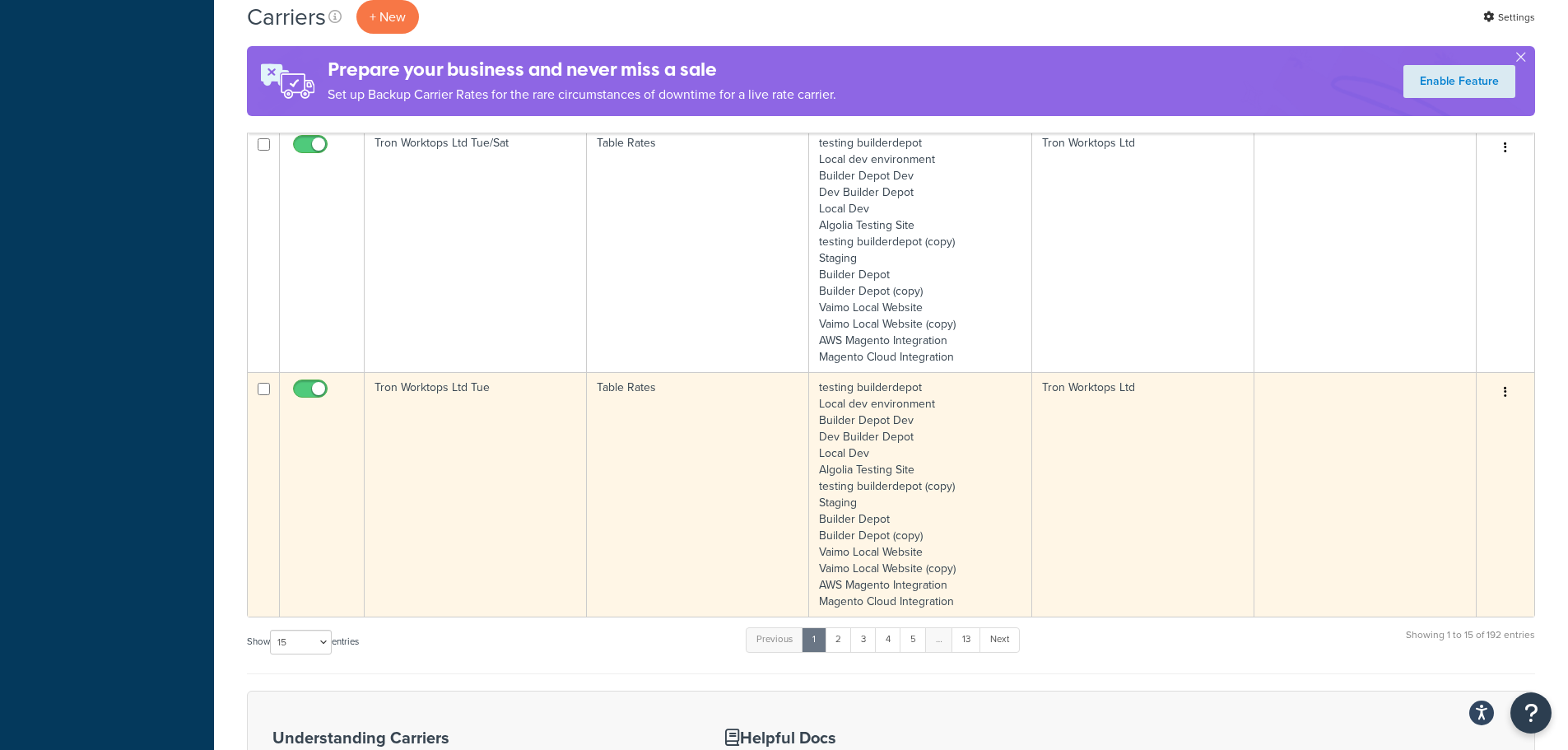
click at [525, 460] on td "Tron Worktops Ltd Tue" at bounding box center [475, 494] width 222 height 245
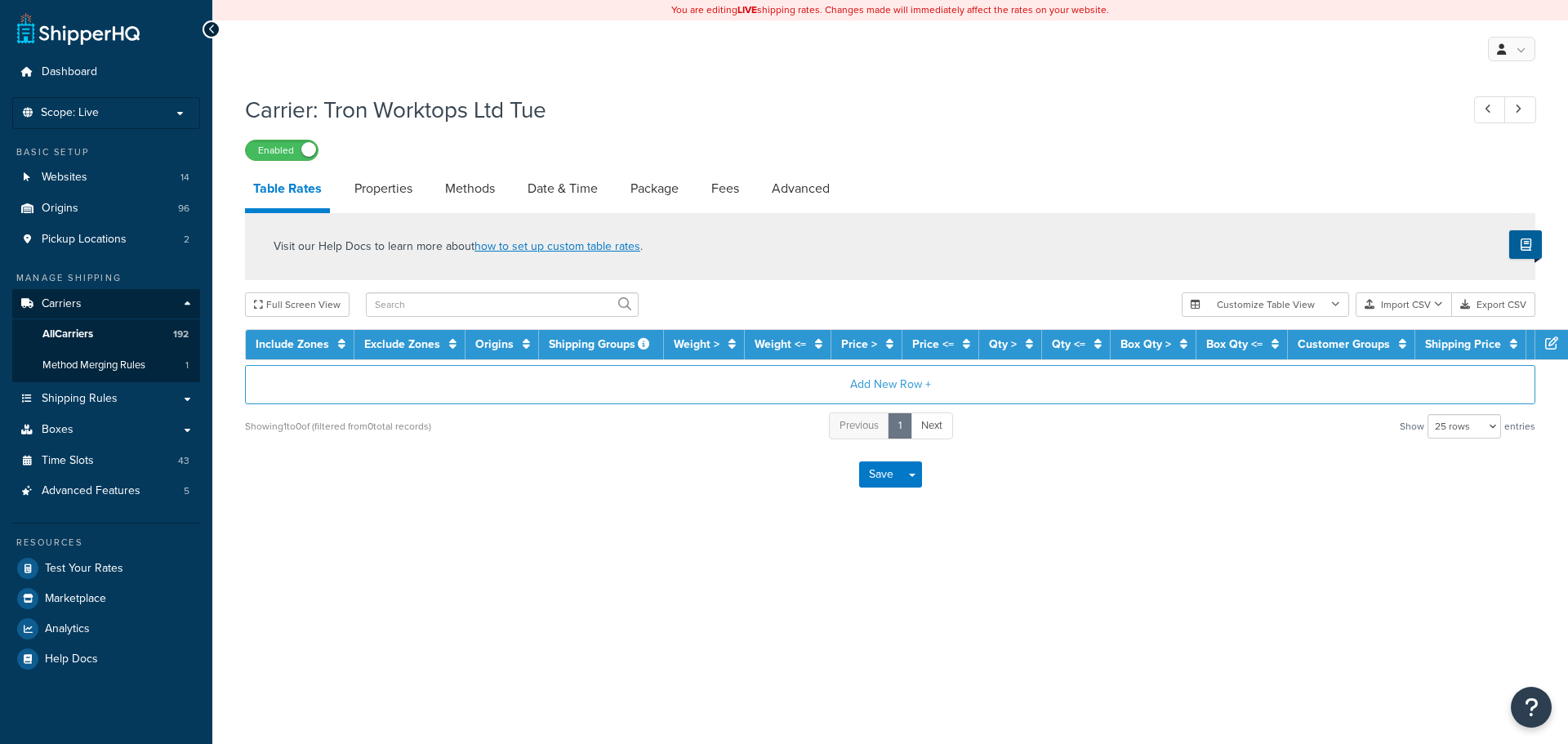
select select "25"
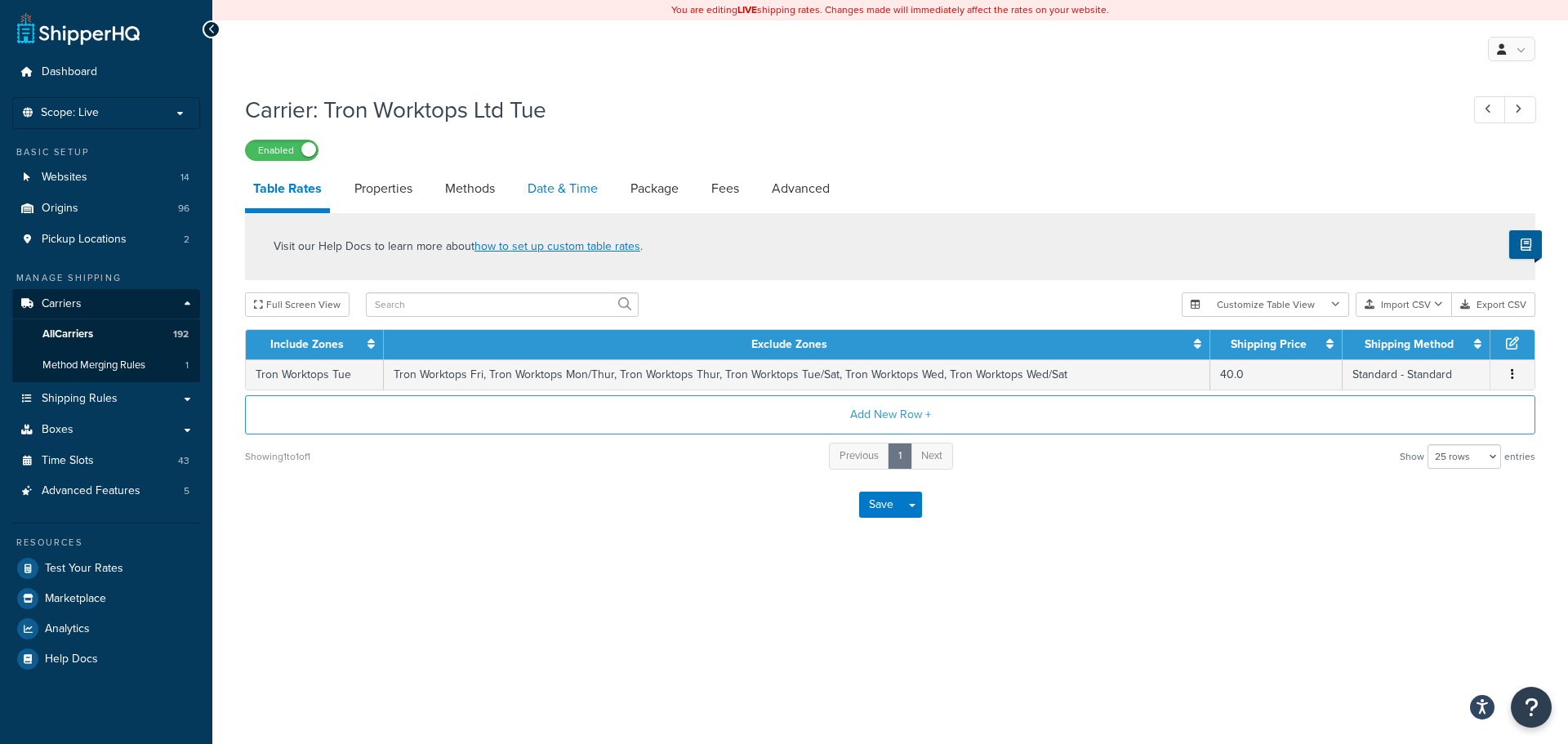
click at [544, 188] on link "Date & Time" at bounding box center [563, 189] width 87 height 40
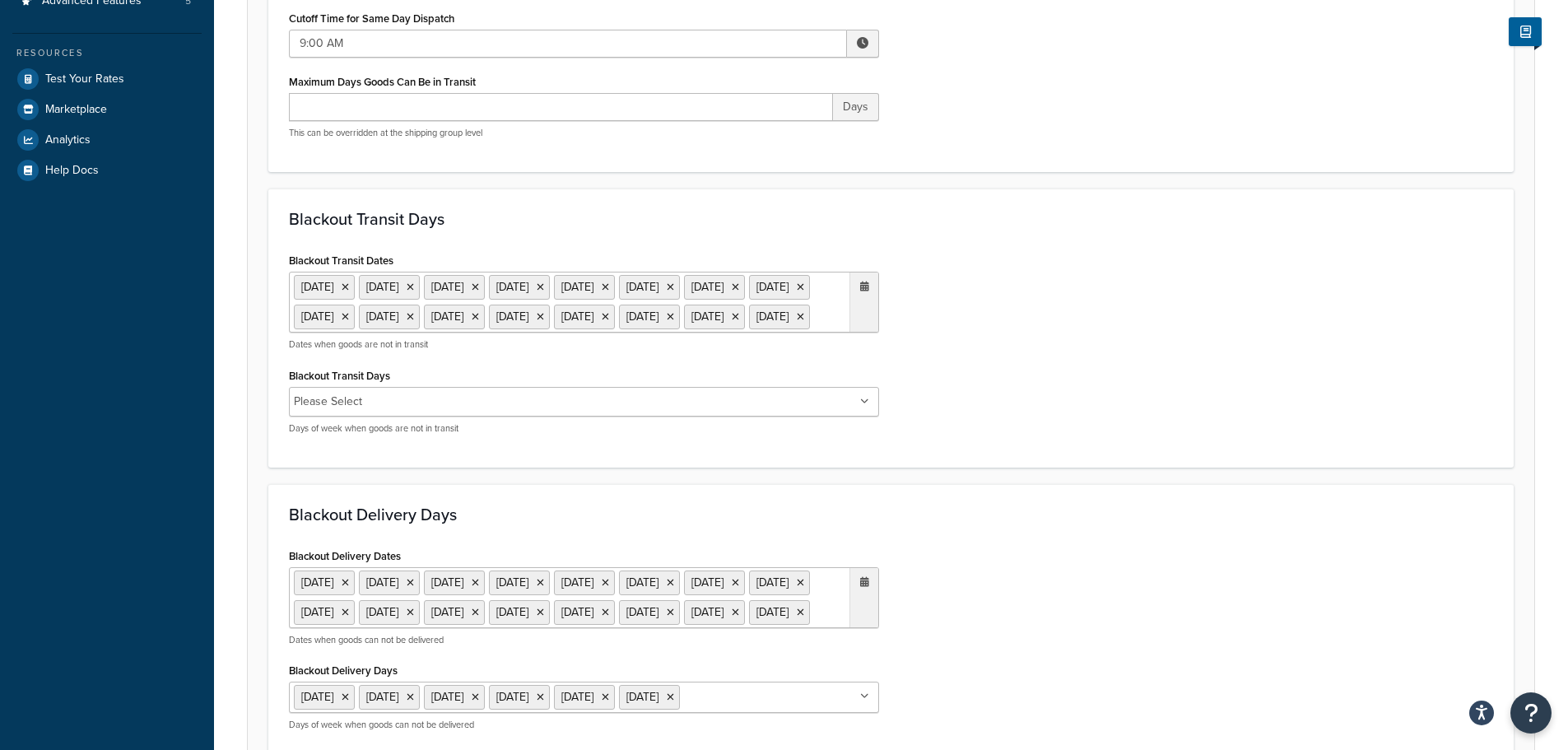
scroll to position [576, 0]
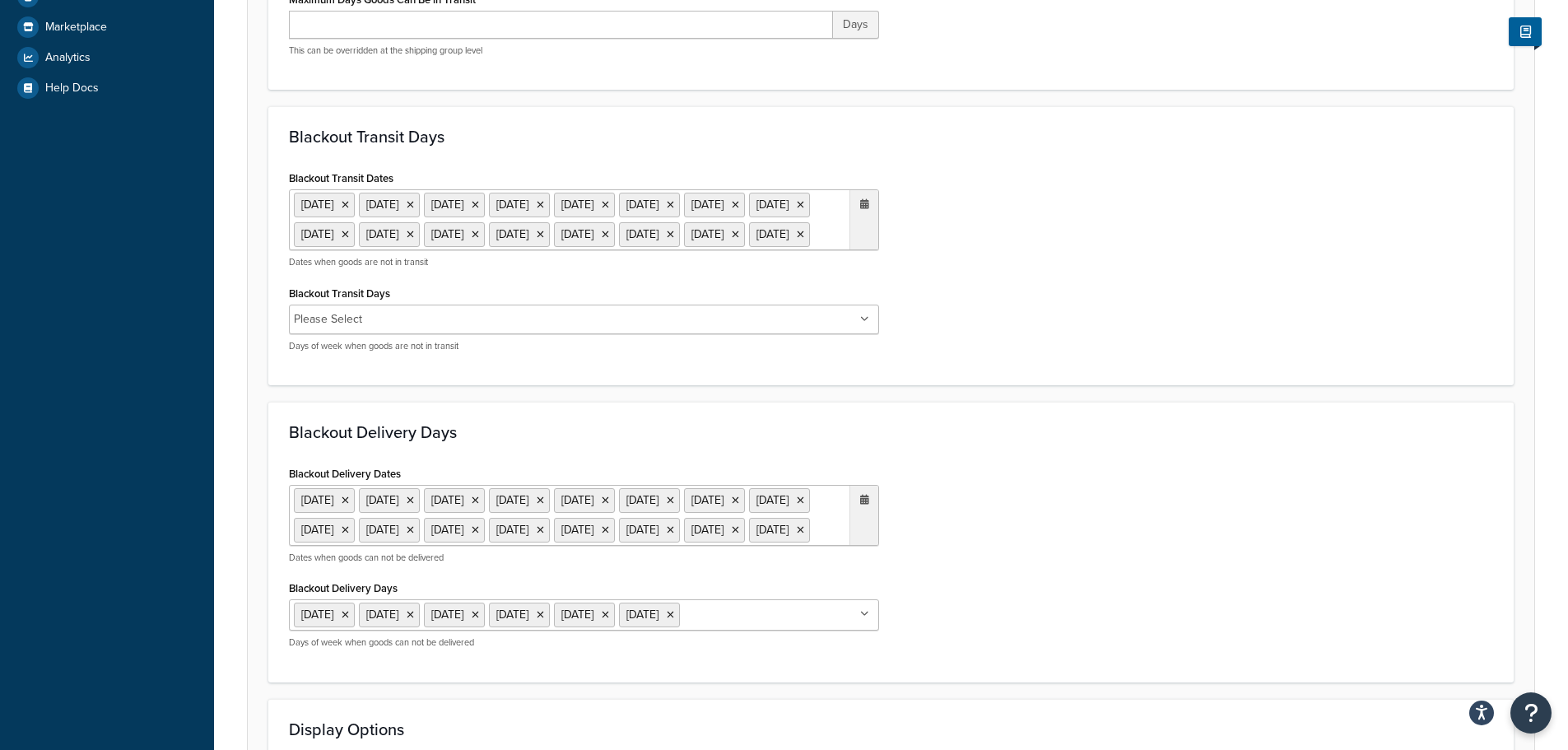
click at [549, 250] on ul "6 May 2024 27 May 2024 23 Dec 2024 24 Dec 2024 25 Dec 2024 26 Dec 2024 27 Dec 2…" at bounding box center [585, 220] width 590 height 61
click at [691, 279] on span "‹" at bounding box center [692, 267] width 27 height 23
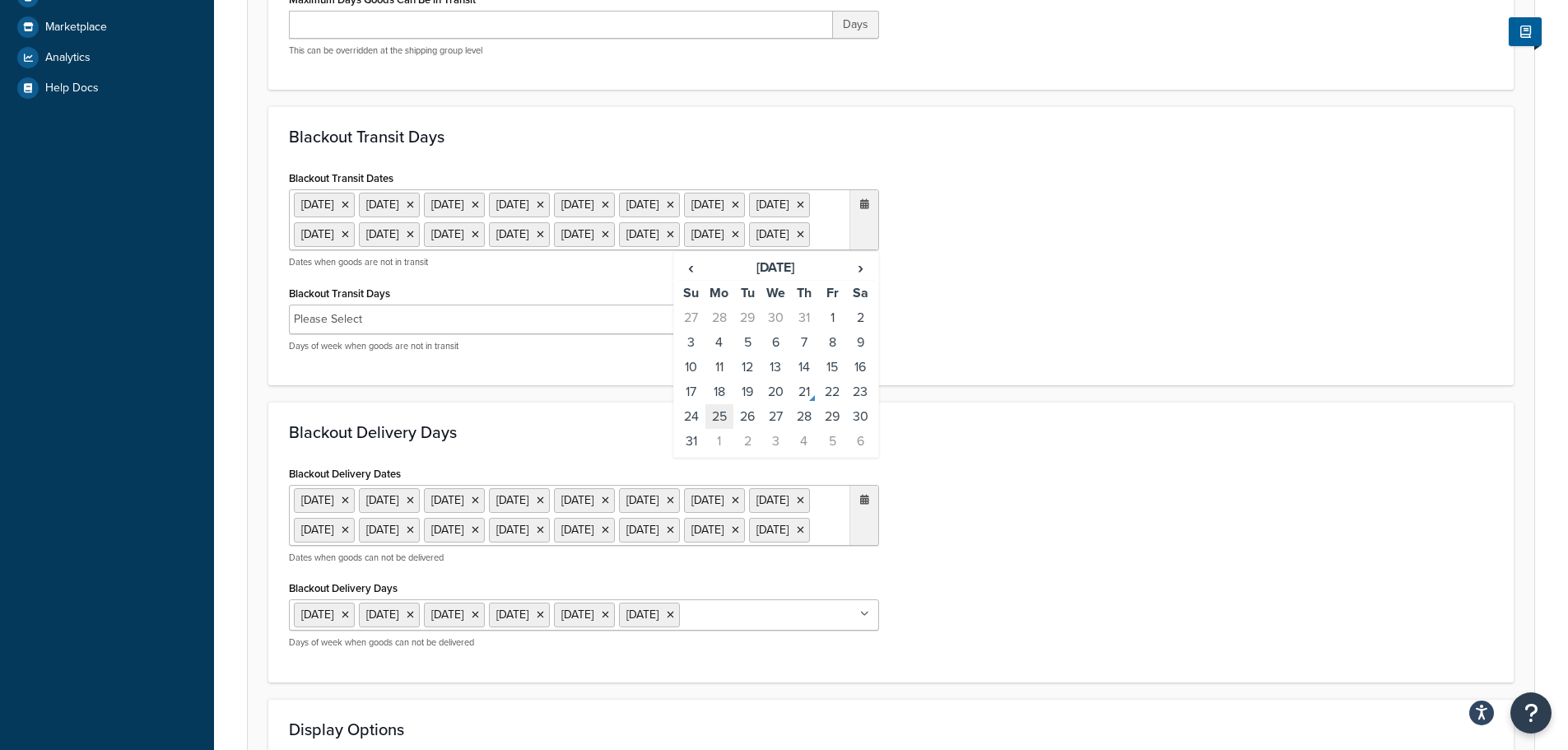
click at [719, 429] on td "25" at bounding box center [719, 417] width 28 height 25
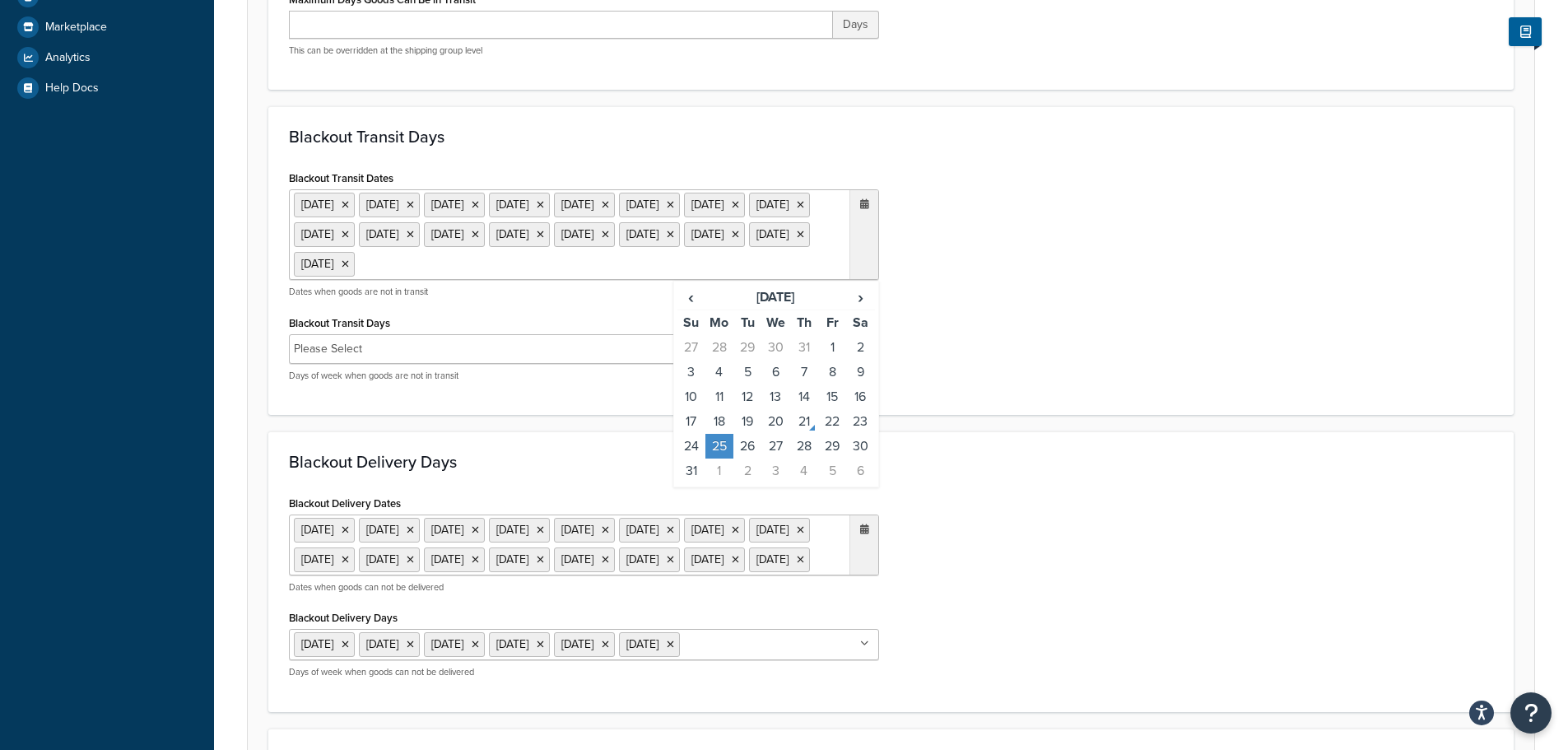
click at [1216, 479] on div "Blackout Delivery Days Blackout Delivery Dates 6 May 2024 27 May 2024 23 Dec 20…" at bounding box center [891, 571] width 1245 height 281
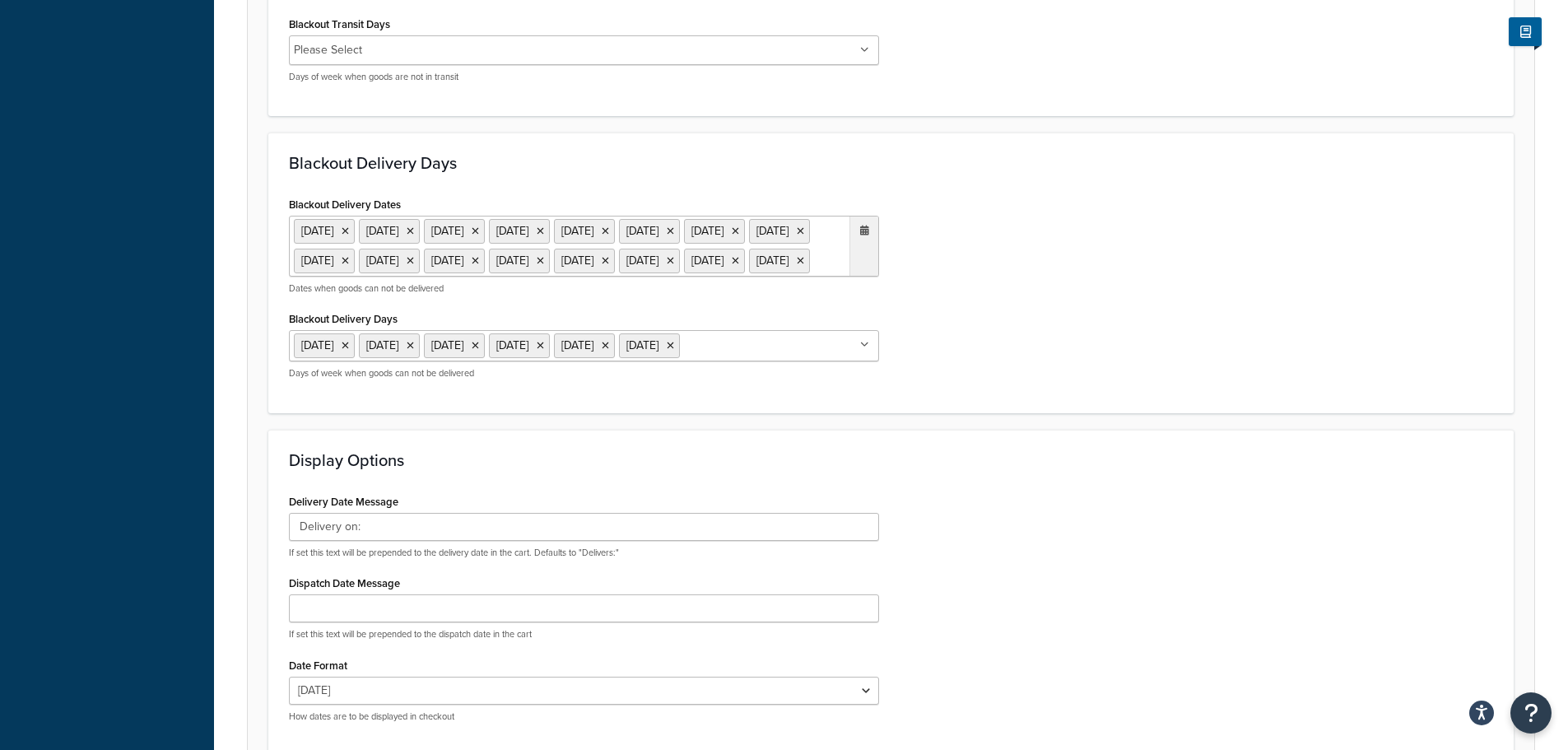
scroll to position [905, 0]
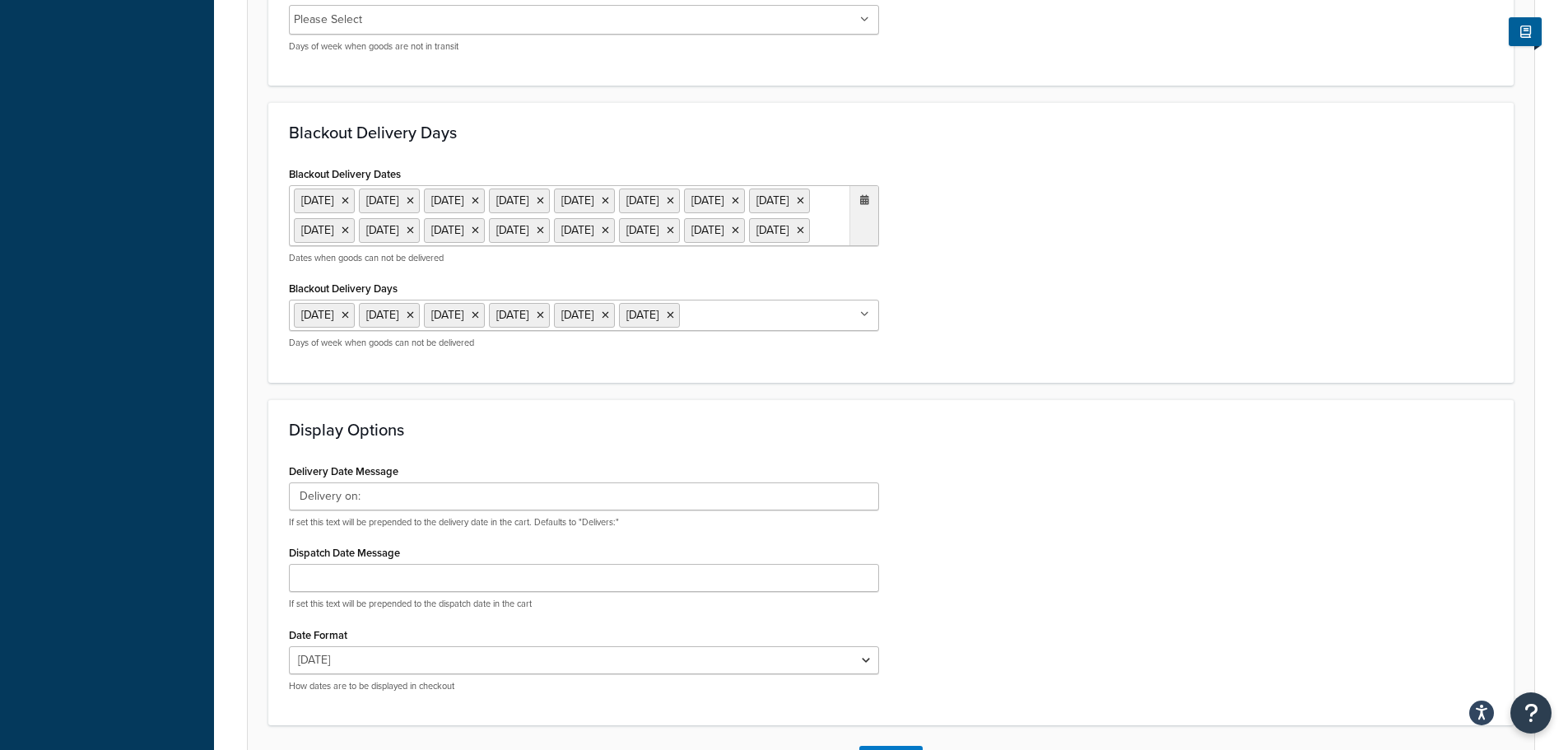
click at [634, 247] on ul "6 May 2024 27 May 2024 23 Dec 2024 24 Dec 2024 25 Dec 2024 26 Dec 2024 27 Dec 2…" at bounding box center [585, 216] width 590 height 61
click at [685, 277] on th "‹" at bounding box center [691, 264] width 28 height 26
click at [685, 275] on span "‹" at bounding box center [692, 264] width 27 height 23
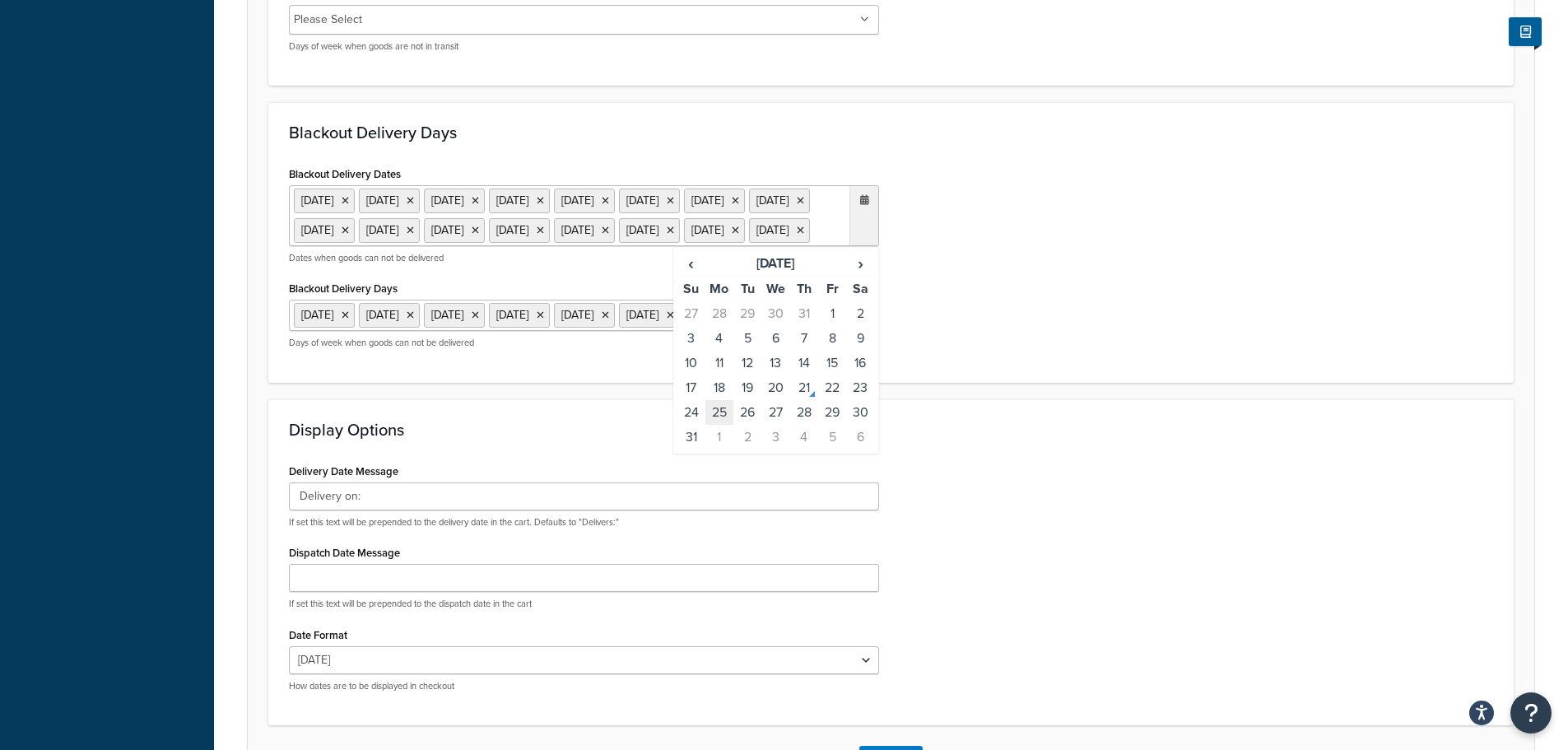
click at [723, 424] on td "25" at bounding box center [719, 412] width 28 height 25
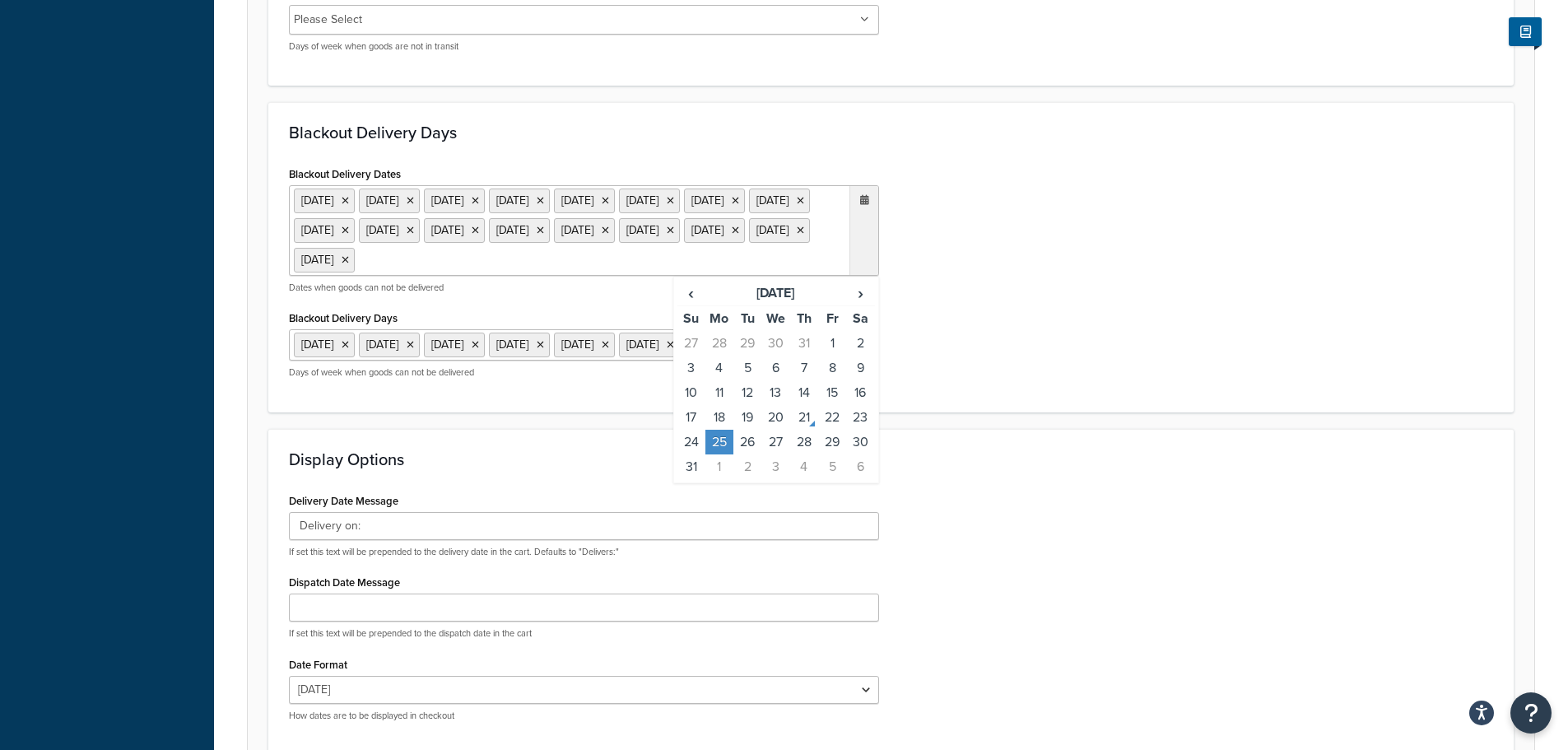
click at [996, 392] on div "Blackout Delivery Dates 6 May 2024 27 May 2024 23 Dec 2024 24 Dec 2024 25 Dec 2…" at bounding box center [891, 276] width 1229 height 229
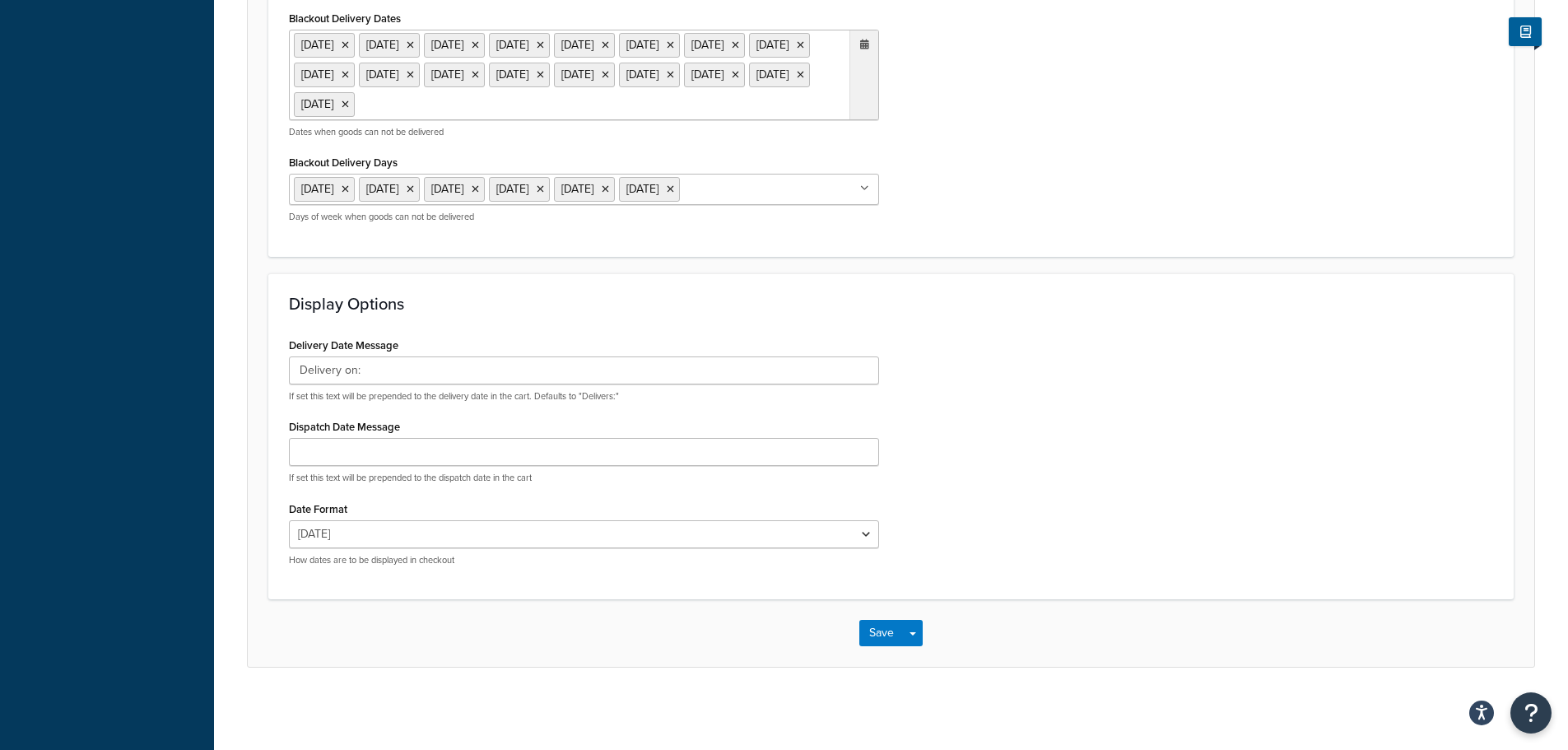
scroll to position [1146, 0]
click at [879, 651] on div "Save Save Dropdown Save and Edit" at bounding box center [891, 633] width 1287 height 68
click at [871, 630] on button "Save" at bounding box center [882, 633] width 45 height 27
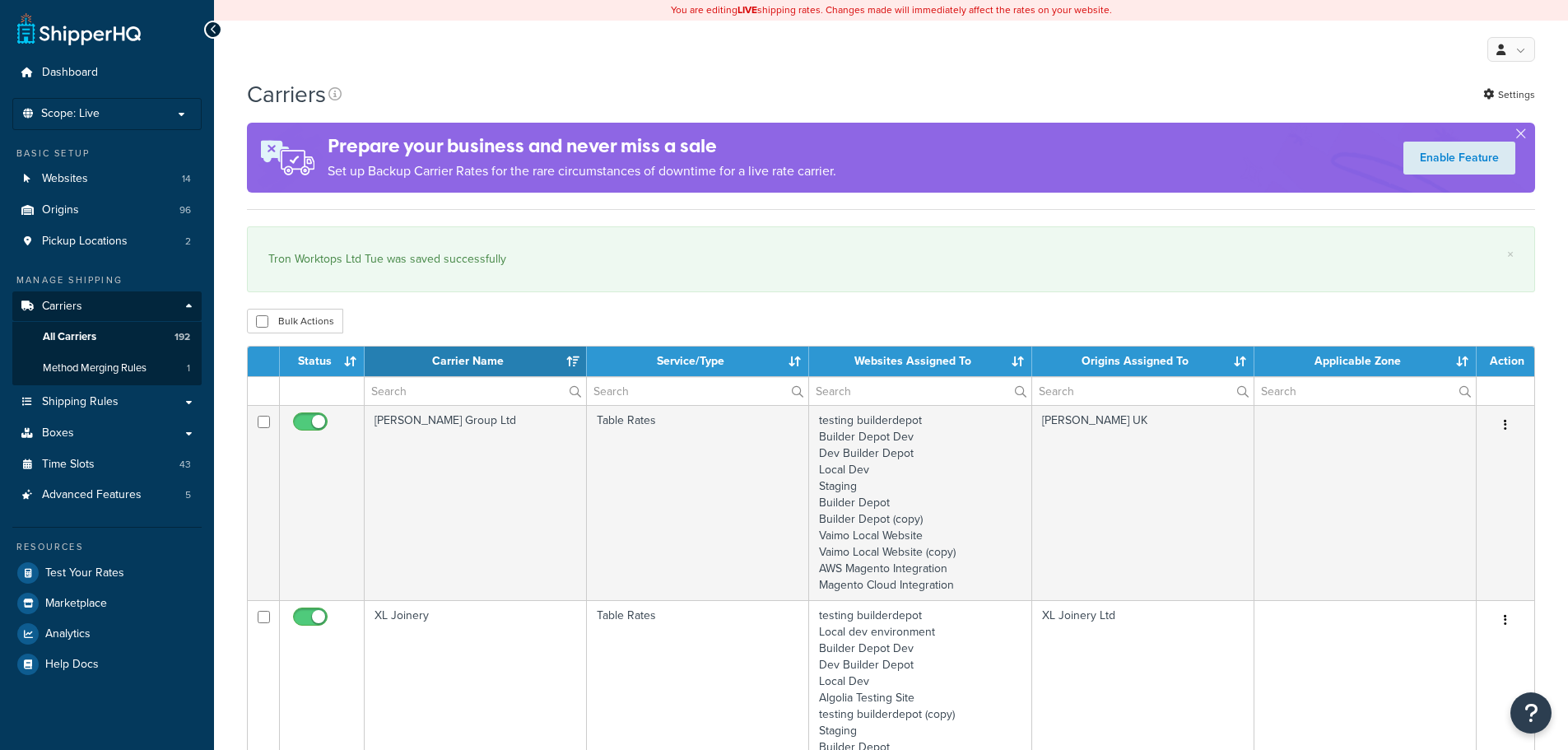
select select "15"
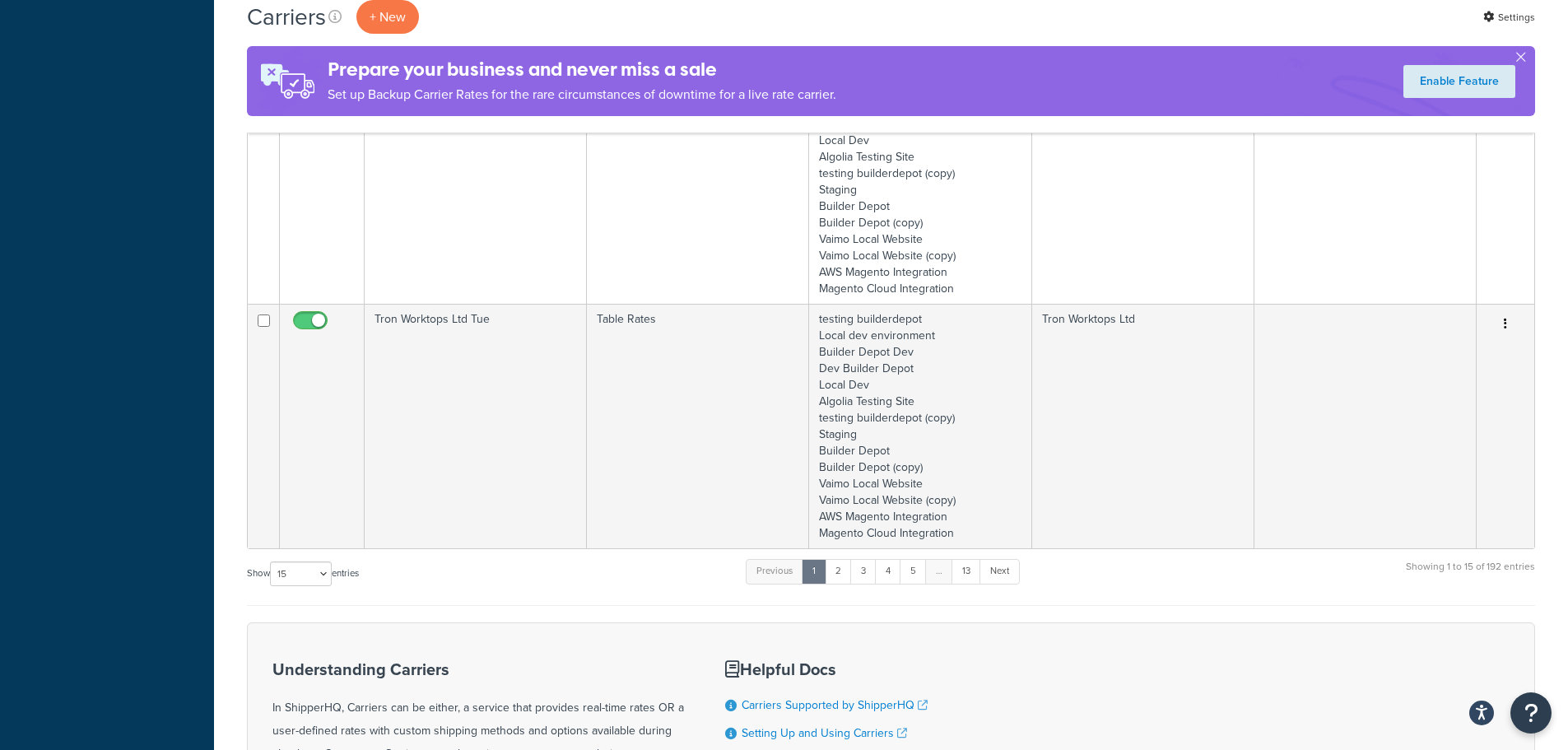
scroll to position [3046, 0]
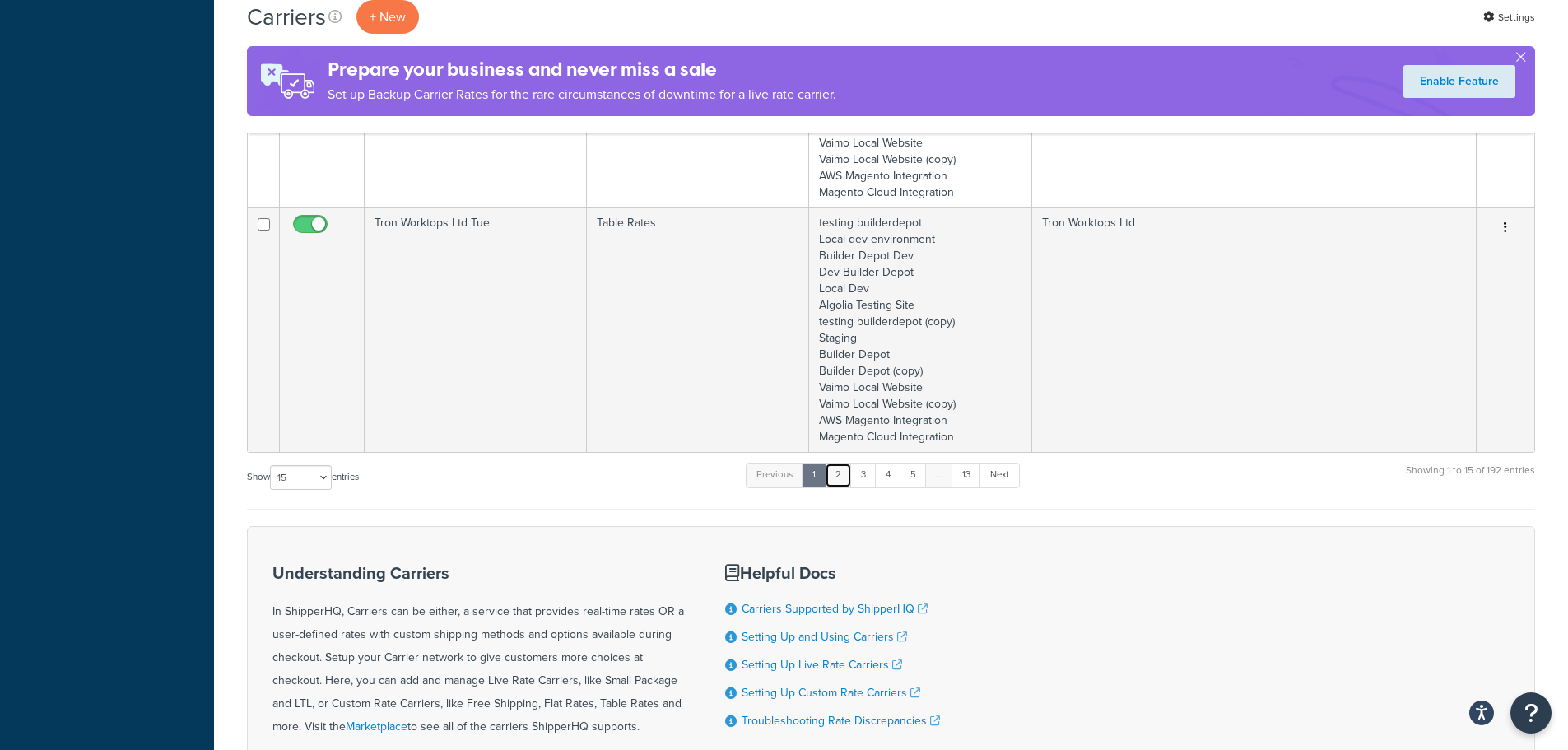
click at [832, 470] on link "2" at bounding box center [838, 475] width 28 height 25
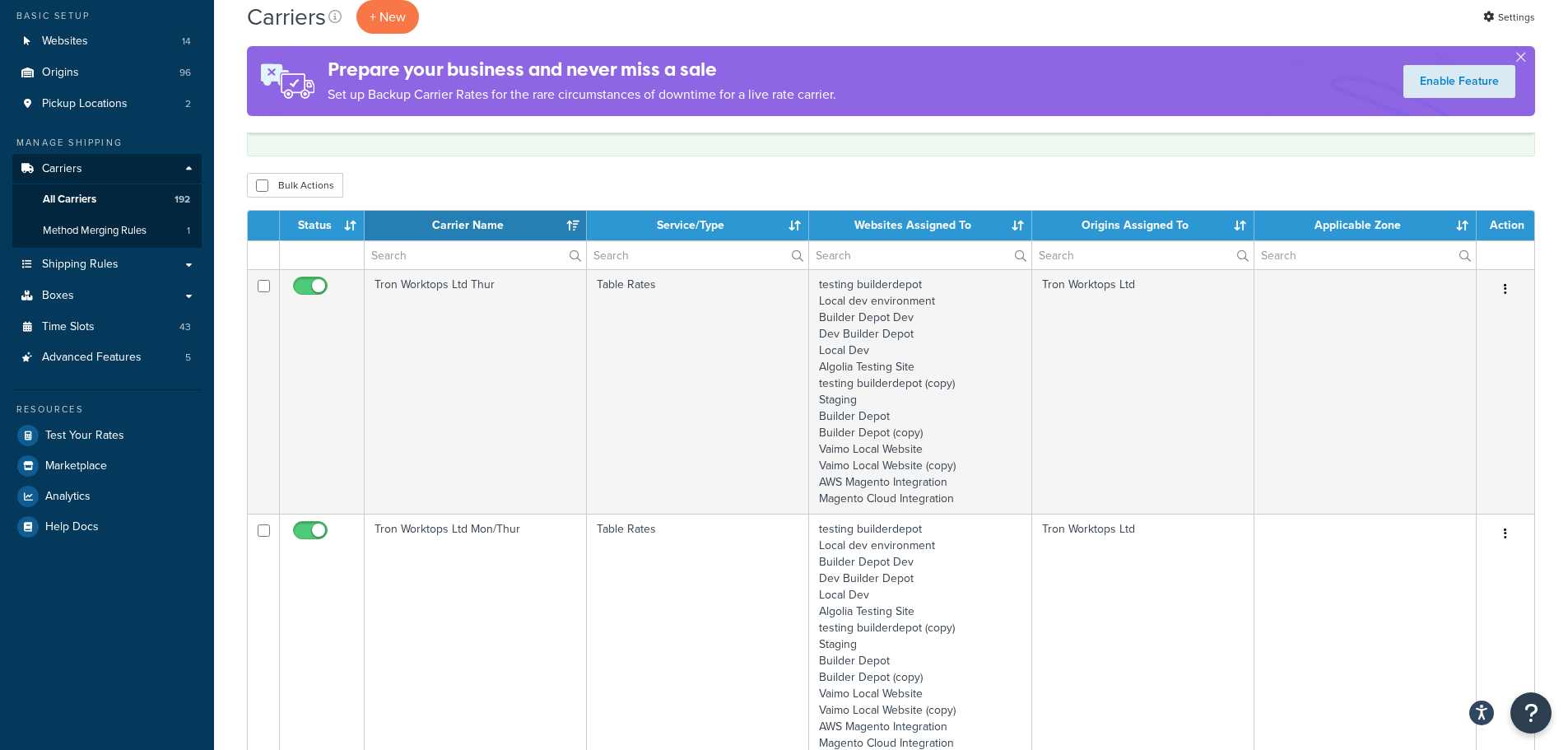
scroll to position [0, 0]
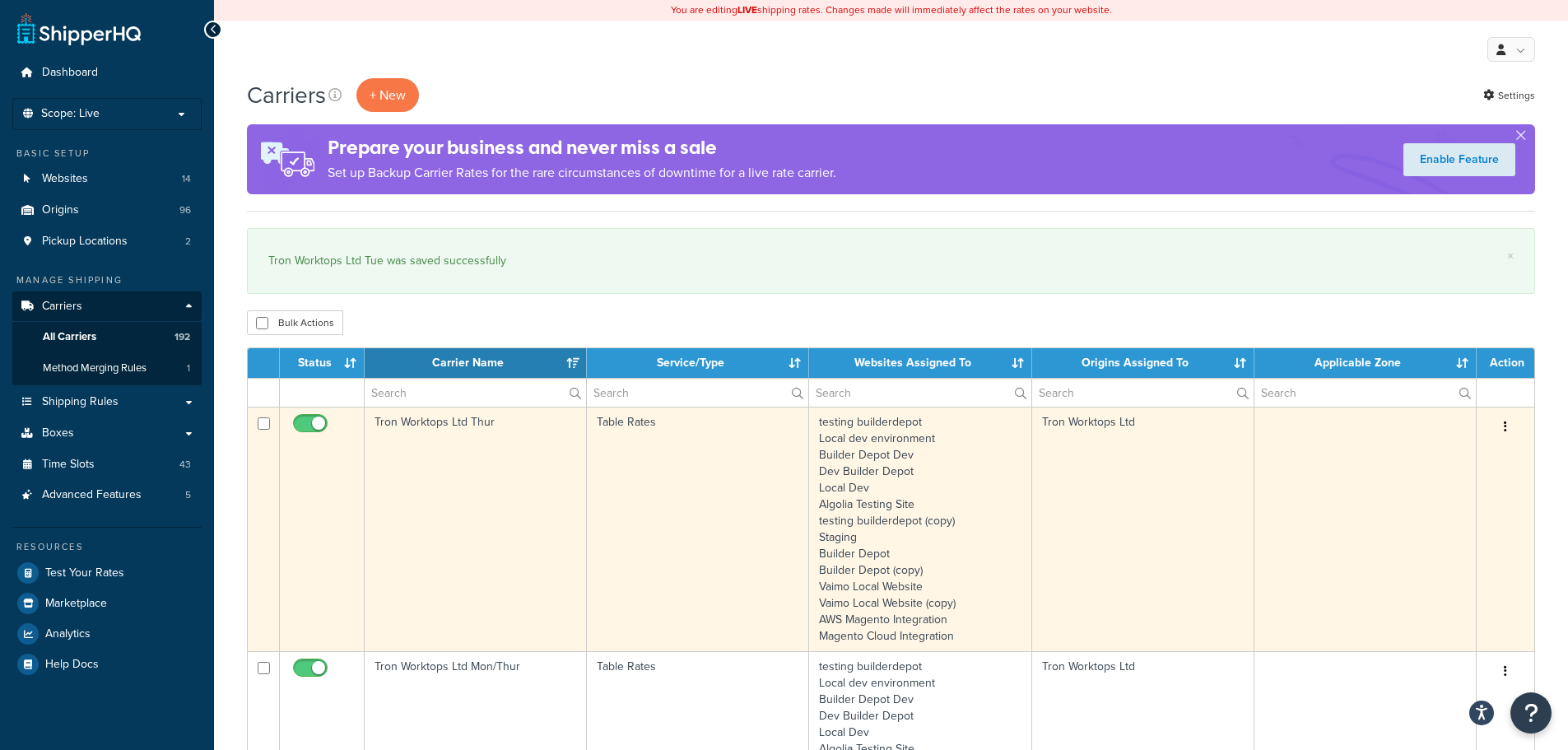
click at [484, 505] on td "Tron Worktops Ltd Thur" at bounding box center [475, 528] width 222 height 245
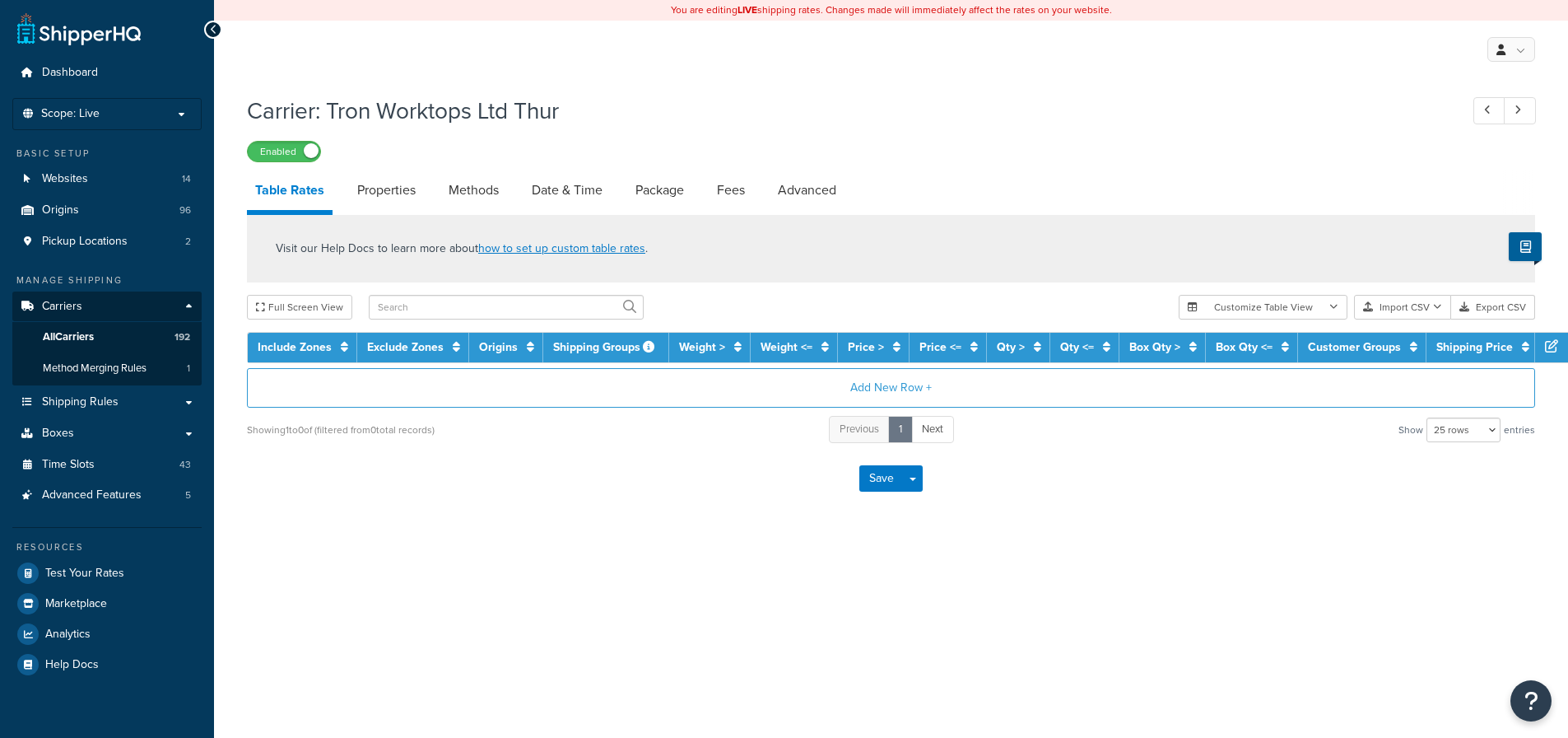
select select "25"
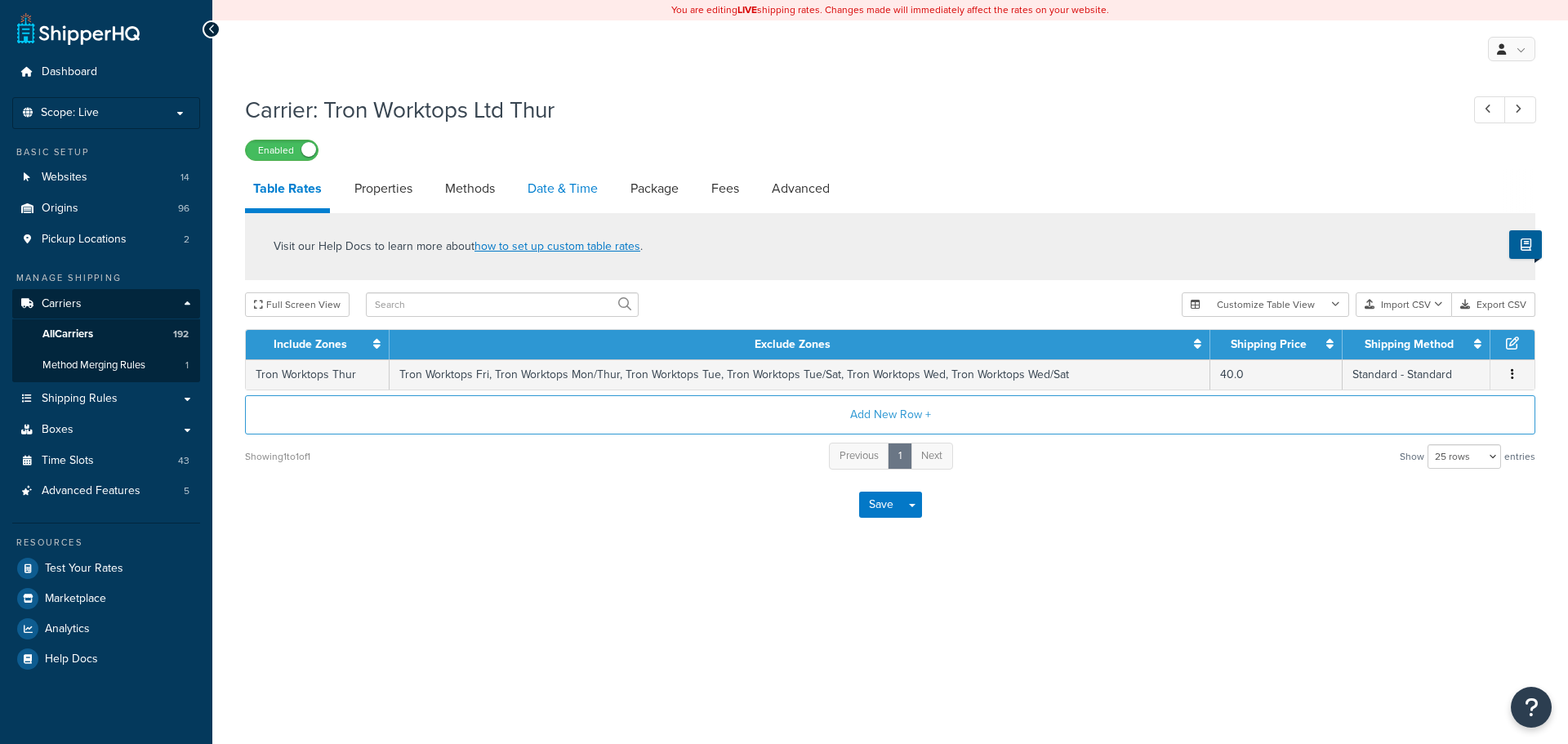
click at [554, 188] on link "Date & Time" at bounding box center [563, 189] width 87 height 40
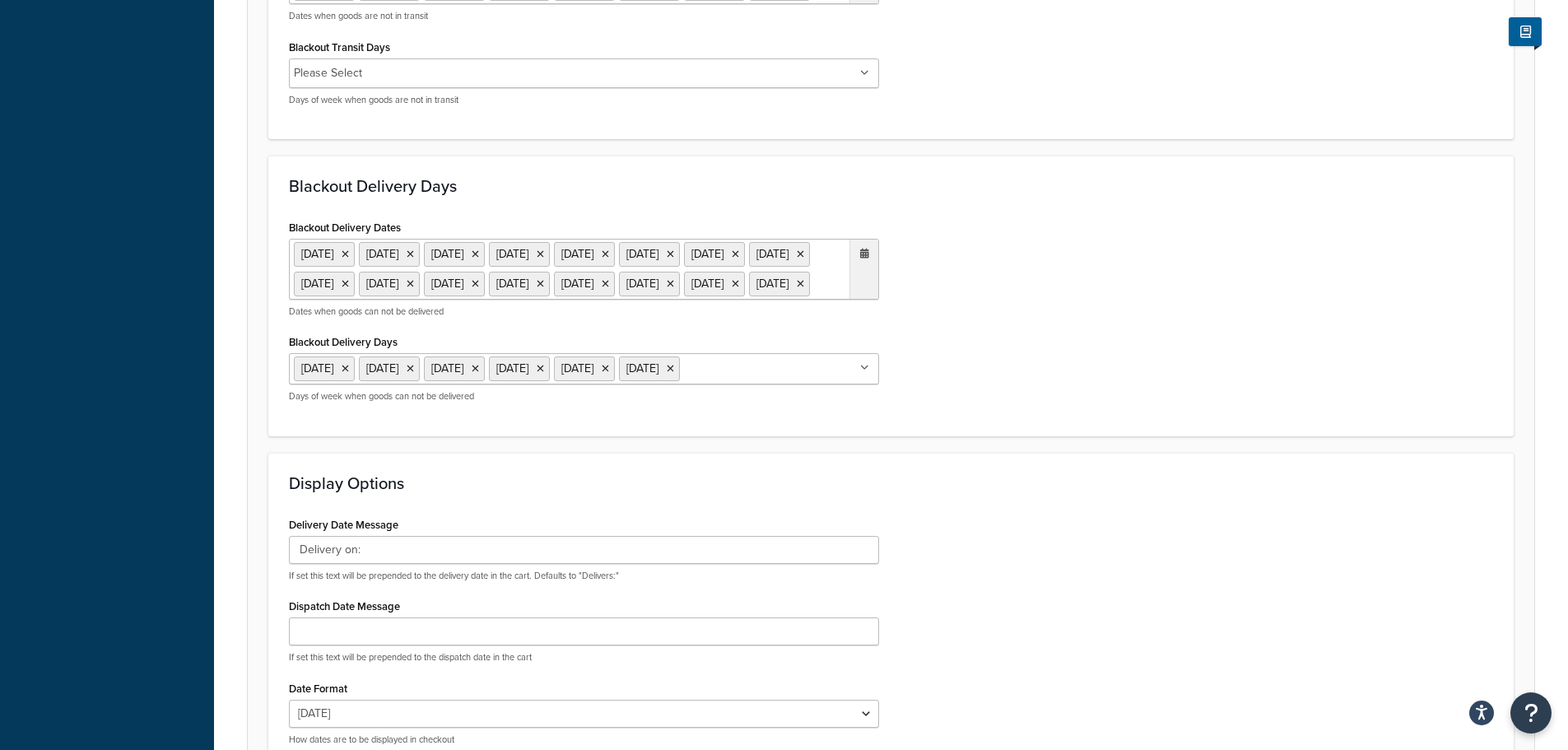
scroll to position [576, 0]
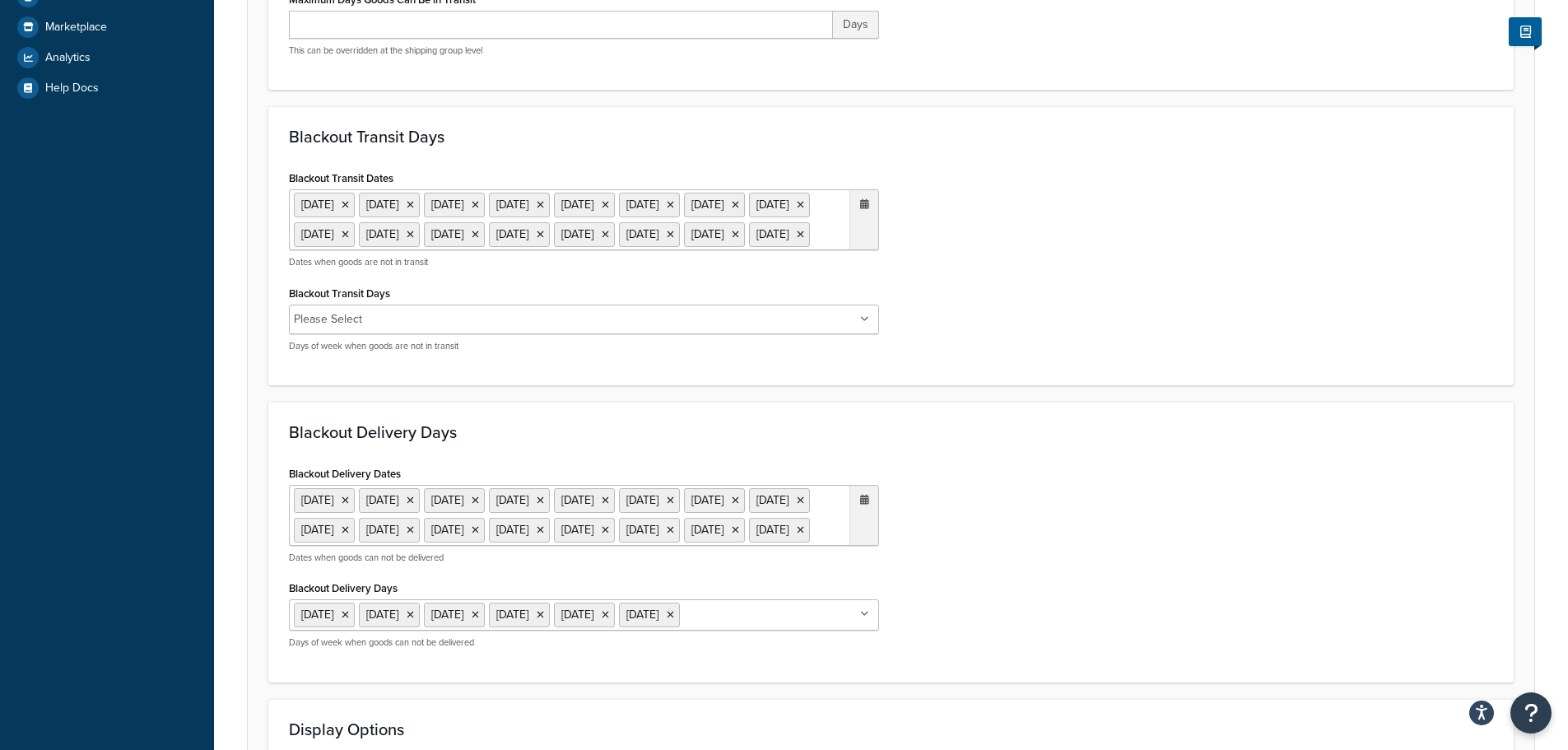
click at [508, 250] on ul "[DATE] [DATE] [DATE] [DATE] [DATE] [DATE] [DATE] [DATE] [DATE] [DATE] [DATE] [D…" at bounding box center [585, 220] width 590 height 61
click at [691, 279] on span "‹" at bounding box center [692, 267] width 27 height 23
click at [692, 279] on span "‹" at bounding box center [692, 267] width 27 height 23
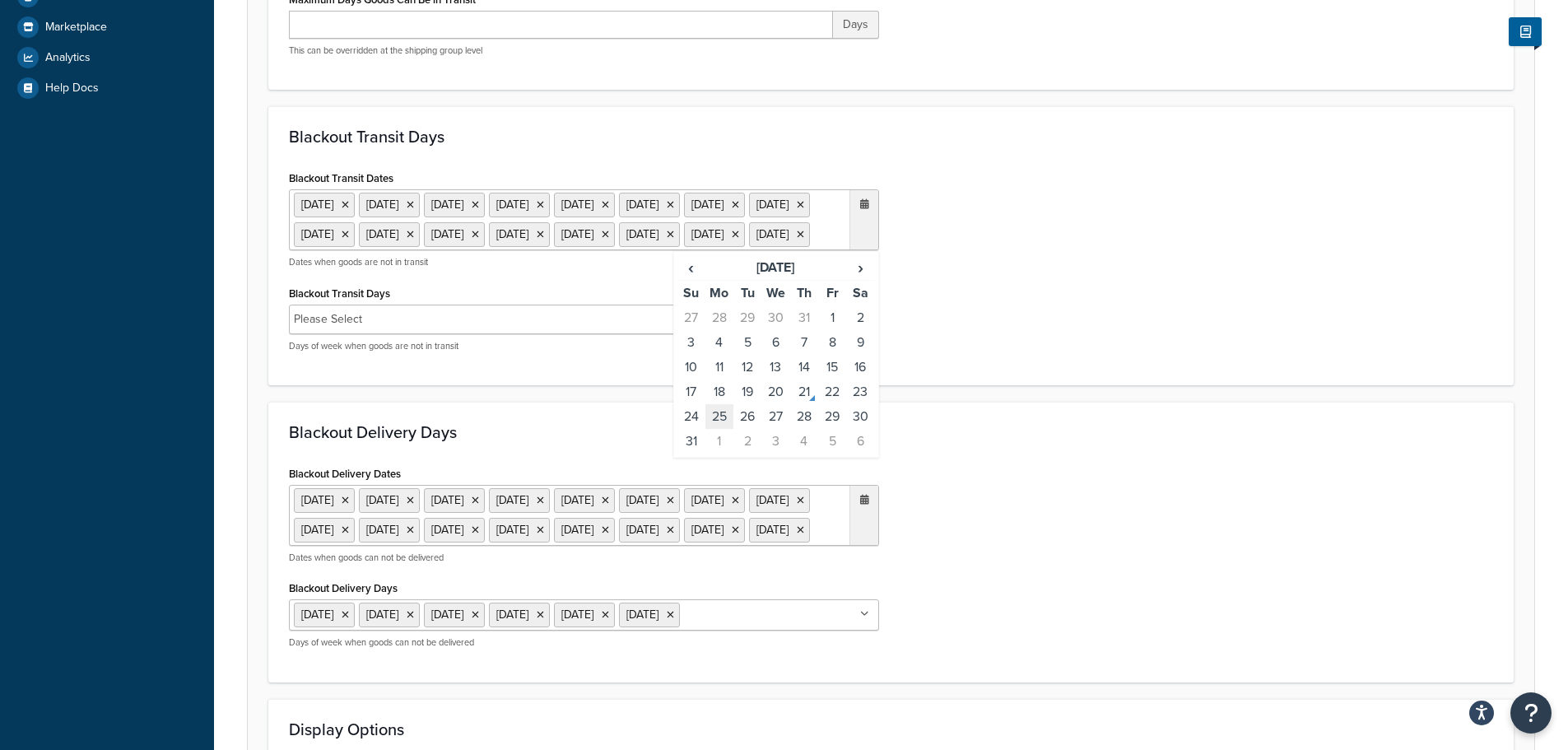
click at [713, 429] on td "25" at bounding box center [719, 417] width 28 height 25
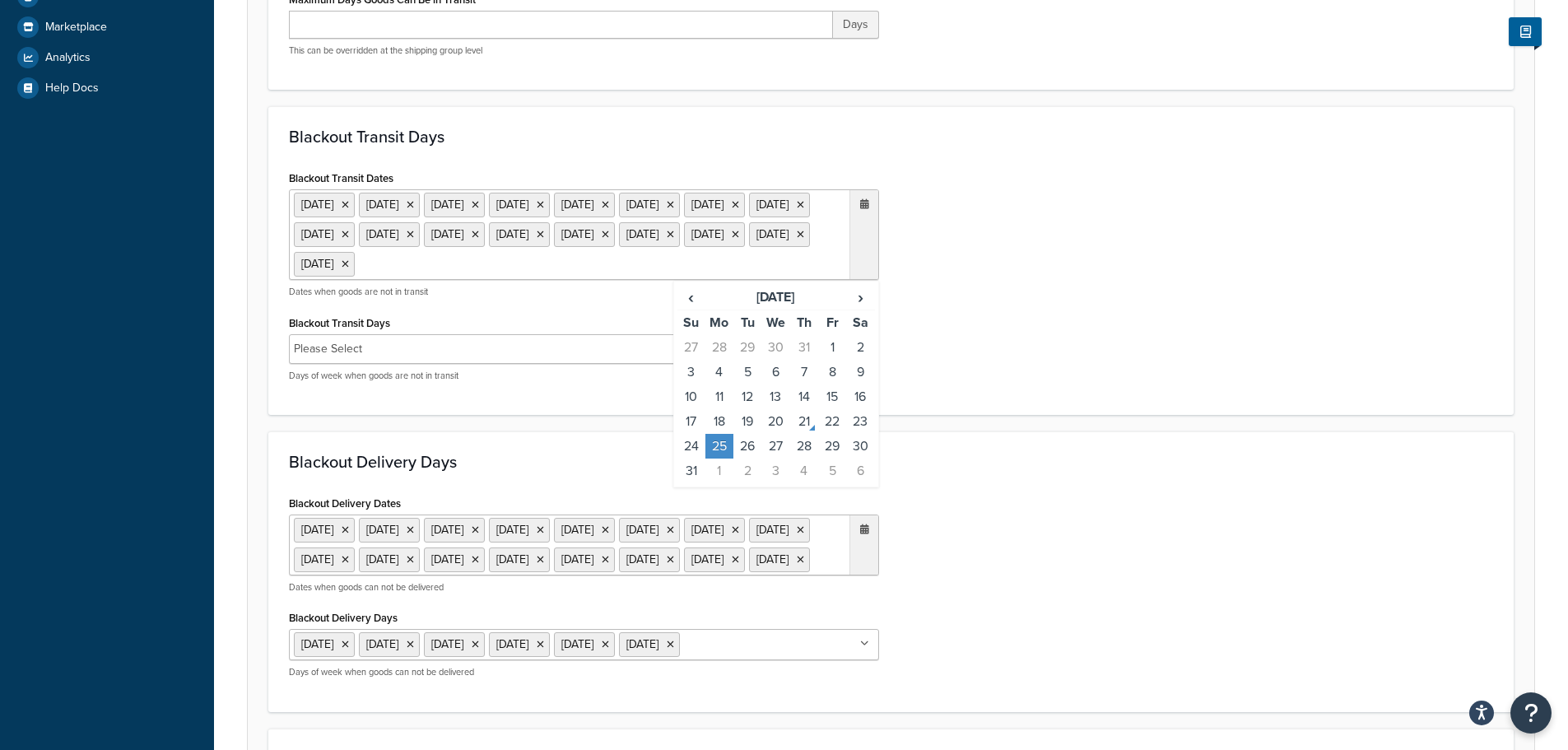
click at [1062, 574] on div "Blackout Delivery Dates [DATE] [DATE] [DATE] [DATE] [DATE] [DATE] [DATE] [DATE]…" at bounding box center [891, 591] width 1229 height 200
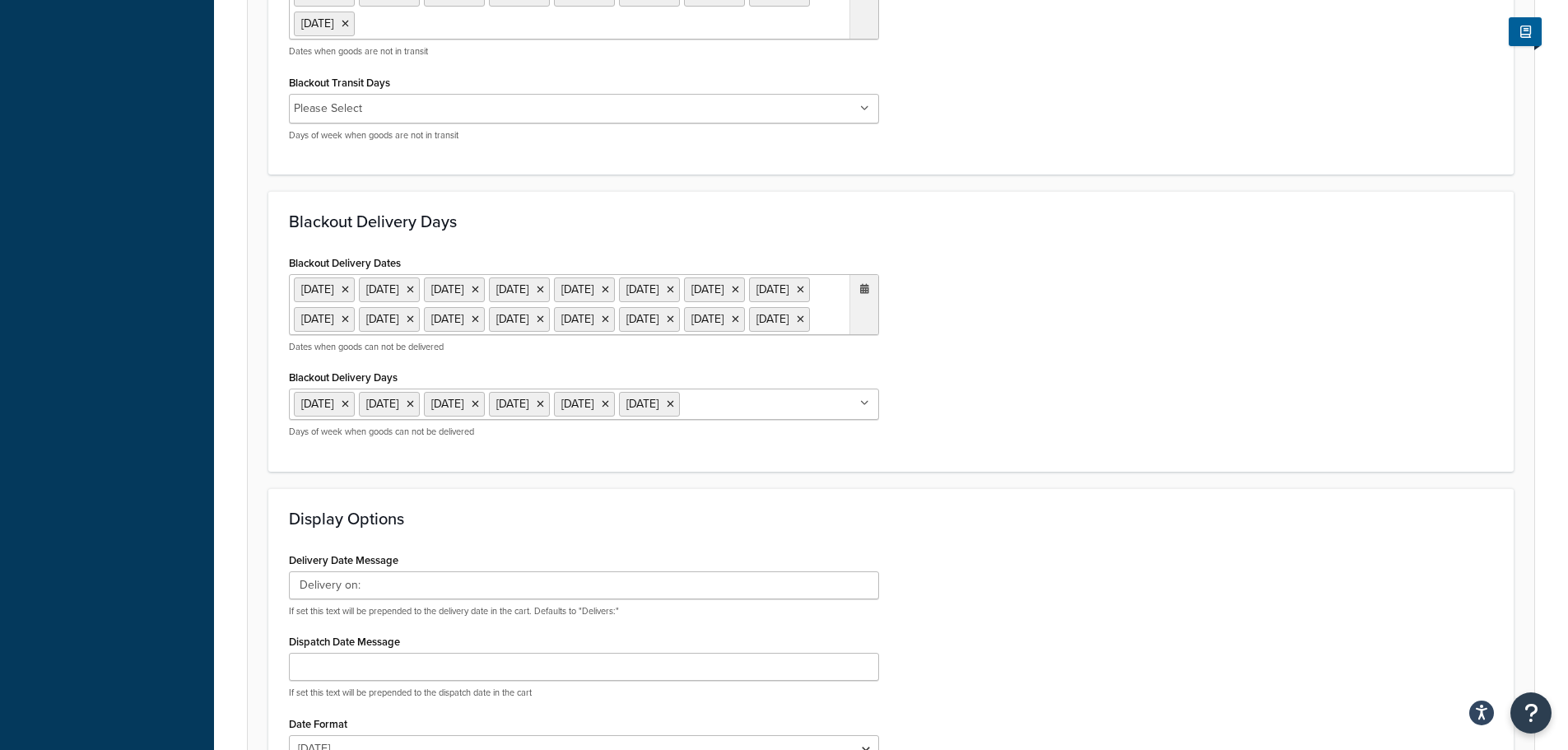
scroll to position [823, 0]
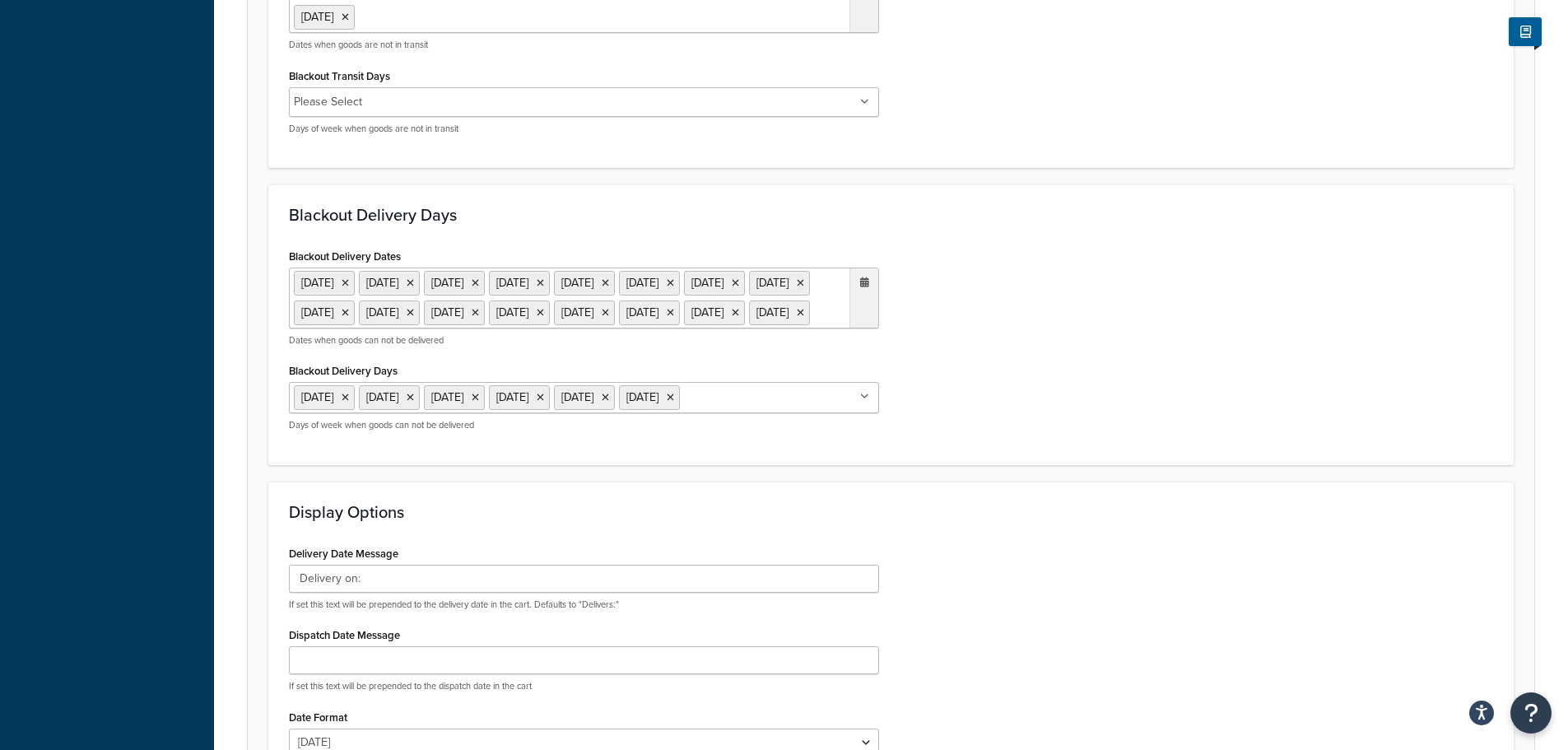
click at [624, 328] on ul "[DATE] [DATE] [DATE] [DATE] [DATE] [DATE] [DATE] [DATE] [DATE] [DATE] [DATE] [D…" at bounding box center [585, 298] width 590 height 61
click at [693, 357] on span "‹" at bounding box center [692, 345] width 27 height 23
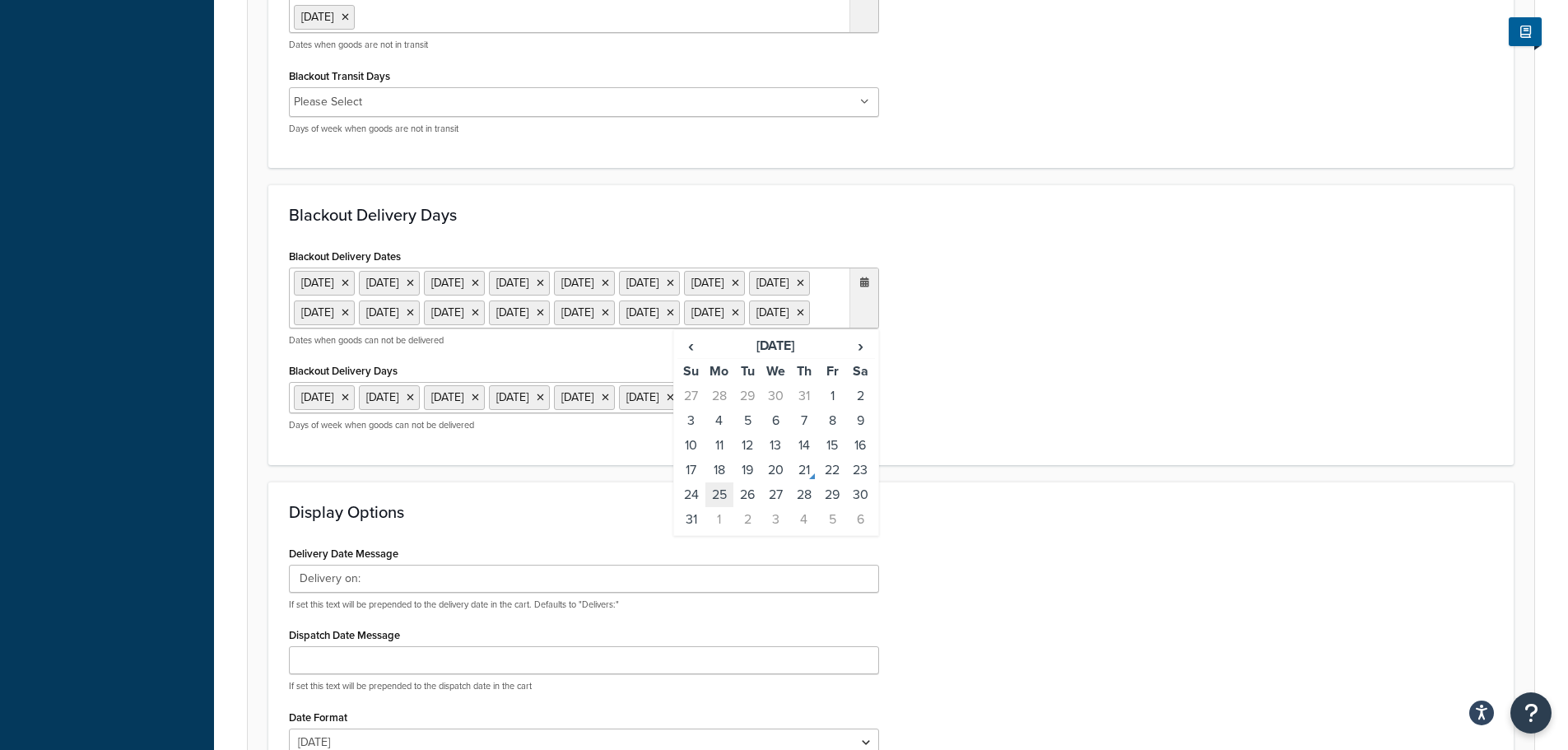
click at [715, 507] on td "25" at bounding box center [719, 495] width 28 height 25
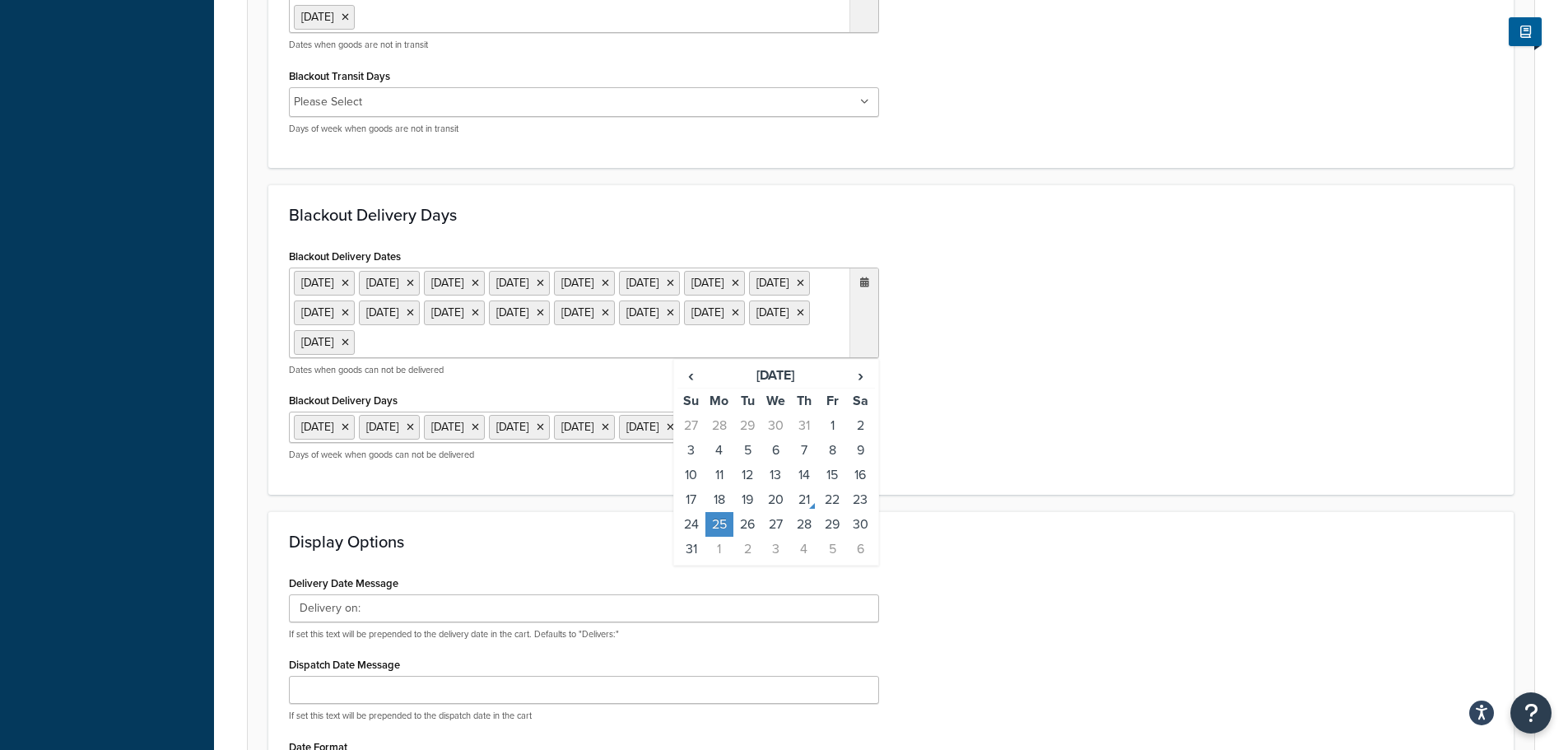
click at [993, 474] on div "Blackout Delivery Dates [DATE] [DATE] [DATE] [DATE] [DATE] [DATE] [DATE] [DATE]…" at bounding box center [891, 359] width 1229 height 229
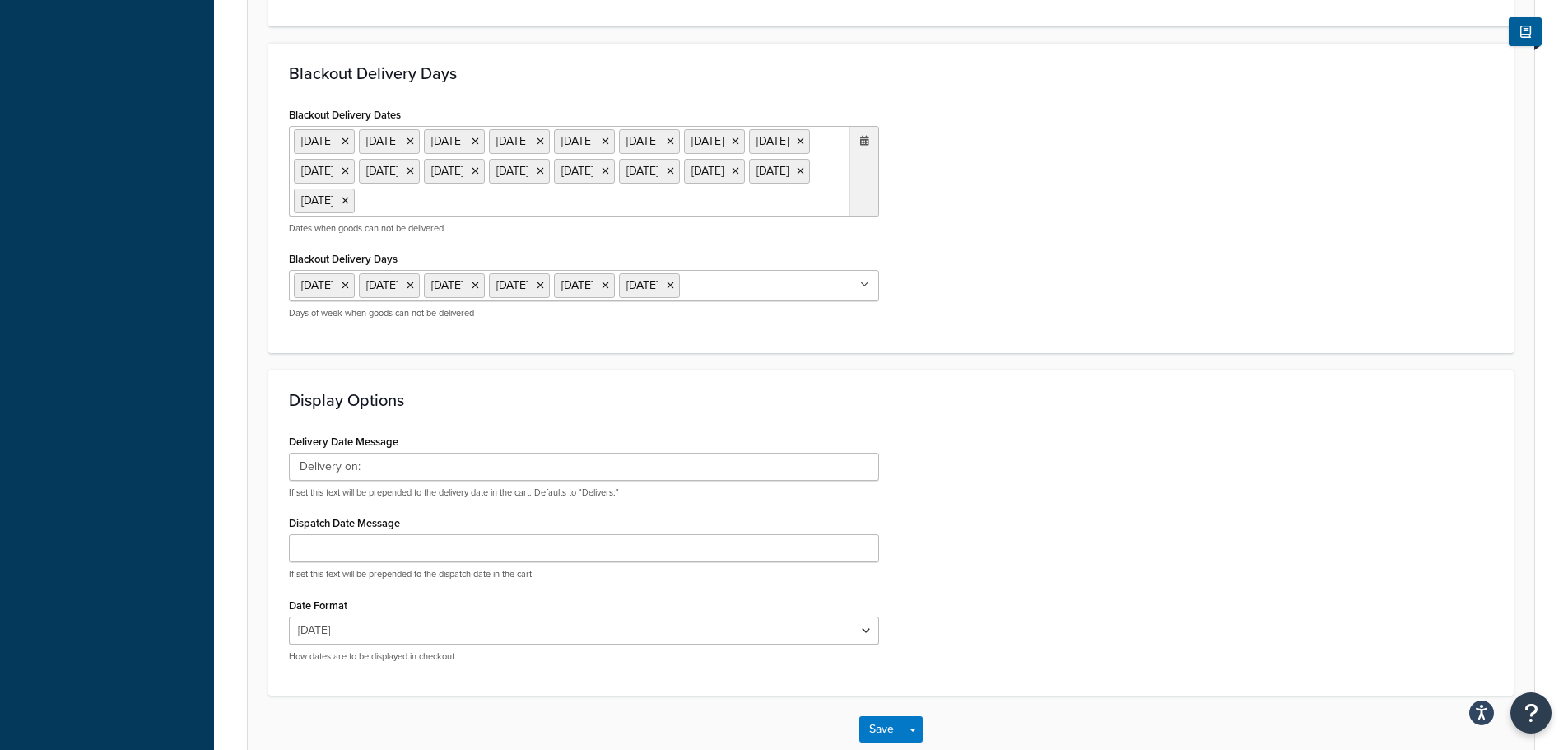
scroll to position [1146, 0]
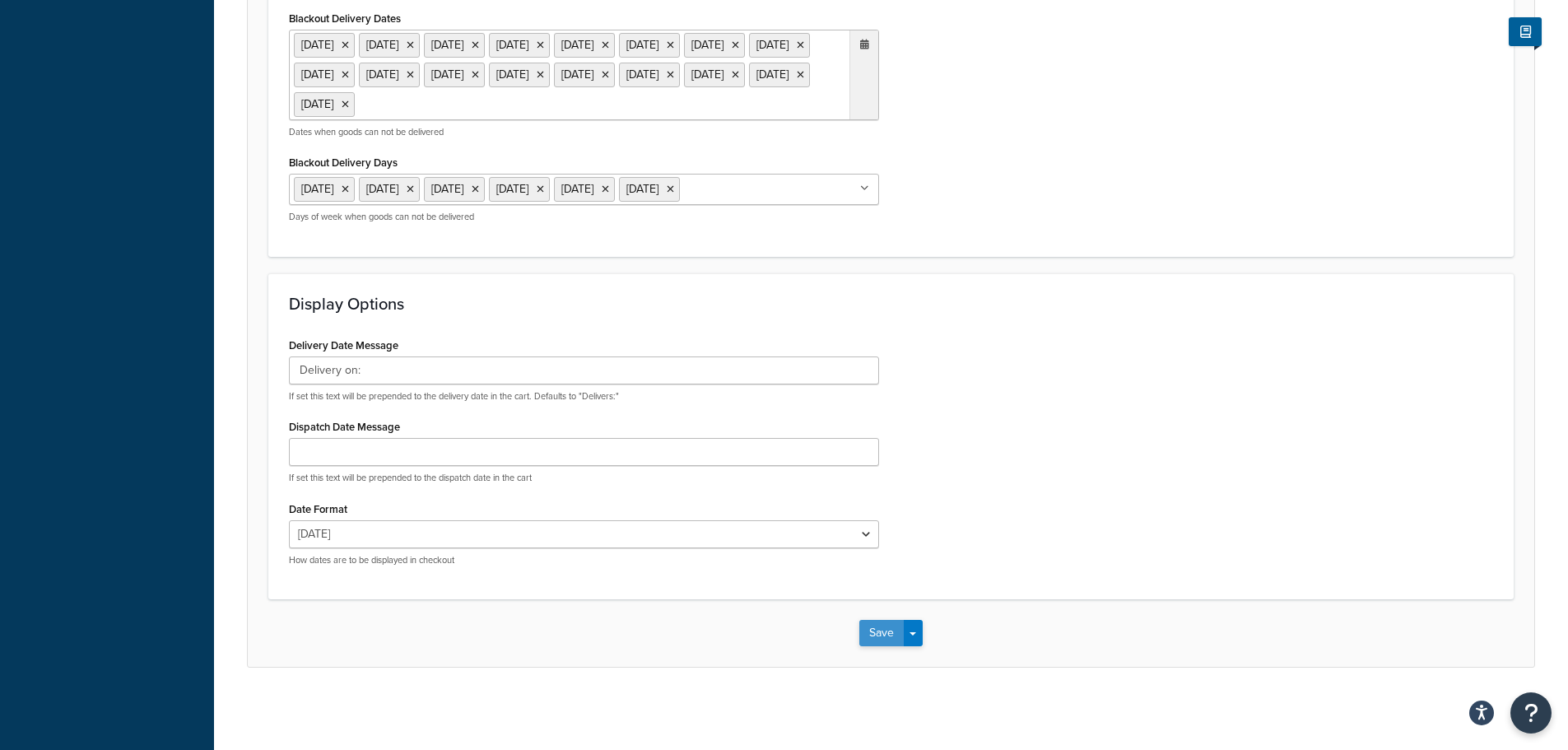
click at [877, 632] on button "Save" at bounding box center [882, 633] width 45 height 27
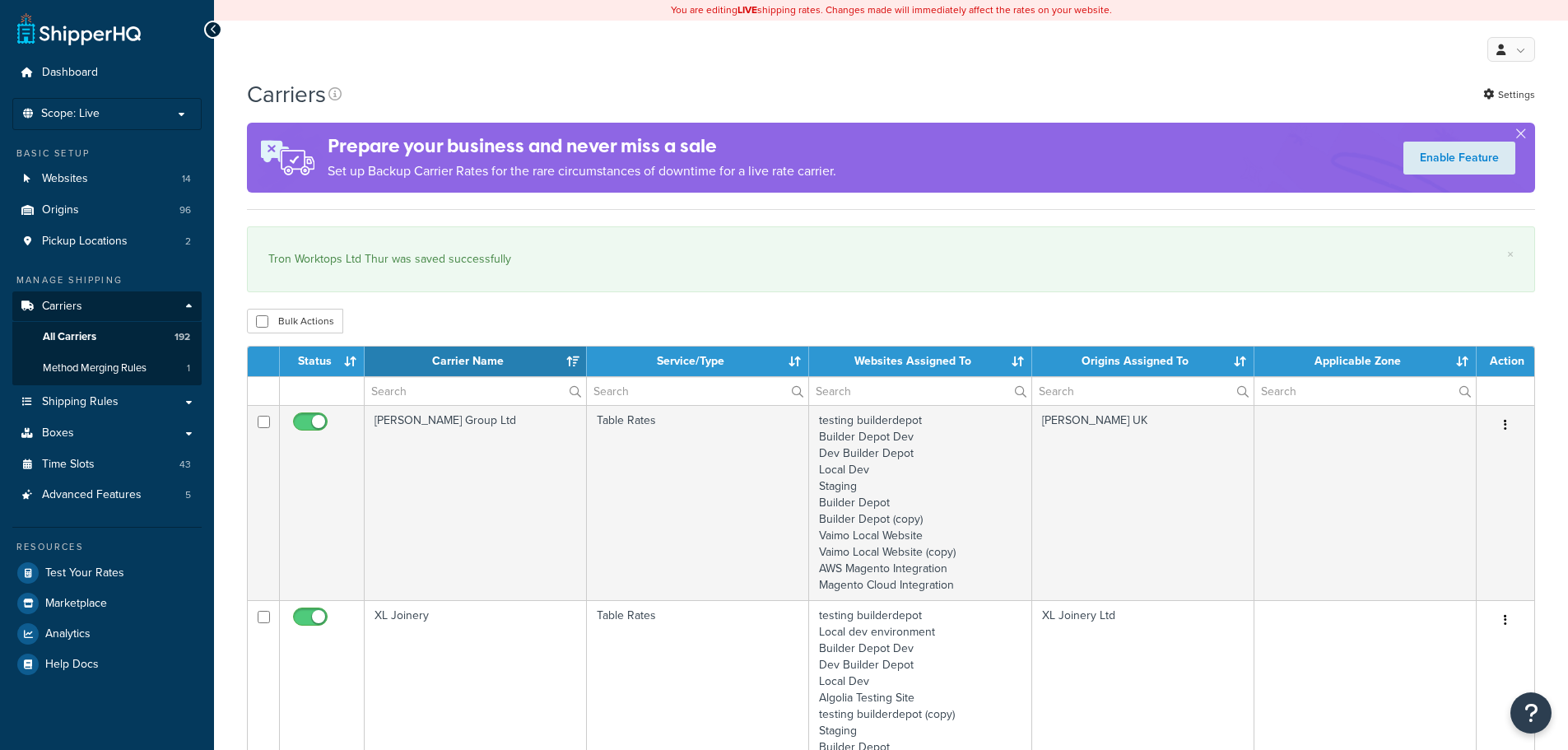
select select "15"
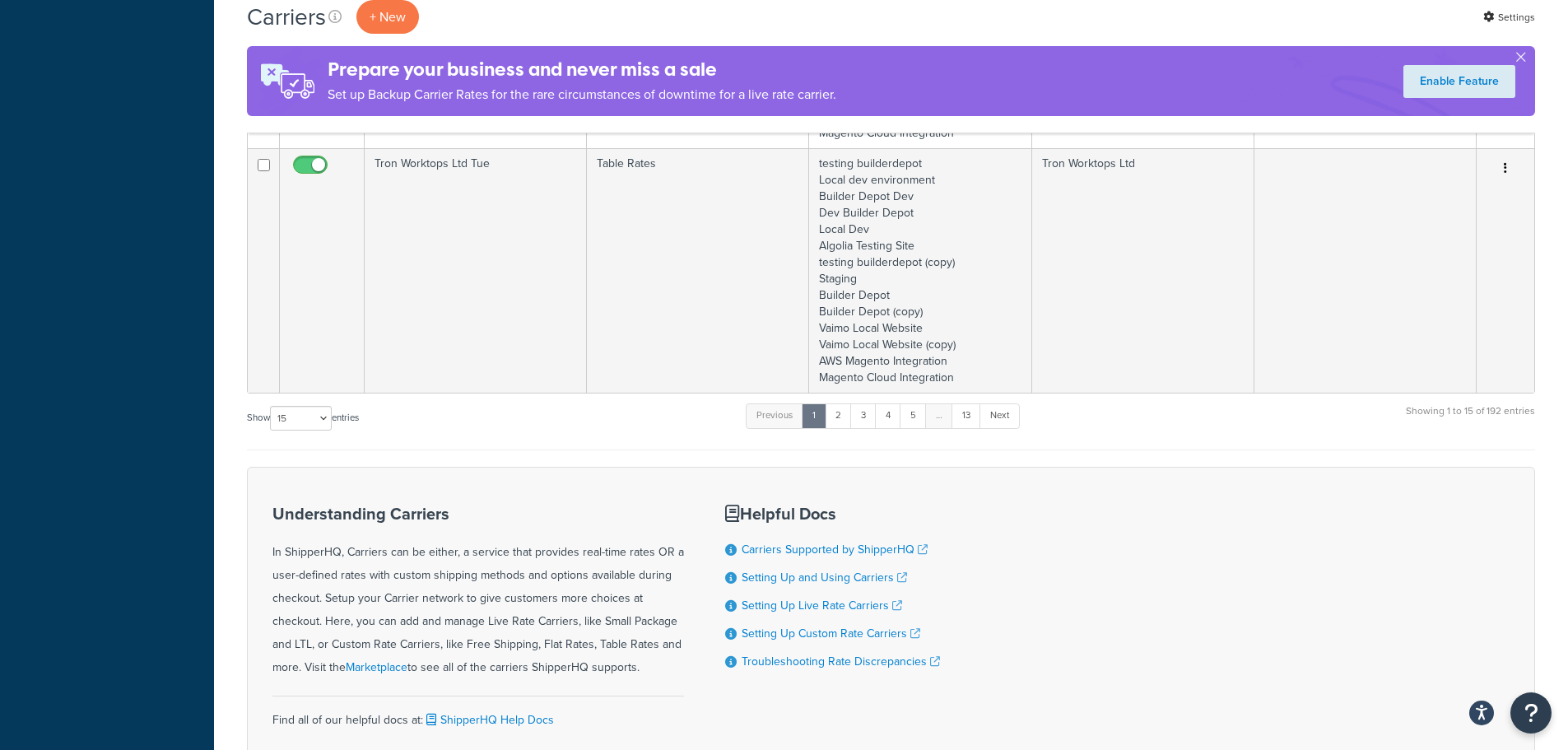
scroll to position [3235, 0]
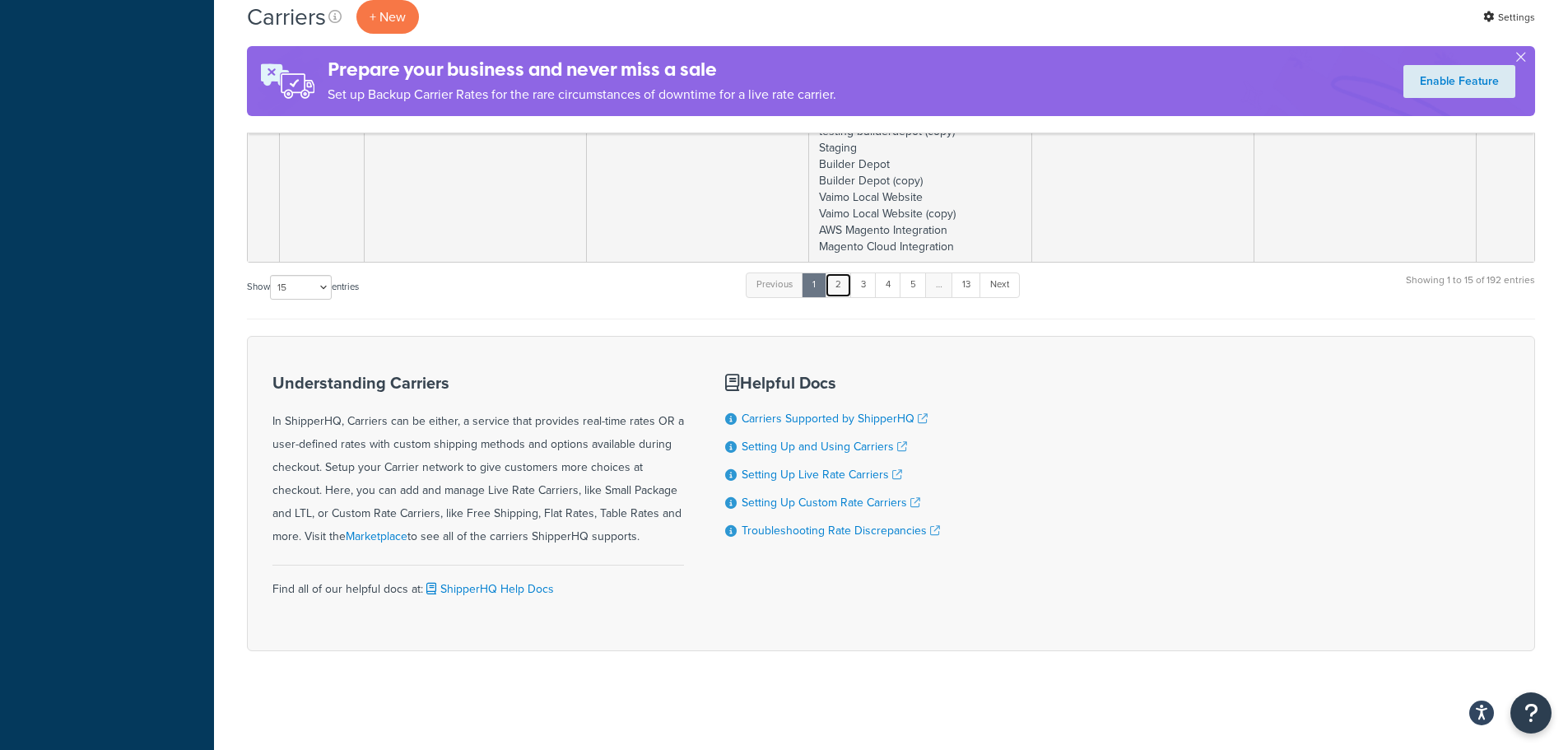
click at [838, 289] on link "2" at bounding box center [838, 285] width 28 height 25
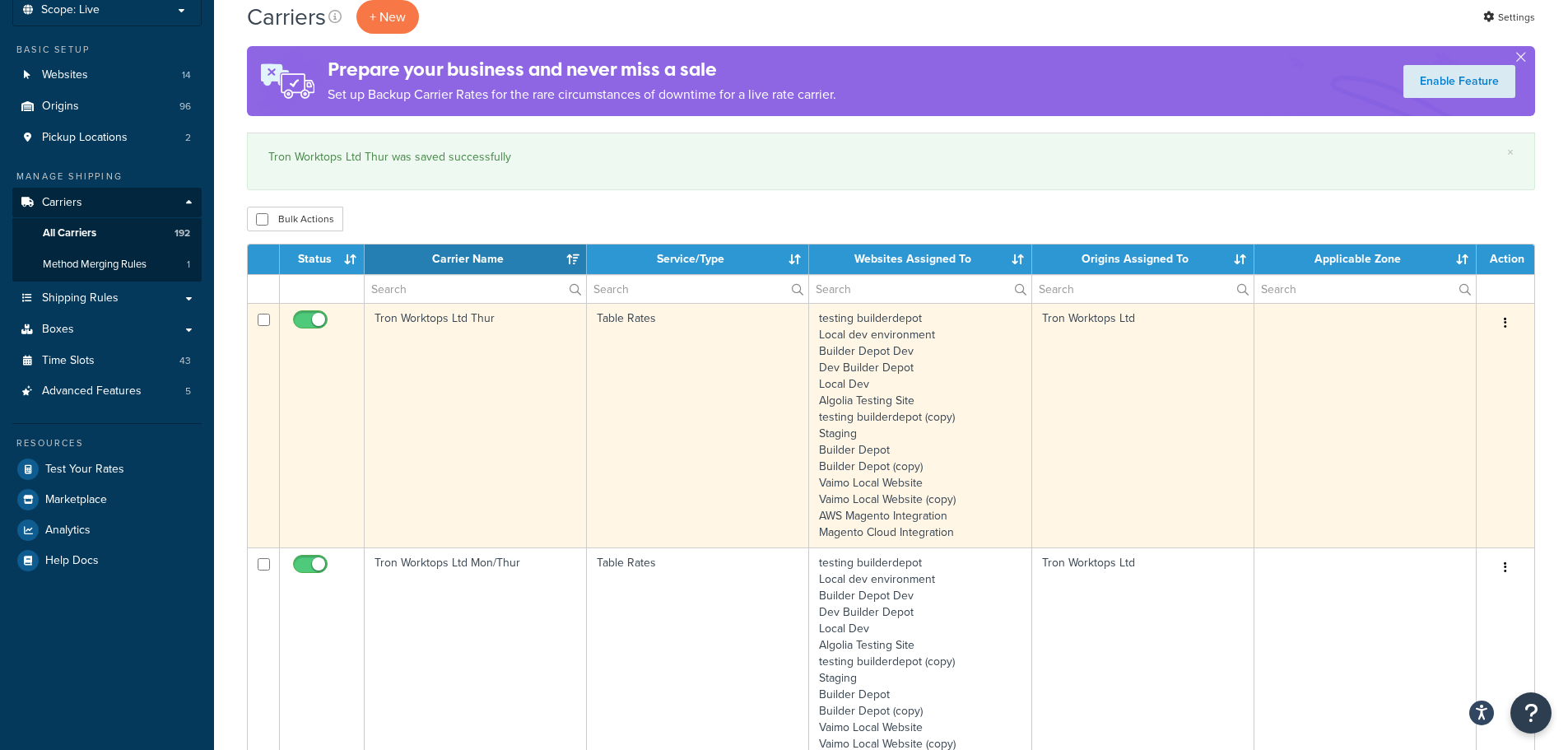
scroll to position [190, 0]
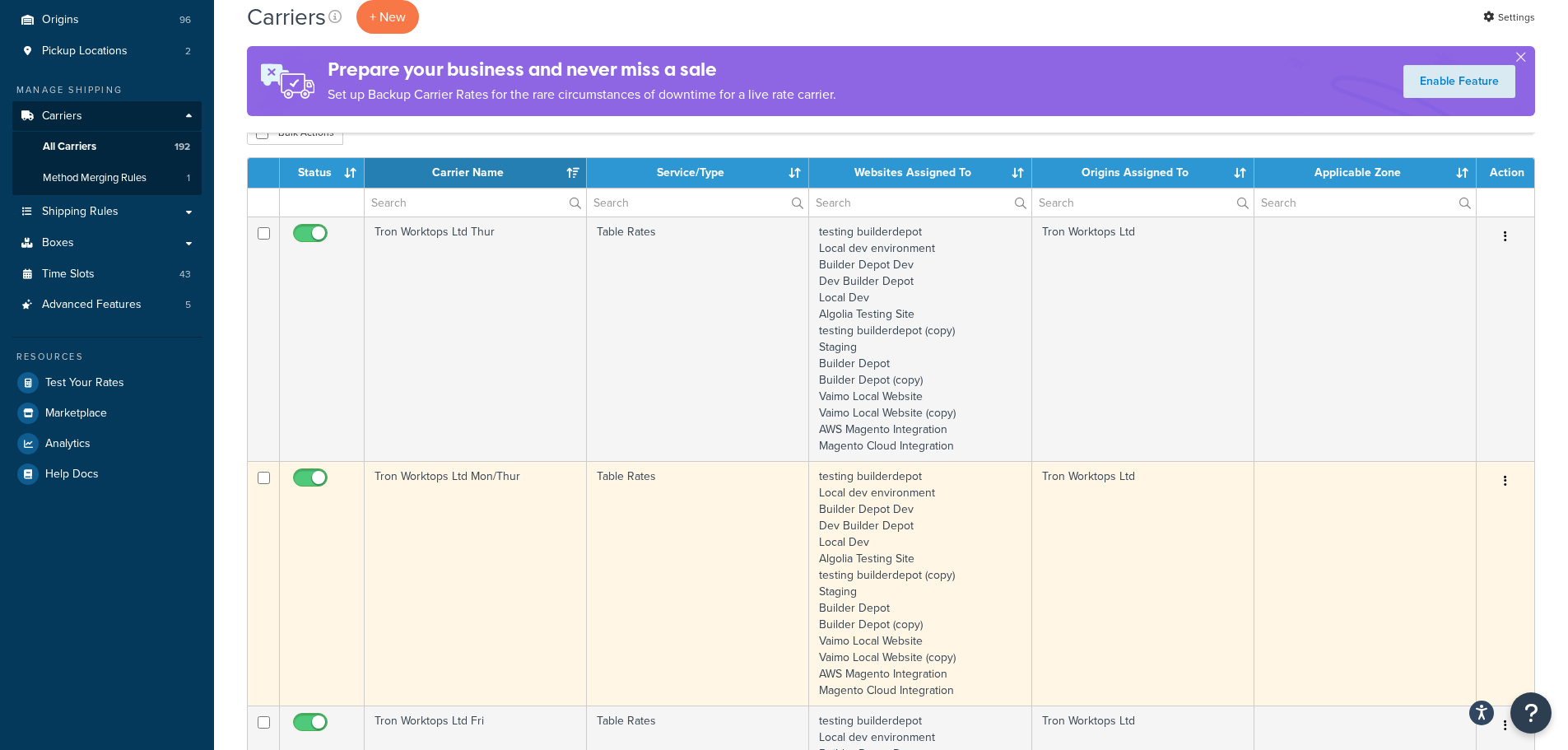
click at [486, 514] on td "Tron Worktops Ltd Mon/Thur" at bounding box center [475, 582] width 222 height 245
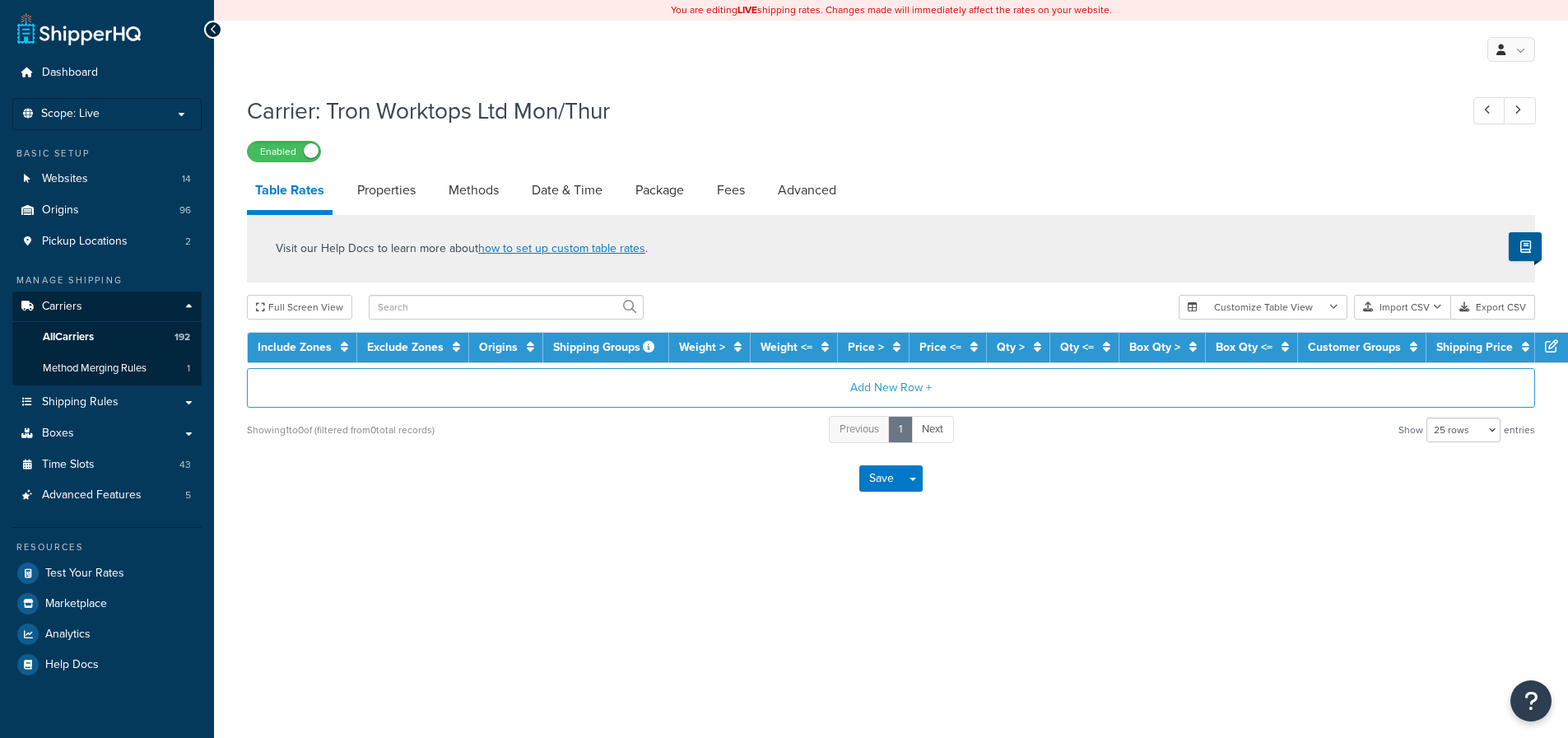
select select "25"
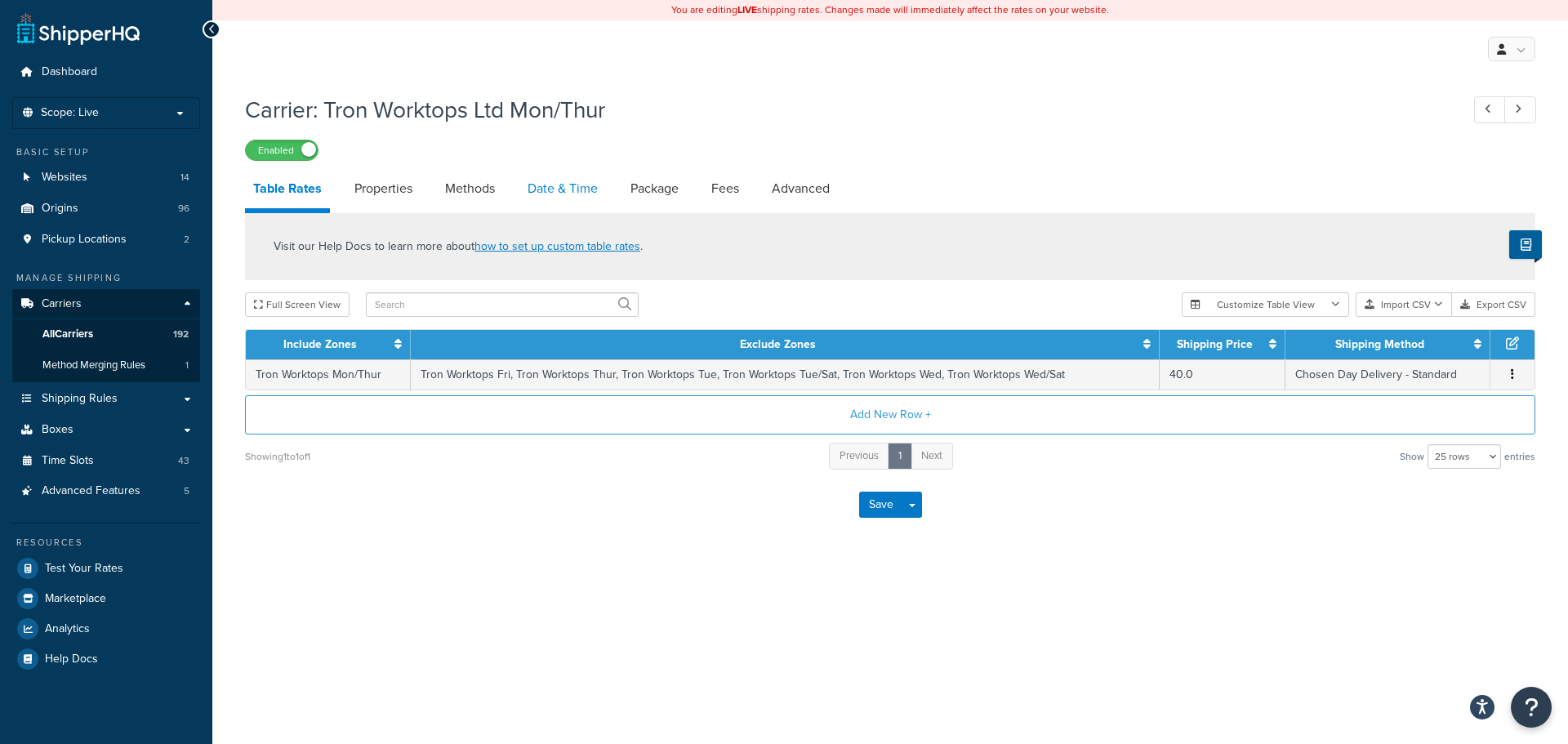
click at [553, 191] on link "Date & Time" at bounding box center [563, 189] width 87 height 40
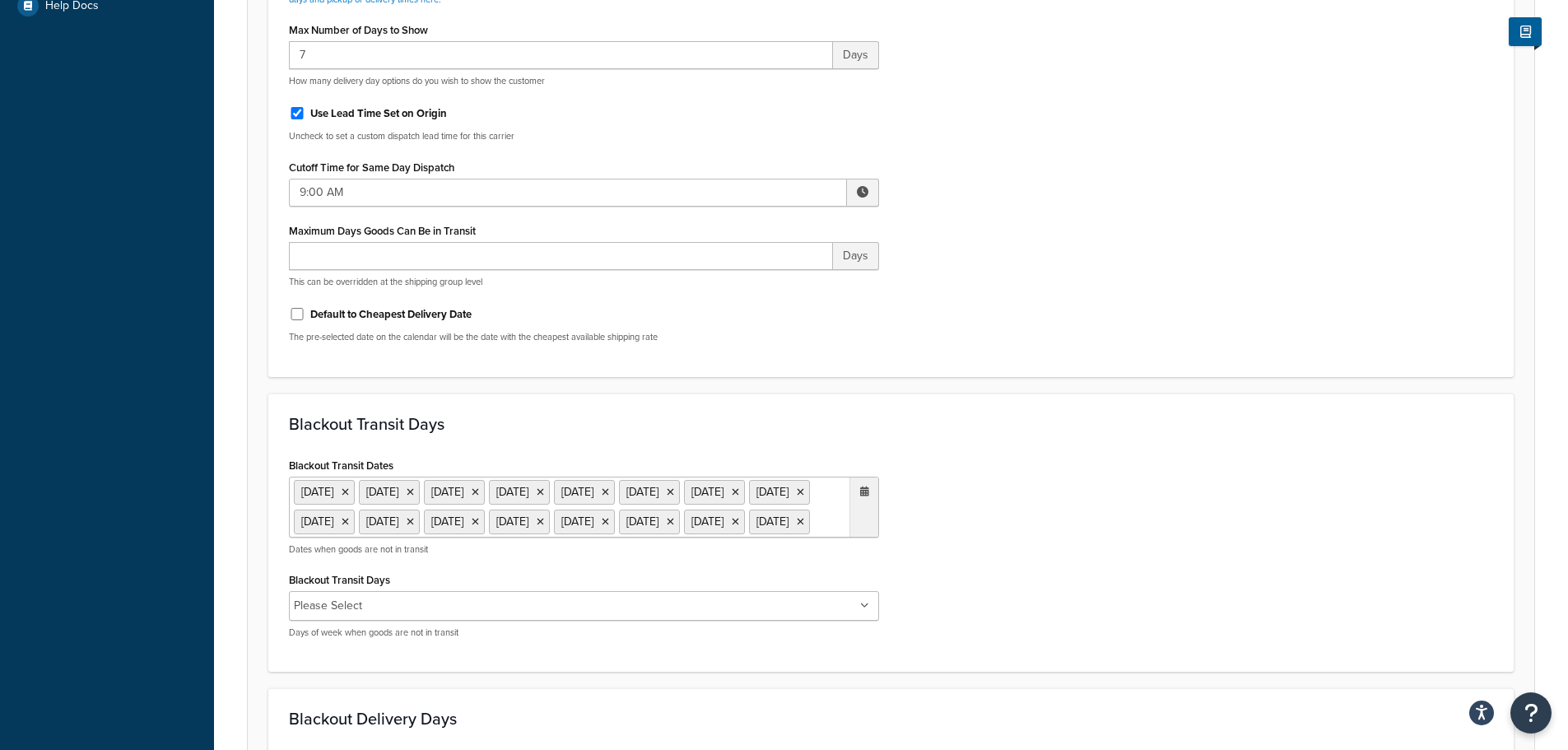
scroll to position [905, 0]
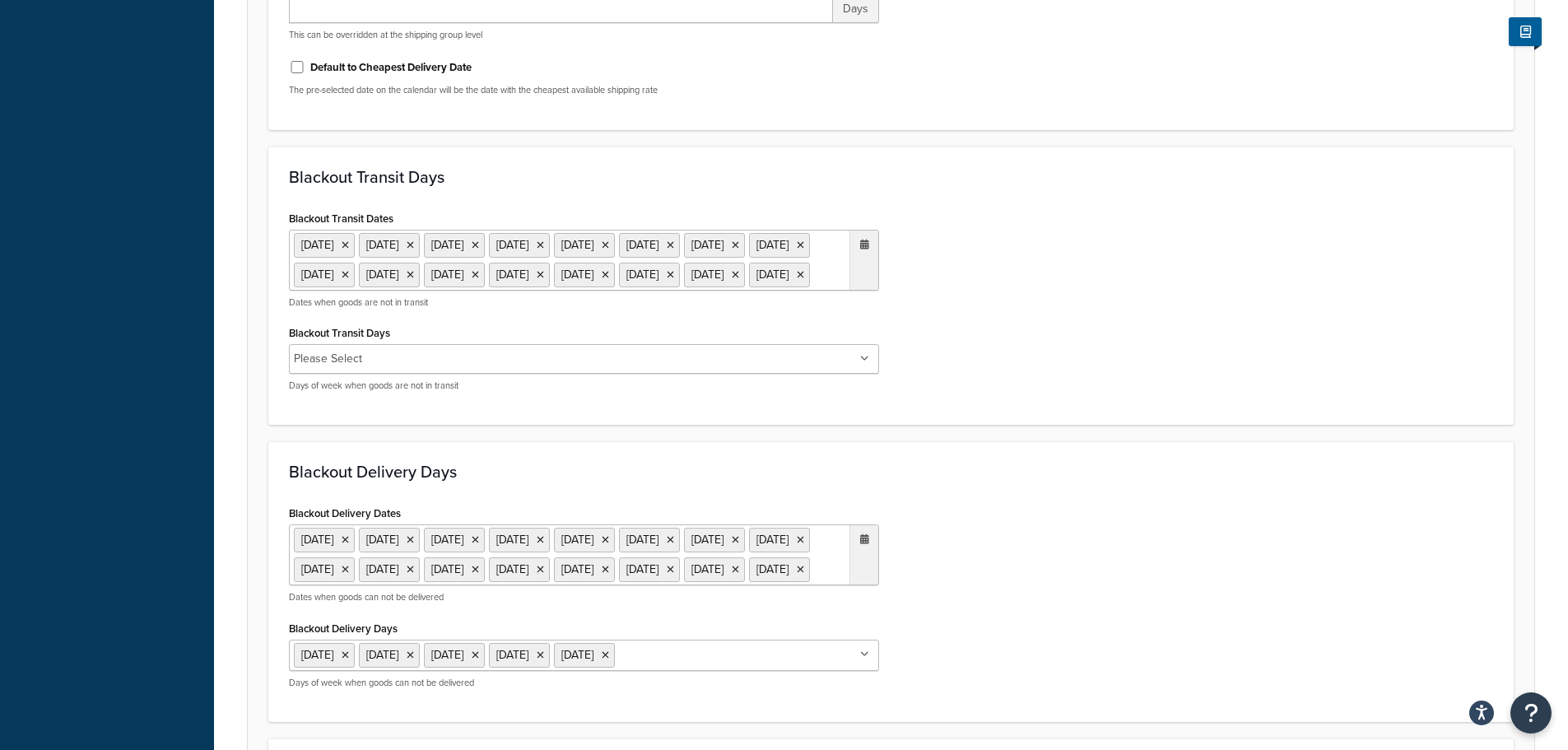
click at [503, 290] on ul "[DATE] [DATE] [DATE] [DATE] [DATE] [DATE] [DATE] [DATE] [DATE] [DATE] [DATE] [D…" at bounding box center [585, 260] width 590 height 61
click at [694, 320] on span "‹" at bounding box center [692, 307] width 27 height 23
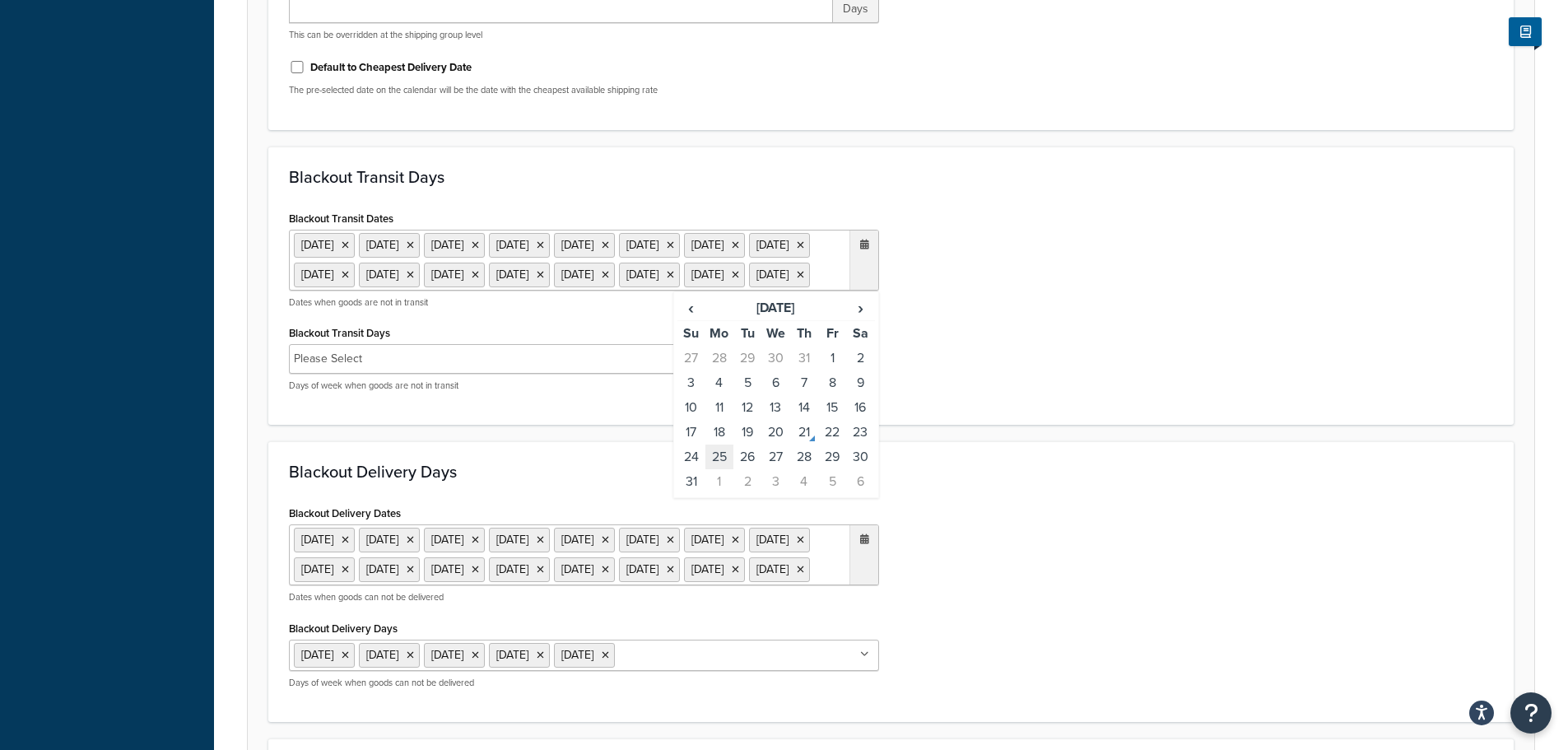
click at [720, 469] on td "25" at bounding box center [719, 457] width 28 height 25
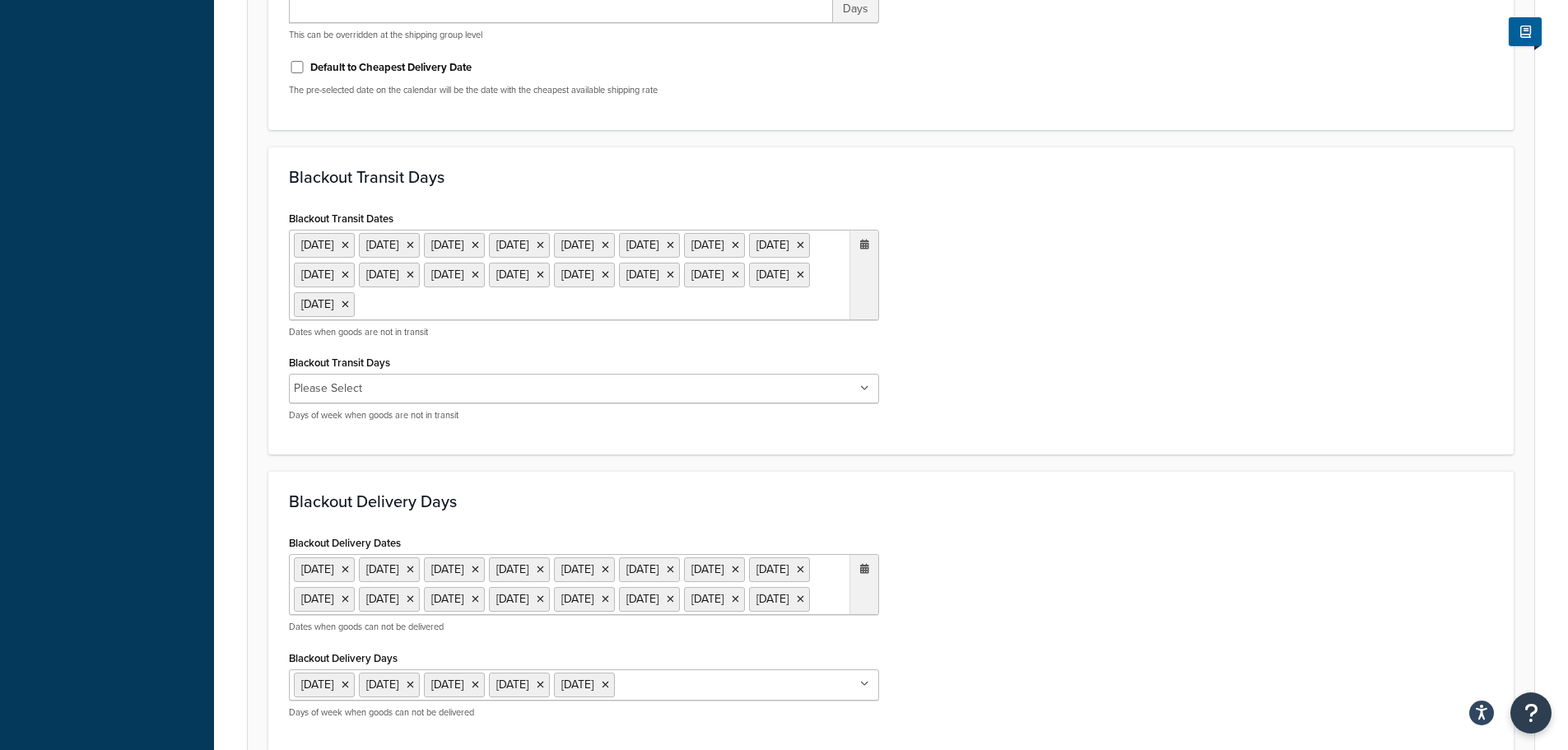
click at [1250, 455] on div "Blackout Transit Days Blackout Transit Dates 6 May 2024 27 May 2024 23 Dec 2024…" at bounding box center [891, 301] width 1245 height 308
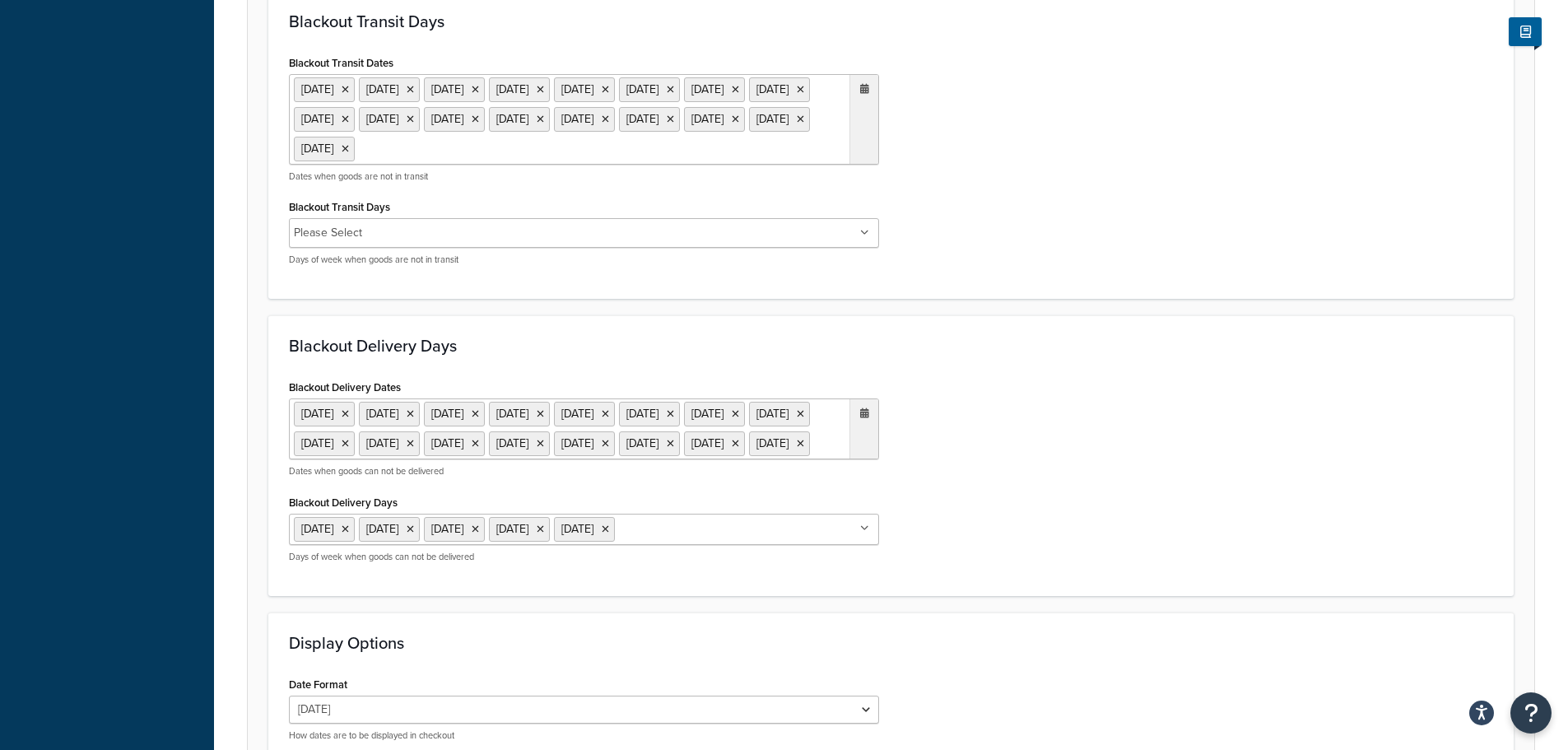
scroll to position [1317, 0]
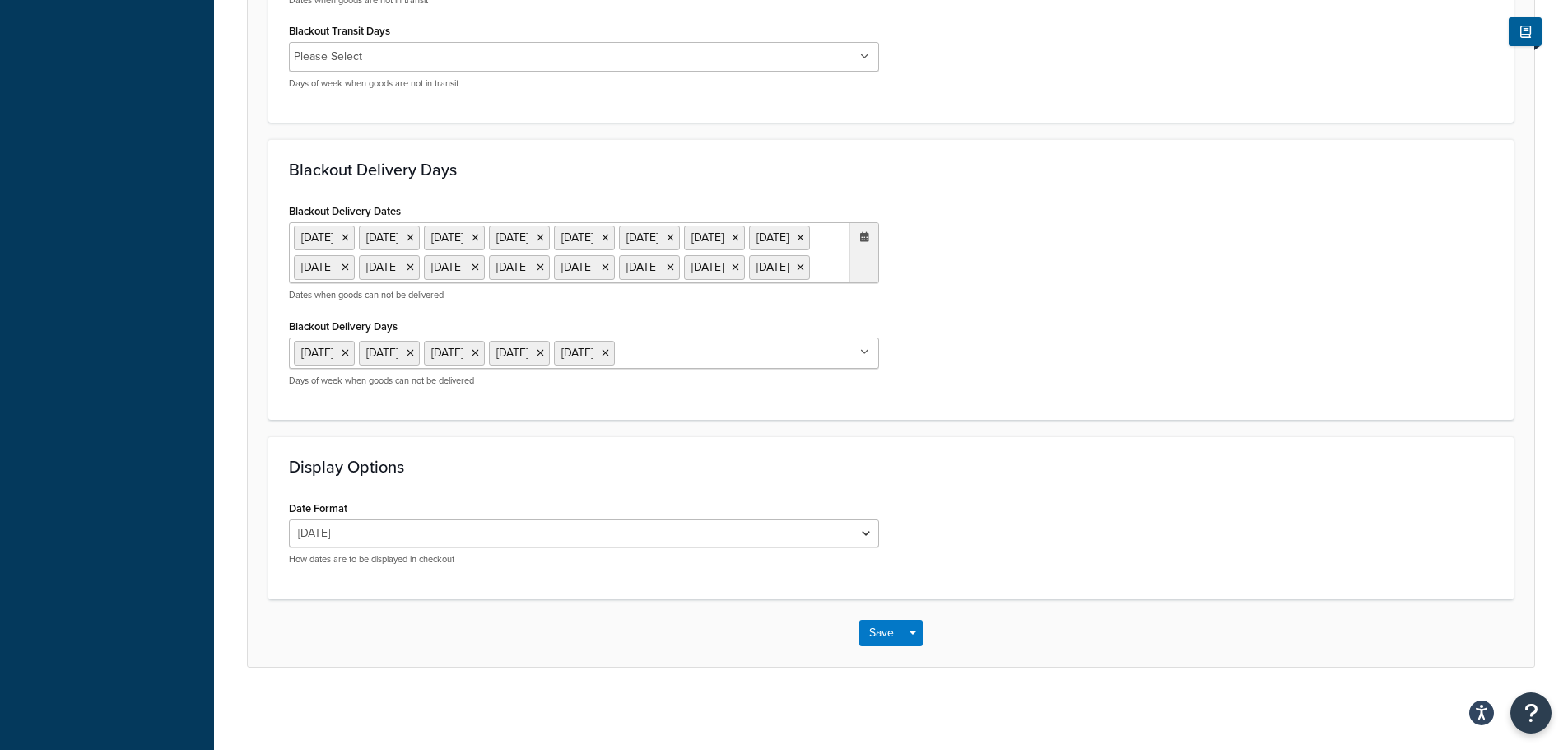
click at [526, 283] on ul "[DATE] [DATE] [DATE] [DATE] [DATE] [DATE] [DATE] [DATE] [DATE] [DATE] [DATE] [D…" at bounding box center [585, 252] width 590 height 61
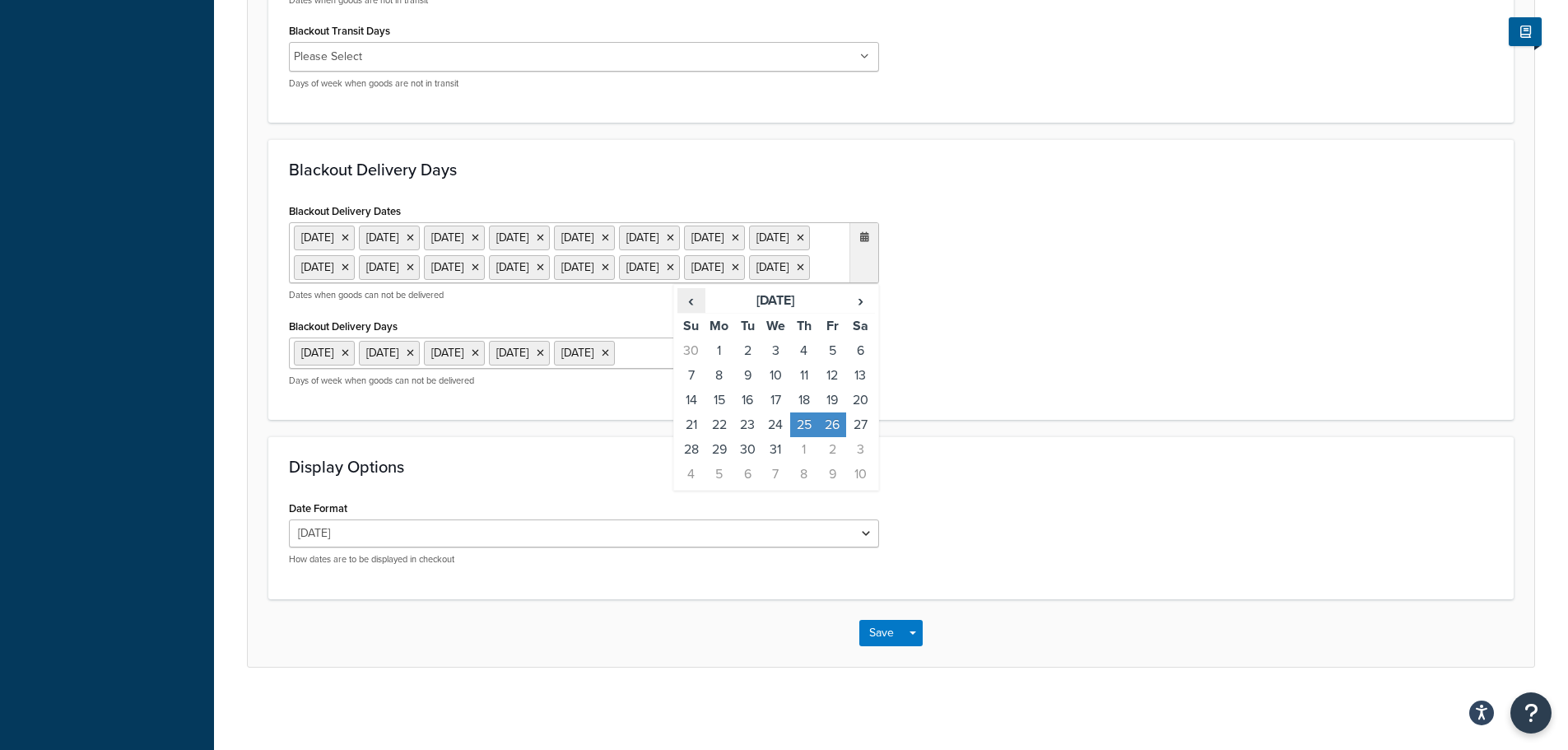
click at [694, 312] on span "‹" at bounding box center [692, 301] width 27 height 23
click at [692, 312] on span "‹" at bounding box center [692, 301] width 27 height 23
click at [689, 312] on span "‹" at bounding box center [692, 301] width 27 height 23
click at [717, 462] on td "25" at bounding box center [719, 449] width 28 height 25
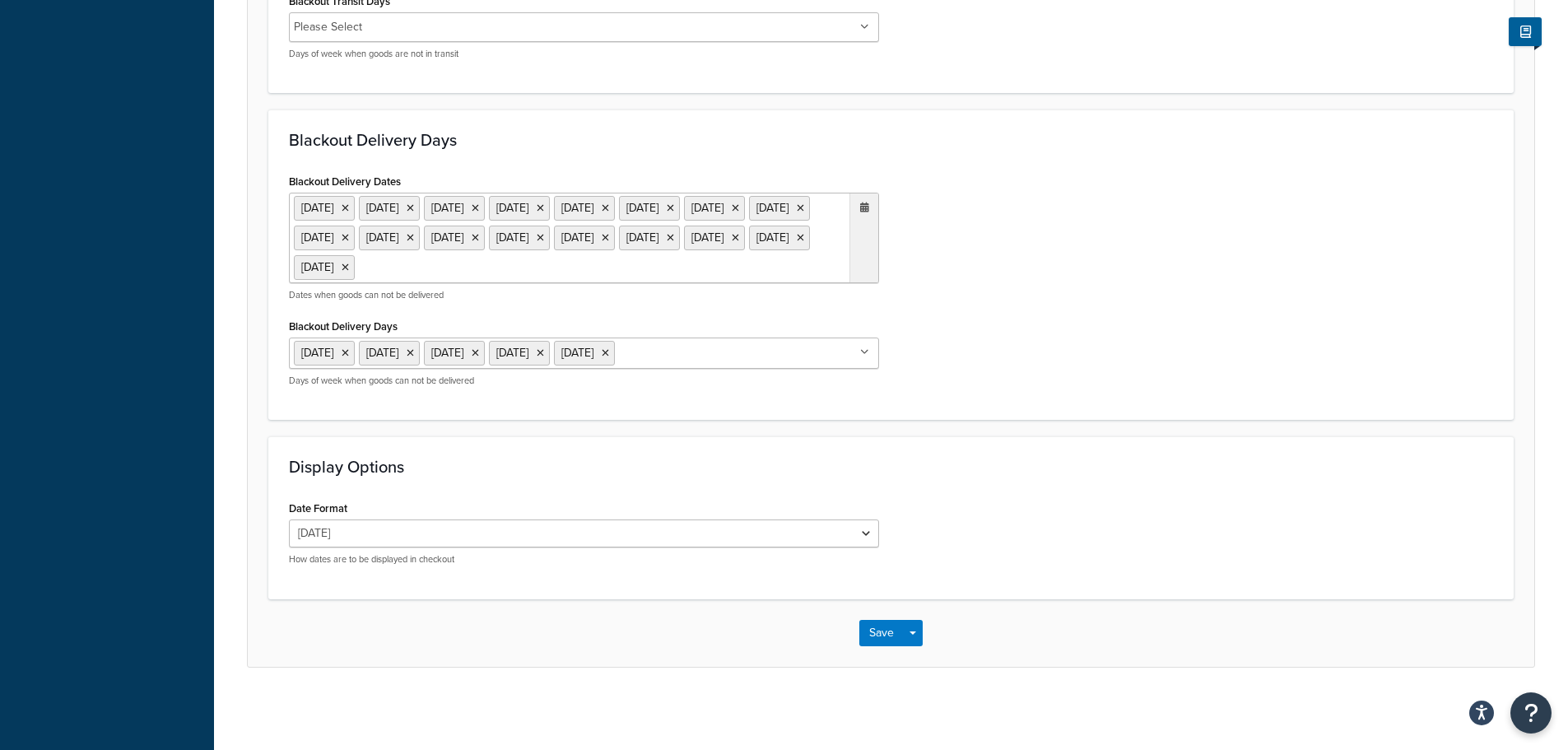
click at [1085, 476] on h3 "Display Options" at bounding box center [891, 466] width 1204 height 18
click at [885, 641] on button "Save" at bounding box center [882, 633] width 45 height 27
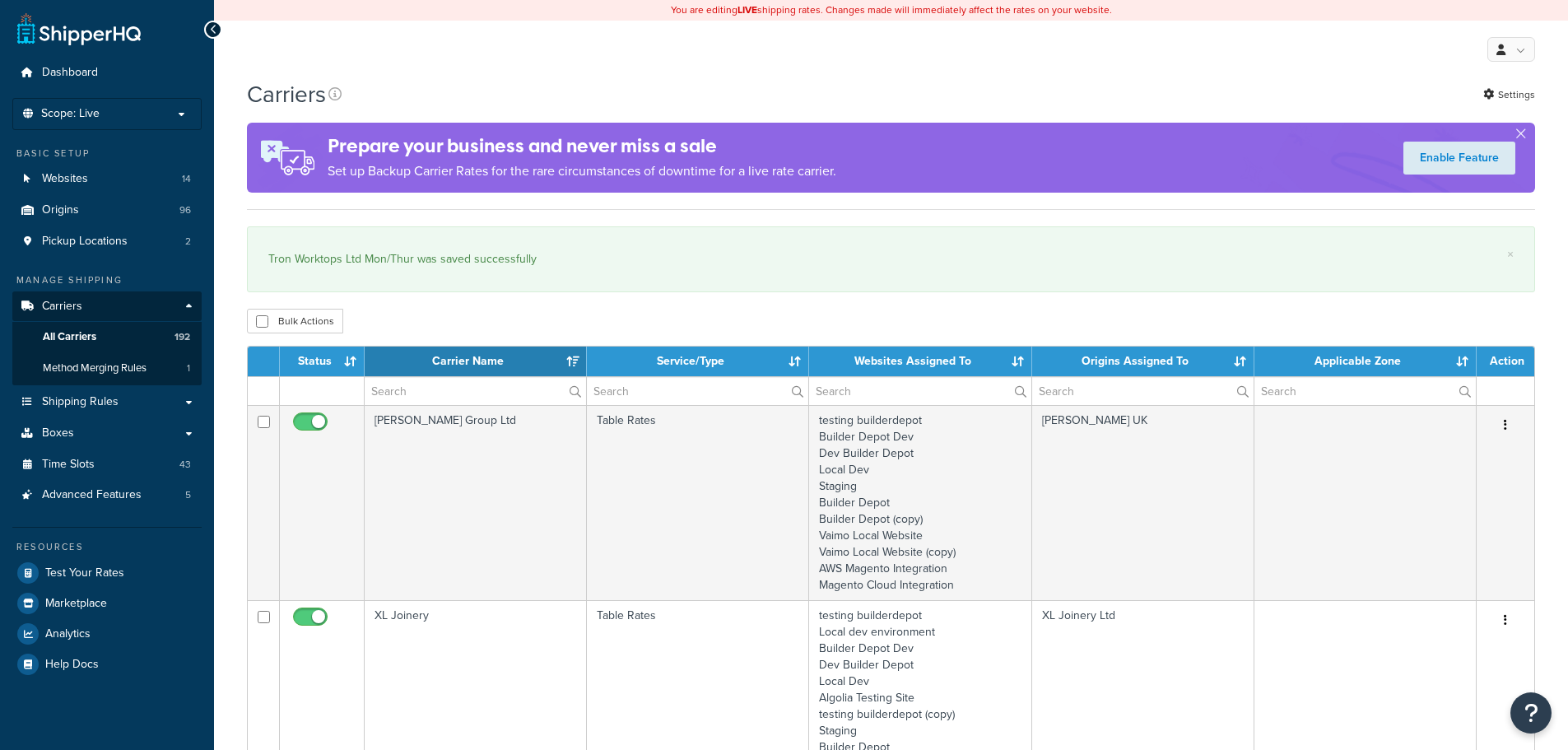
select select "15"
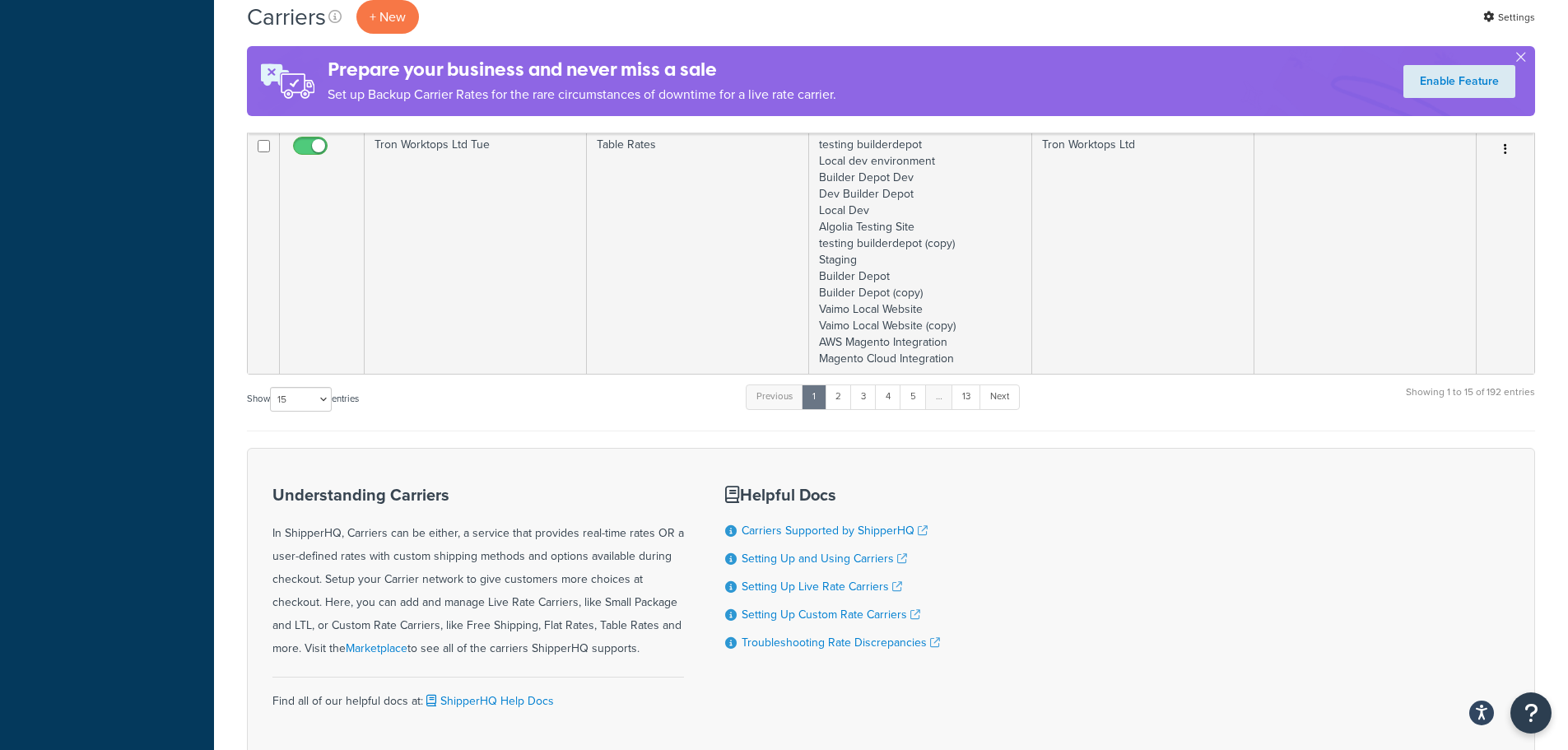
scroll to position [3235, 0]
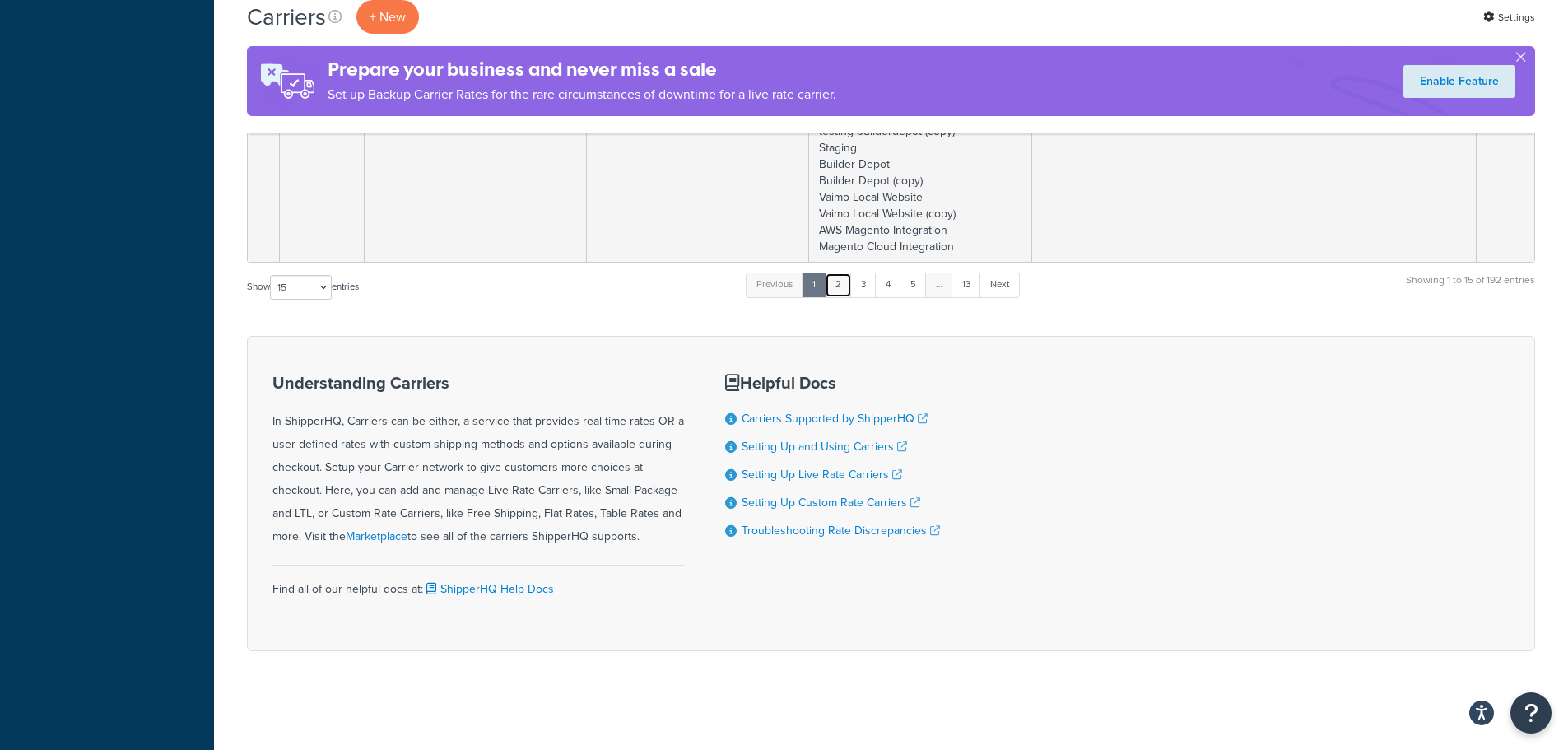
click at [844, 283] on link "2" at bounding box center [838, 285] width 28 height 25
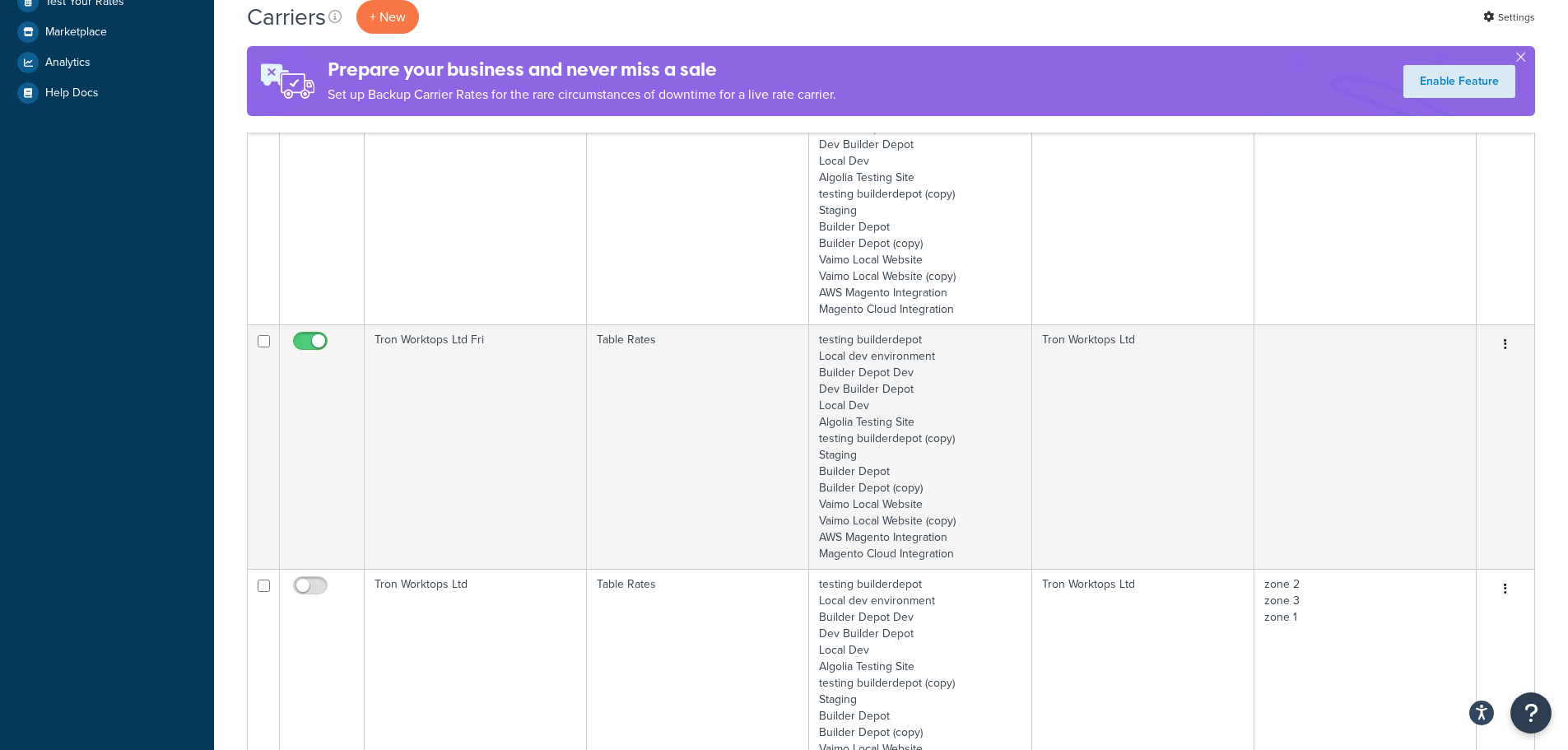
scroll to position [576, 0]
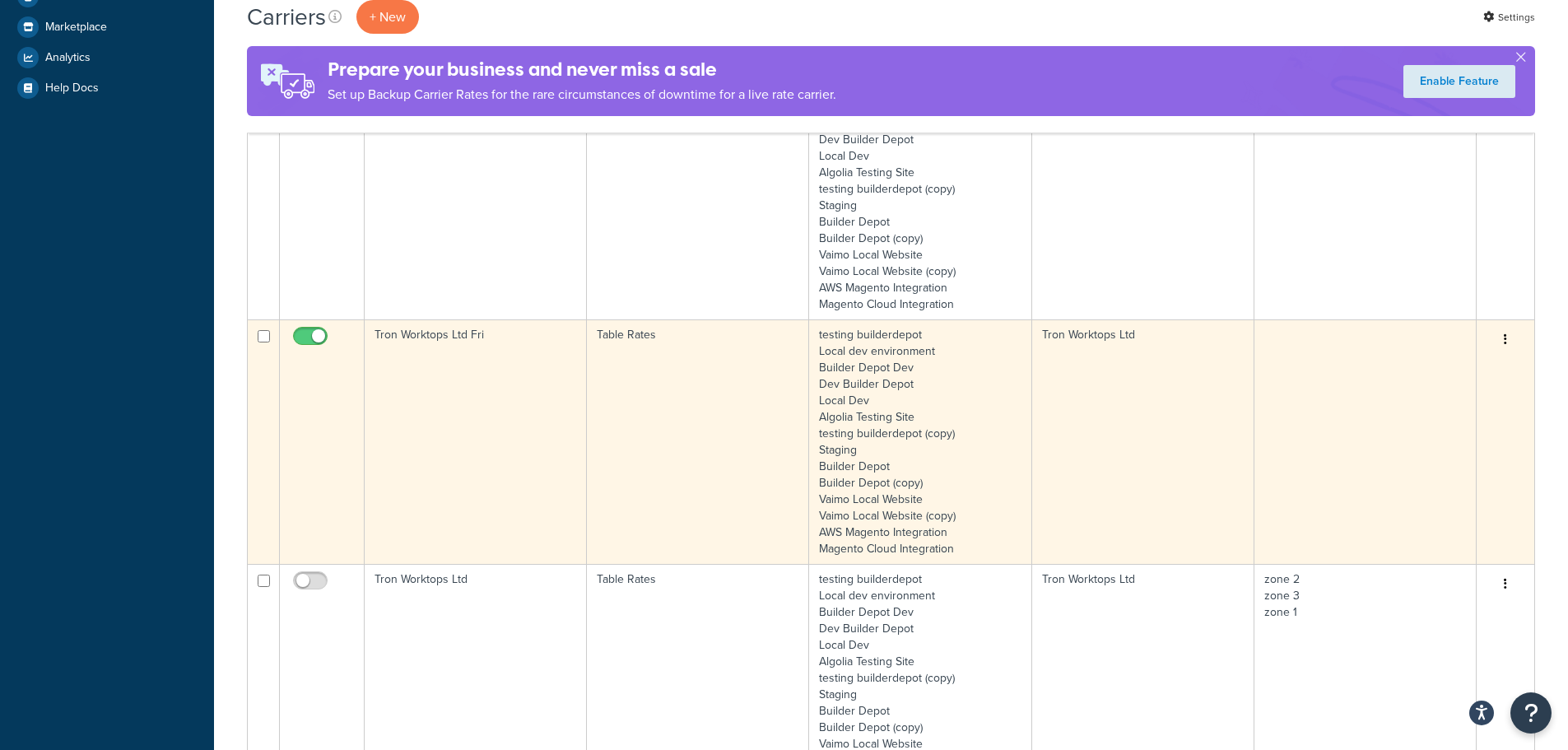
click at [438, 410] on td "Tron Worktops Ltd Fri" at bounding box center [475, 442] width 222 height 245
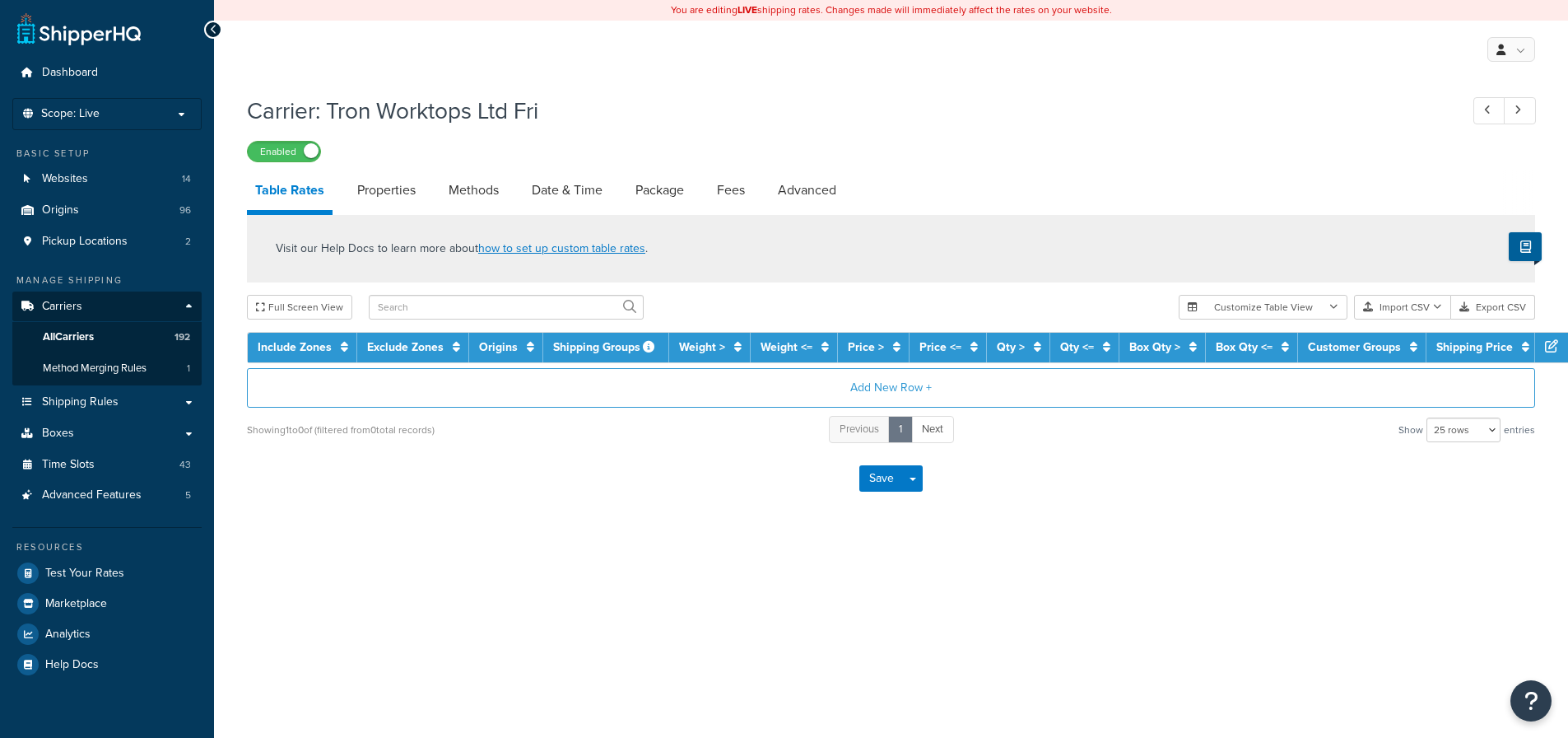
select select "25"
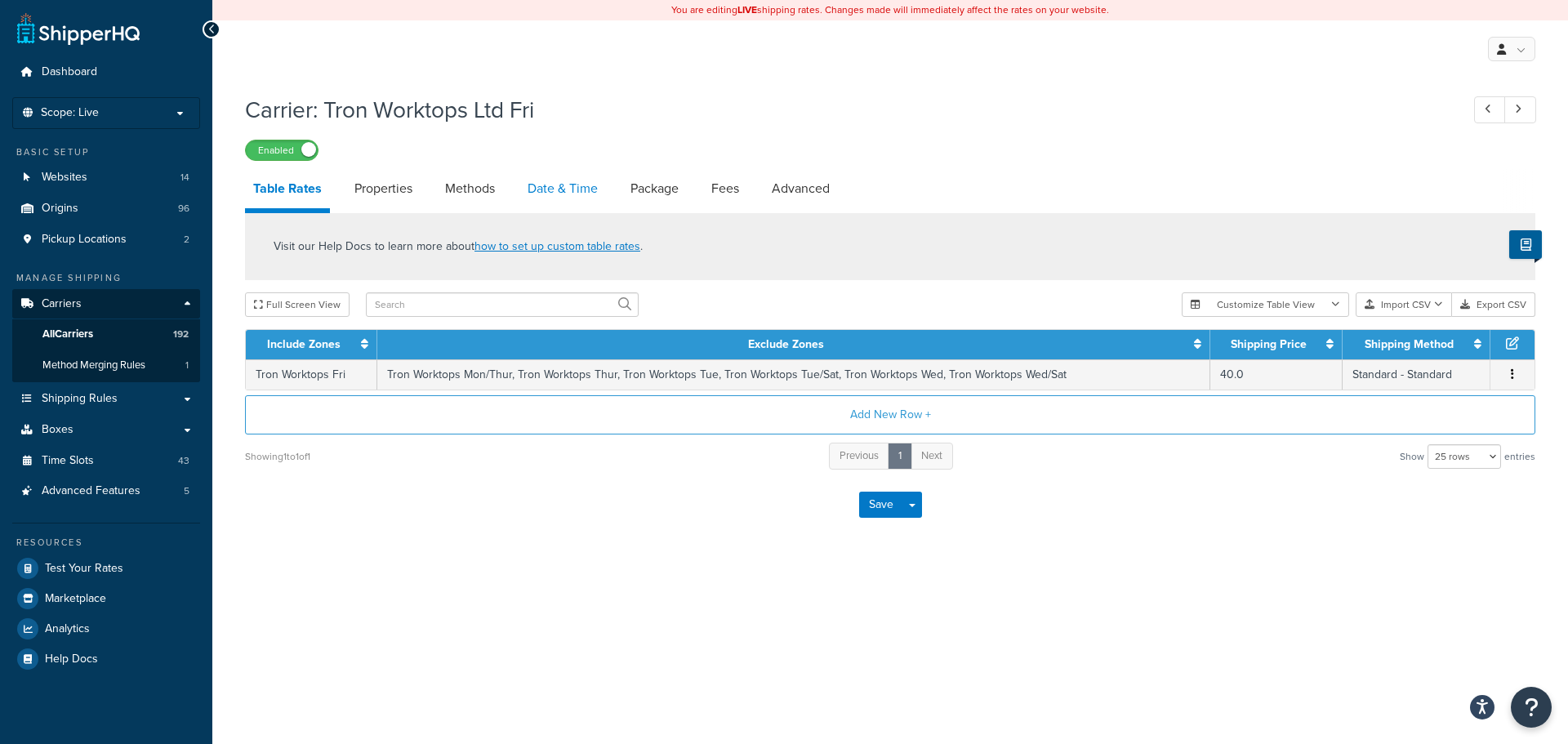
click at [559, 182] on link "Date & Time" at bounding box center [563, 189] width 87 height 40
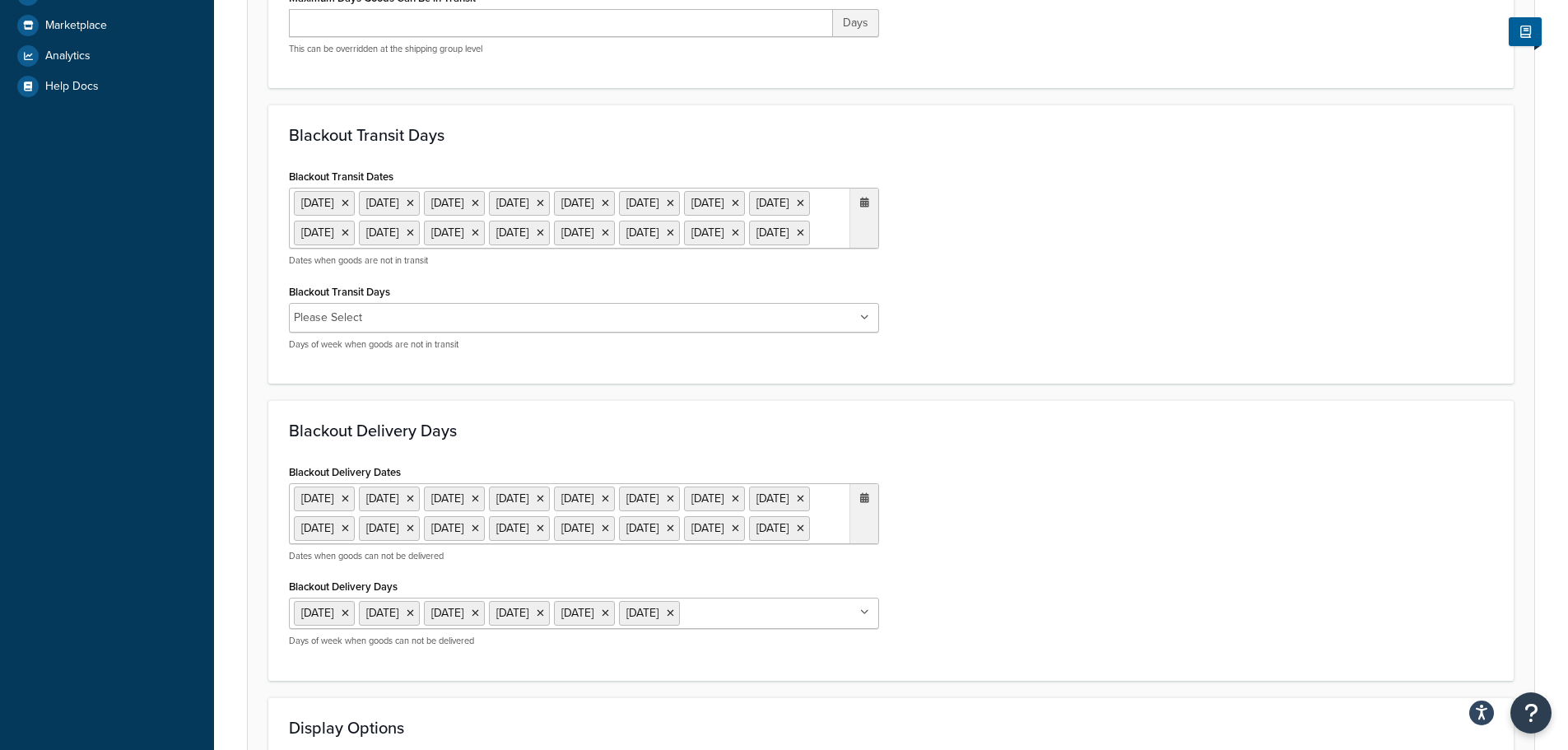
scroll to position [659, 0]
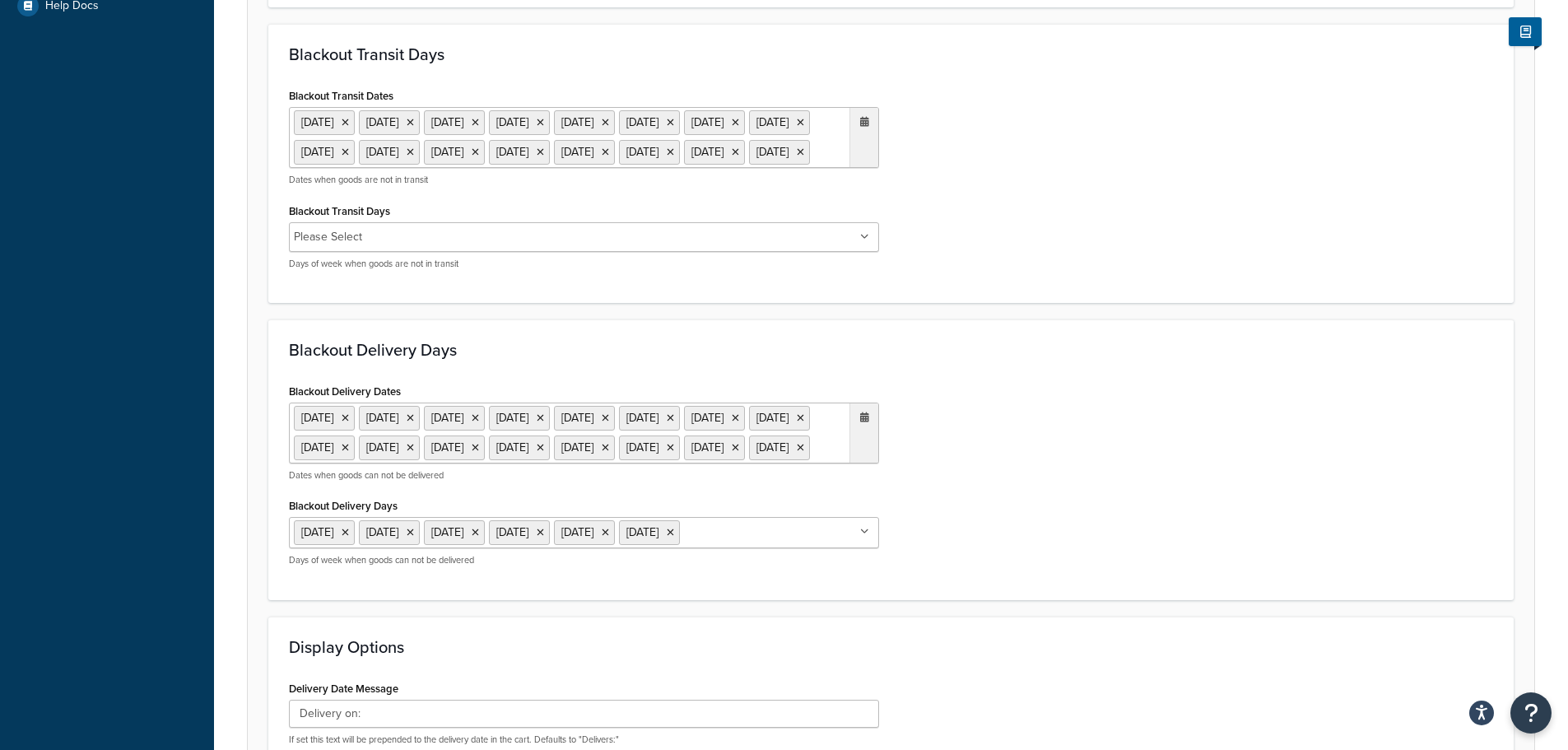
click at [462, 168] on ul "[DATE] [DATE] [DATE] [DATE] [DATE] [DATE] [DATE] [DATE] [DATE] [DATE] [DATE] [D…" at bounding box center [585, 137] width 590 height 61
click at [697, 197] on span "‹" at bounding box center [692, 185] width 27 height 23
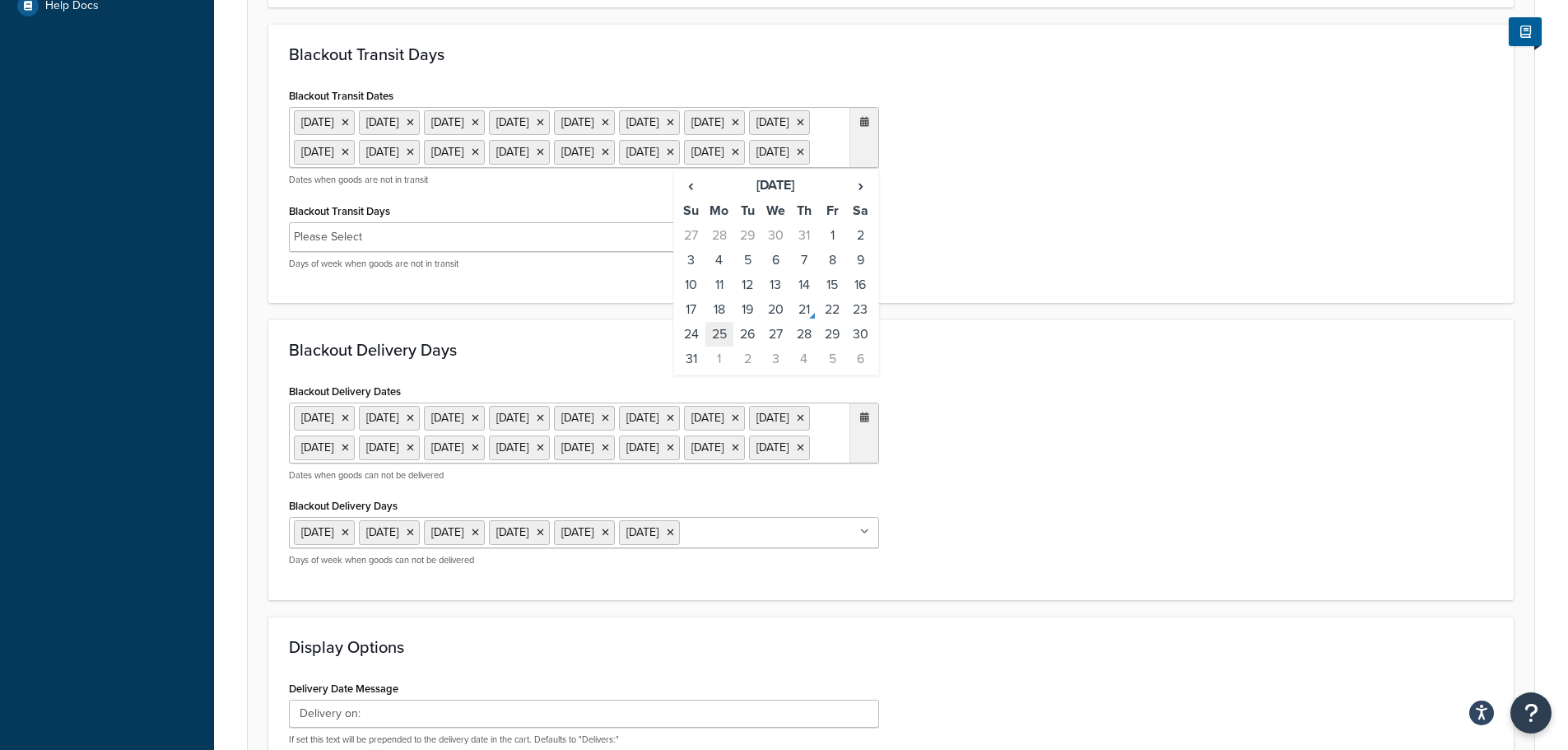
click at [724, 346] on td "25" at bounding box center [719, 334] width 28 height 25
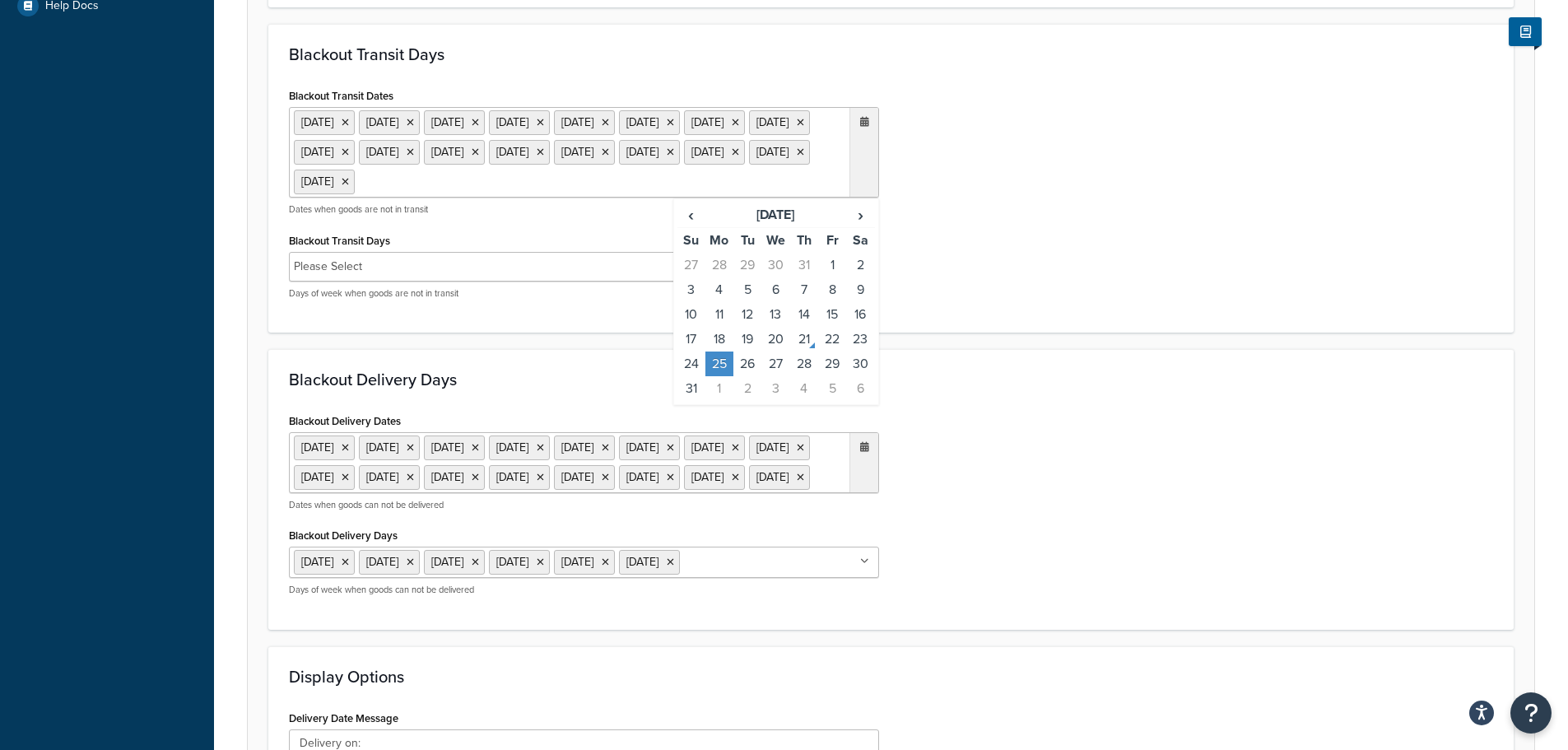
click at [1103, 506] on div "Blackout Delivery Dates [DATE] [DATE] [DATE] [DATE] [DATE] [DATE] [DATE] [DATE]…" at bounding box center [891, 509] width 1229 height 200
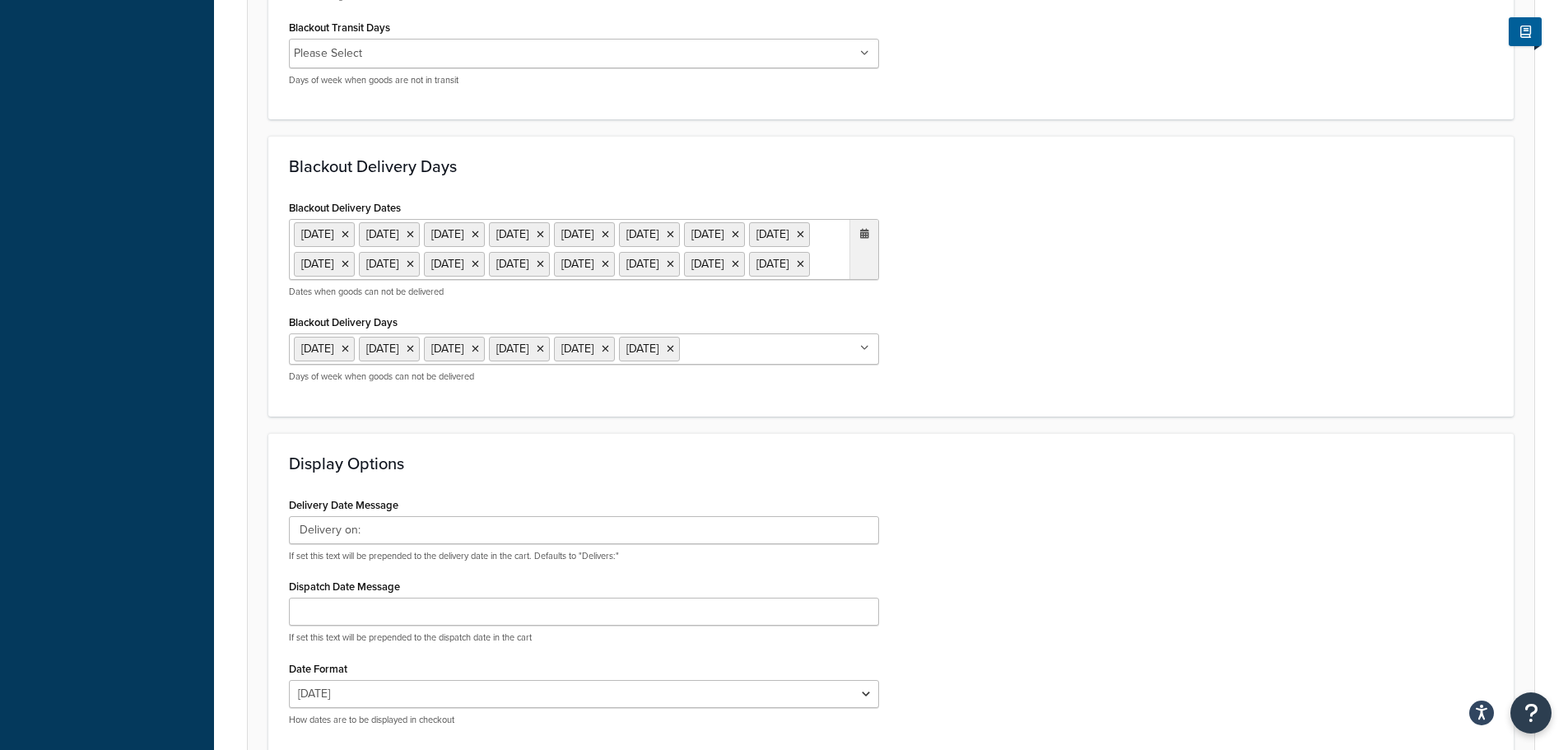
scroll to position [905, 0]
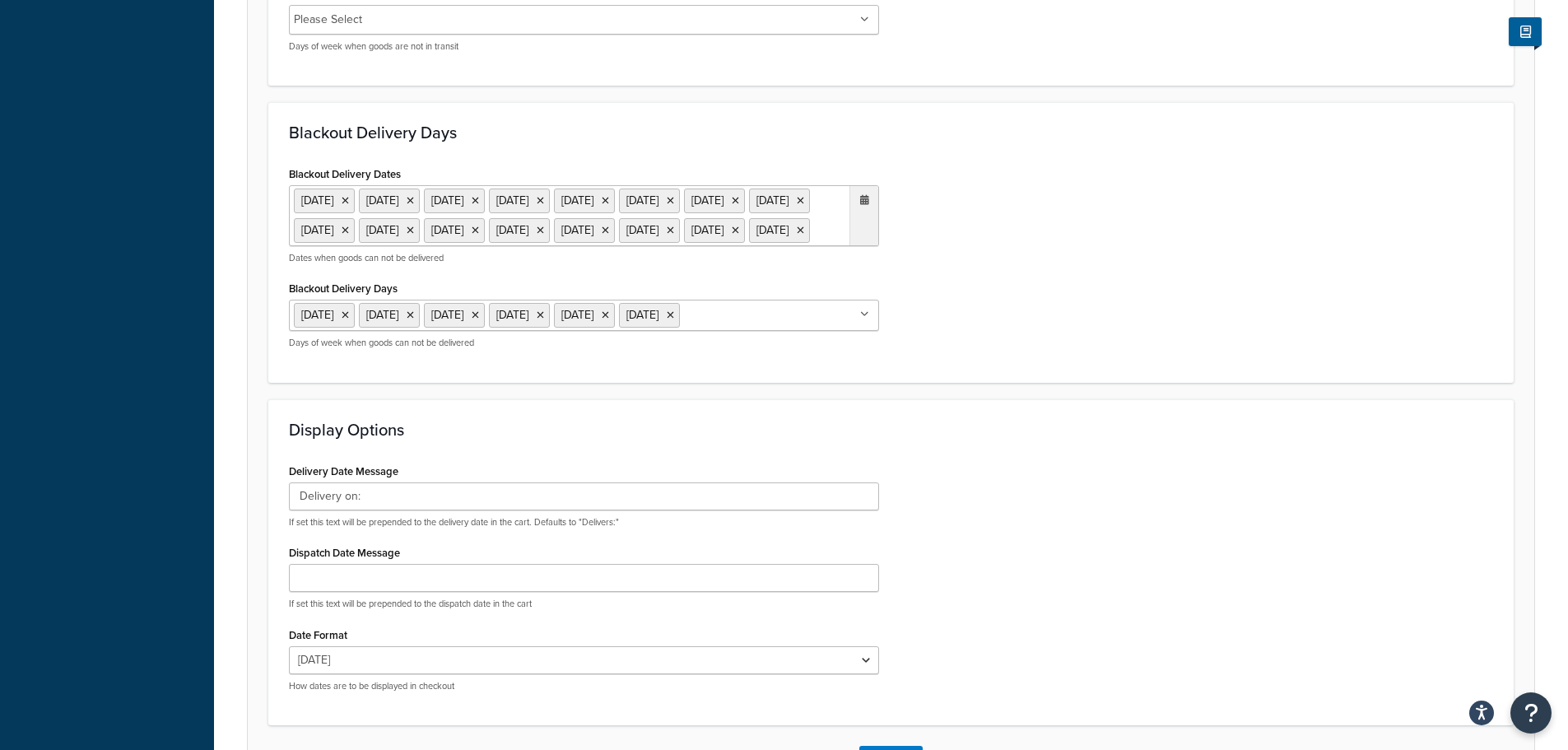
click at [678, 247] on ul "[DATE] [DATE] [DATE] [DATE] [DATE] [DATE] [DATE] [DATE] [DATE] [DATE] [DATE] [D…" at bounding box center [585, 216] width 590 height 61
click at [697, 275] on span "‹" at bounding box center [692, 264] width 27 height 23
click at [698, 275] on span "‹" at bounding box center [692, 264] width 27 height 23
click at [700, 275] on span "‹" at bounding box center [692, 264] width 27 height 23
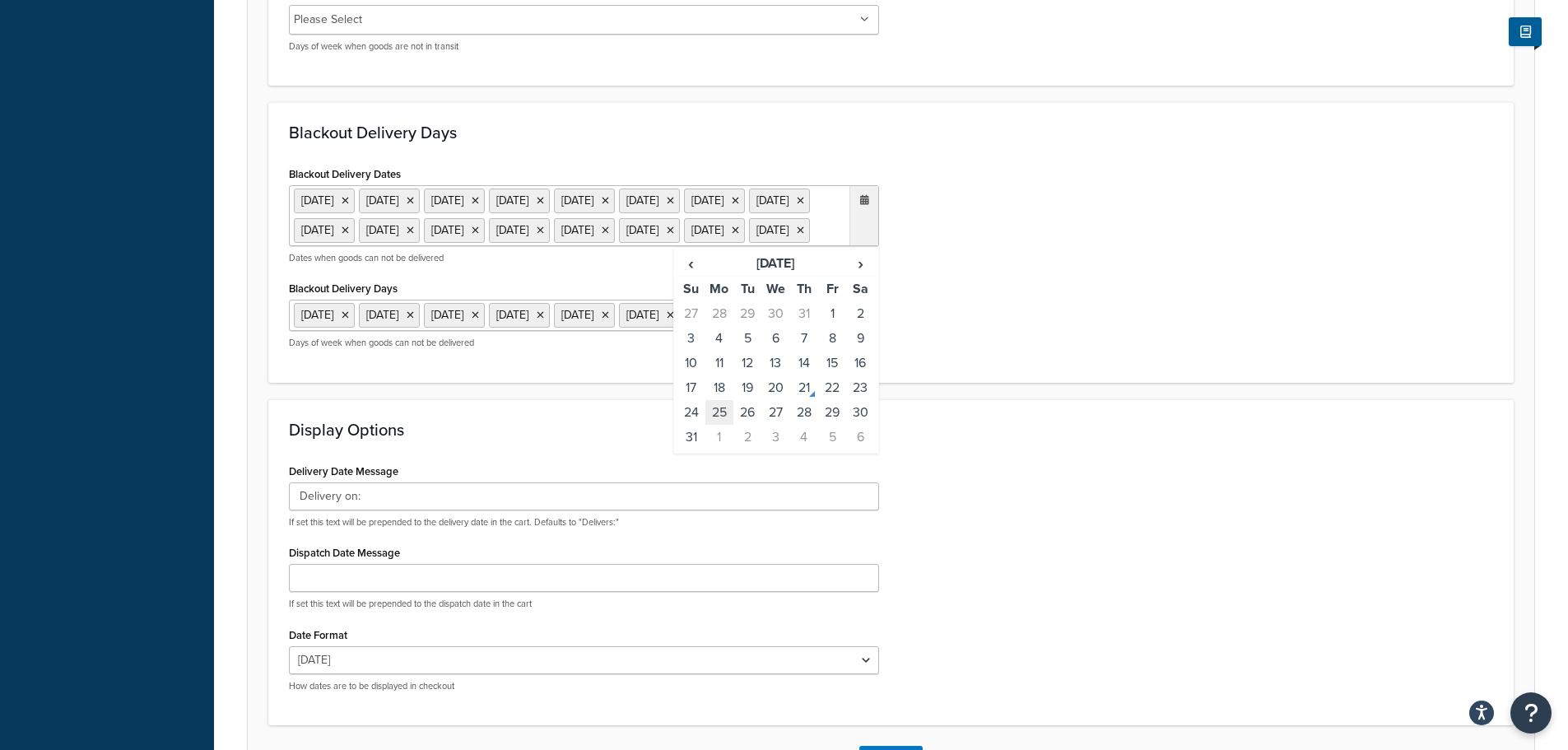
click at [724, 424] on td "25" at bounding box center [719, 412] width 28 height 25
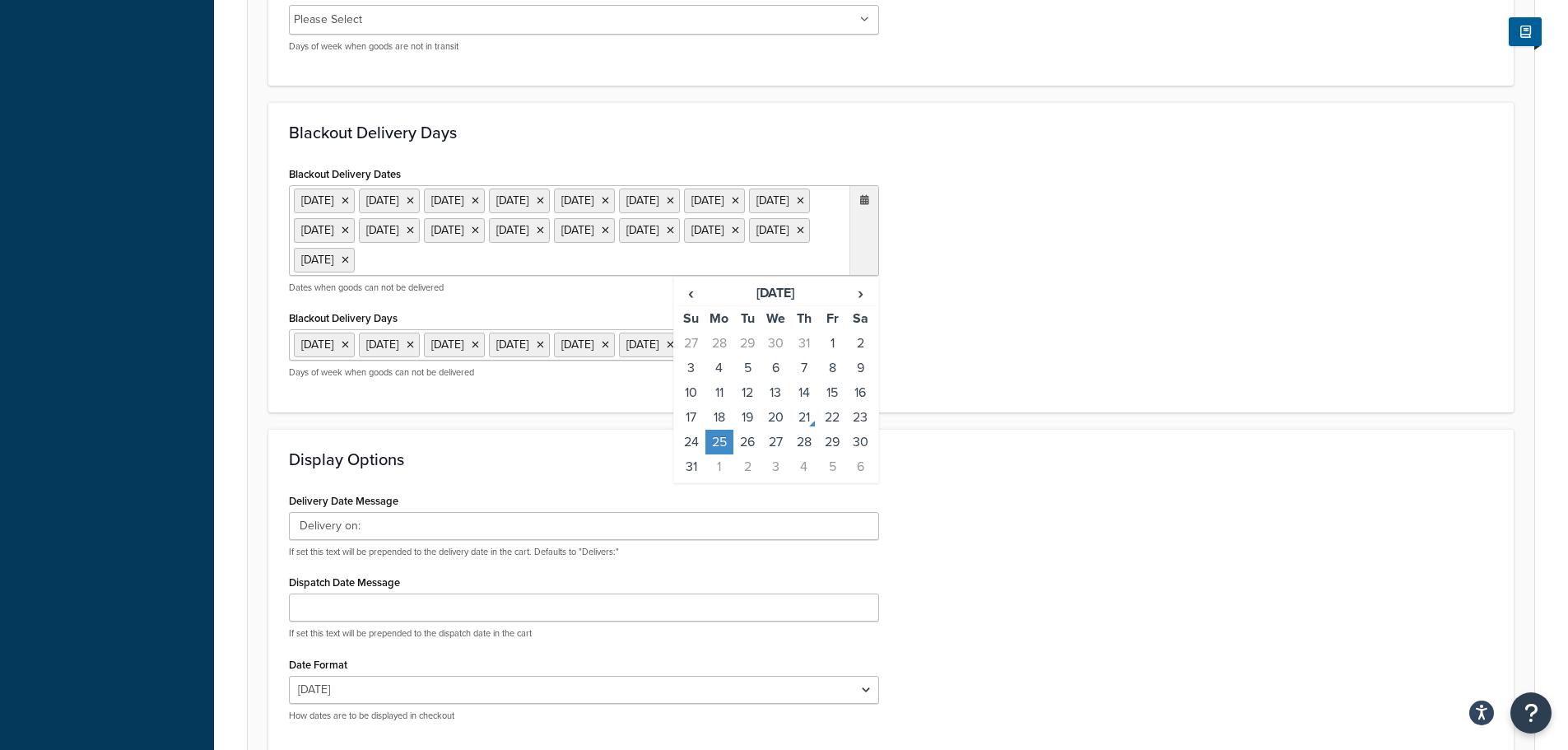
click at [1024, 391] on div "Blackout Delivery Dates [DATE] [DATE] [DATE] [DATE] [DATE] [DATE] [DATE] [DATE]…" at bounding box center [891, 276] width 1229 height 229
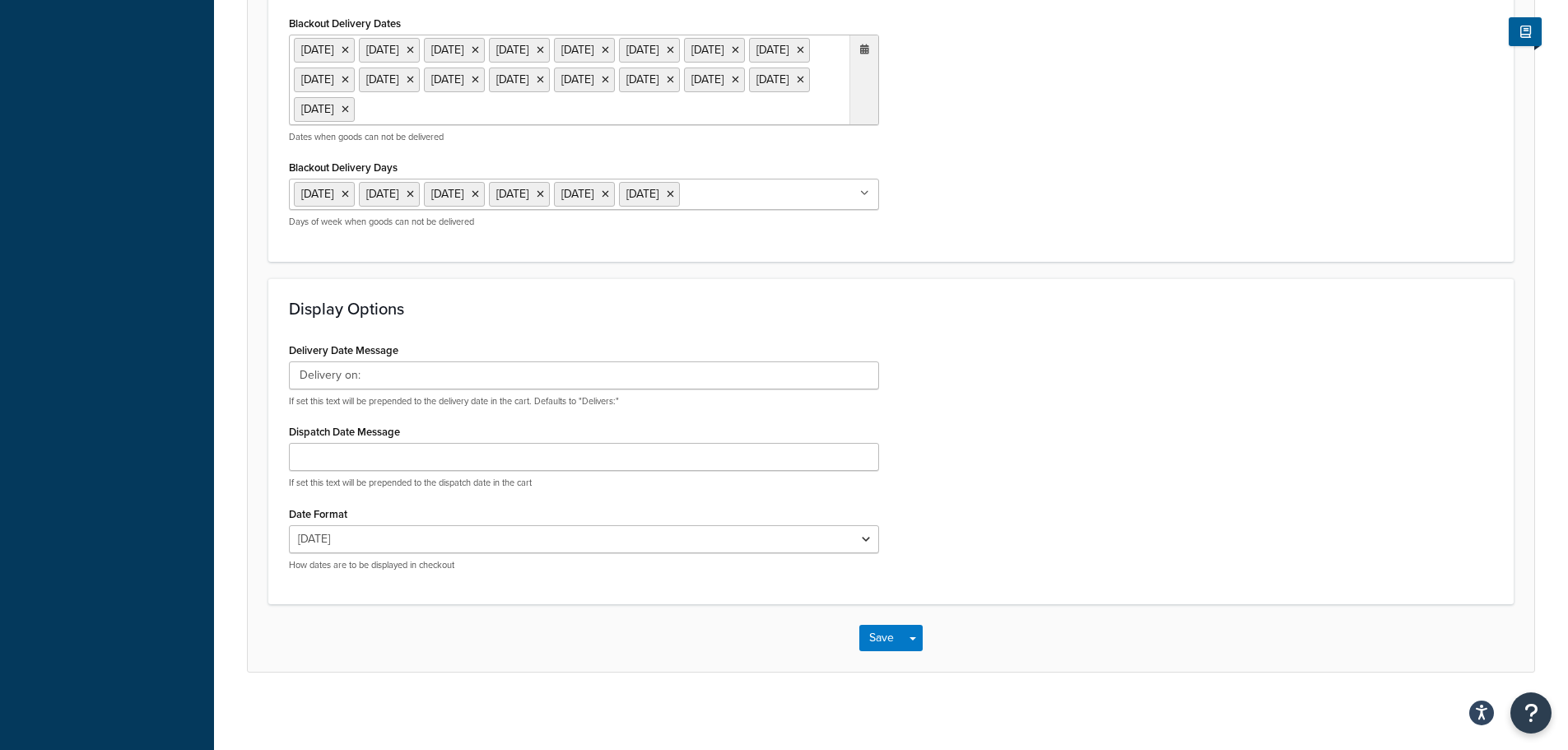
scroll to position [1146, 0]
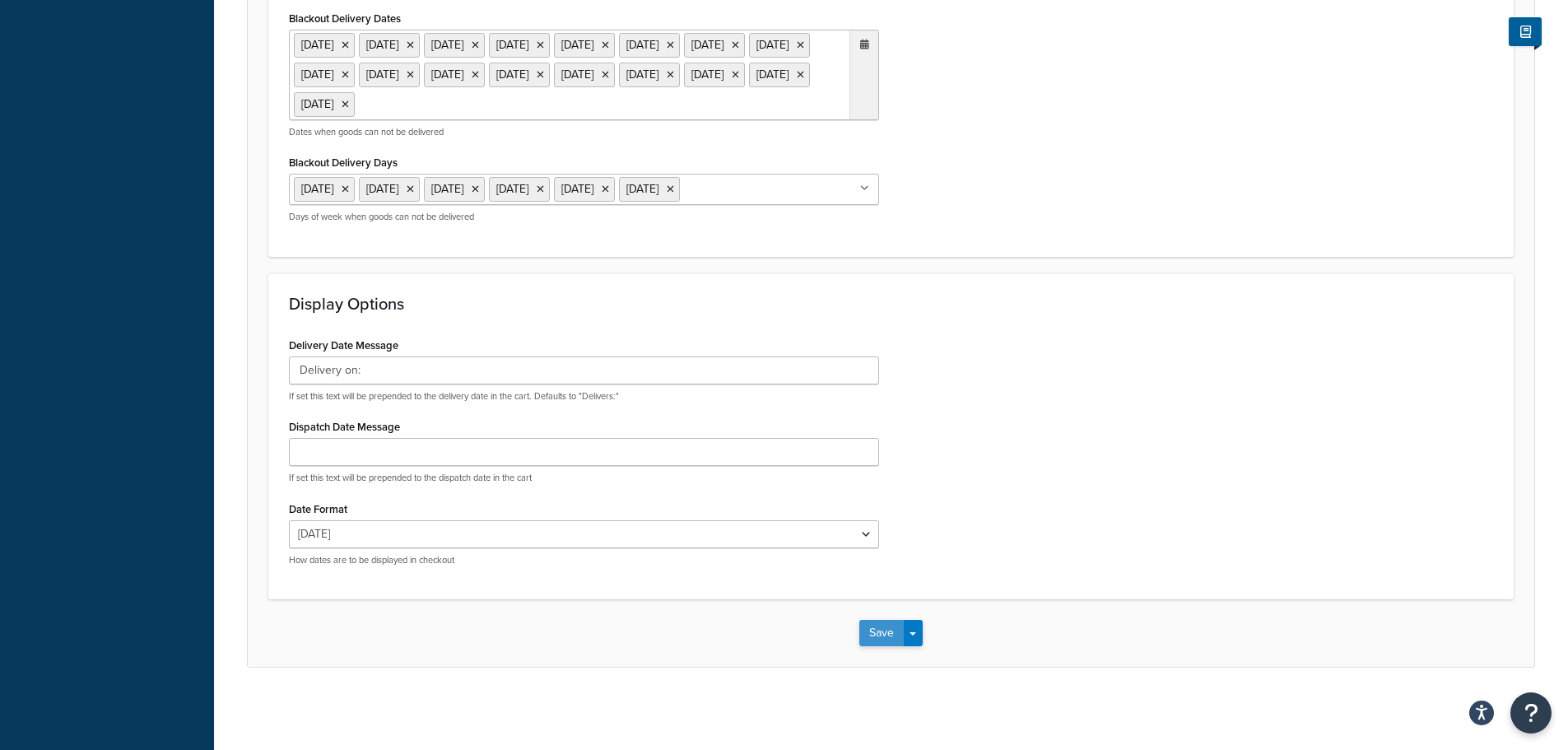
click at [883, 630] on button "Save" at bounding box center [882, 633] width 45 height 27
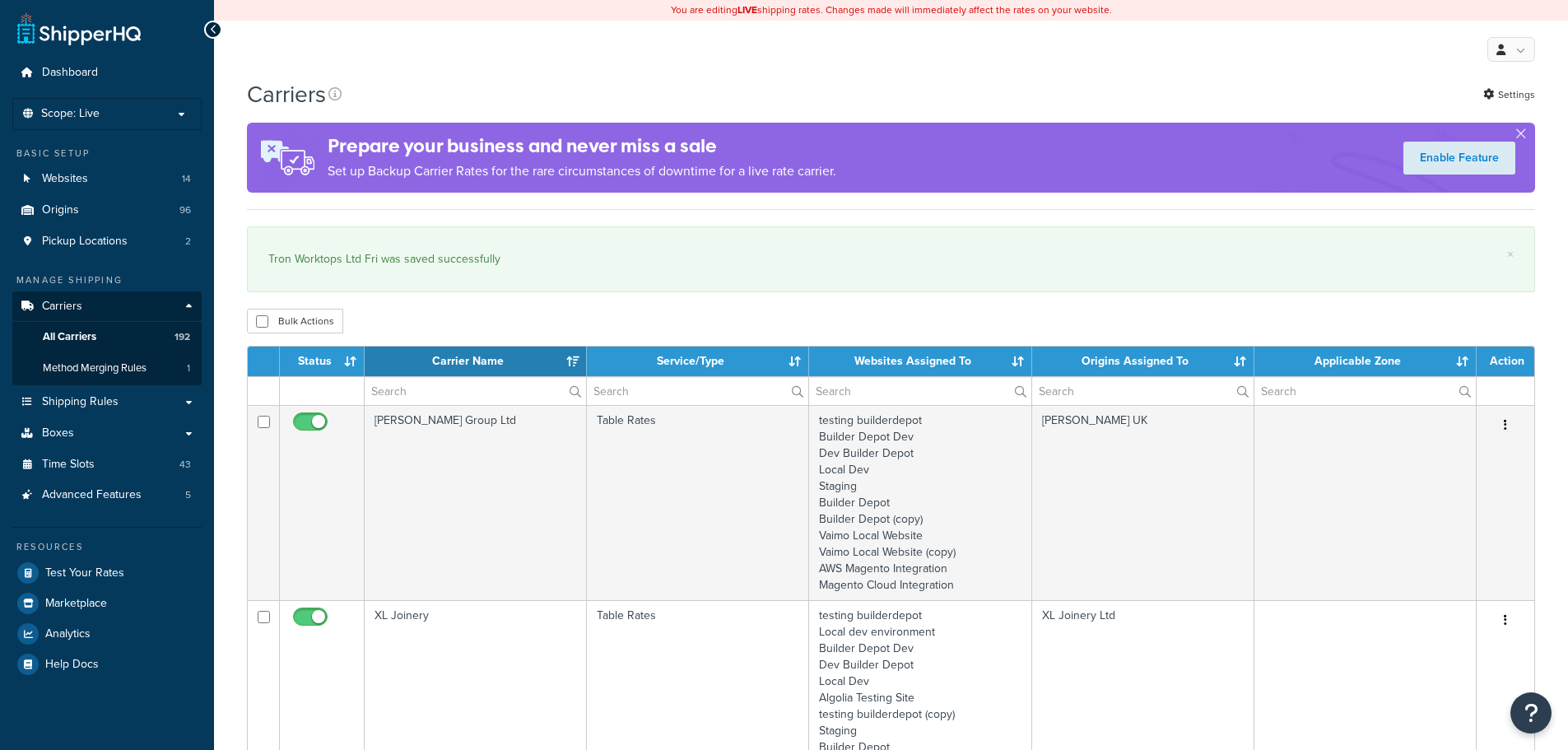
select select "15"
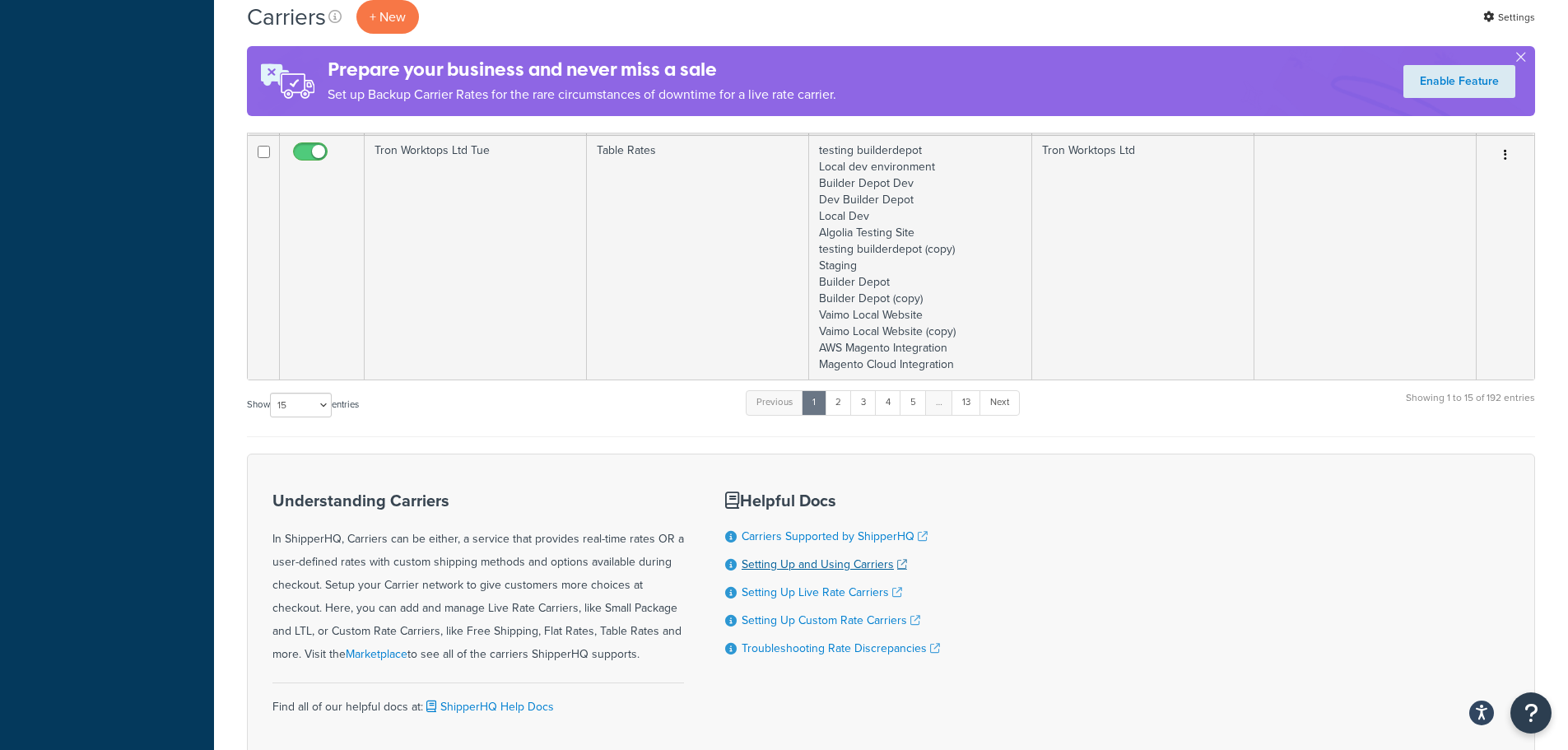
scroll to position [3235, 0]
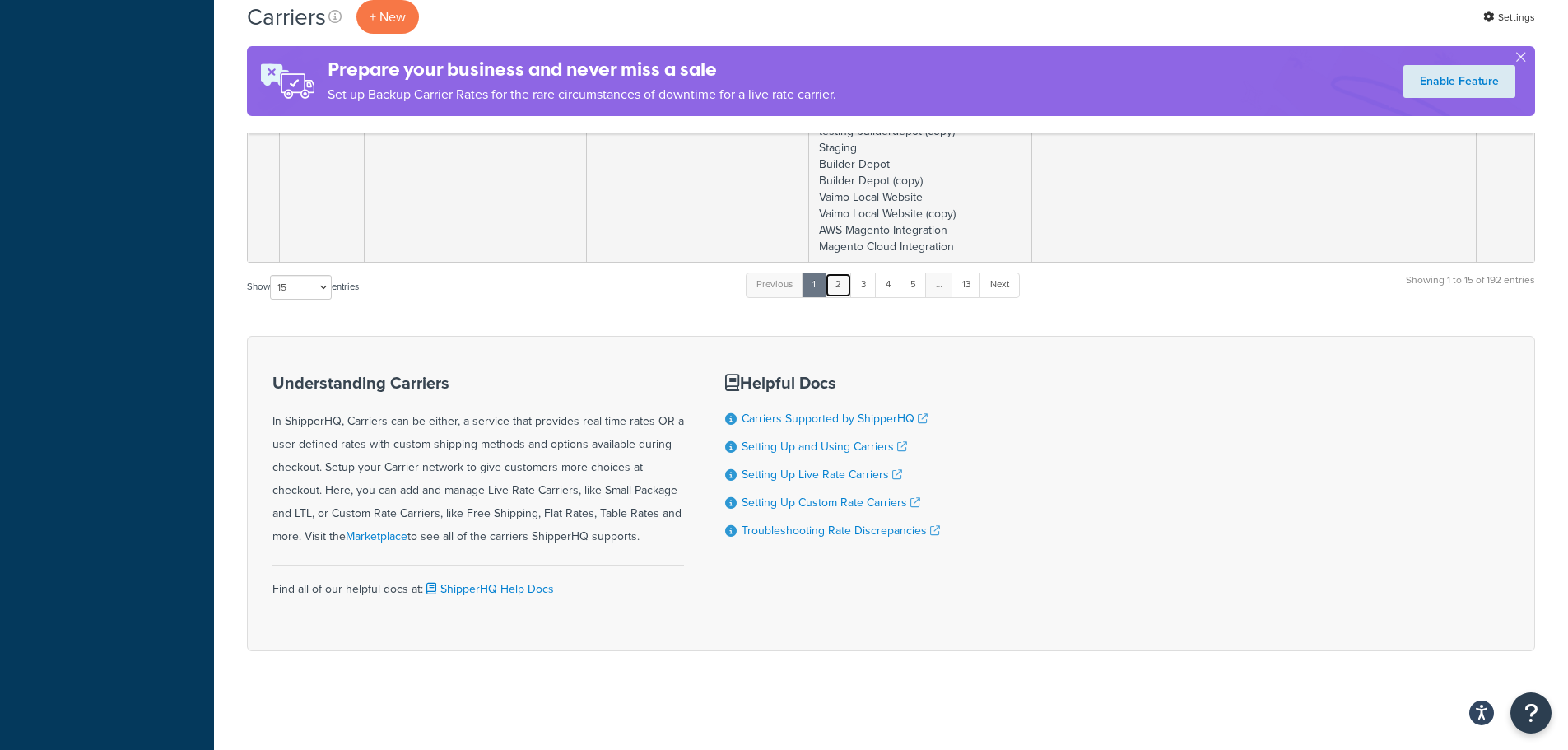
click at [847, 286] on link "2" at bounding box center [838, 285] width 28 height 25
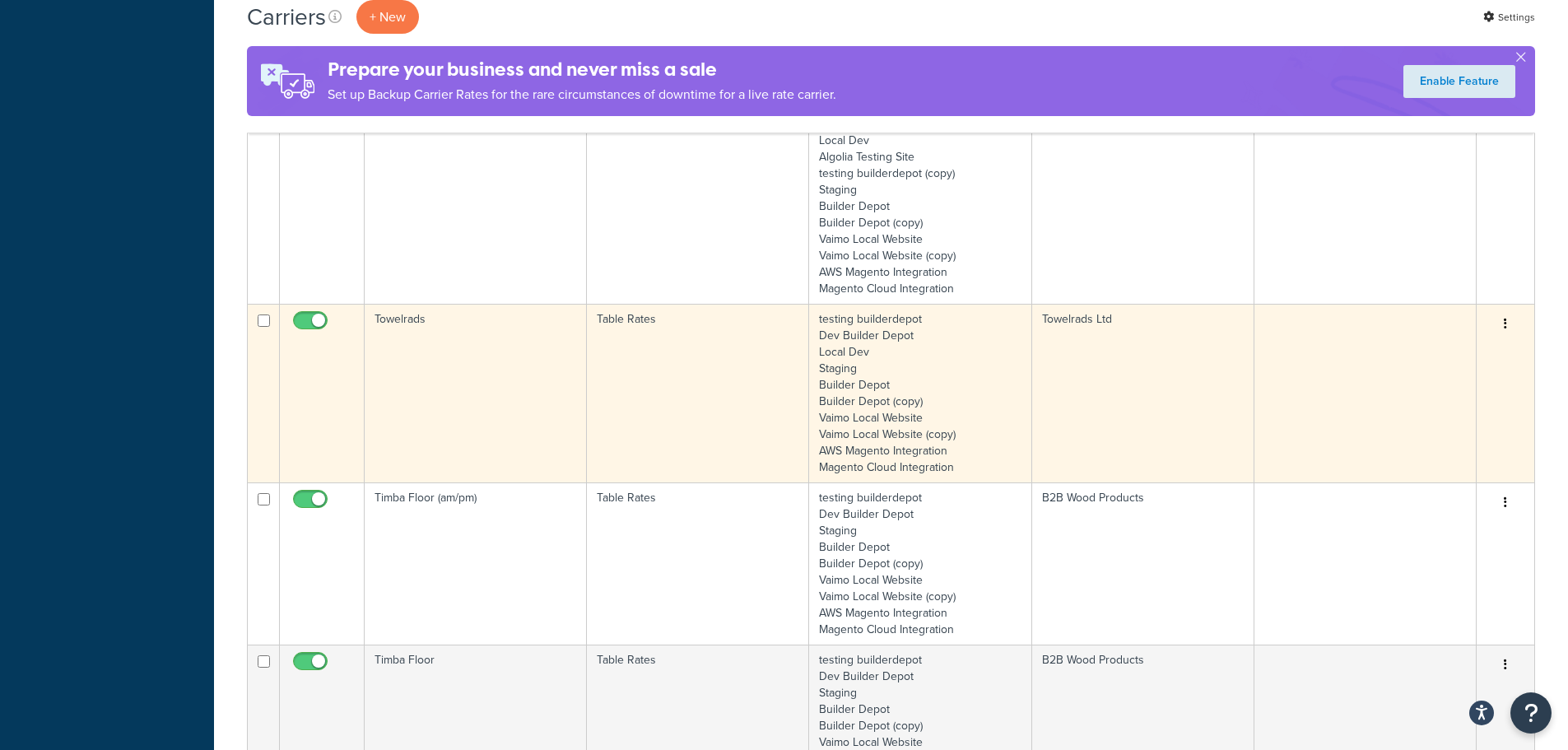
scroll to position [1153, 0]
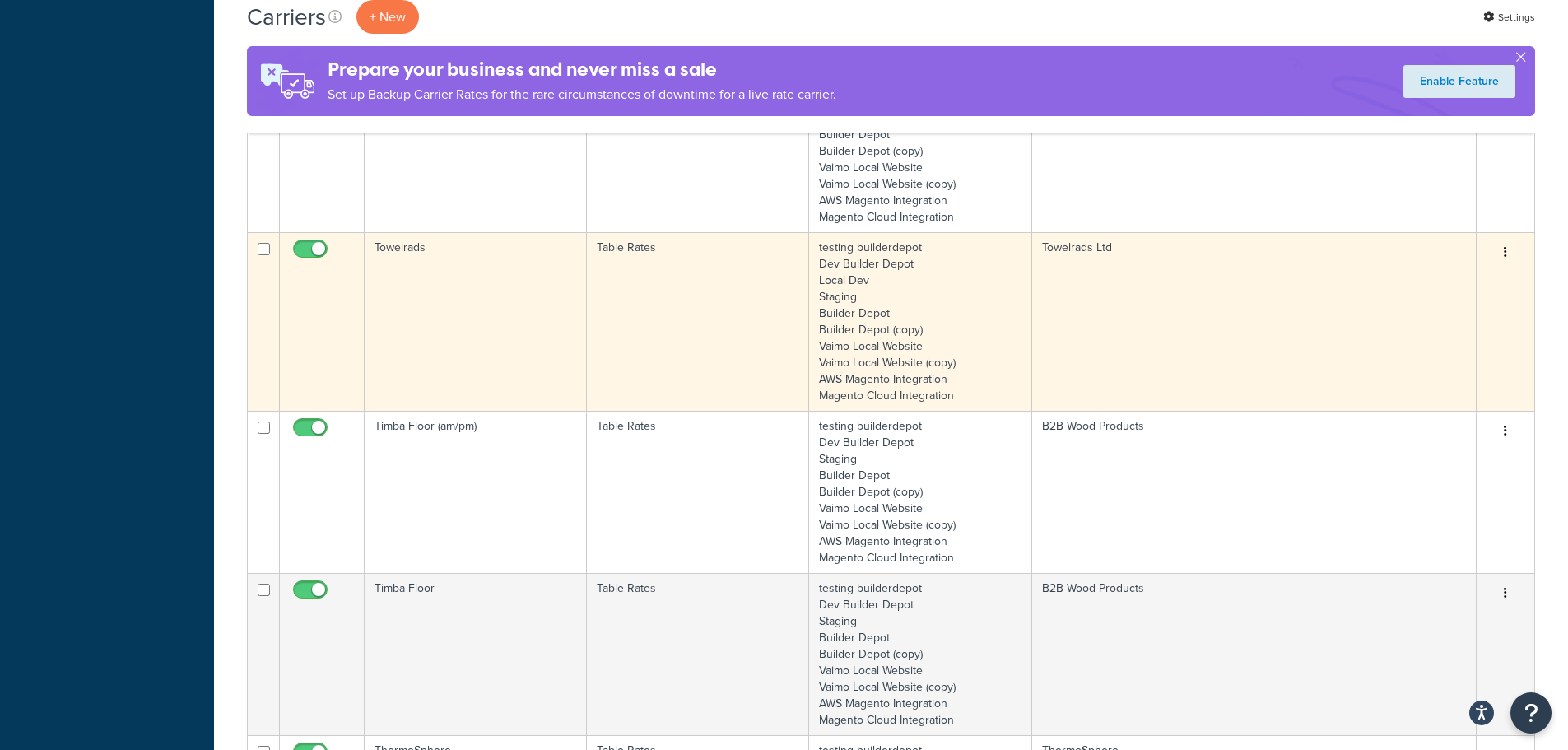
click at [421, 325] on td "Towelrads" at bounding box center [475, 322] width 222 height 179
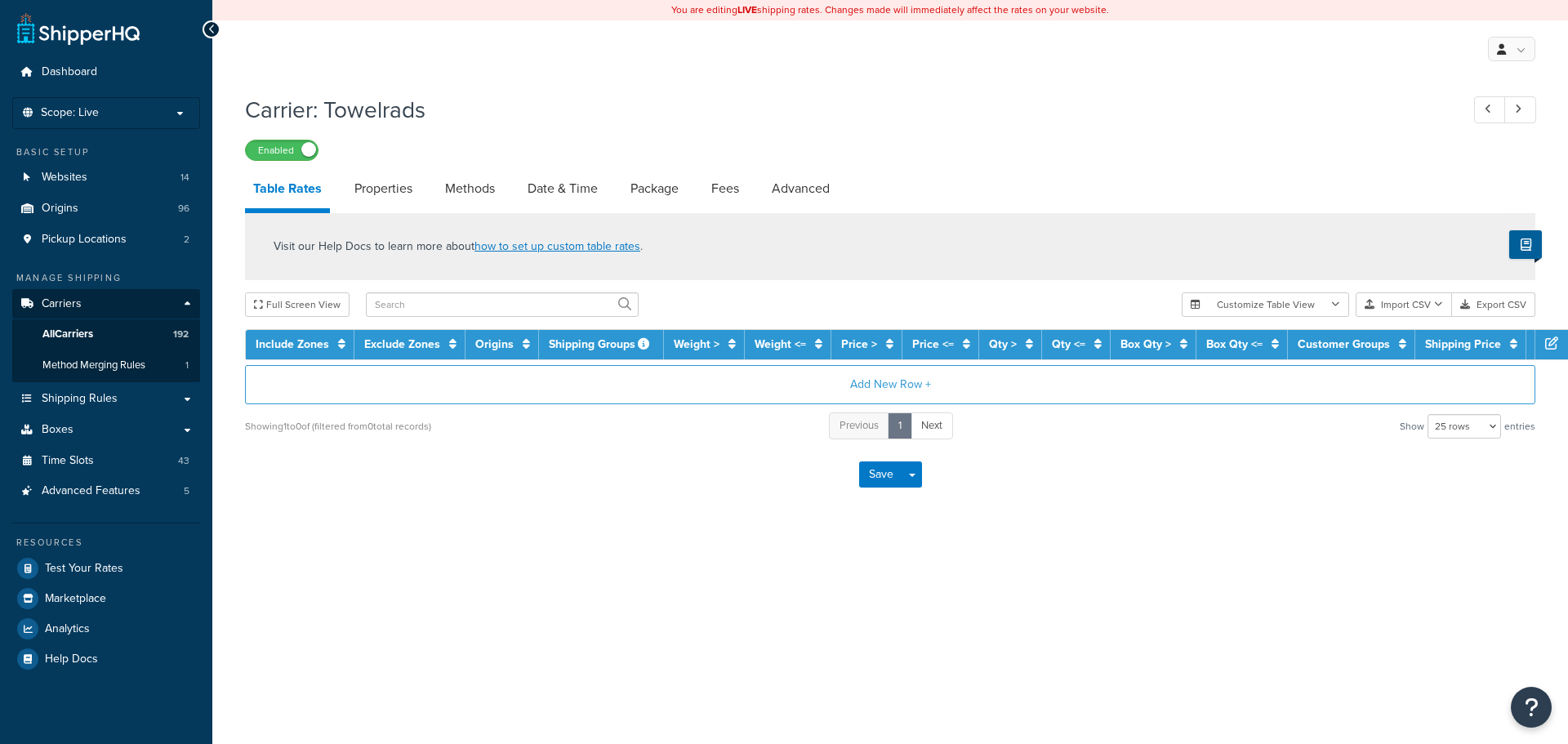
select select "25"
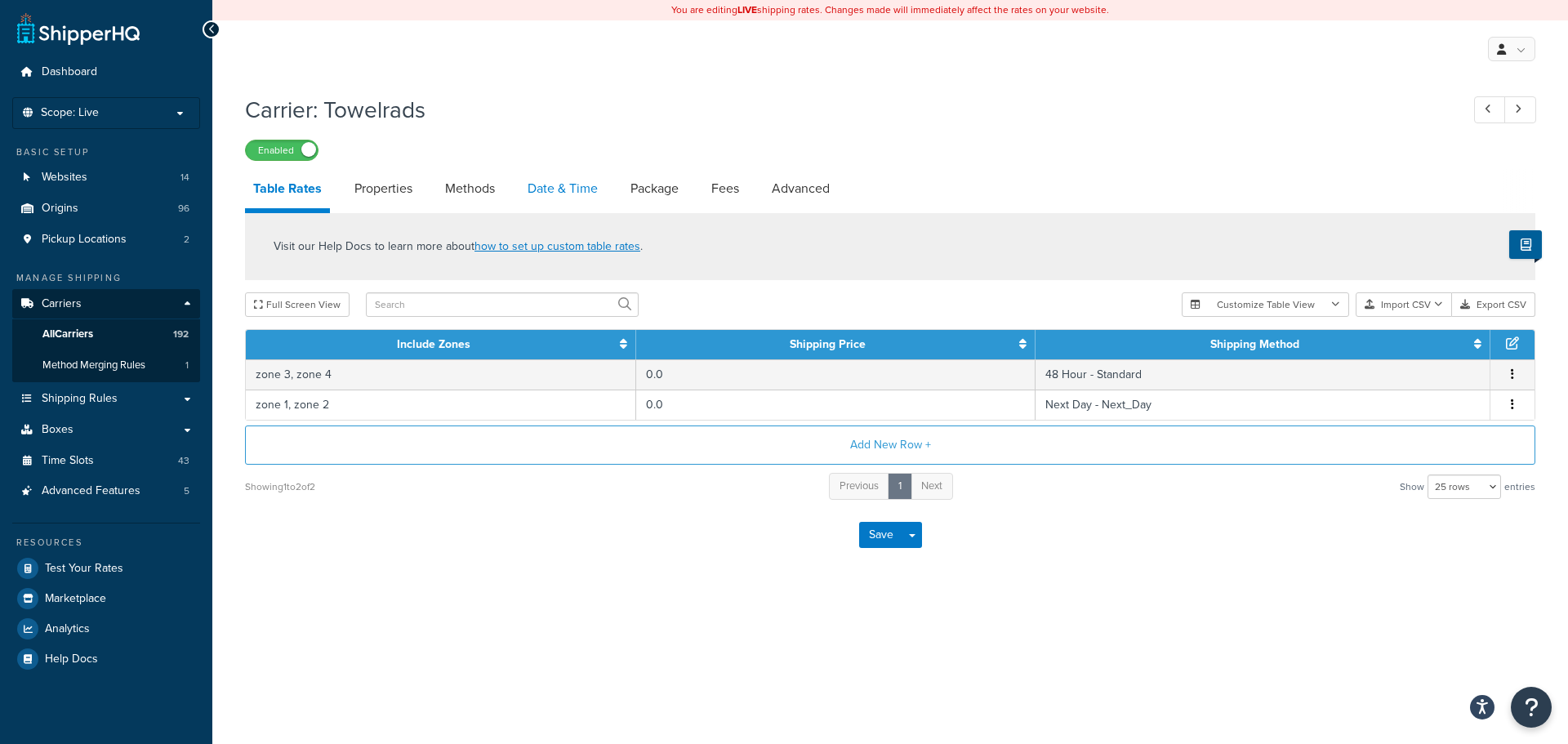
click at [544, 190] on link "Date & Time" at bounding box center [563, 189] width 87 height 40
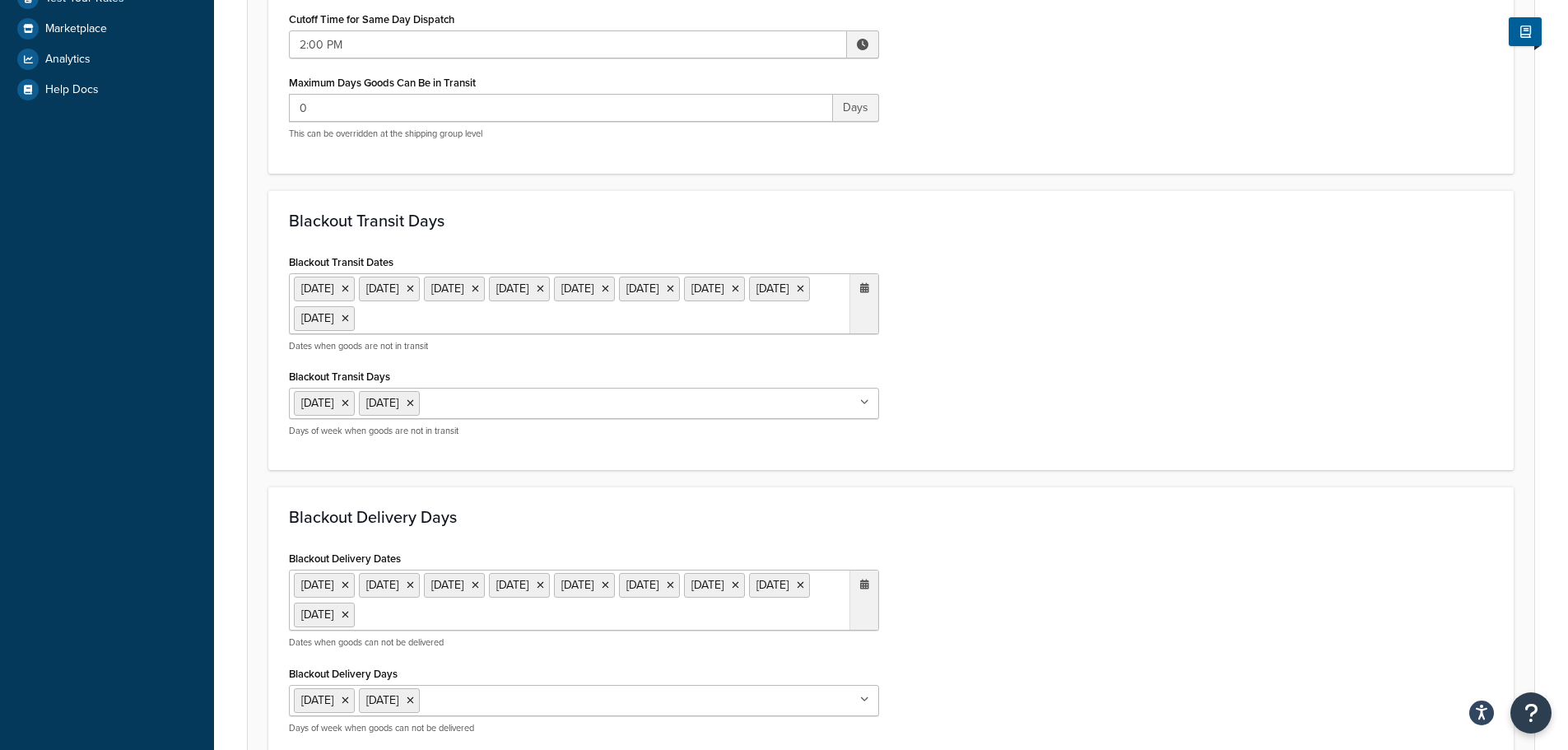
scroll to position [576, 0]
click at [724, 319] on ul "[DATE] [DATE] [DATE] [DATE] [DATE] [DATE] [DATE] [DATE] [DATE]" at bounding box center [585, 302] width 590 height 61
click at [863, 347] on span "›" at bounding box center [861, 349] width 27 height 23
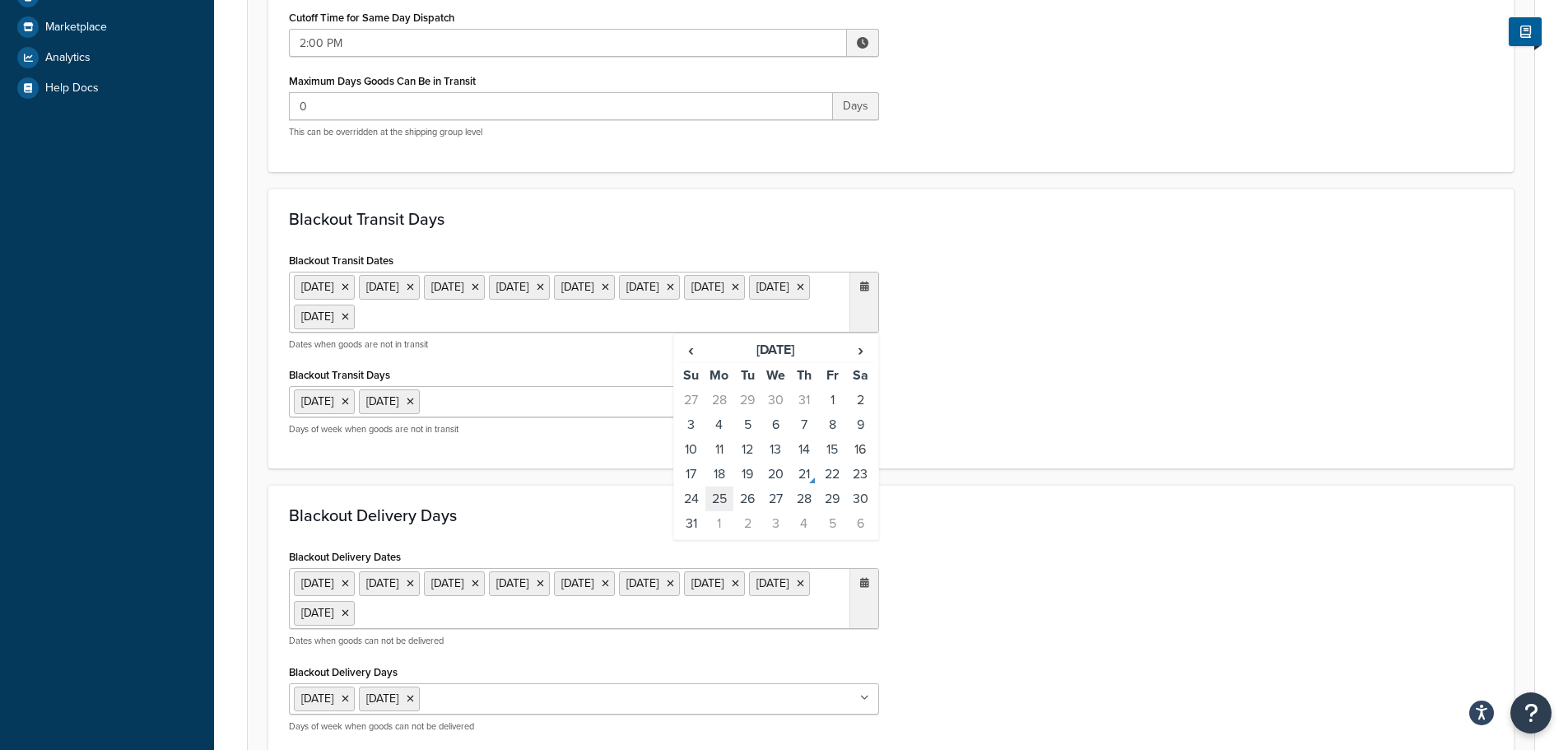
click at [724, 496] on td "25" at bounding box center [719, 499] width 28 height 25
click at [975, 517] on h3 "Blackout Delivery Days" at bounding box center [891, 515] width 1204 height 18
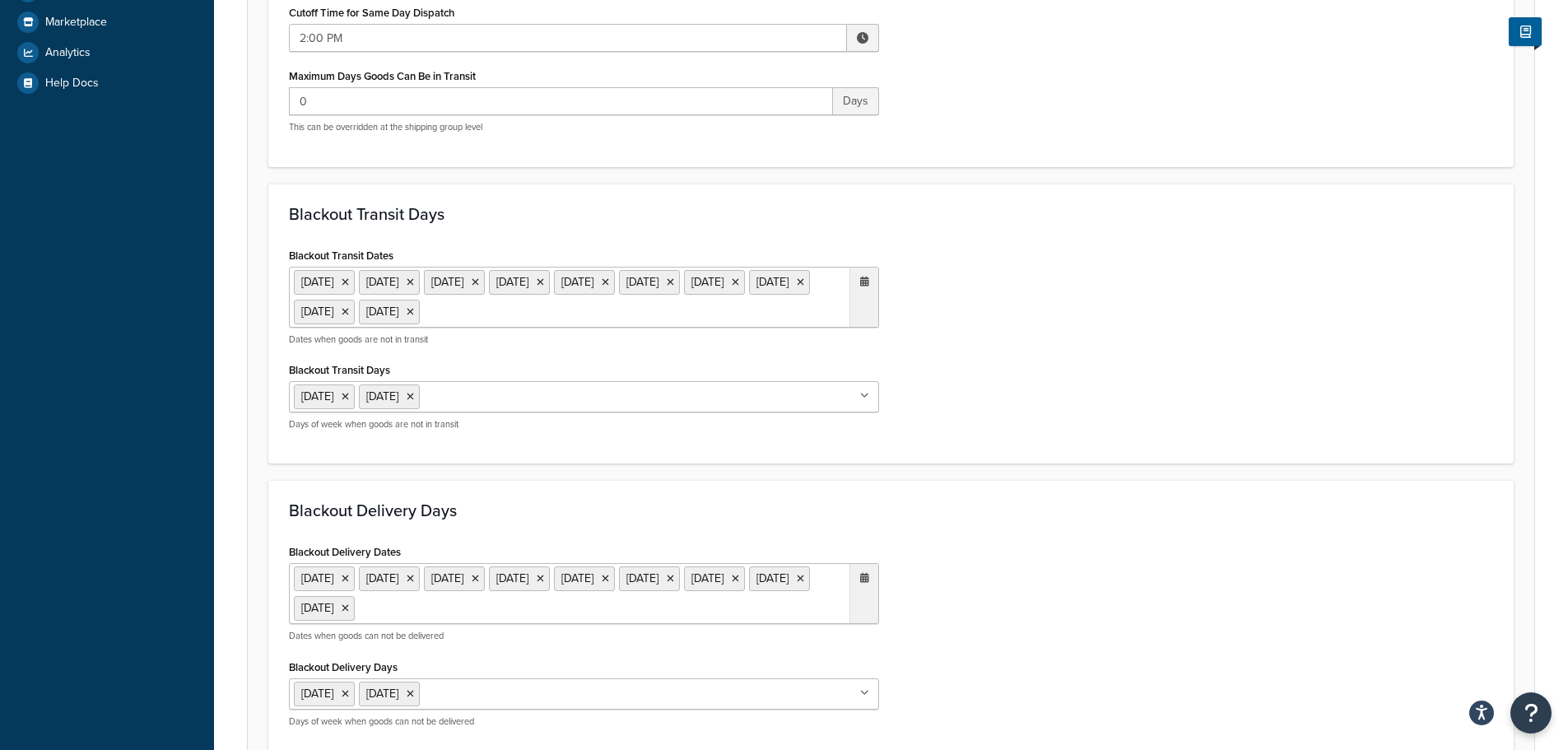
scroll to position [905, 0]
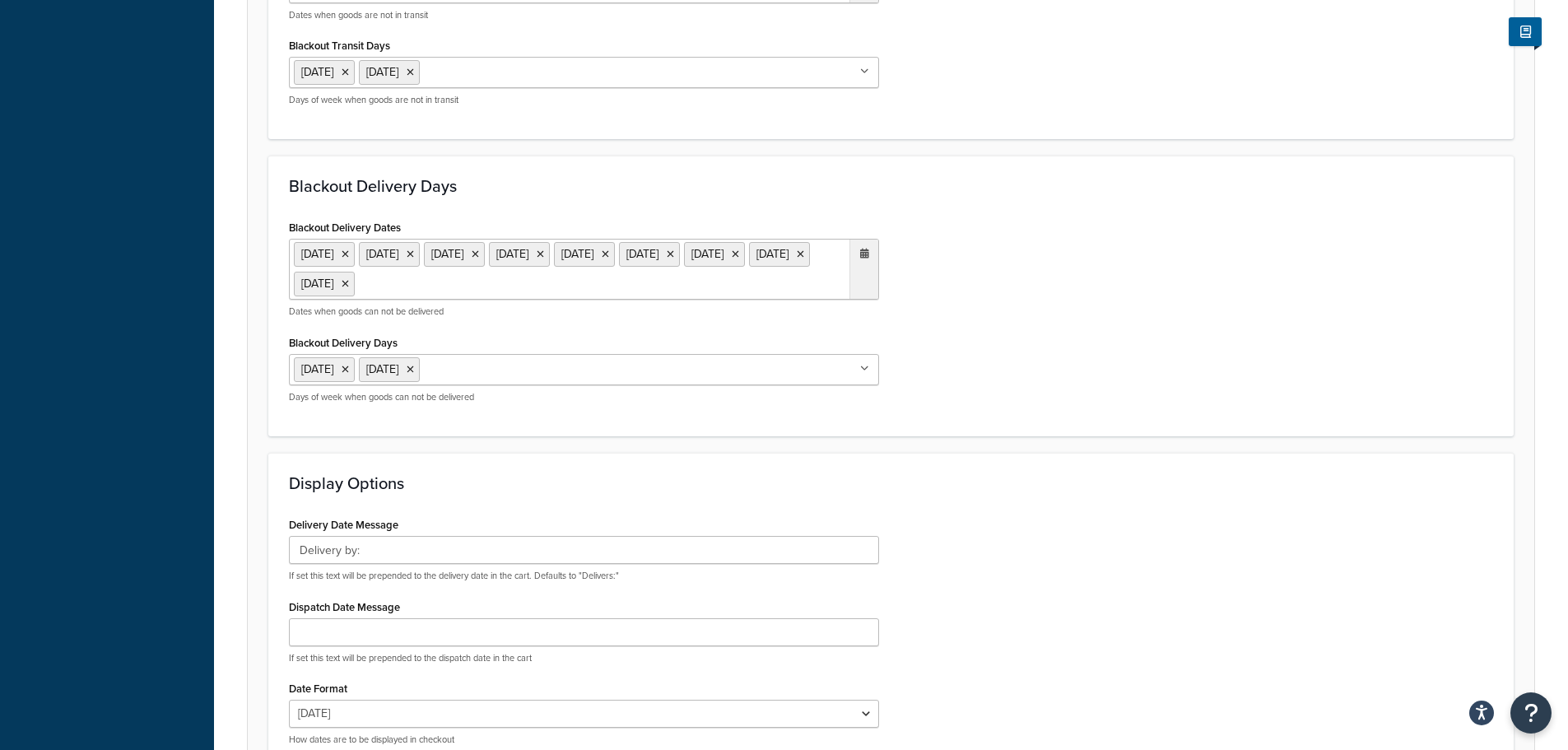
click at [713, 281] on ul "6 May 2024 27 May 2024 26 Aug 2024 25 Dec 2024 26 Dec 2024 18 Apr 2025 21 Apr 2…" at bounding box center [585, 269] width 590 height 61
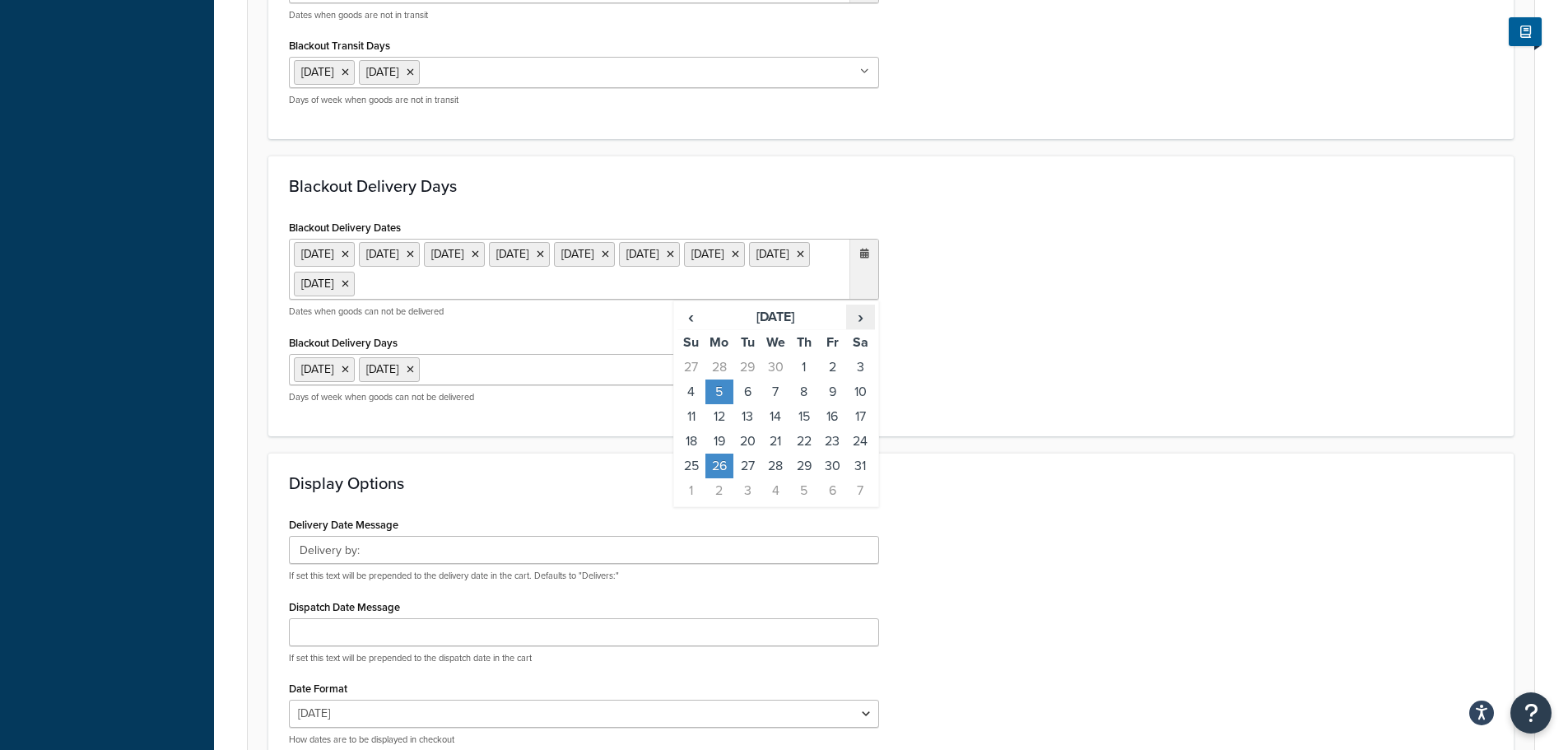
click at [854, 324] on span "›" at bounding box center [861, 317] width 27 height 23
click at [722, 462] on td "25" at bounding box center [719, 465] width 28 height 25
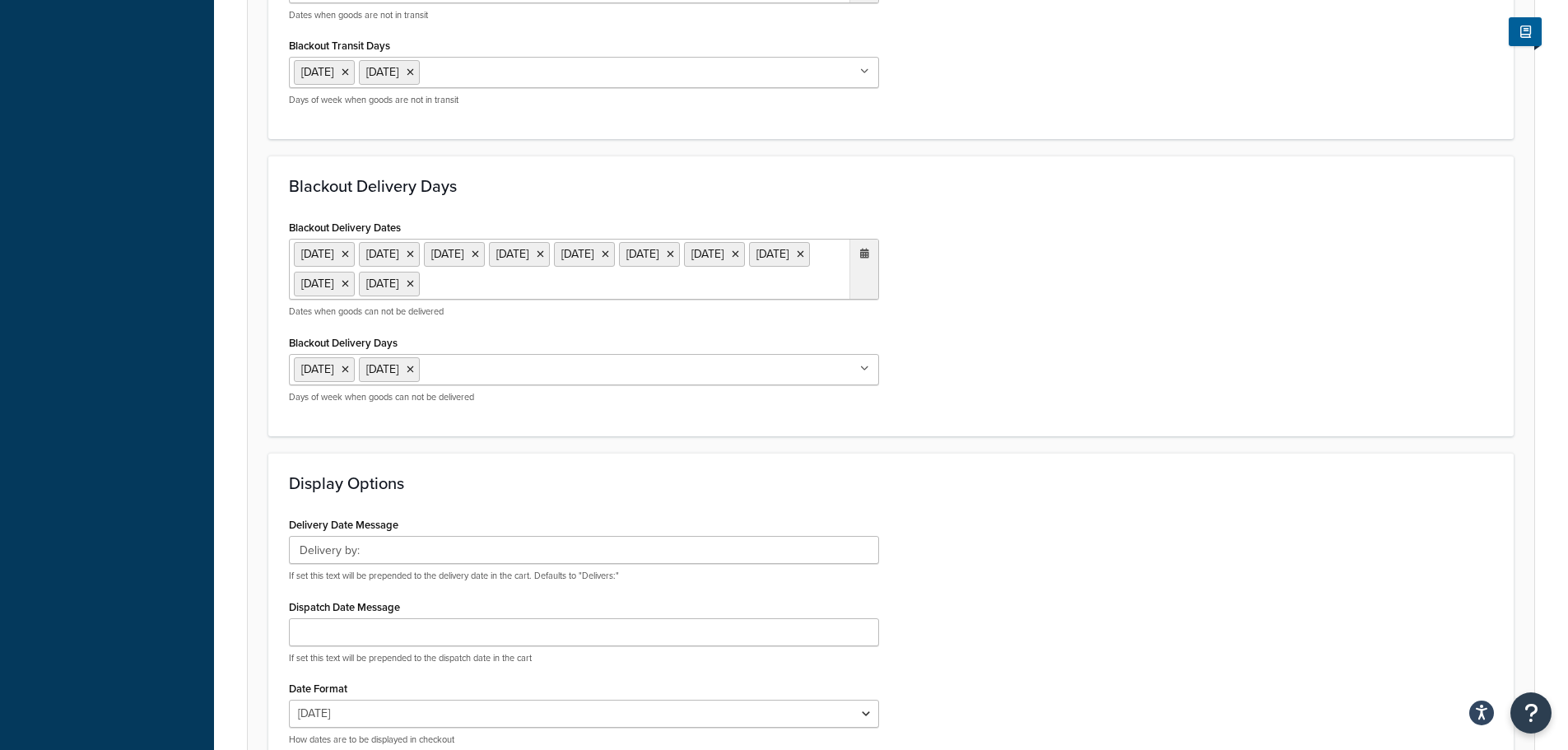
click at [1037, 410] on div "Blackout Delivery Dates 6 May 2024 27 May 2024 26 Aug 2024 25 Dec 2024 26 Dec 2…" at bounding box center [891, 316] width 1229 height 200
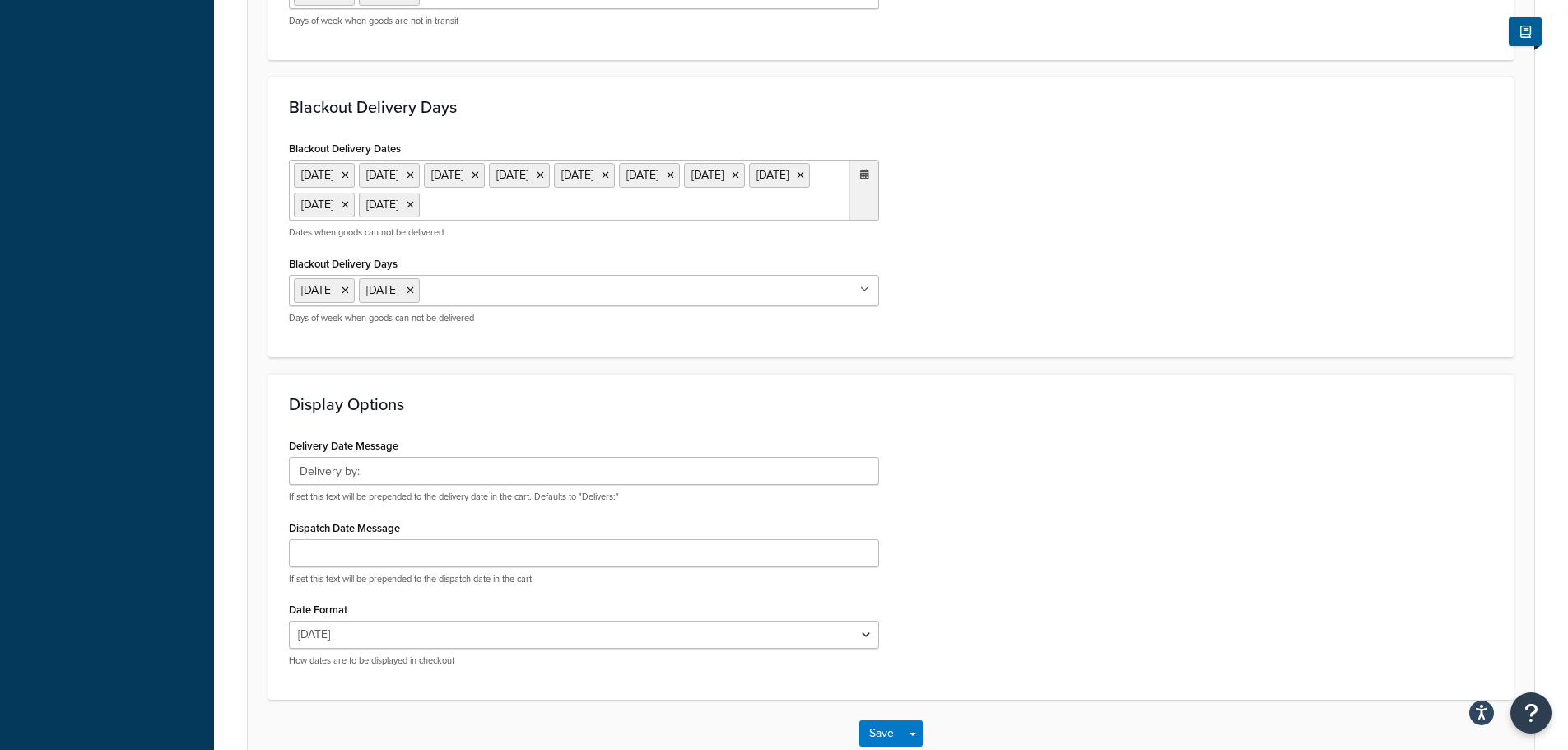
scroll to position [1085, 0]
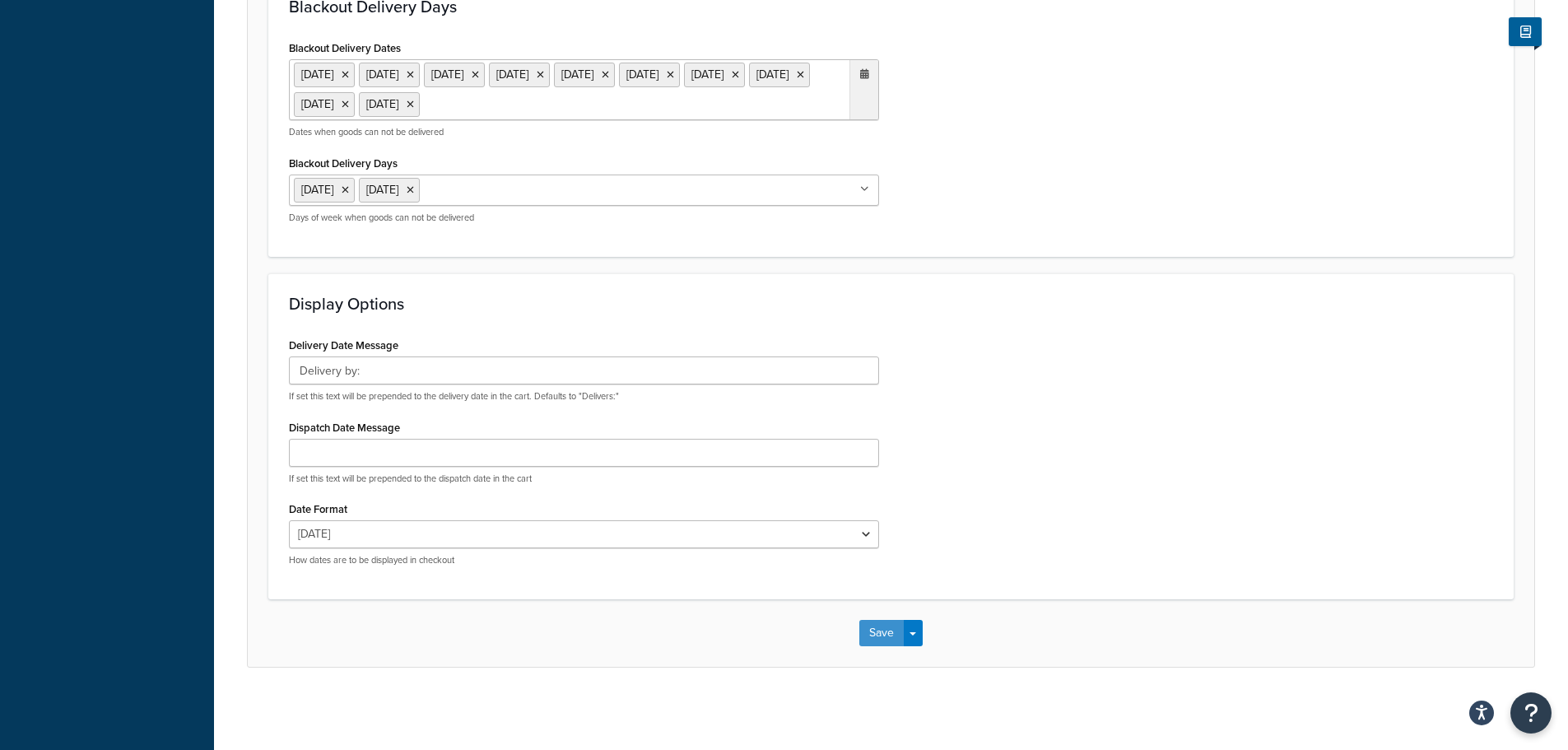
click at [874, 629] on button "Save" at bounding box center [882, 633] width 45 height 27
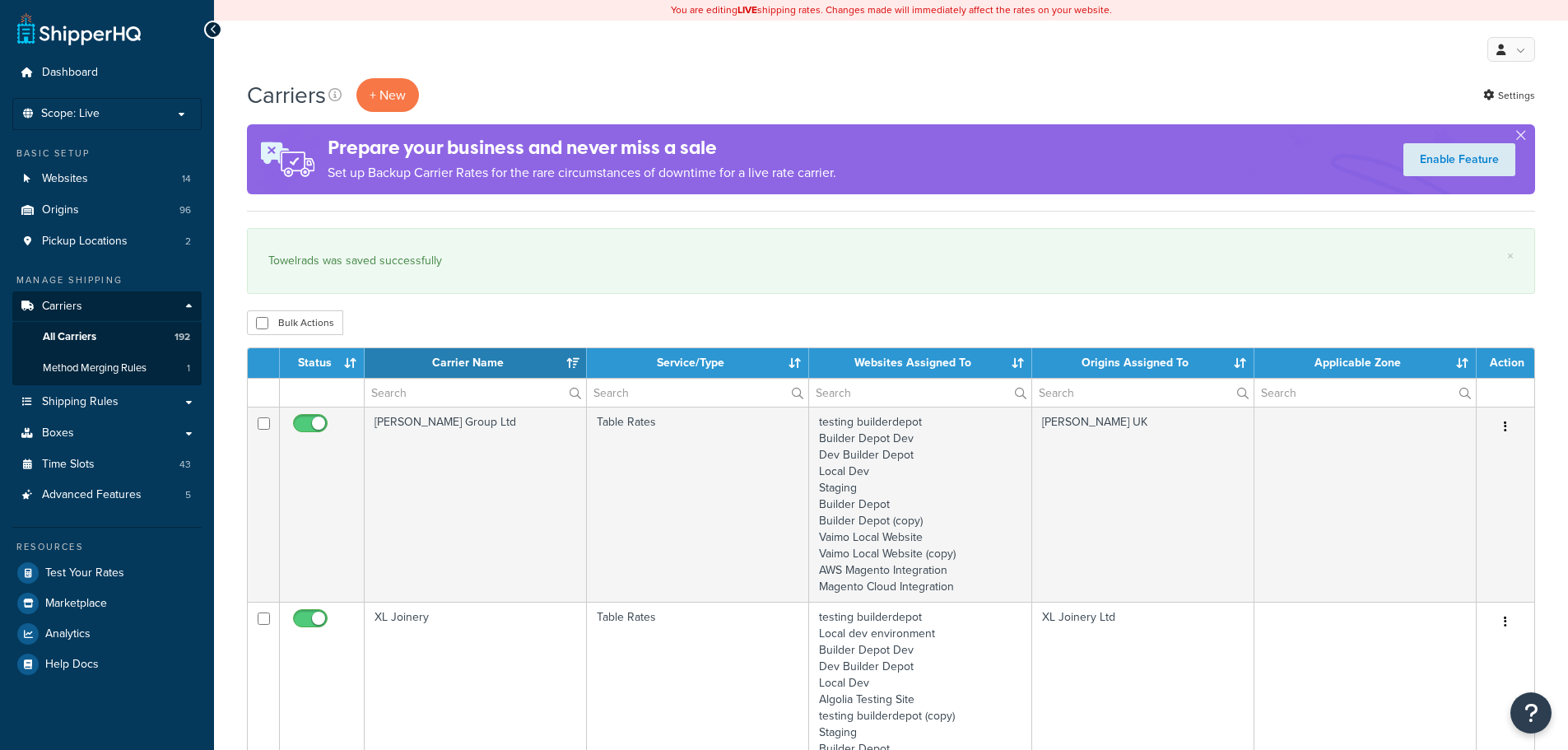
select select "15"
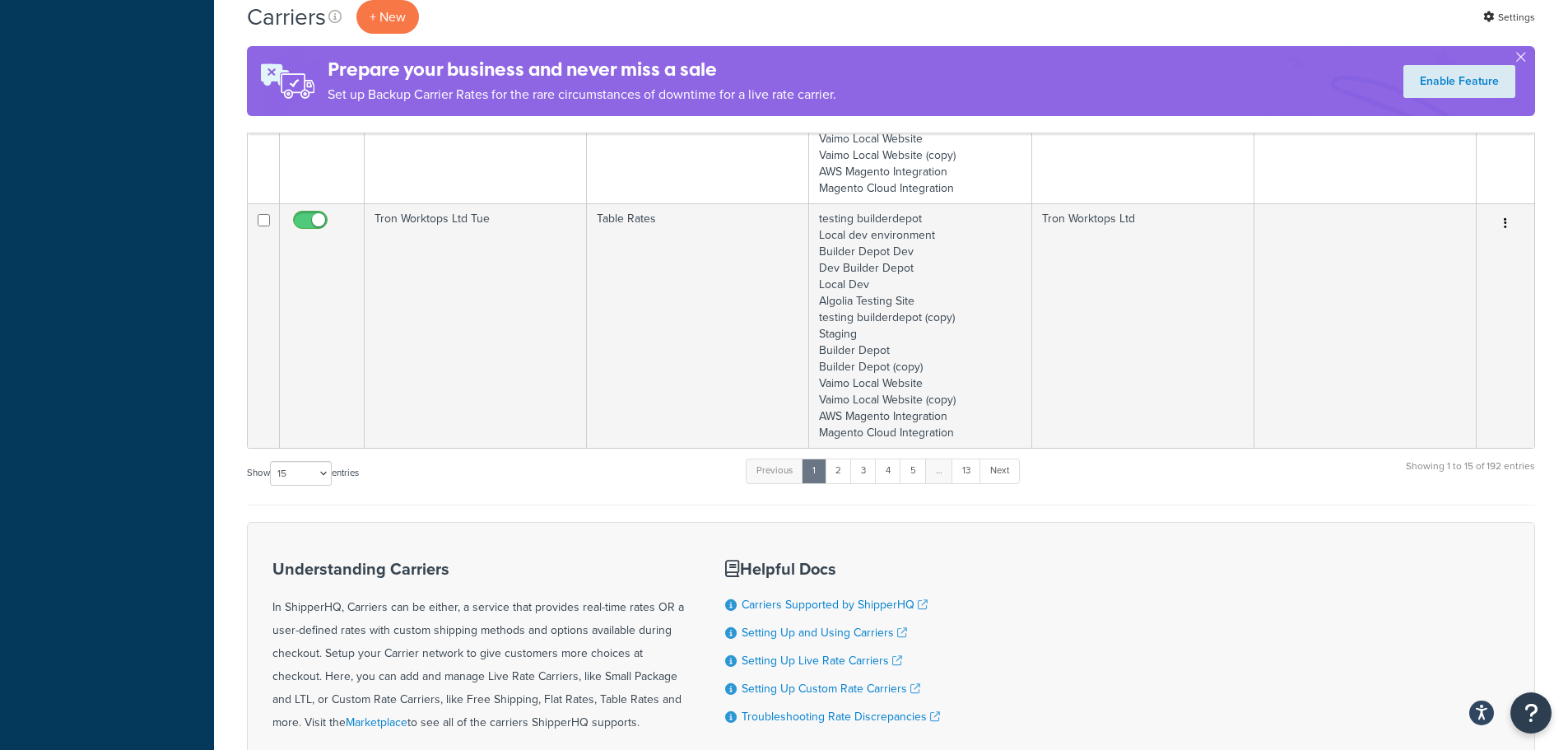
scroll to position [3235, 0]
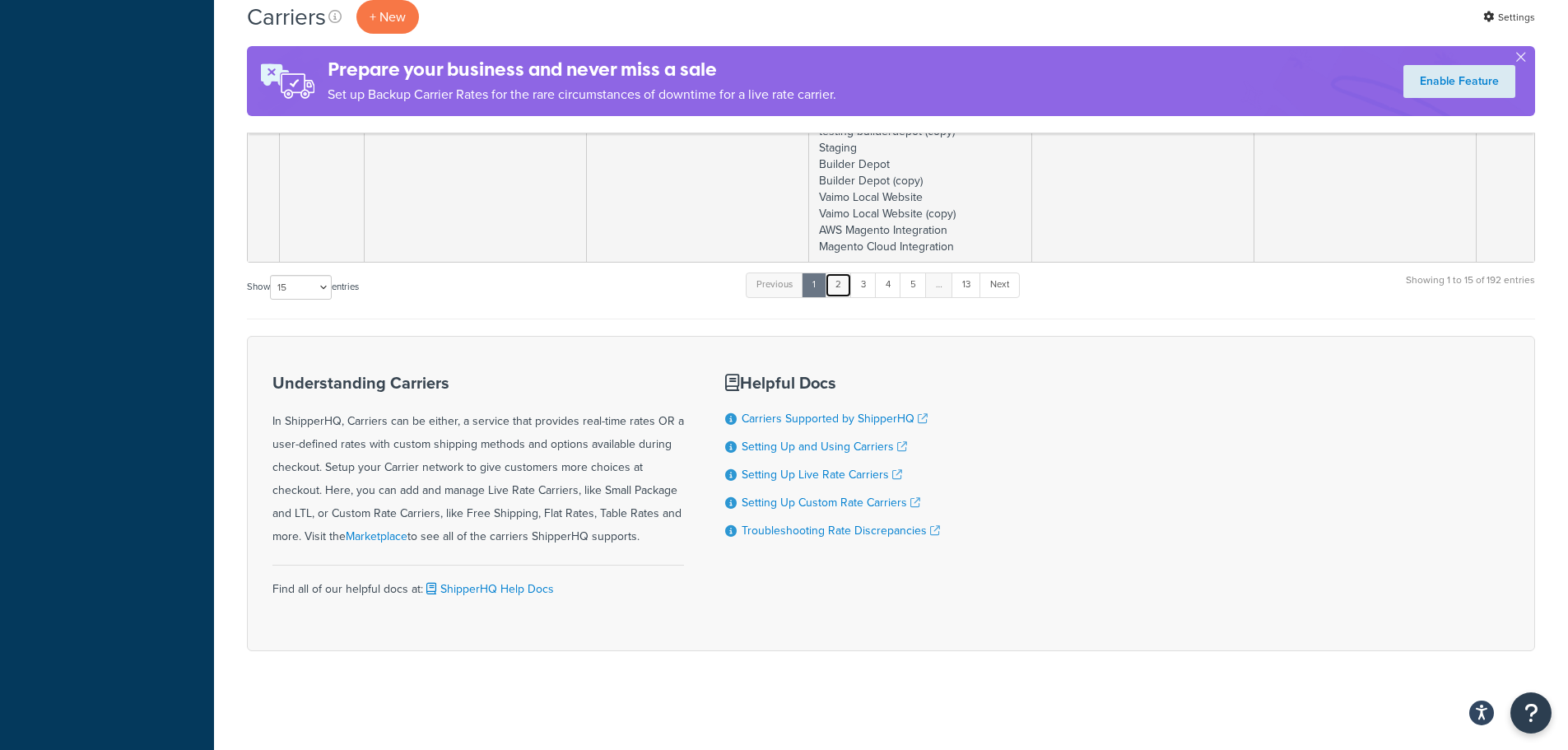
click at [841, 280] on link "2" at bounding box center [838, 285] width 28 height 25
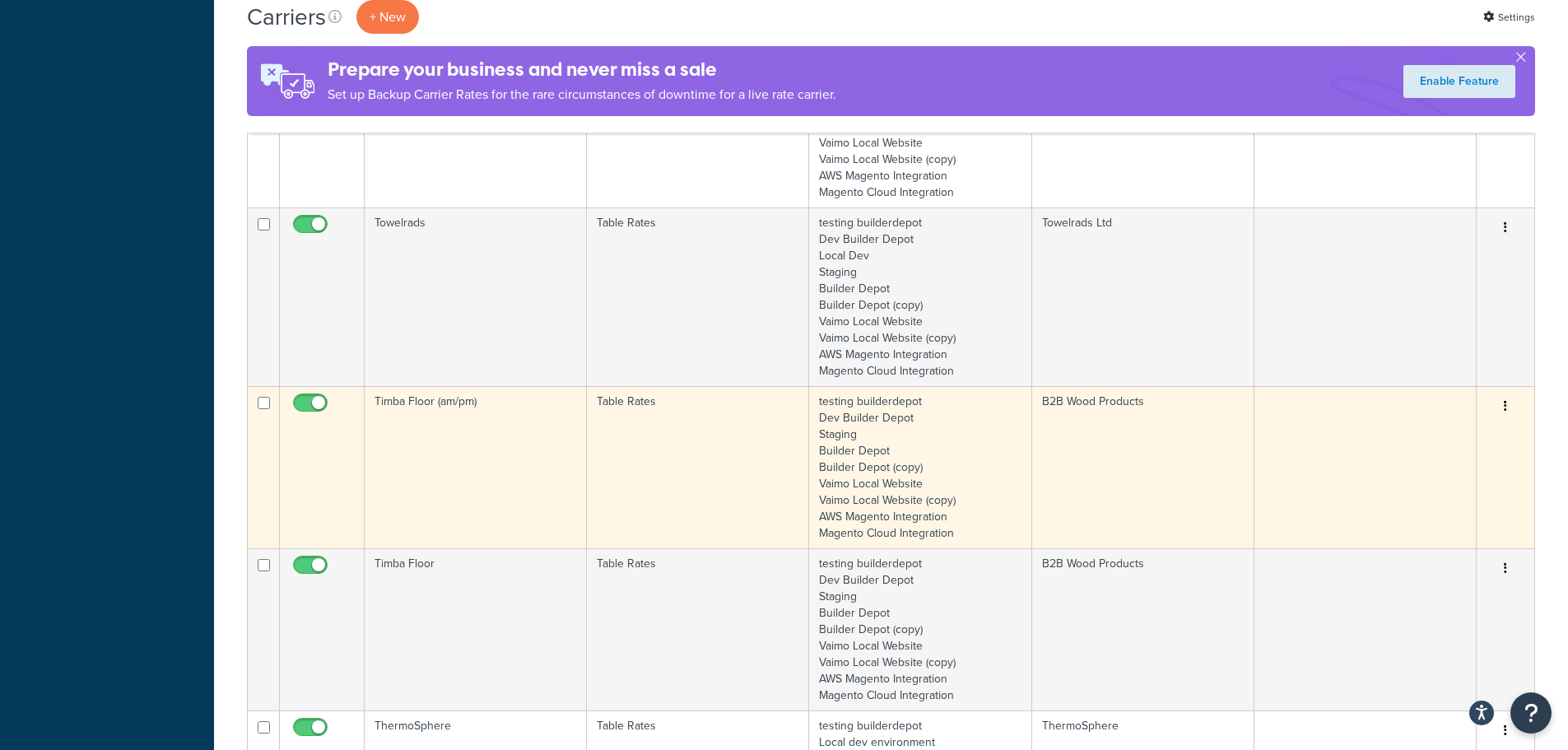
scroll to position [1177, 0]
click at [501, 449] on td "Timba Floor (am/pm)" at bounding box center [475, 466] width 222 height 162
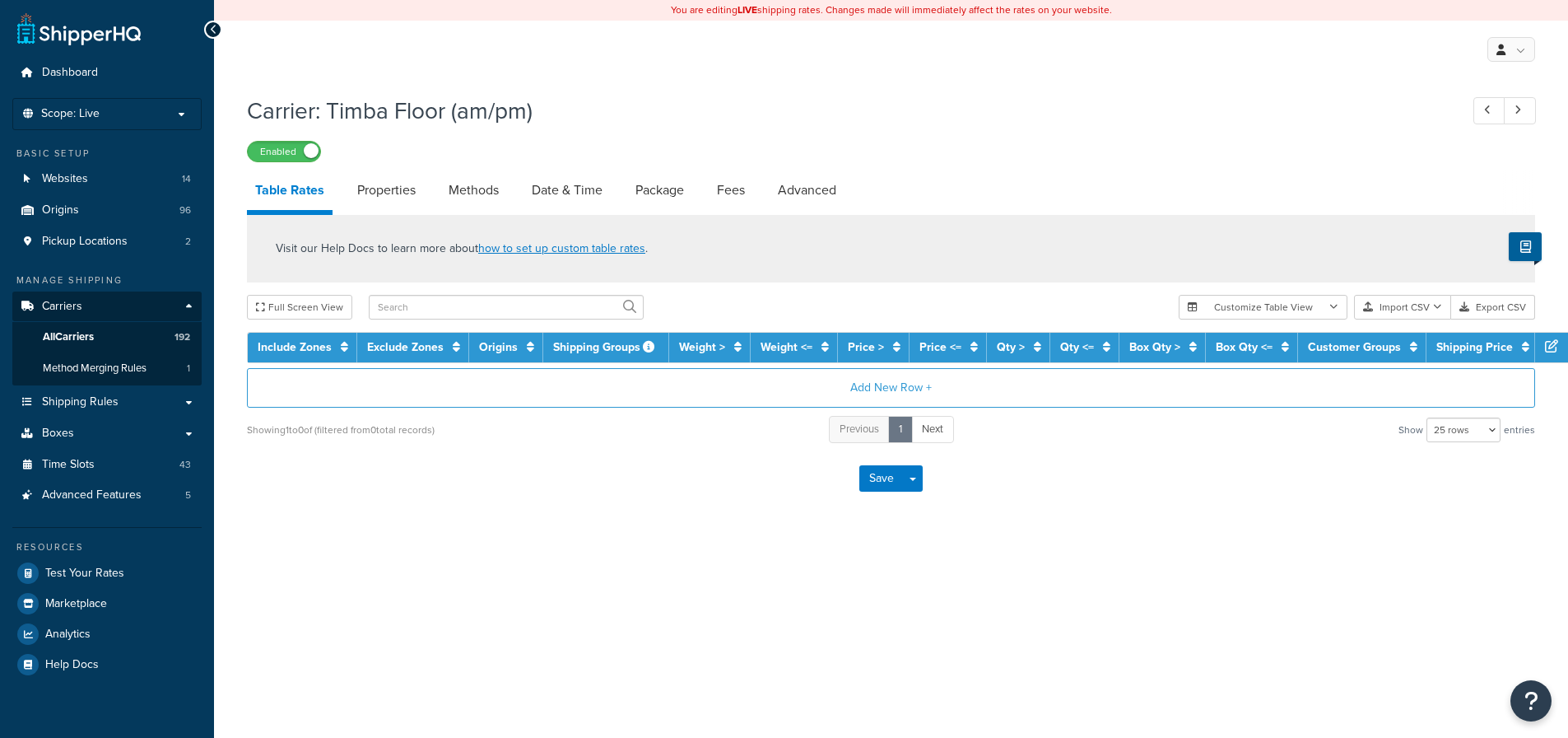
select select "25"
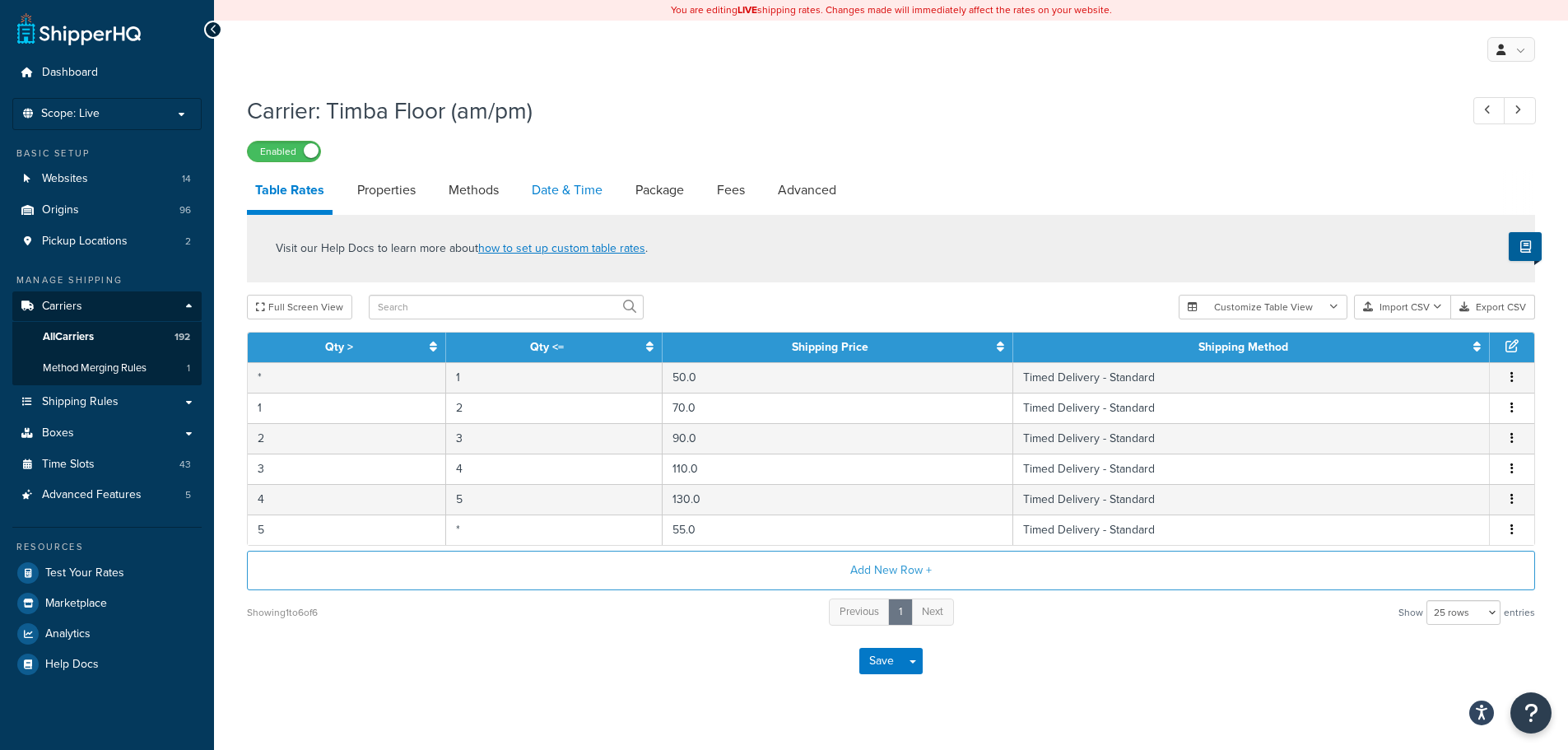
click at [575, 187] on link "Date & Time" at bounding box center [567, 190] width 88 height 40
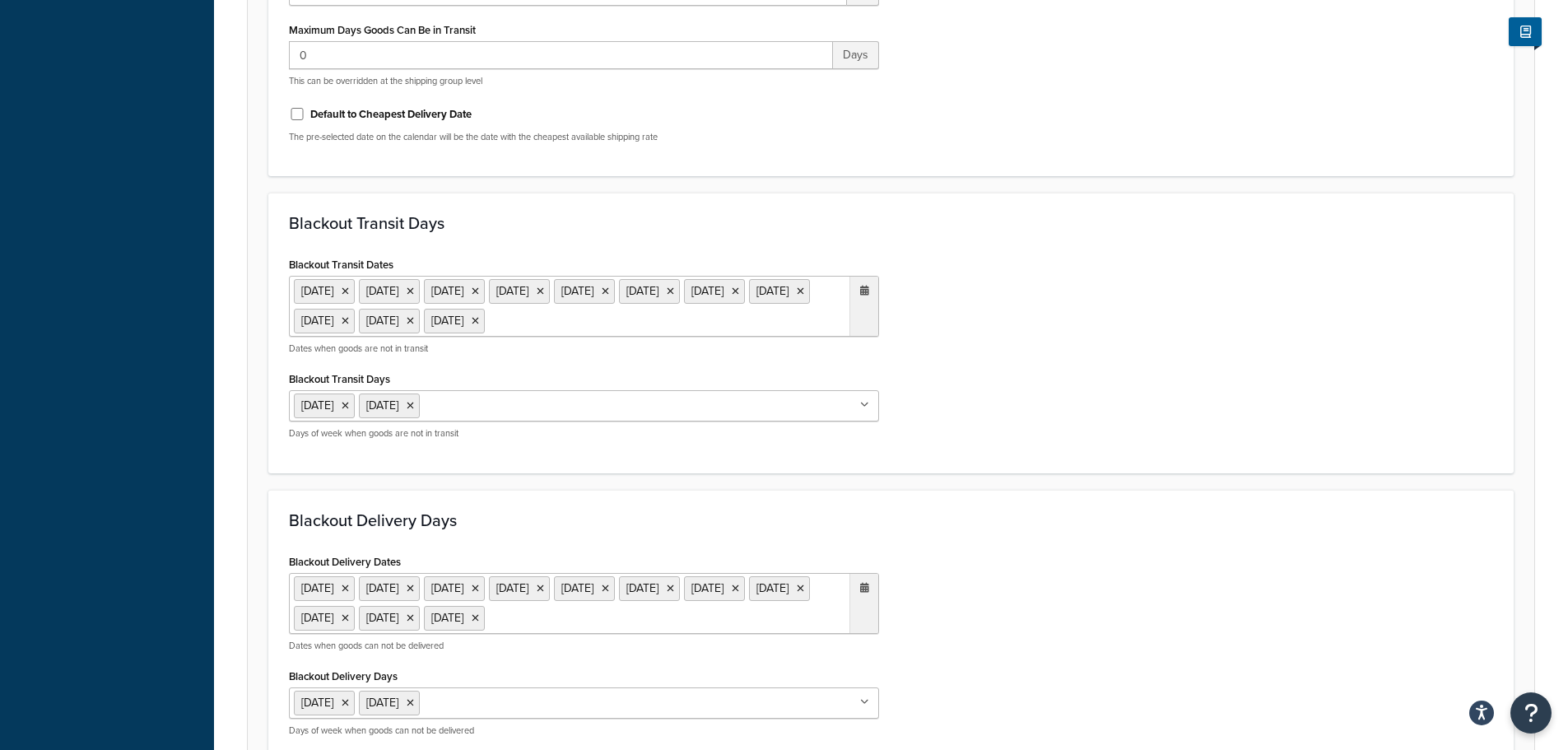
scroll to position [988, 0]
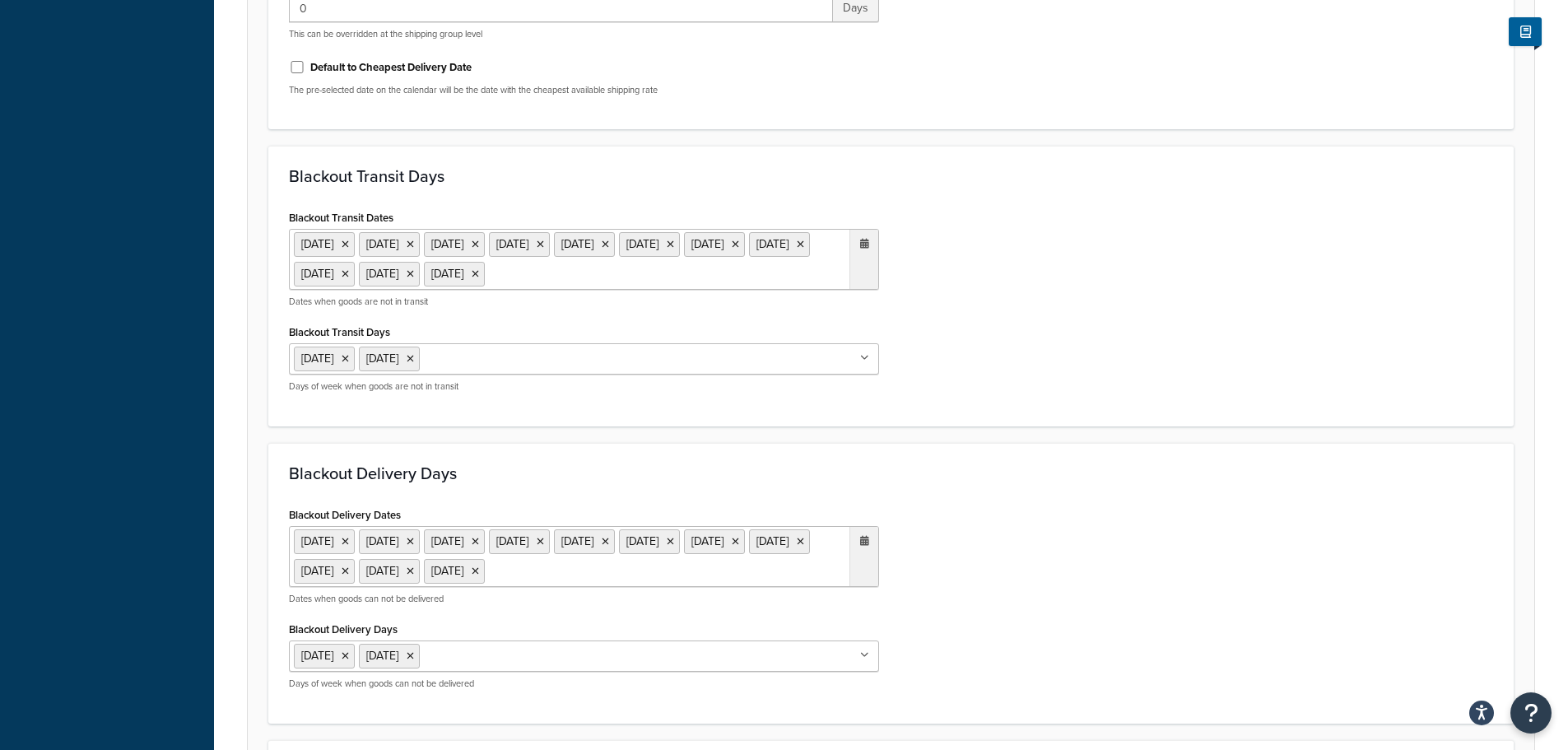
click at [563, 289] on ul "24 Dec 2024 25 Dec 2024 26 Dec 2024 27 Dec 2024 30 Dec 2024 31 Dec 2024 1 Jan 2…" at bounding box center [585, 259] width 590 height 61
click at [858, 319] on span "›" at bounding box center [861, 306] width 27 height 23
click at [724, 468] on td "25" at bounding box center [719, 456] width 28 height 25
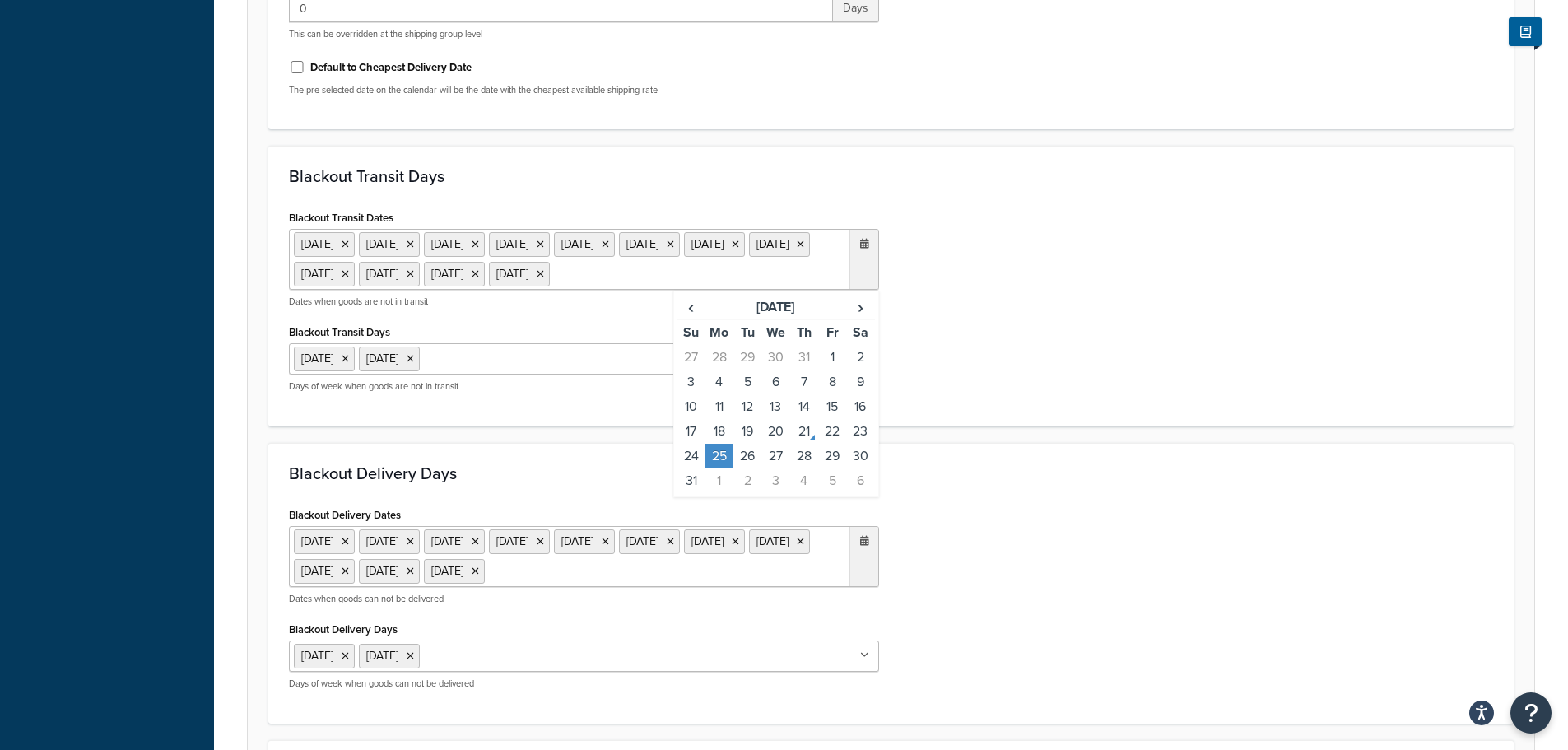
click at [934, 486] on div "Blackout Delivery Days Blackout Delivery Dates 24 Dec 2024 25 Dec 2024 26 Dec 2…" at bounding box center [891, 582] width 1245 height 281
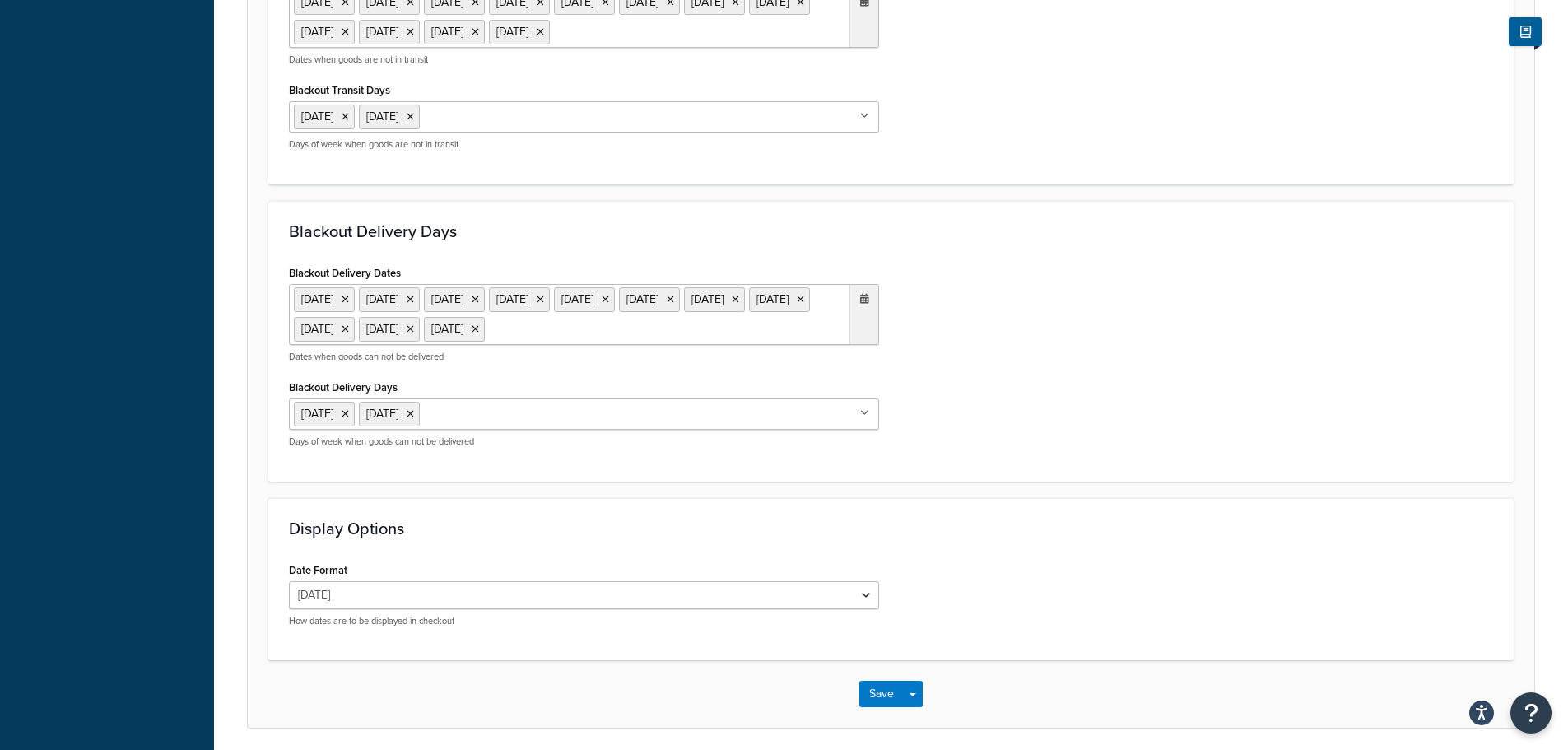
scroll to position [1234, 0]
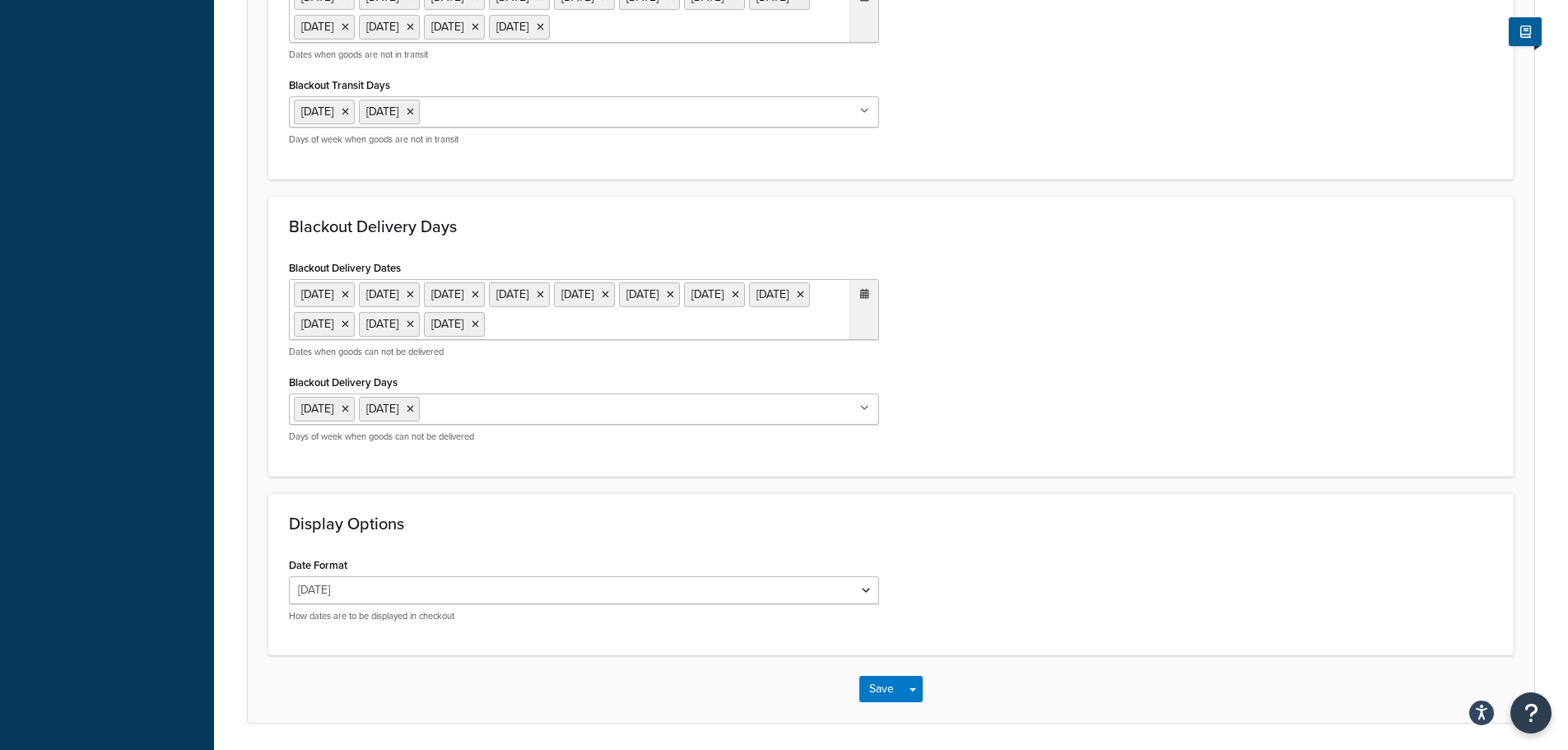
click at [660, 340] on ul "24 Dec 2024 25 Dec 2024 26 Dec 2024 27 Dec 2024 30 Dec 2024 31 Dec 2024 1 Jan 2…" at bounding box center [585, 309] width 590 height 61
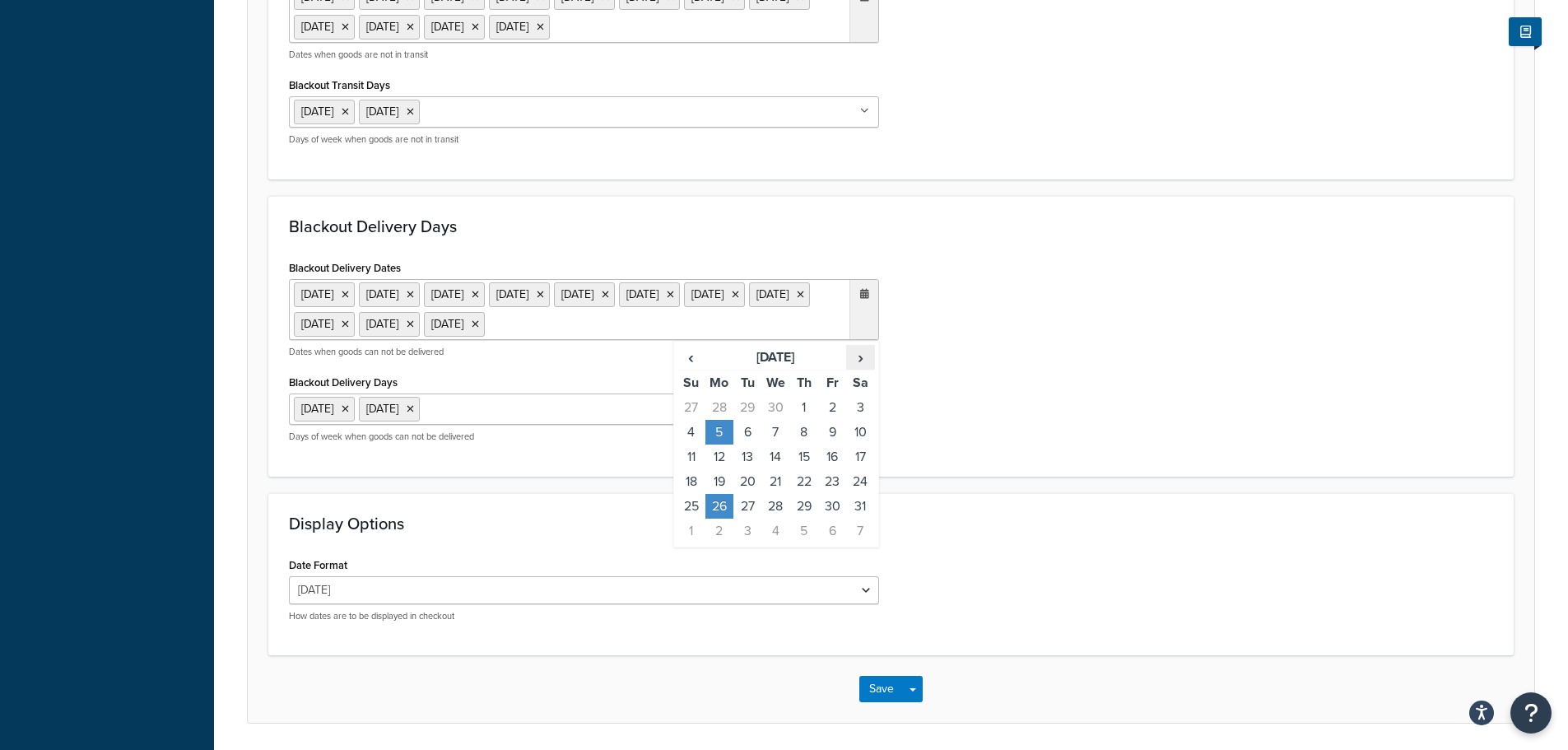
click at [872, 368] on span "›" at bounding box center [861, 357] width 27 height 23
click at [727, 519] on td "25" at bounding box center [719, 506] width 28 height 25
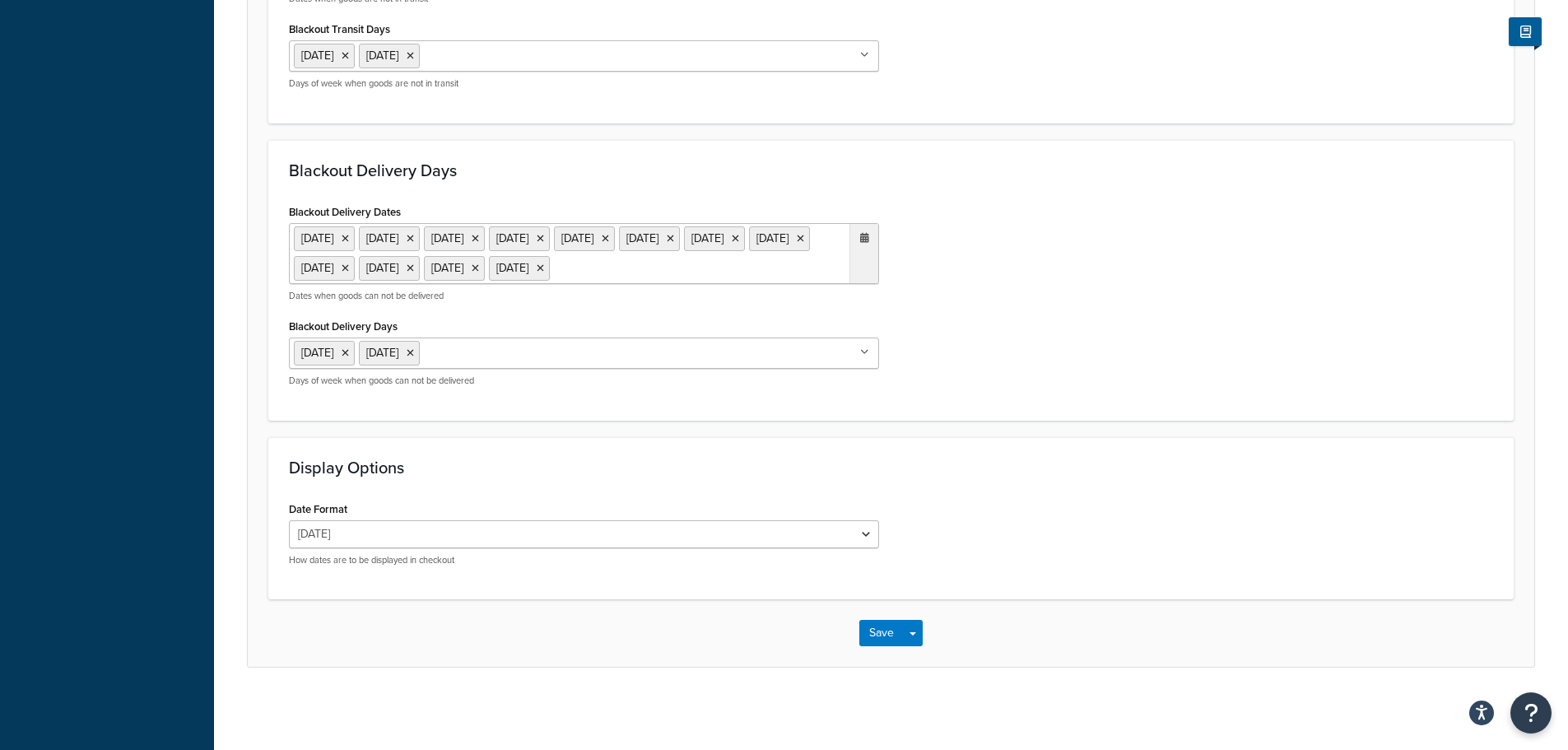
scroll to position [1350, 0]
click at [888, 627] on button "Save" at bounding box center [882, 633] width 45 height 27
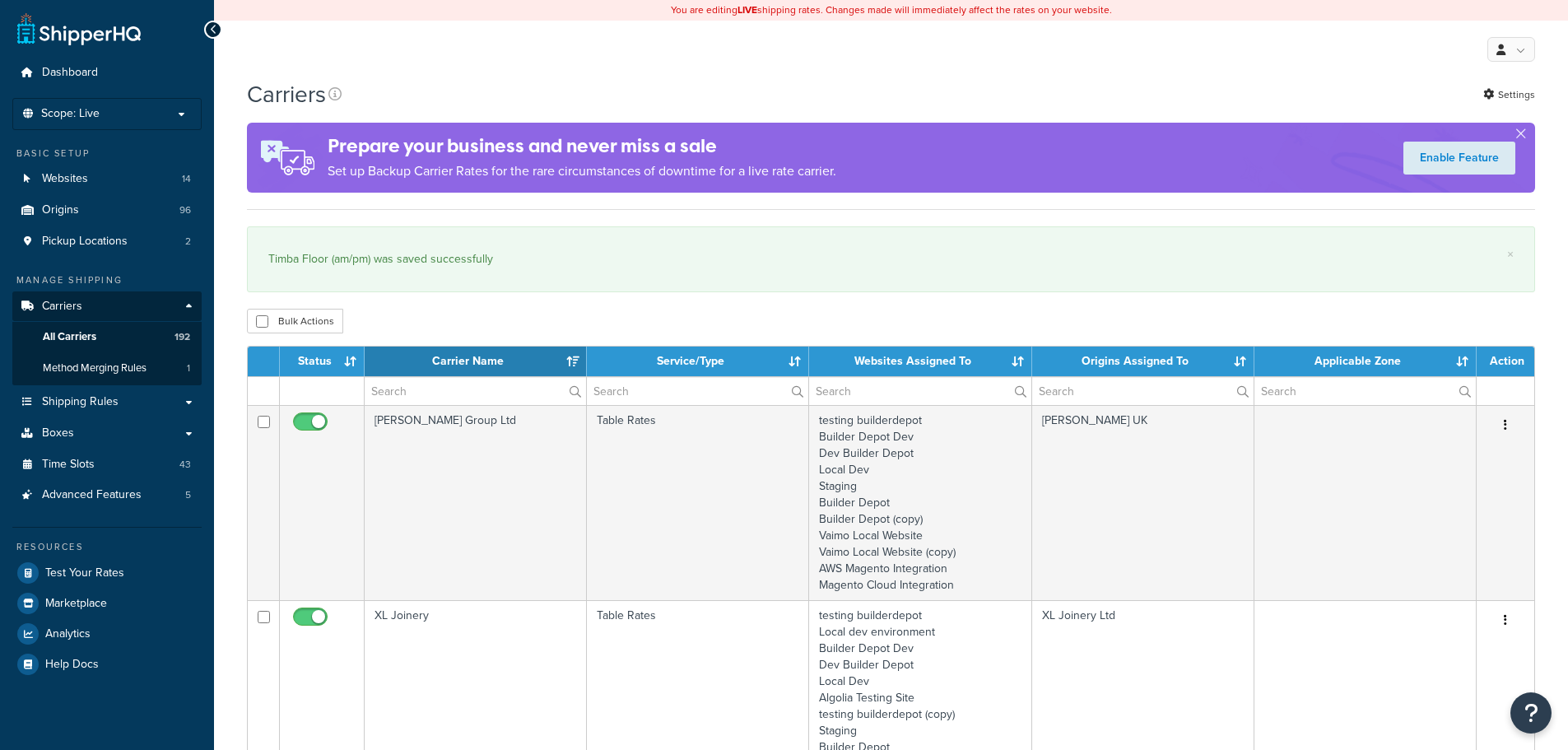
select select "15"
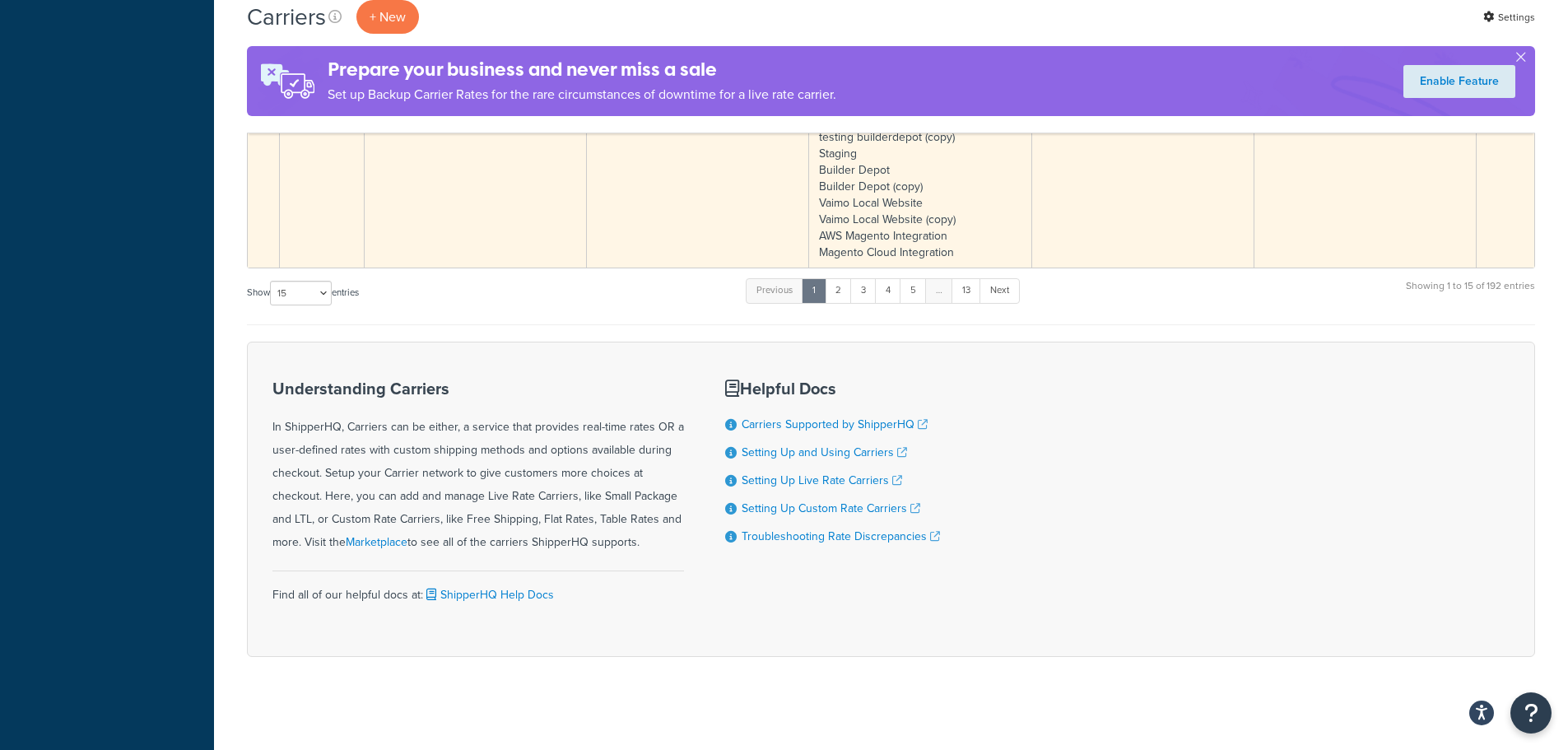
scroll to position [3235, 0]
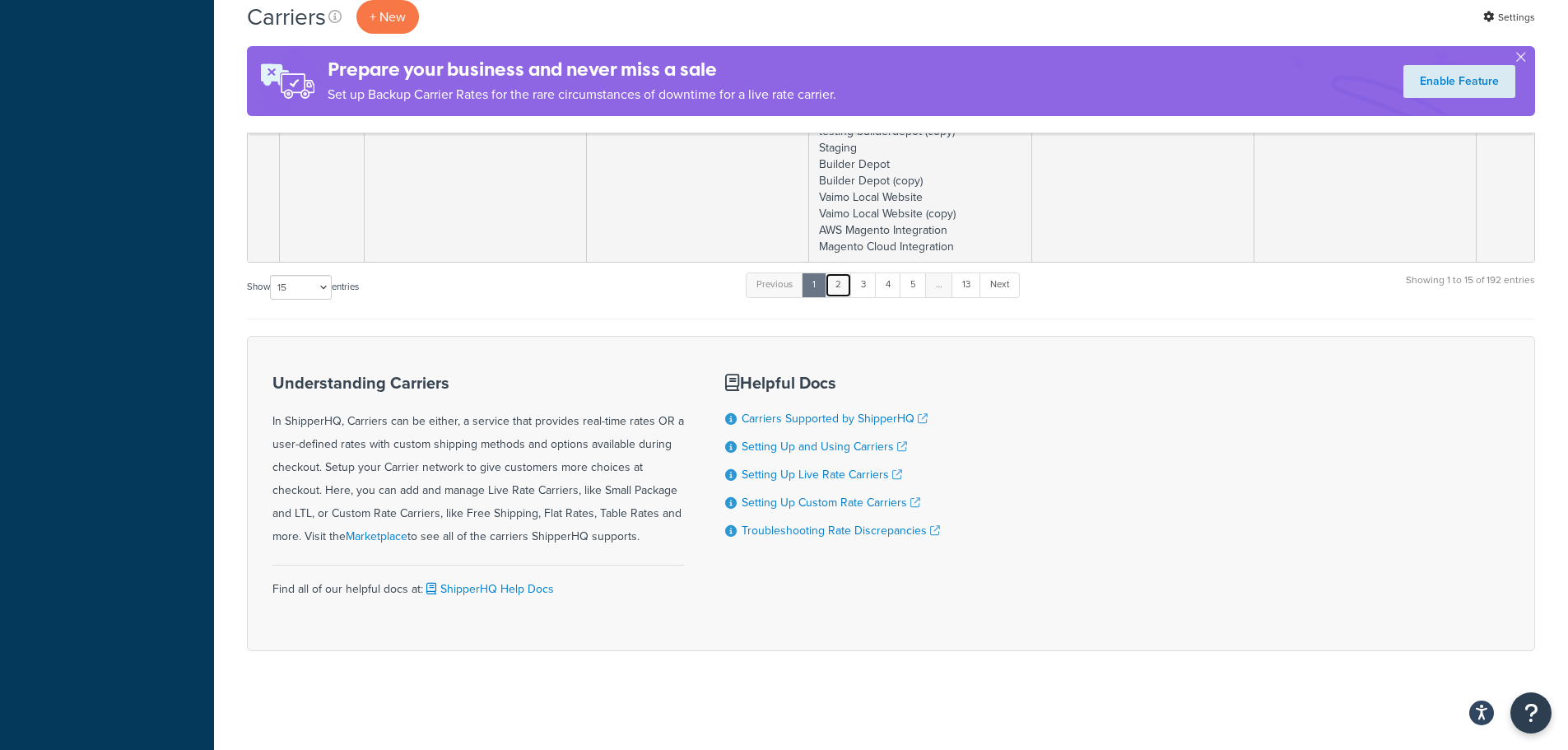
click at [842, 276] on link "2" at bounding box center [838, 285] width 28 height 25
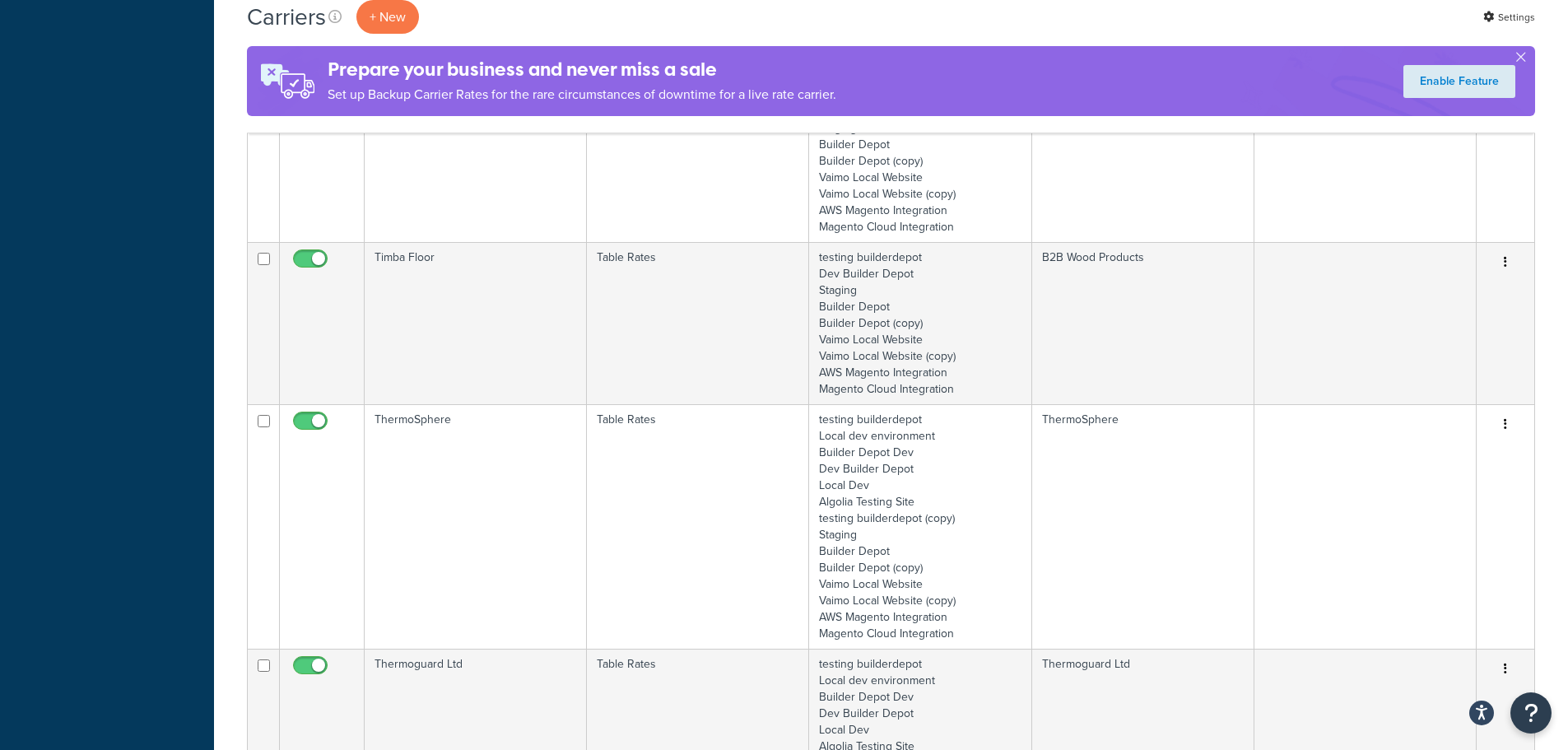
scroll to position [1342, 0]
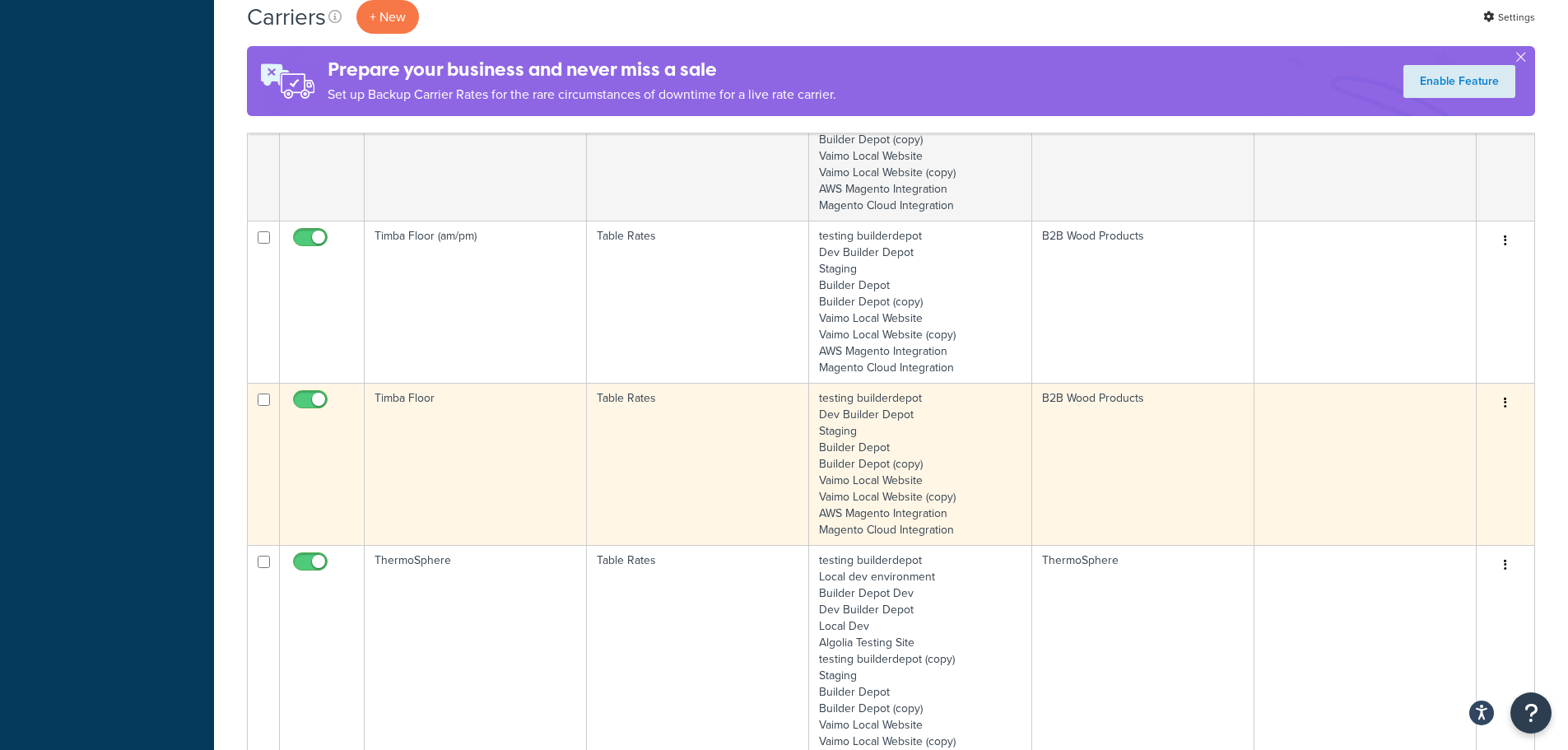
click at [454, 421] on td "Timba Floor" at bounding box center [475, 464] width 222 height 162
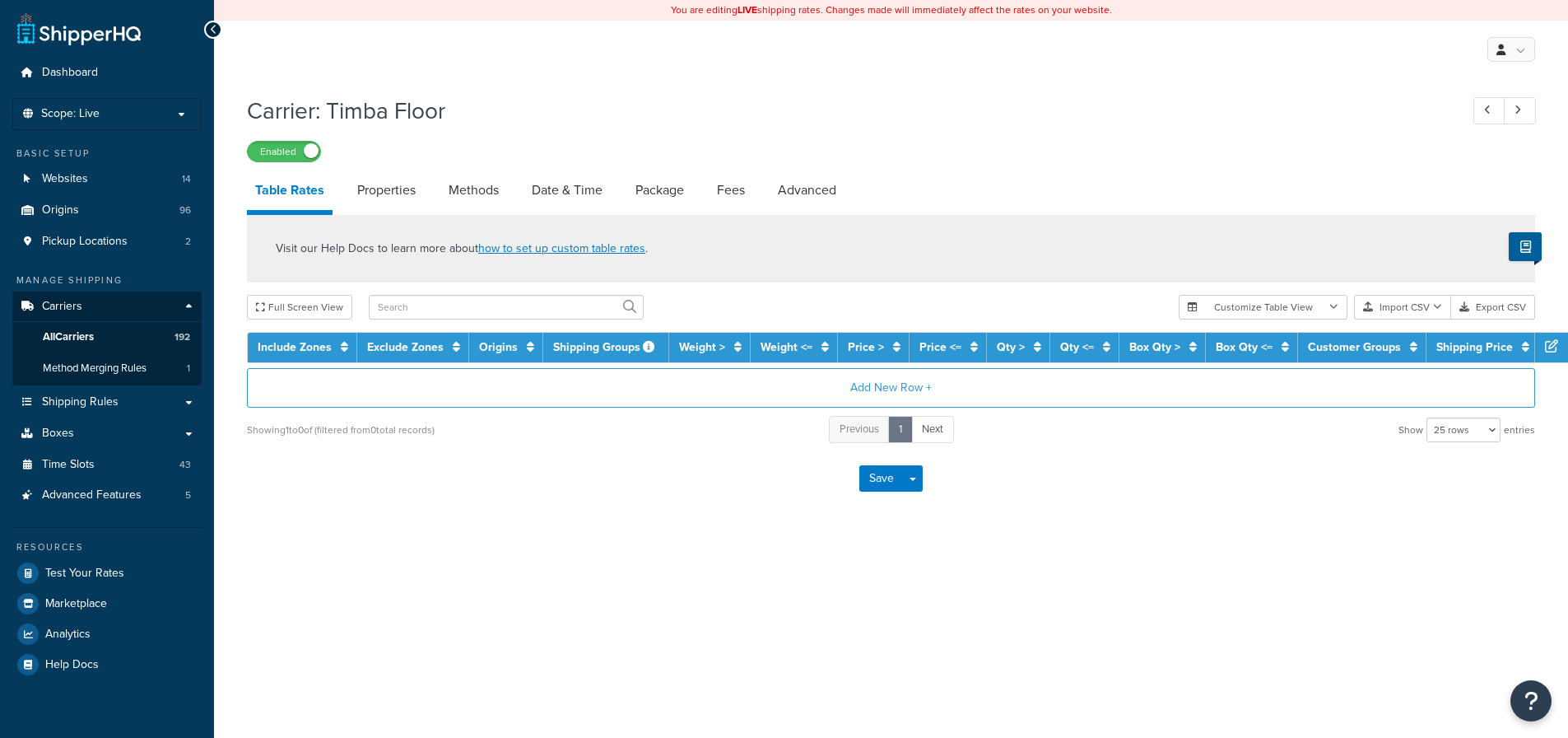
select select "25"
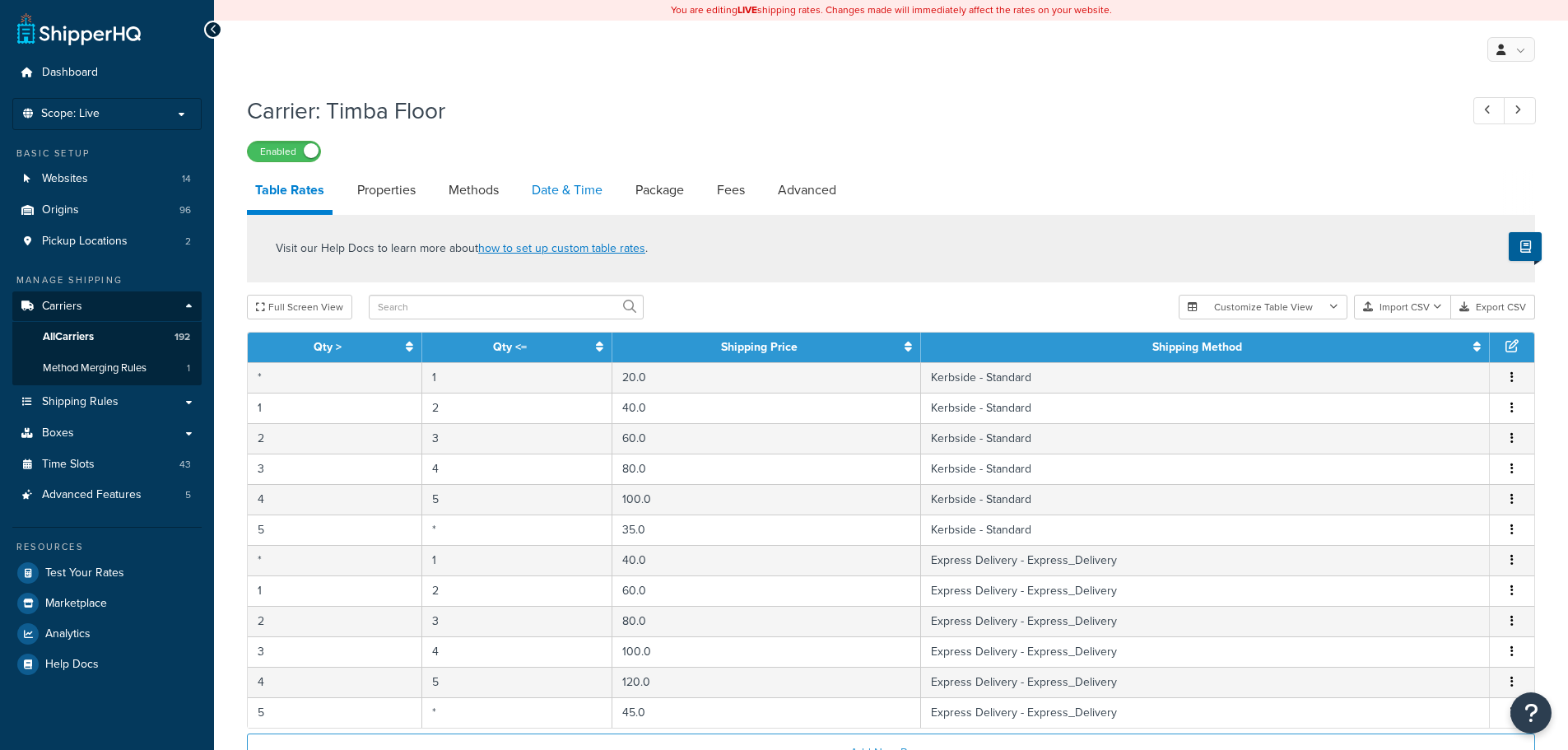
click at [578, 186] on link "Date & Time" at bounding box center [567, 190] width 88 height 40
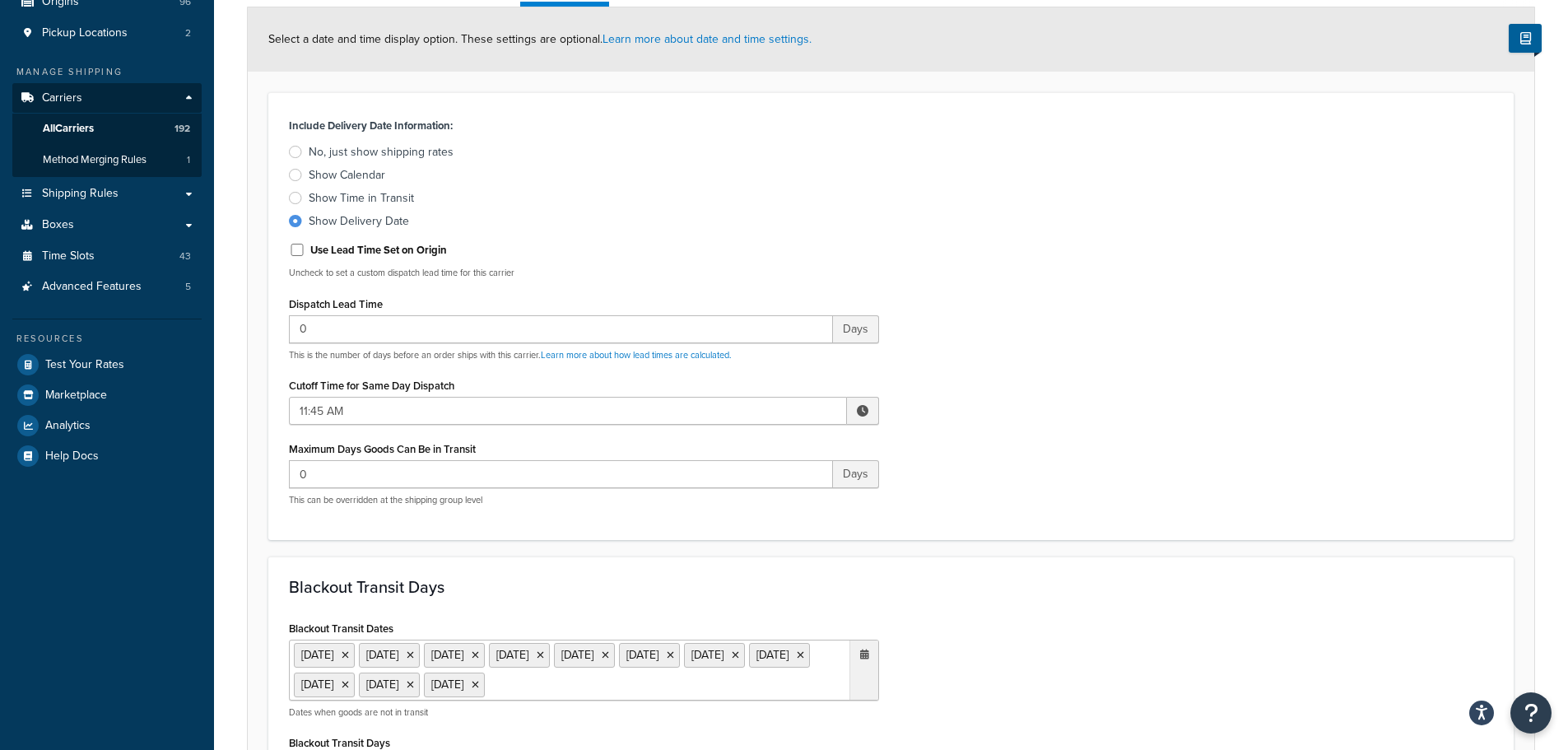
scroll to position [494, 0]
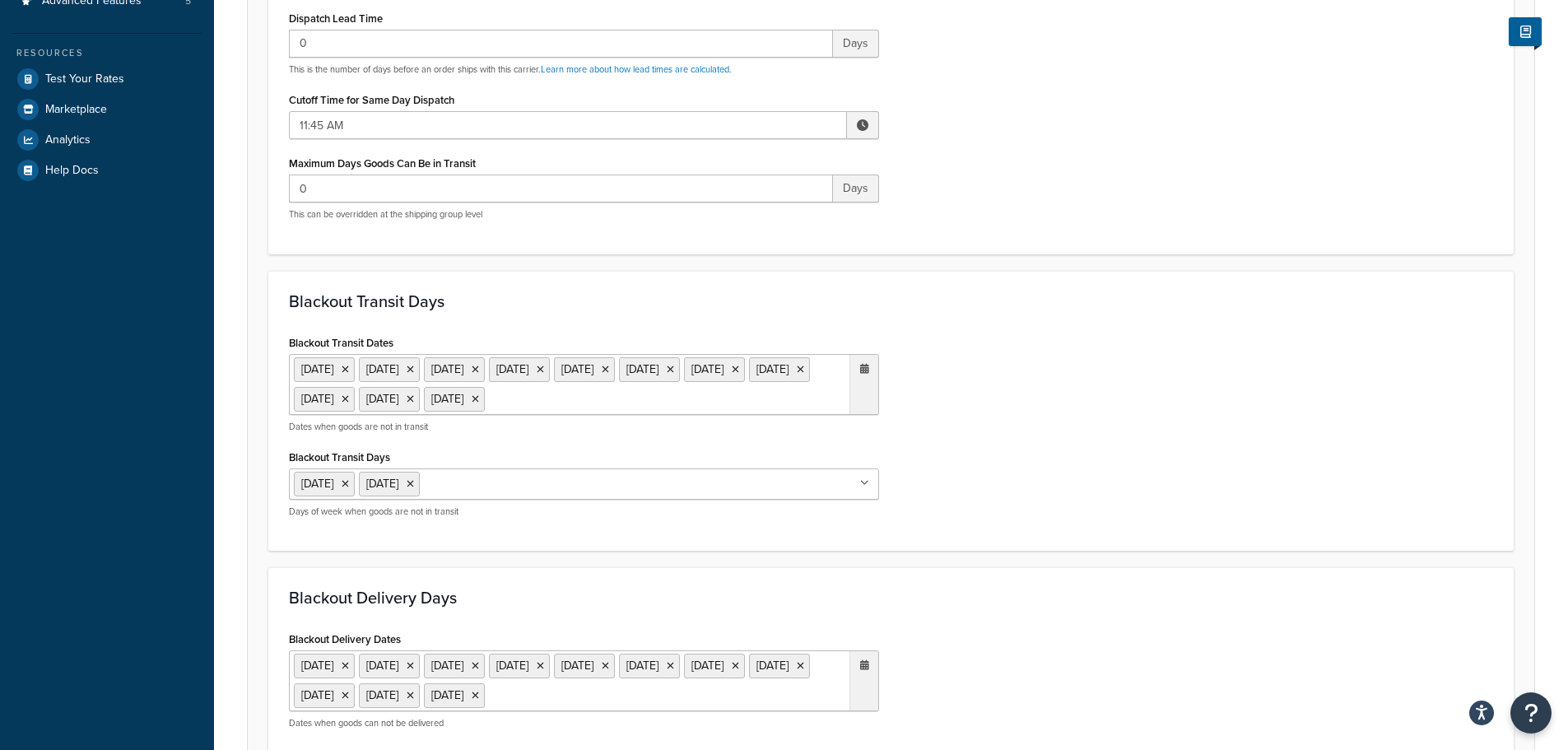
click at [592, 415] on ul "[DATE] [DATE] [DATE] [DATE] [DATE] [DATE] [DATE] [DATE] [DATE] [DATE] [DATE]" at bounding box center [585, 385] width 590 height 61
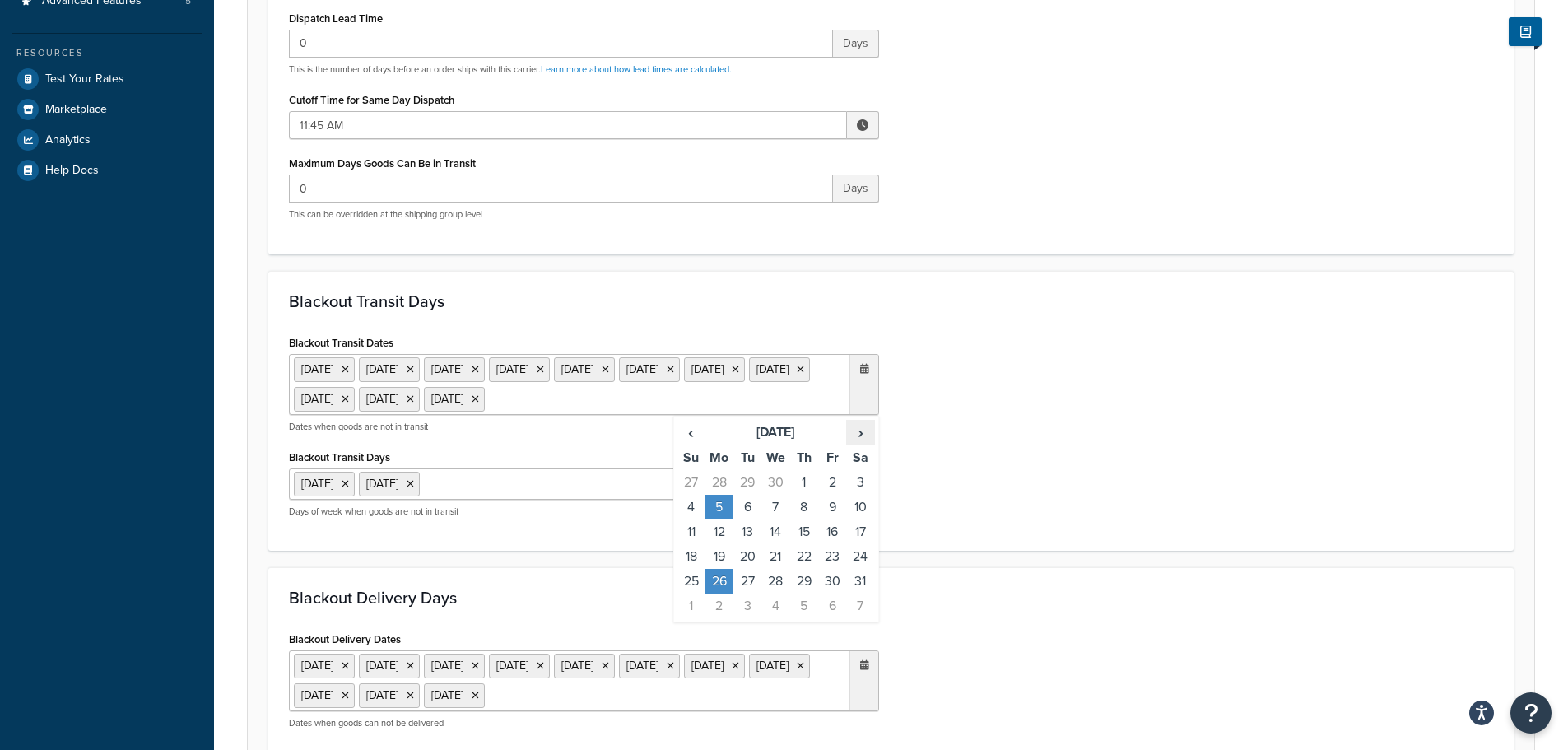
click at [867, 444] on span "›" at bounding box center [861, 432] width 27 height 23
click at [866, 444] on span "›" at bounding box center [861, 432] width 27 height 23
click at [864, 444] on span "›" at bounding box center [861, 432] width 27 height 23
click at [724, 593] on td "25" at bounding box center [719, 582] width 28 height 25
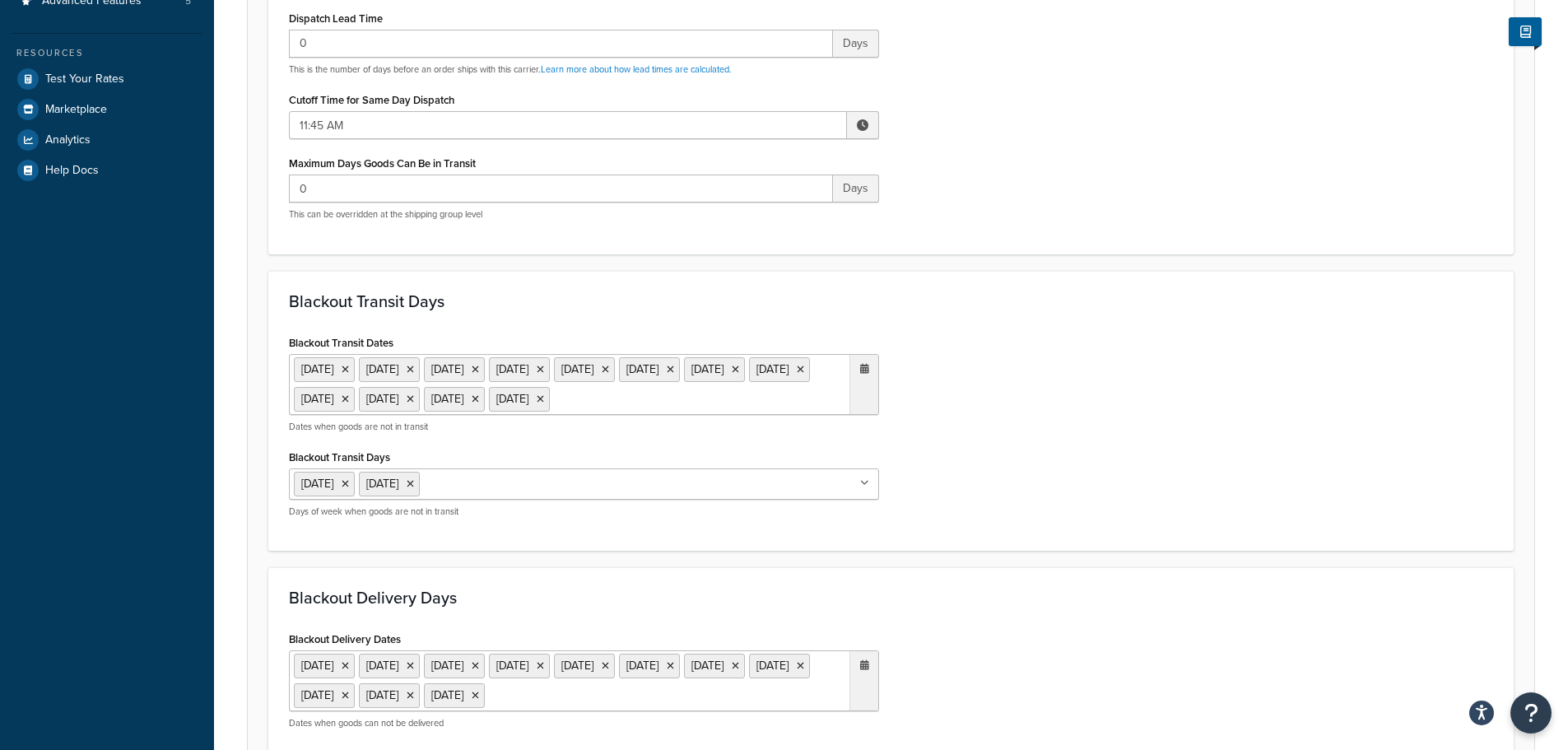
drag, startPoint x: 1050, startPoint y: 590, endPoint x: 1042, endPoint y: 556, distance: 34.9
click at [1052, 551] on div "Blackout Transit Days Blackout Transit Dates [DATE] [DATE] [DATE] [DATE] [DATE]…" at bounding box center [891, 410] width 1245 height 281
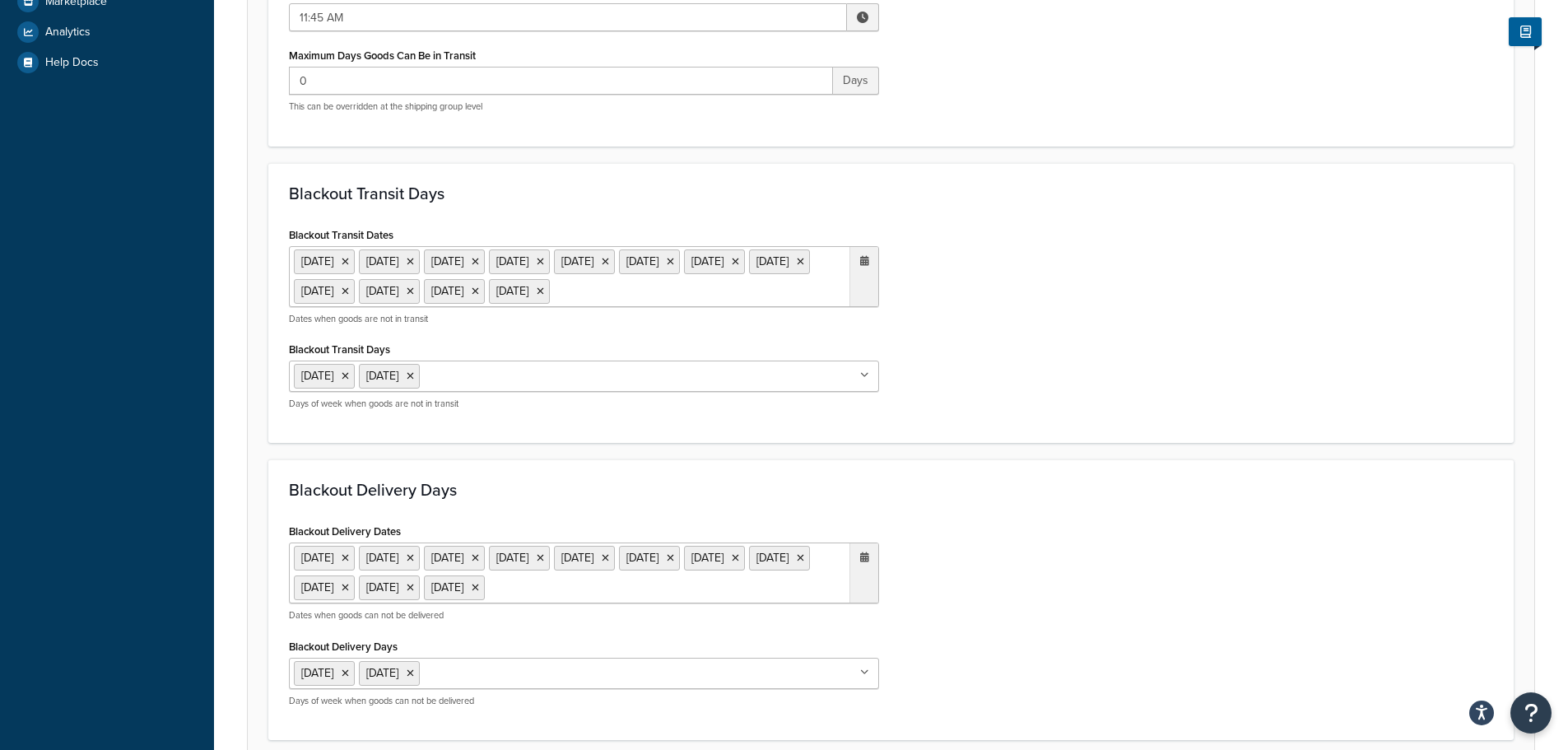
scroll to position [905, 0]
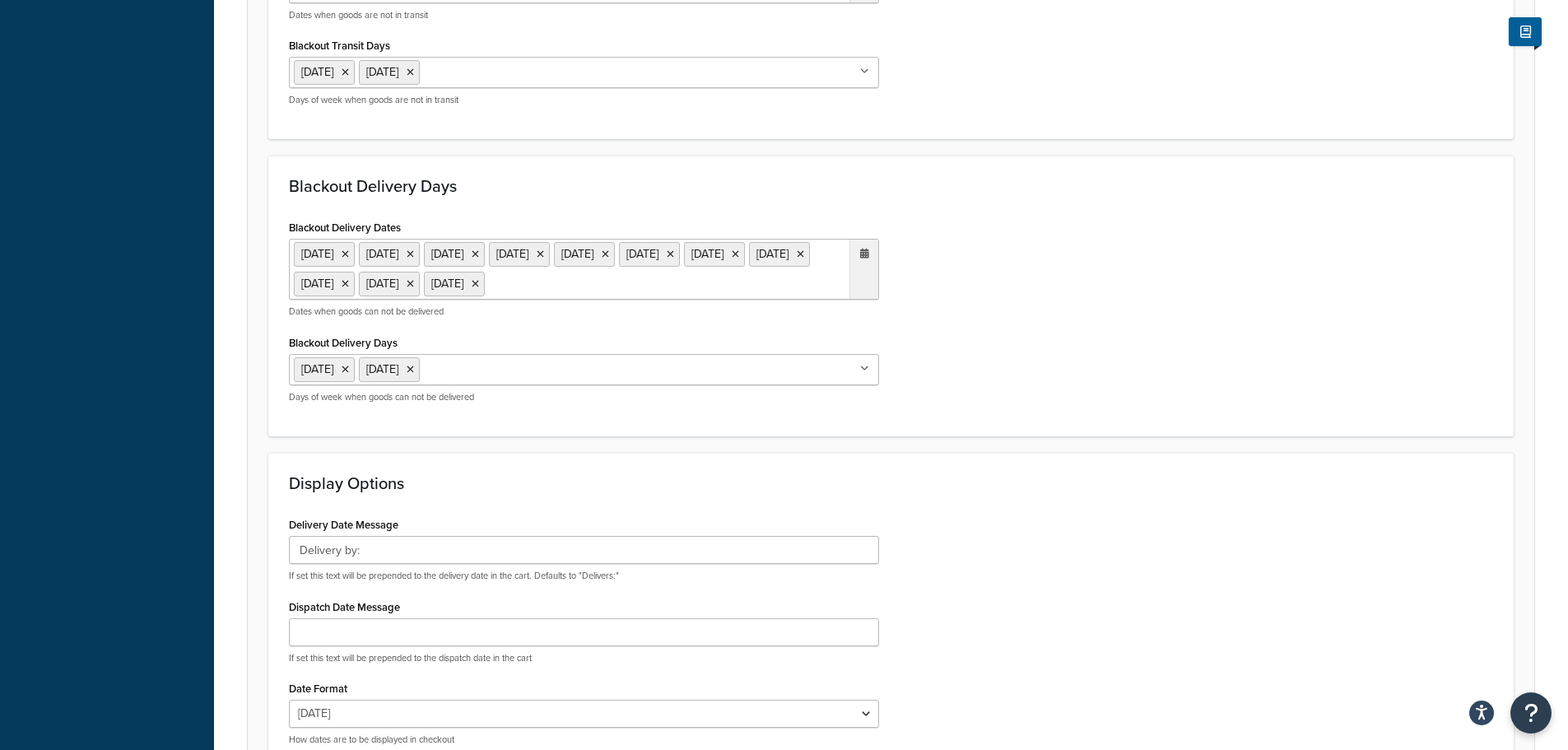
click at [807, 300] on ul "[DATE] [DATE] [DATE] [DATE] [DATE] [DATE] [DATE] [DATE] [DATE] [DATE] [DATE]" at bounding box center [585, 269] width 590 height 61
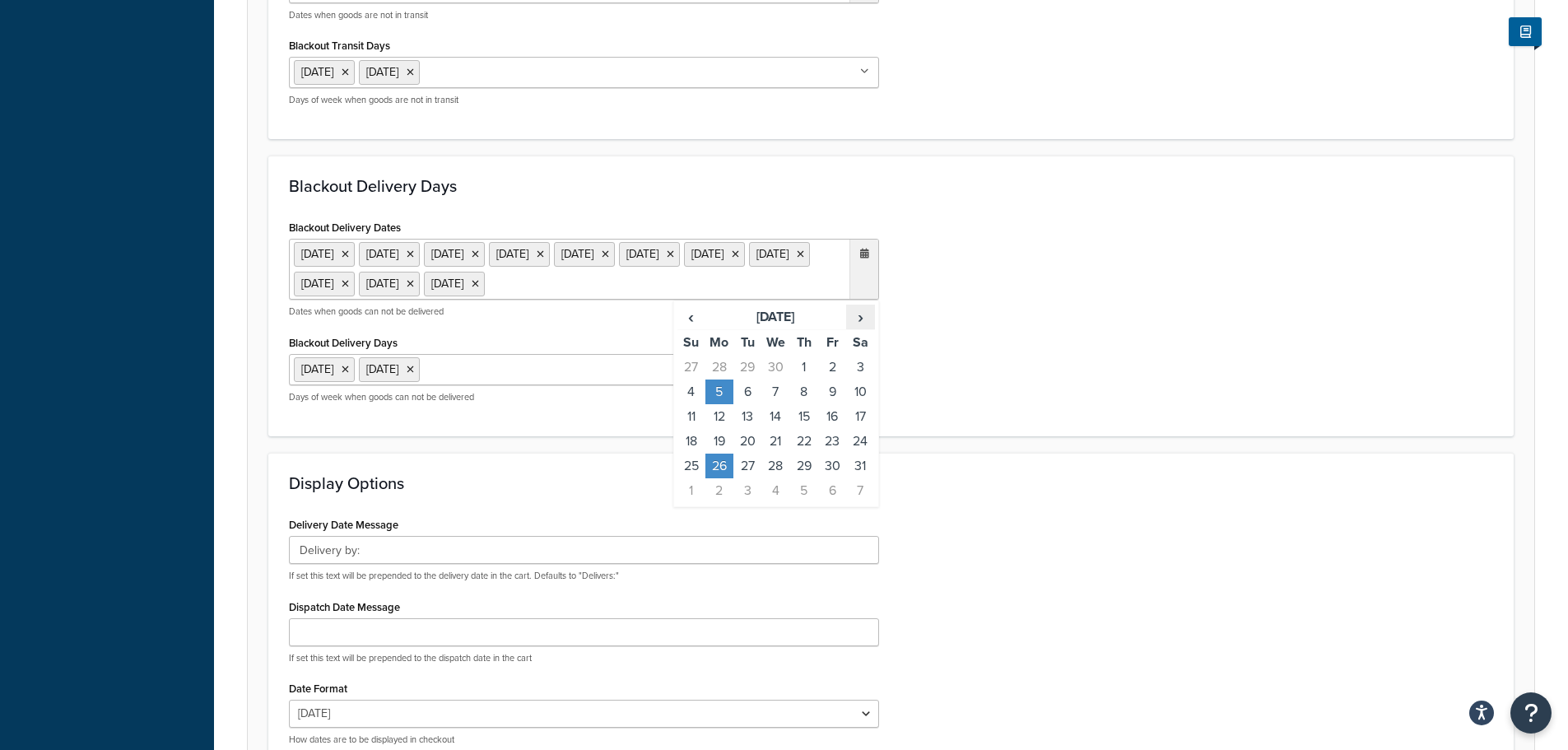
click at [857, 328] on span "›" at bounding box center [861, 317] width 27 height 23
click at [713, 478] on td "25" at bounding box center [719, 465] width 28 height 25
click at [1072, 492] on h3 "Display Options" at bounding box center [891, 483] width 1204 height 18
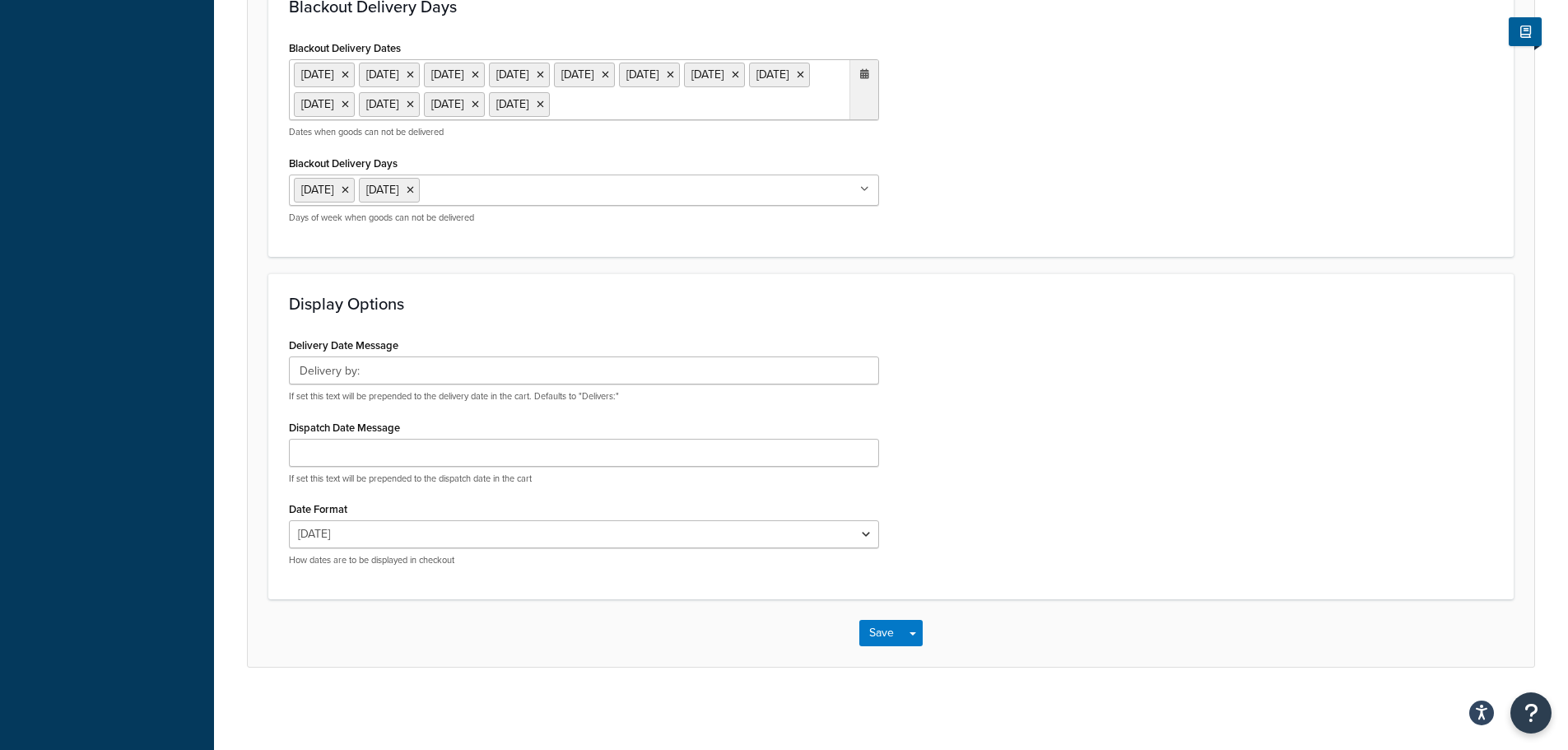
scroll to position [1144, 0]
click at [881, 623] on button "Save" at bounding box center [882, 633] width 45 height 27
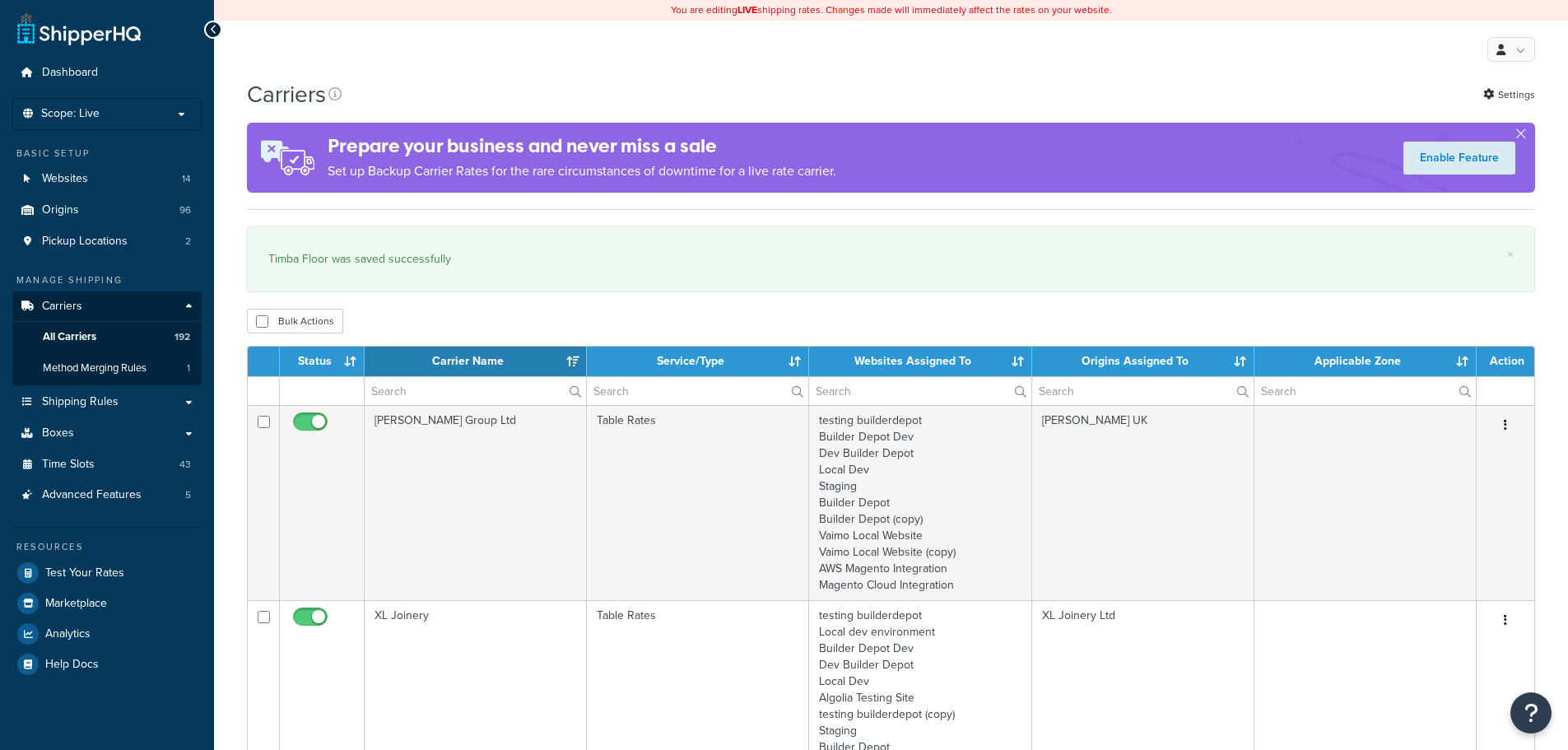
select select "15"
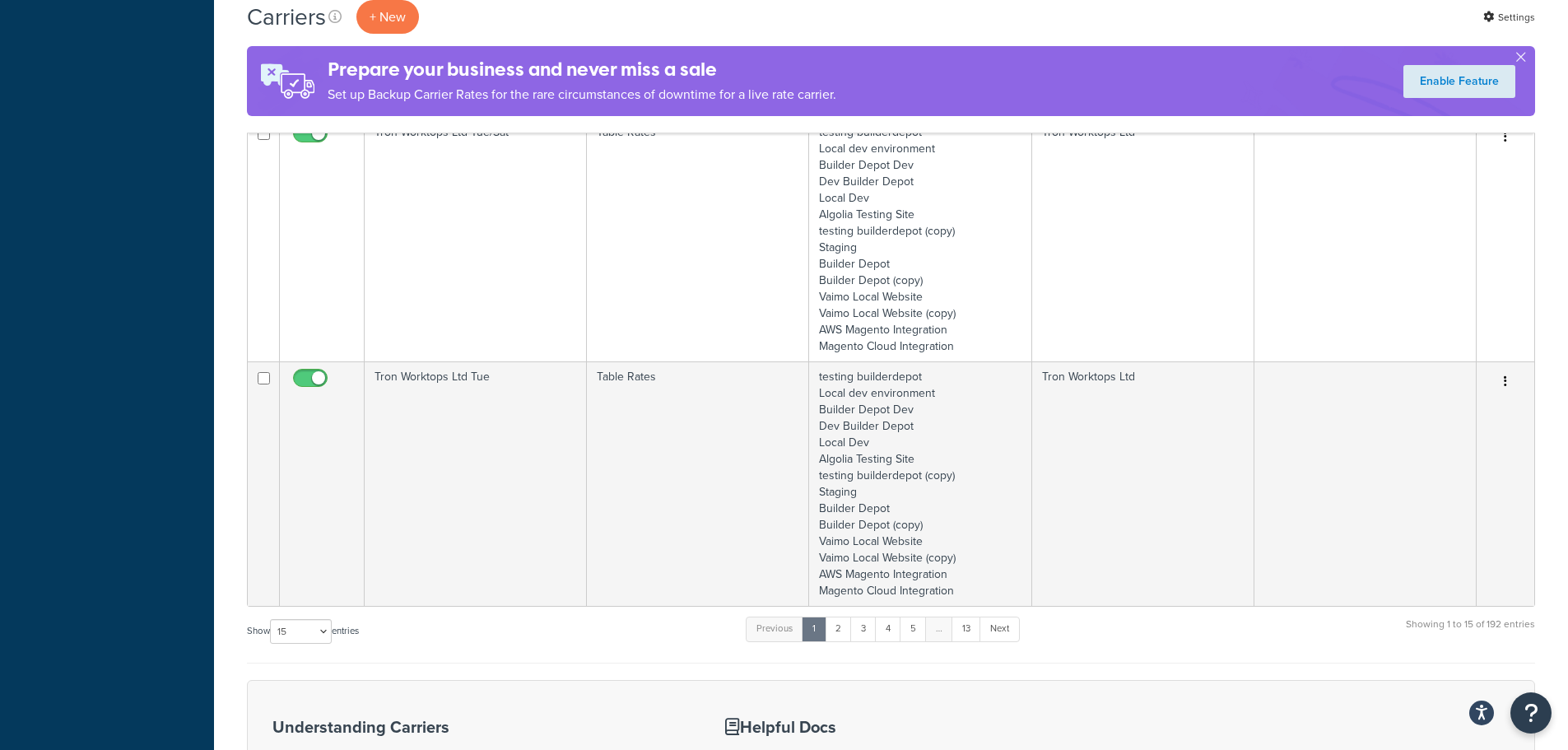
scroll to position [3235, 0]
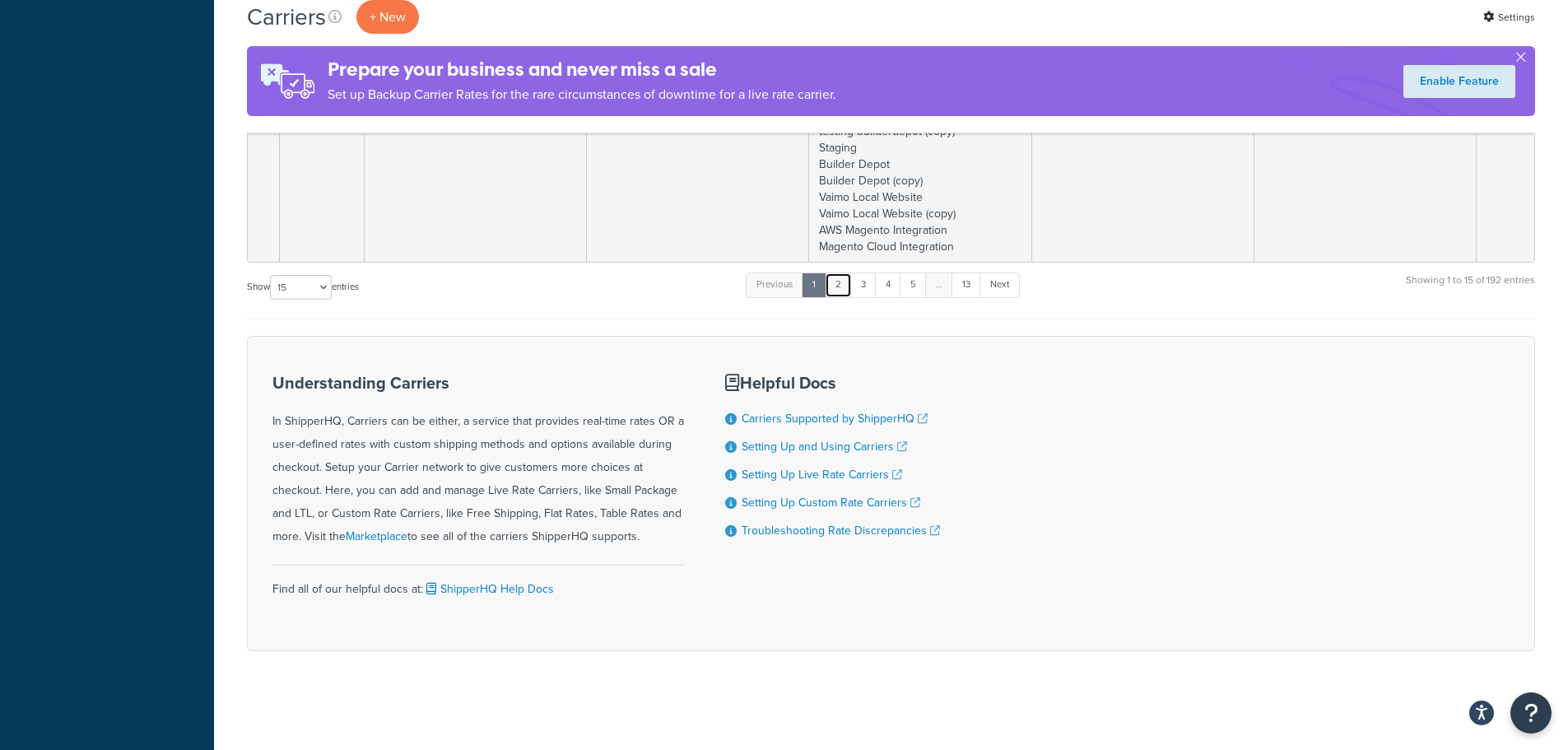
click at [844, 293] on link "2" at bounding box center [838, 285] width 28 height 25
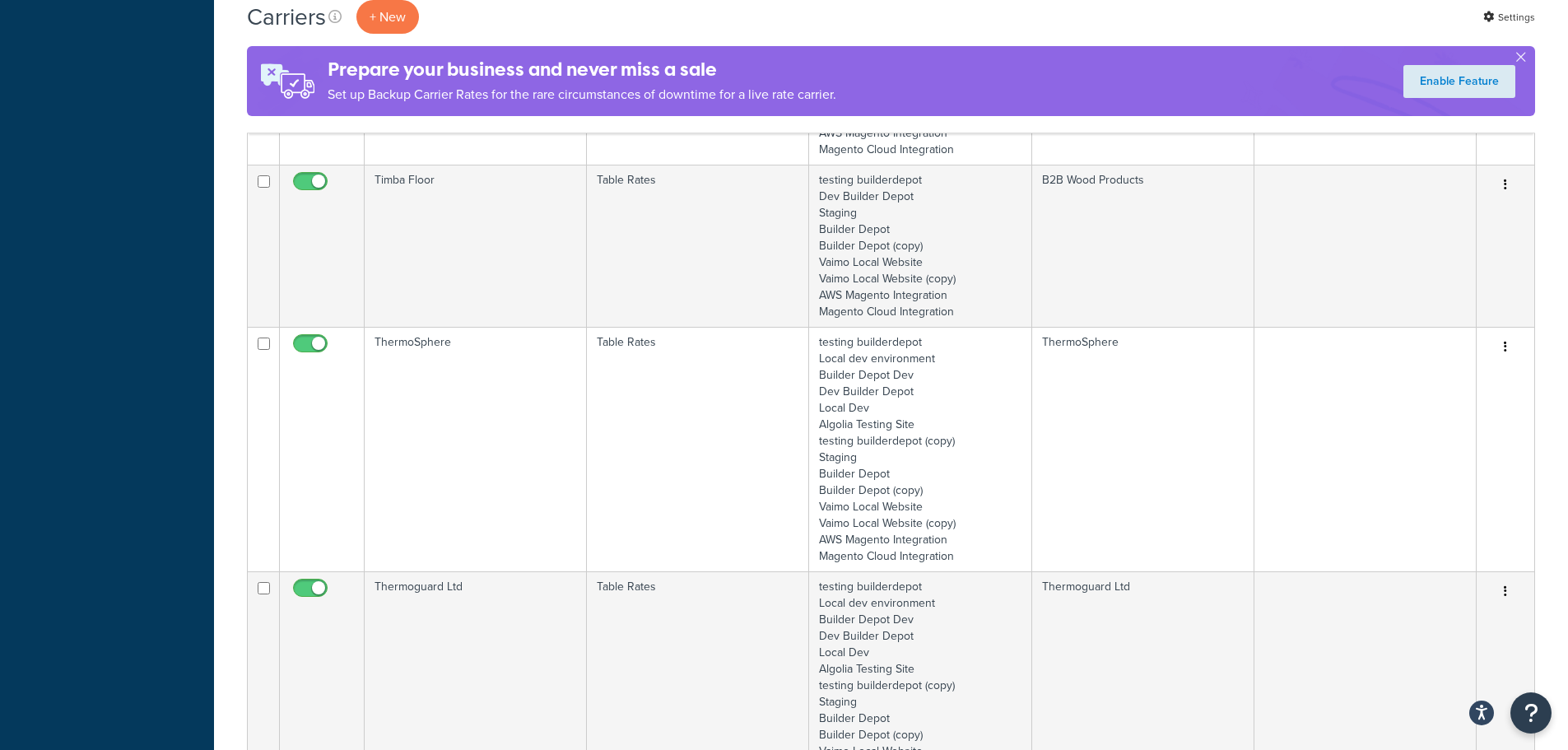
scroll to position [1671, 0]
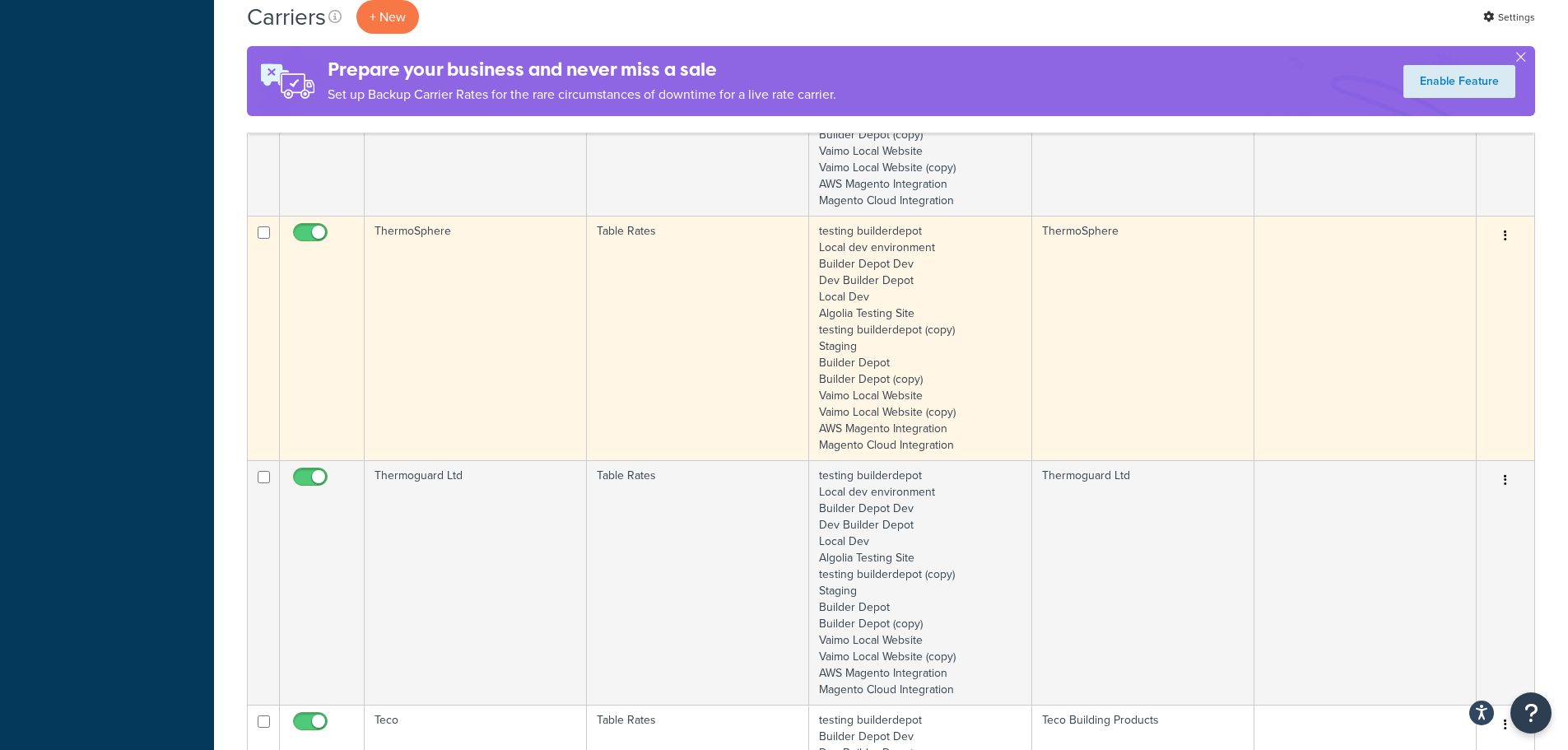
click at [465, 340] on td "ThermoSphere" at bounding box center [475, 338] width 222 height 245
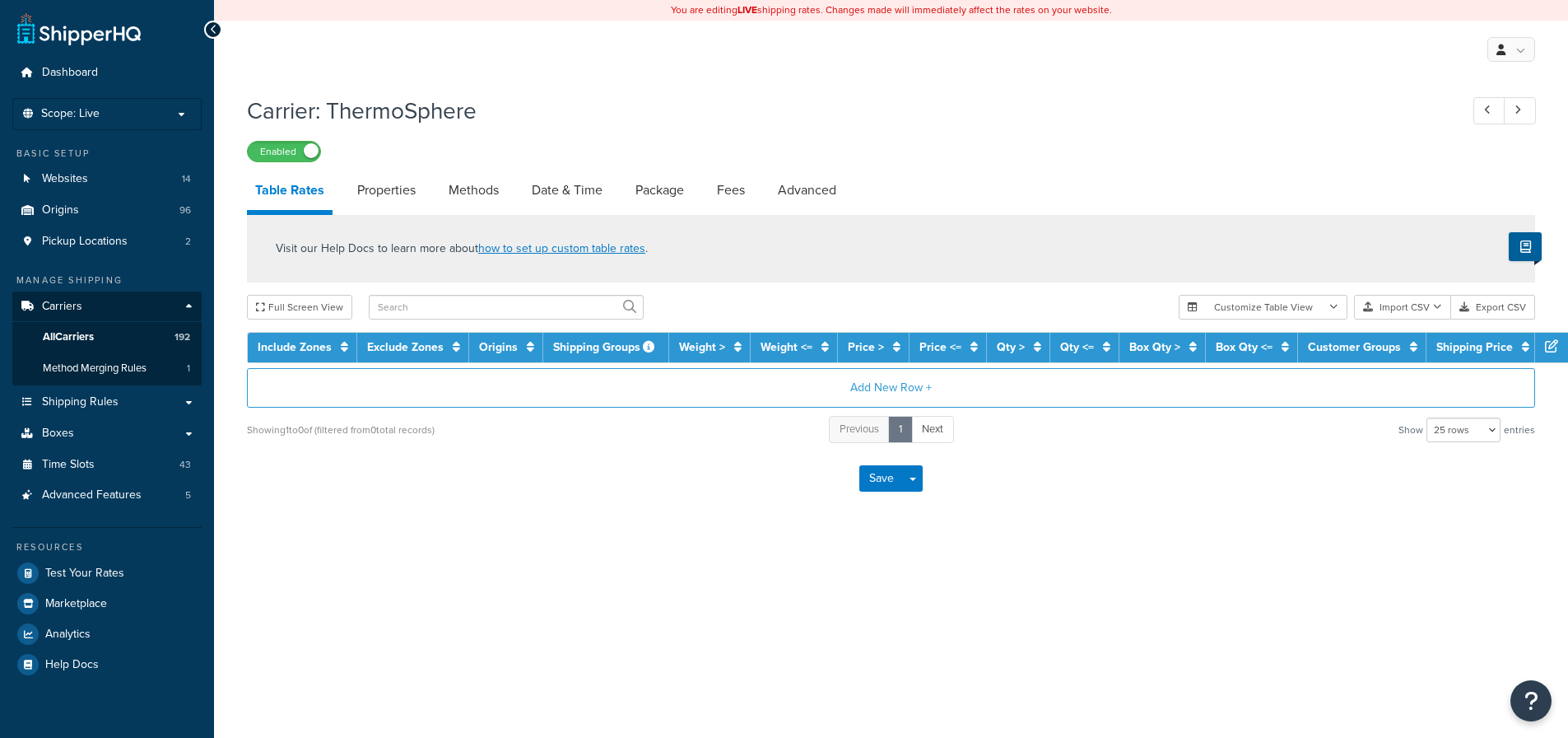
select select "25"
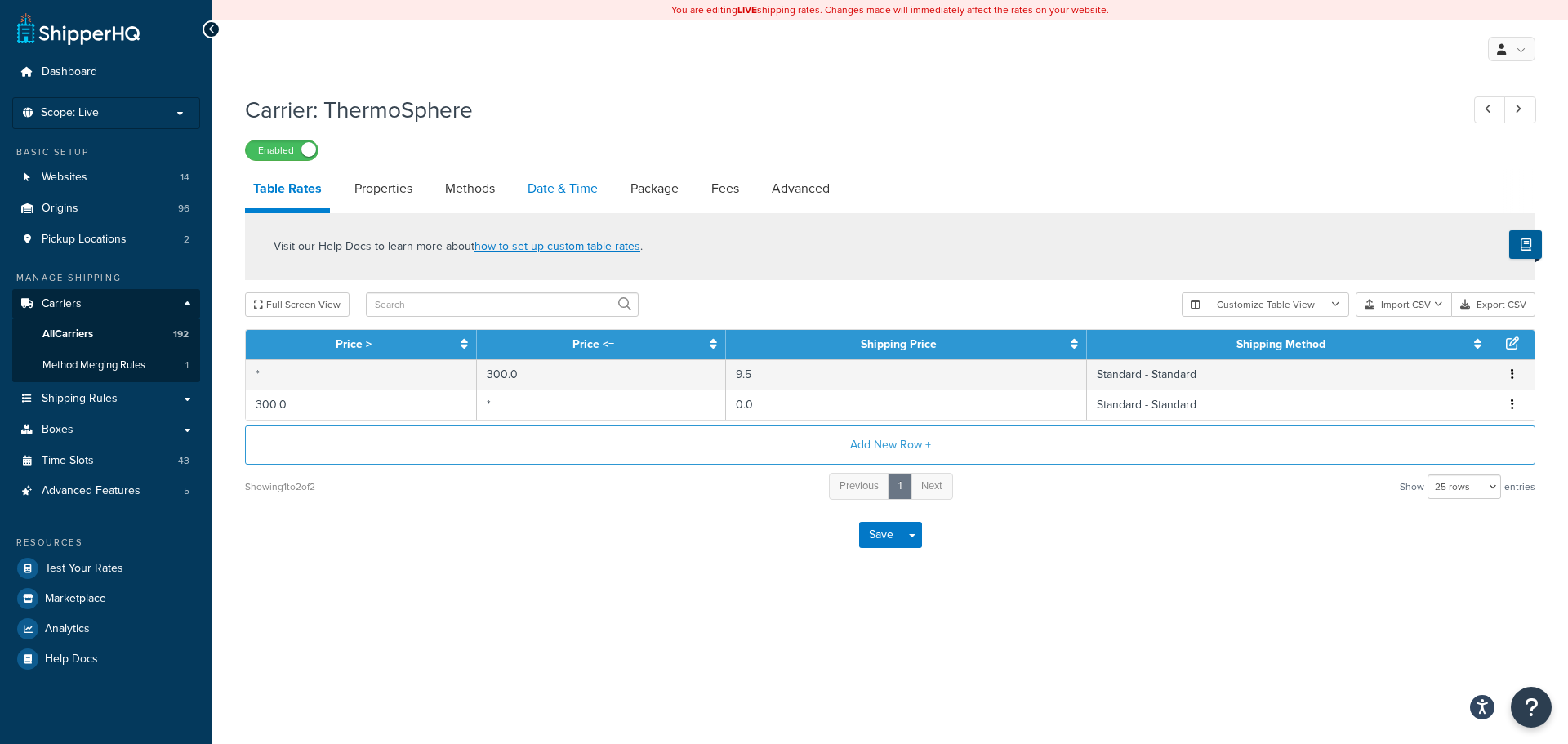
click at [591, 176] on link "Date & Time" at bounding box center [563, 189] width 87 height 40
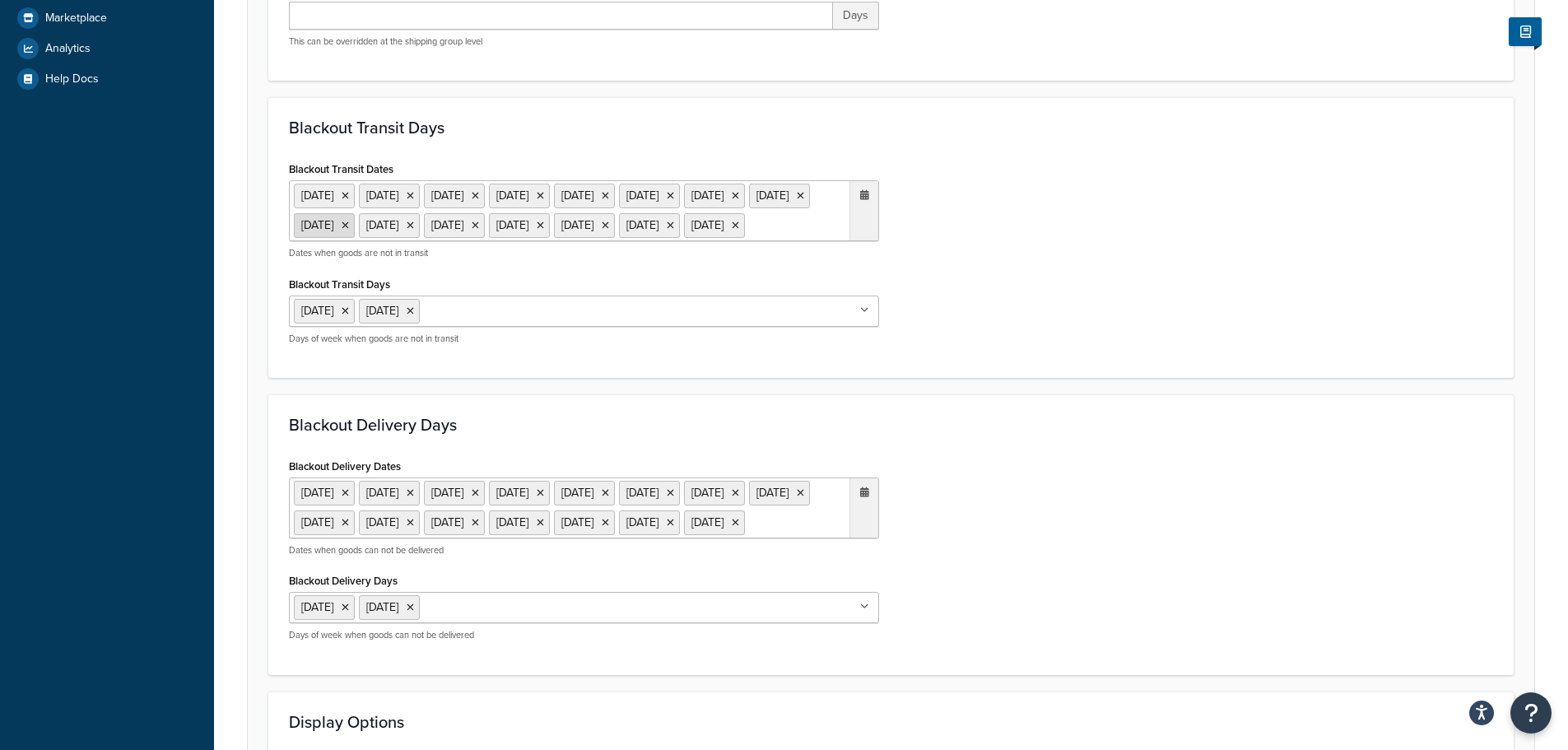
scroll to position [576, 0]
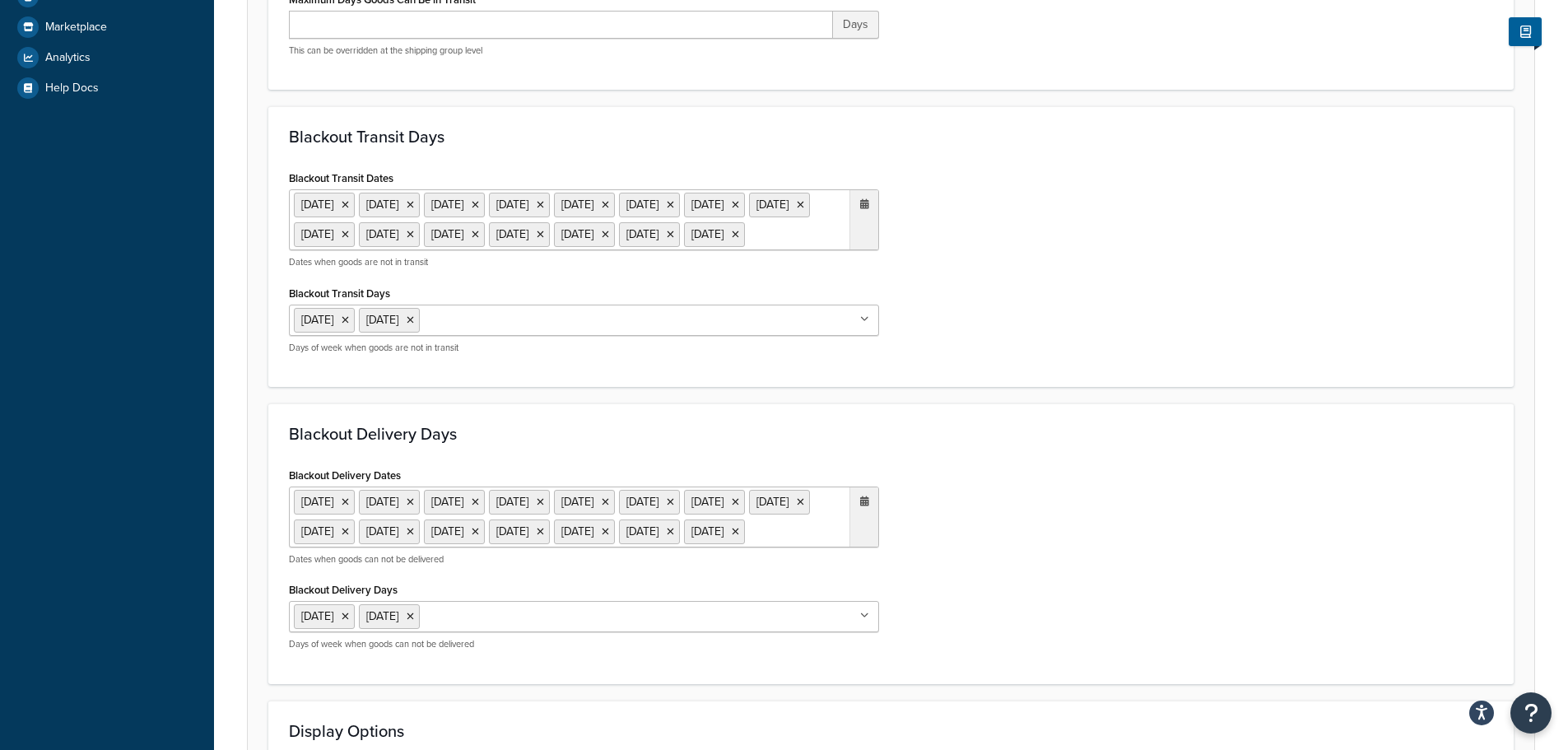
click at [795, 250] on ul "[DATE] [DATE] [DATE] [DATE] [DATE] [DATE] [DATE] [DATE] [DATE] [DATE] [DATE] [D…" at bounding box center [585, 220] width 590 height 61
click at [688, 279] on span "‹" at bounding box center [692, 267] width 27 height 23
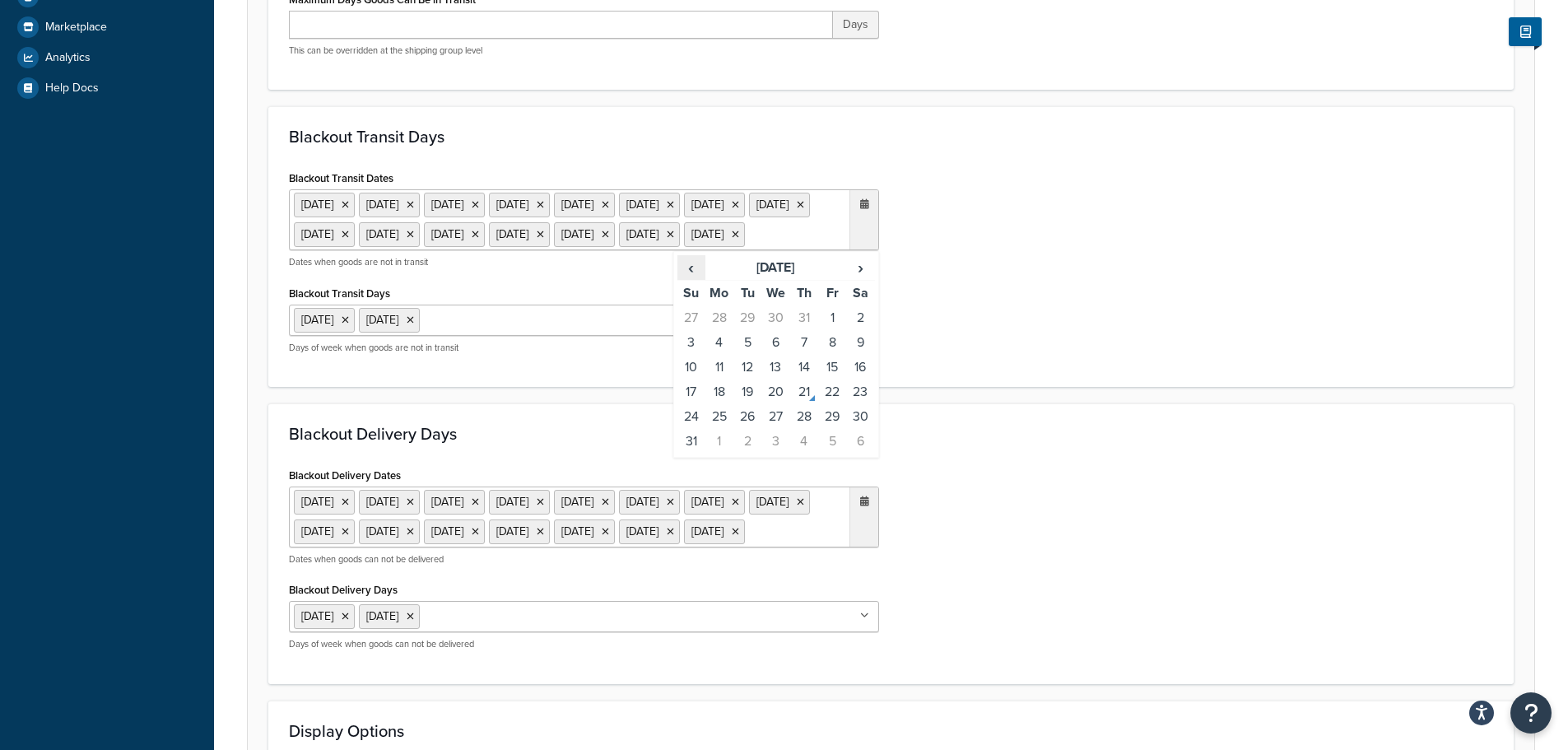
click at [688, 279] on span "‹" at bounding box center [692, 267] width 27 height 23
click at [866, 279] on span "›" at bounding box center [861, 267] width 27 height 23
click at [715, 429] on td "25" at bounding box center [719, 417] width 28 height 25
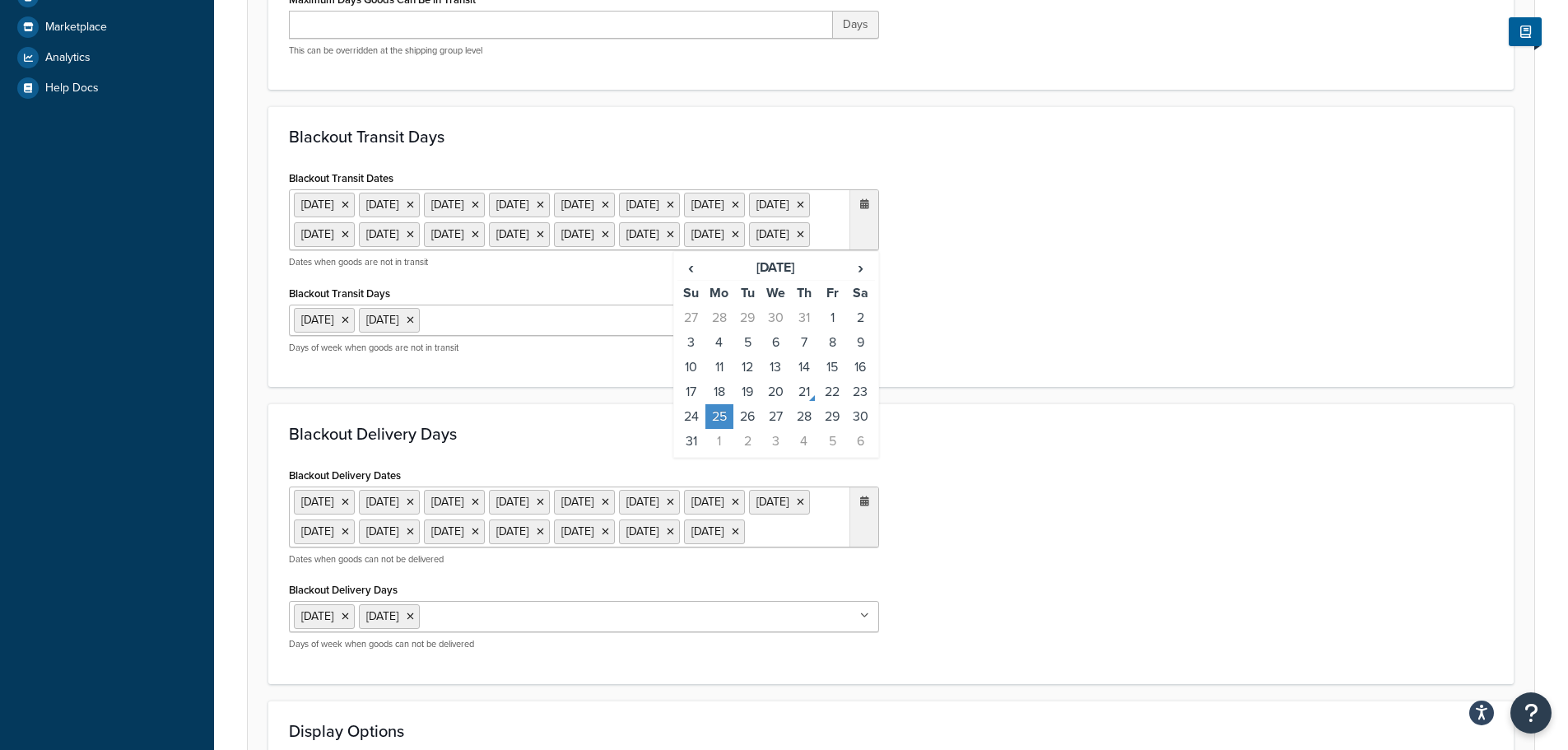
click at [809, 547] on ul "[DATE] [DATE] [DATE] [DATE] [DATE] [DATE] [DATE] [DATE] [DATE] [DATE] [DATE] [D…" at bounding box center [585, 517] width 590 height 61
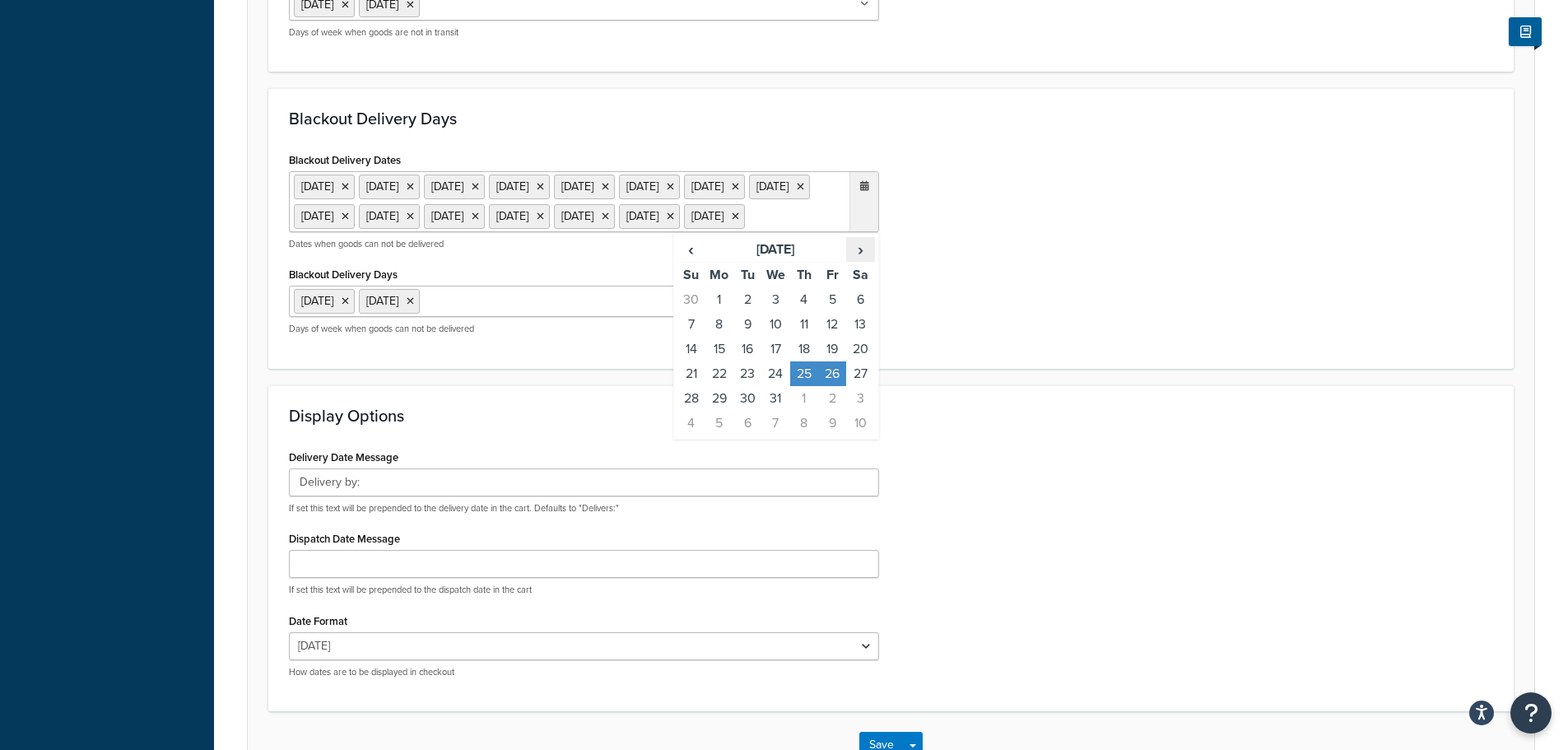
scroll to position [905, 0]
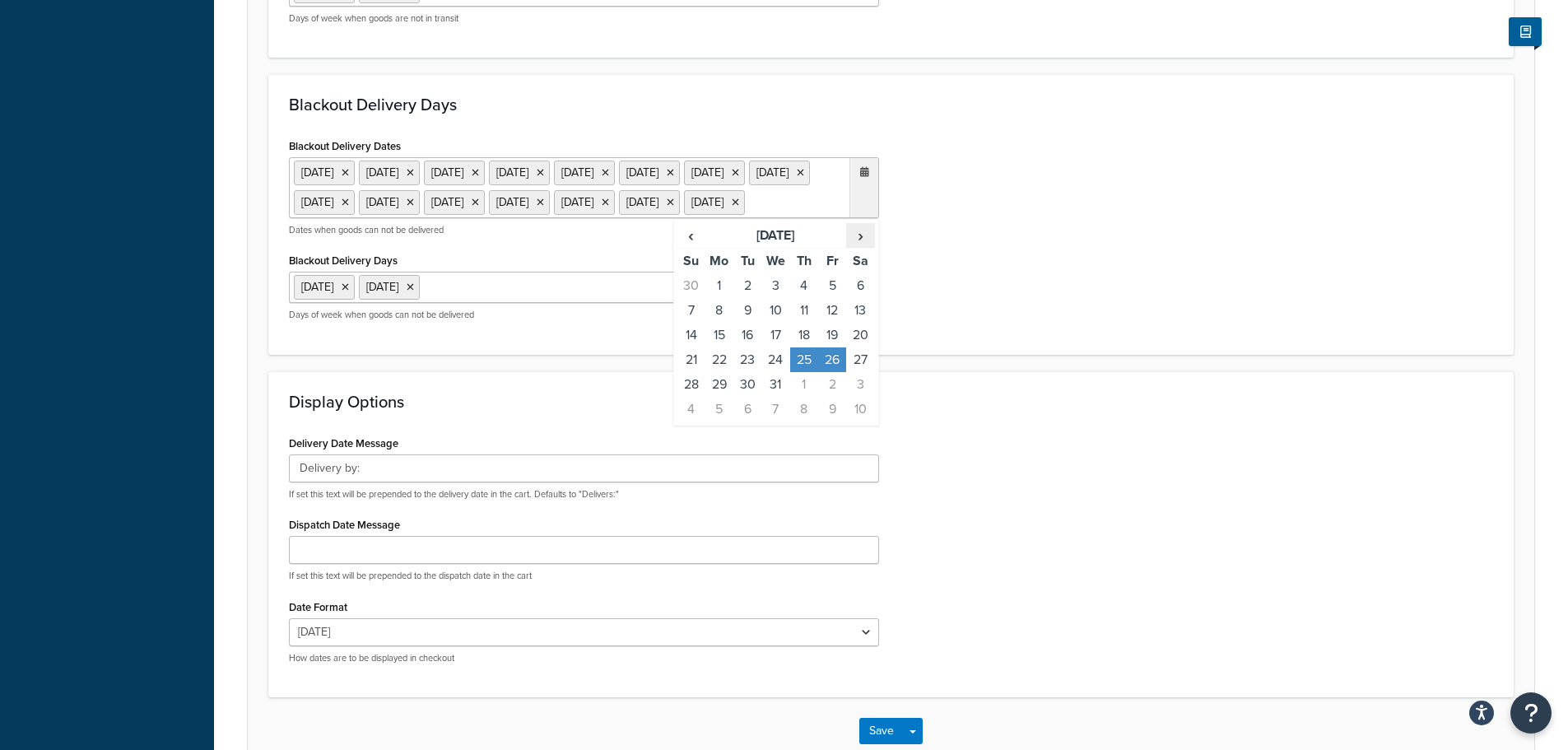
click at [859, 247] on span "›" at bounding box center [861, 235] width 27 height 23
click at [692, 247] on span "‹" at bounding box center [692, 235] width 27 height 23
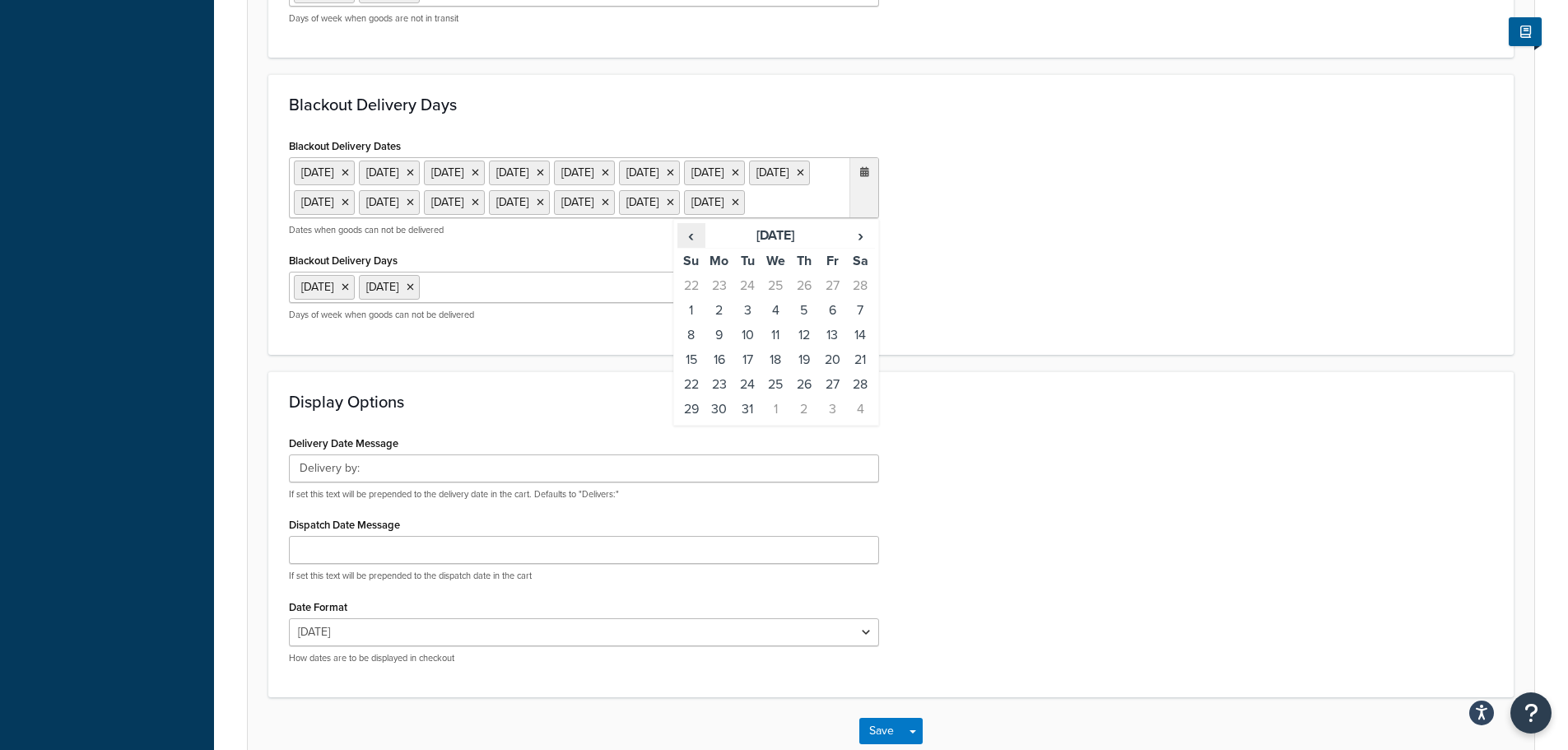
click at [691, 247] on span "‹" at bounding box center [692, 235] width 27 height 23
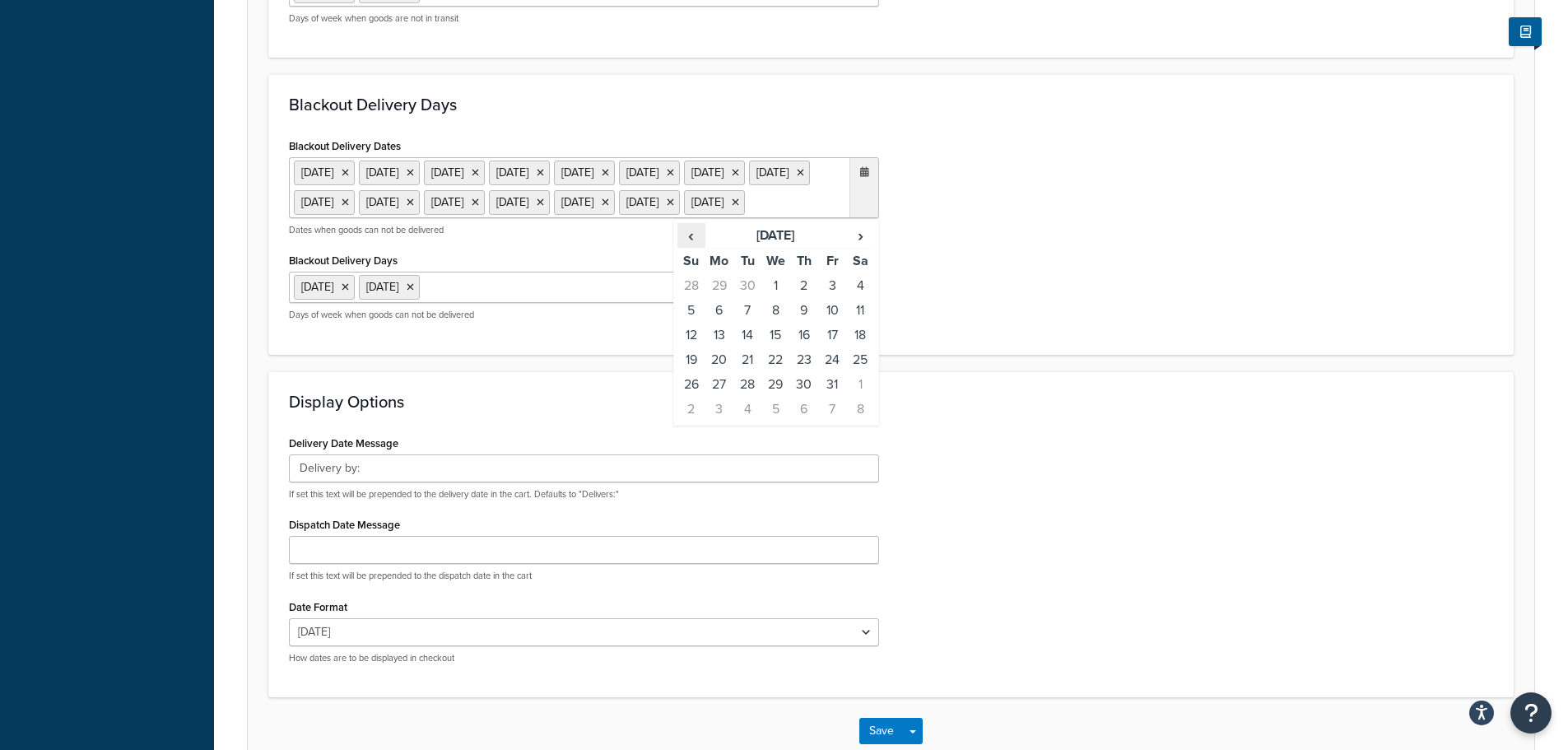
click at [691, 247] on span "‹" at bounding box center [692, 235] width 27 height 23
click at [718, 397] on td "25" at bounding box center [719, 385] width 28 height 25
click at [1028, 334] on div "Blackout Delivery Dates [DATE] [DATE] [DATE] [DATE] [DATE] [DATE] [DATE] [DATE]…" at bounding box center [891, 234] width 1229 height 200
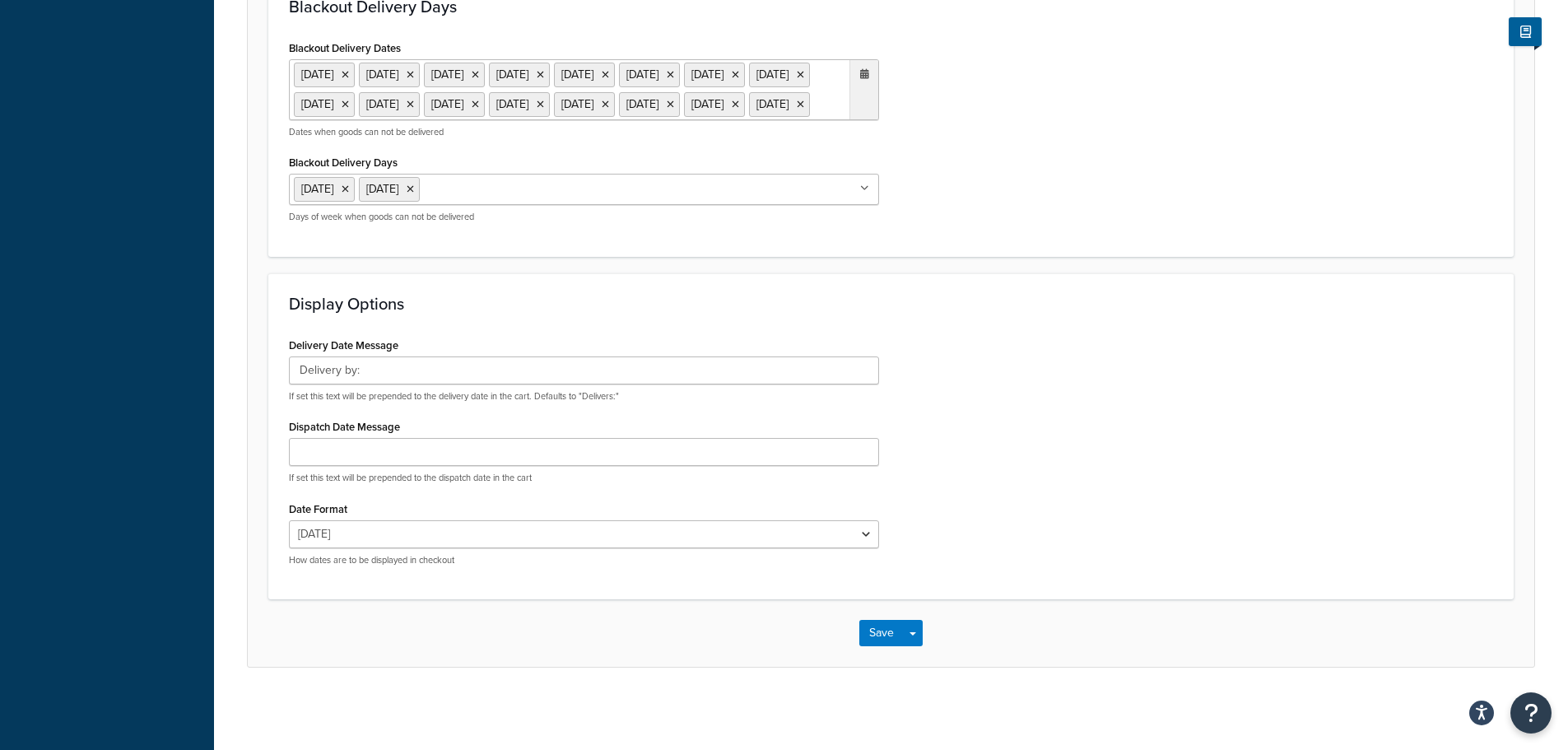
scroll to position [1122, 0]
click at [882, 631] on button "Save" at bounding box center [882, 633] width 45 height 27
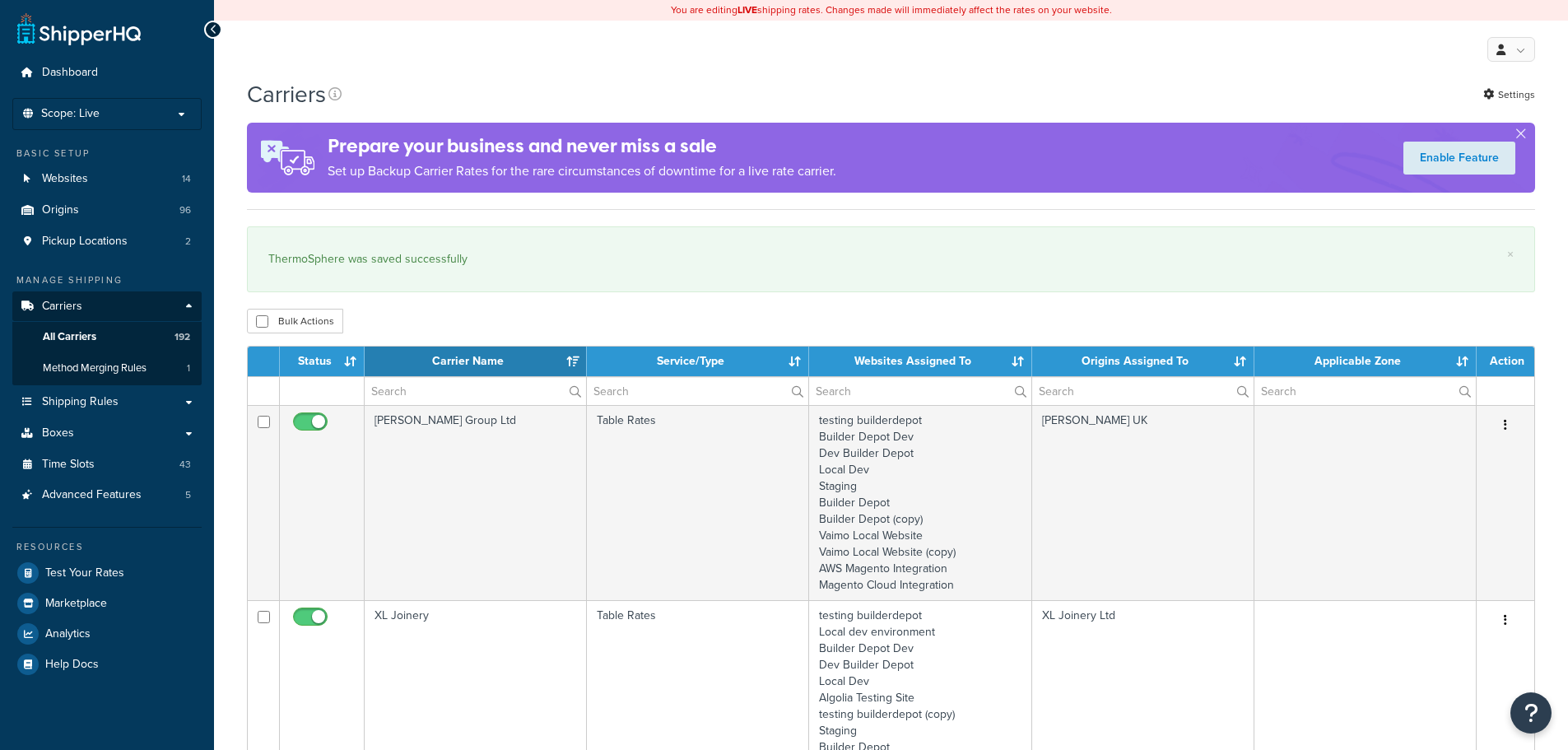
select select "15"
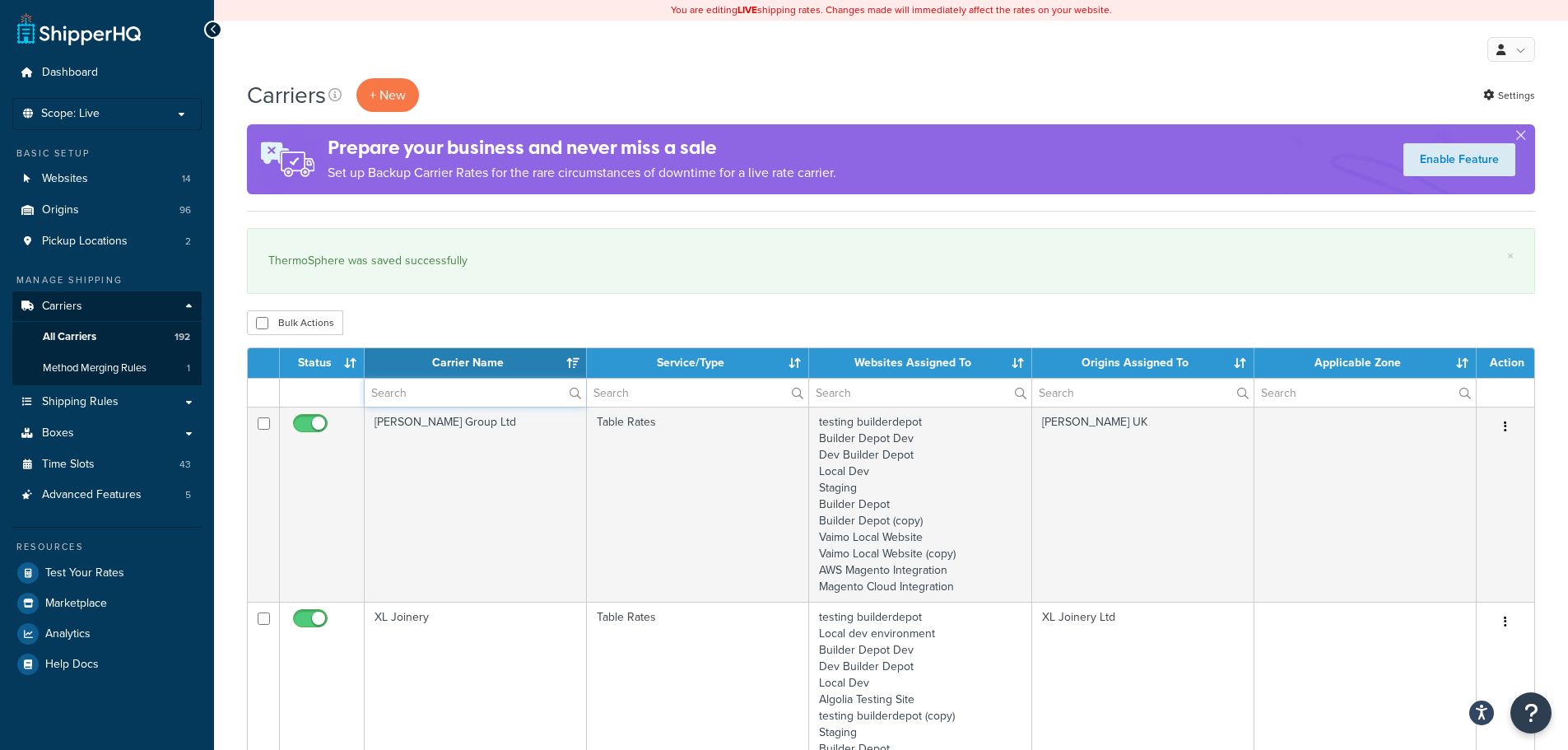
click at [392, 396] on input "text" at bounding box center [475, 392] width 222 height 28
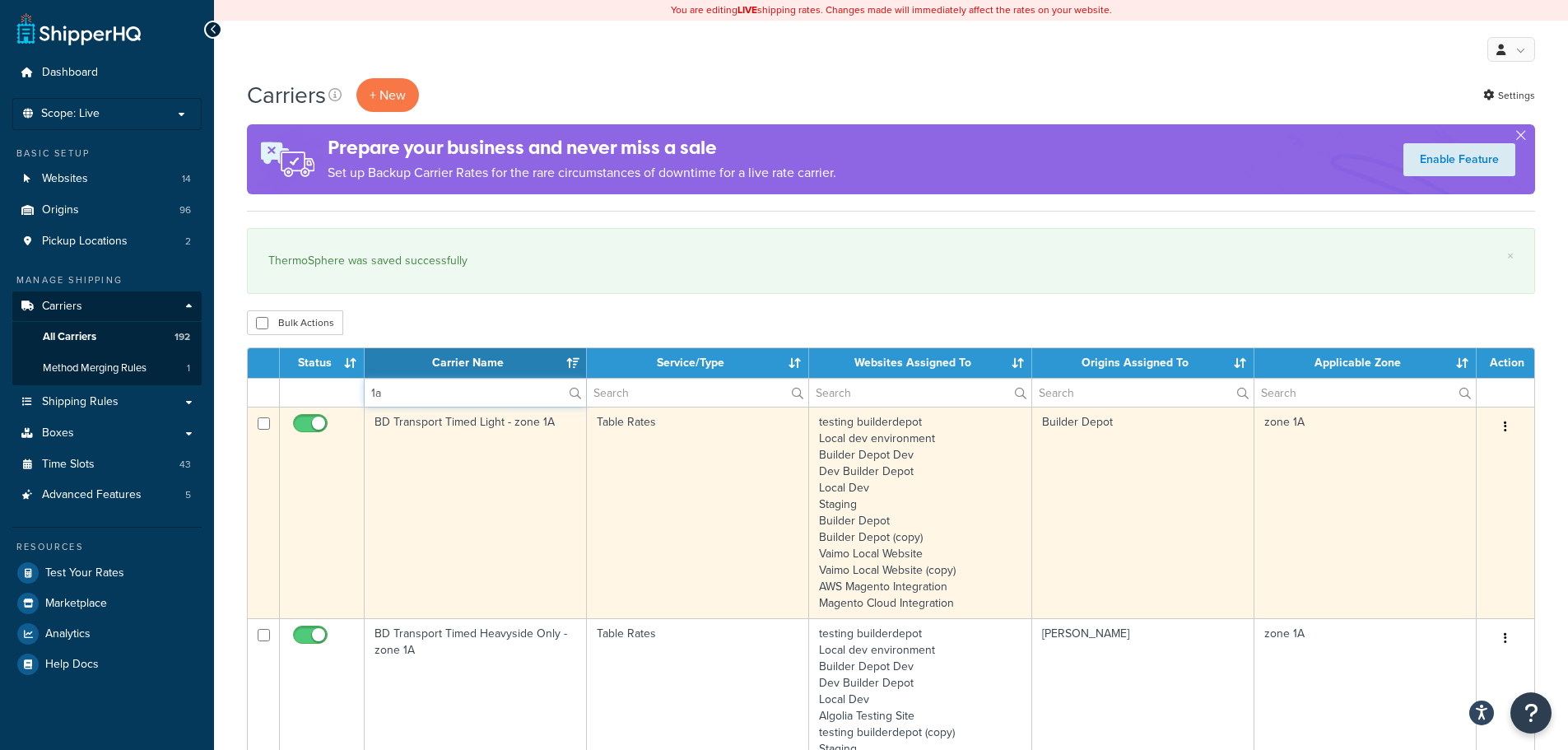
type input "1a"
